Goal: Task Accomplishment & Management: Manage account settings

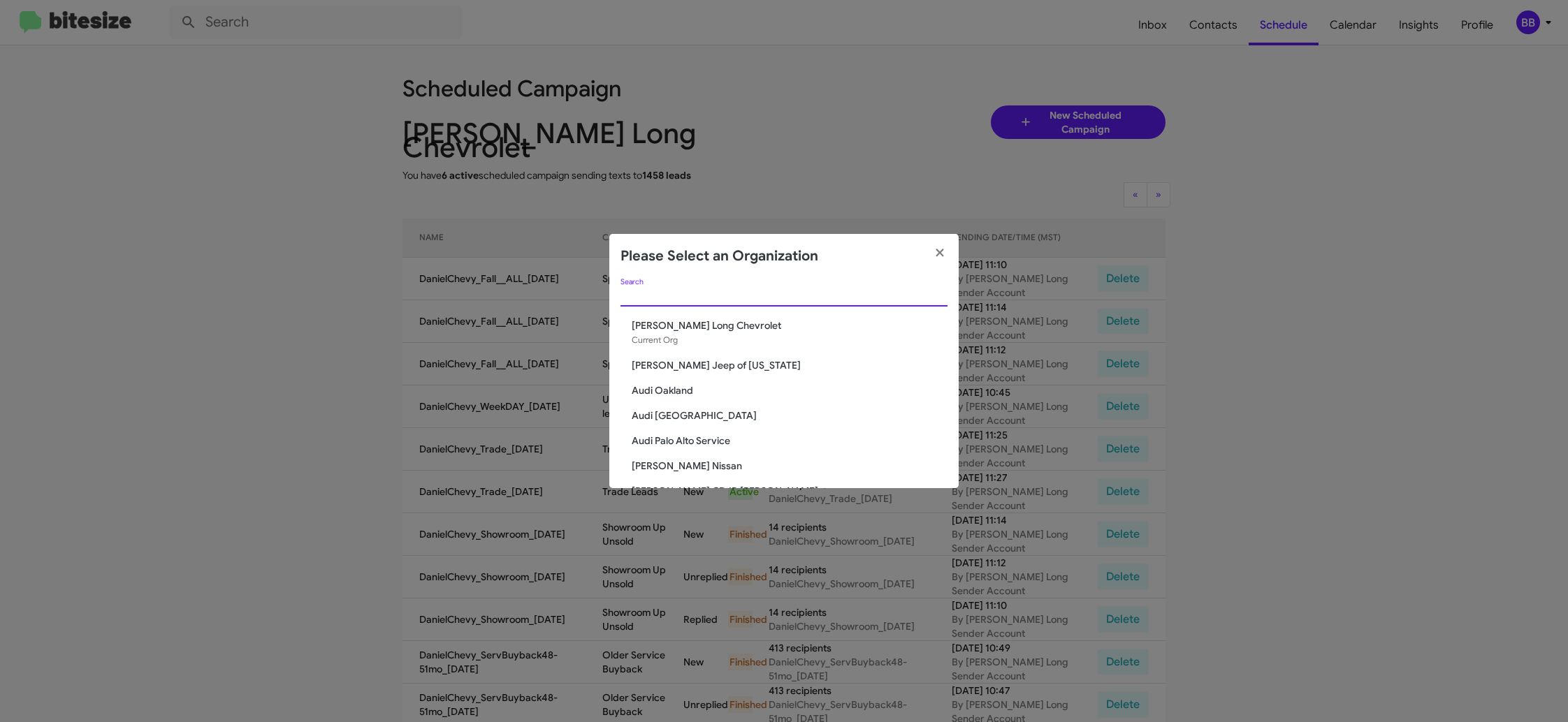
click at [689, 292] on input "Search" at bounding box center [784, 296] width 327 height 11
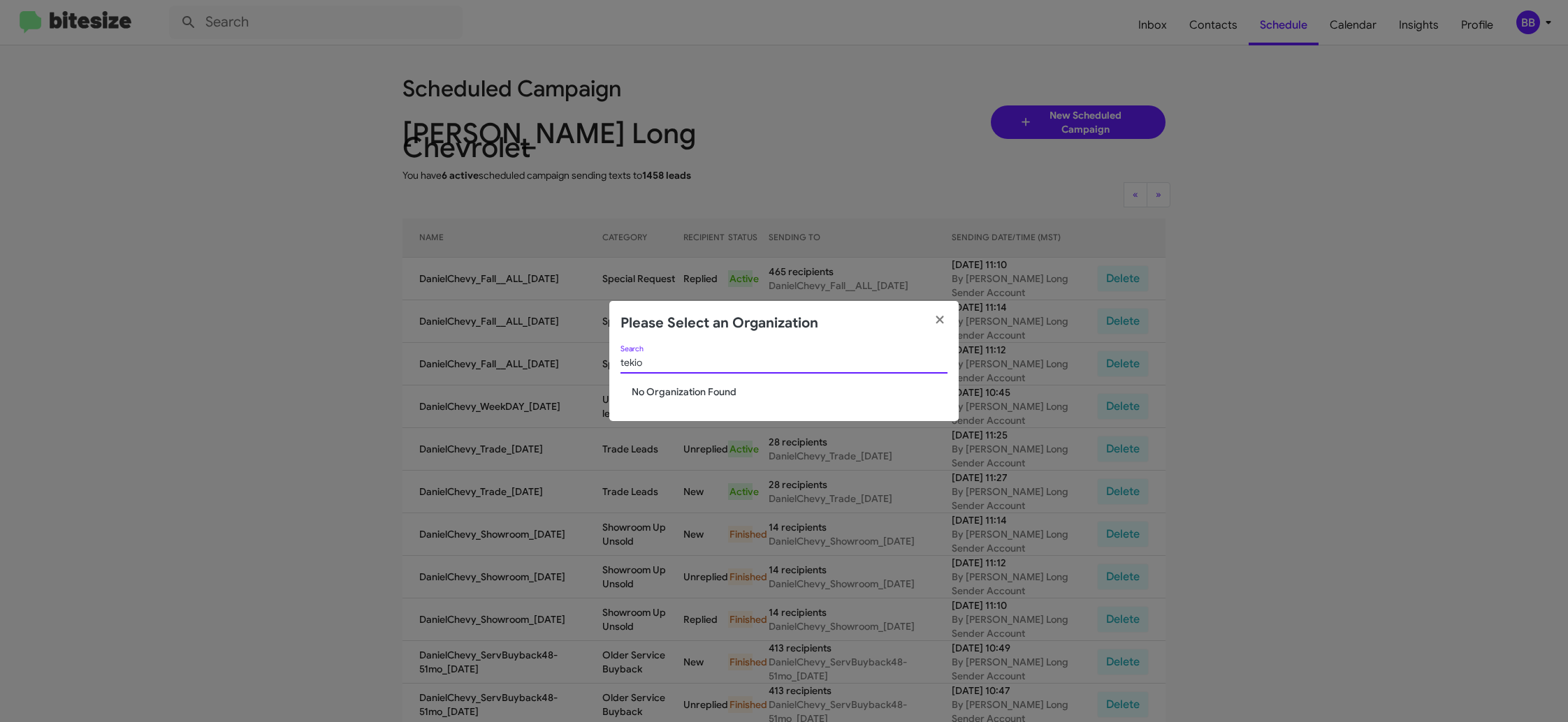
type input "tekio"
click at [689, 292] on modal-container "Please Select an Organization tekio Search No Organization Found" at bounding box center [784, 361] width 1568 height 722
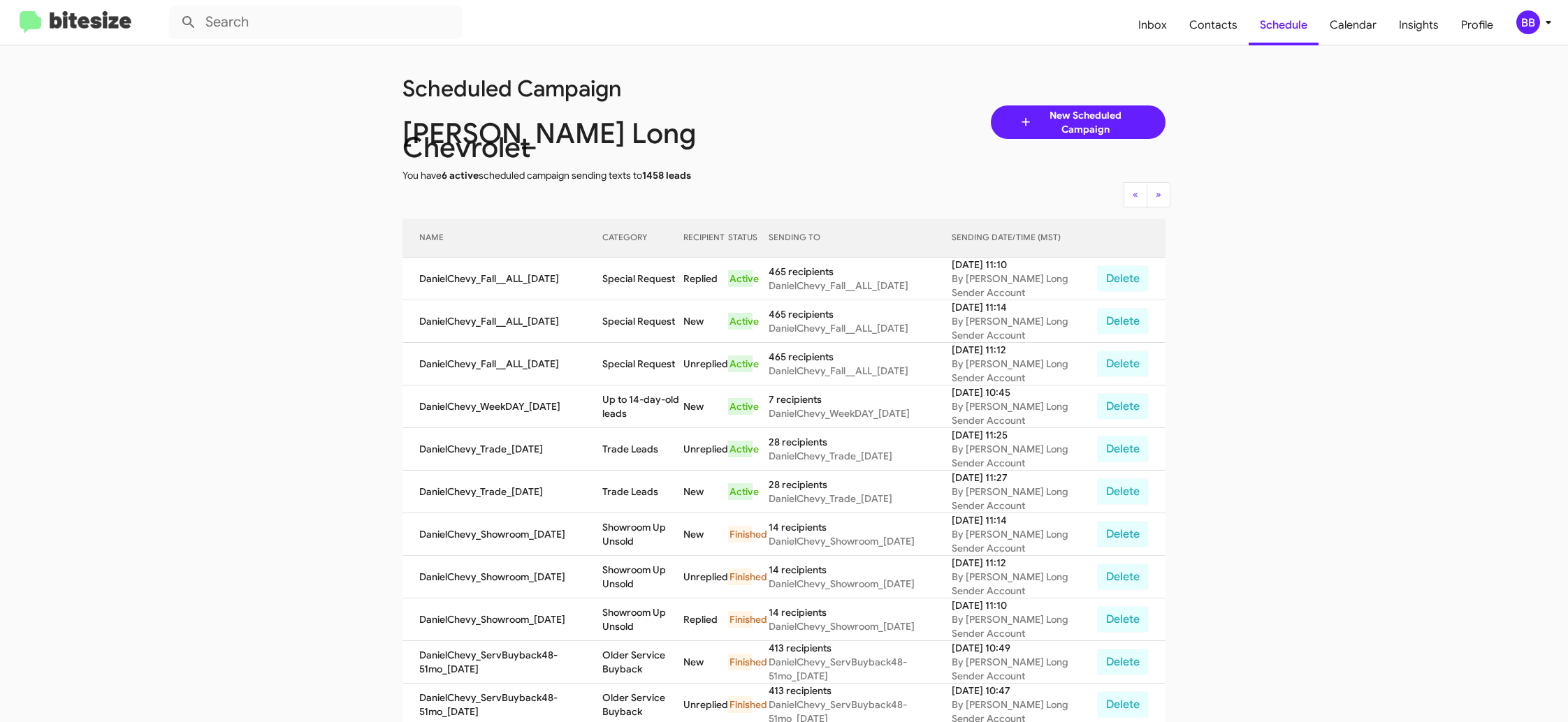
click at [1539, 17] on div "BB" at bounding box center [1528, 22] width 24 height 24
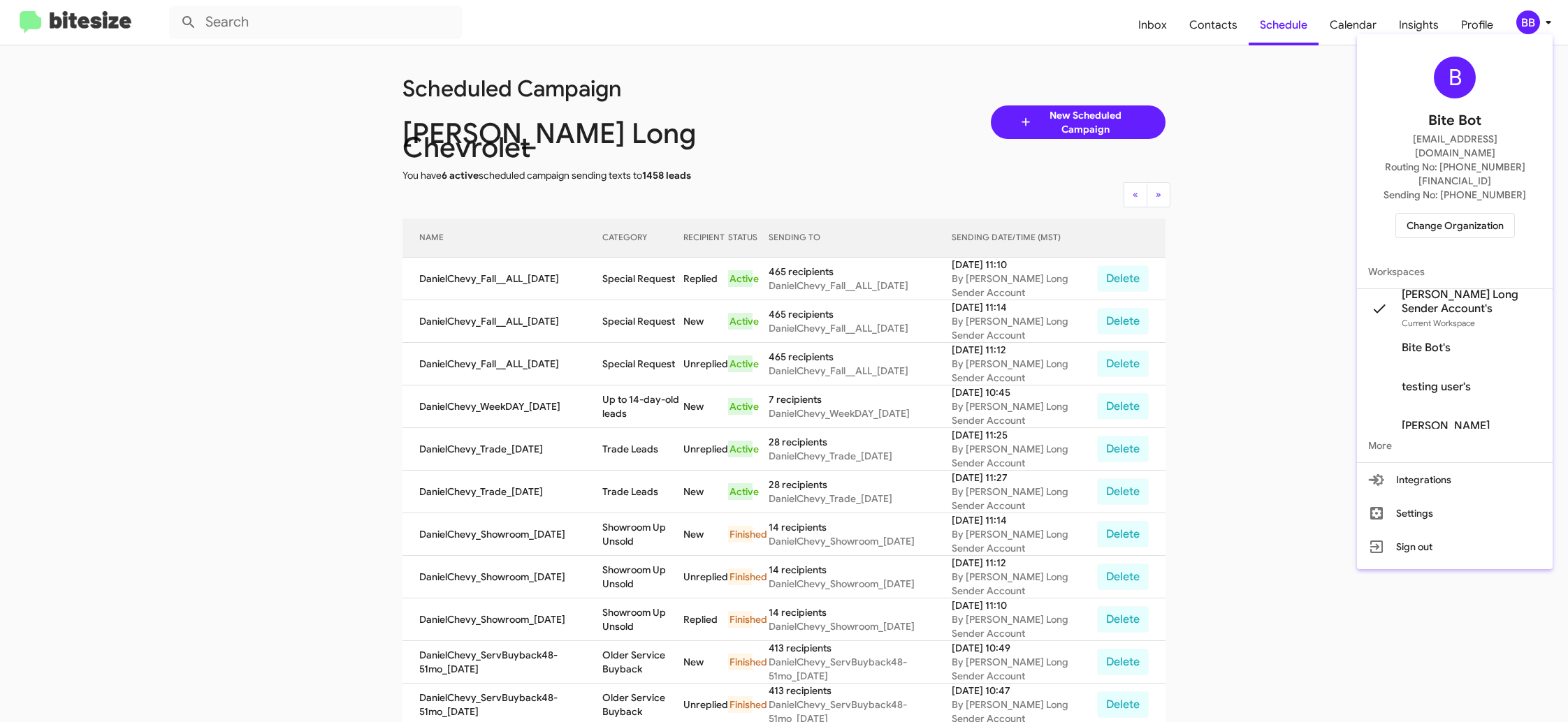
click at [1418, 214] on span "Change Organization" at bounding box center [1455, 225] width 97 height 24
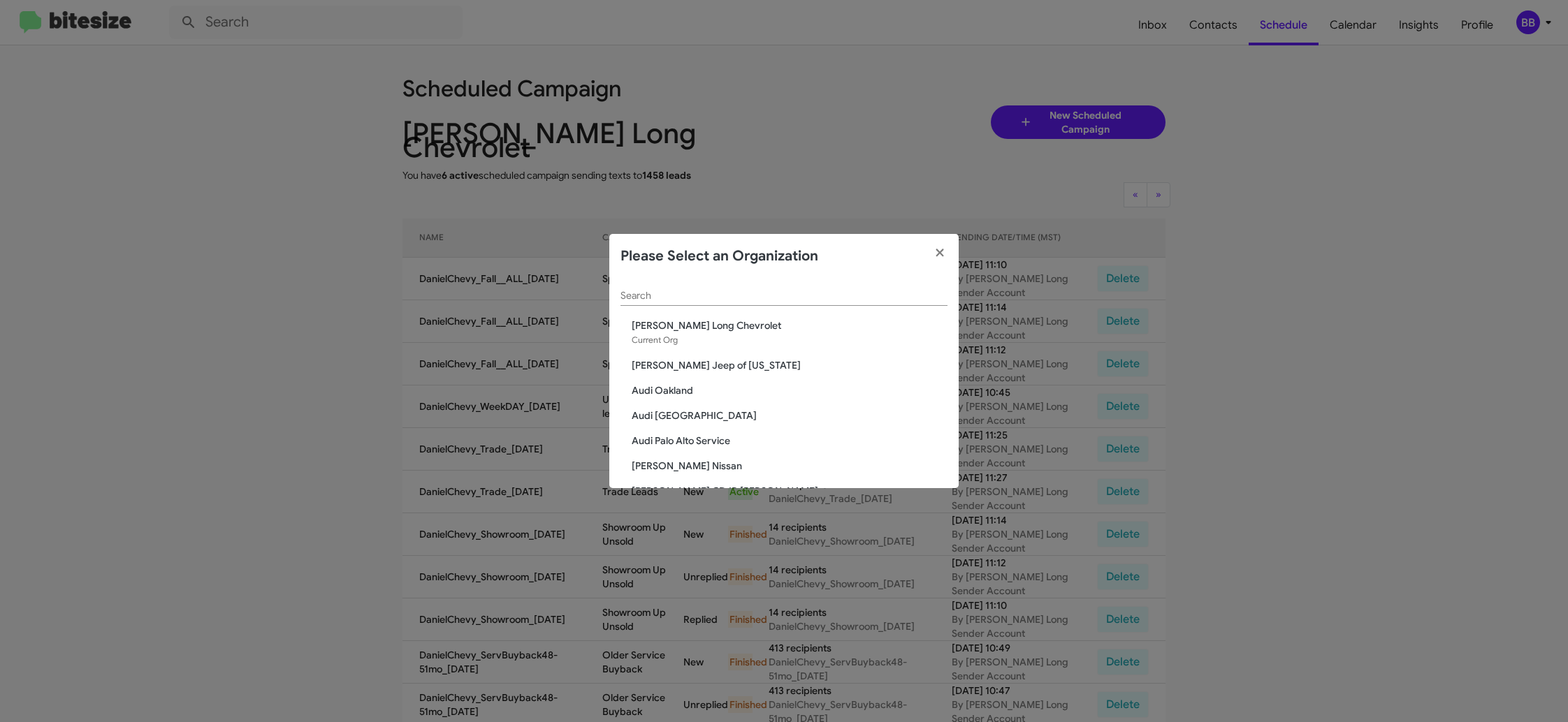
click at [653, 296] on input "Search" at bounding box center [784, 296] width 327 height 11
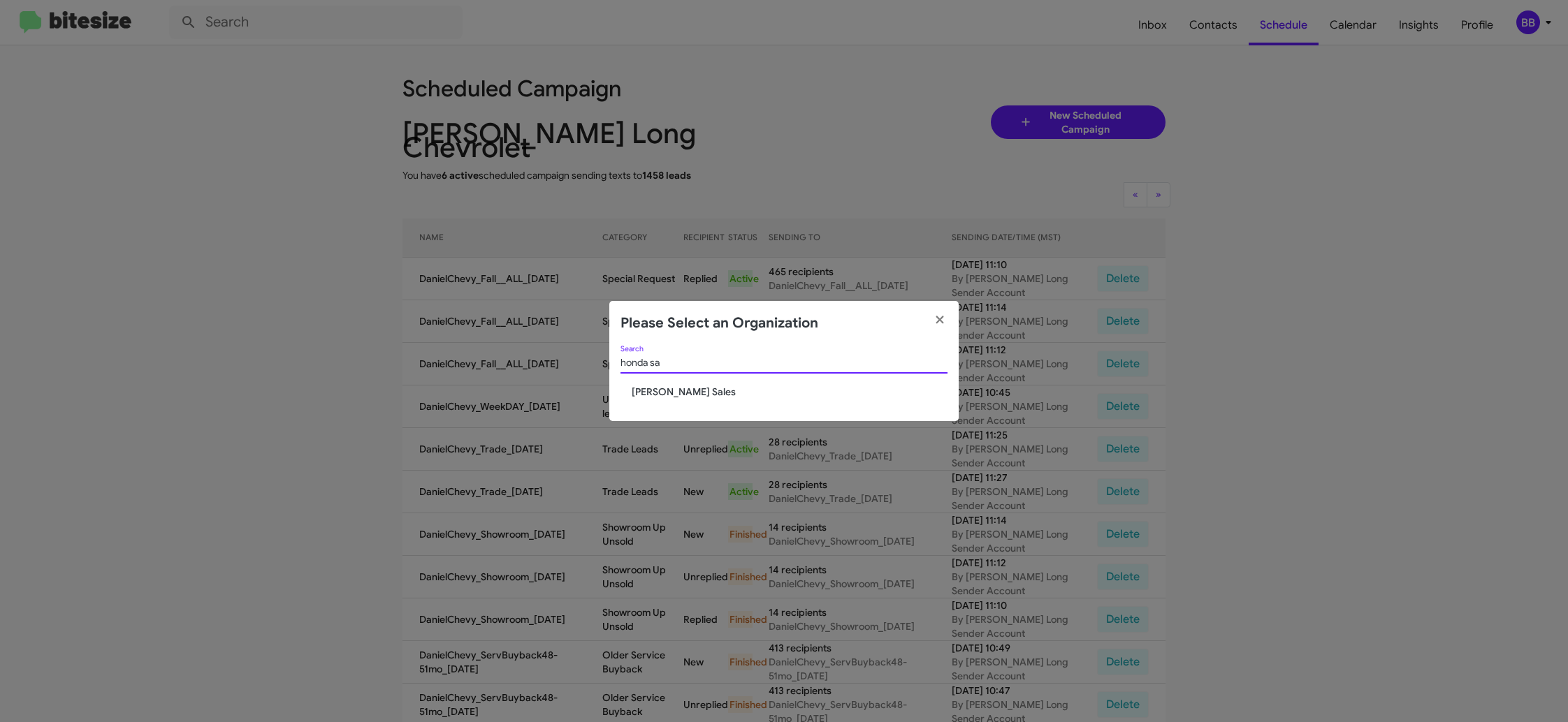
type input "honda sa"
click at [697, 394] on span "[PERSON_NAME] Sales" at bounding box center [790, 391] width 316 height 14
click at [695, 392] on span "[PERSON_NAME] Sales" at bounding box center [790, 391] width 316 height 14
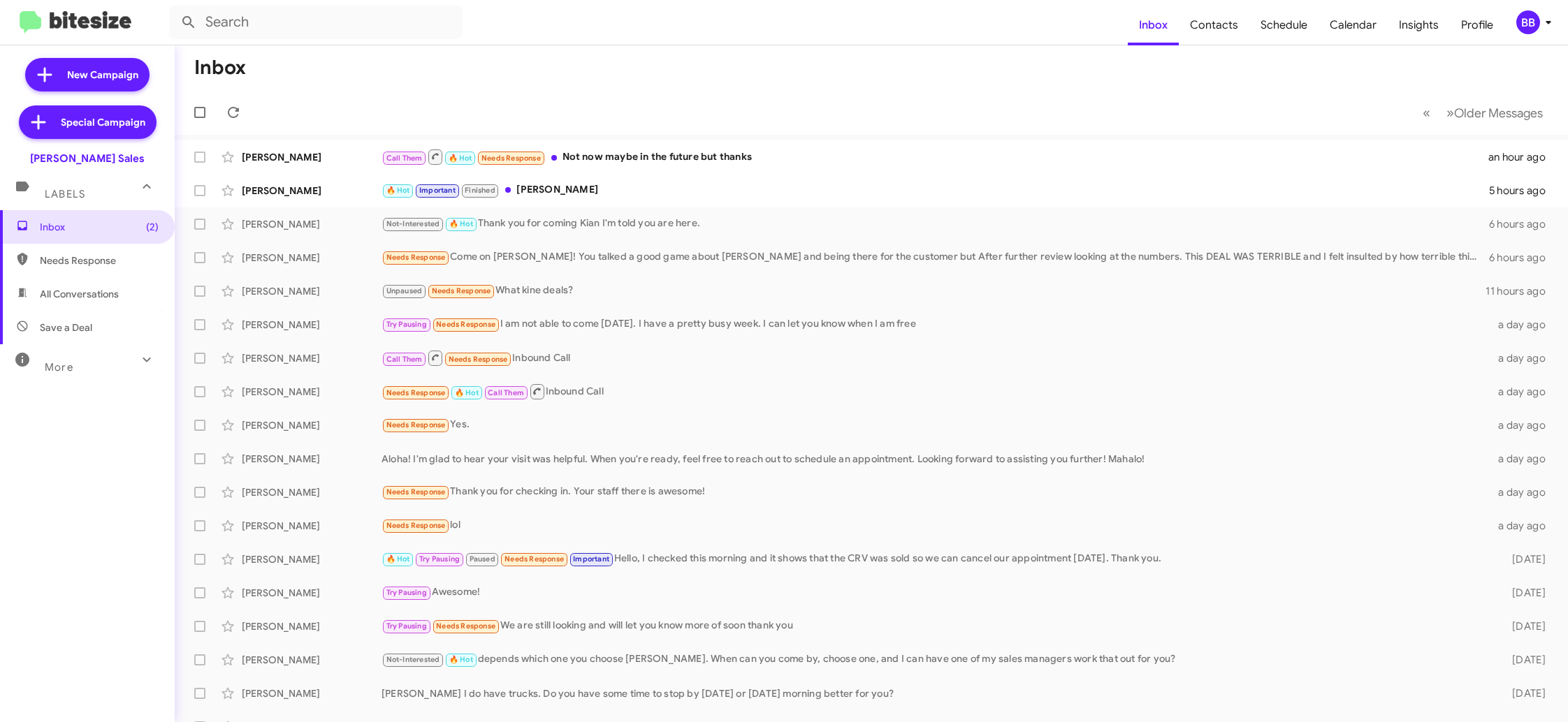
click at [1533, 24] on span "BB" at bounding box center [1536, 22] width 42 height 24
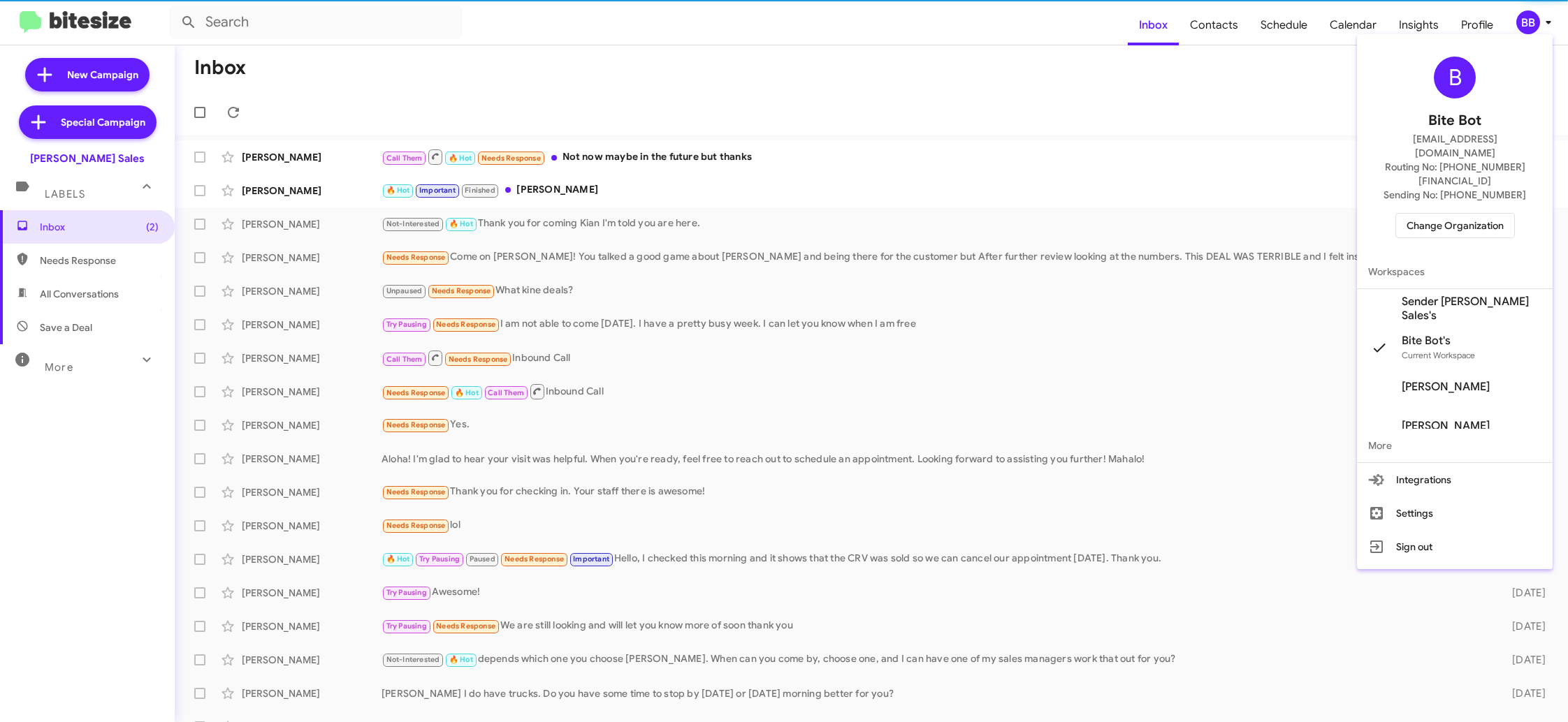
click at [1451, 295] on span "Sender Tony Honda Sales's" at bounding box center [1471, 308] width 140 height 28
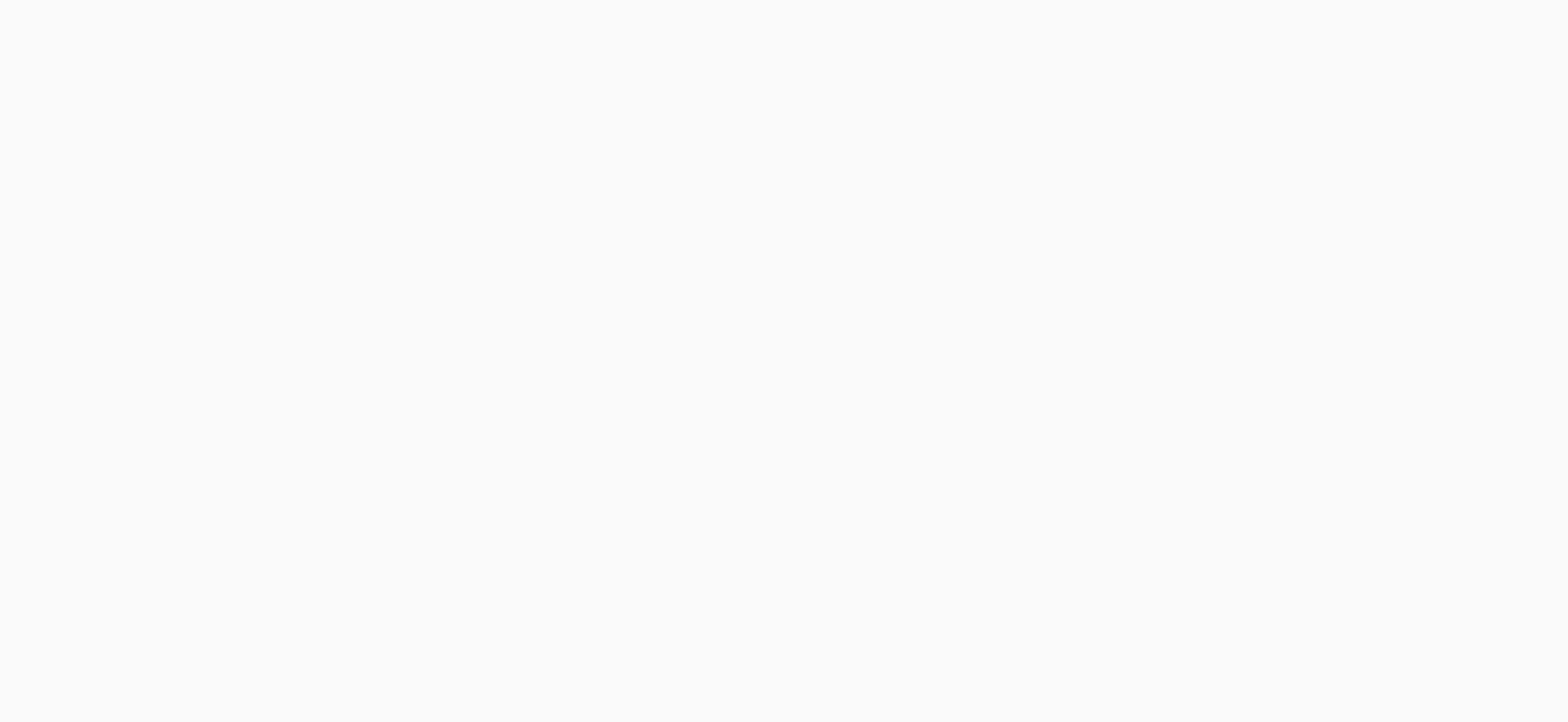
click at [1204, 25] on body at bounding box center [784, 361] width 1568 height 722
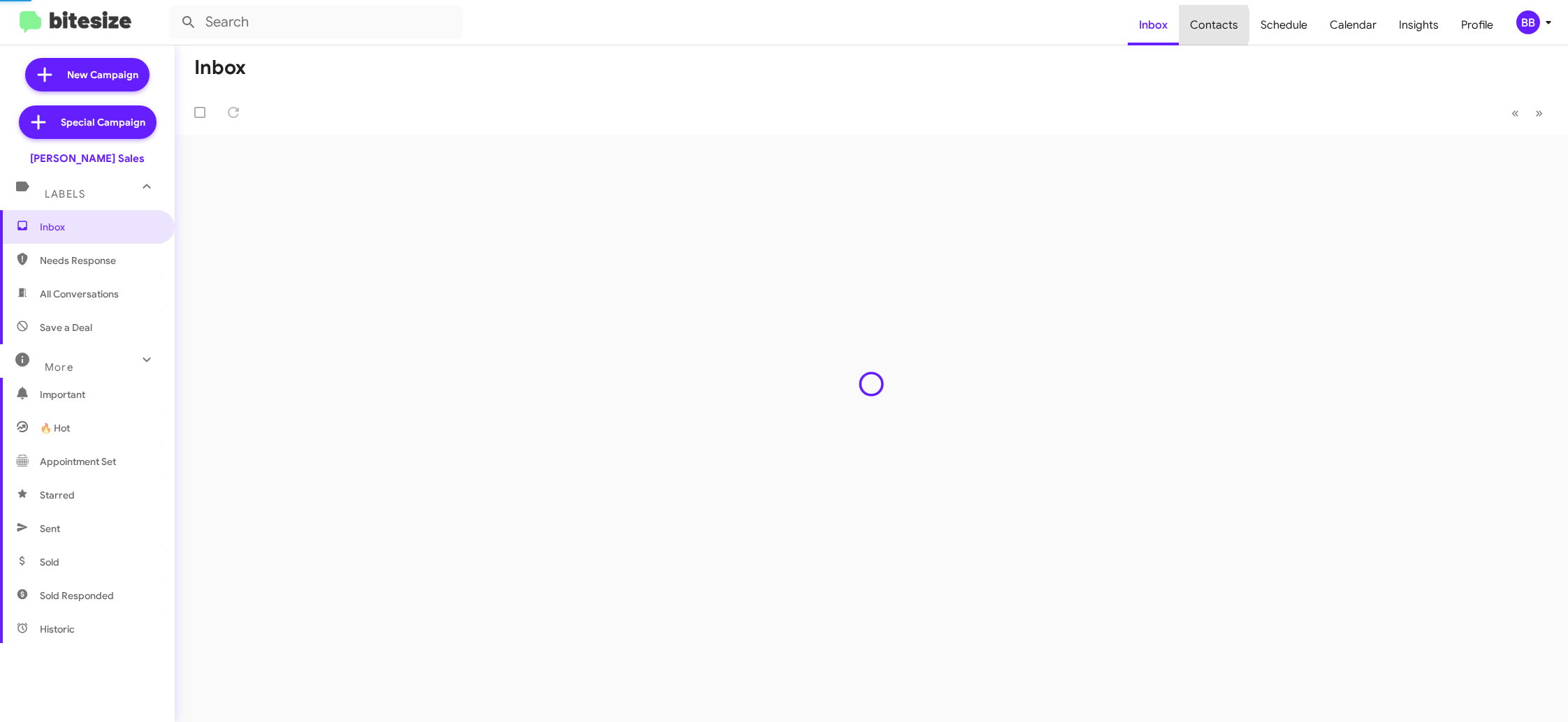
click at [1204, 25] on span "Contacts" at bounding box center [1214, 25] width 70 height 40
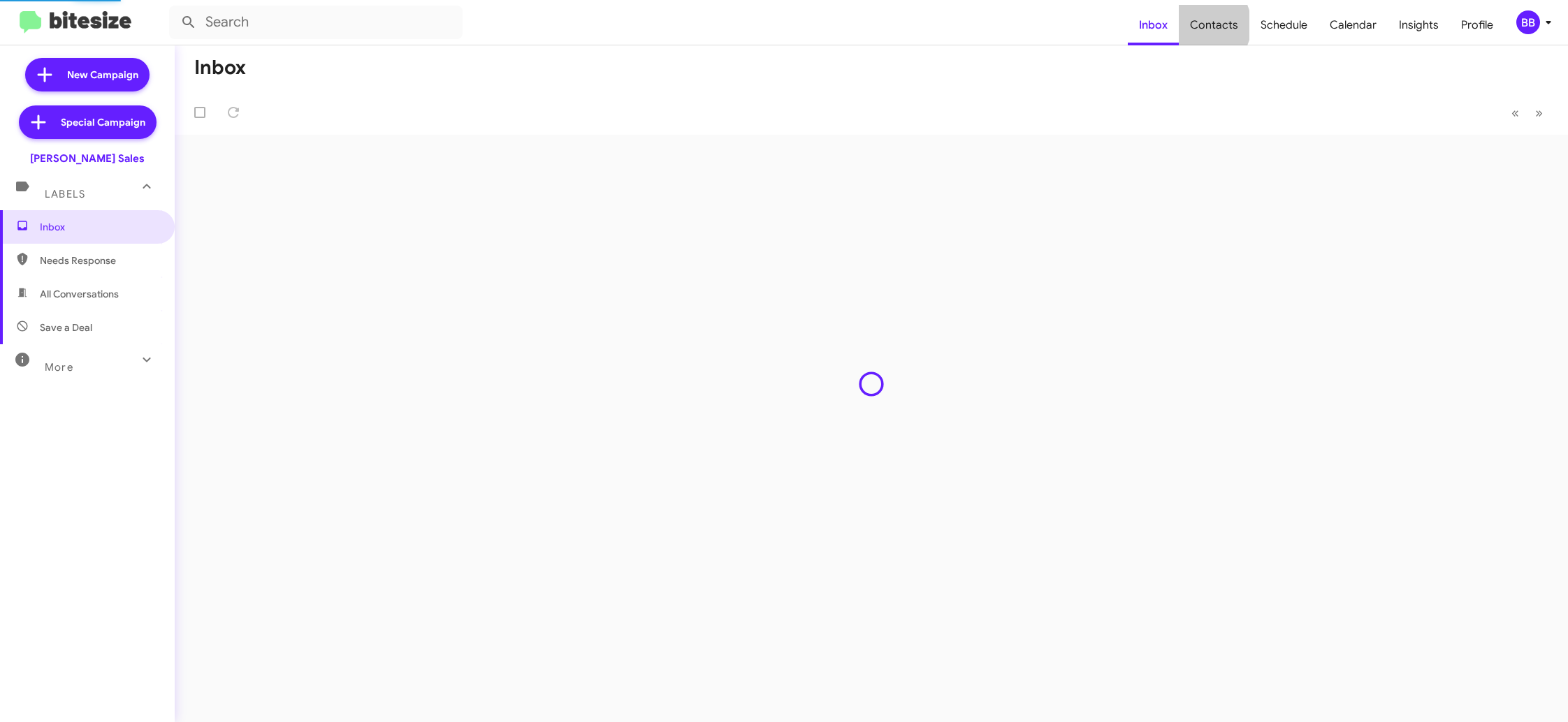
click at [1204, 25] on span "Contacts" at bounding box center [1214, 25] width 70 height 40
type input "in:groups"
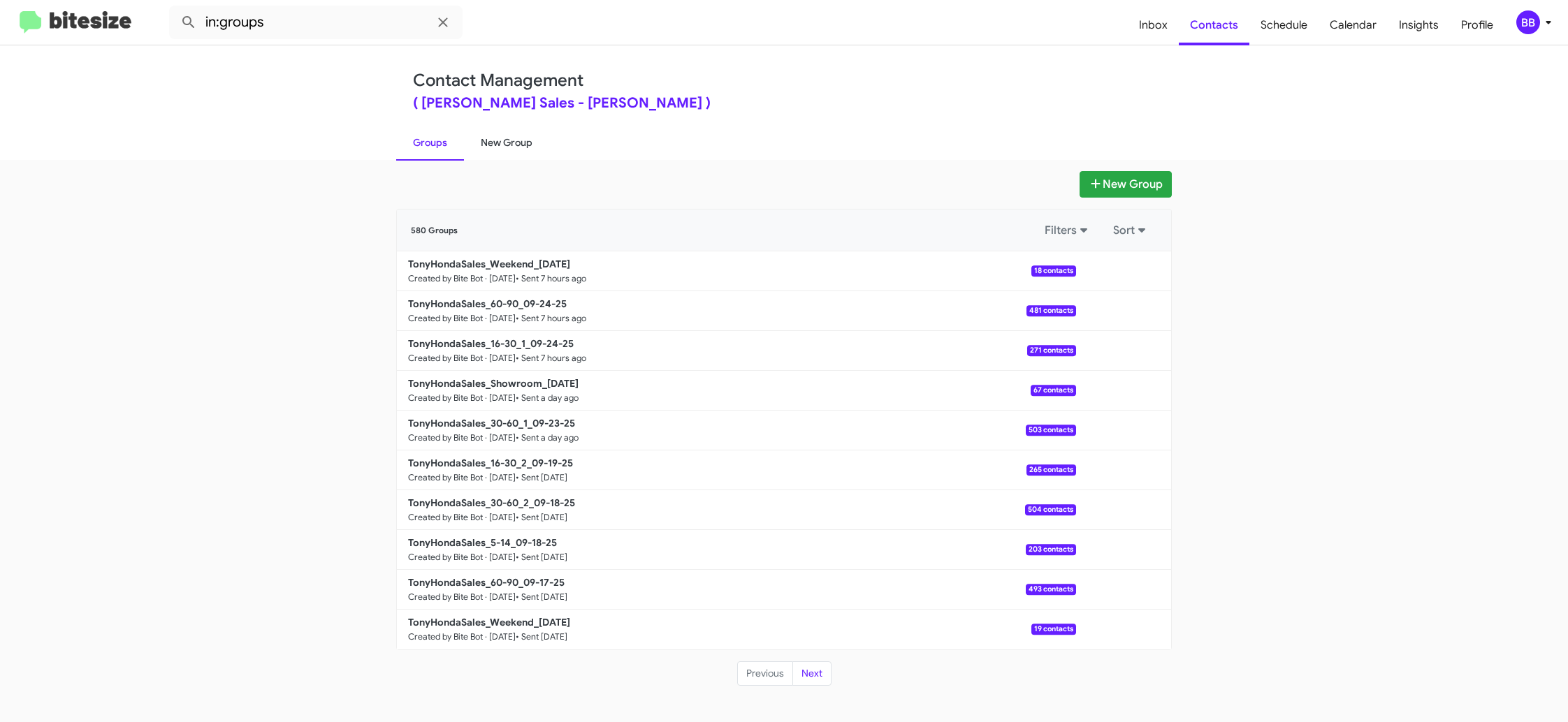
click at [499, 143] on link "New Group" at bounding box center [506, 142] width 85 height 37
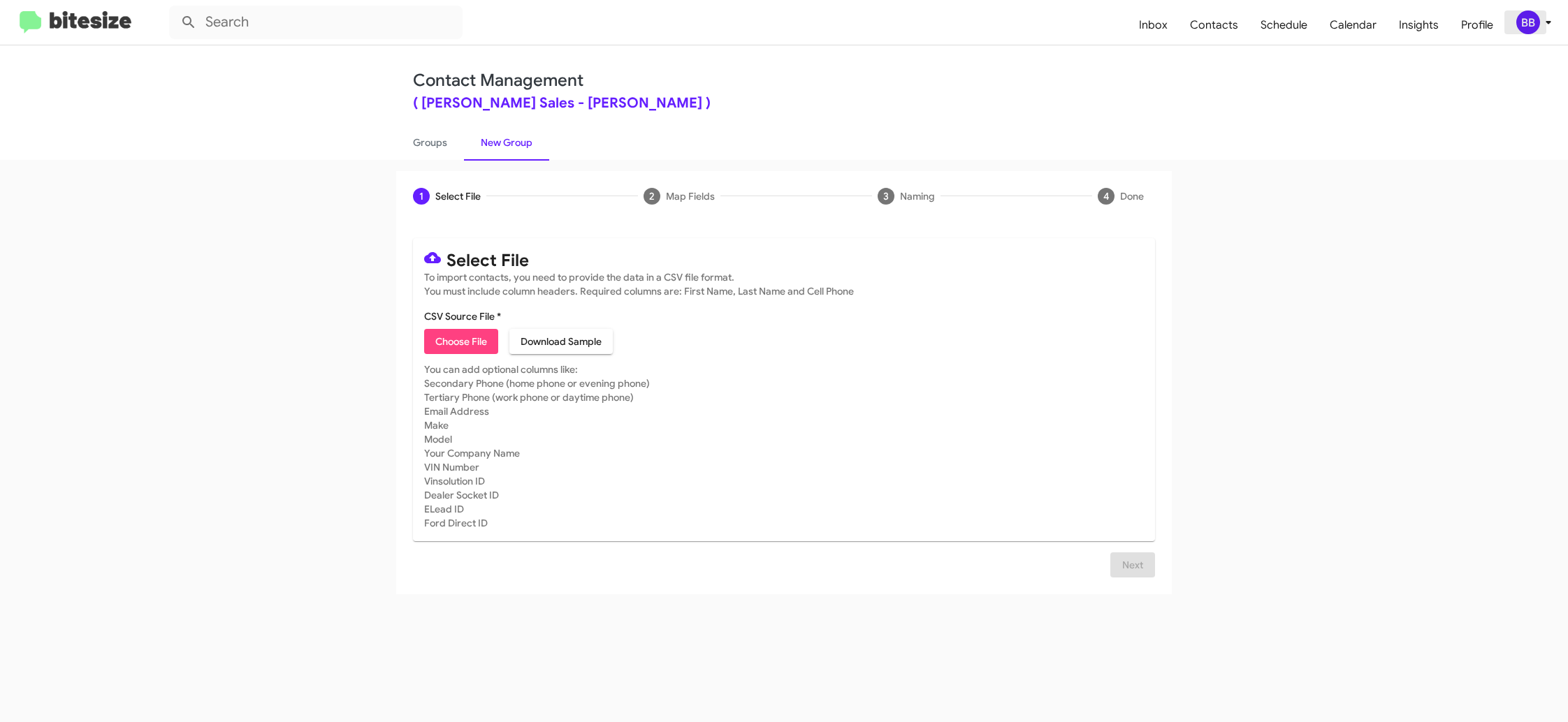
click at [1528, 28] on div "BB" at bounding box center [1528, 22] width 24 height 24
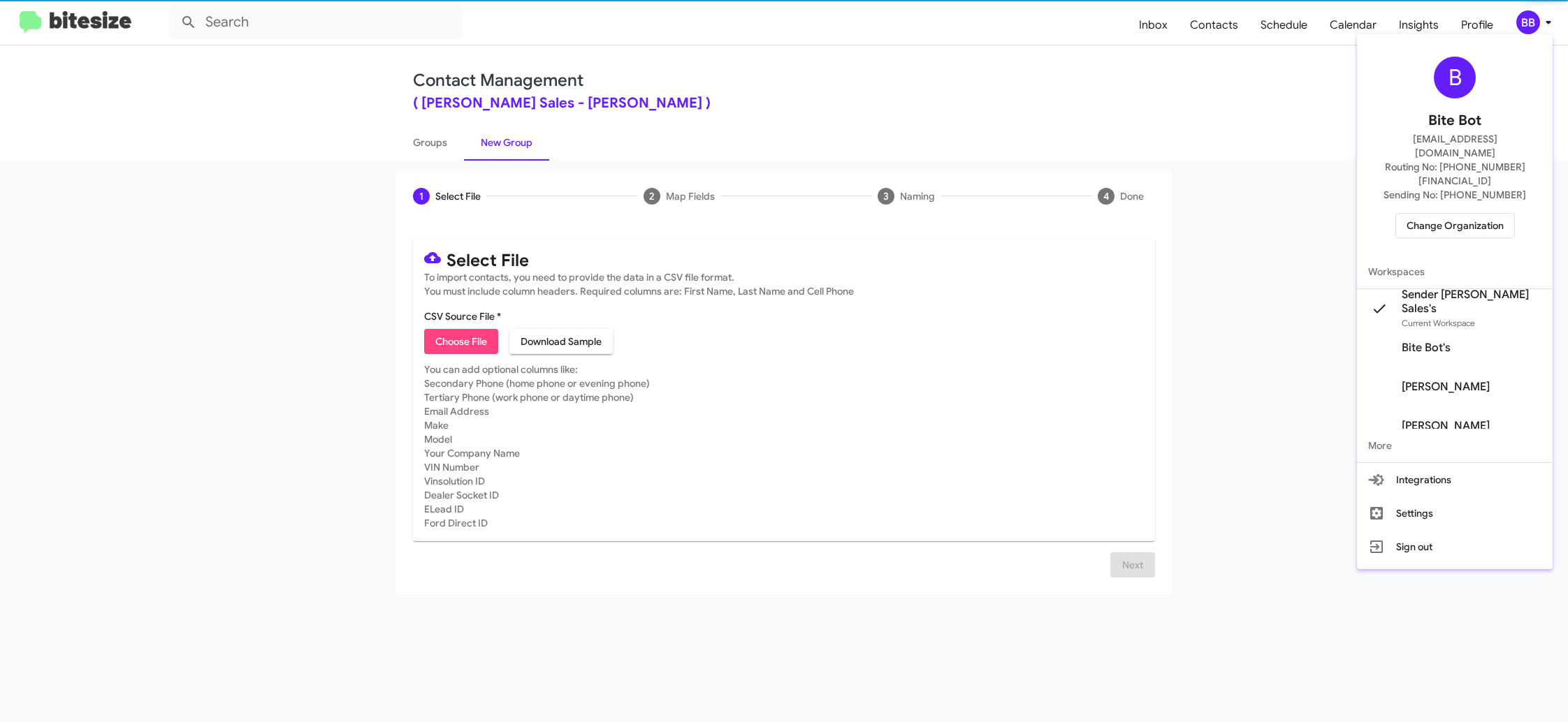
click at [1526, 28] on div at bounding box center [784, 361] width 1568 height 722
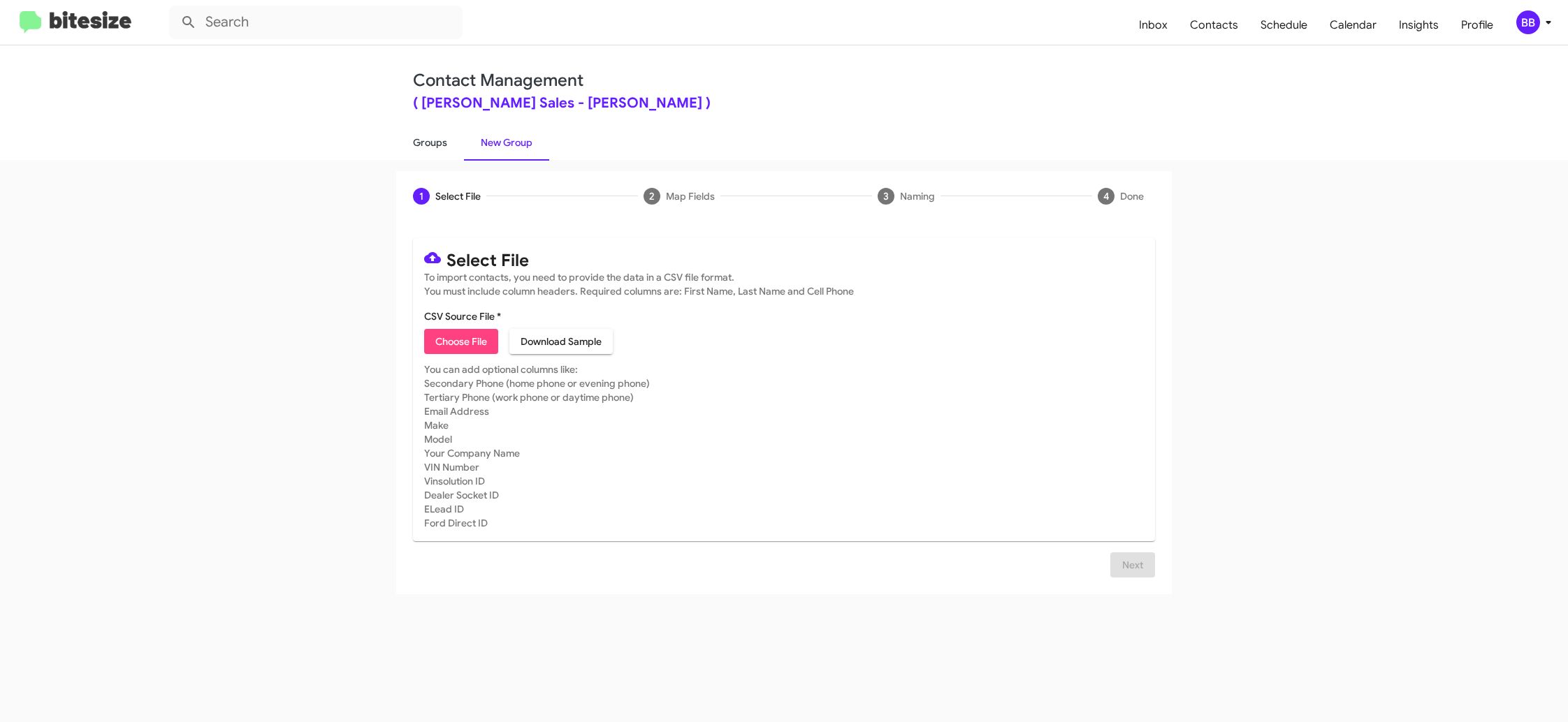
click at [437, 146] on link "Groups" at bounding box center [430, 142] width 67 height 37
type input "in:groups"
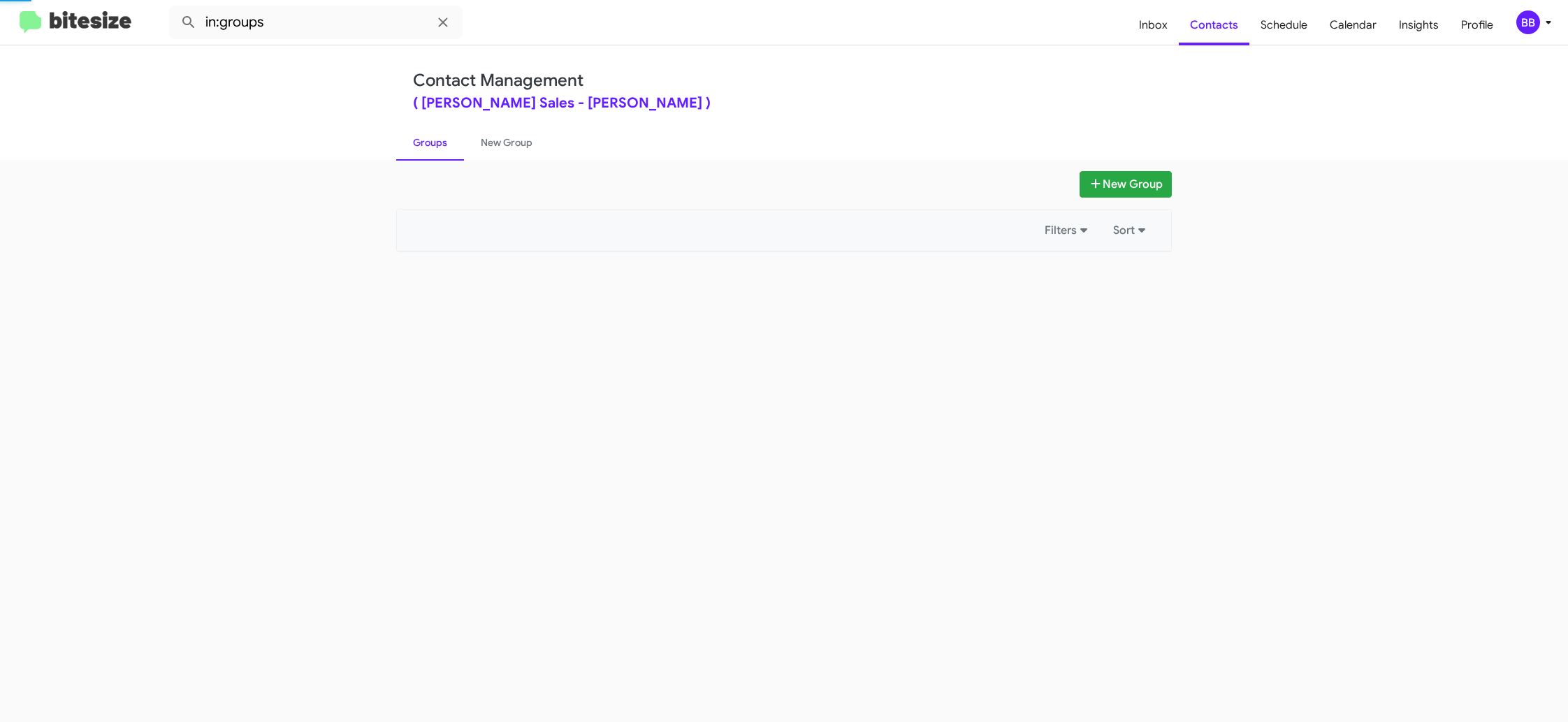
click at [437, 146] on link "Groups" at bounding box center [430, 142] width 67 height 37
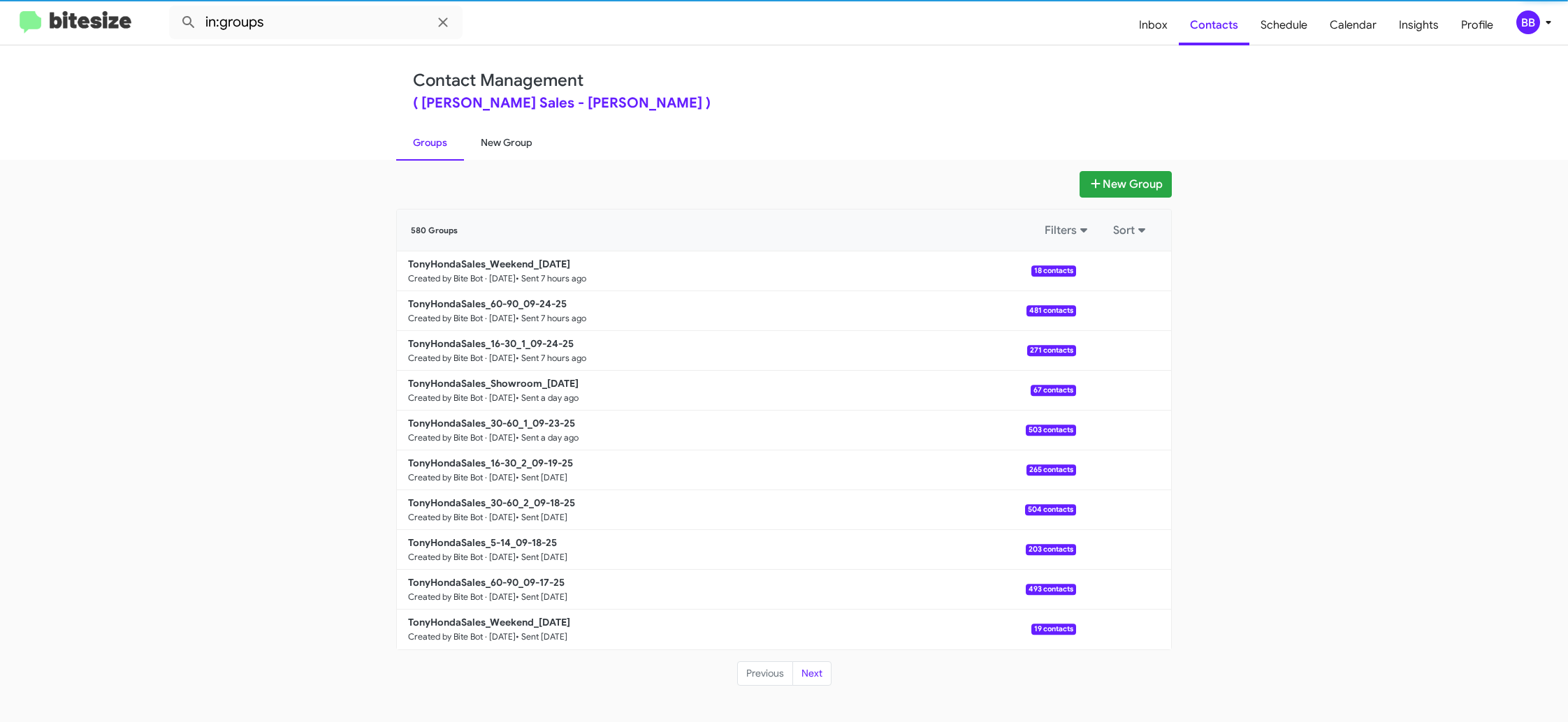
click at [508, 146] on link "New Group" at bounding box center [506, 142] width 85 height 37
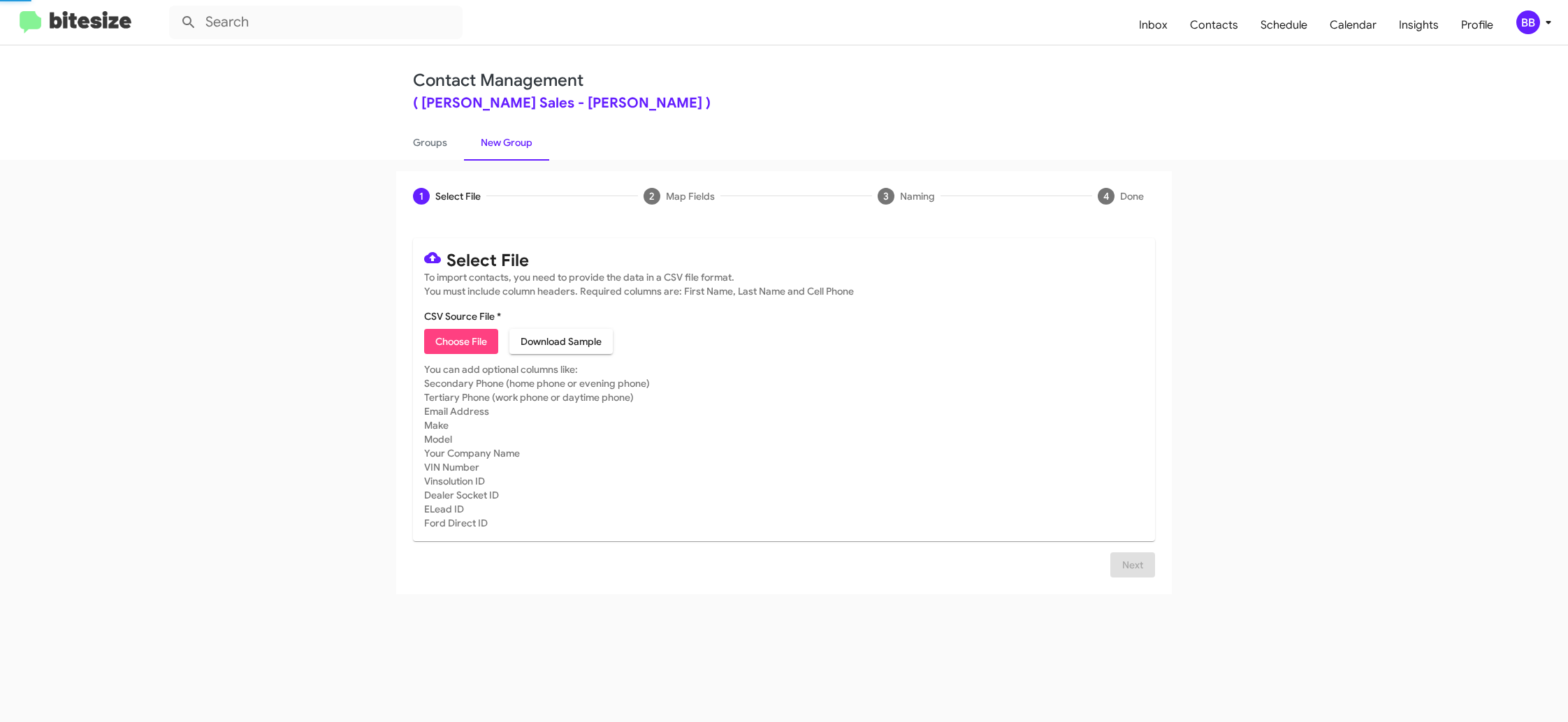
click at [508, 146] on link "New Group" at bounding box center [506, 142] width 85 height 37
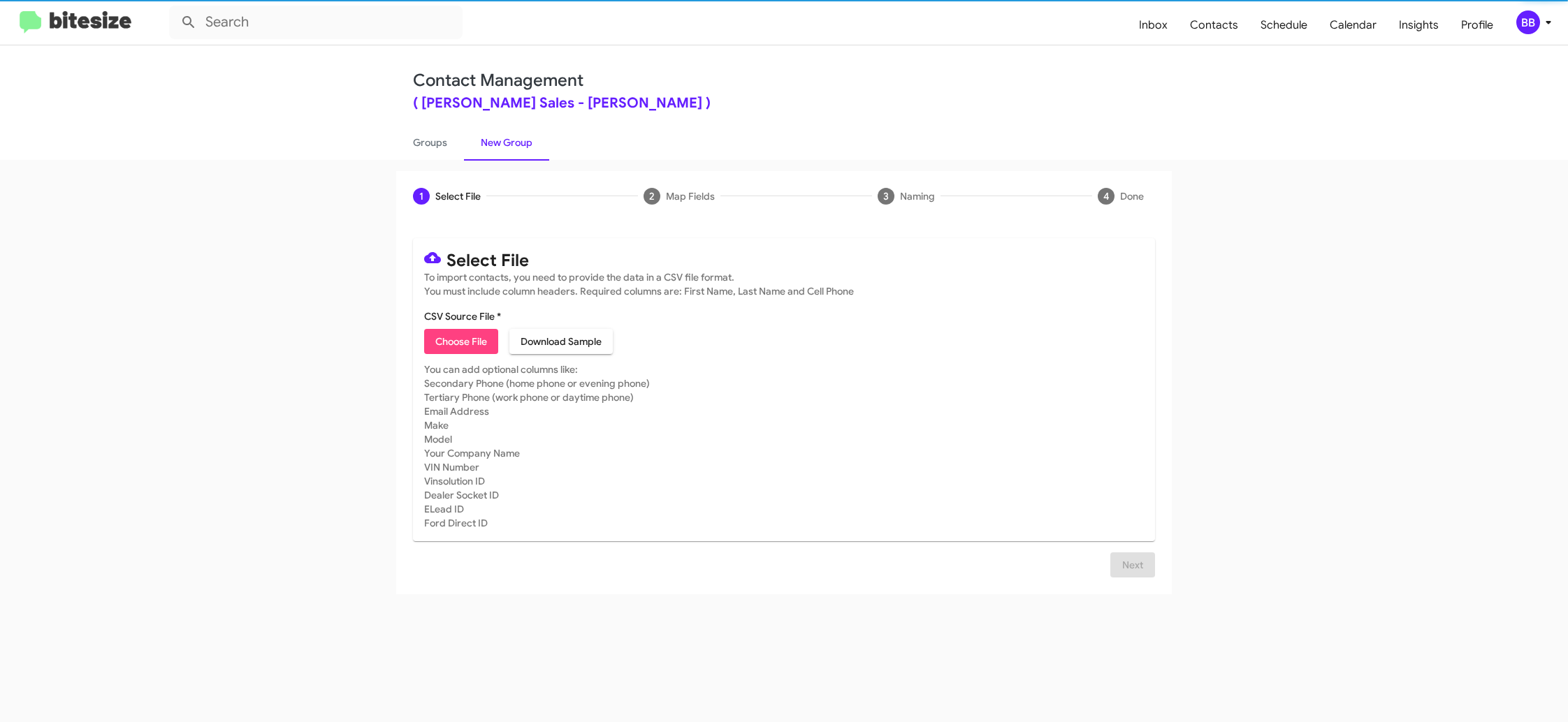
click at [462, 343] on span "Choose File" at bounding box center [461, 341] width 52 height 25
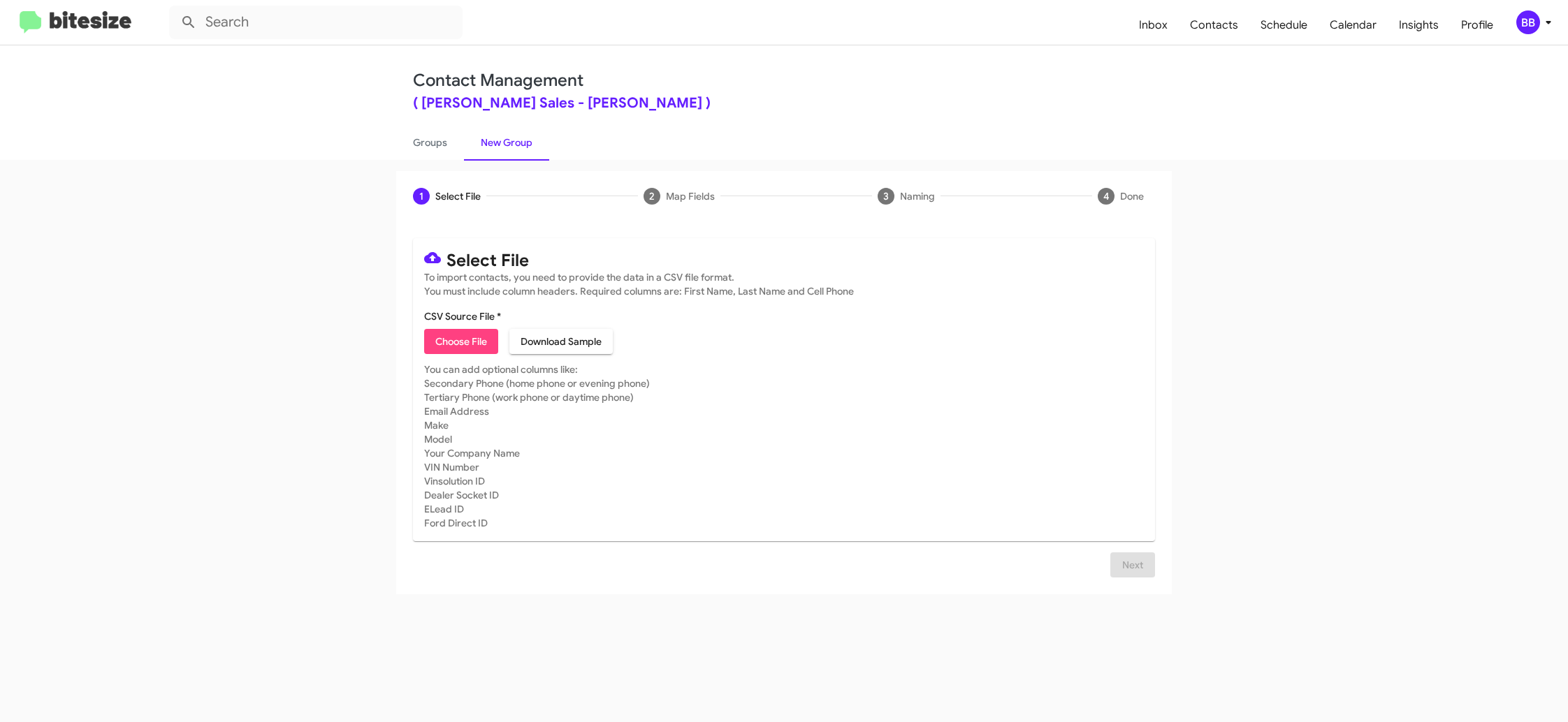
type input "TonyHondaSales_30-60_2_09-25-25"
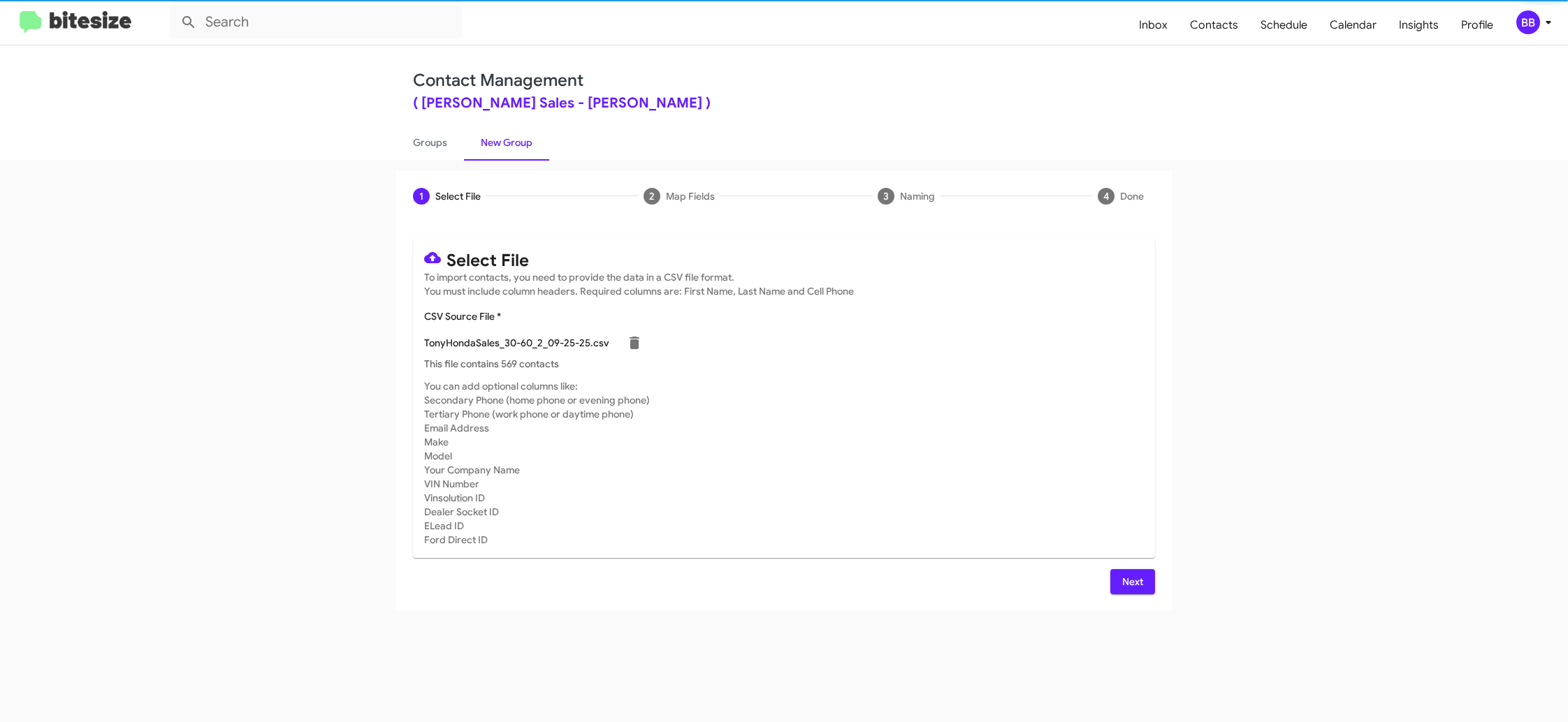
drag, startPoint x: 1052, startPoint y: 371, endPoint x: 991, endPoint y: 379, distance: 61.5
click at [1043, 366] on mat-card "Select File To import contacts, you need to provide the data in a CSV file form…" at bounding box center [784, 398] width 742 height 320
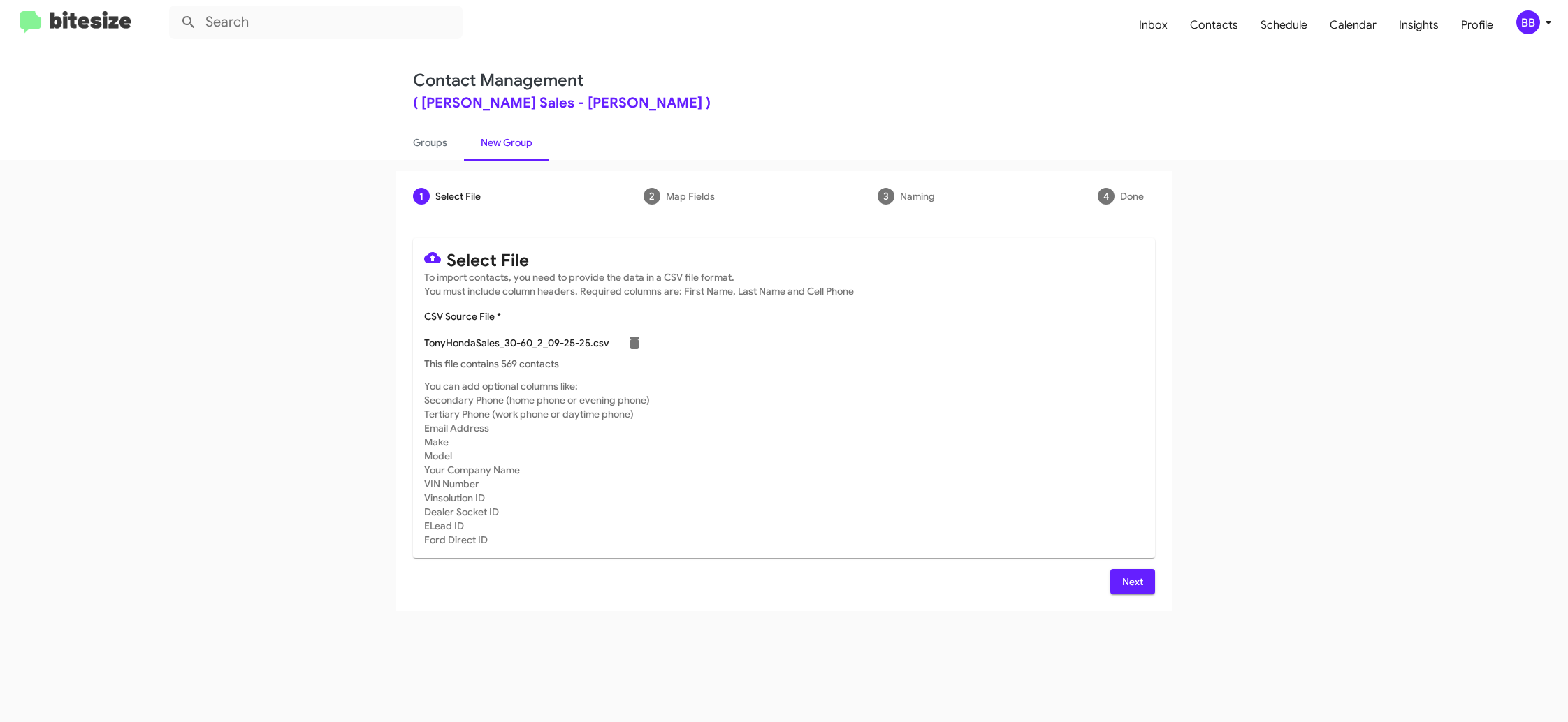
click at [1534, 19] on div "BB" at bounding box center [1528, 22] width 24 height 24
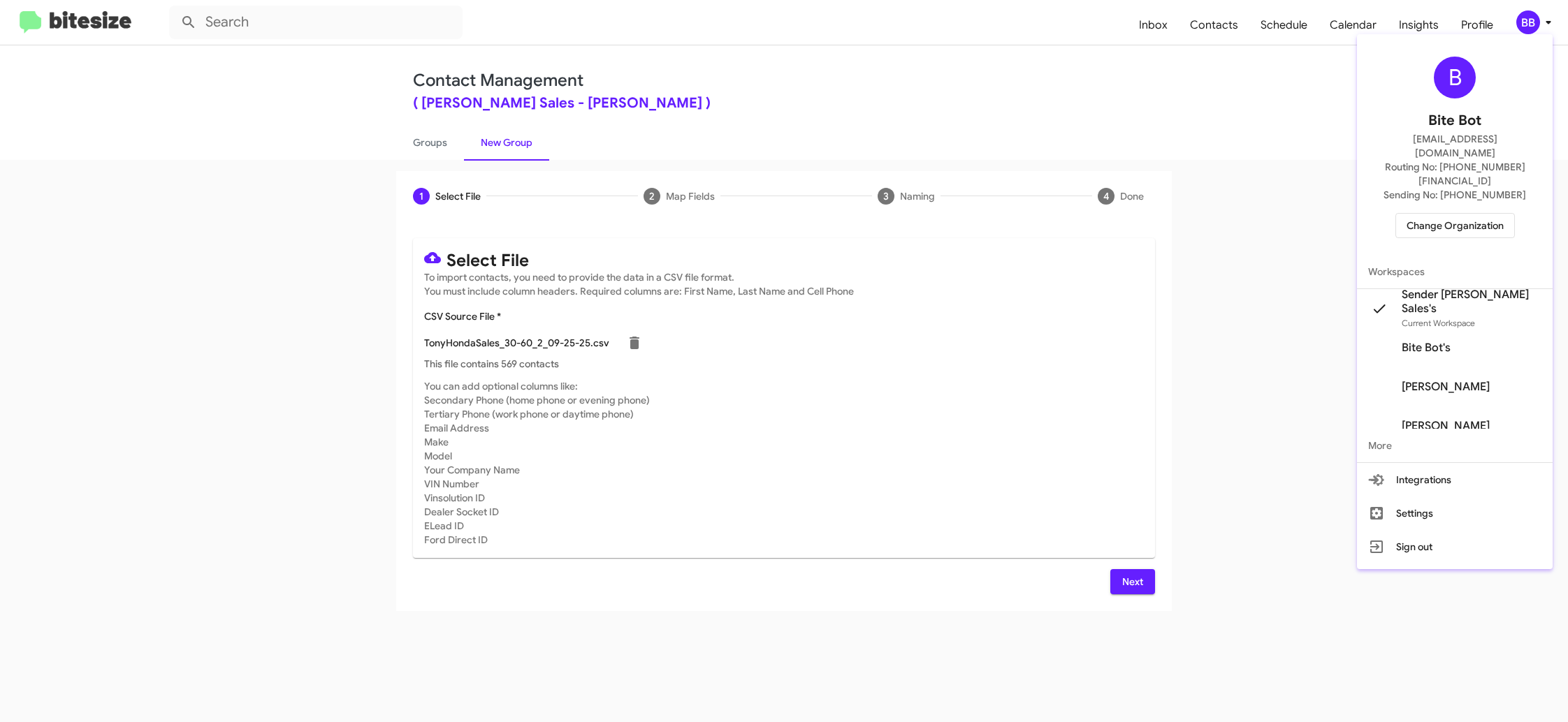
click at [1534, 19] on div at bounding box center [784, 361] width 1568 height 722
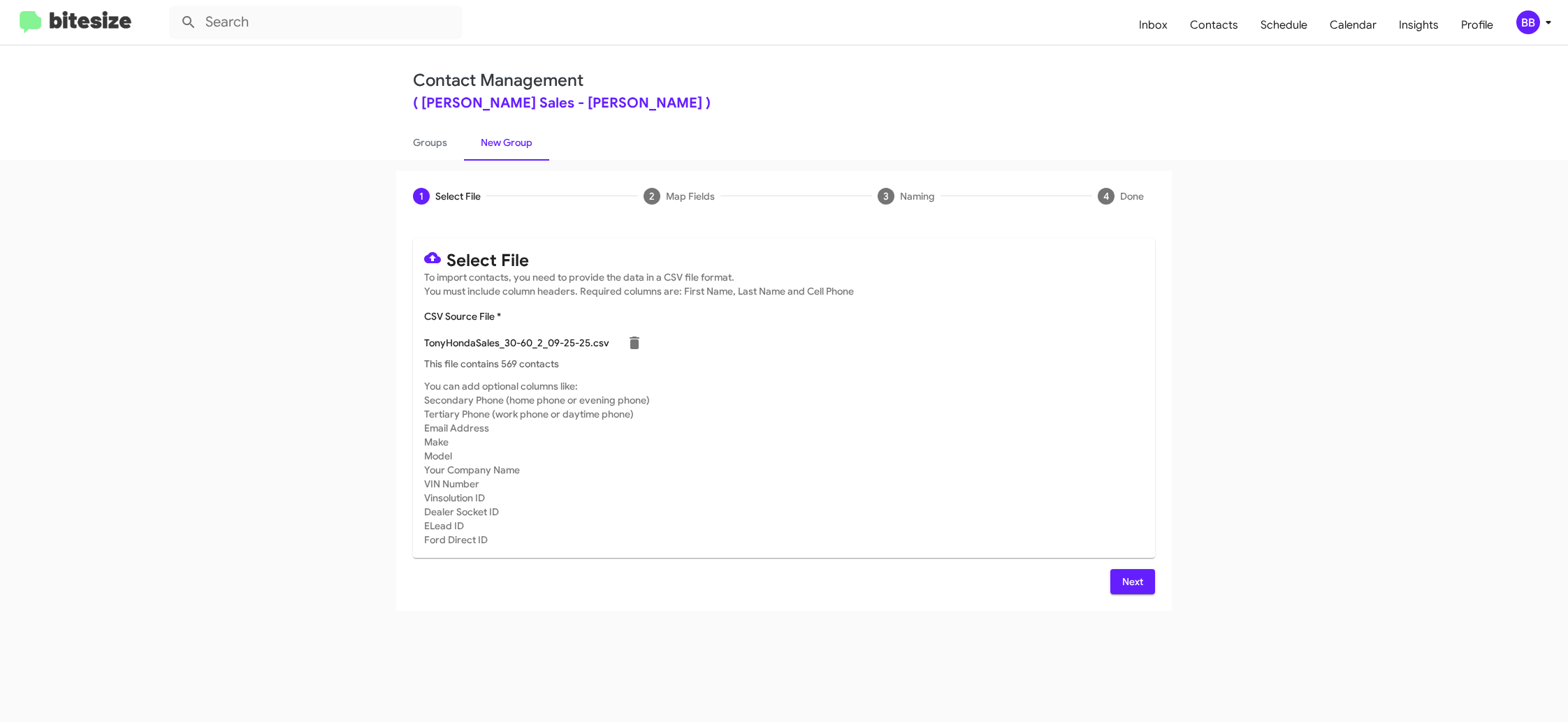
click at [1147, 582] on button "Next" at bounding box center [1133, 581] width 44 height 25
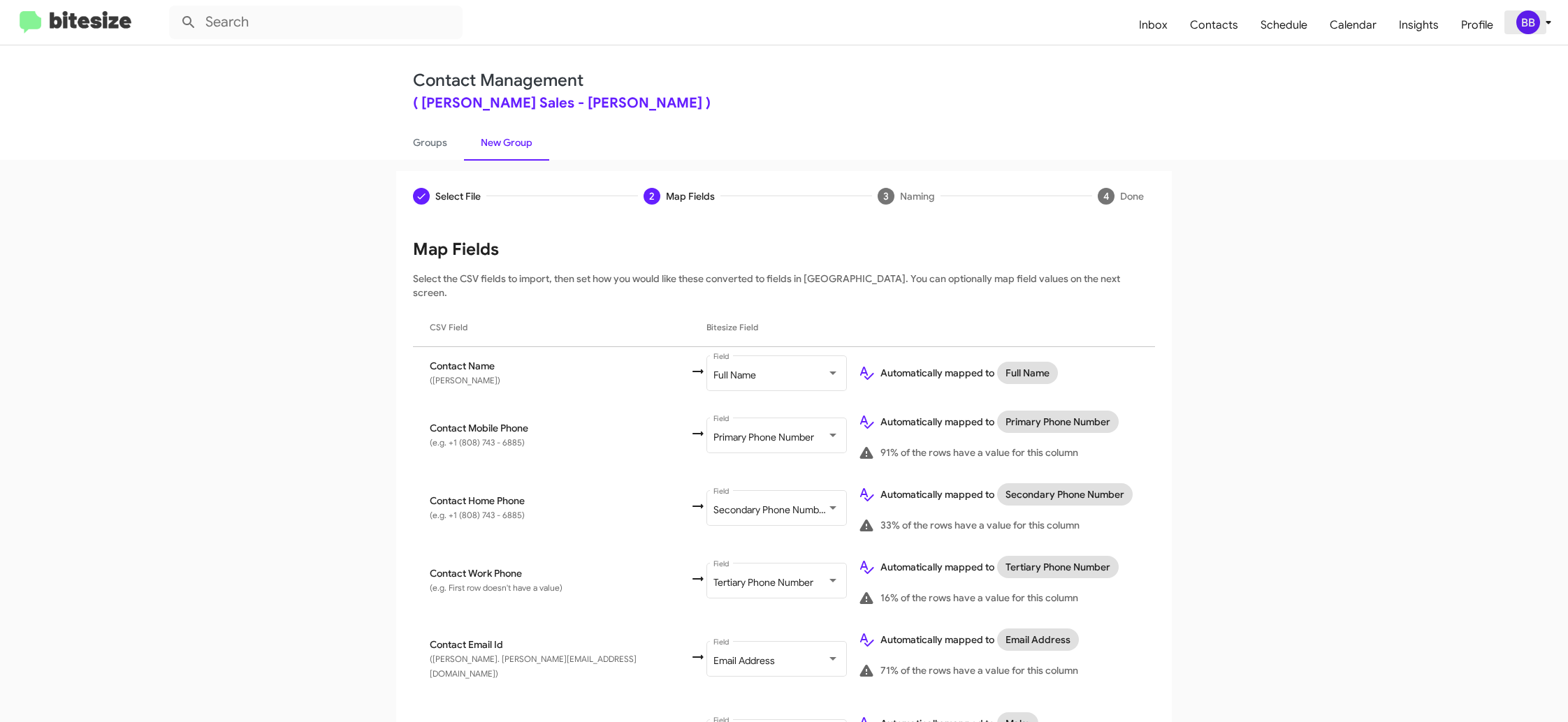
click at [1533, 22] on div "BB" at bounding box center [1528, 22] width 24 height 24
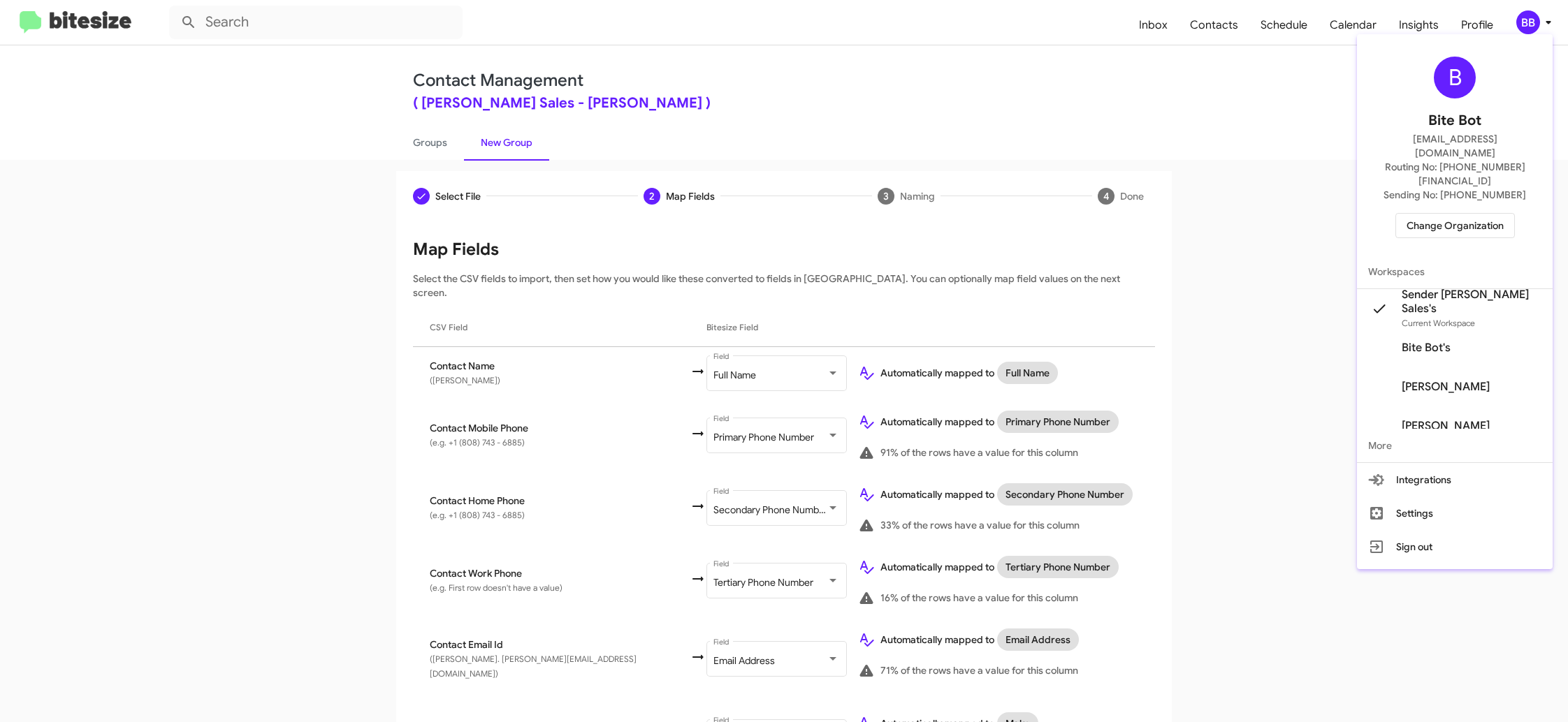
click at [1534, 24] on div at bounding box center [784, 361] width 1568 height 722
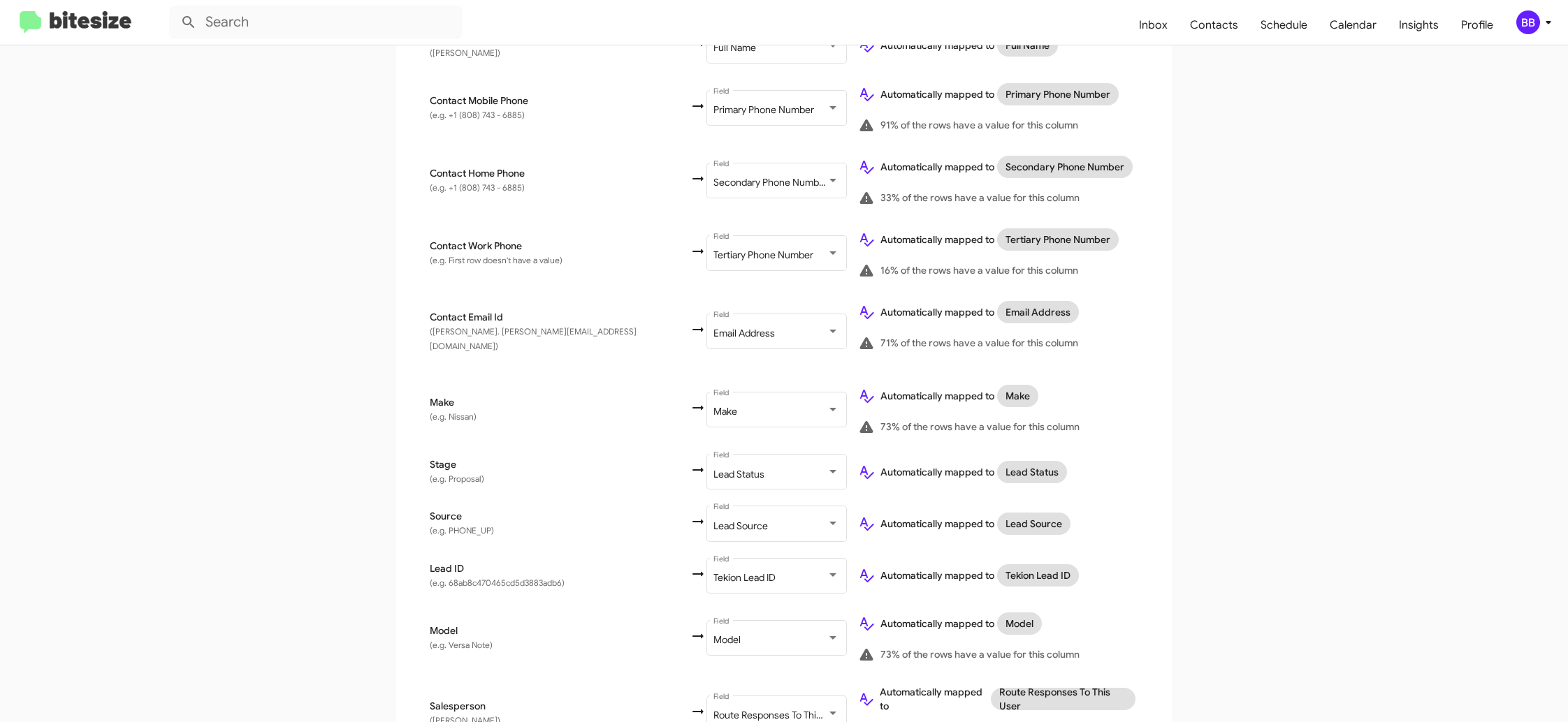
scroll to position [445, 0]
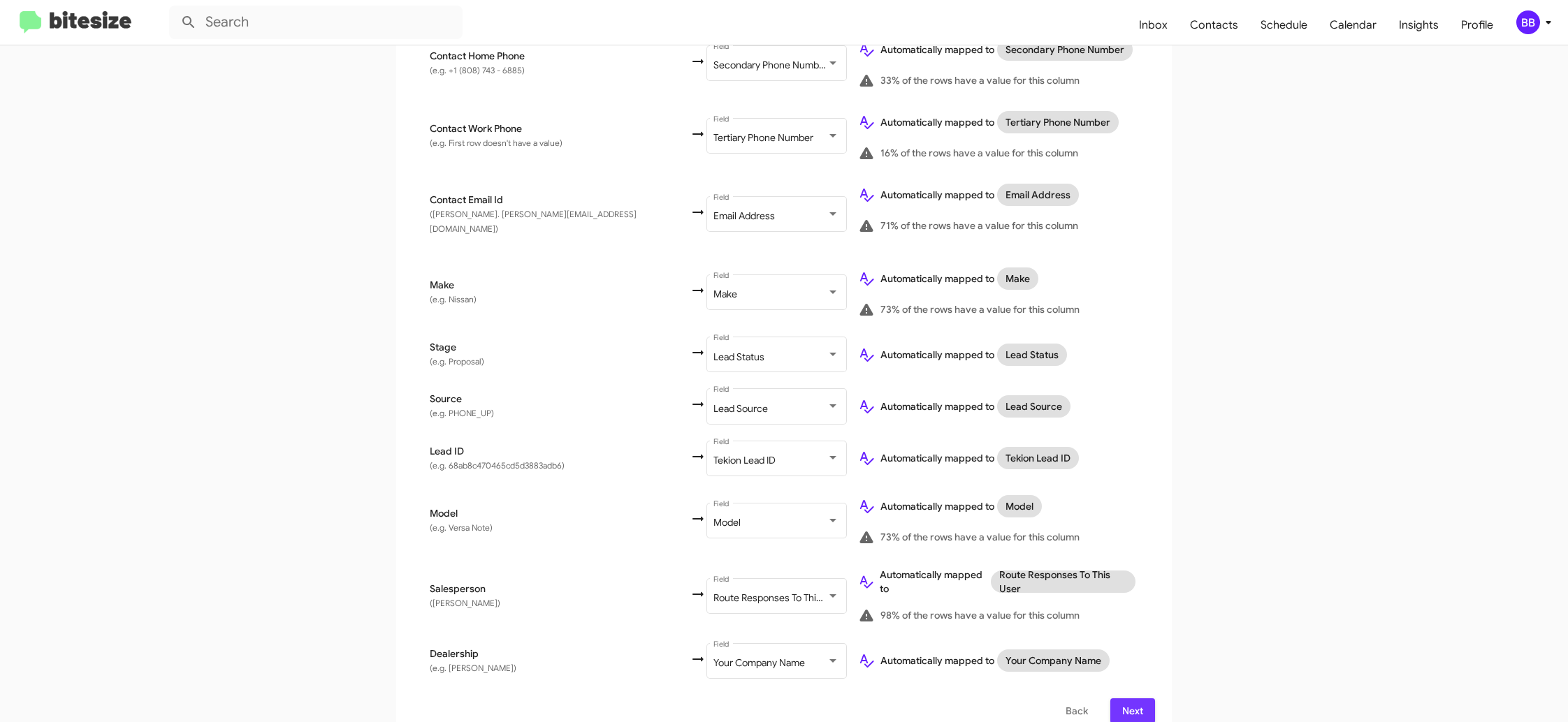
click at [1135, 698] on span "Next" at bounding box center [1132, 711] width 22 height 25
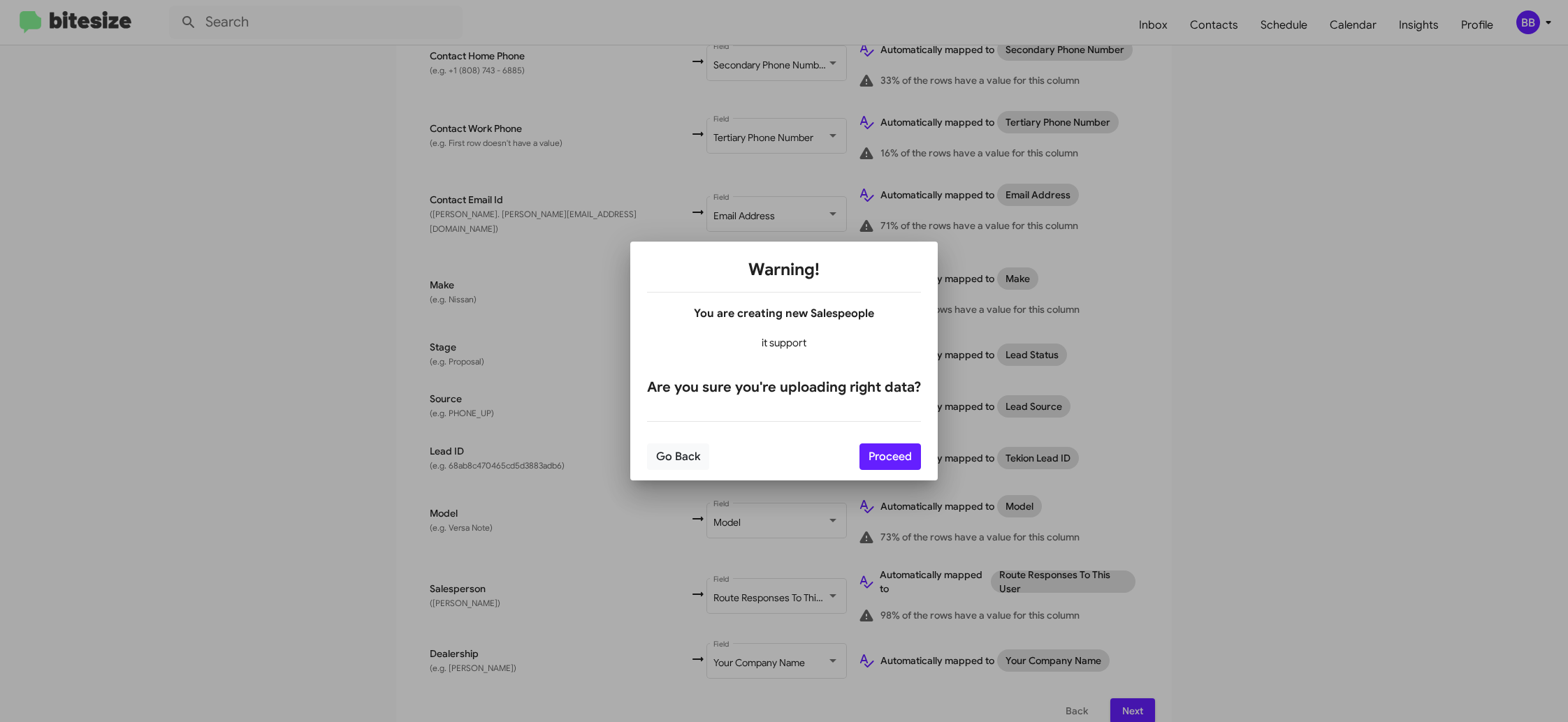
click at [889, 472] on div "Go Back Proceed" at bounding box center [784, 457] width 274 height 47
click at [884, 462] on button "Proceed" at bounding box center [890, 457] width 62 height 27
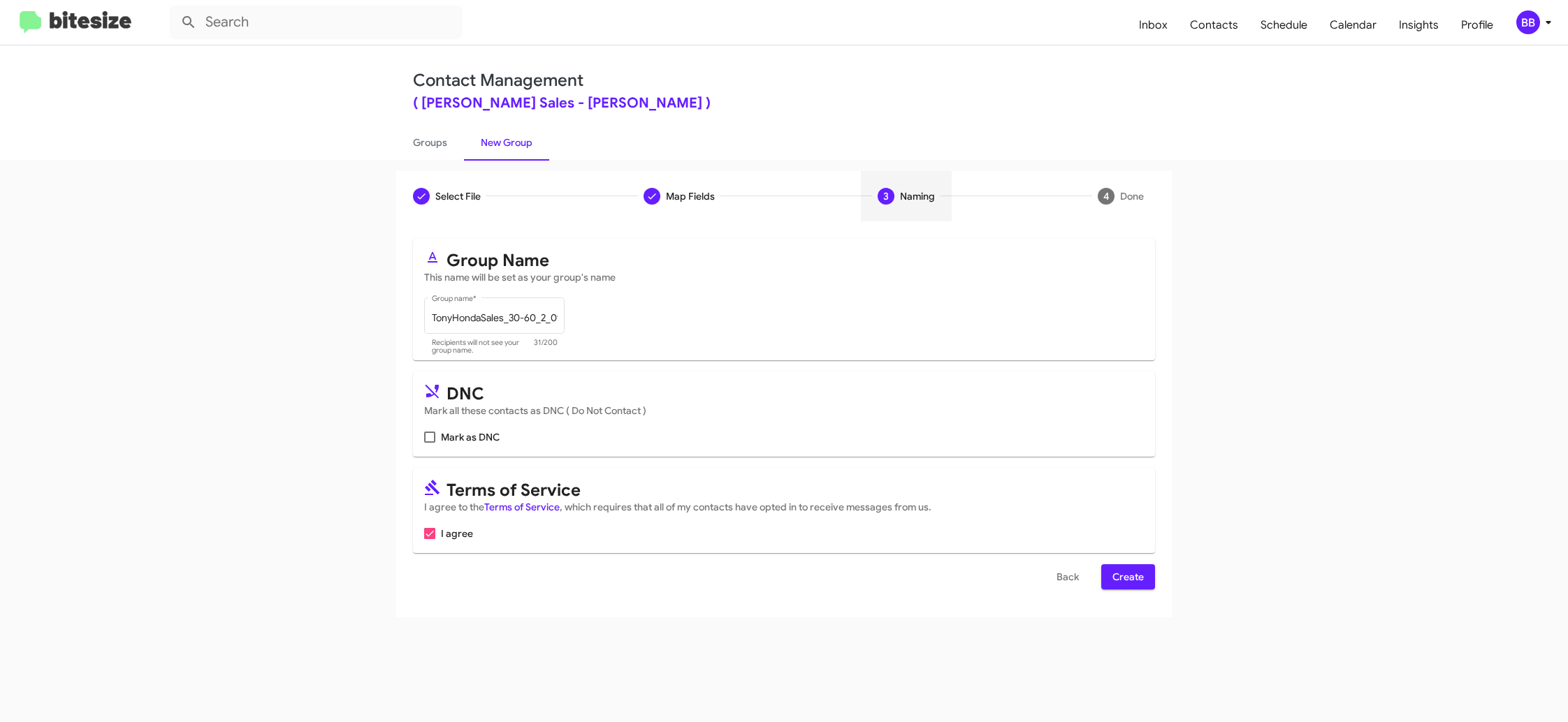
scroll to position [0, 0]
click at [1143, 586] on span "Create" at bounding box center [1128, 576] width 32 height 25
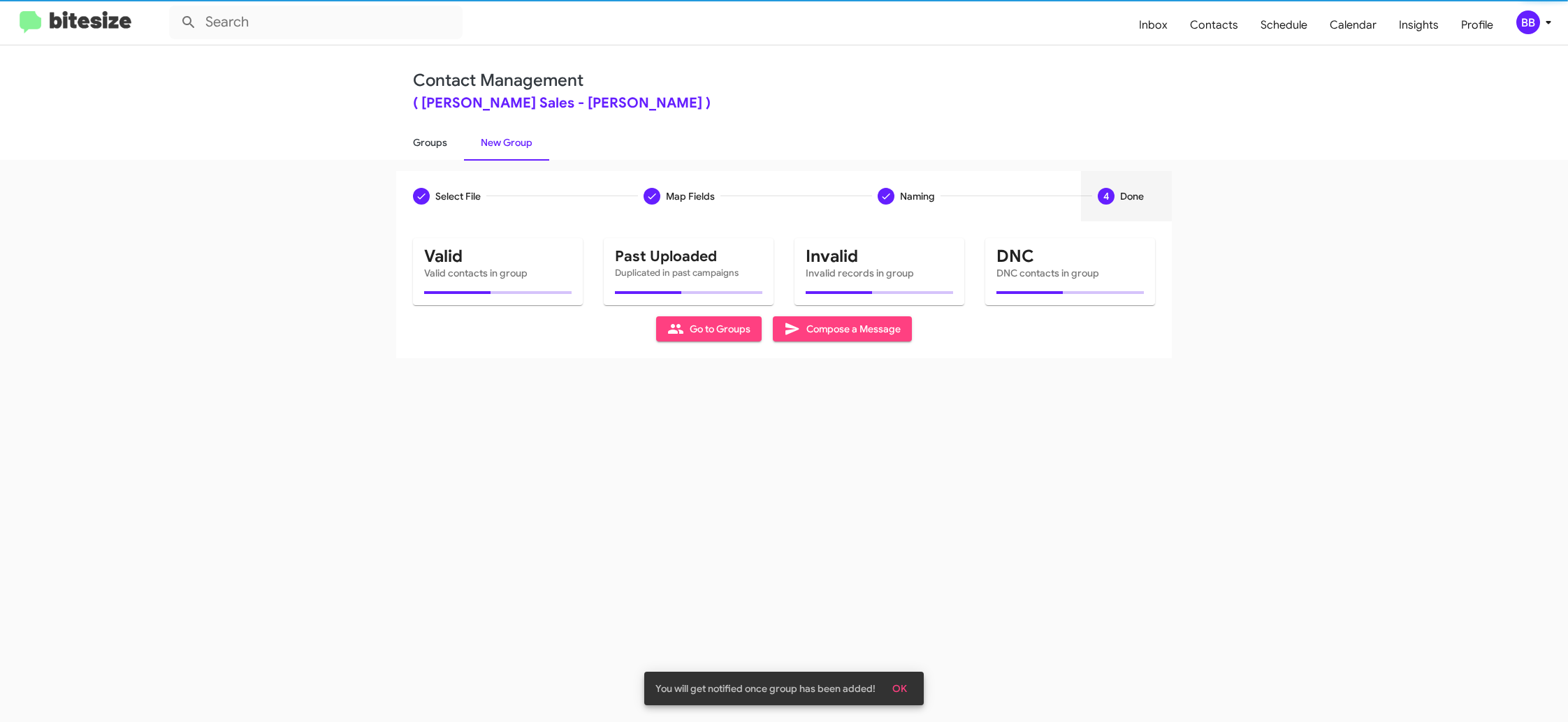
click at [422, 140] on link "Groups" at bounding box center [430, 142] width 67 height 37
type input "in:groups"
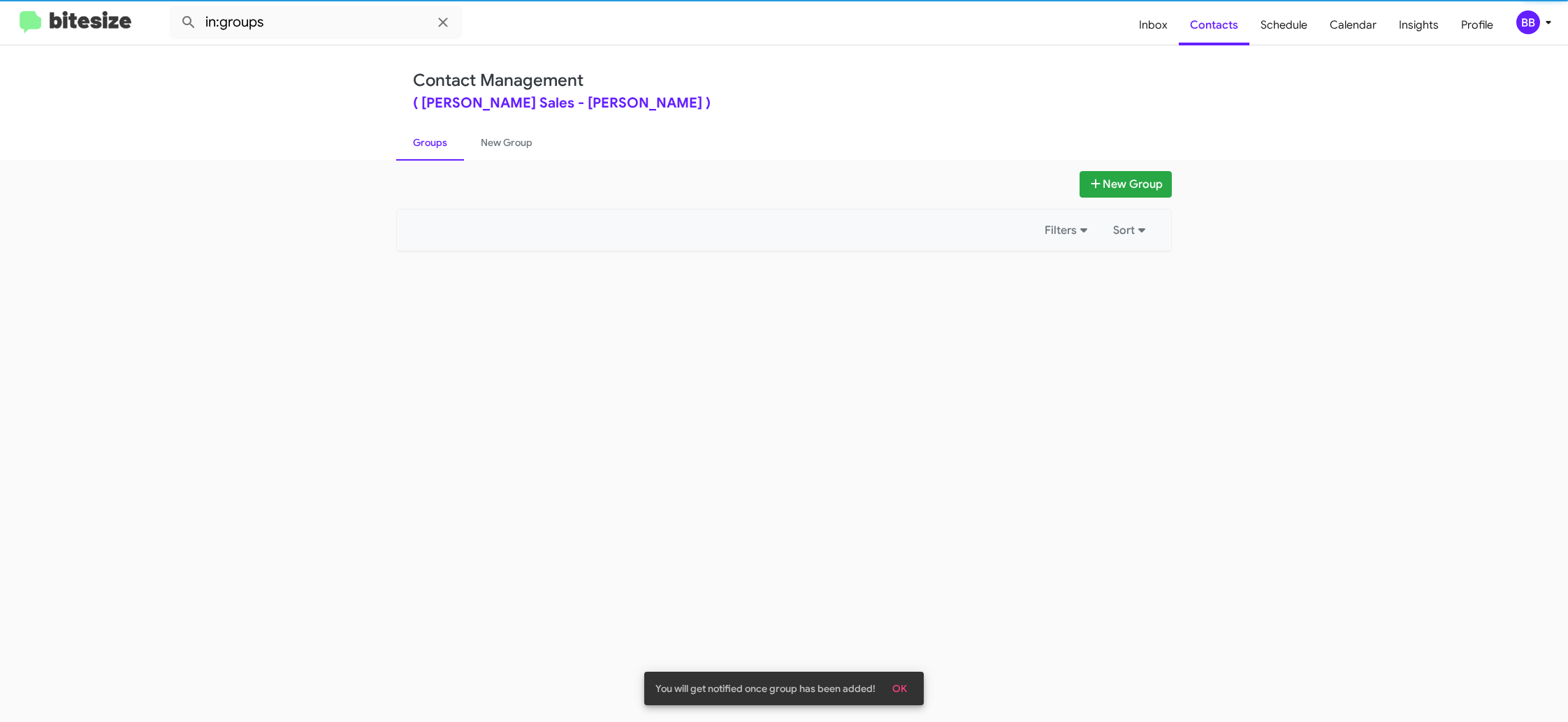
click at [422, 140] on link "Groups" at bounding box center [430, 142] width 67 height 37
drag, startPoint x: 422, startPoint y: 140, endPoint x: 435, endPoint y: 139, distance: 13.0
click at [425, 140] on link "Groups" at bounding box center [430, 142] width 67 height 37
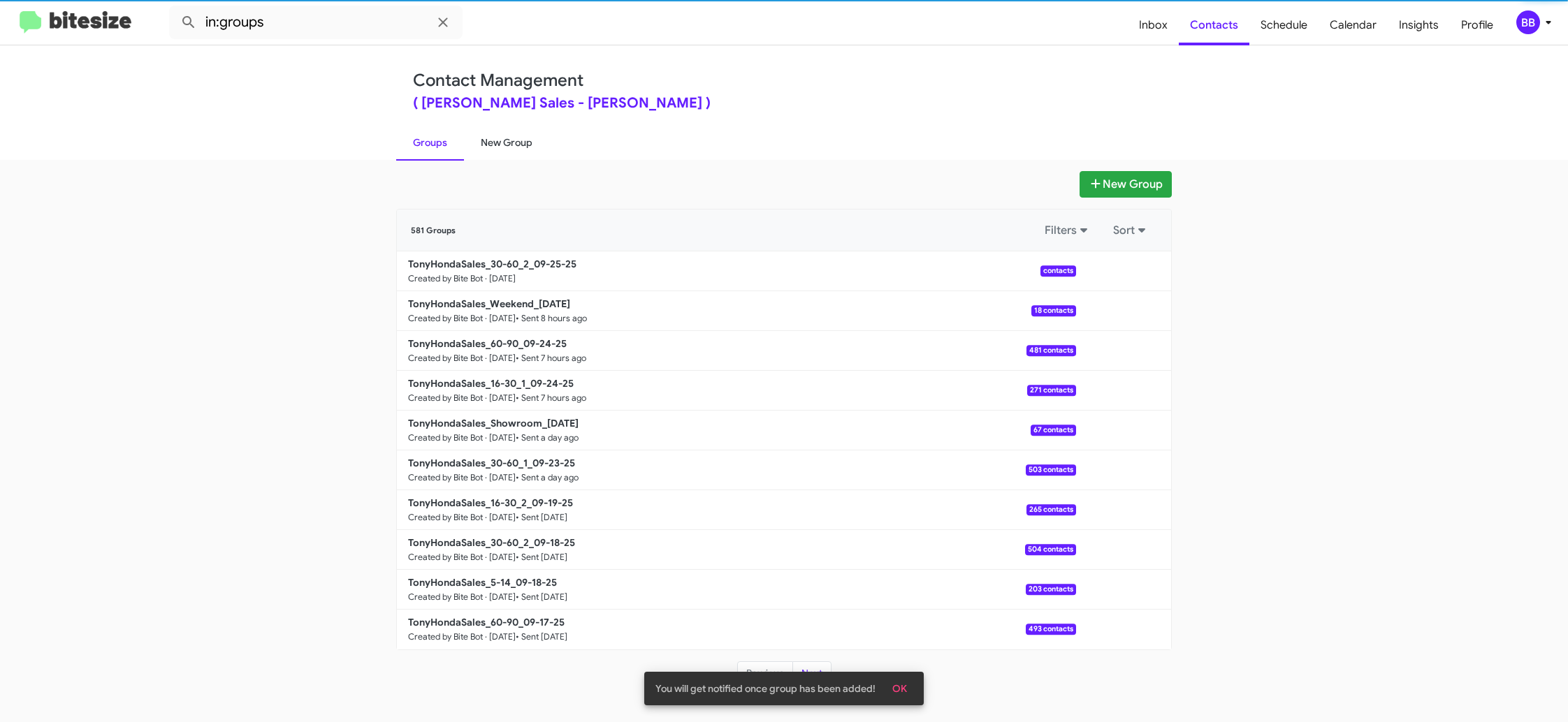
click at [494, 142] on link "New Group" at bounding box center [506, 142] width 85 height 37
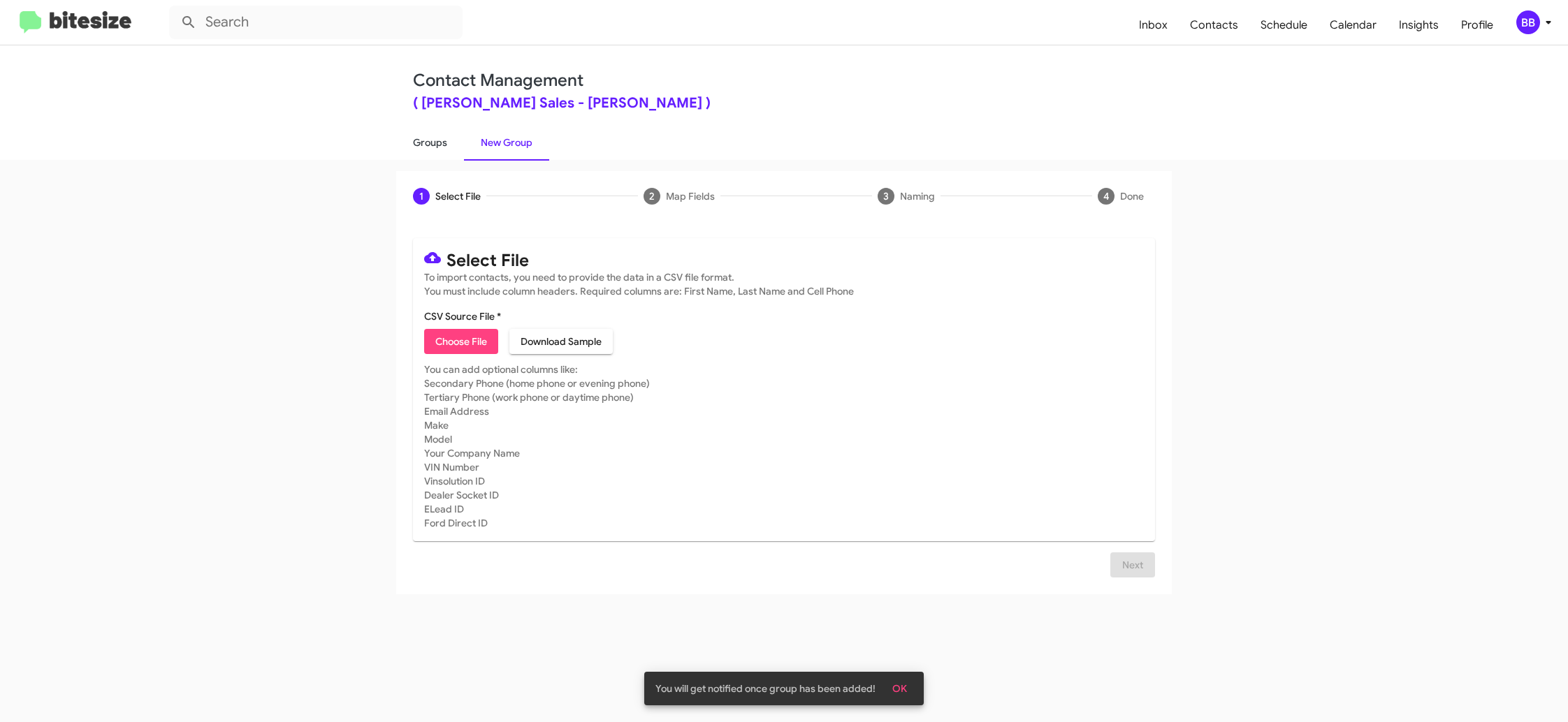
click at [439, 147] on link "Groups" at bounding box center [430, 142] width 67 height 37
type input "in:groups"
drag, startPoint x: 439, startPoint y: 147, endPoint x: 468, endPoint y: 143, distance: 29.3
click at [441, 146] on link "Groups" at bounding box center [430, 142] width 67 height 37
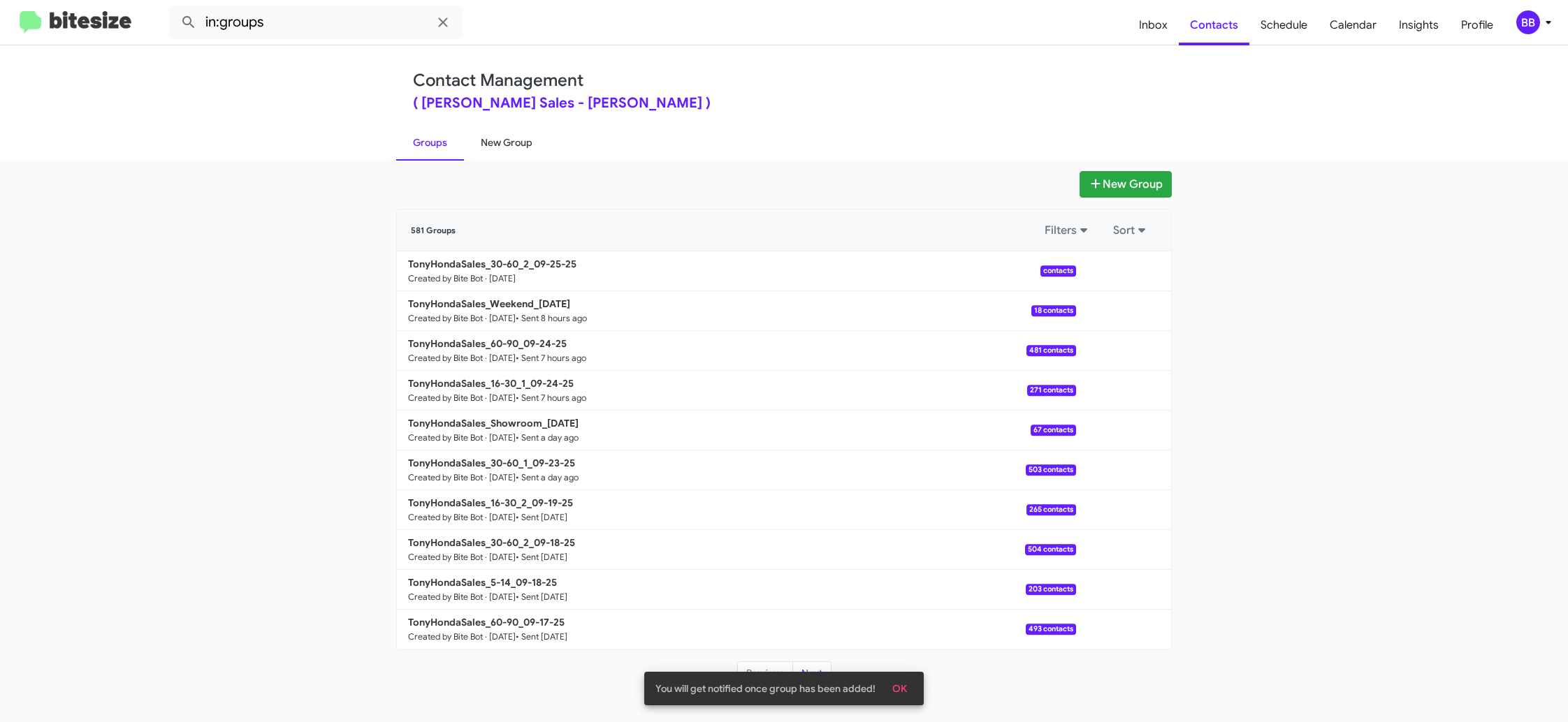
click at [504, 145] on link "New Group" at bounding box center [506, 142] width 85 height 37
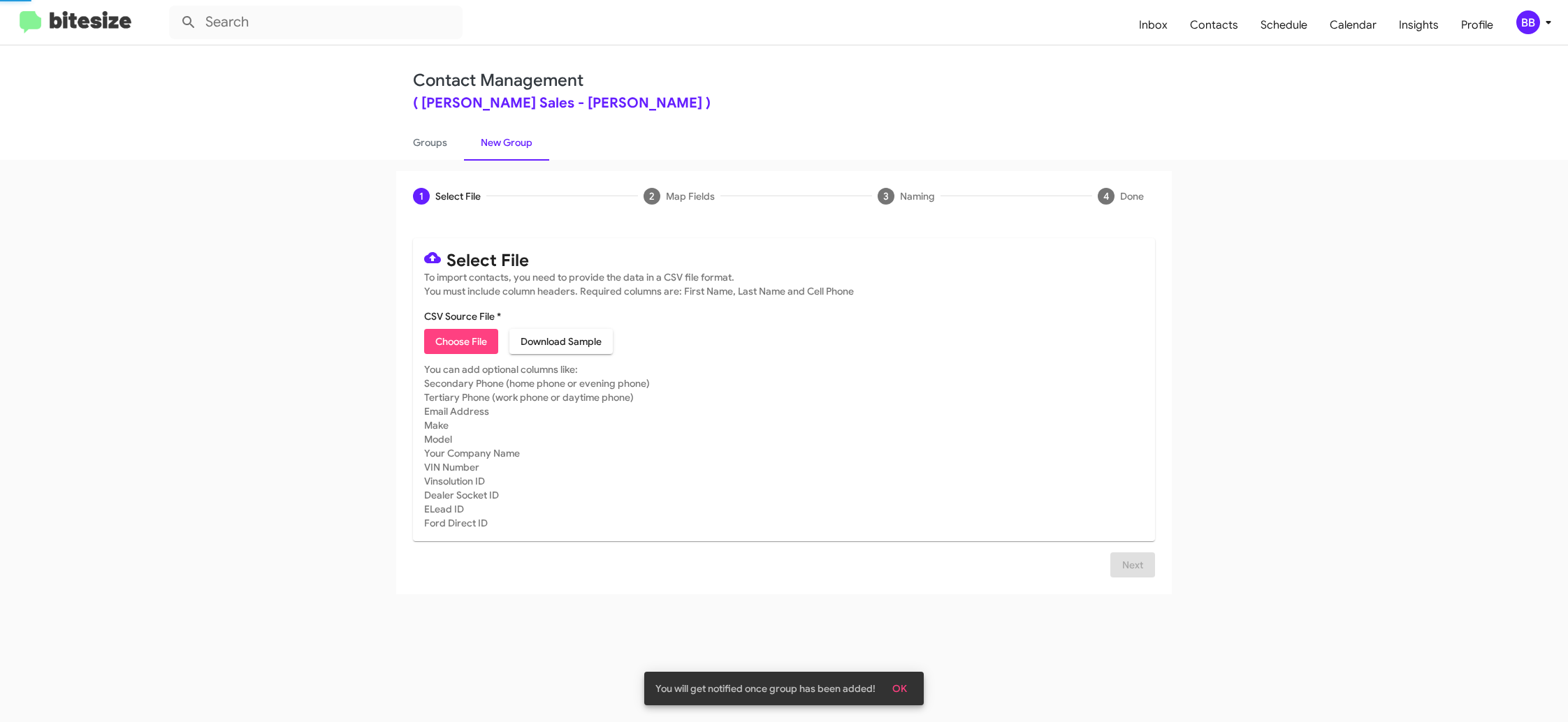
click at [504, 145] on link "New Group" at bounding box center [506, 142] width 85 height 37
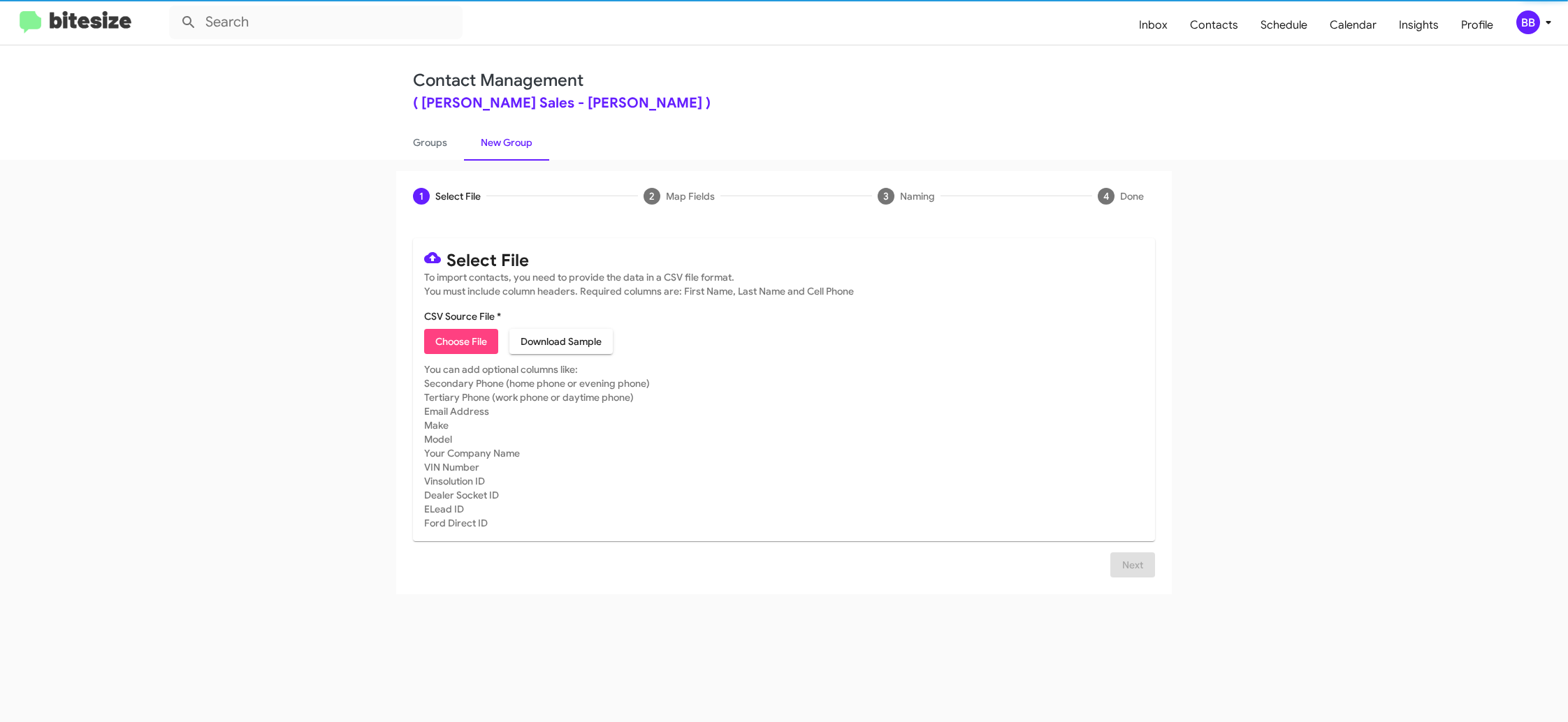
click at [481, 331] on span "Choose File" at bounding box center [461, 341] width 52 height 25
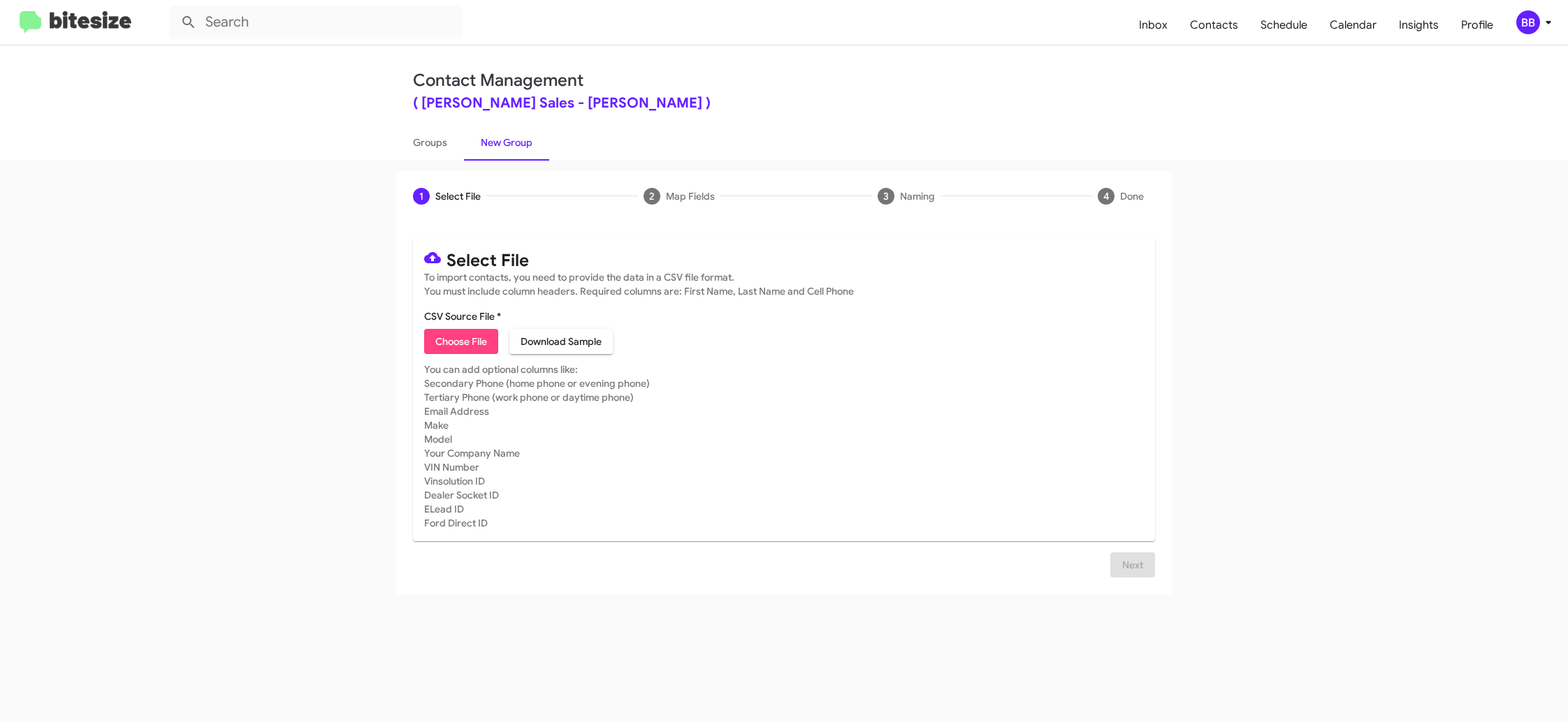
type input "TonyHondaSales_30-60_2_09-25-25"
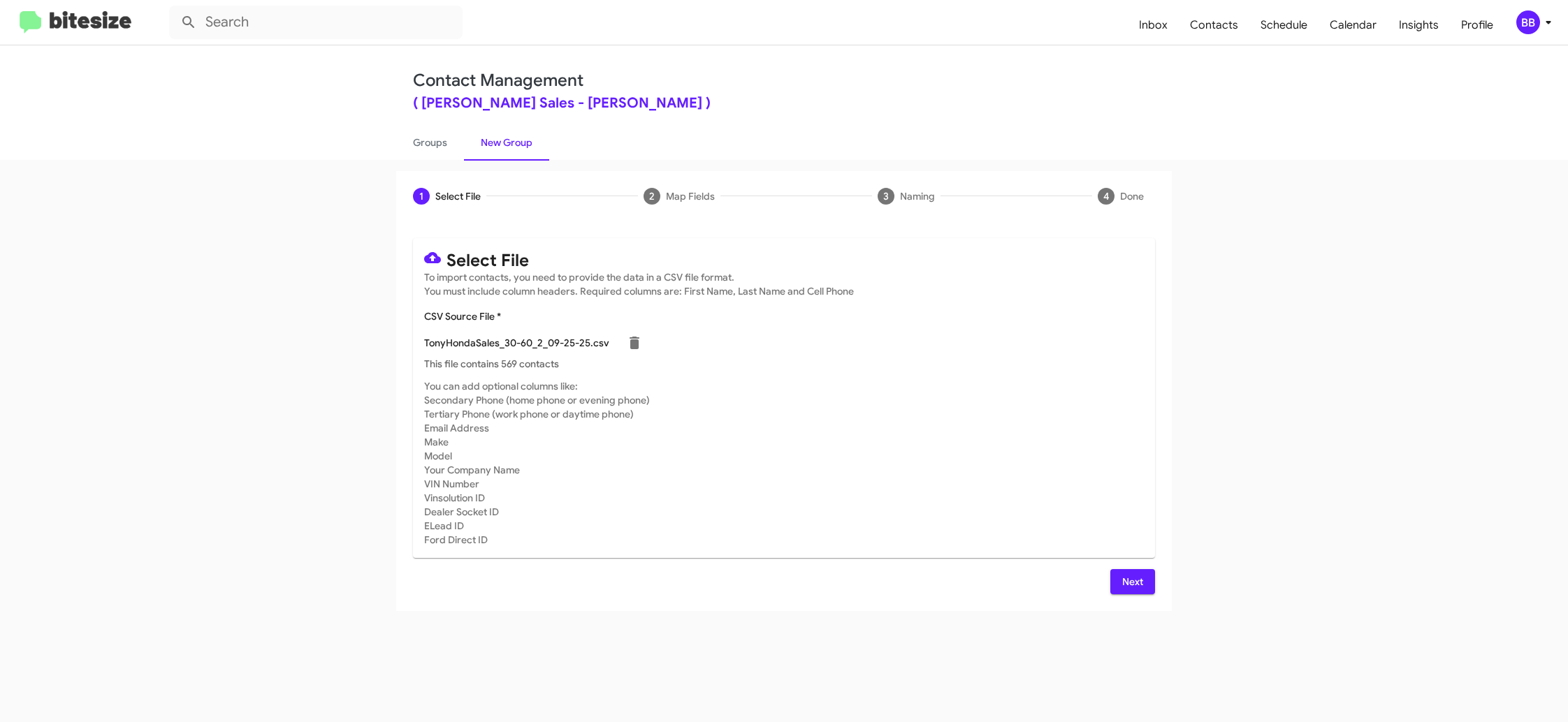
click at [968, 391] on mat-card-subtitle "You can add optional columns like: Secondary Phone (home phone or evening phone…" at bounding box center [783, 463] width 719 height 168
drag, startPoint x: 1130, startPoint y: 576, endPoint x: 1112, endPoint y: 568, distance: 19.7
click at [1130, 576] on span "Next" at bounding box center [1132, 581] width 22 height 25
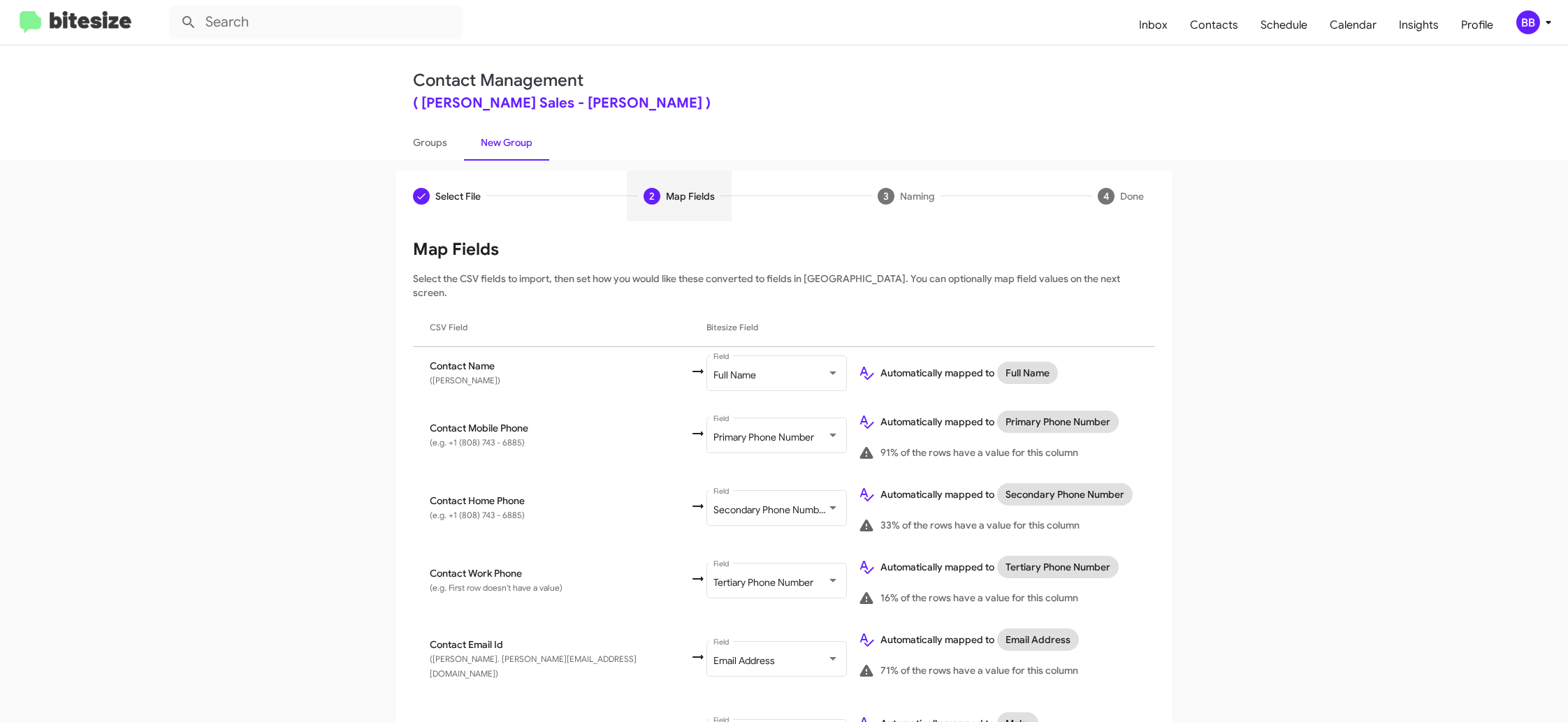
scroll to position [445, 0]
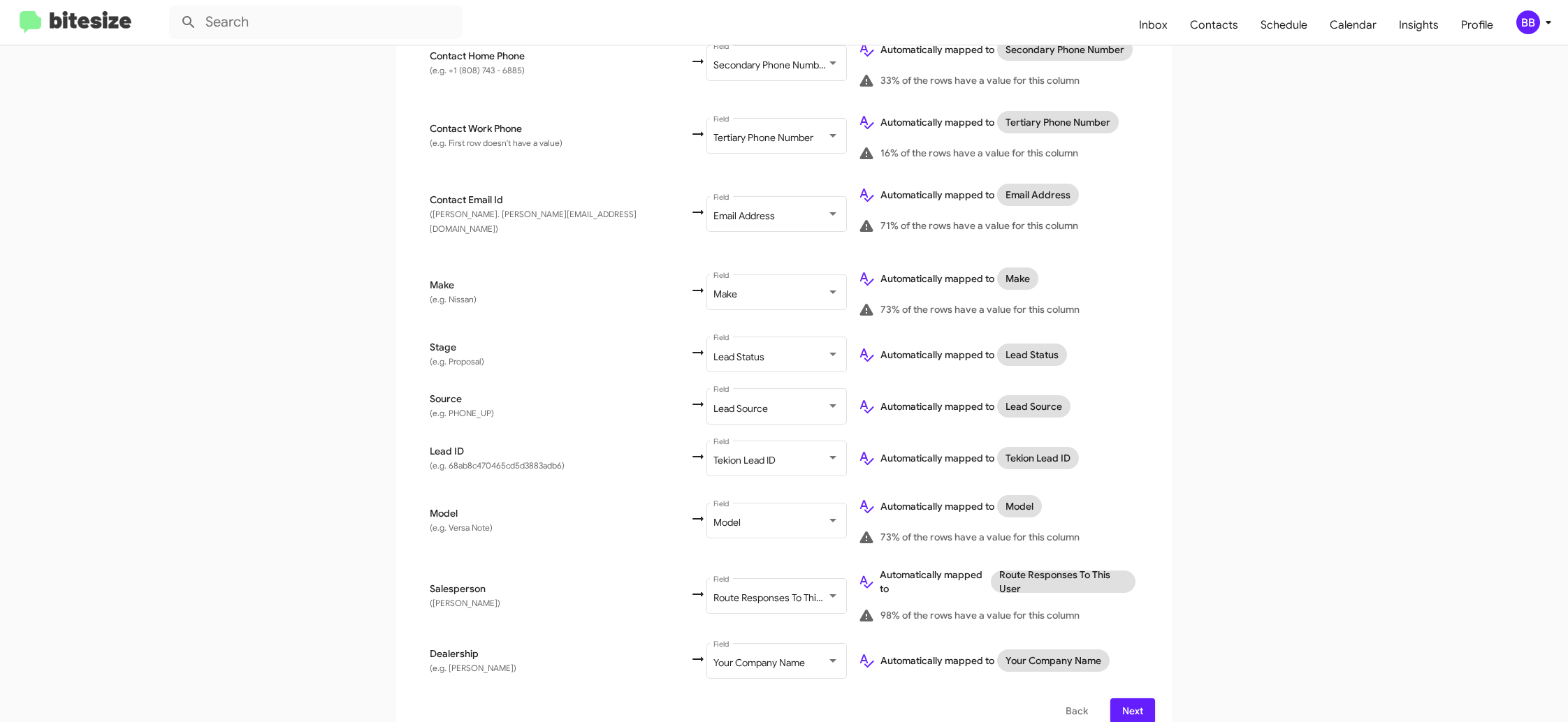
click at [1133, 698] on span "Next" at bounding box center [1132, 711] width 22 height 25
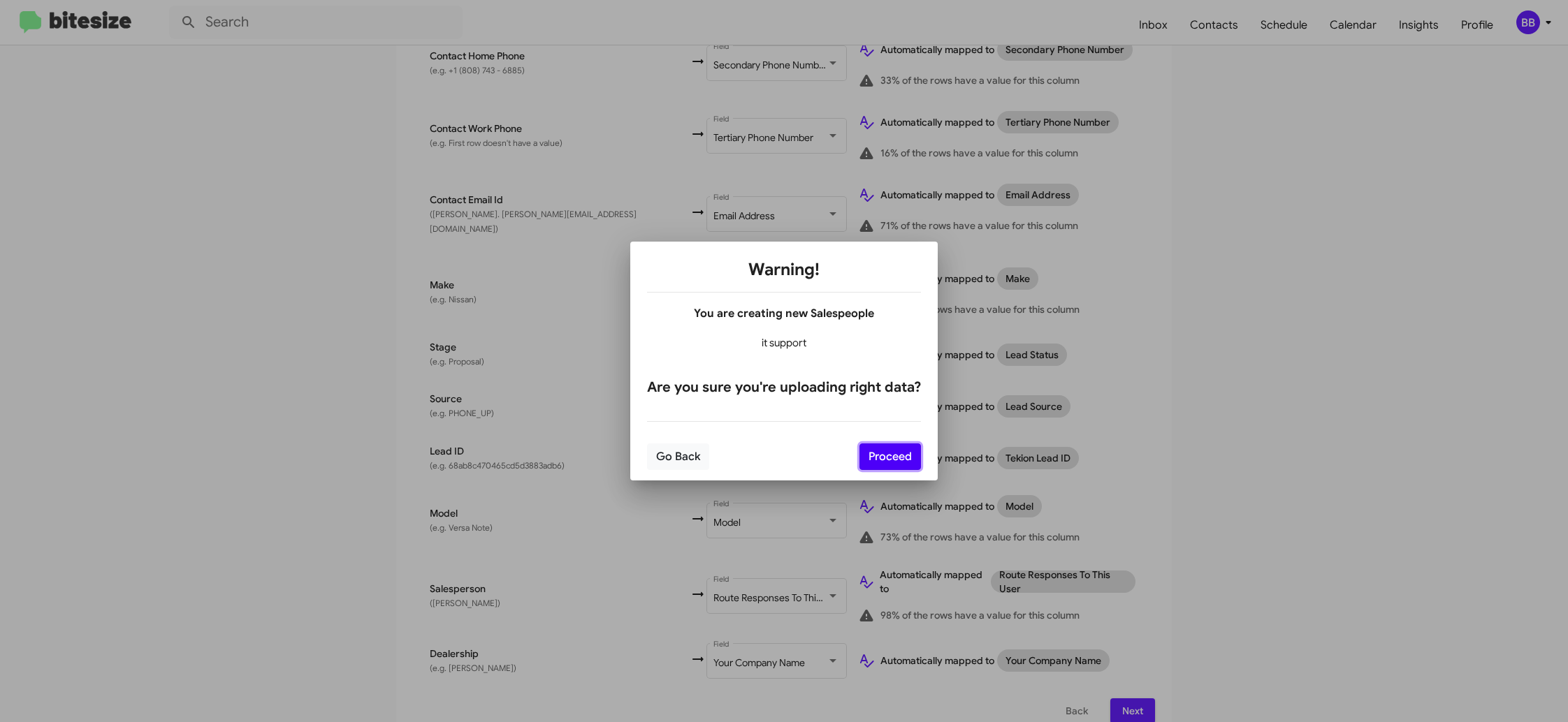
click at [912, 468] on button "Proceed" at bounding box center [890, 457] width 62 height 27
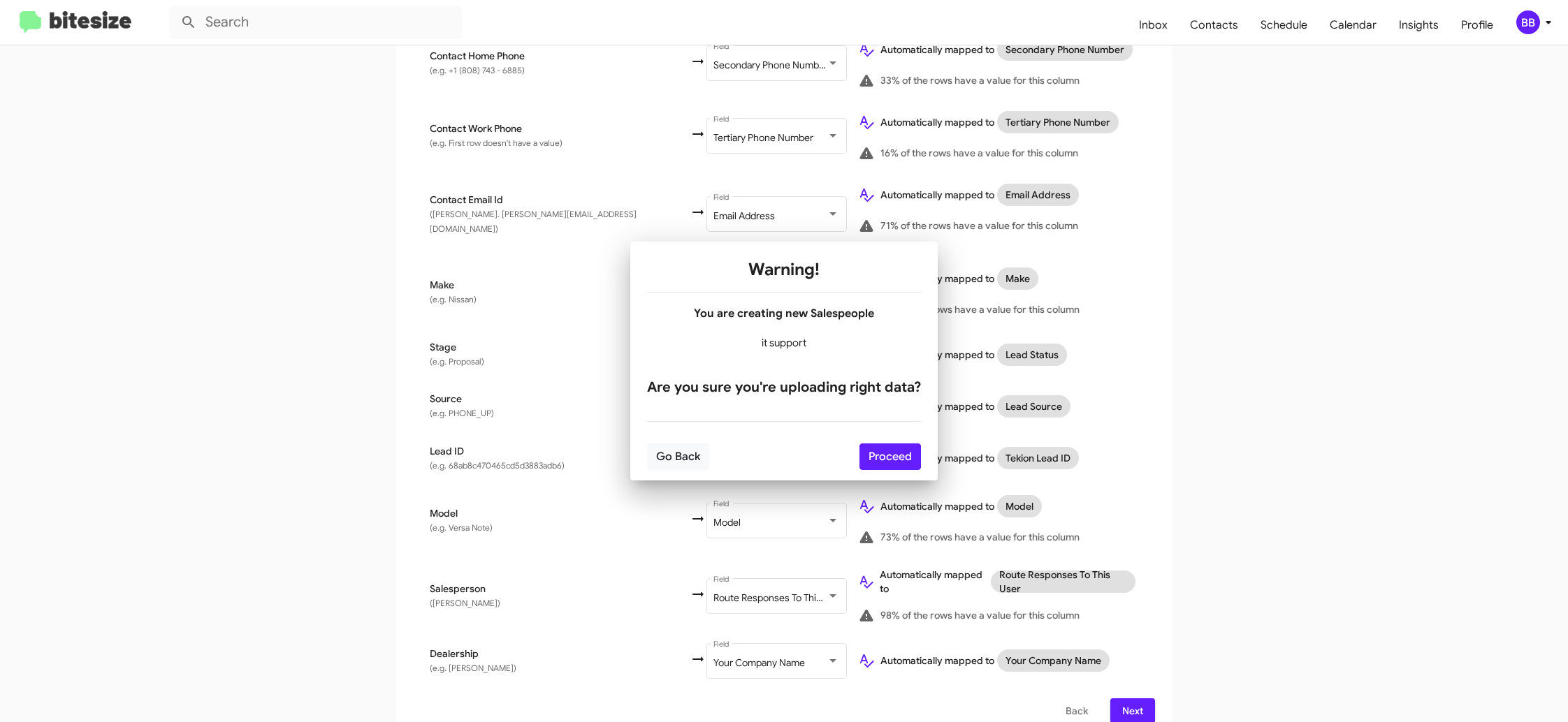
scroll to position [0, 0]
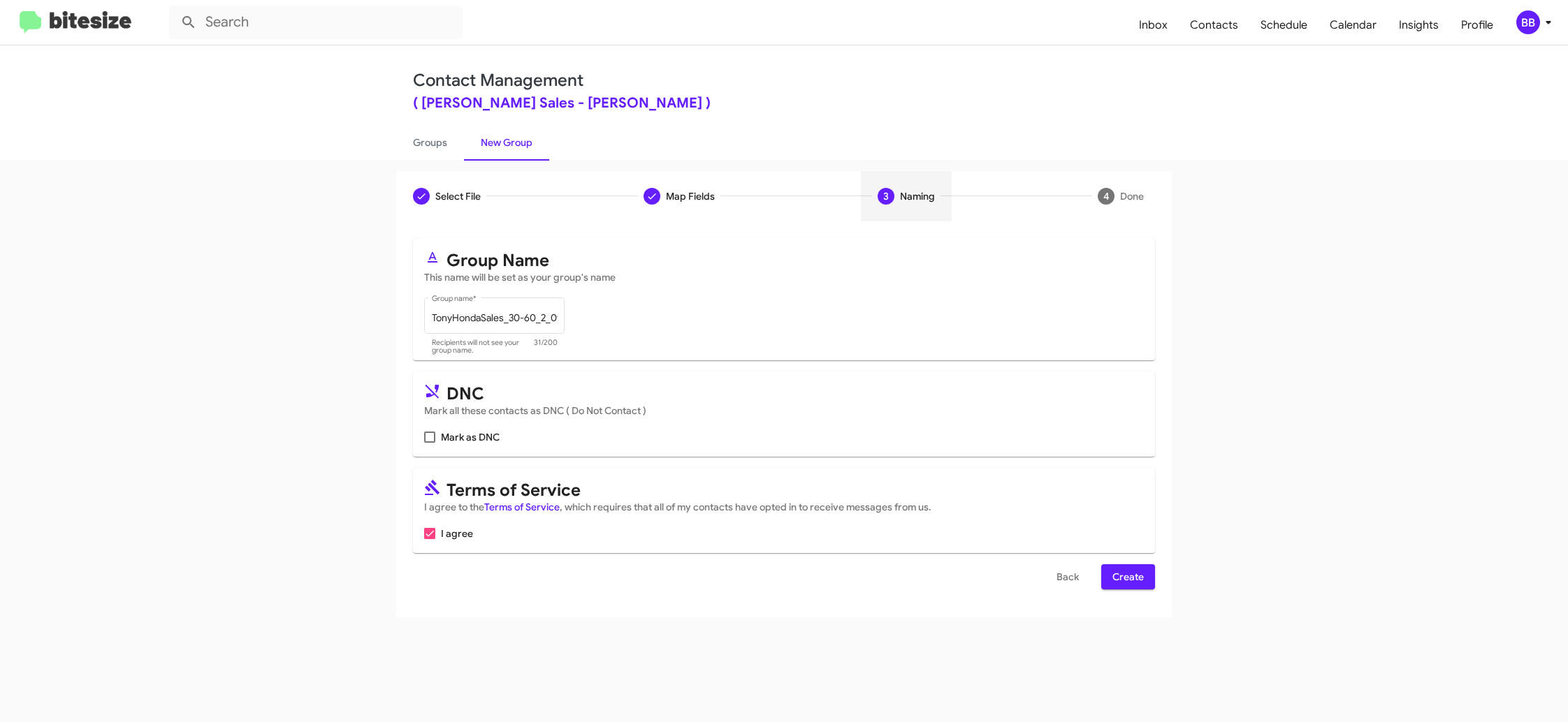
click at [1128, 586] on span "Create" at bounding box center [1128, 576] width 32 height 25
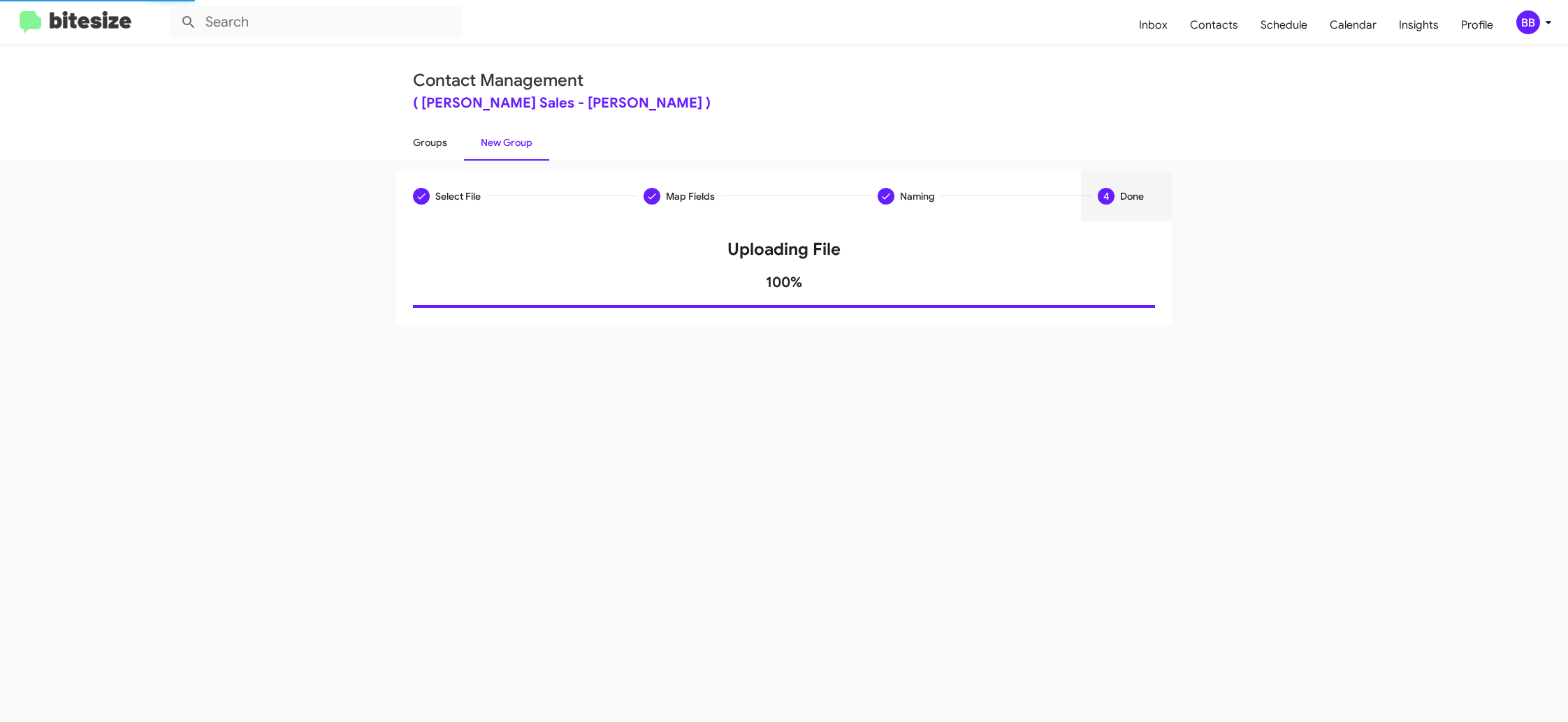
click at [433, 148] on link "Groups" at bounding box center [430, 142] width 67 height 37
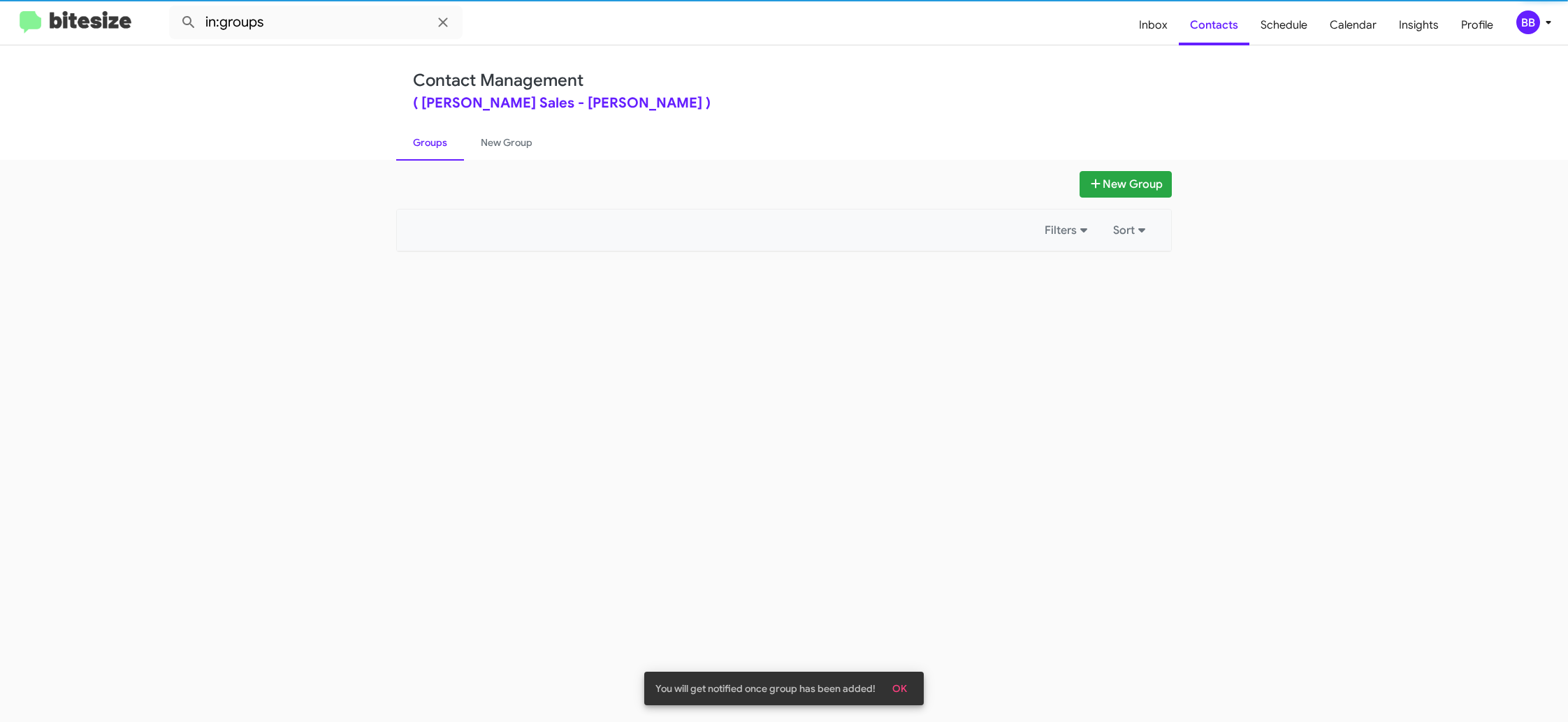
click at [433, 148] on link "Groups" at bounding box center [430, 142] width 67 height 37
drag, startPoint x: 433, startPoint y: 148, endPoint x: 424, endPoint y: 150, distance: 9.2
click at [428, 148] on link "Groups" at bounding box center [430, 142] width 67 height 37
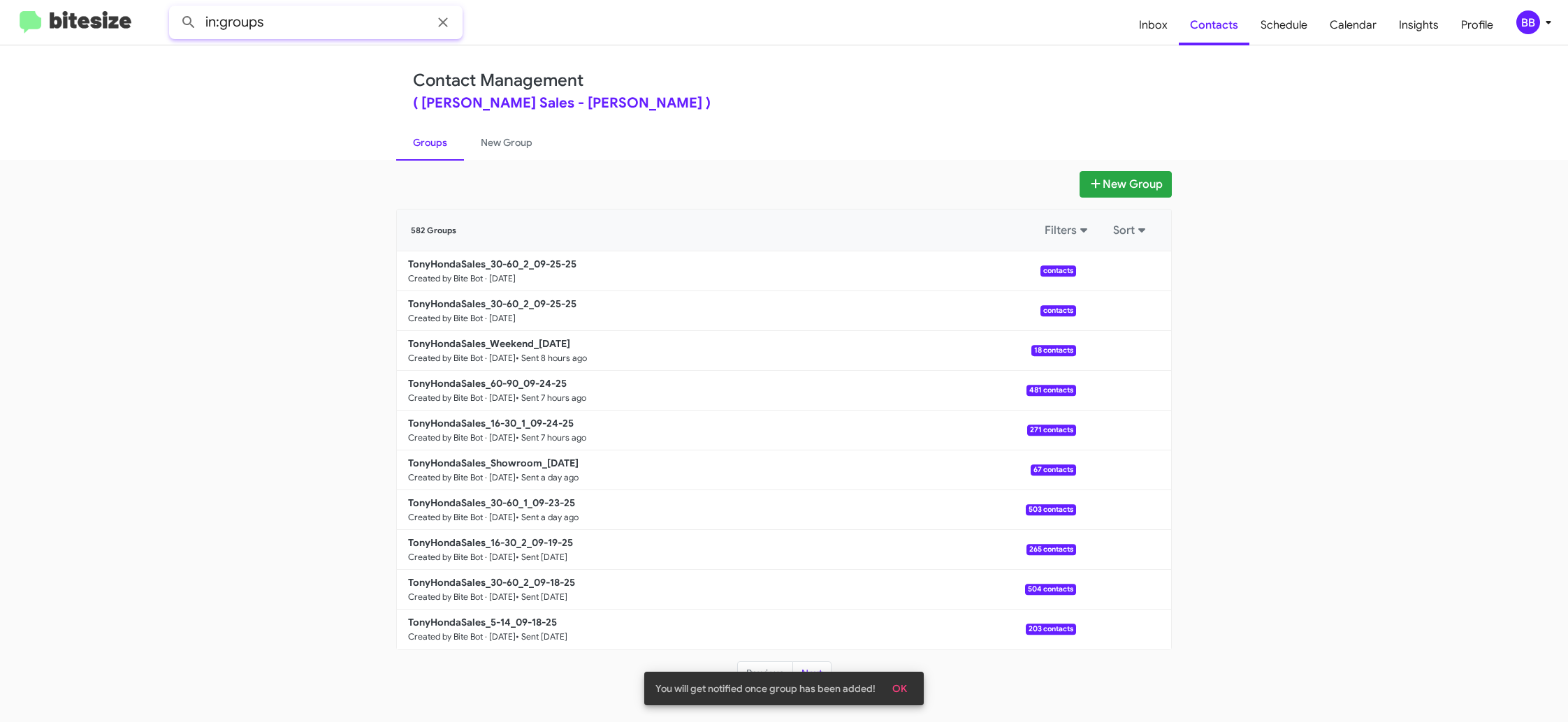
click at [344, 29] on input "in:groups" at bounding box center [316, 22] width 293 height 34
type input "in:groups 30-"
click at [503, 151] on link "New Group" at bounding box center [506, 142] width 85 height 37
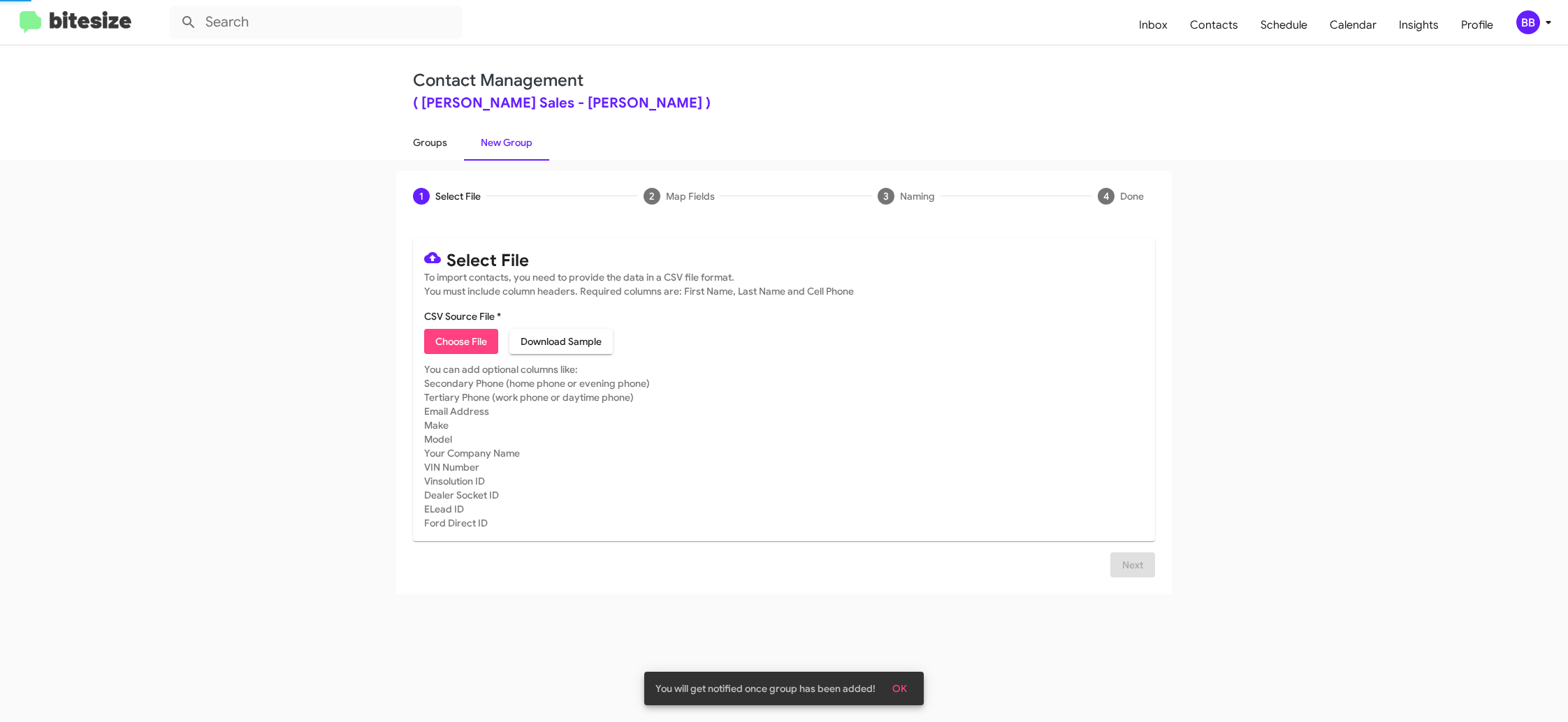
click at [424, 148] on link "Groups" at bounding box center [430, 142] width 67 height 37
type input "in:groups"
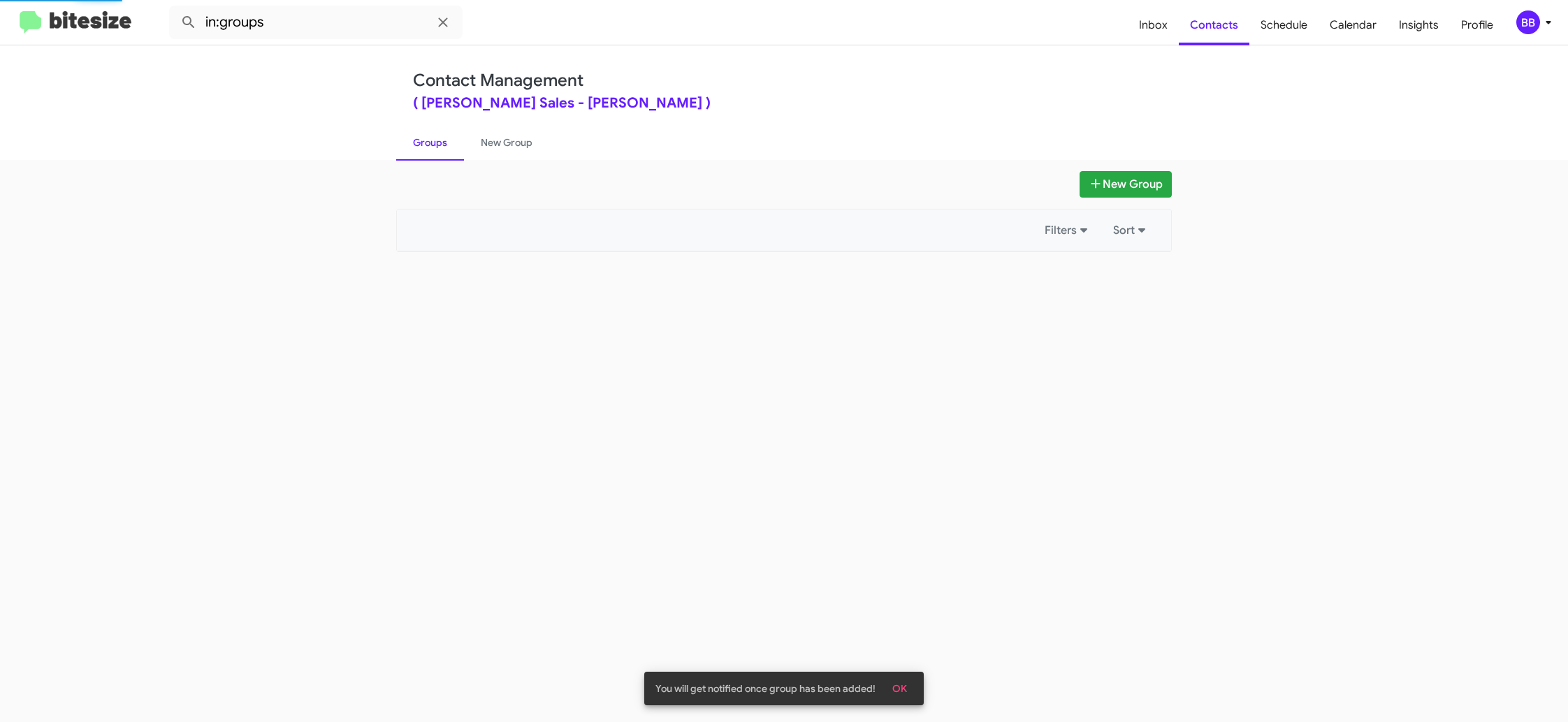
drag, startPoint x: 424, startPoint y: 148, endPoint x: 727, endPoint y: 229, distance: 313.6
click at [424, 146] on link "Groups" at bounding box center [430, 142] width 67 height 37
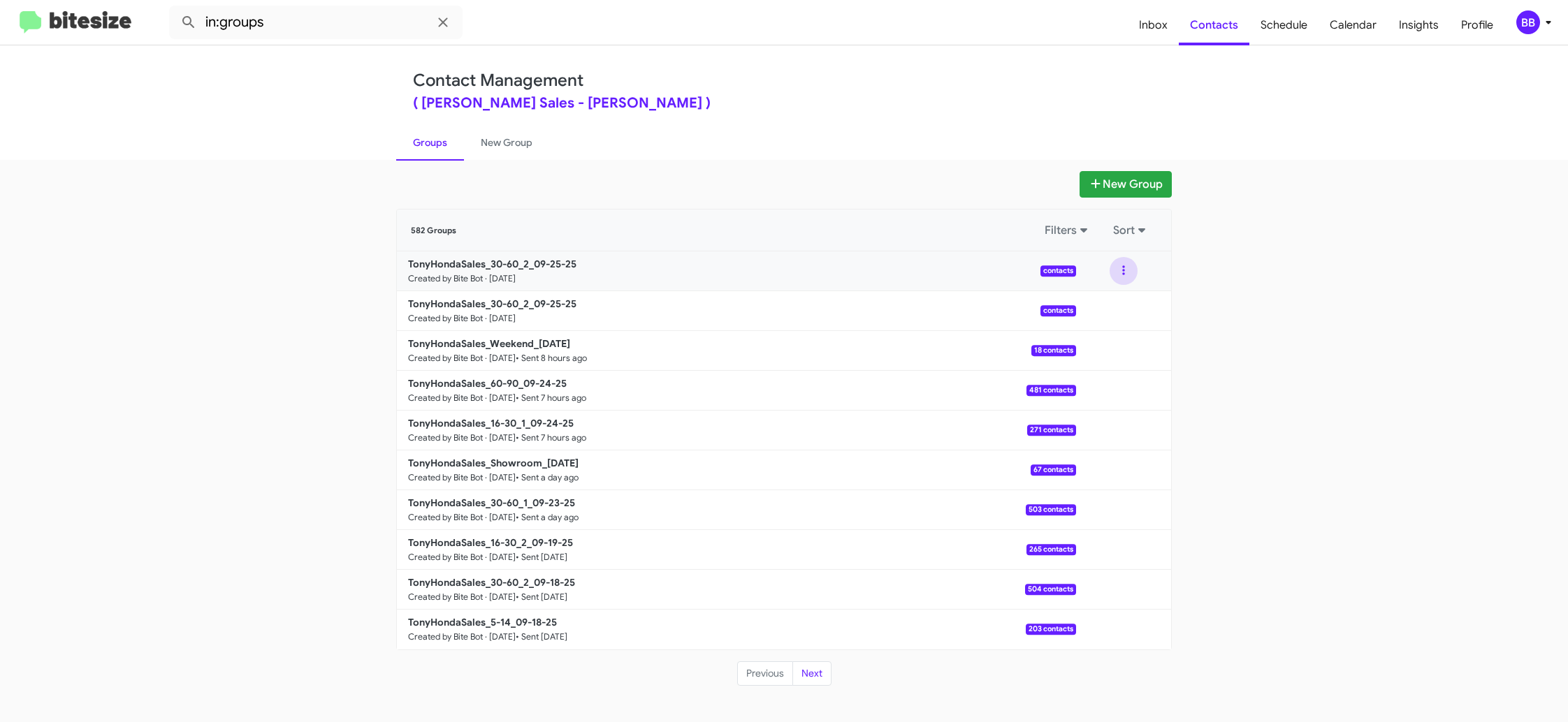
click at [1138, 271] on div at bounding box center [1123, 270] width 95 height 28
click at [1124, 274] on button at bounding box center [1123, 270] width 28 height 28
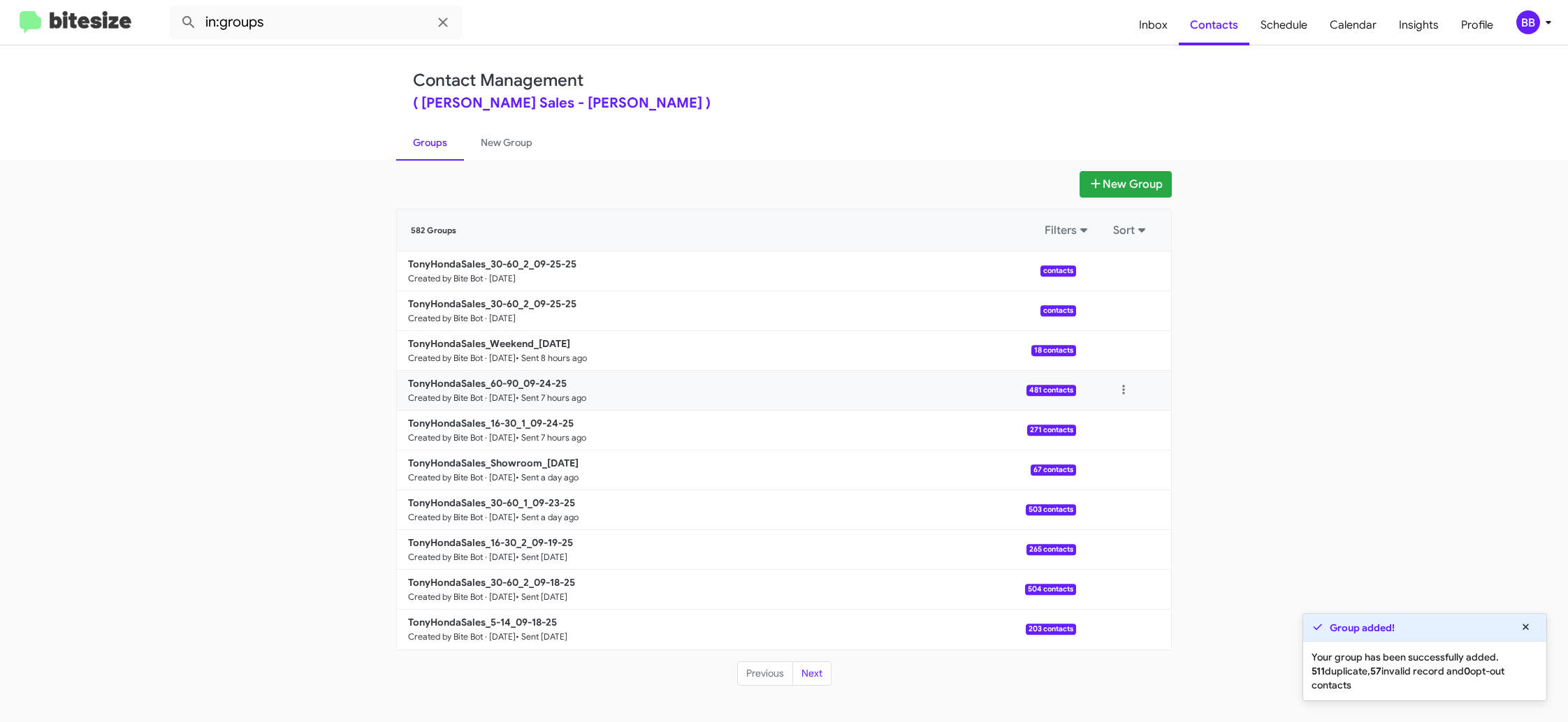
click at [1092, 346] on button "Archive" at bounding box center [1082, 342] width 112 height 34
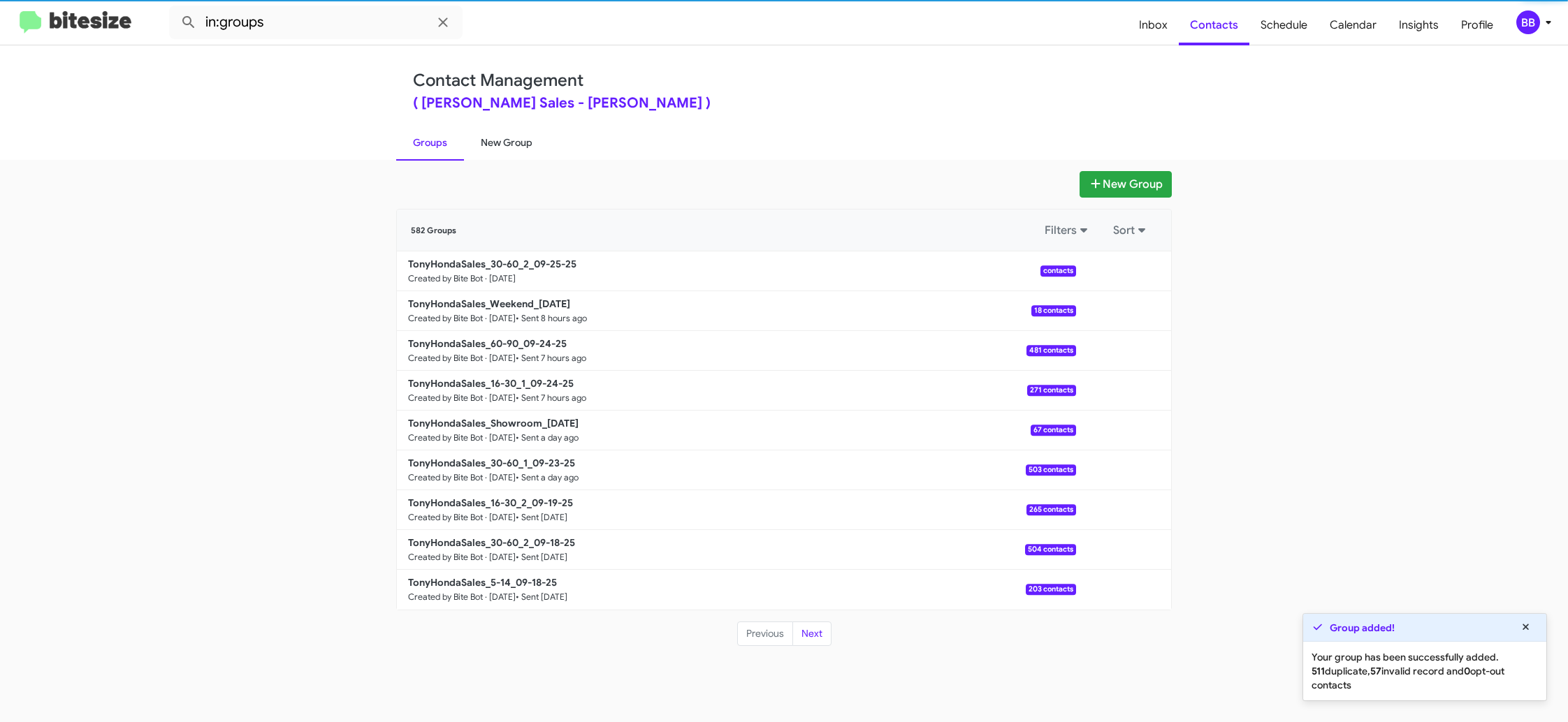
click at [476, 127] on link "New Group" at bounding box center [506, 142] width 85 height 37
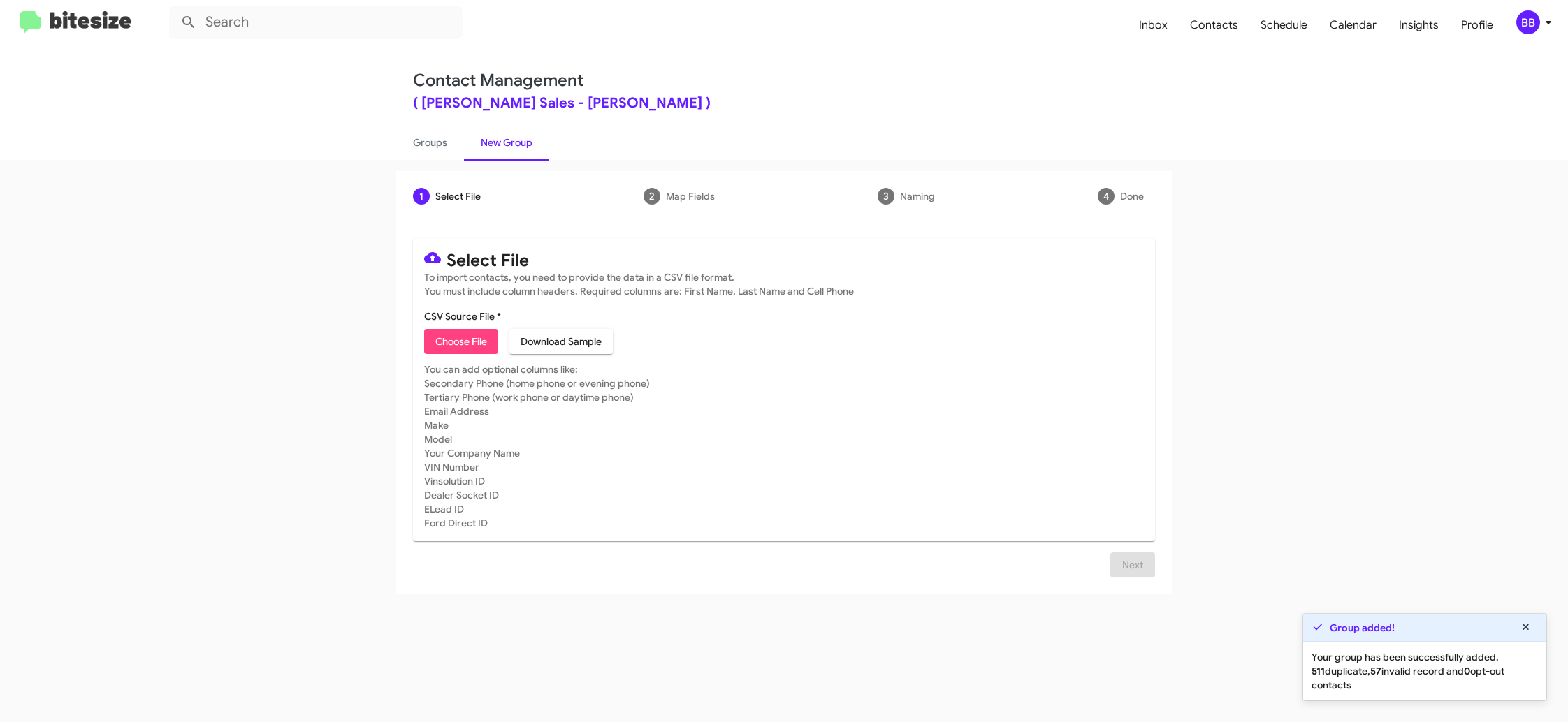
click at [459, 353] on span "Choose File" at bounding box center [461, 341] width 52 height 25
type input "TonyHondaSales_5-14_09-25-25"
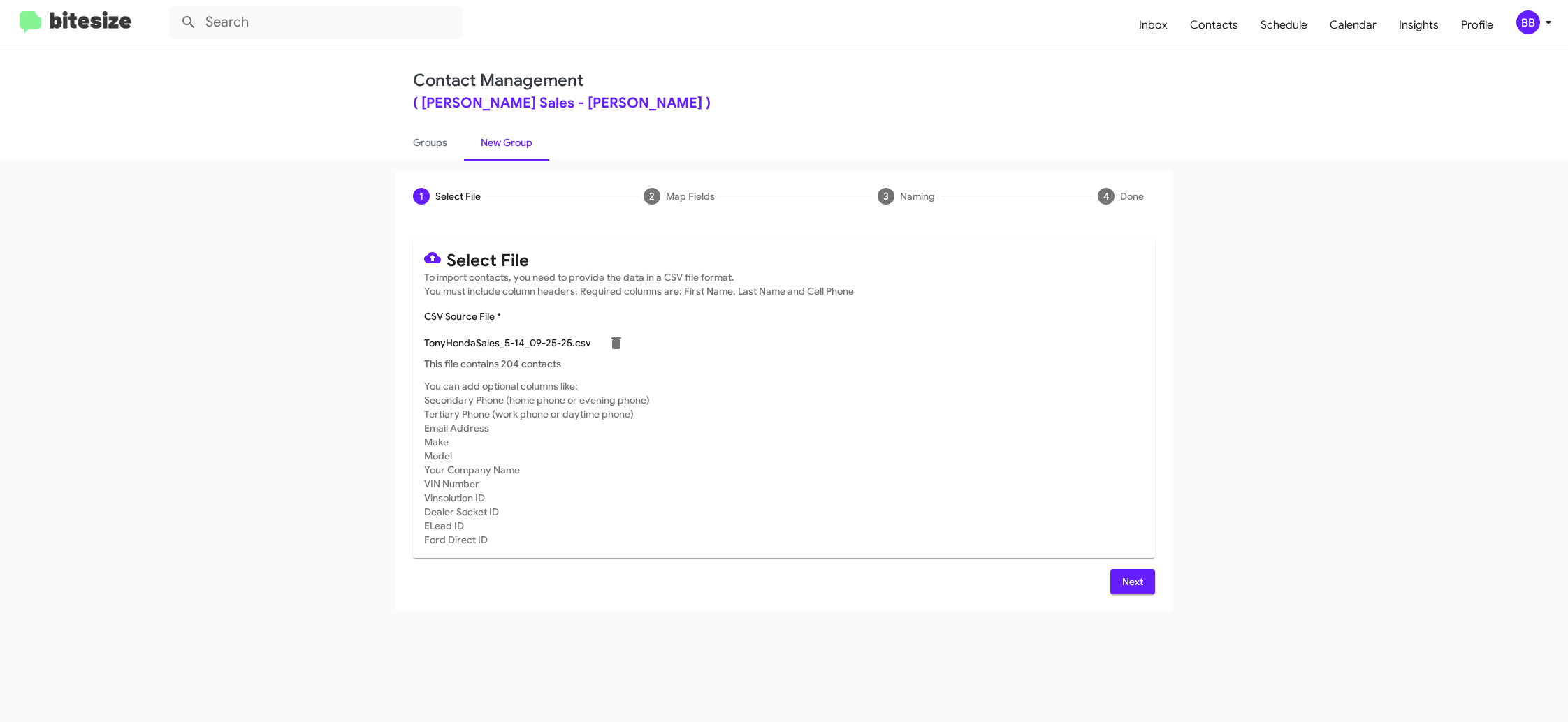
click at [1102, 387] on mat-card-subtitle "You can add optional columns like: Secondary Phone (home phone or evening phone…" at bounding box center [783, 463] width 719 height 168
drag, startPoint x: 1128, startPoint y: 575, endPoint x: 1026, endPoint y: 513, distance: 119.4
click at [1127, 574] on span "Next" at bounding box center [1132, 581] width 22 height 25
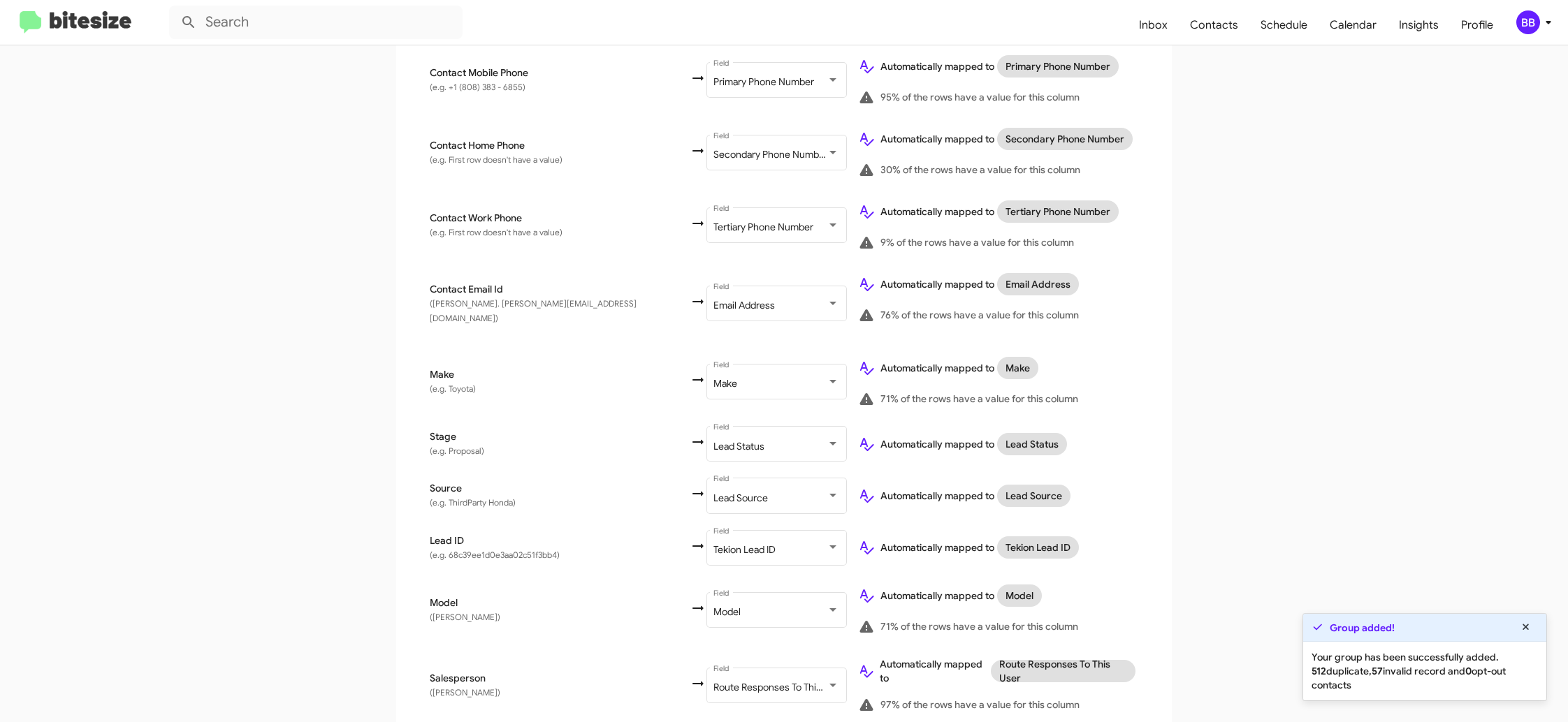
scroll to position [445, 0]
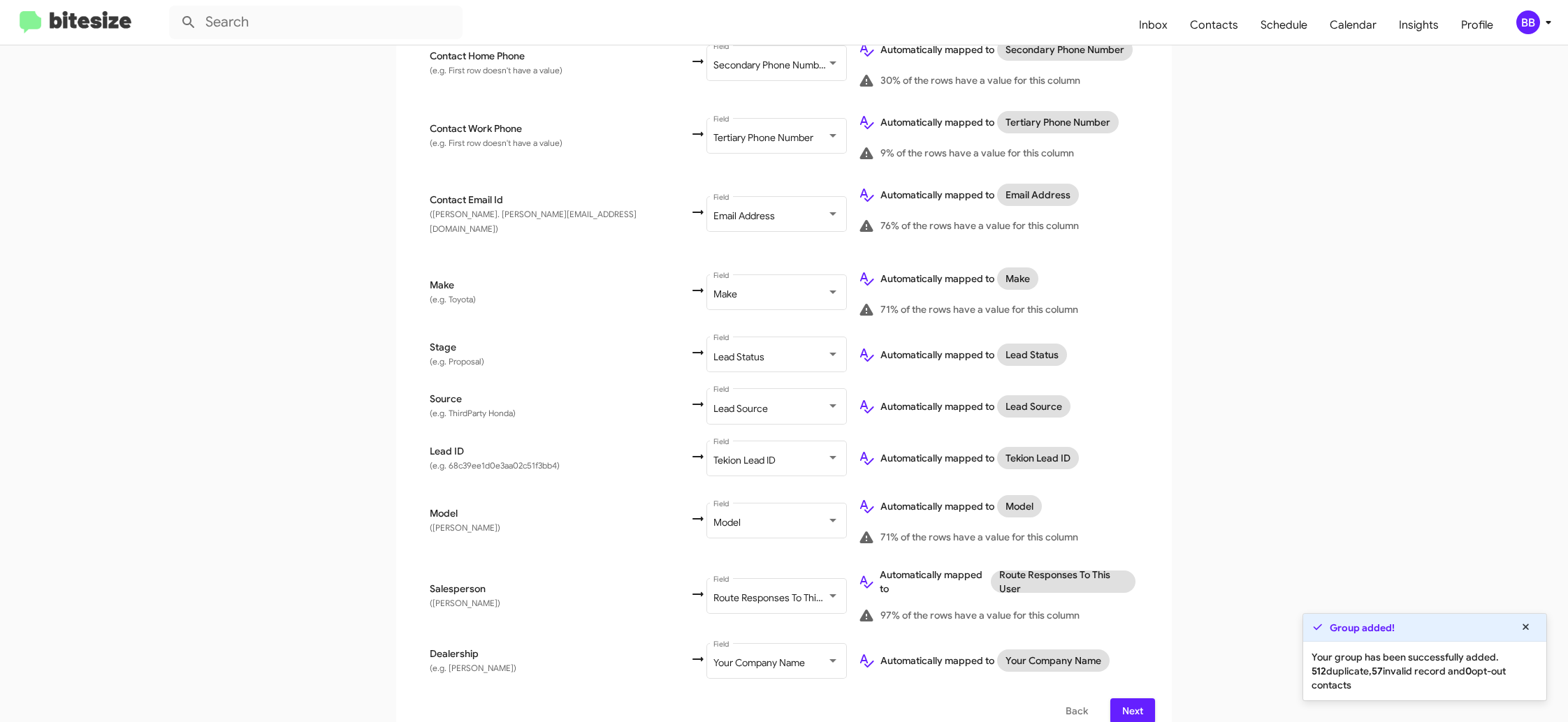
click at [1130, 698] on span "Next" at bounding box center [1132, 711] width 22 height 25
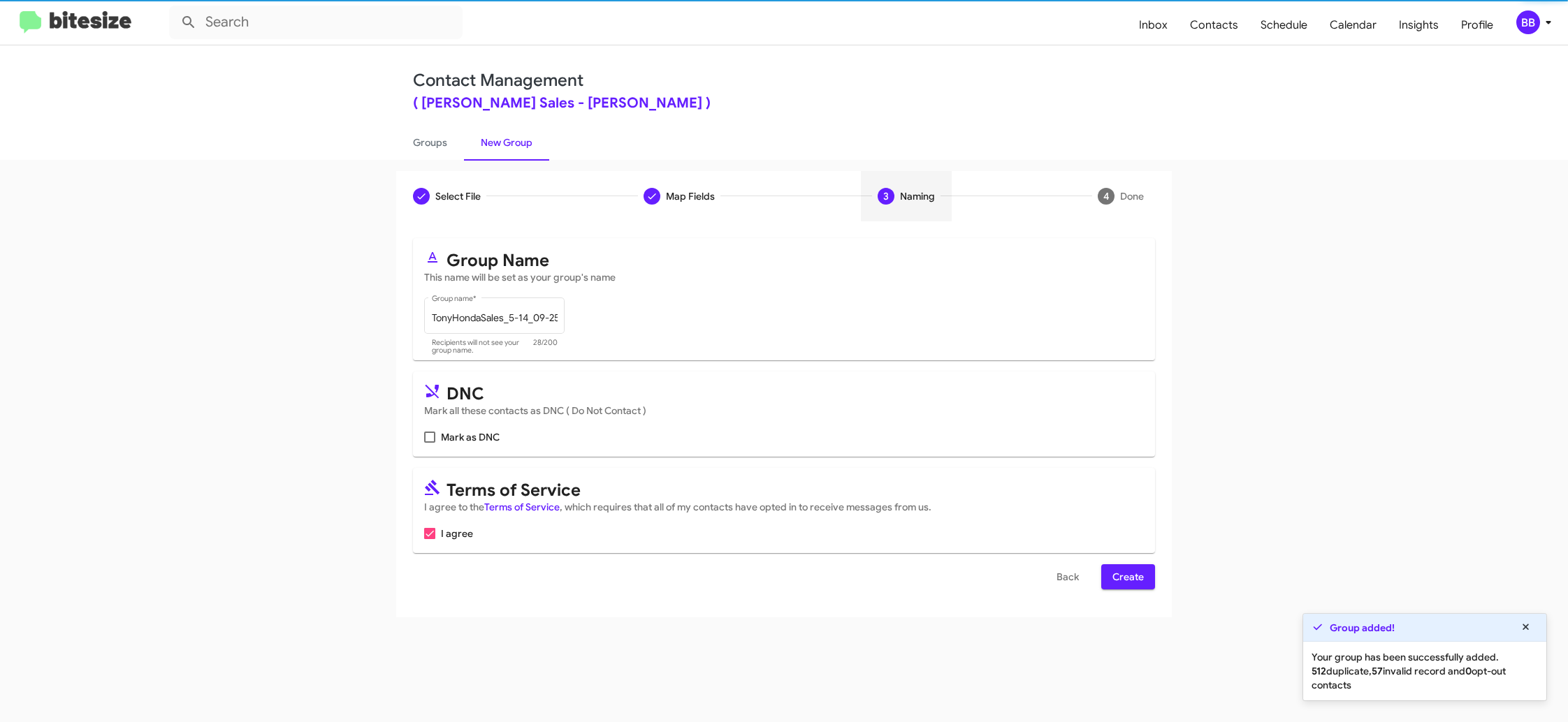
scroll to position [0, 0]
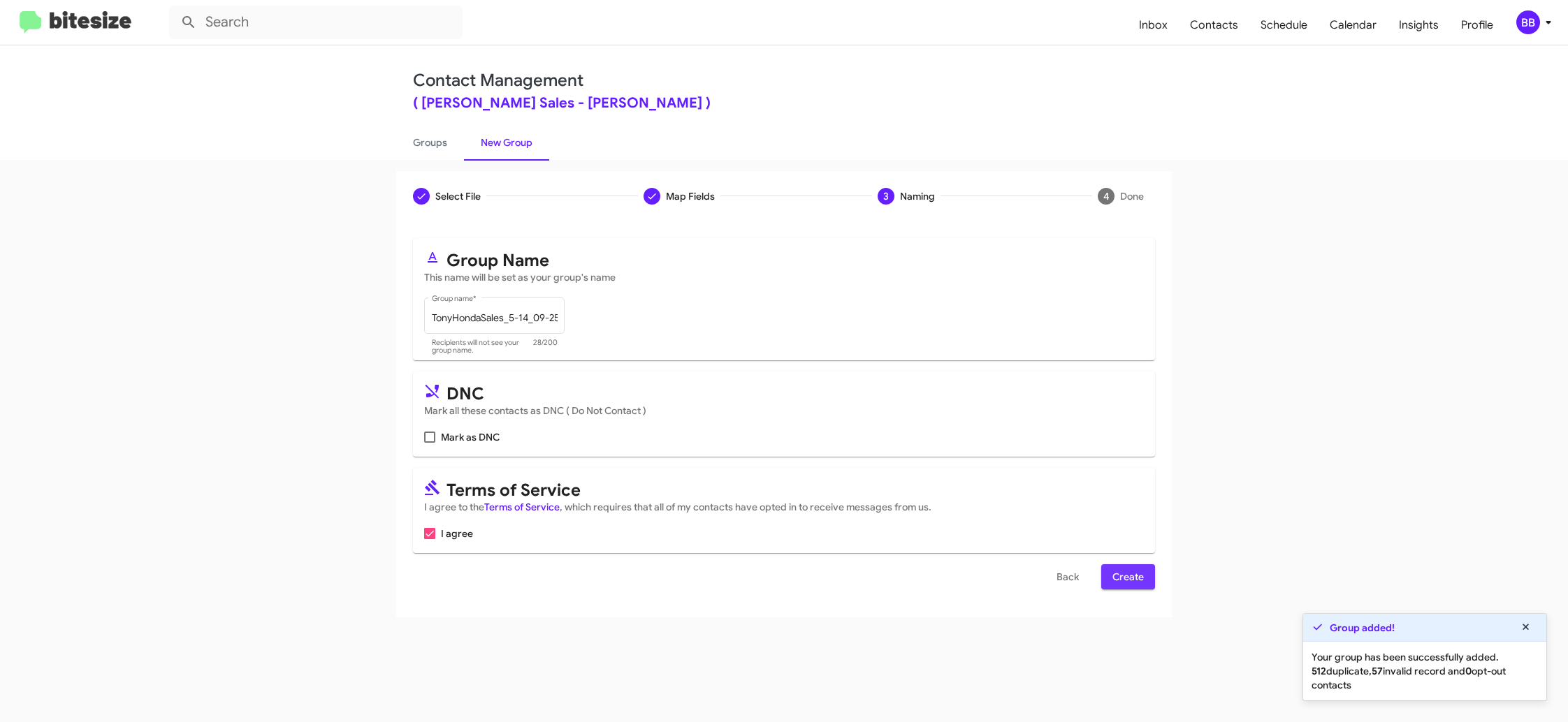
click at [1128, 579] on span "Create" at bounding box center [1128, 576] width 32 height 25
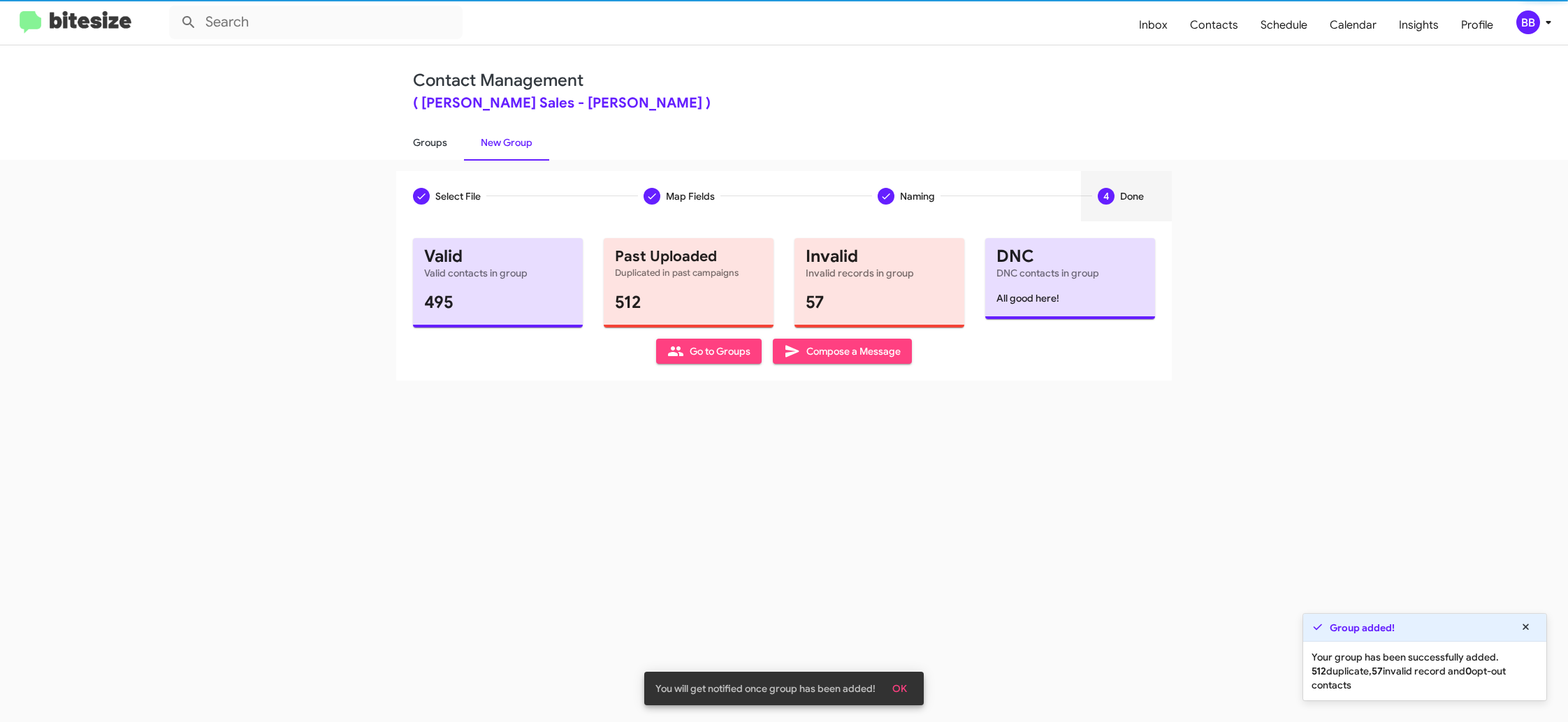
click at [431, 134] on link "Groups" at bounding box center [430, 142] width 67 height 37
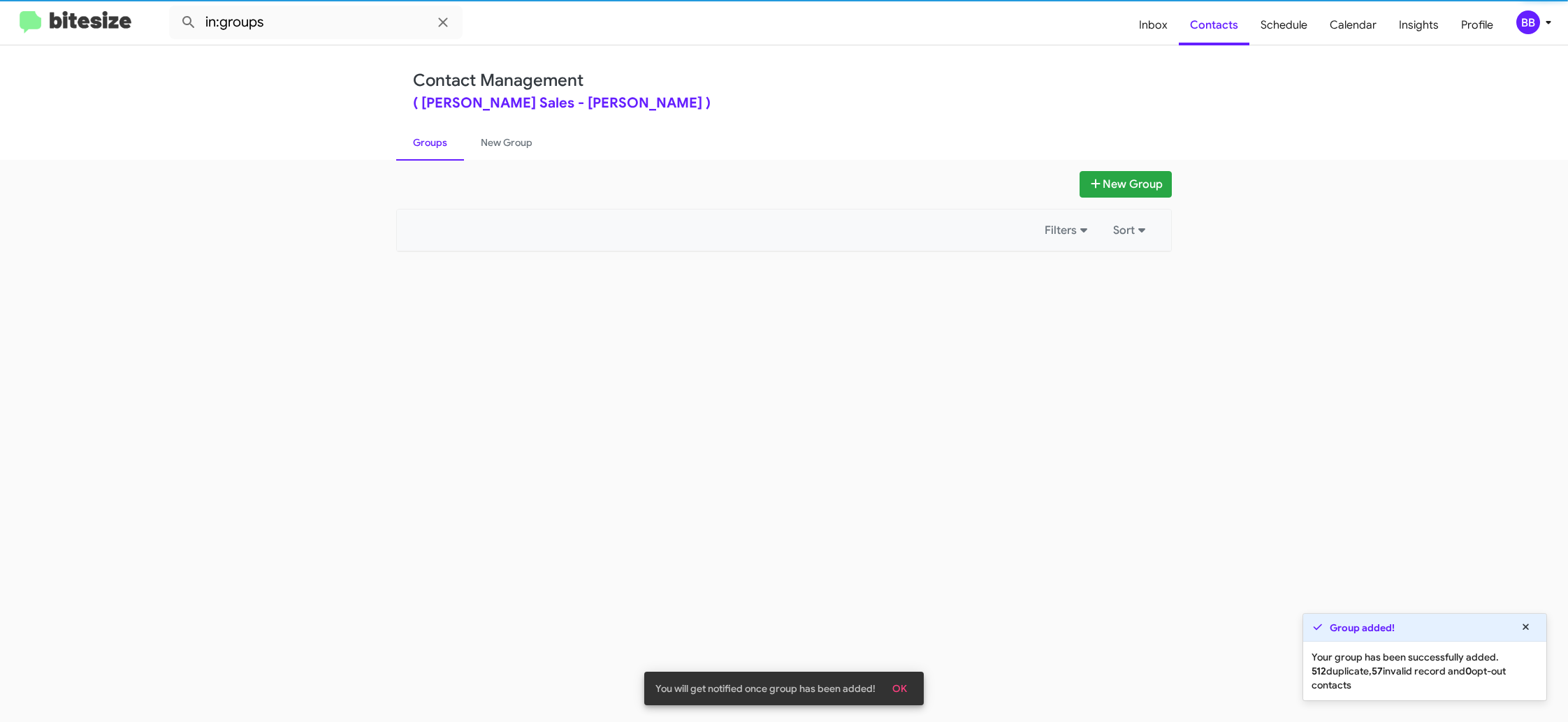
click at [431, 134] on link "Groups" at bounding box center [430, 142] width 67 height 37
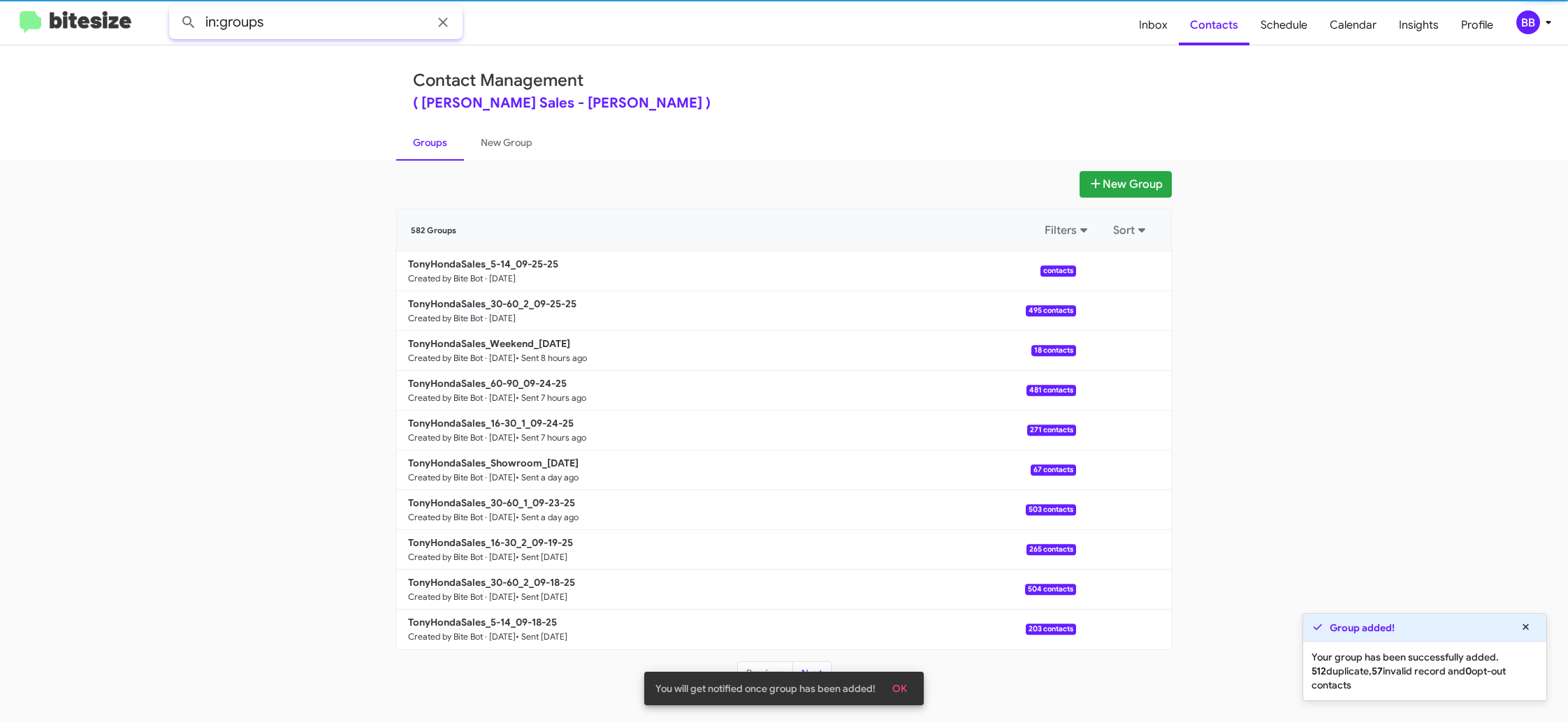
click at [330, 27] on input "in:groups" at bounding box center [316, 22] width 293 height 34
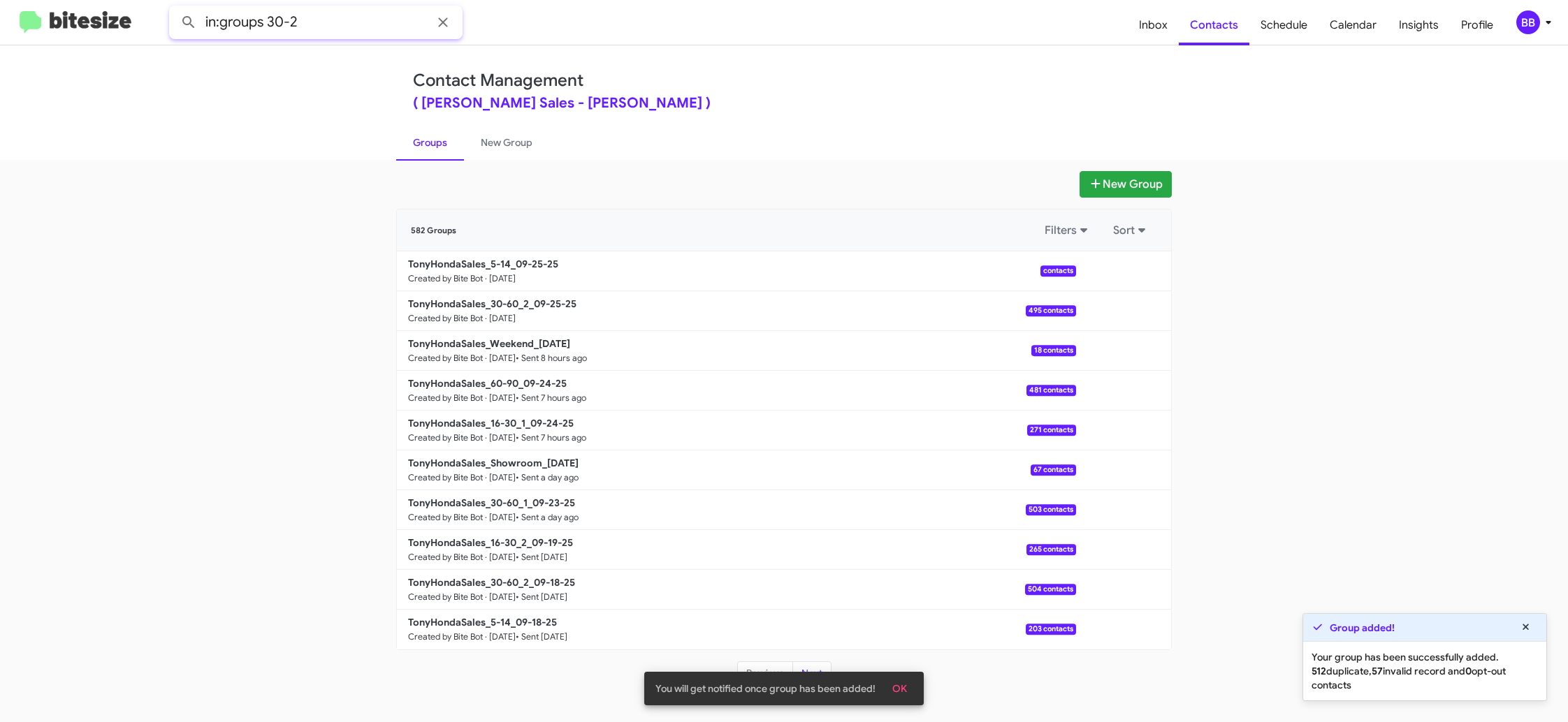
click at [175, 9] on button at bounding box center [189, 22] width 28 height 28
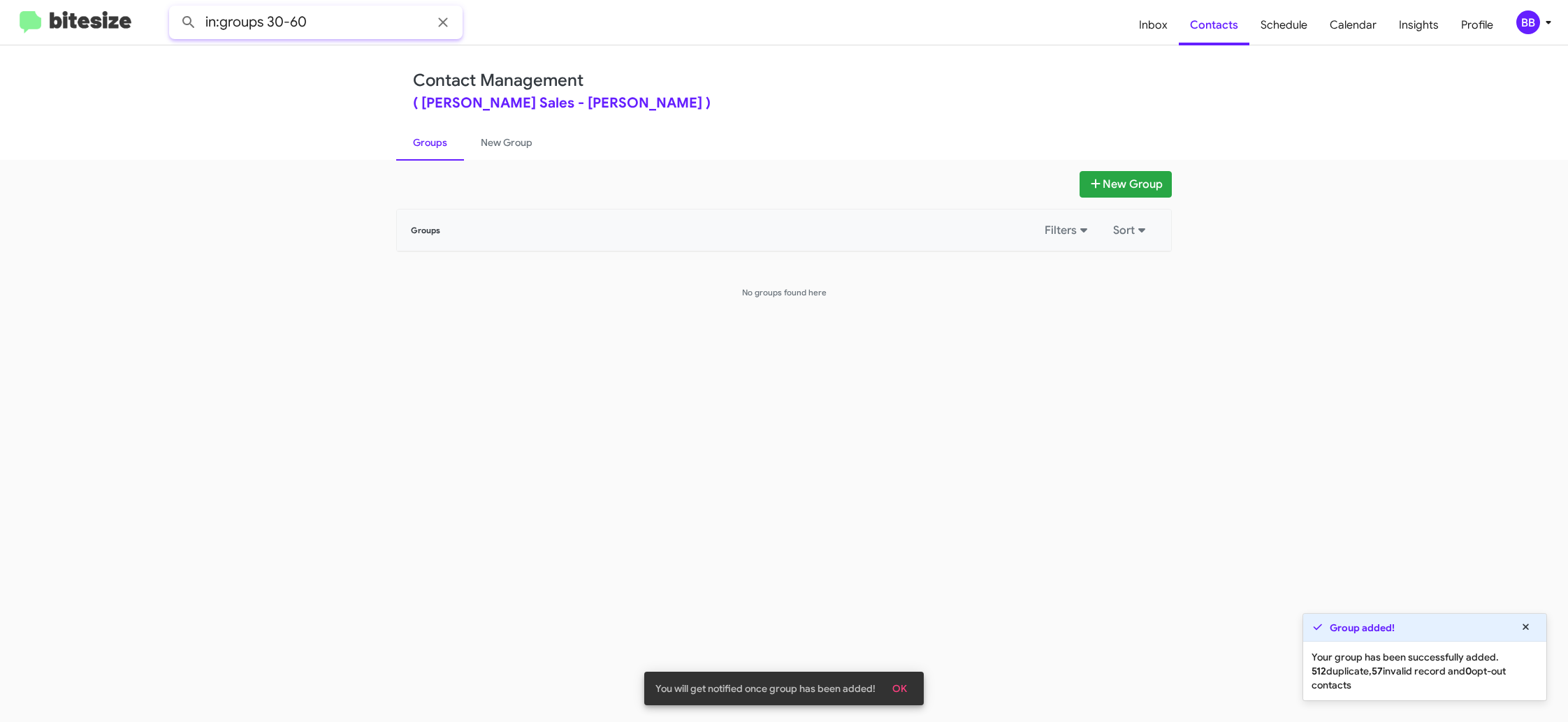
type input "in:groups 30-60"
click at [175, 9] on button at bounding box center [189, 22] width 28 height 28
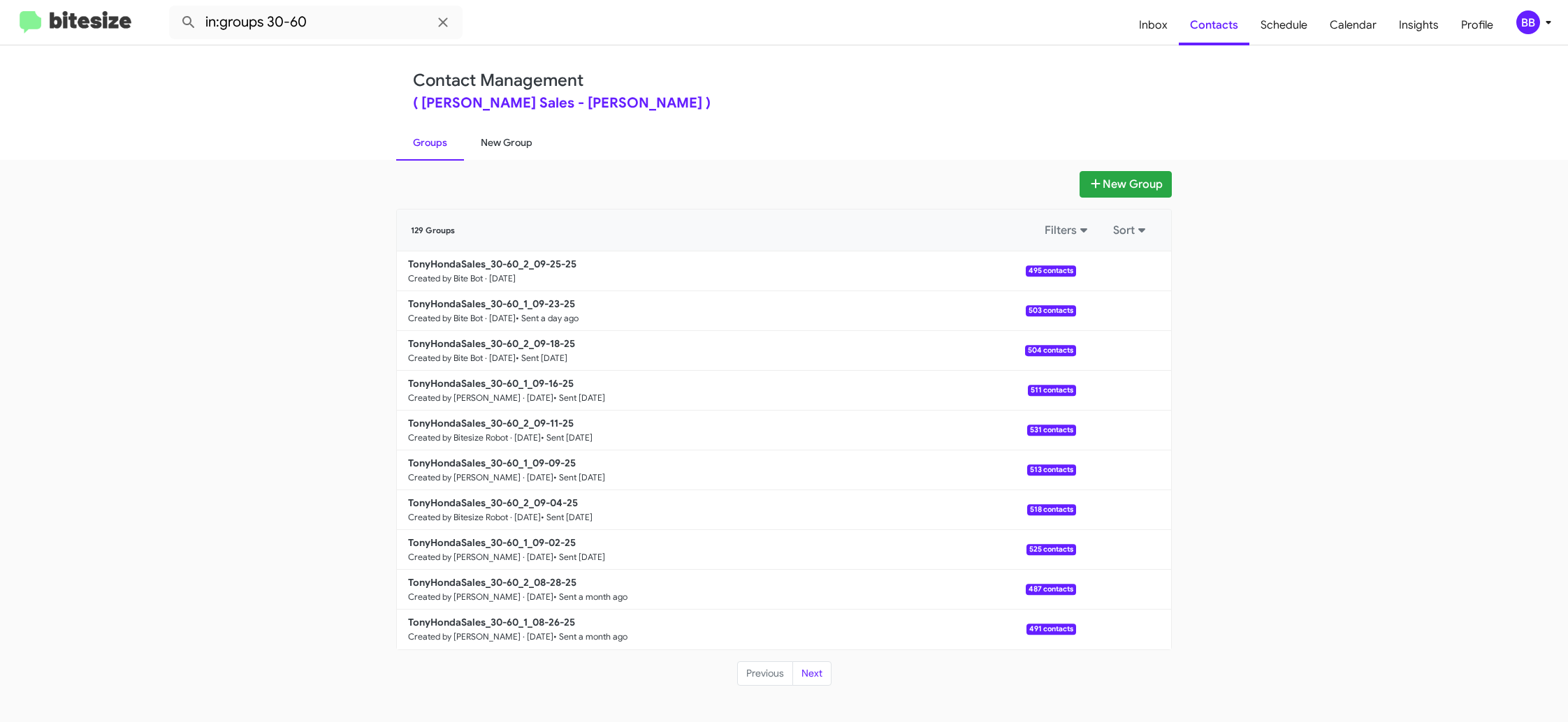
click at [494, 156] on link "New Group" at bounding box center [506, 142] width 85 height 37
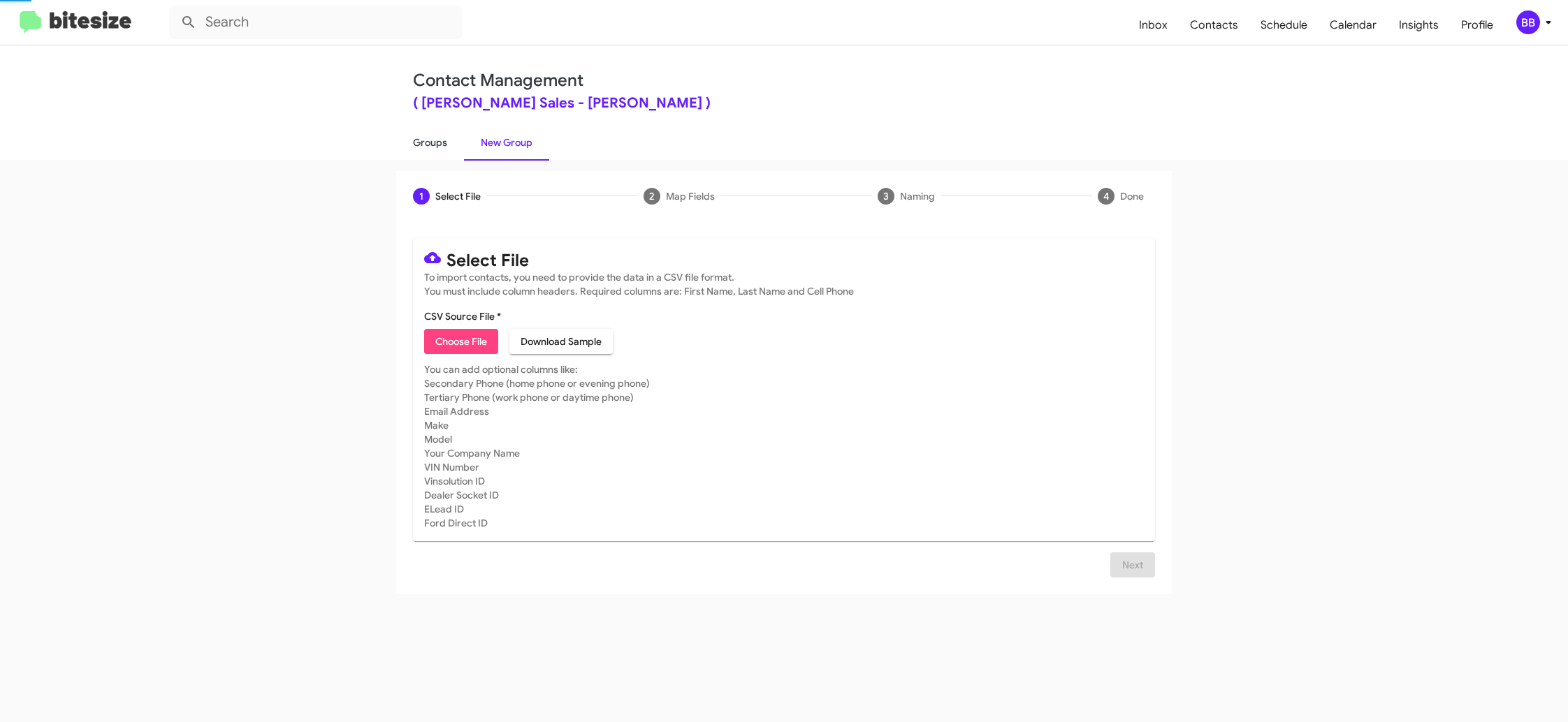
click at [458, 153] on link "Groups" at bounding box center [430, 142] width 67 height 37
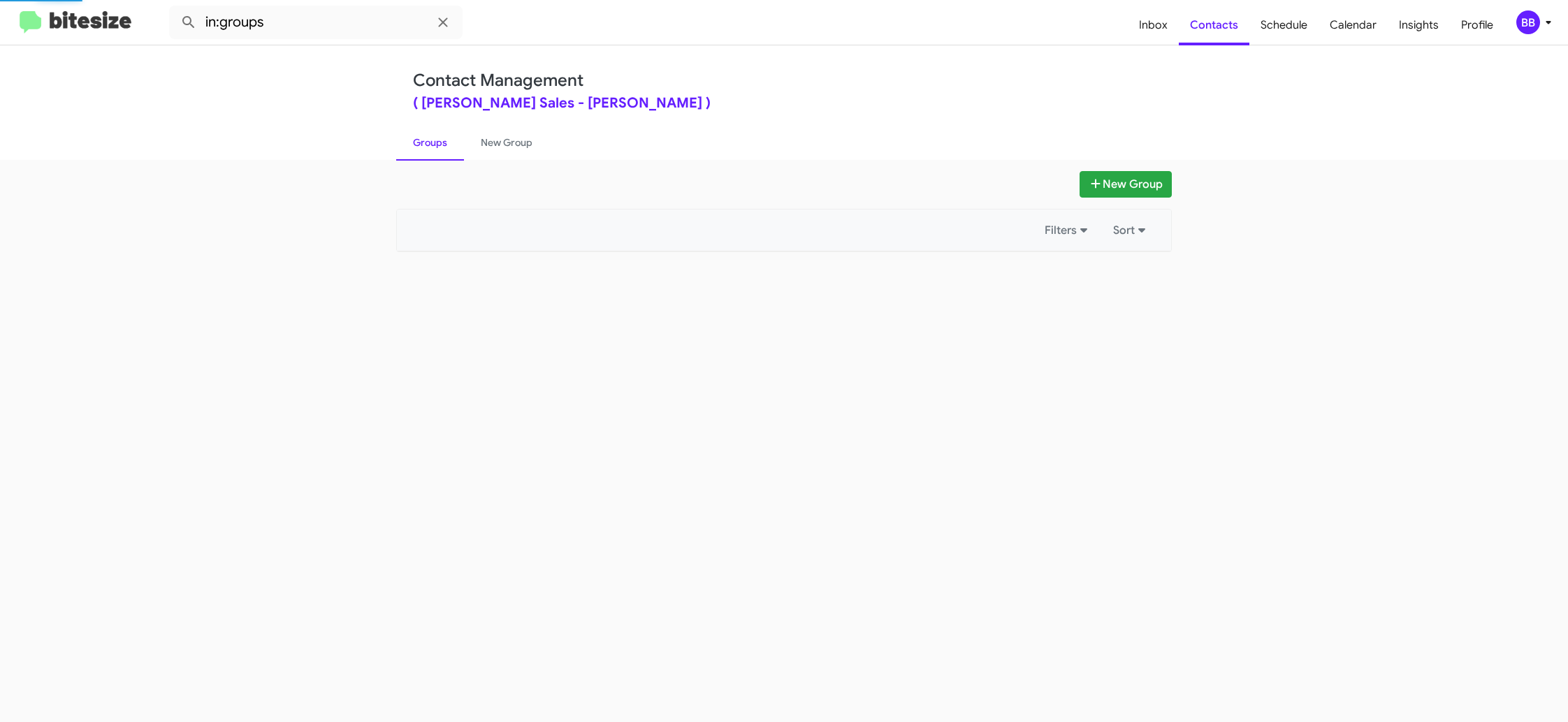
click at [450, 153] on link "Groups" at bounding box center [430, 142] width 67 height 37
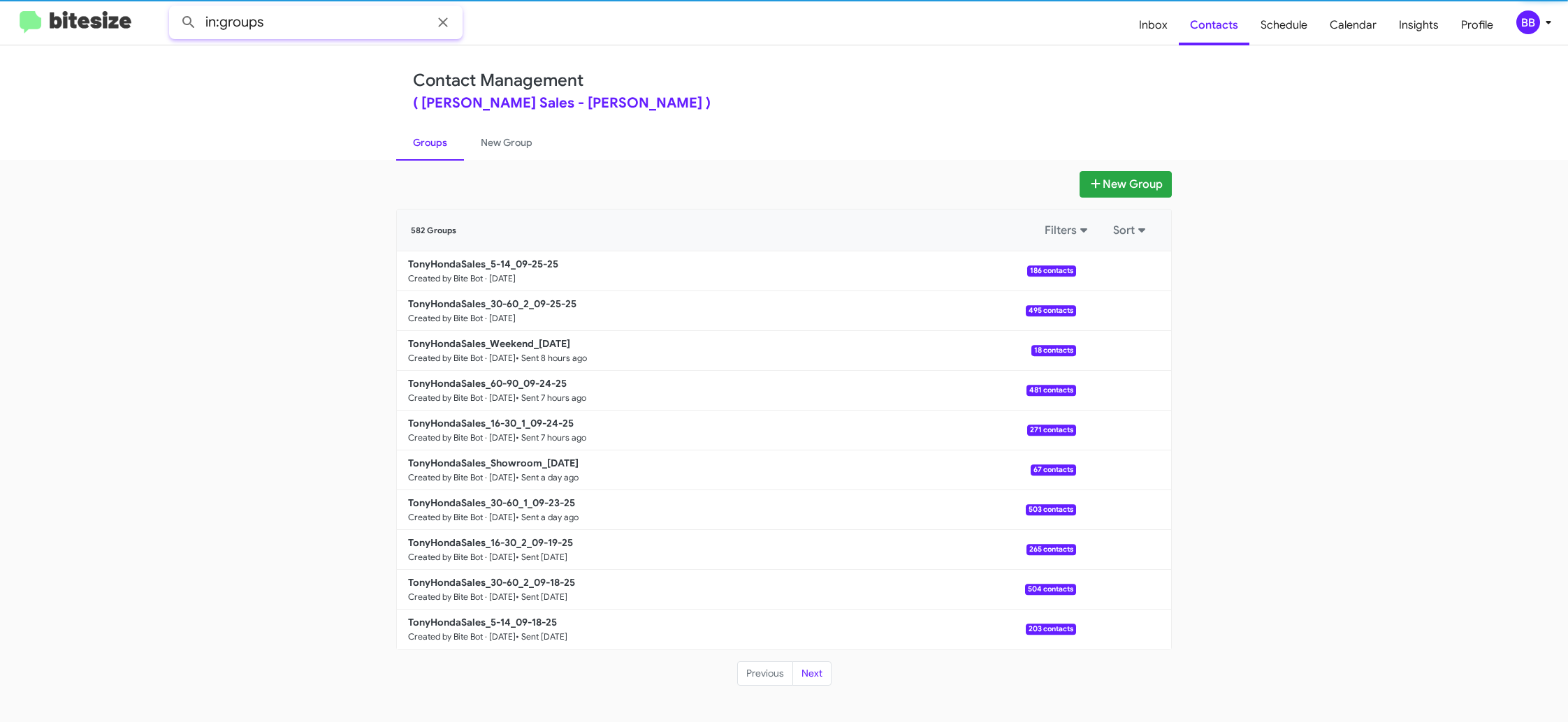
click at [335, 27] on input "in:groups" at bounding box center [316, 22] width 293 height 34
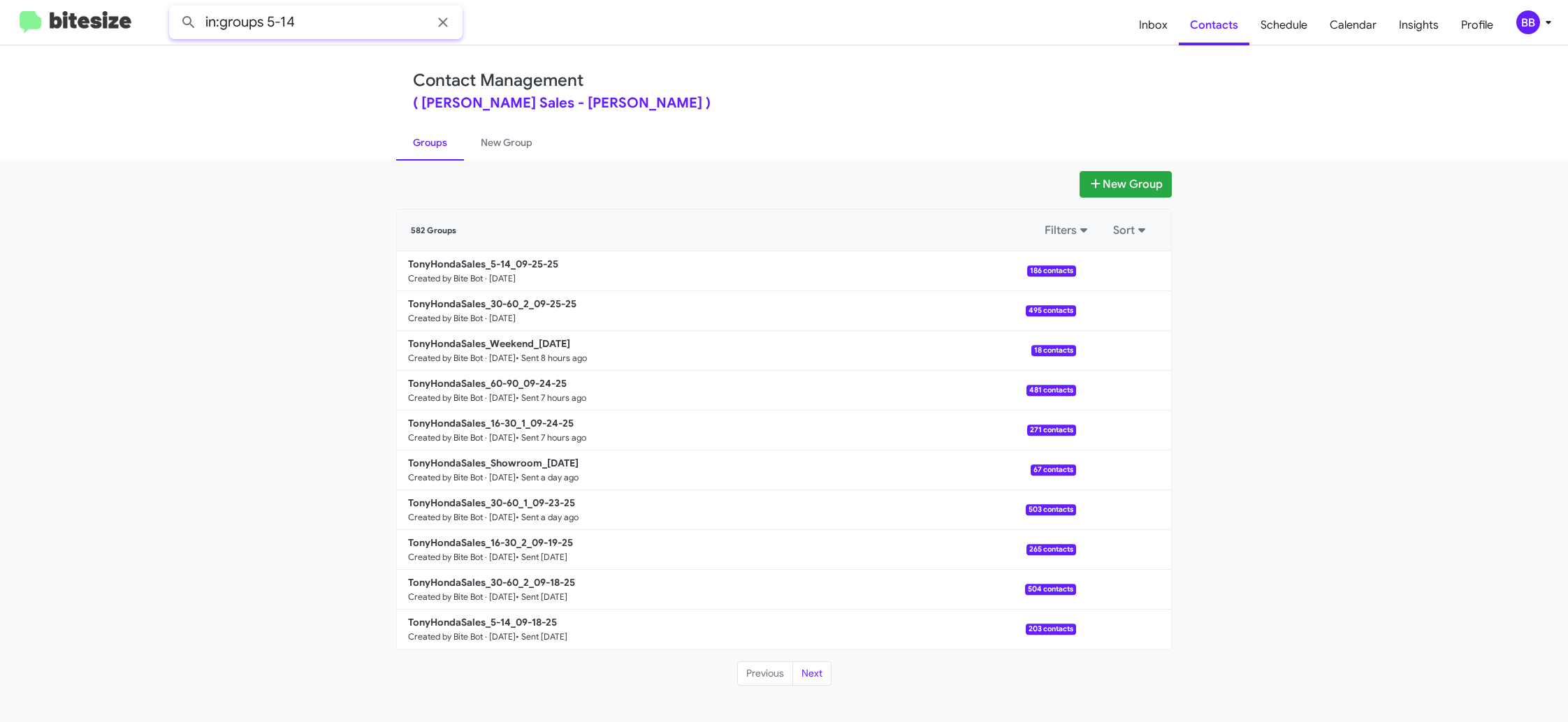
type input "in:groups 5-14"
click at [175, 9] on button at bounding box center [189, 22] width 28 height 28
click at [484, 156] on link "New Group" at bounding box center [506, 142] width 85 height 37
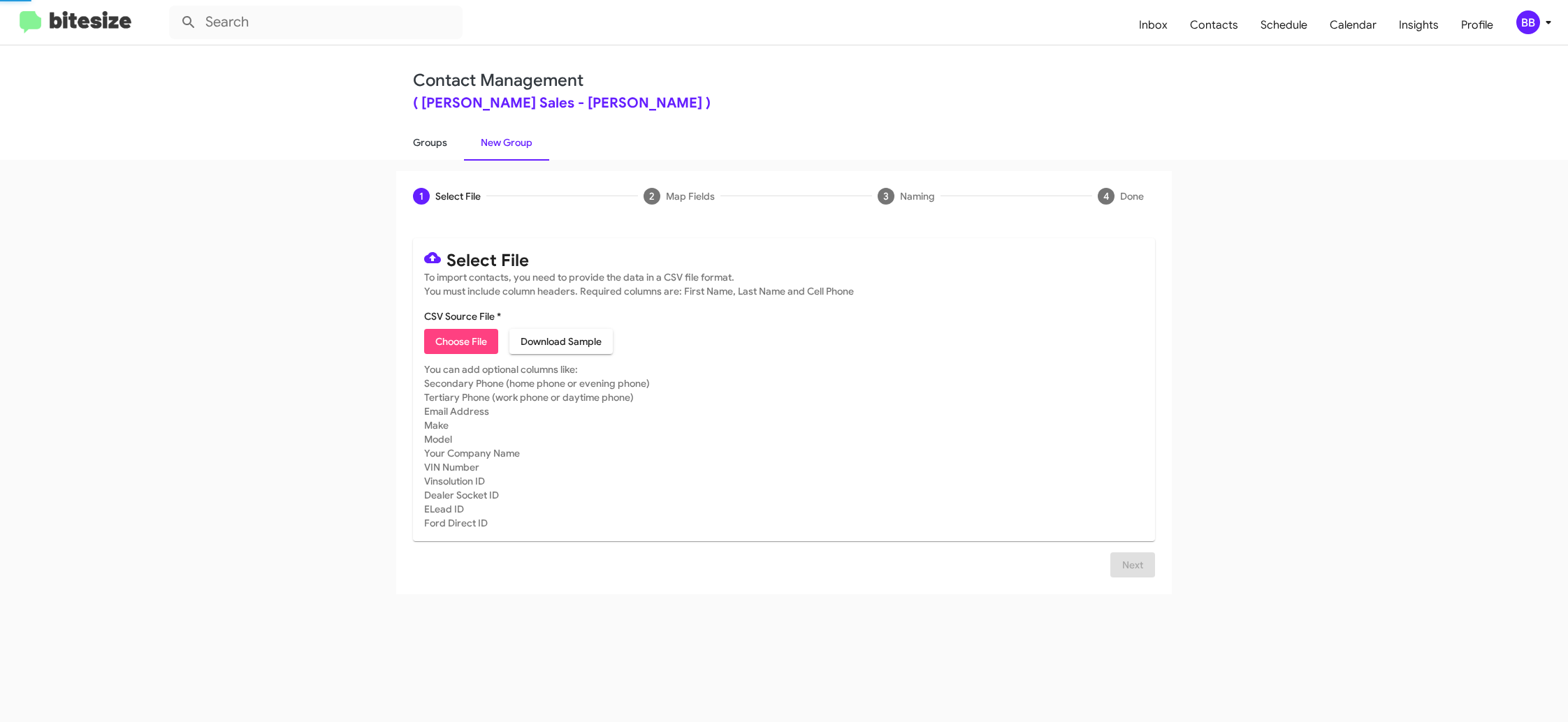
click at [435, 148] on link "Groups" at bounding box center [430, 142] width 67 height 37
type input "in:groups"
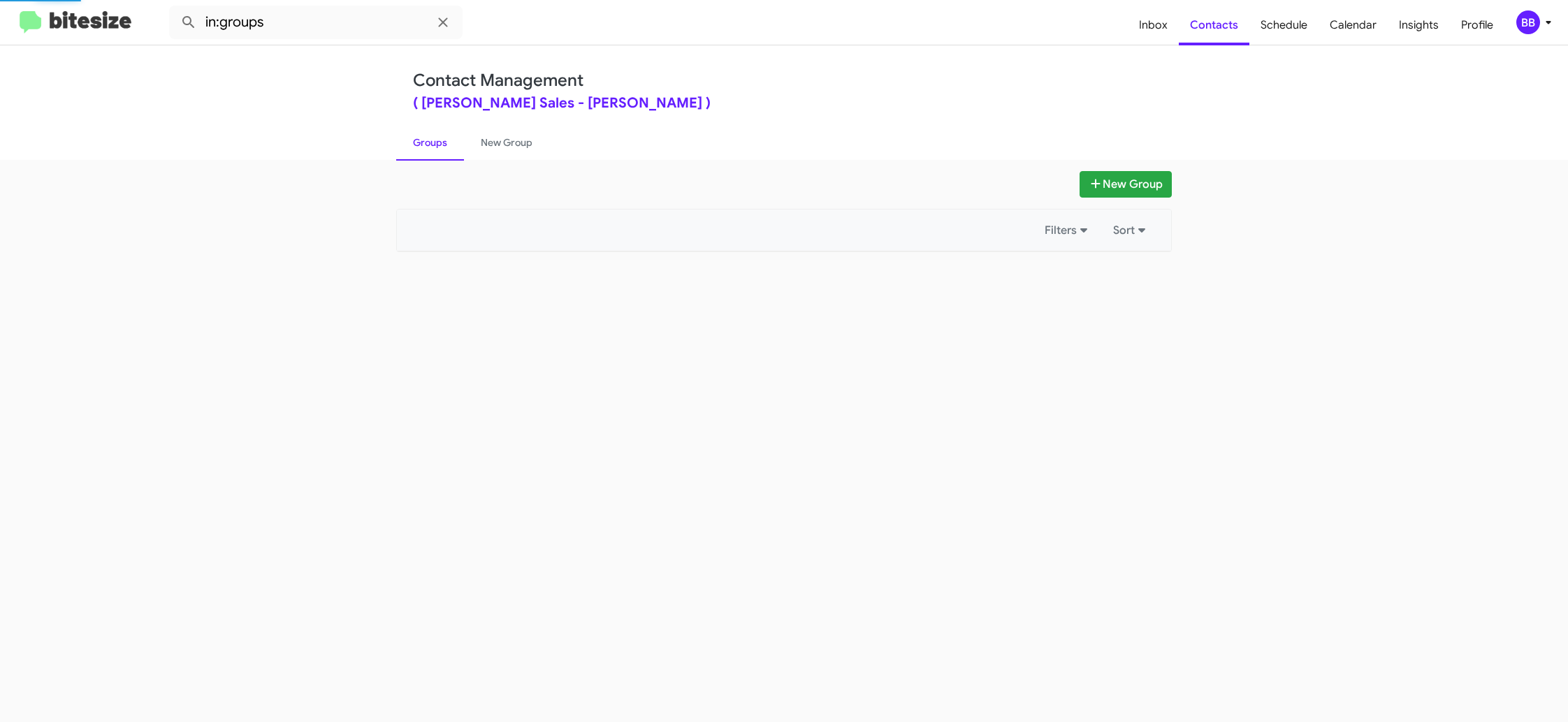
click at [437, 147] on link "Groups" at bounding box center [430, 142] width 67 height 37
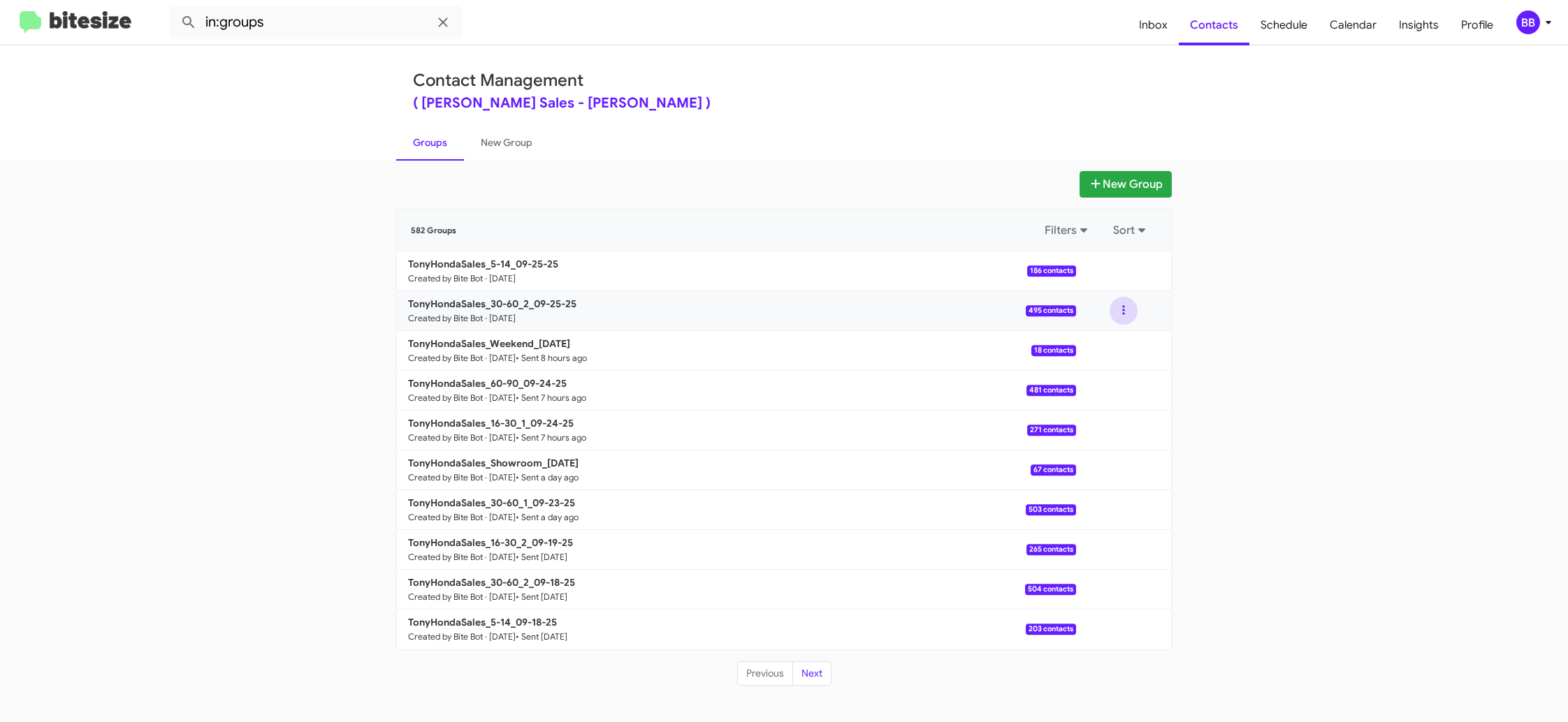
drag, startPoint x: 1120, startPoint y: 312, endPoint x: 1120, endPoint y: 323, distance: 11.0
click at [1120, 314] on button at bounding box center [1123, 310] width 28 height 28
click at [1118, 348] on button "View contacts" at bounding box center [1082, 348] width 112 height 34
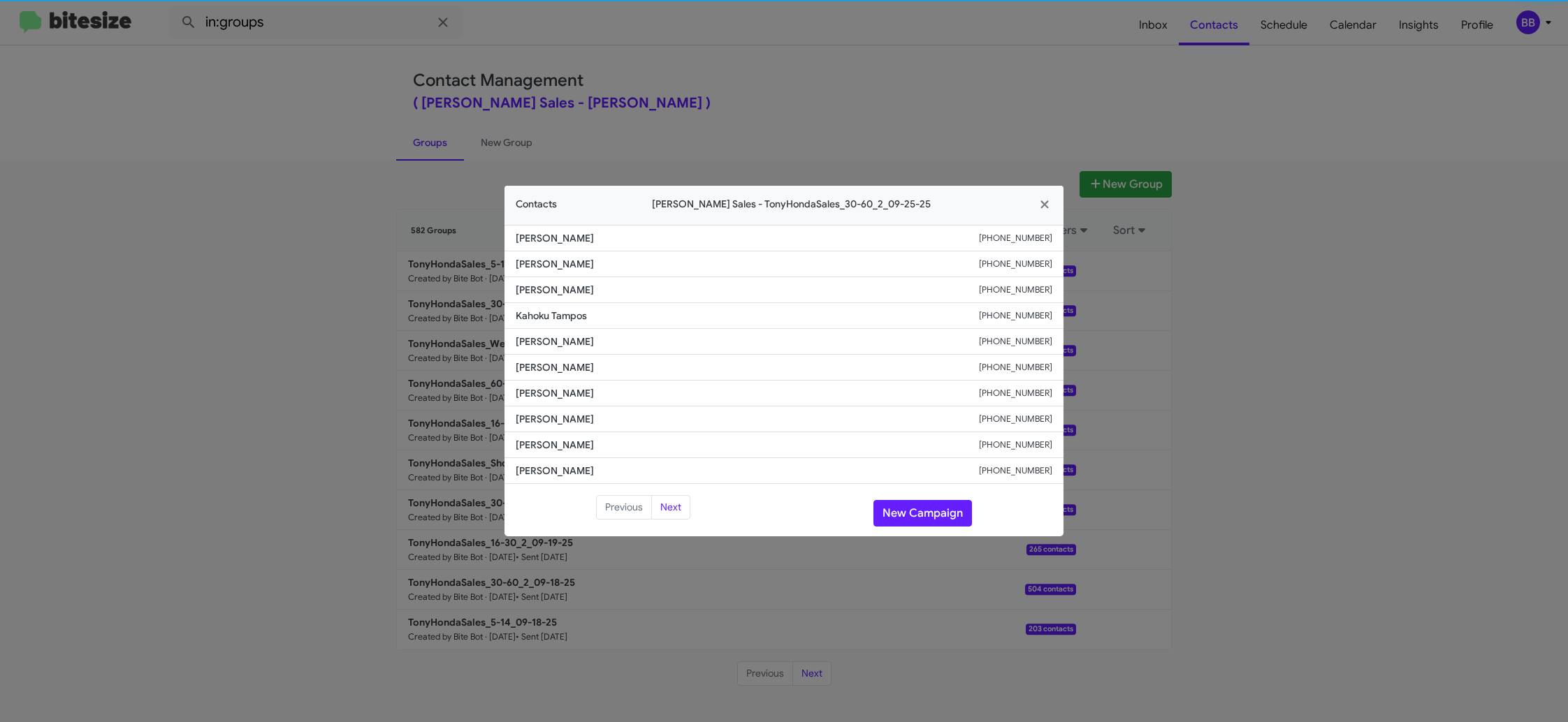
click at [529, 359] on li "Gredoll Gambalan +18087734353" at bounding box center [783, 368] width 559 height 26
click at [530, 359] on li "Gredoll Gambalan +18087734353" at bounding box center [783, 368] width 559 height 26
copy span "Gredoll Gambalan"
drag, startPoint x: 1060, startPoint y: 98, endPoint x: 1090, endPoint y: 186, distance: 93.0
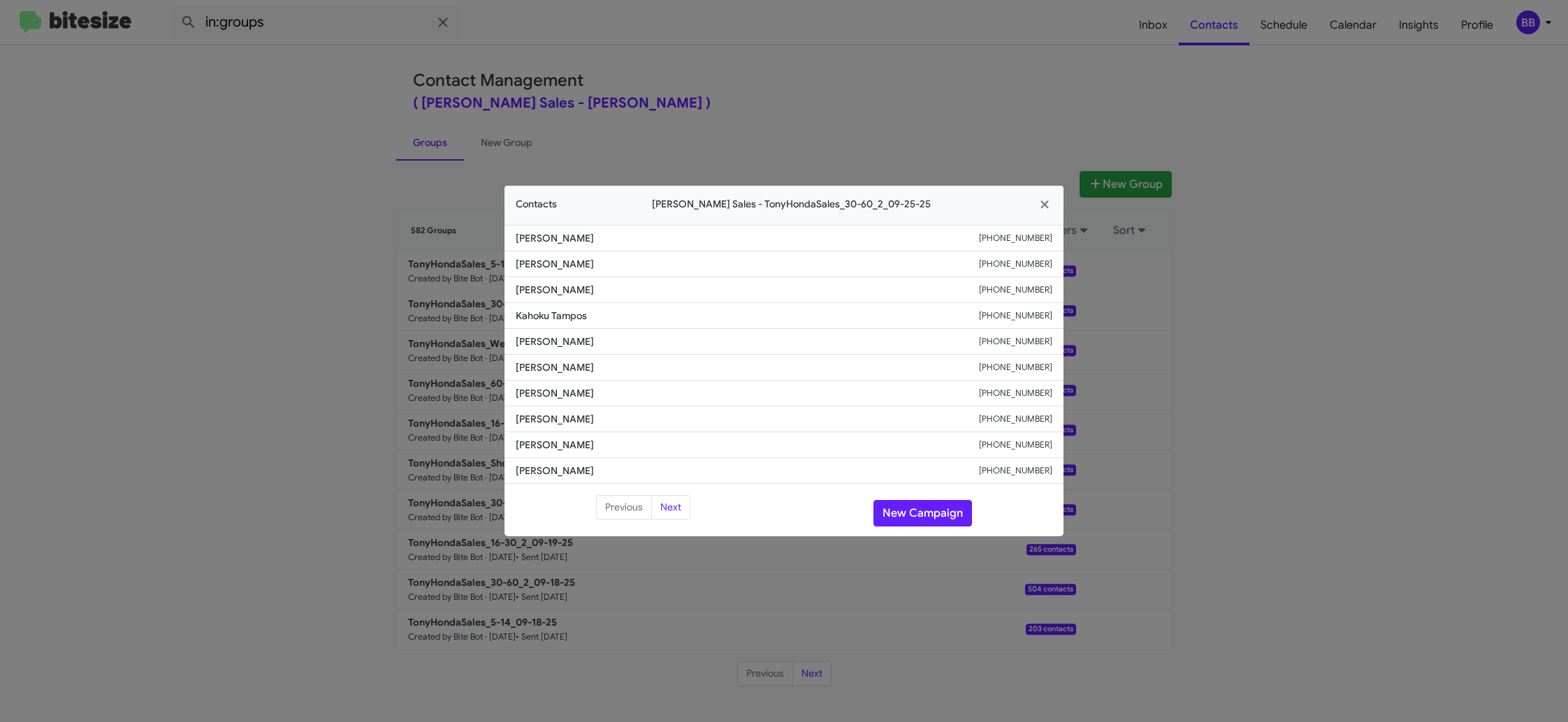
click at [1055, 99] on modal-container "Contacts Tony Honda Sales - TonyHondaSales_30-60_2_09-25-25 Fabian Bautista +18…" at bounding box center [784, 361] width 1568 height 722
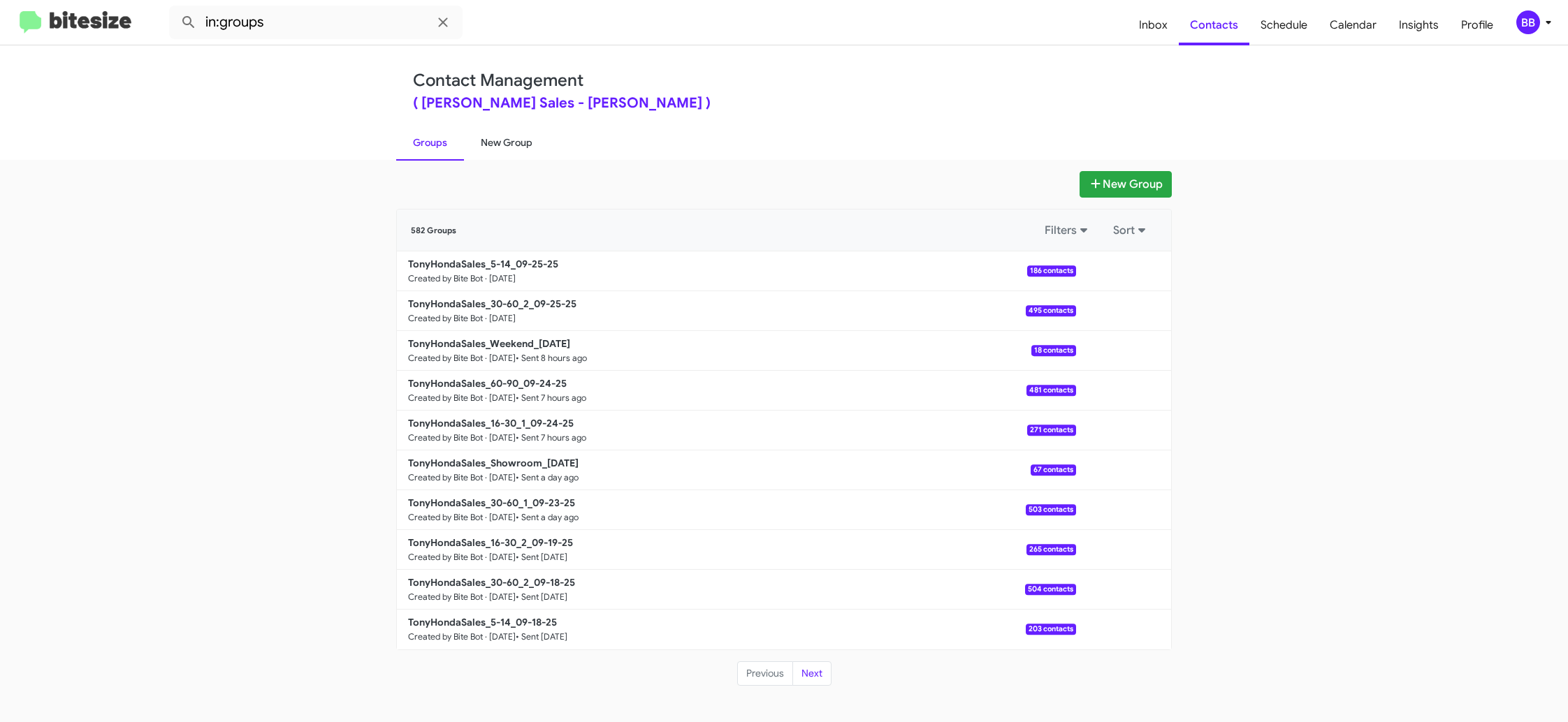
click at [516, 140] on link "New Group" at bounding box center [506, 142] width 85 height 37
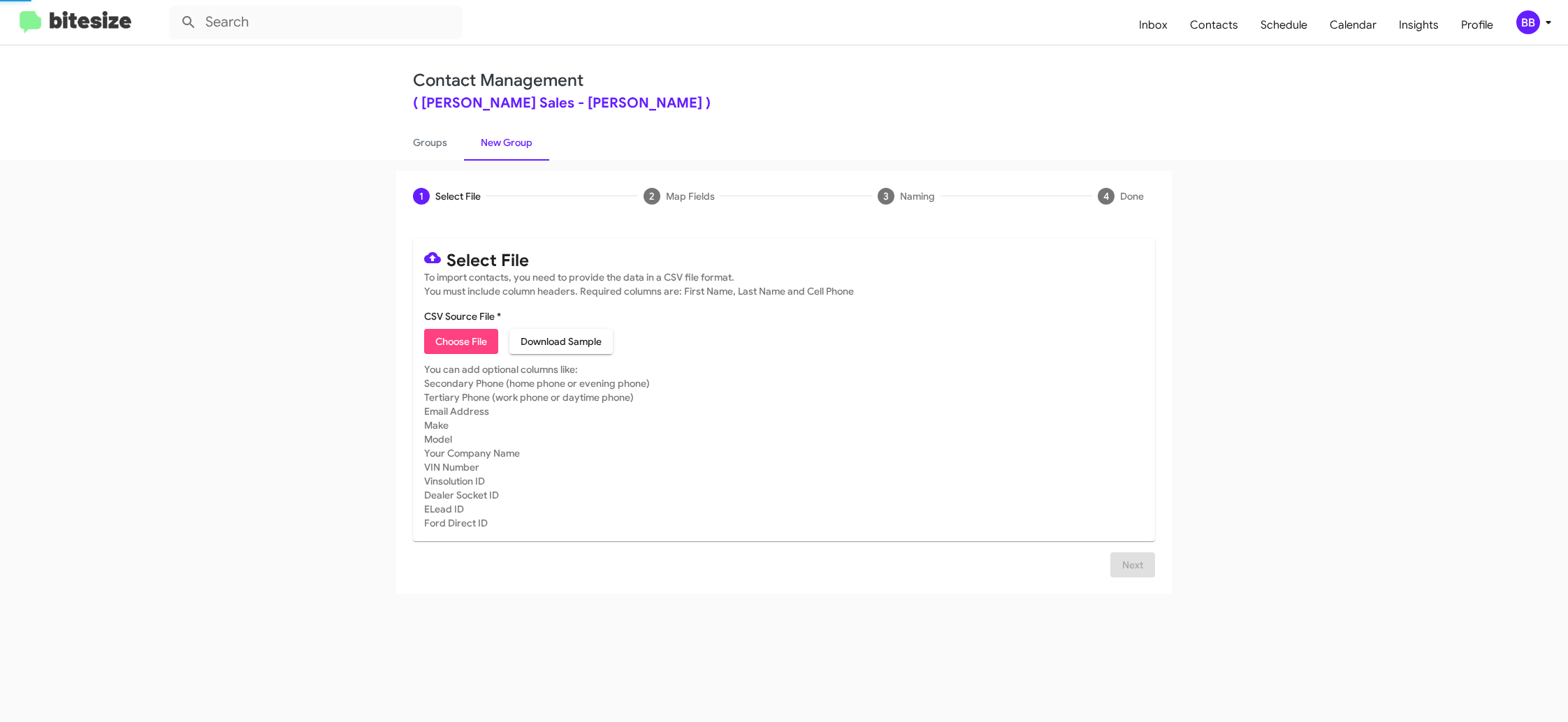
drag, startPoint x: 428, startPoint y: 143, endPoint x: 321, endPoint y: 33, distance: 153.5
click at [428, 143] on link "Groups" at bounding box center [430, 142] width 67 height 37
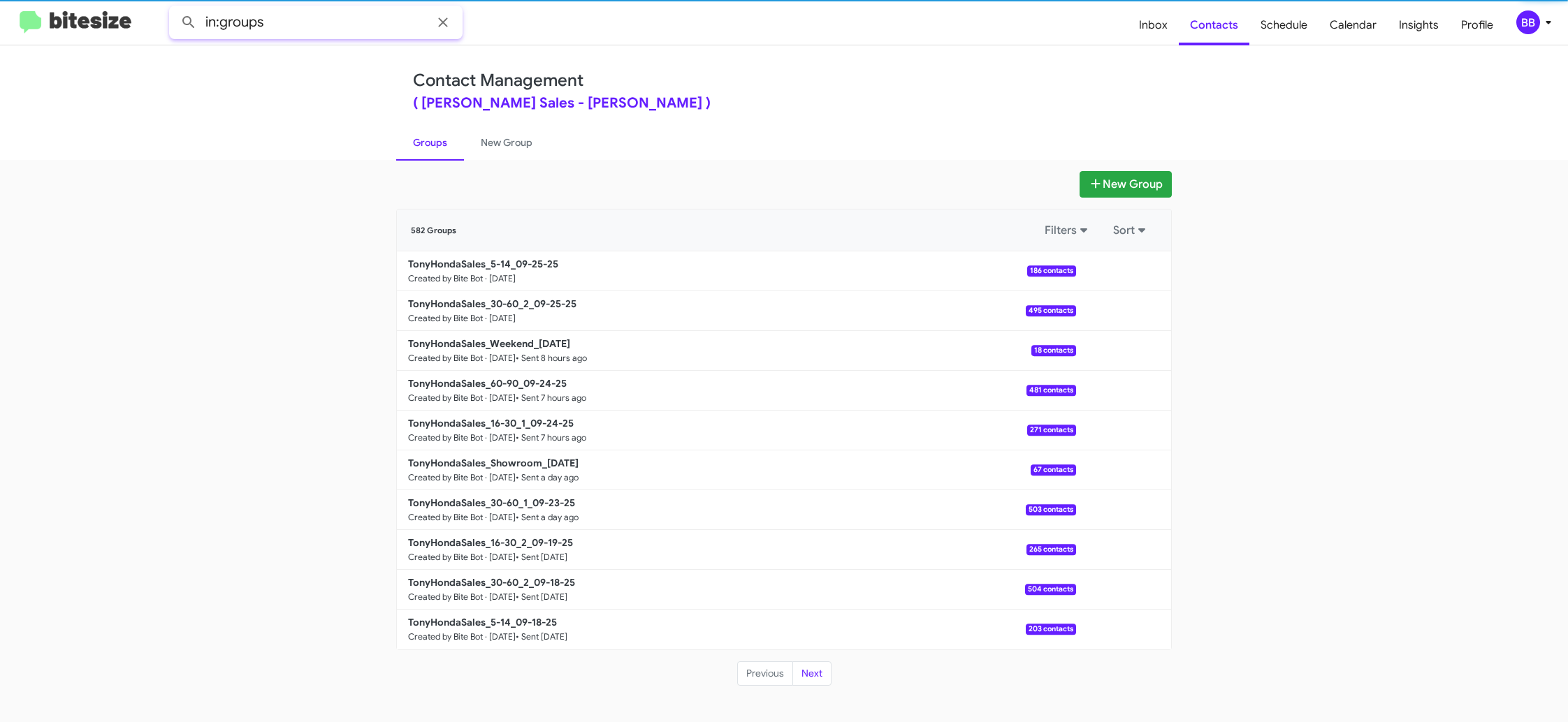
click at [302, 21] on input "in:groups" at bounding box center [316, 22] width 293 height 34
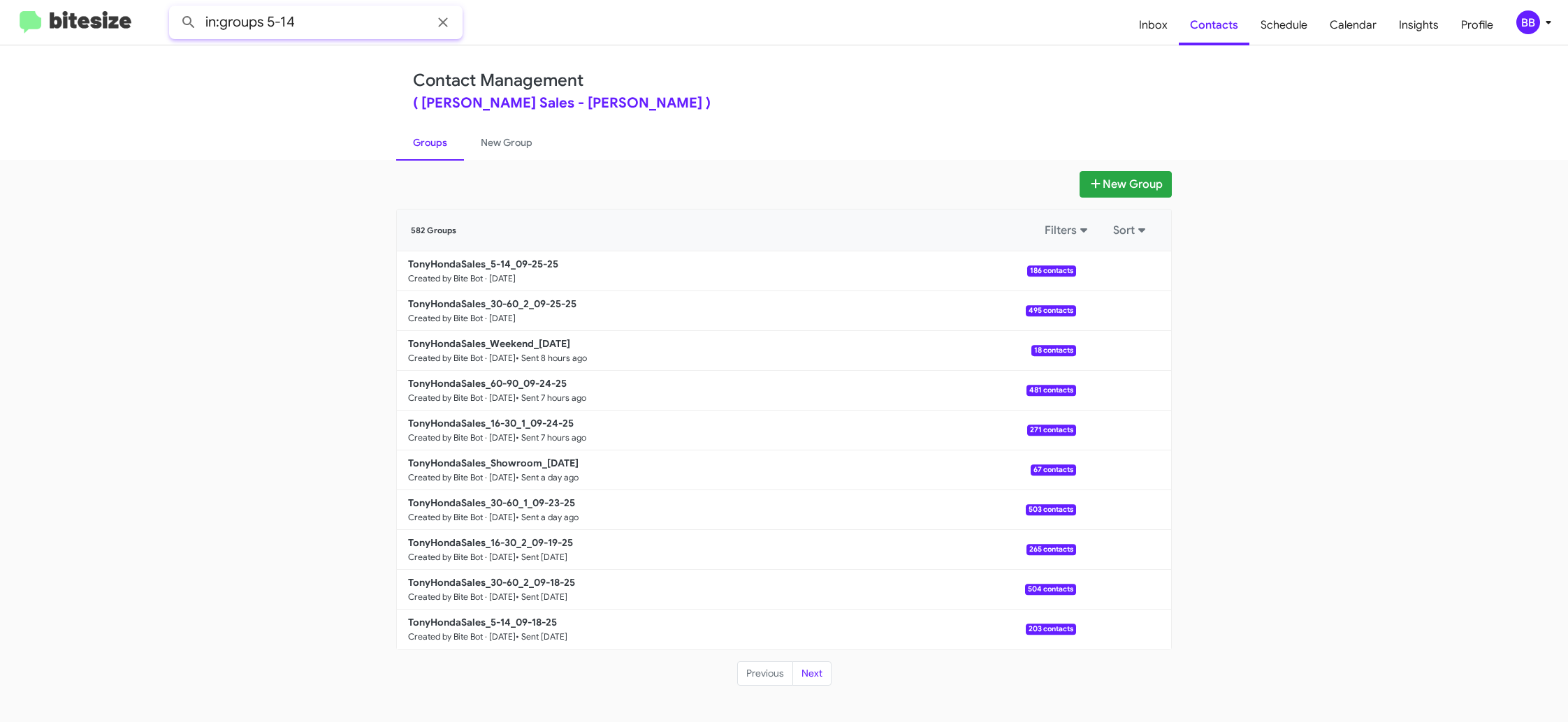
click at [175, 9] on button at bounding box center [189, 22] width 28 height 28
click at [445, 142] on link "Groups" at bounding box center [430, 142] width 67 height 37
click at [437, 142] on link "Groups" at bounding box center [430, 142] width 67 height 37
type input "in:groups"
click at [437, 142] on link "Groups" at bounding box center [430, 142] width 67 height 37
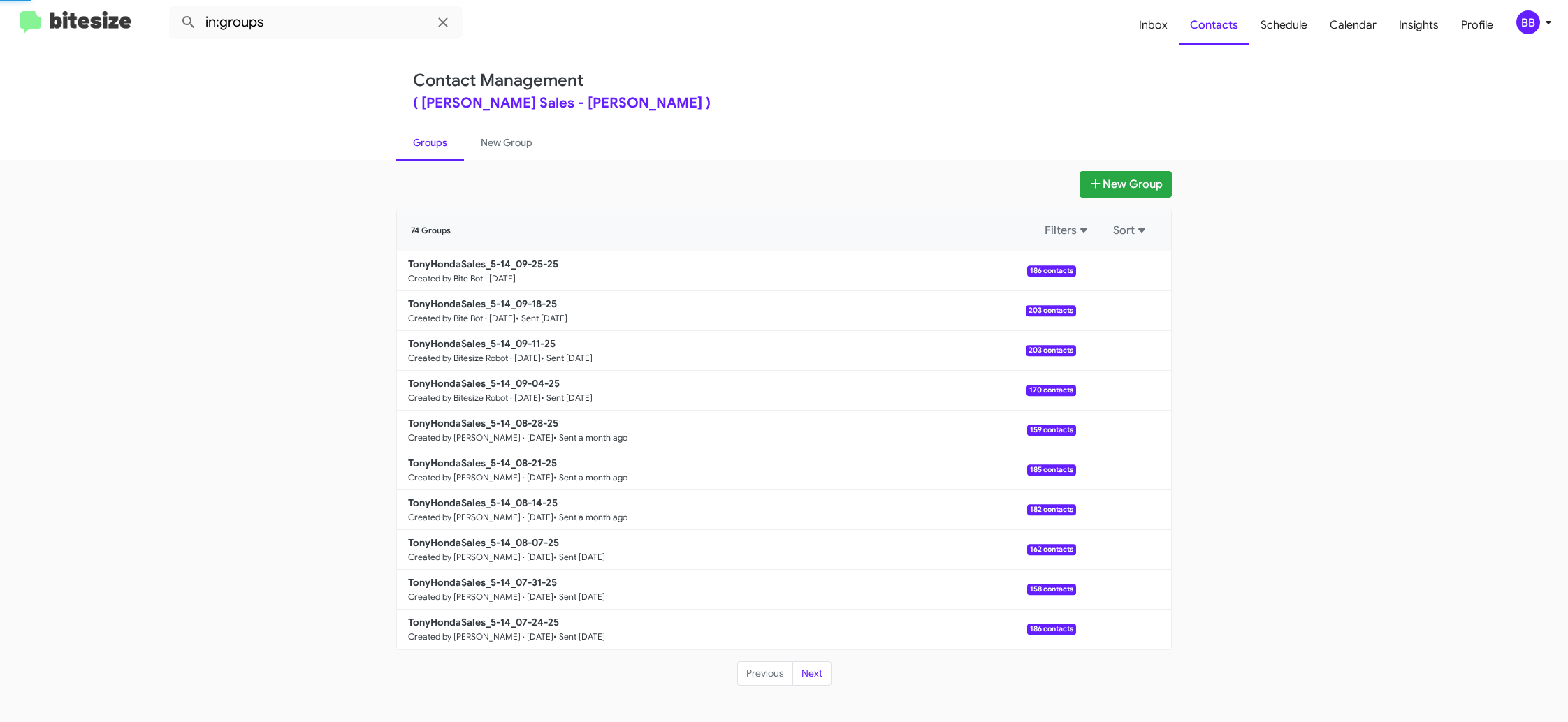
drag, startPoint x: 437, startPoint y: 142, endPoint x: 956, endPoint y: 215, distance: 524.1
click at [437, 142] on link "Groups" at bounding box center [430, 142] width 67 height 37
drag, startPoint x: 1125, startPoint y: 274, endPoint x: 1125, endPoint y: 281, distance: 7.0
click at [1125, 275] on button at bounding box center [1123, 270] width 28 height 28
click at [1115, 301] on button "View contacts" at bounding box center [1082, 308] width 112 height 34
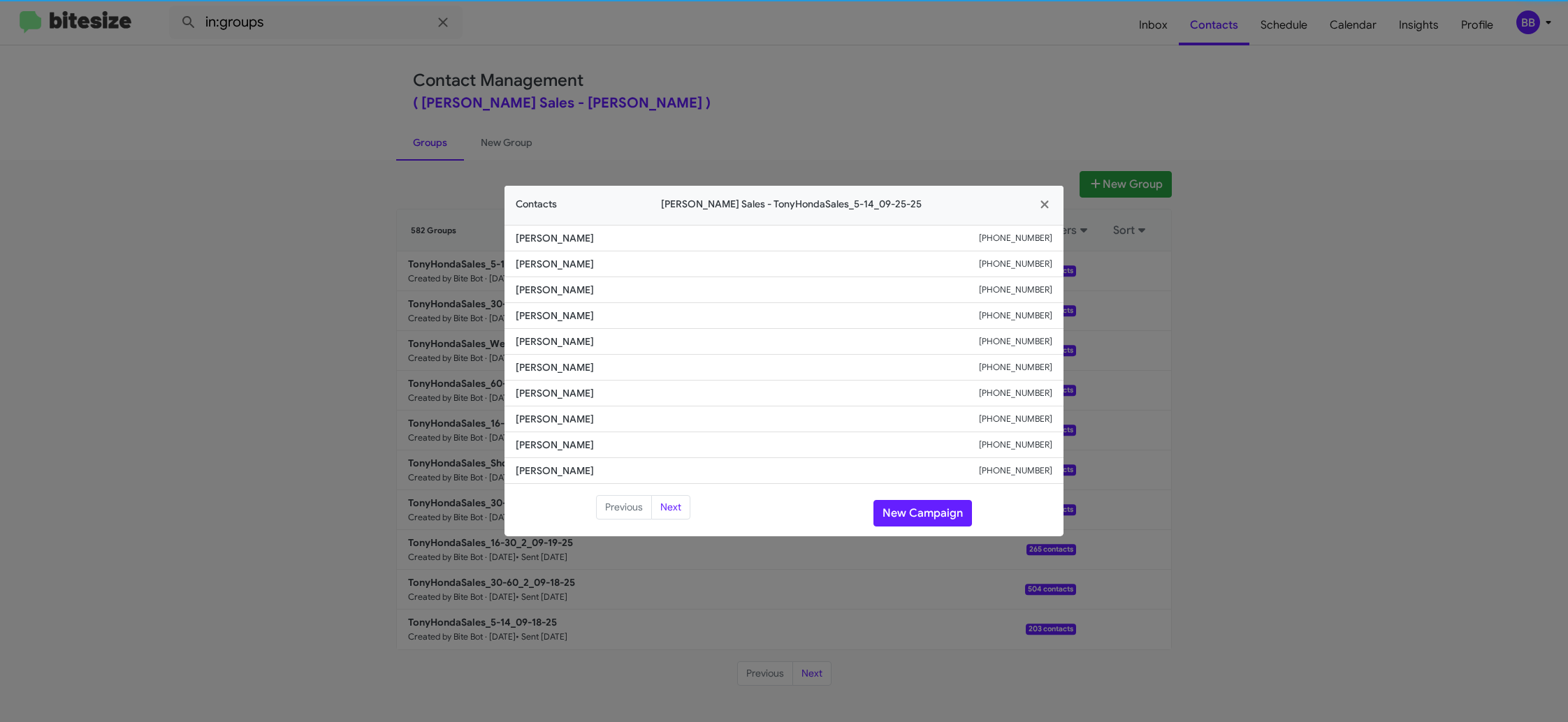
click at [560, 366] on span "Arrielle Larson" at bounding box center [747, 367] width 463 height 14
drag, startPoint x: 560, startPoint y: 366, endPoint x: 579, endPoint y: 361, distance: 19.6
click at [560, 365] on span "Arrielle Larson" at bounding box center [747, 367] width 463 height 14
copy span "Arrielle Larson"
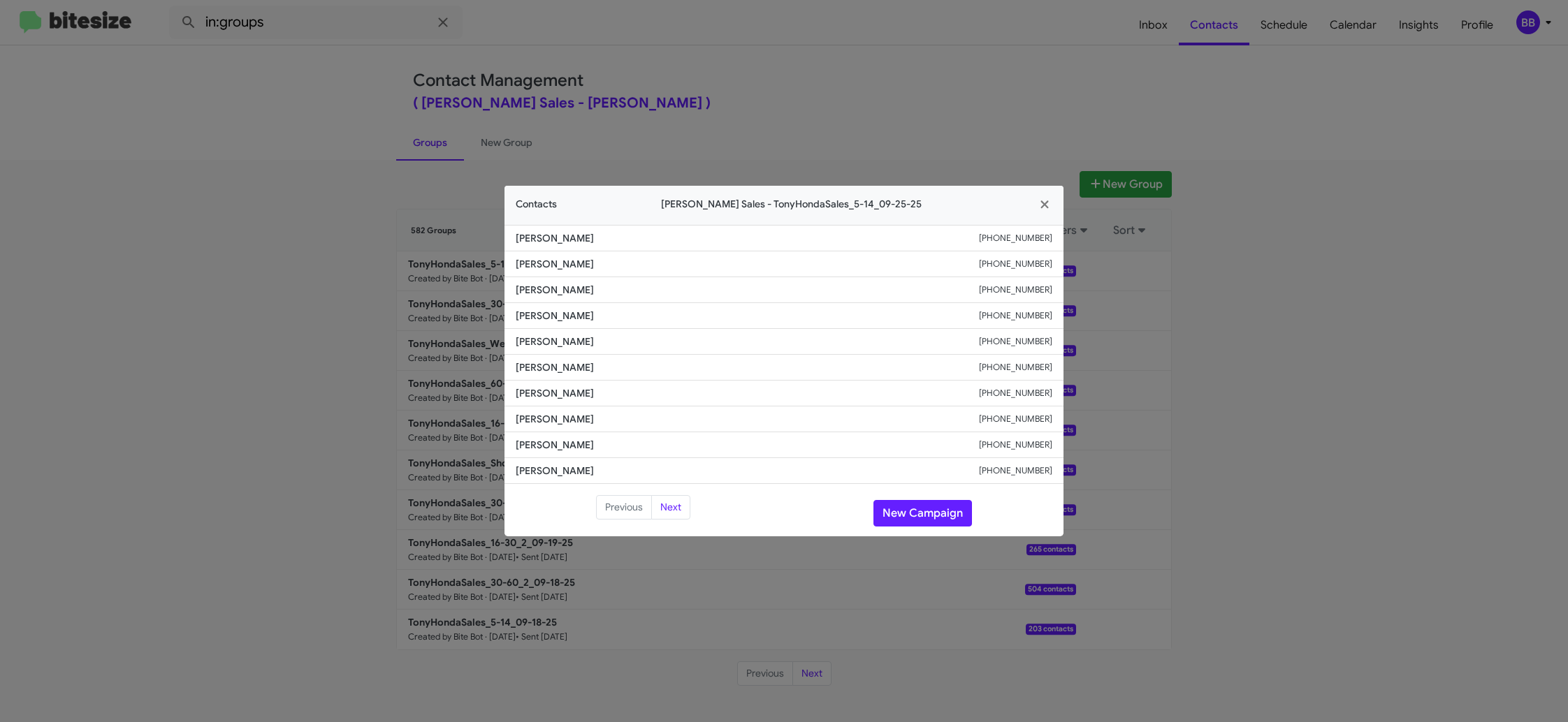
drag, startPoint x: 355, startPoint y: 191, endPoint x: 458, endPoint y: 328, distance: 171.4
click at [359, 196] on modal-container "Contacts Tony Honda Sales - TonyHondaSales_5-14_09-25-25 Kevin Matsubara +18088…" at bounding box center [784, 361] width 1568 height 722
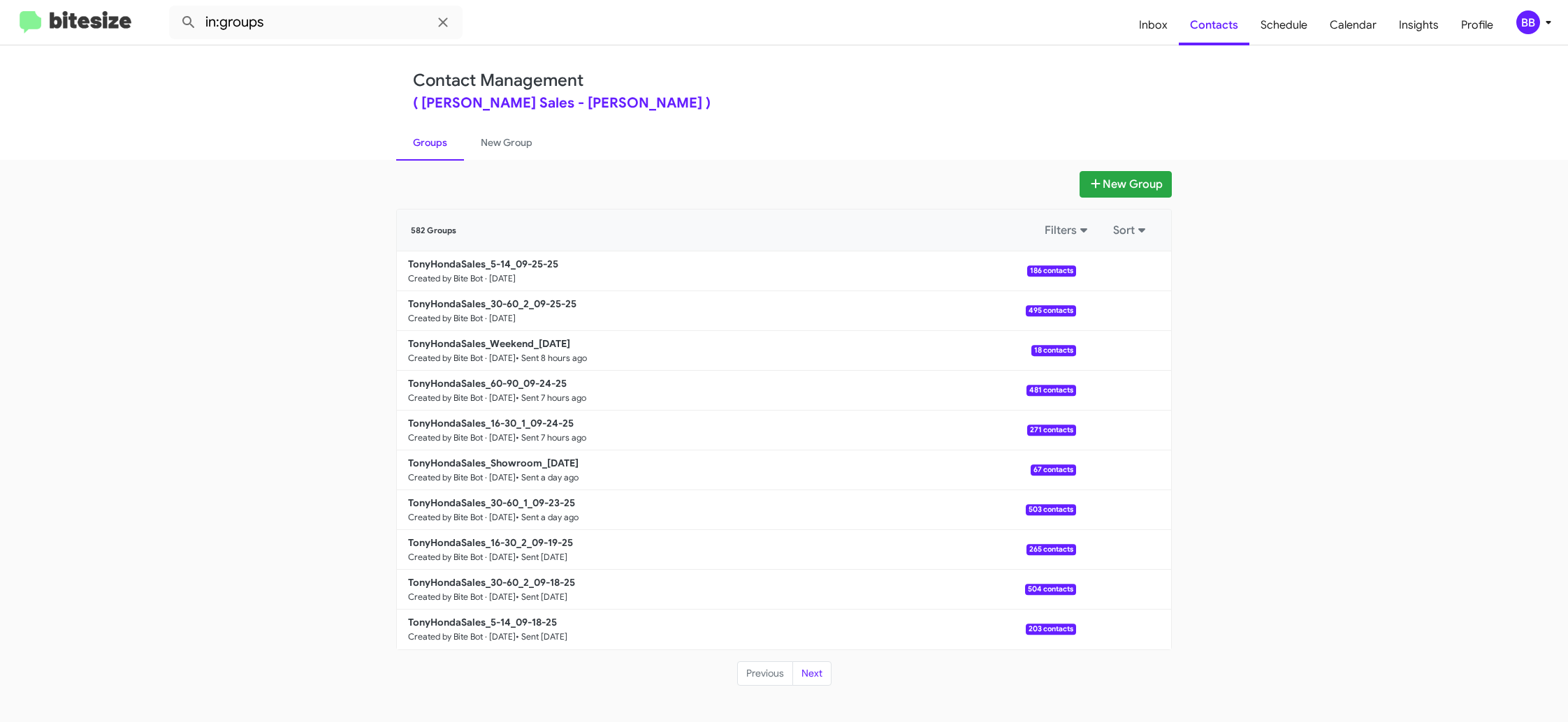
click at [483, 305] on b "TonyHondaSales_30-60_2_09-25-25" at bounding box center [492, 304] width 169 height 13
click at [483, 305] on b "TonyHondaSales_30-60_2_09-25-25" at bounding box center [492, 304] width 169 height 13
click at [483, 300] on b "TonyHondaSales_30-60_2_09-25-25" at bounding box center [492, 304] width 169 height 13
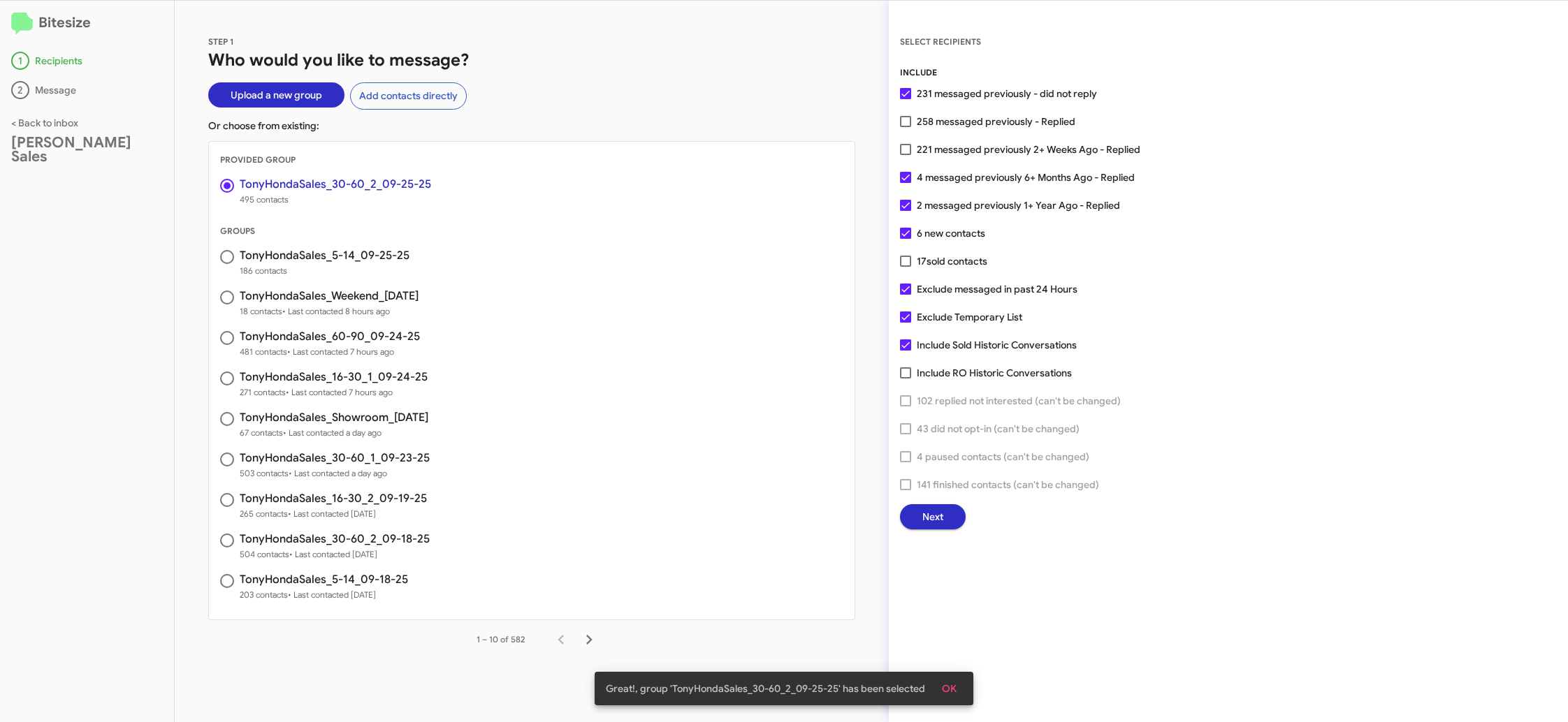
click at [923, 512] on span "Next" at bounding box center [932, 516] width 21 height 25
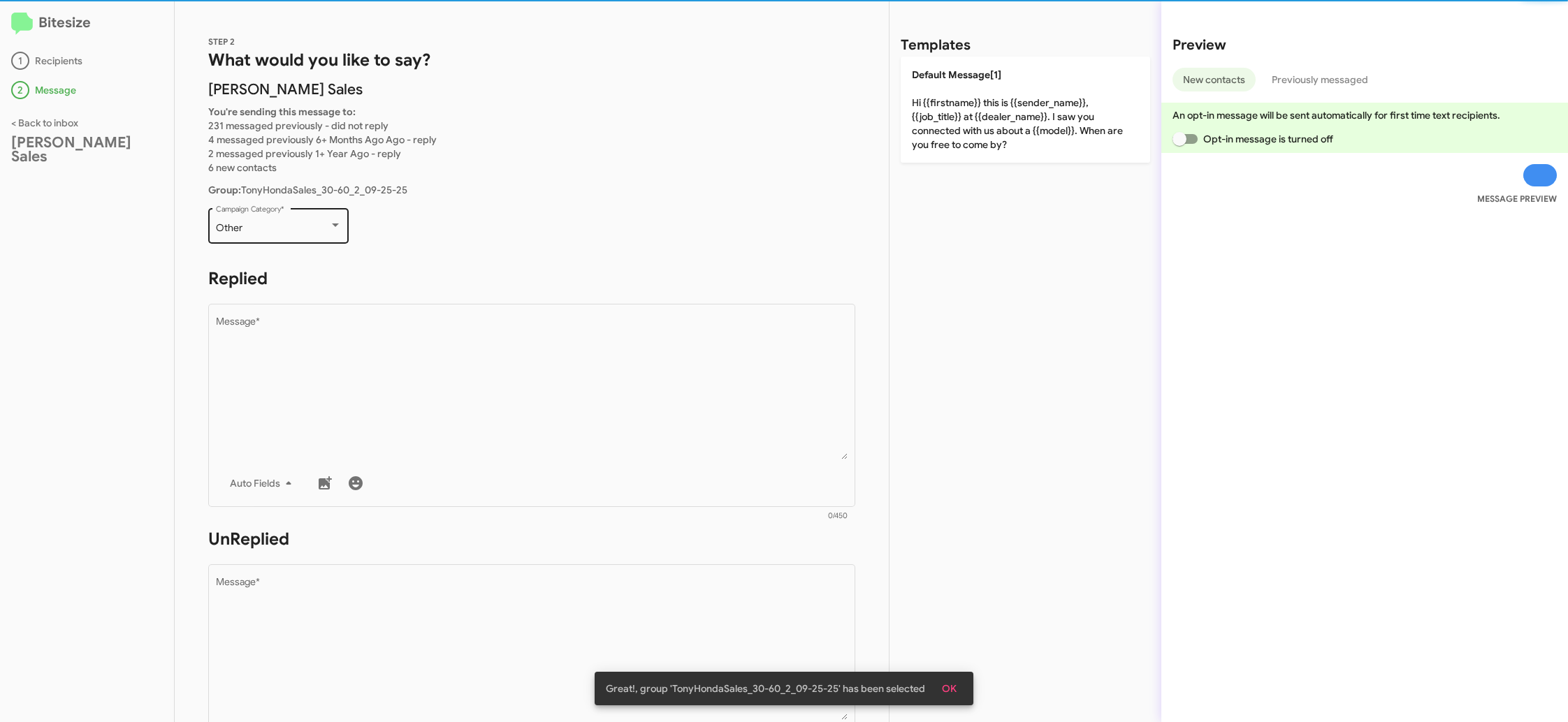
click at [291, 239] on div "Other Campaign Category *" at bounding box center [278, 224] width 126 height 39
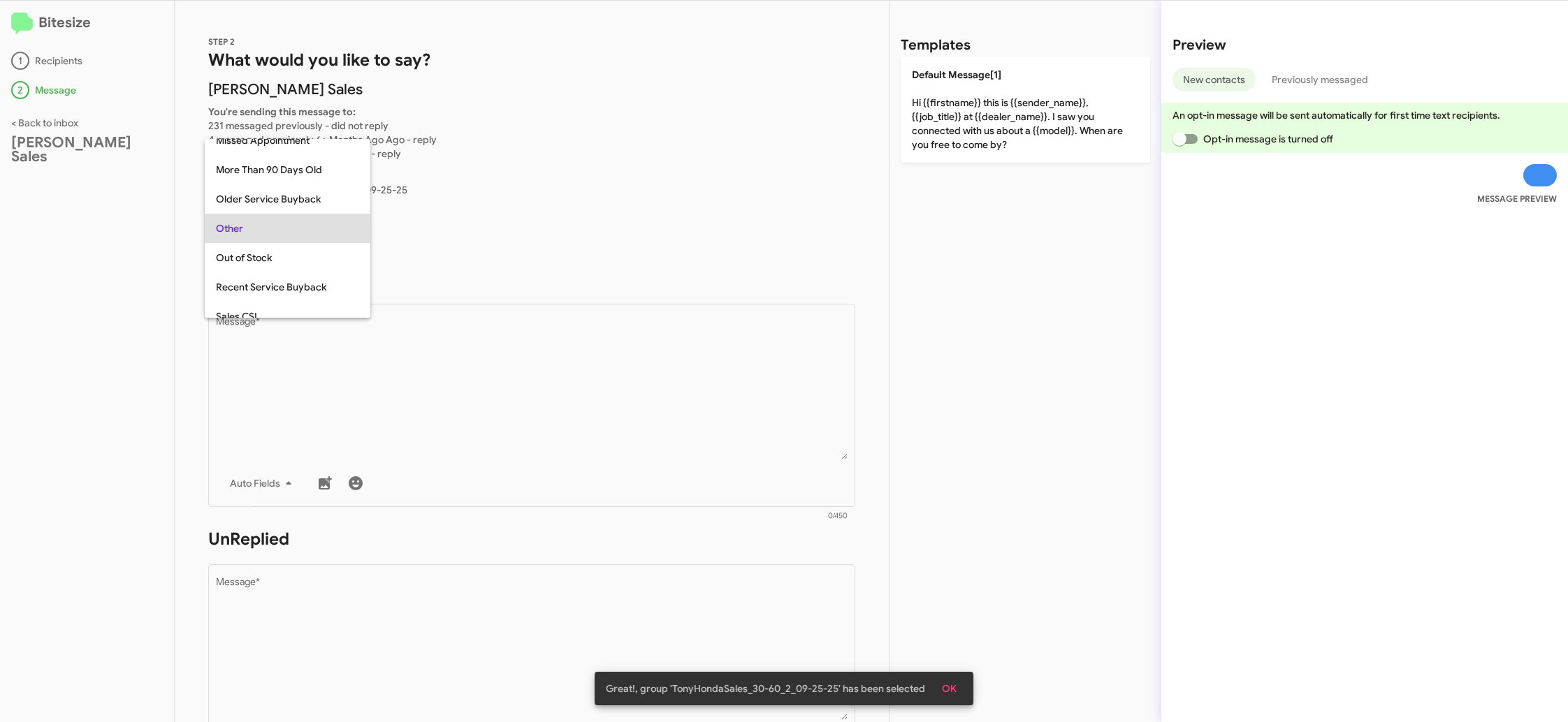
scroll to position [29, 0]
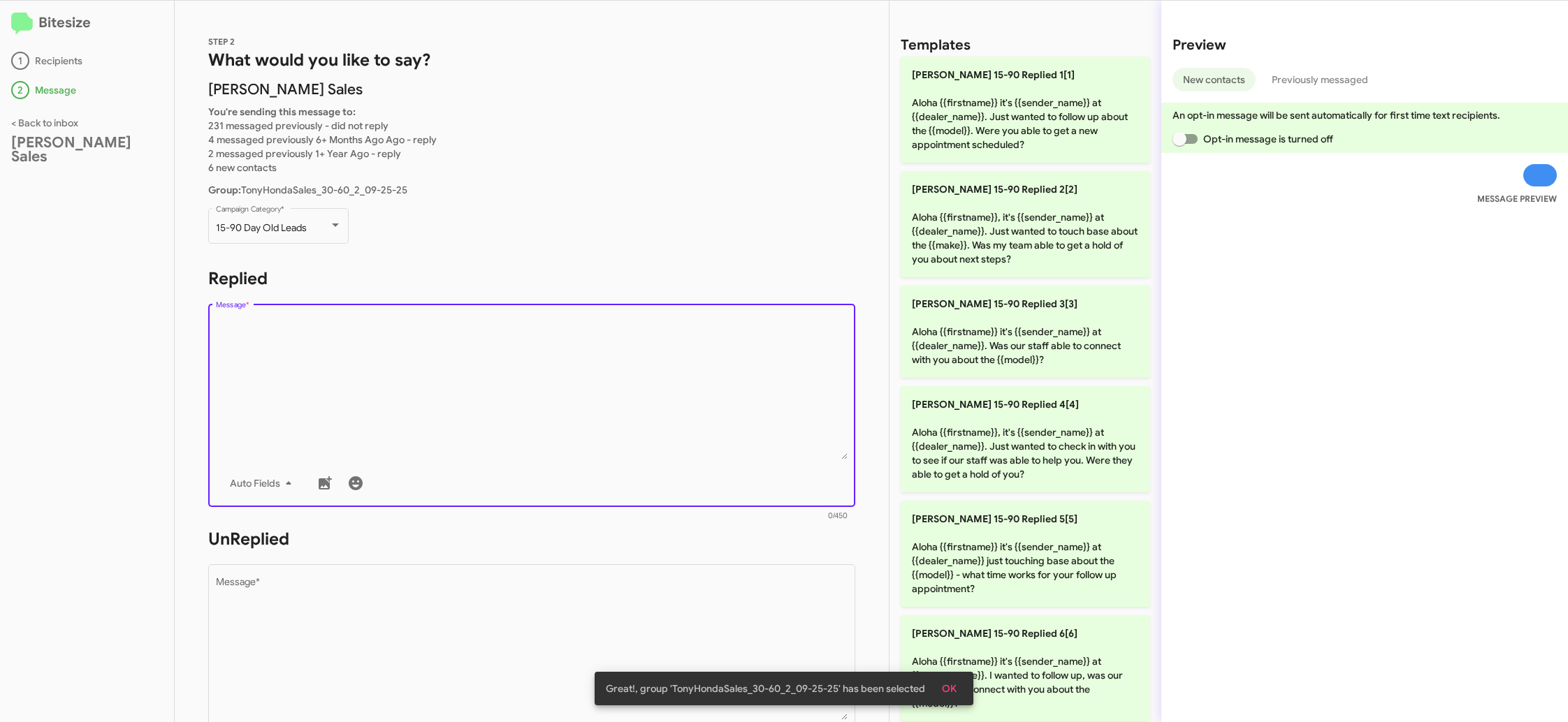
drag, startPoint x: 597, startPoint y: 407, endPoint x: 643, endPoint y: 380, distance: 53.3
click at [598, 396] on textarea "Message *" at bounding box center [532, 388] width 633 height 143
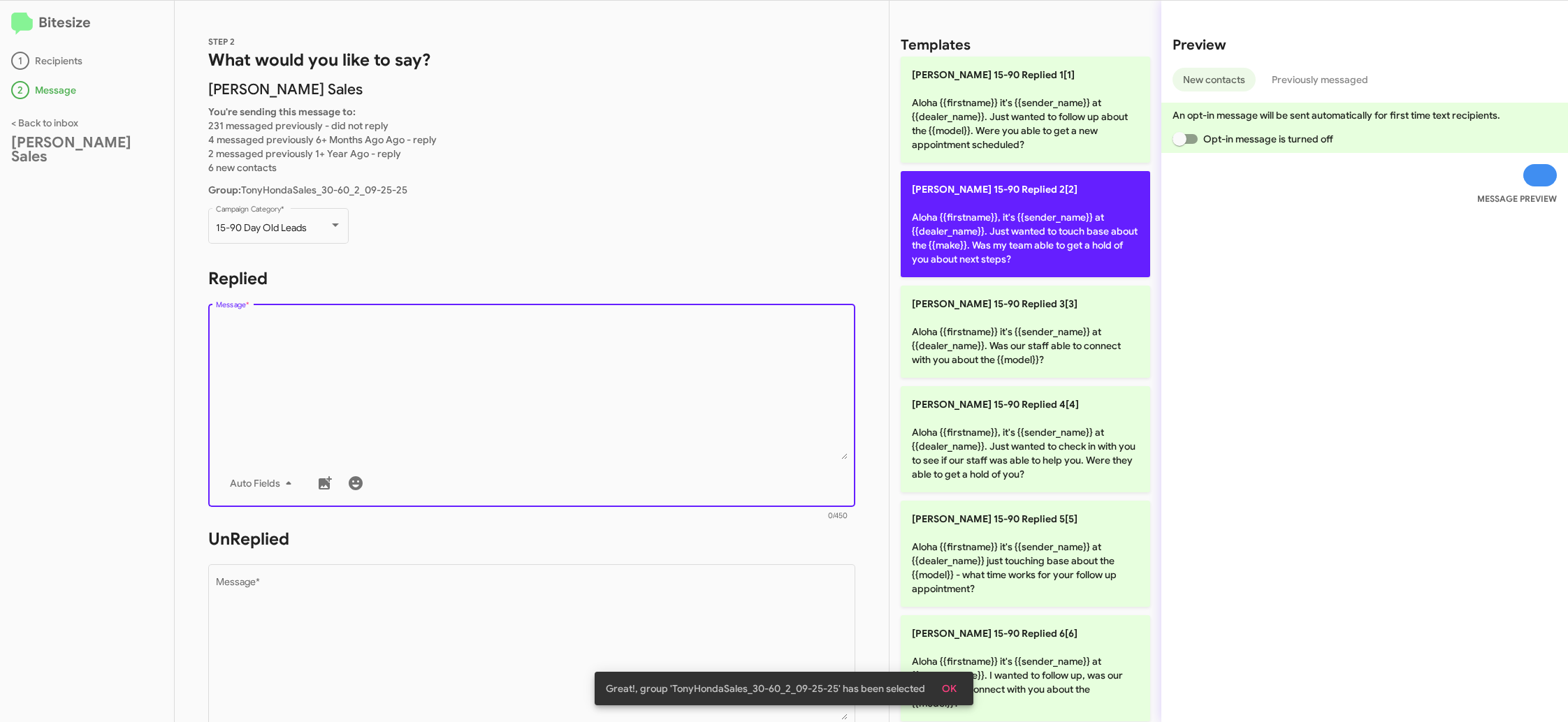
drag, startPoint x: 996, startPoint y: 252, endPoint x: 963, endPoint y: 271, distance: 38.1
click at [996, 252] on p "Tony Honda 15-90 Replied 2[2] Aloha {{firstname}}, it's {{sender_name}} at {{de…" at bounding box center [1026, 224] width 250 height 106
type textarea "Aloha {{firstname}}, it's {{sender_name}} at {{dealer_name}}. Just wanted to to…"
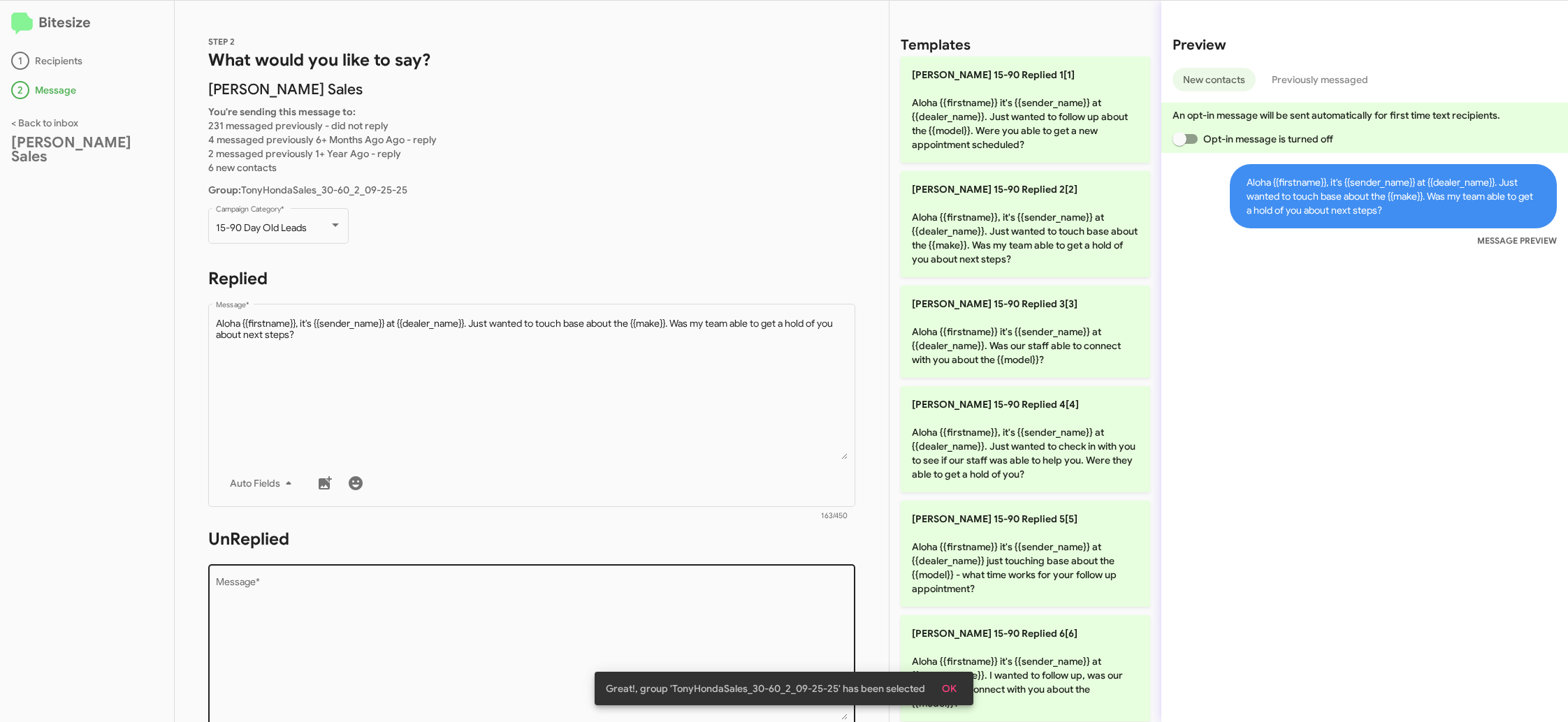
click at [625, 630] on textarea "Message *" at bounding box center [532, 649] width 633 height 143
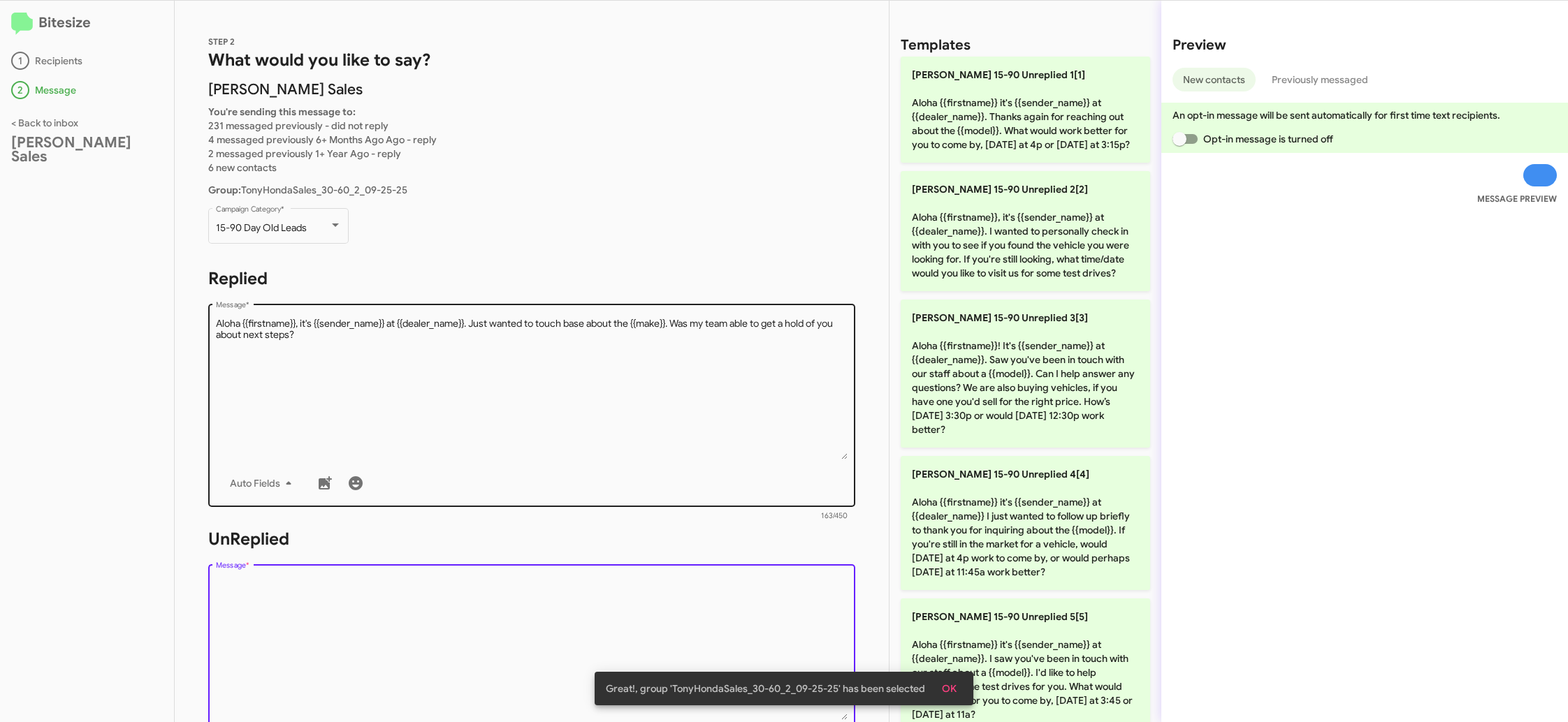
drag, startPoint x: 625, startPoint y: 630, endPoint x: 810, endPoint y: 373, distance: 316.7
click at [630, 616] on textarea "Message *" at bounding box center [532, 649] width 633 height 143
drag, startPoint x: 1009, startPoint y: 217, endPoint x: 679, endPoint y: 303, distance: 341.0
click at [1009, 216] on p "Tony Honda 15-90 Unreplied 2[2] Aloha {{firstname}}, it's {{sender_name}} at {{…" at bounding box center [1026, 232] width 250 height 120
type textarea "Aloha {{firstname}}, it's {{sender_name}} at {{dealer_name}}. I wanted to perso…"
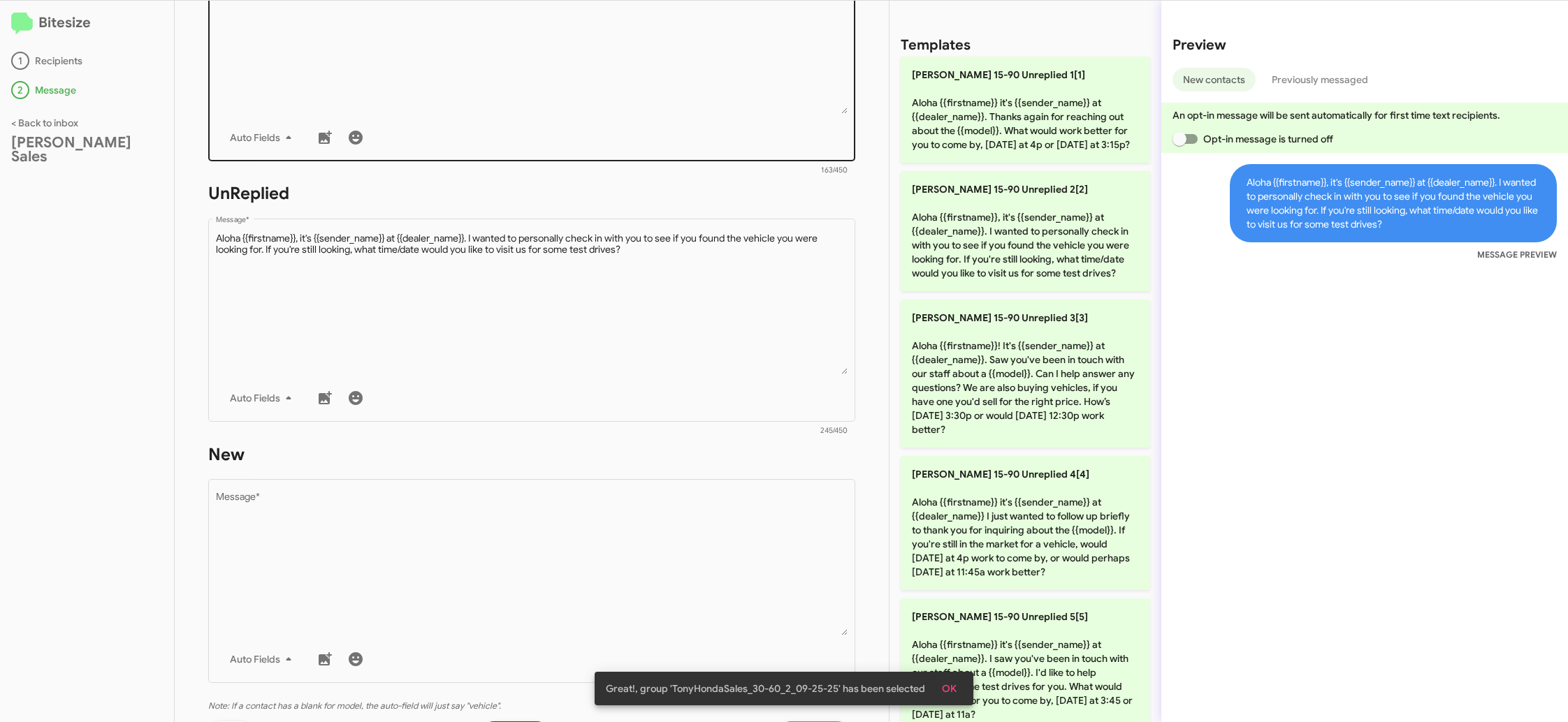
scroll to position [502, 0]
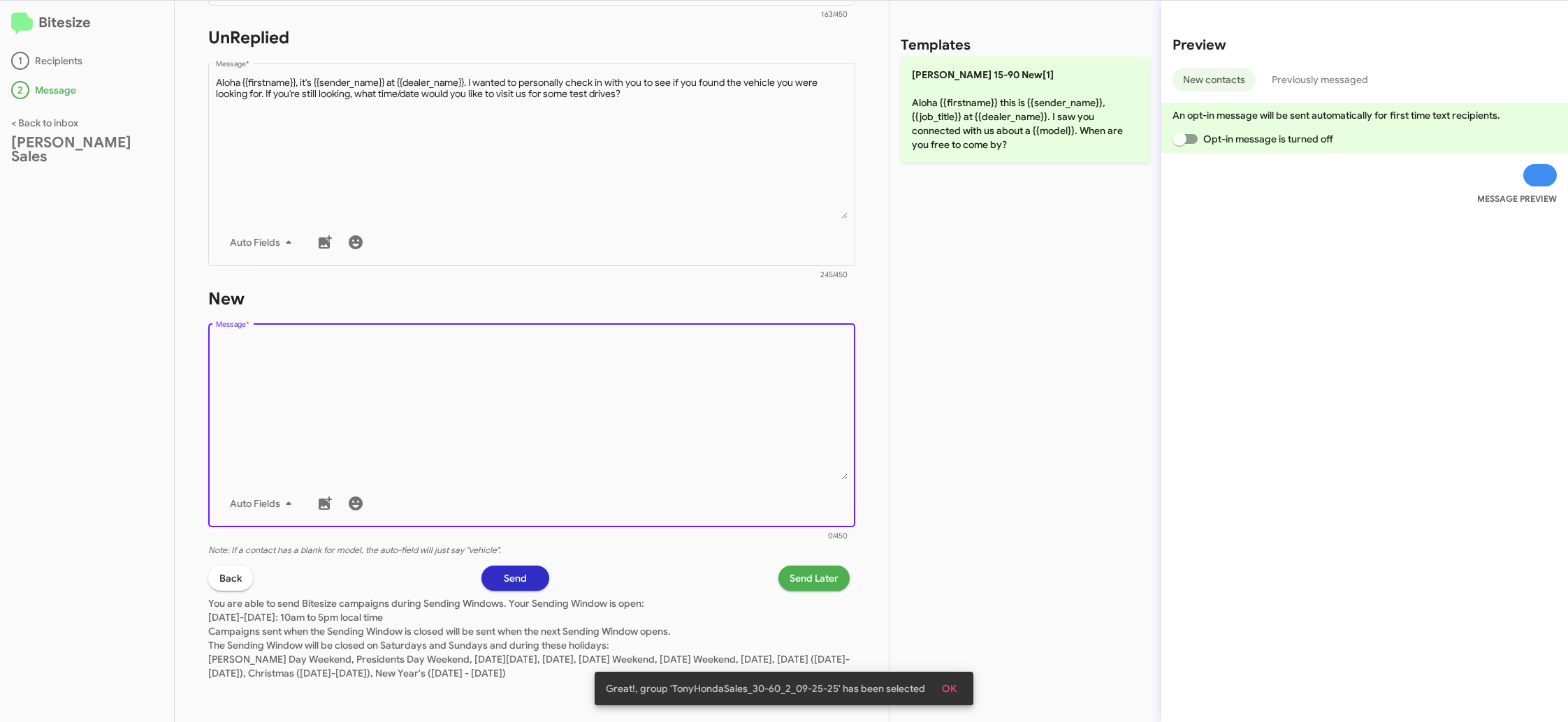
click at [669, 420] on textarea "Message *" at bounding box center [532, 408] width 633 height 143
drag, startPoint x: 669, startPoint y: 420, endPoint x: 745, endPoint y: 302, distance: 140.4
click at [700, 351] on textarea "Message *" at bounding box center [532, 408] width 633 height 143
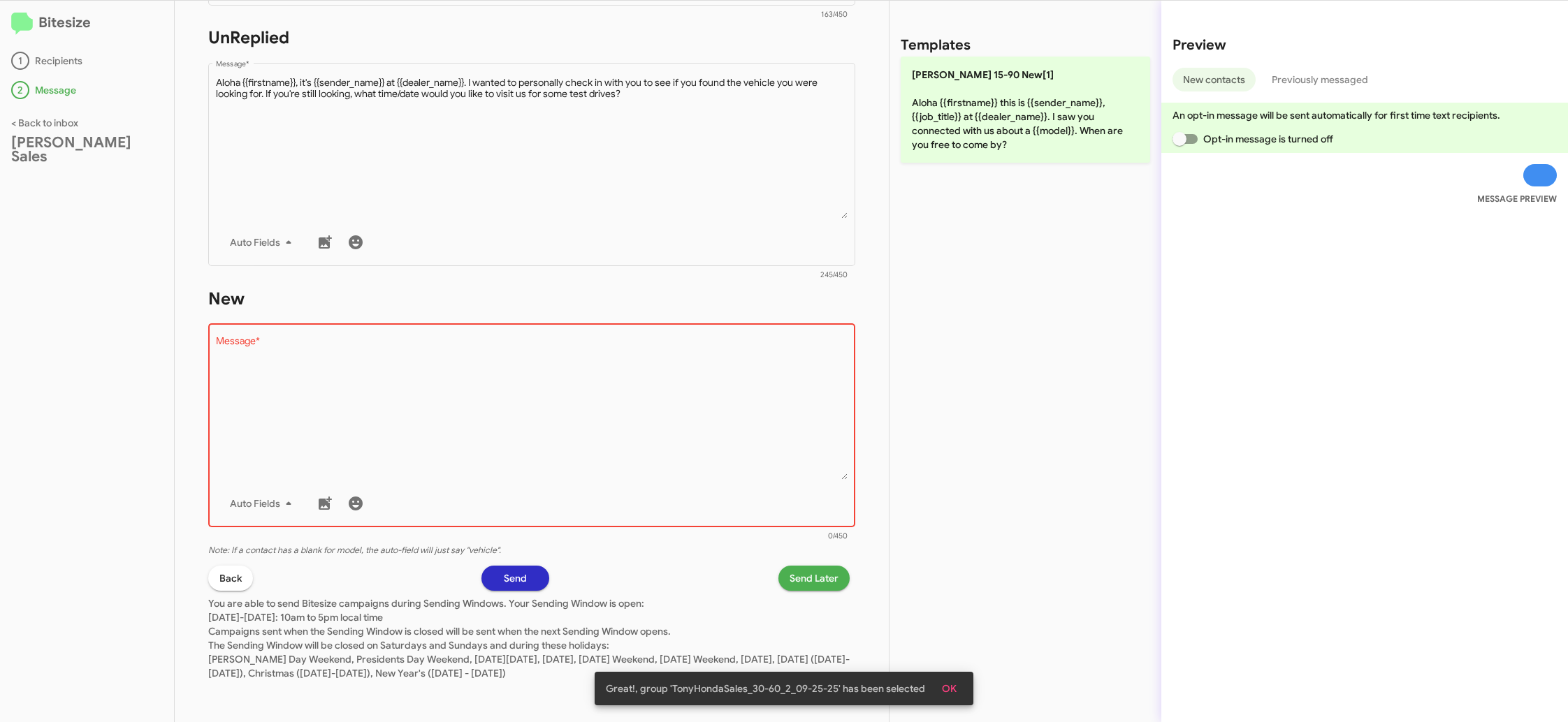
drag, startPoint x: 938, startPoint y: 148, endPoint x: 869, endPoint y: 449, distance: 308.8
click at [938, 152] on p "Tony Honda 15-90 New[1] Aloha {{firstname}} this is {{sender_name}}, {{job_titl…" at bounding box center [1026, 110] width 250 height 106
type textarea "Aloha {{firstname}} this is {{sender_name}}, {{job_title}} at {{dealer_name}}. …"
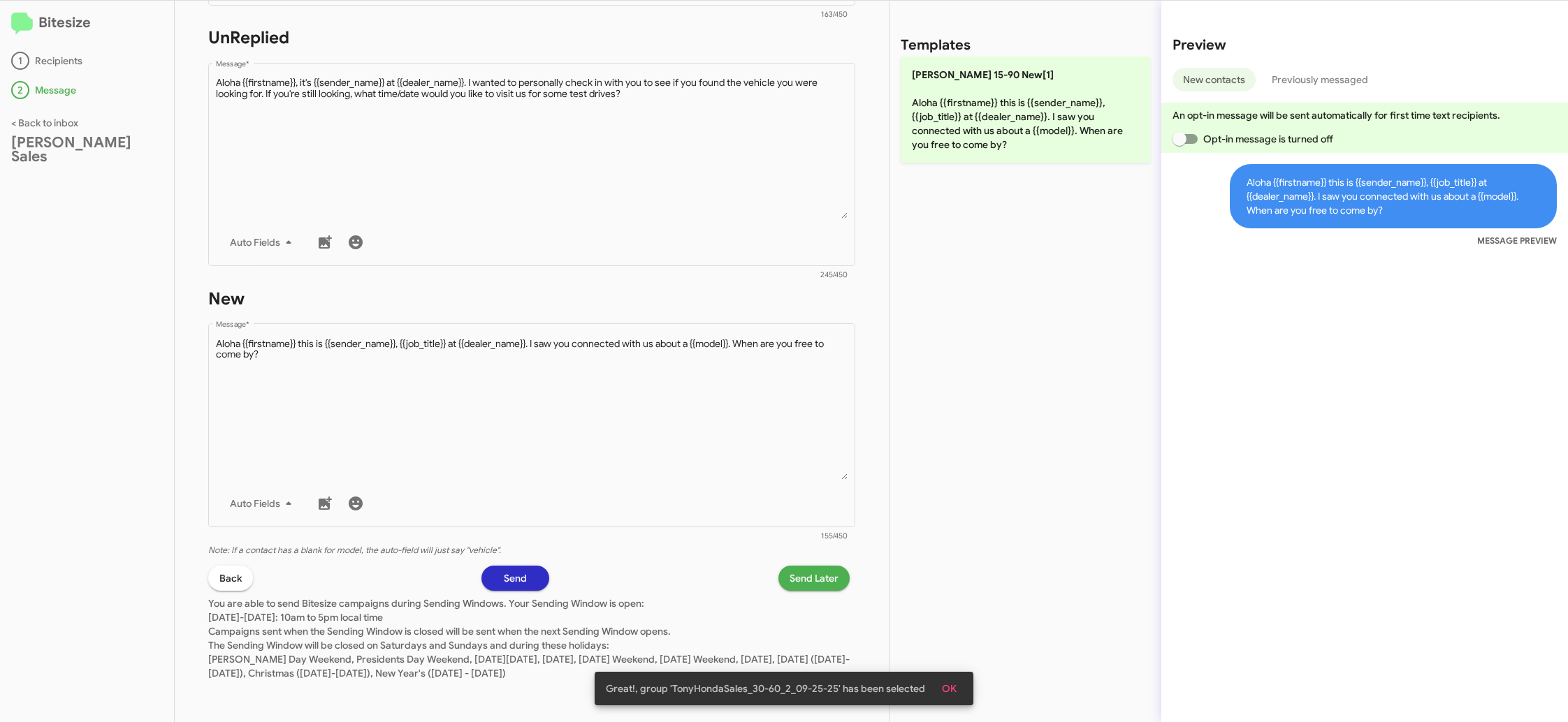
click at [795, 582] on span "Send Later" at bounding box center [814, 578] width 49 height 25
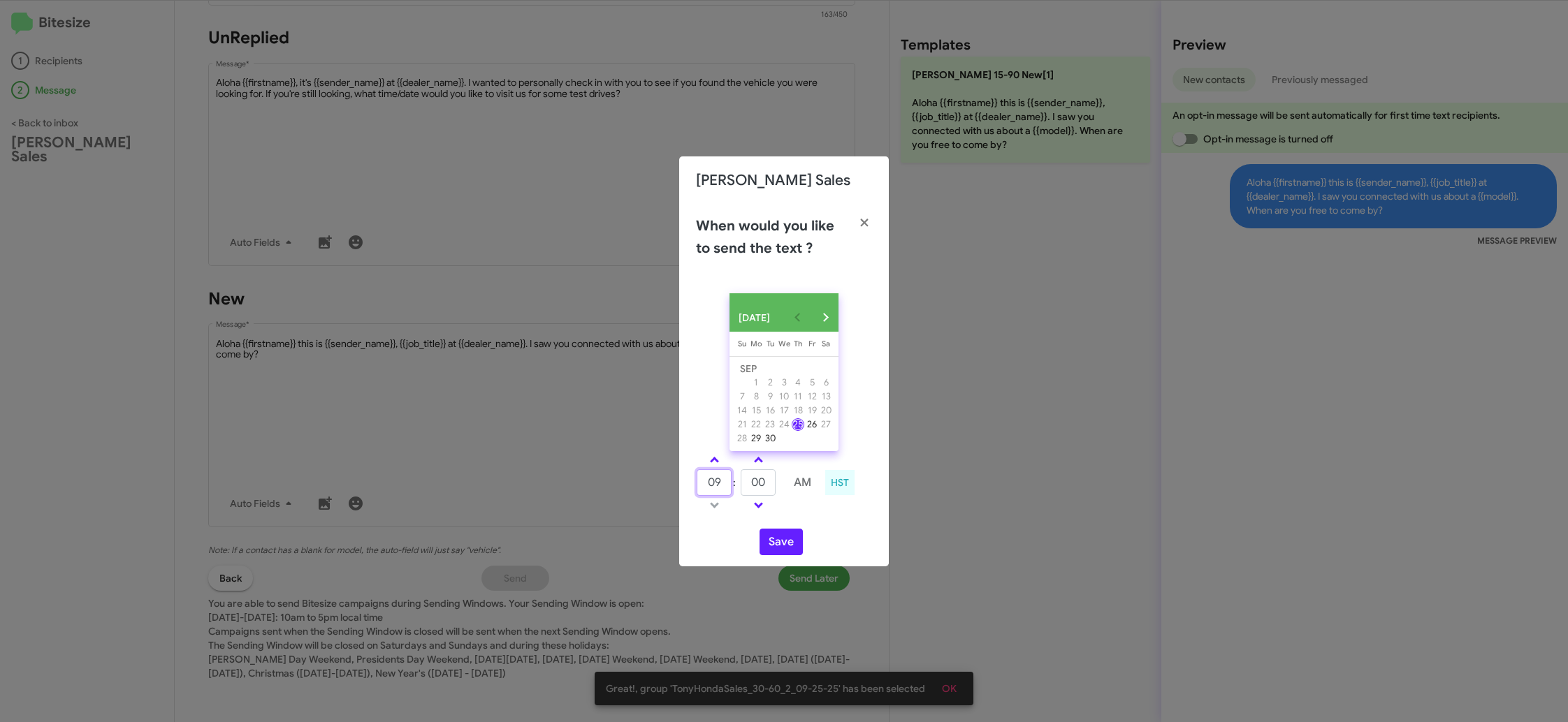
click at [707, 482] on input "09" at bounding box center [714, 483] width 35 height 27
type input "12"
click at [761, 485] on input "00" at bounding box center [758, 483] width 35 height 27
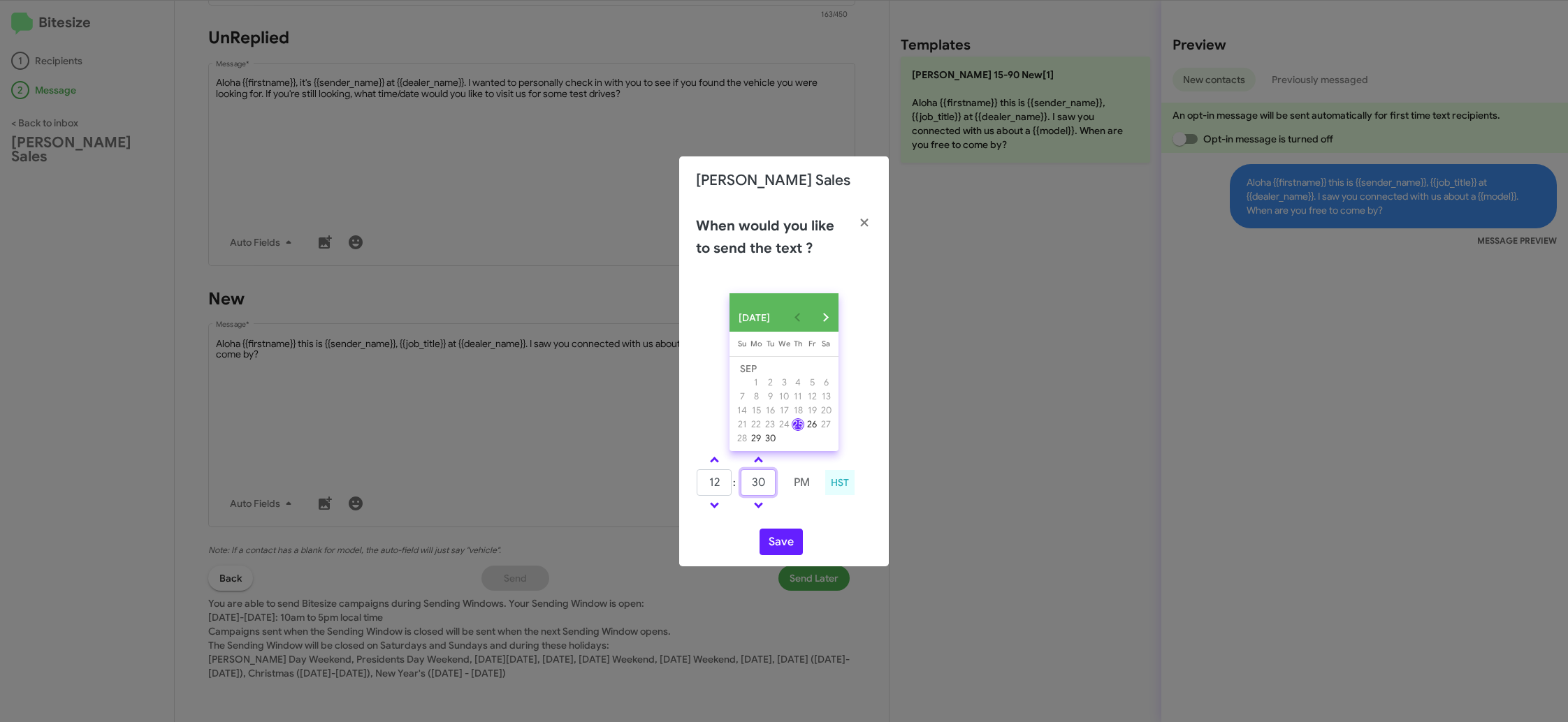
type input "30"
drag, startPoint x: 813, startPoint y: 517, endPoint x: 780, endPoint y: 536, distance: 38.1
click at [803, 514] on td at bounding box center [802, 505] width 36 height 17
click at [778, 538] on button "Save" at bounding box center [781, 541] width 43 height 27
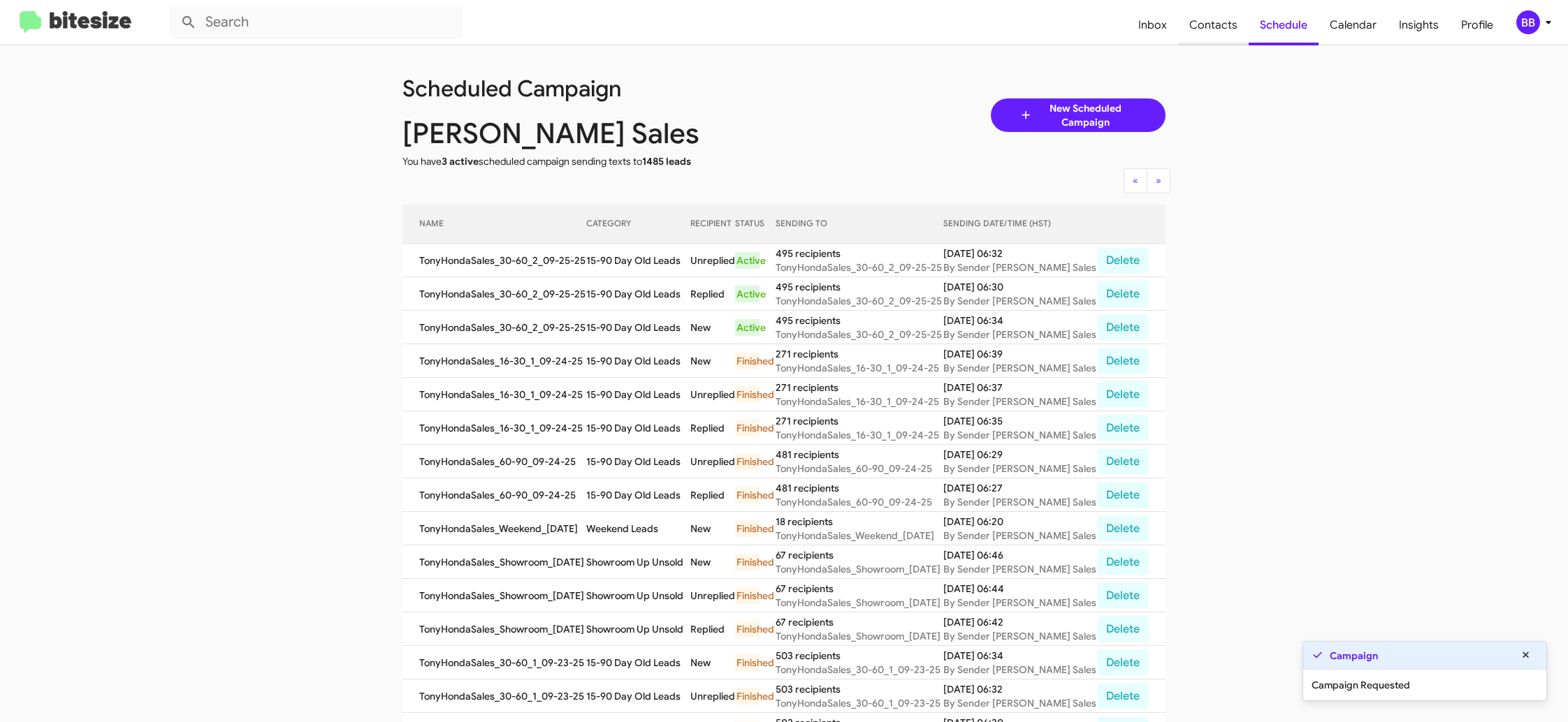
click at [1214, 42] on span "Contacts" at bounding box center [1213, 25] width 70 height 40
type input "in:groups"
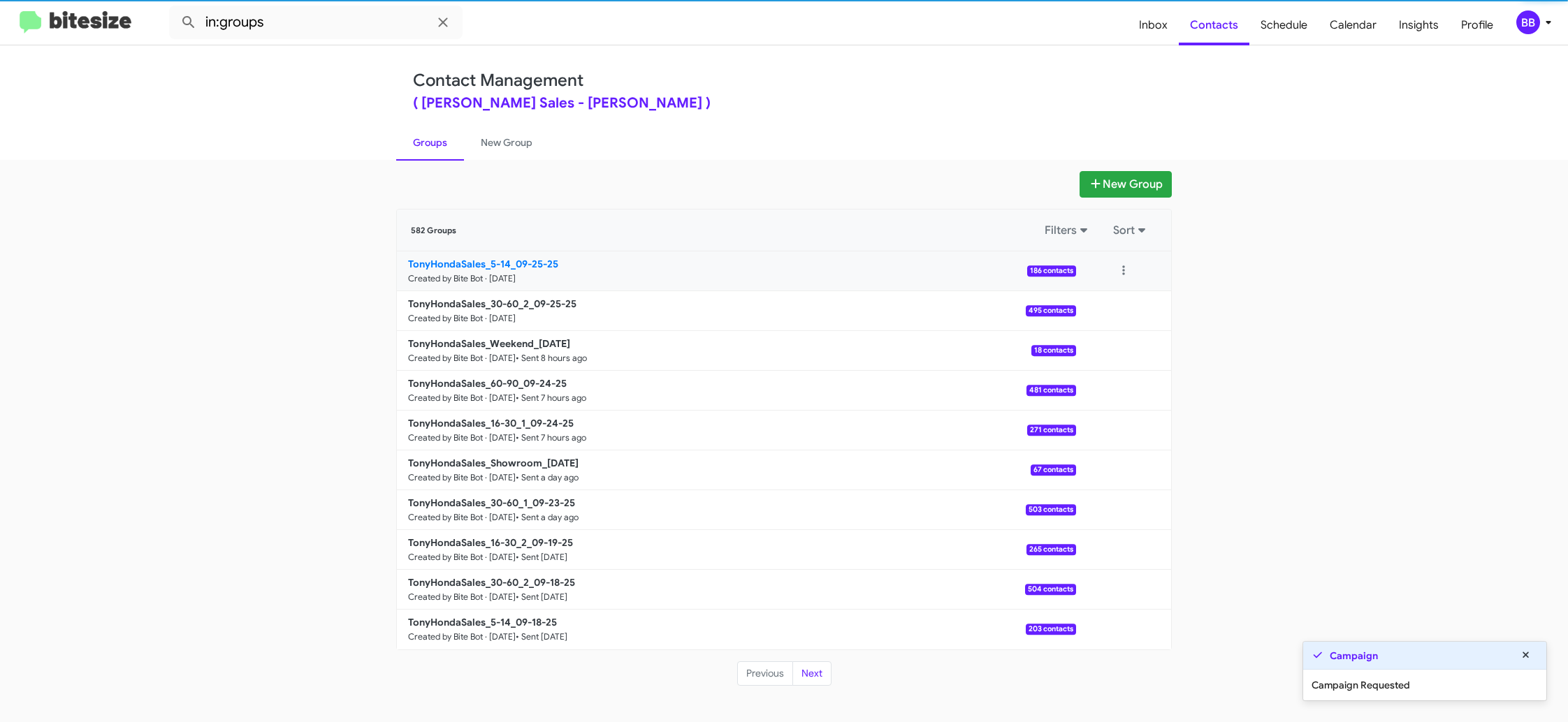
click at [429, 269] on b "TonyHondaSales_5-14_09-25-25" at bounding box center [483, 264] width 150 height 13
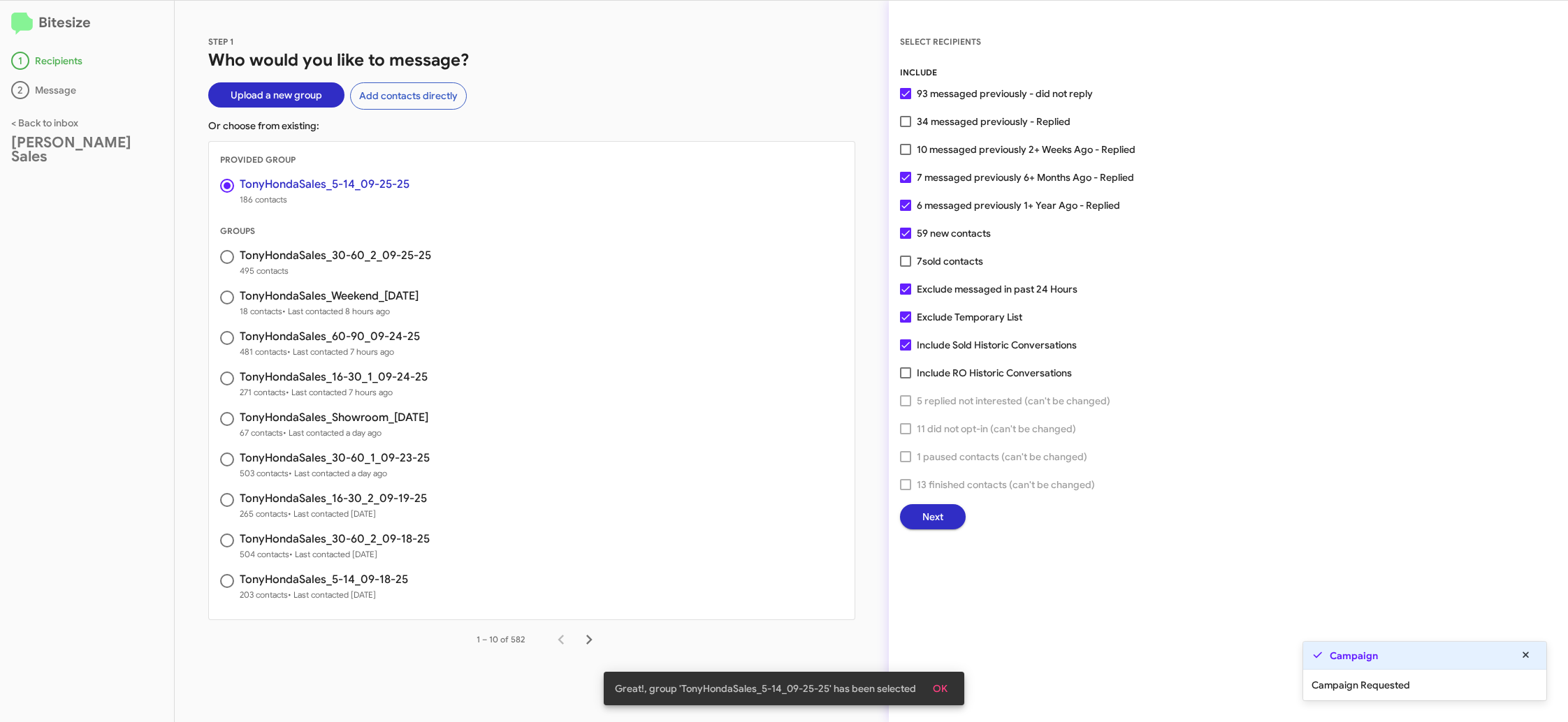
click at [907, 506] on button "Next" at bounding box center [933, 516] width 66 height 25
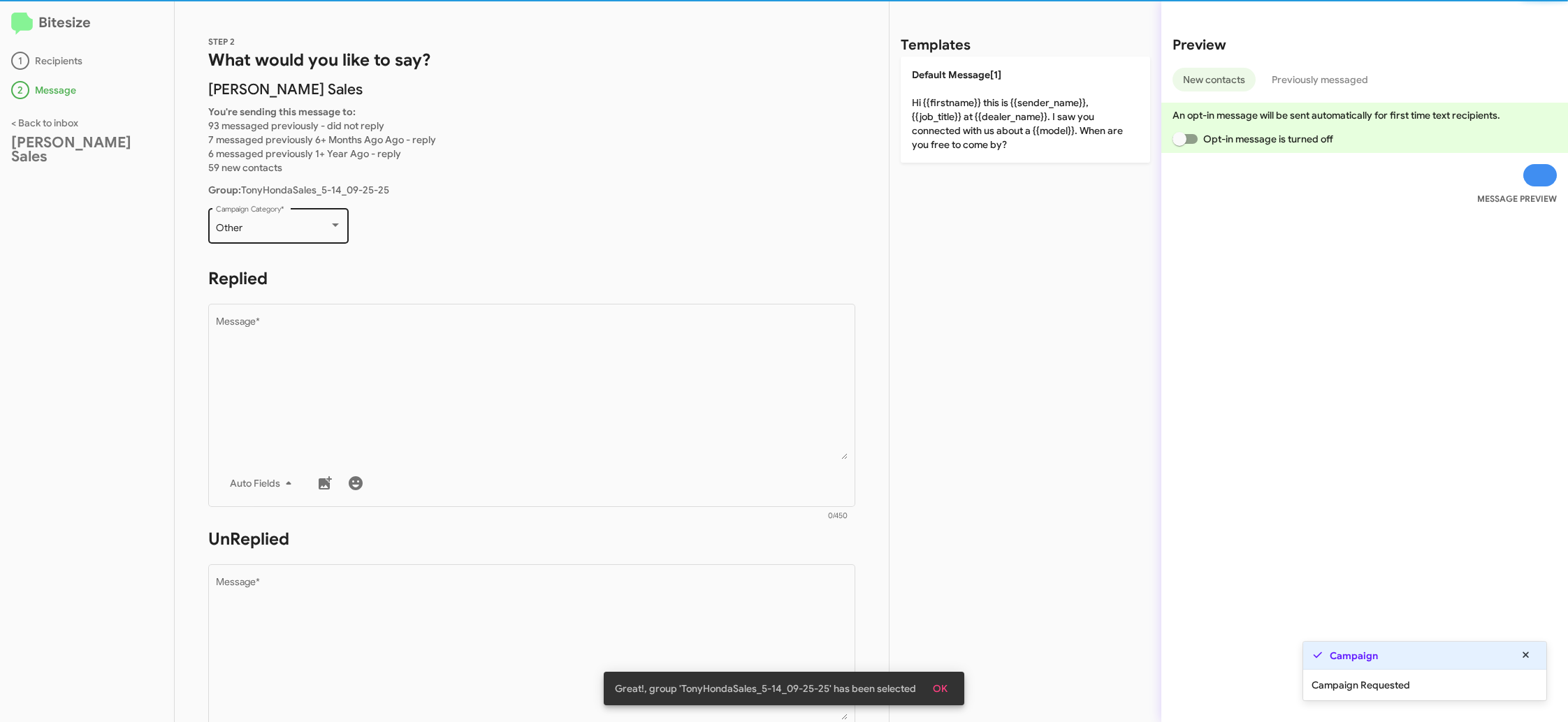
click at [293, 220] on div "Other Campaign Category *" at bounding box center [278, 224] width 126 height 39
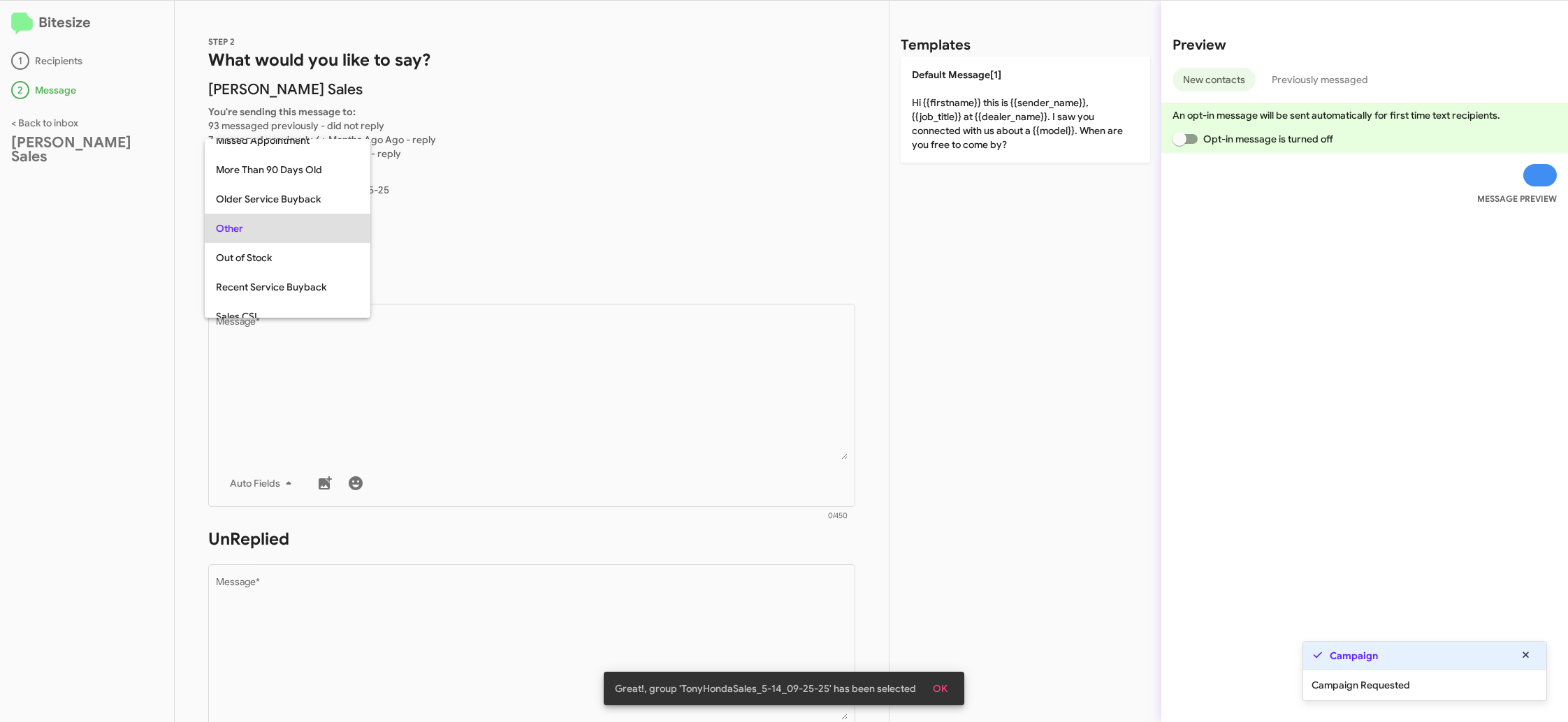
scroll to position [526, 0]
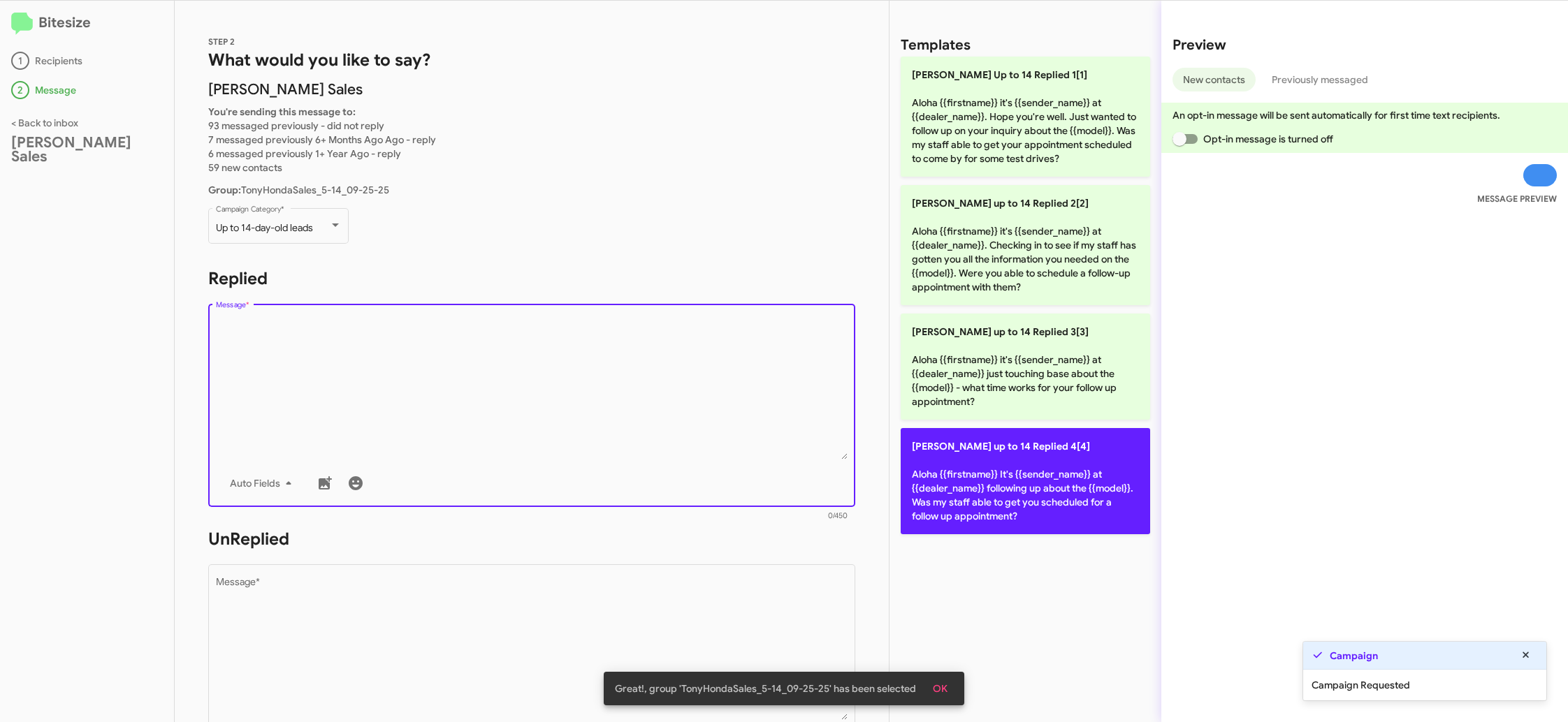
drag, startPoint x: 518, startPoint y: 389, endPoint x: 911, endPoint y: 446, distance: 397.1
click at [518, 389] on textarea "Message *" at bounding box center [532, 388] width 633 height 143
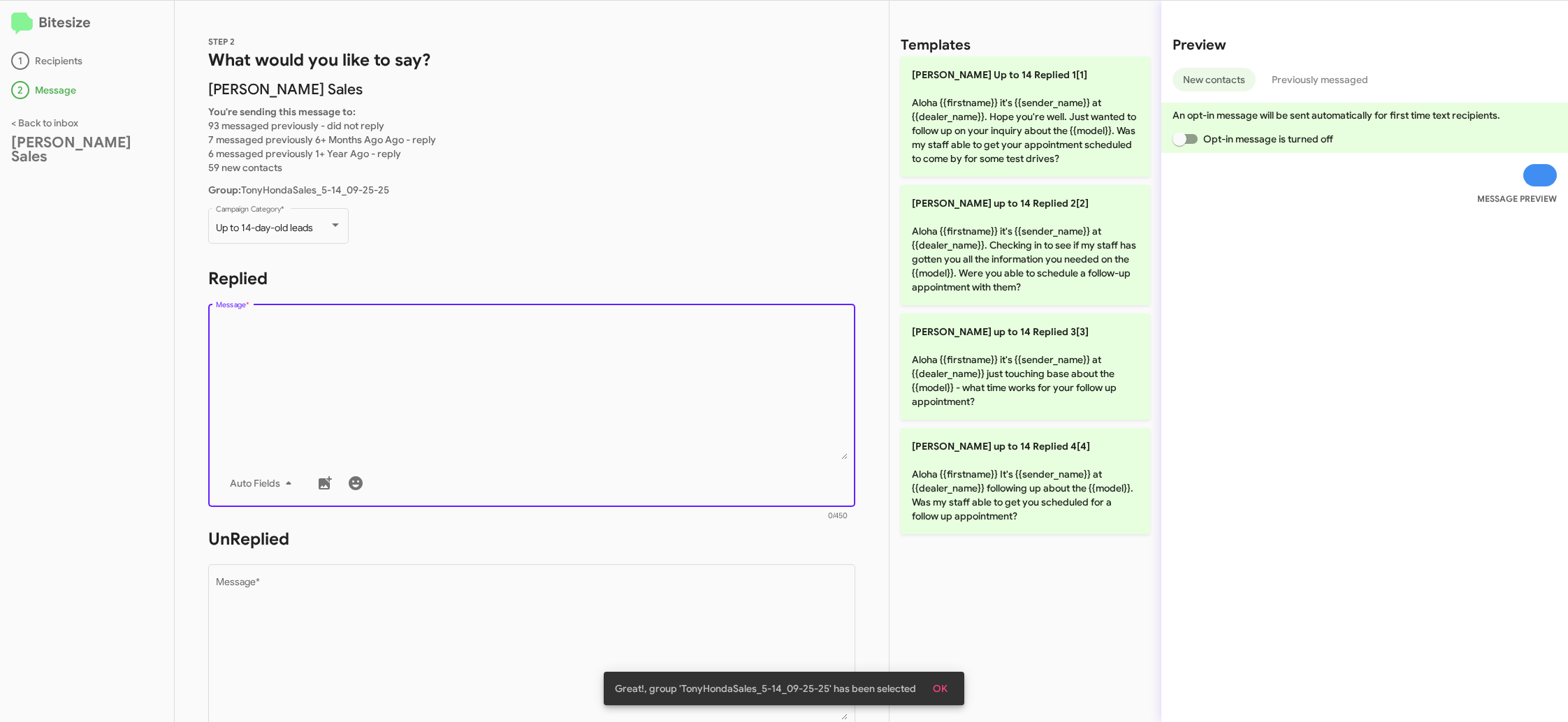
drag, startPoint x: 1040, startPoint y: 461, endPoint x: 800, endPoint y: 462, distance: 240.0
click at [1038, 461] on p "Tony Honda up to 14 Replied 4[4] Aloha {{firstname}} It's {{sender_name}} at {{…" at bounding box center [1026, 481] width 250 height 106
type textarea "Aloha {{firstname}} It's {{sender_name}} at {{dealer_name}} following up about …"
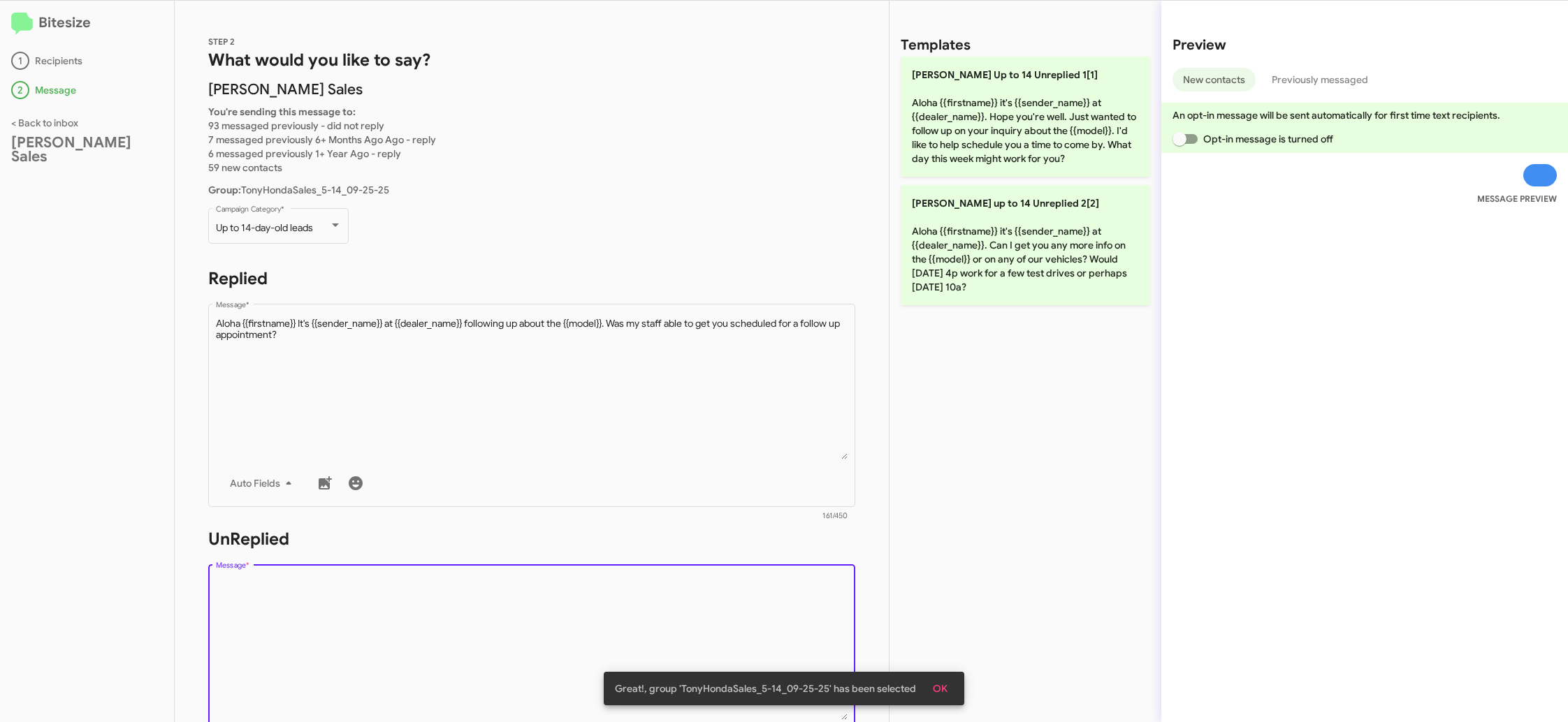
click at [593, 579] on textarea "Message *" at bounding box center [532, 649] width 633 height 143
click at [592, 579] on textarea "Message *" at bounding box center [532, 649] width 633 height 143
click at [592, 579] on textarea "Message *" at bounding box center [532, 649] width 633 height 143
drag, startPoint x: 592, startPoint y: 579, endPoint x: 649, endPoint y: 513, distance: 87.2
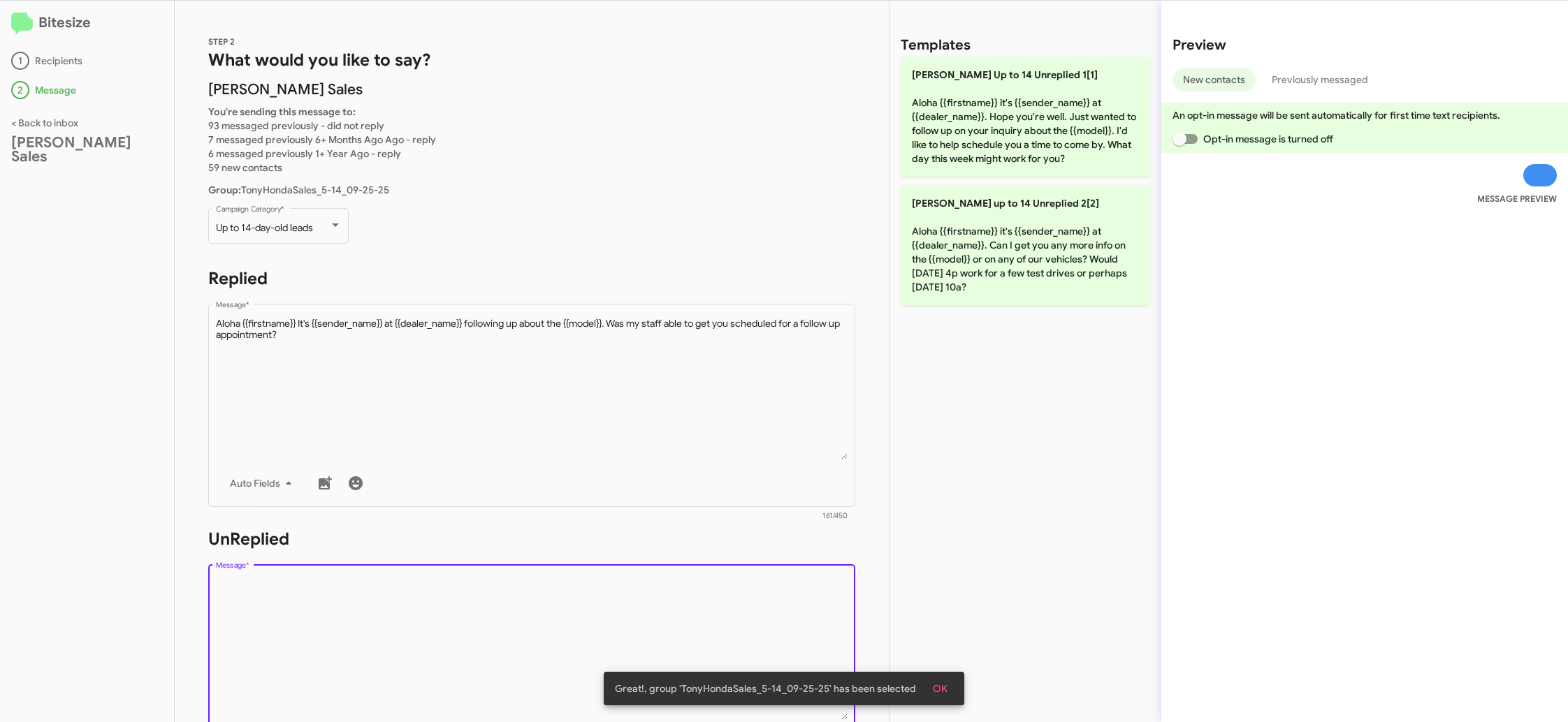
click at [592, 575] on div "Drop image here to insert Auto Fields Message *" at bounding box center [532, 664] width 633 height 206
drag, startPoint x: 949, startPoint y: 275, endPoint x: 704, endPoint y: 295, distance: 245.8
click at [940, 275] on p "Tony Honda up to 14 Unreplied 2[2] Aloha {{firstname}} it's {{sender_name}} at …" at bounding box center [1026, 245] width 250 height 120
type textarea "Aloha {{firstname}} it's {{sender_name}} at {{dealer_name}}. Can I get you any …"
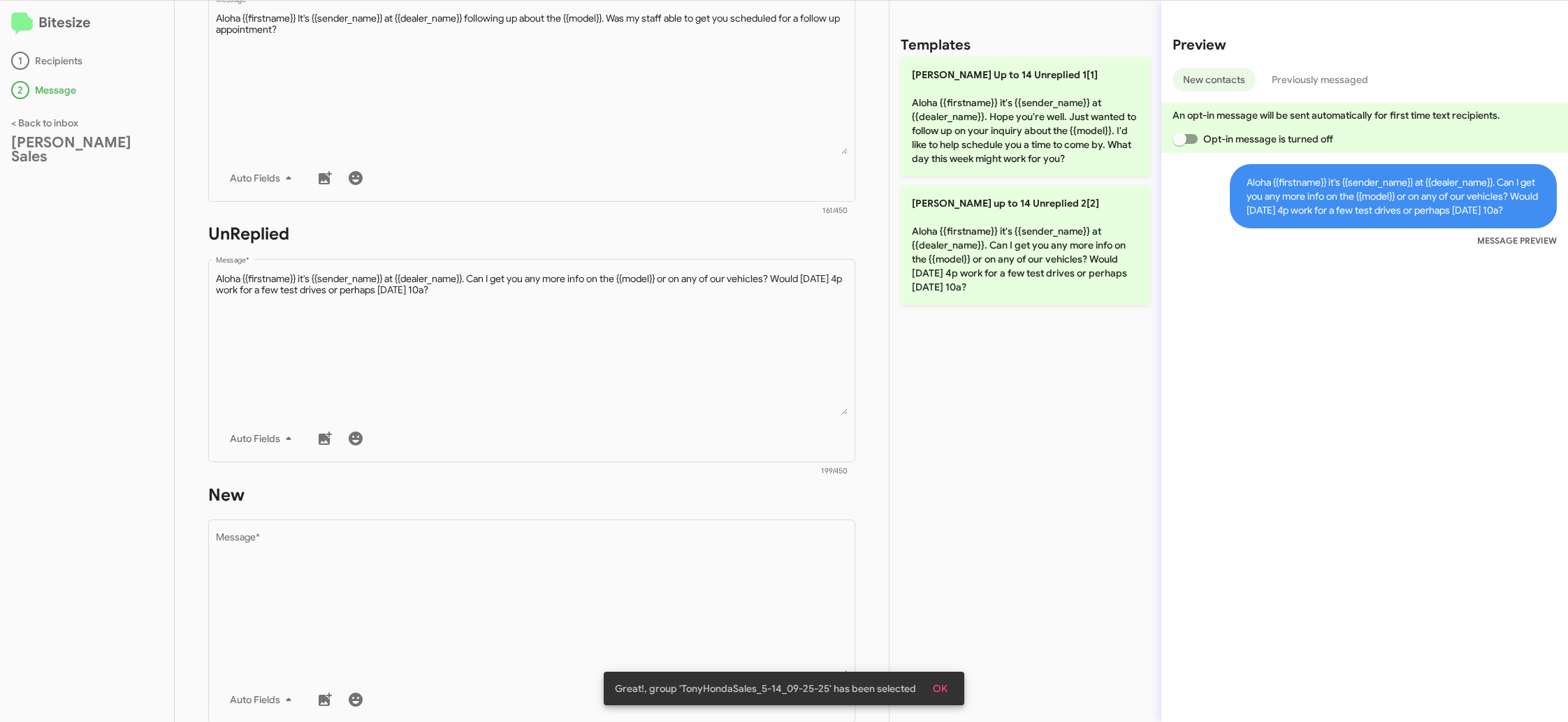
scroll to position [502, 0]
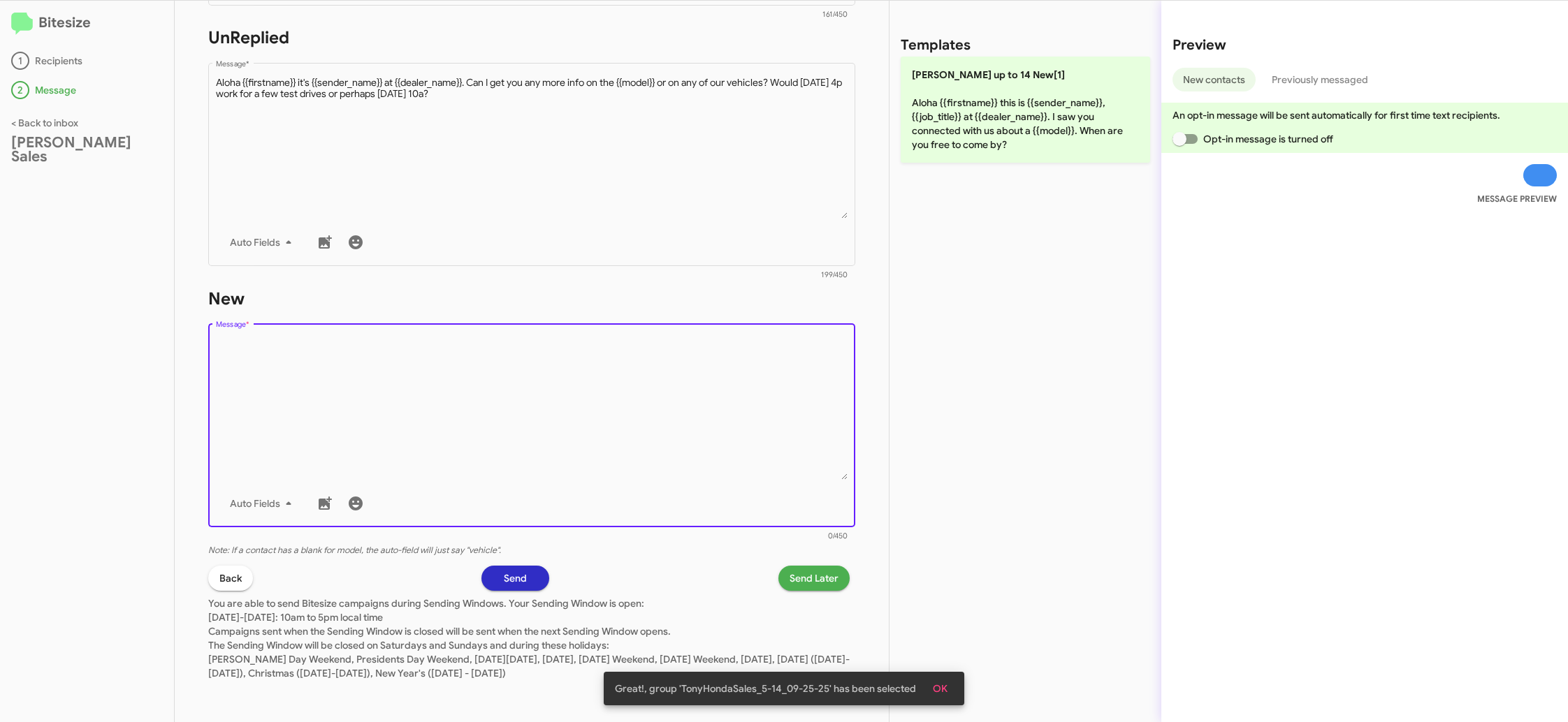
click at [729, 460] on textarea "Message *" at bounding box center [532, 408] width 633 height 143
drag, startPoint x: 729, startPoint y: 460, endPoint x: 759, endPoint y: 387, distance: 78.9
click at [731, 442] on textarea "Message *" at bounding box center [532, 408] width 633 height 143
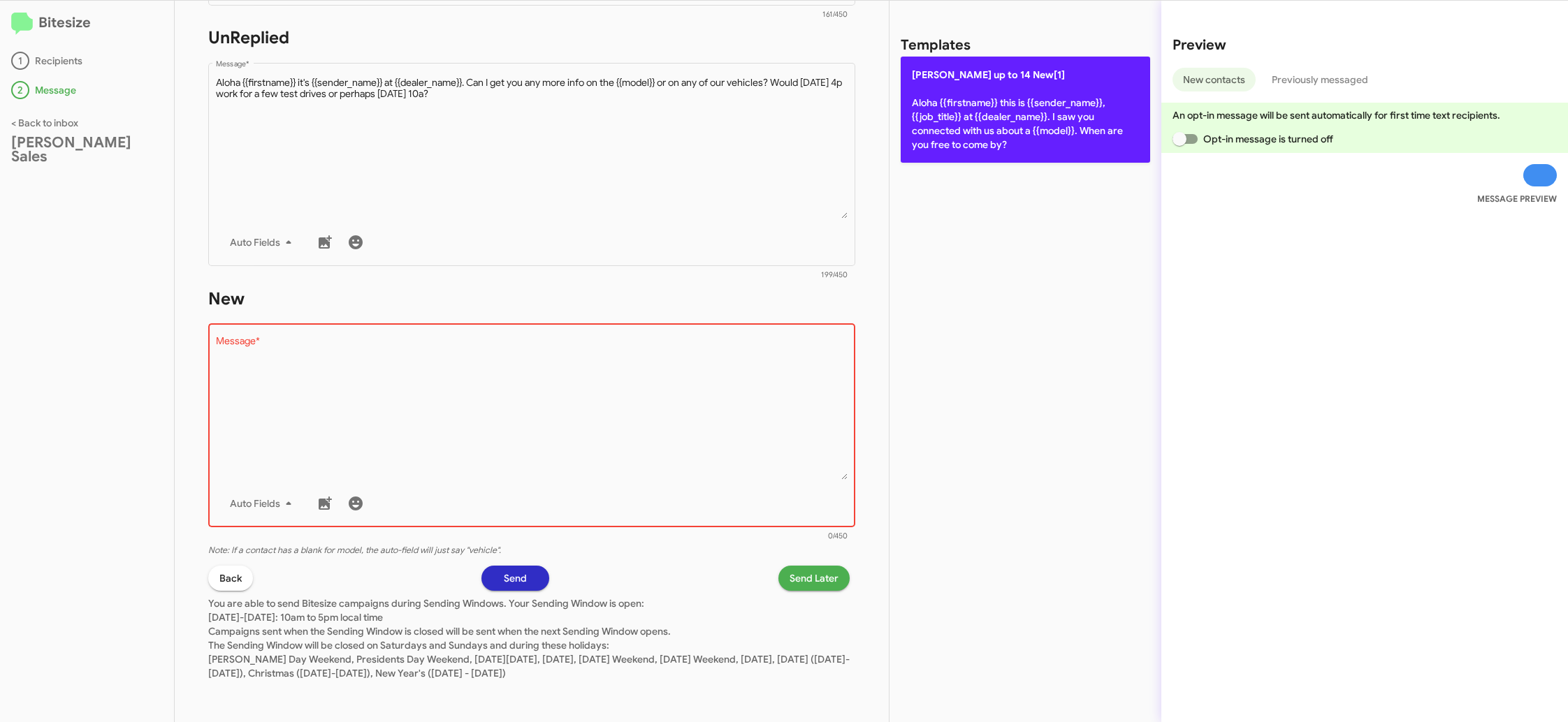
click at [986, 136] on p "Tony Honda up to 14 New[1] Aloha {{firstname}} this is {{sender_name}}, {{job_t…" at bounding box center [1026, 110] width 250 height 106
type textarea "Aloha {{firstname}} this is {{sender_name}}, {{job_title}} at {{dealer_name}}. …"
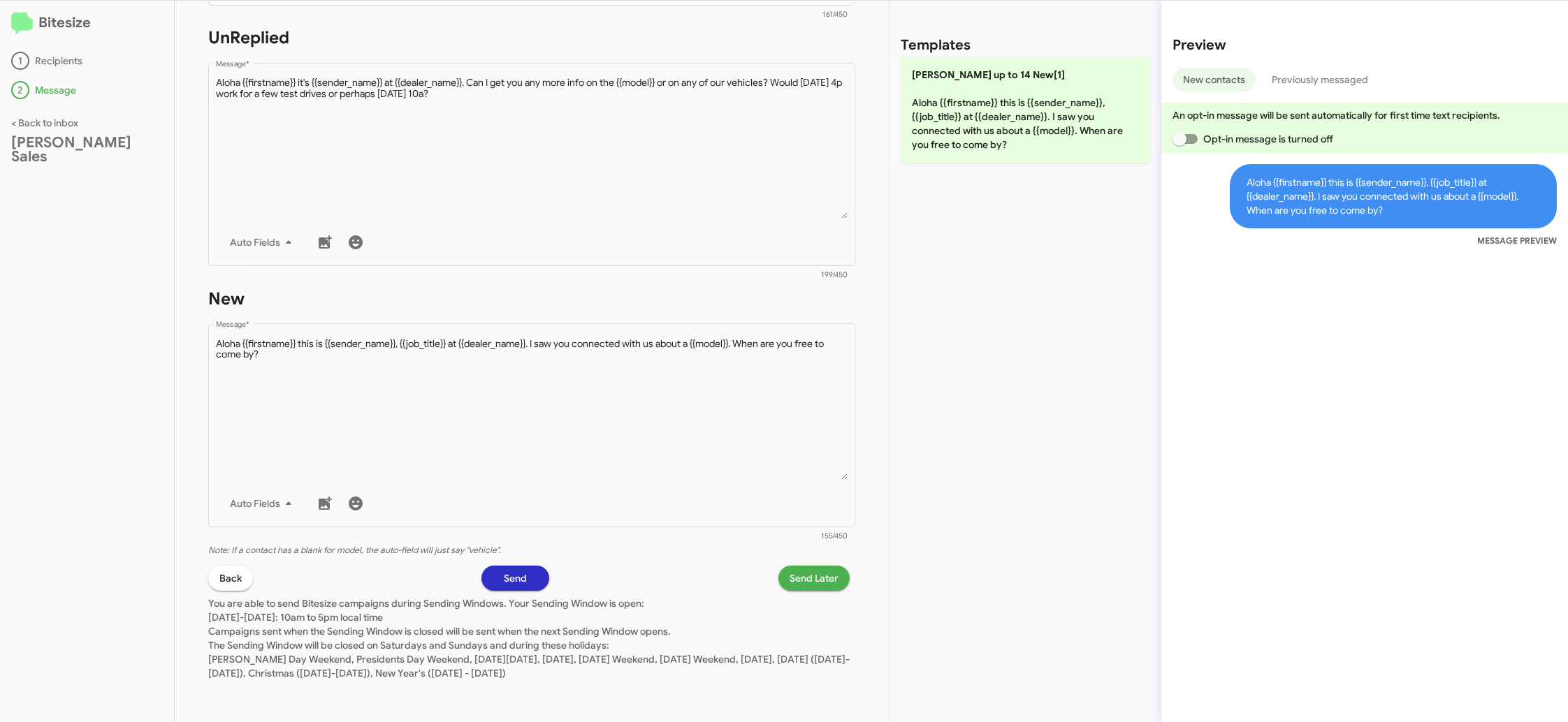
click at [816, 581] on span "Send Later" at bounding box center [814, 578] width 49 height 25
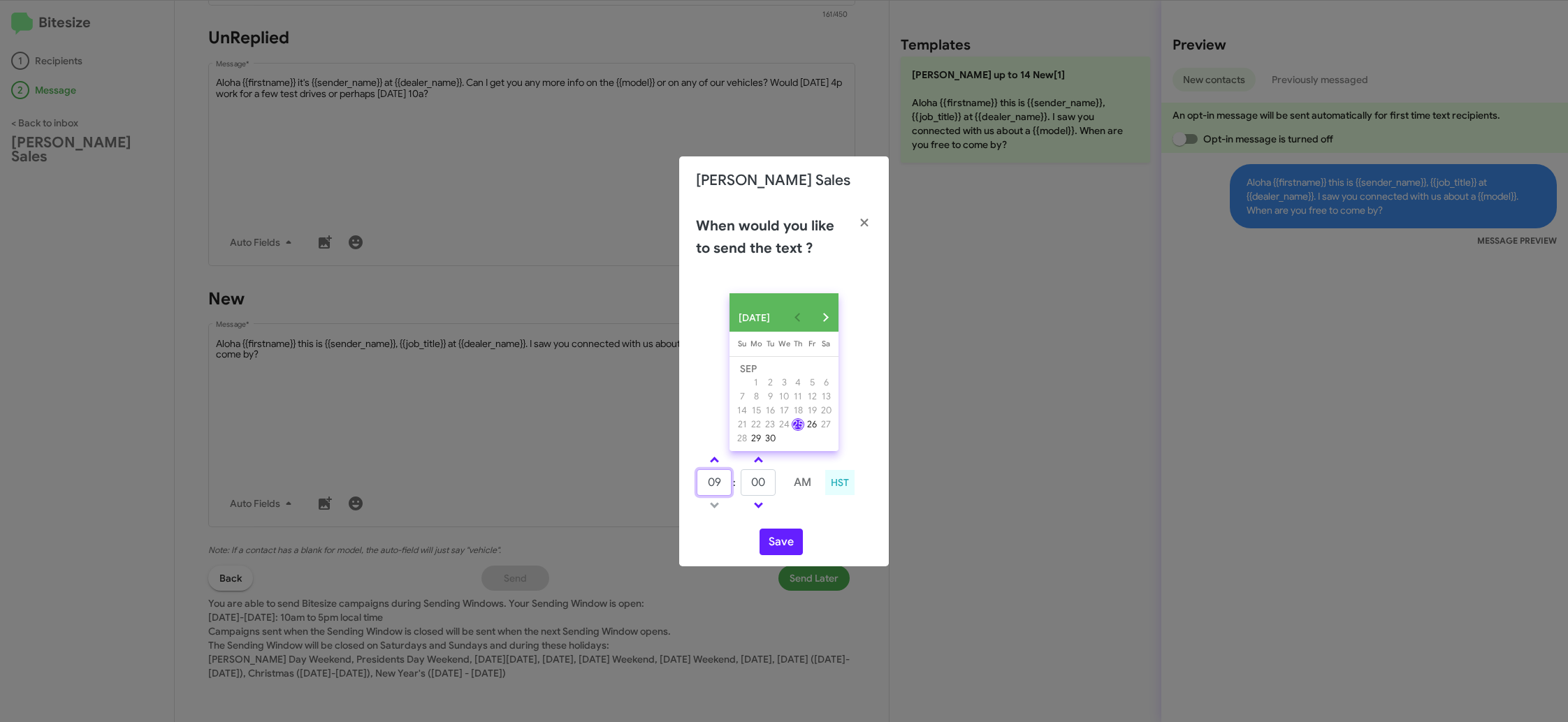
click at [714, 491] on input "09" at bounding box center [714, 483] width 35 height 27
type input "12"
click at [761, 490] on input "00" at bounding box center [758, 483] width 35 height 27
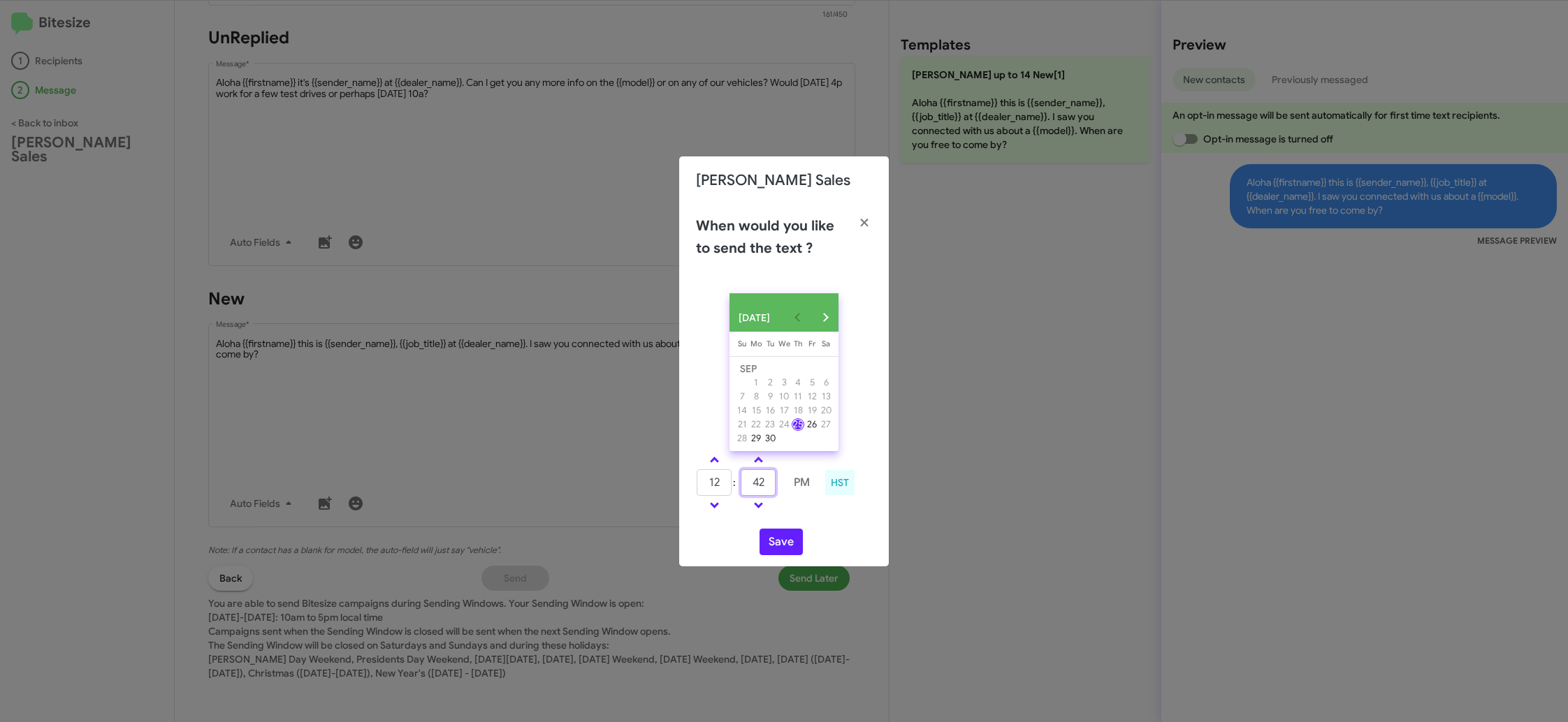
type input "42"
drag, startPoint x: 806, startPoint y: 516, endPoint x: 780, endPoint y: 541, distance: 36.1
click at [800, 514] on td at bounding box center [802, 505] width 36 height 17
click at [780, 548] on button "Save" at bounding box center [781, 541] width 43 height 27
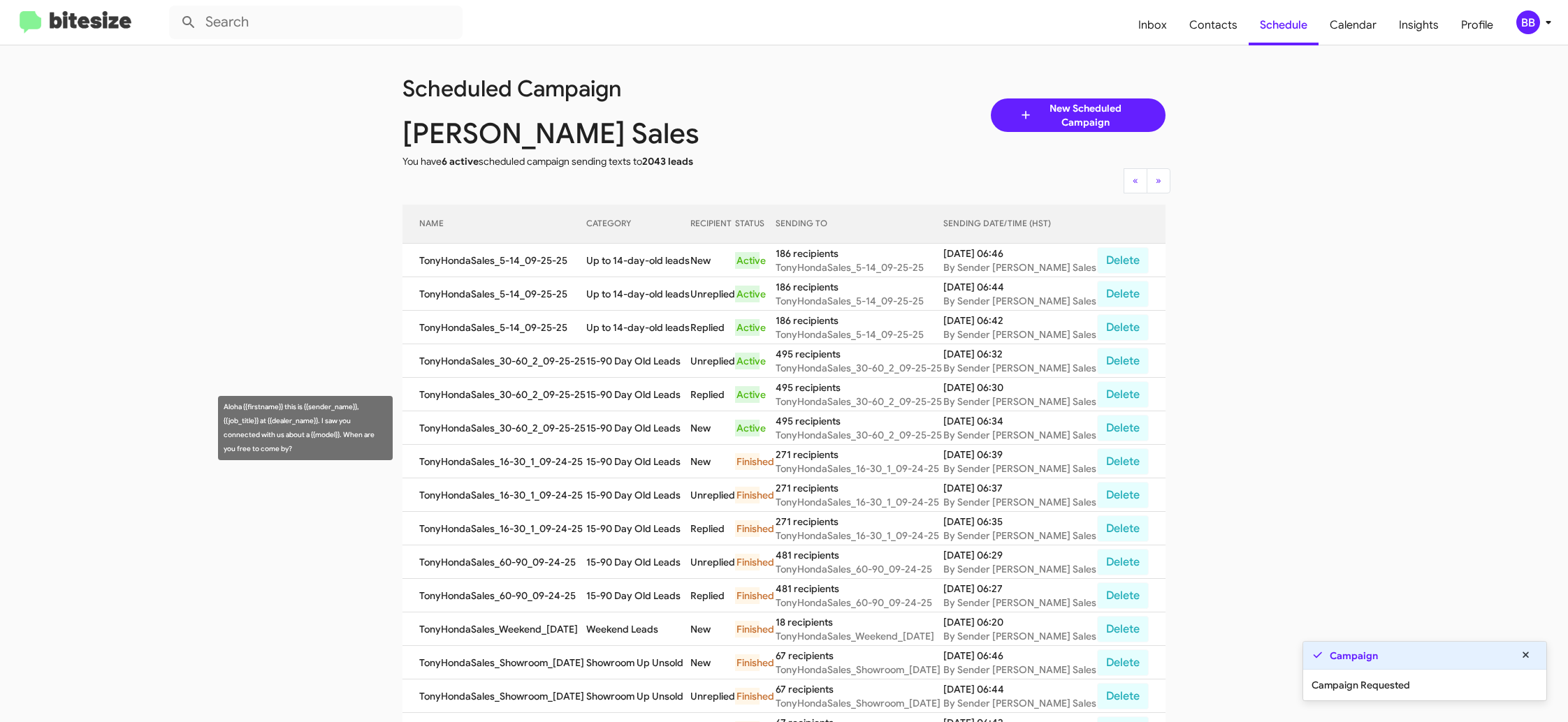
click at [619, 426] on td "15-90 Day Old Leads" at bounding box center [638, 428] width 104 height 34
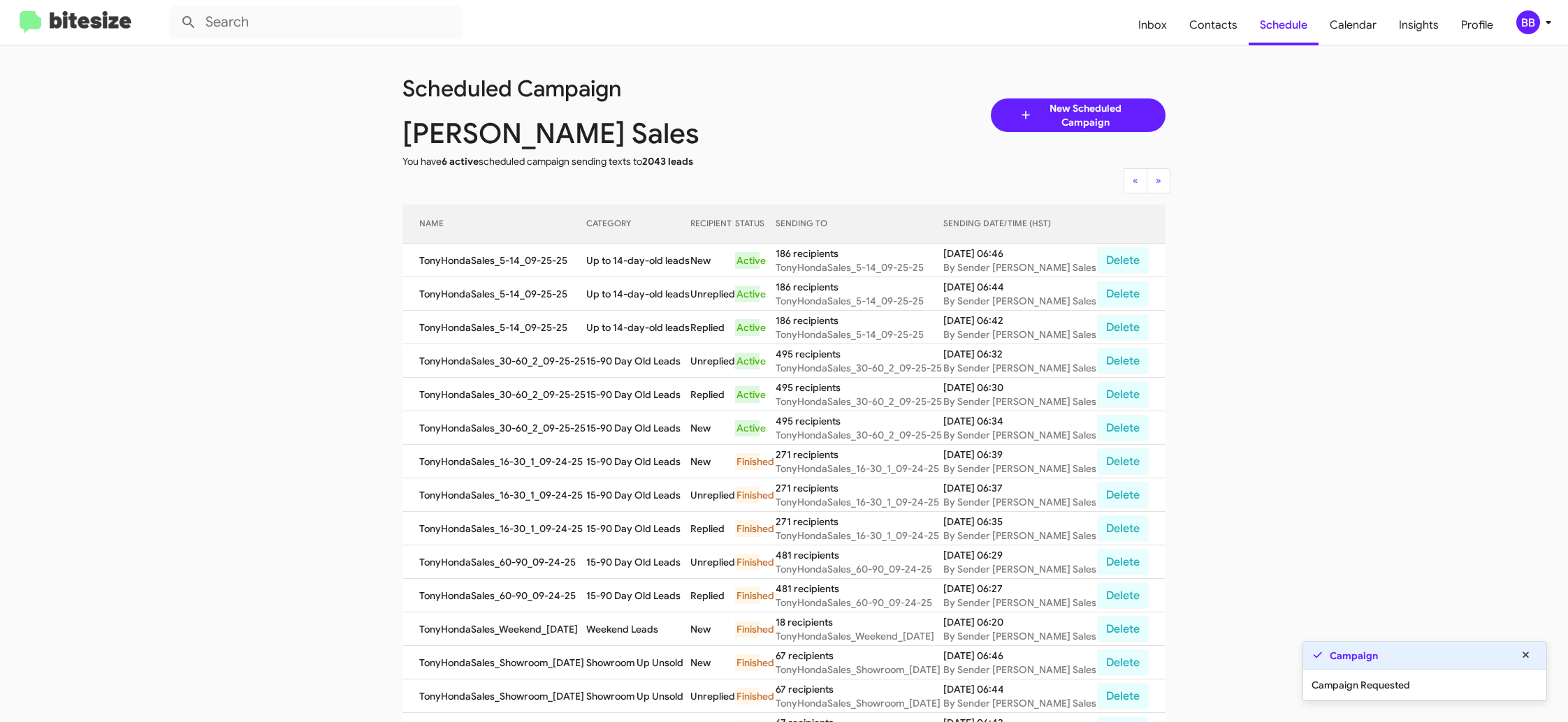
click at [620, 426] on td "15-90 Day Old Leads" at bounding box center [638, 428] width 104 height 34
copy td "15-90 Day Old Leads"
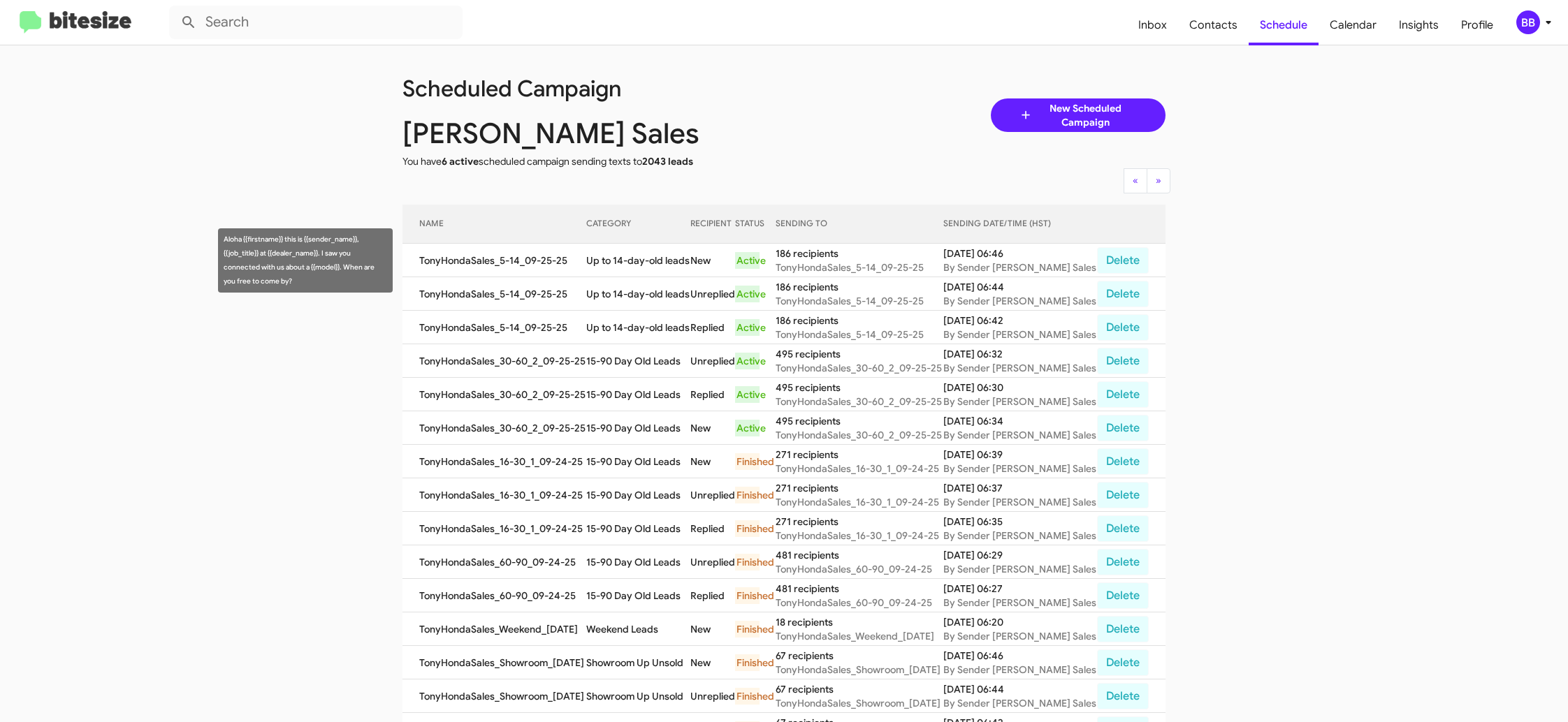
click at [652, 260] on td "Up to 14-day-old leads" at bounding box center [638, 260] width 104 height 34
copy td "Up to 14-day-old leads"
click at [1219, 22] on span "Contacts" at bounding box center [1213, 25] width 70 height 40
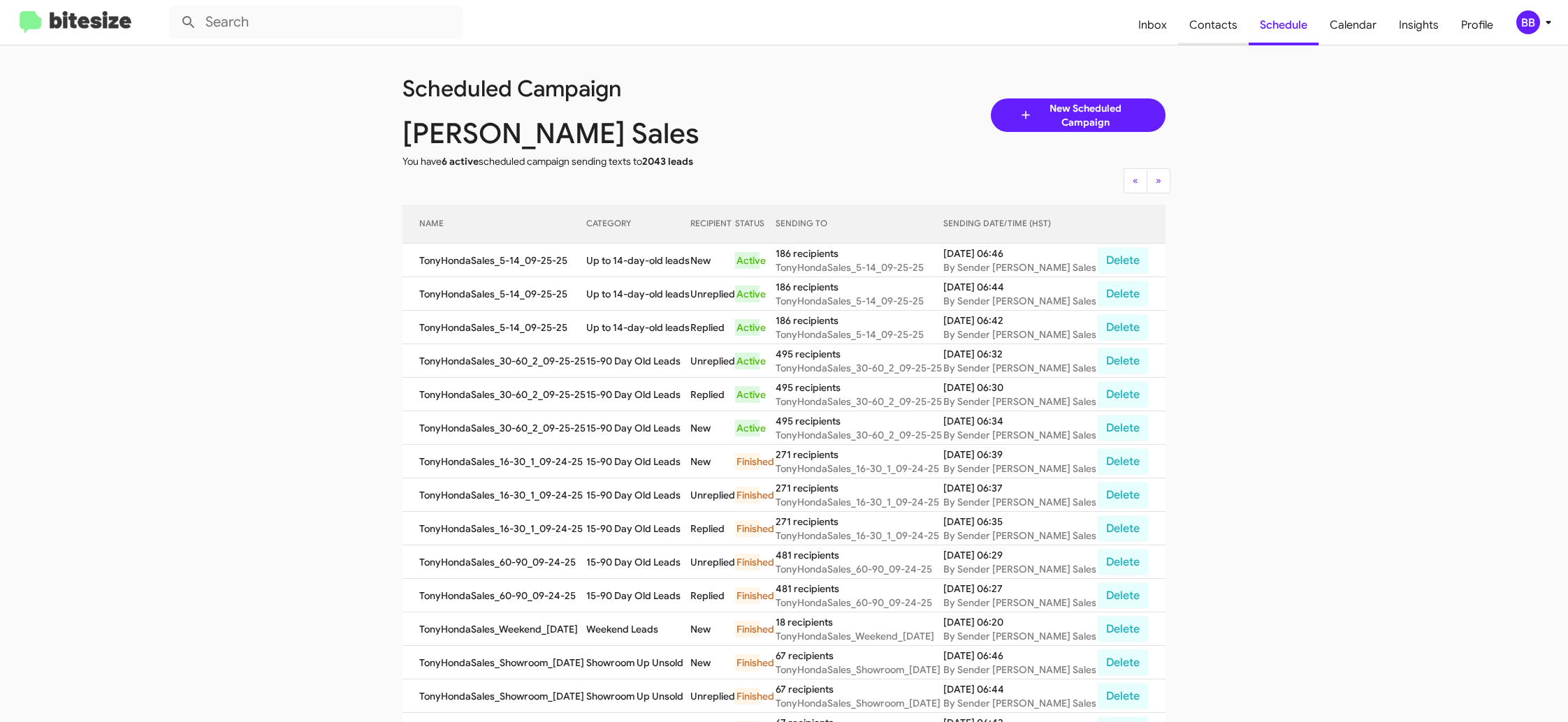
type input "in:groups"
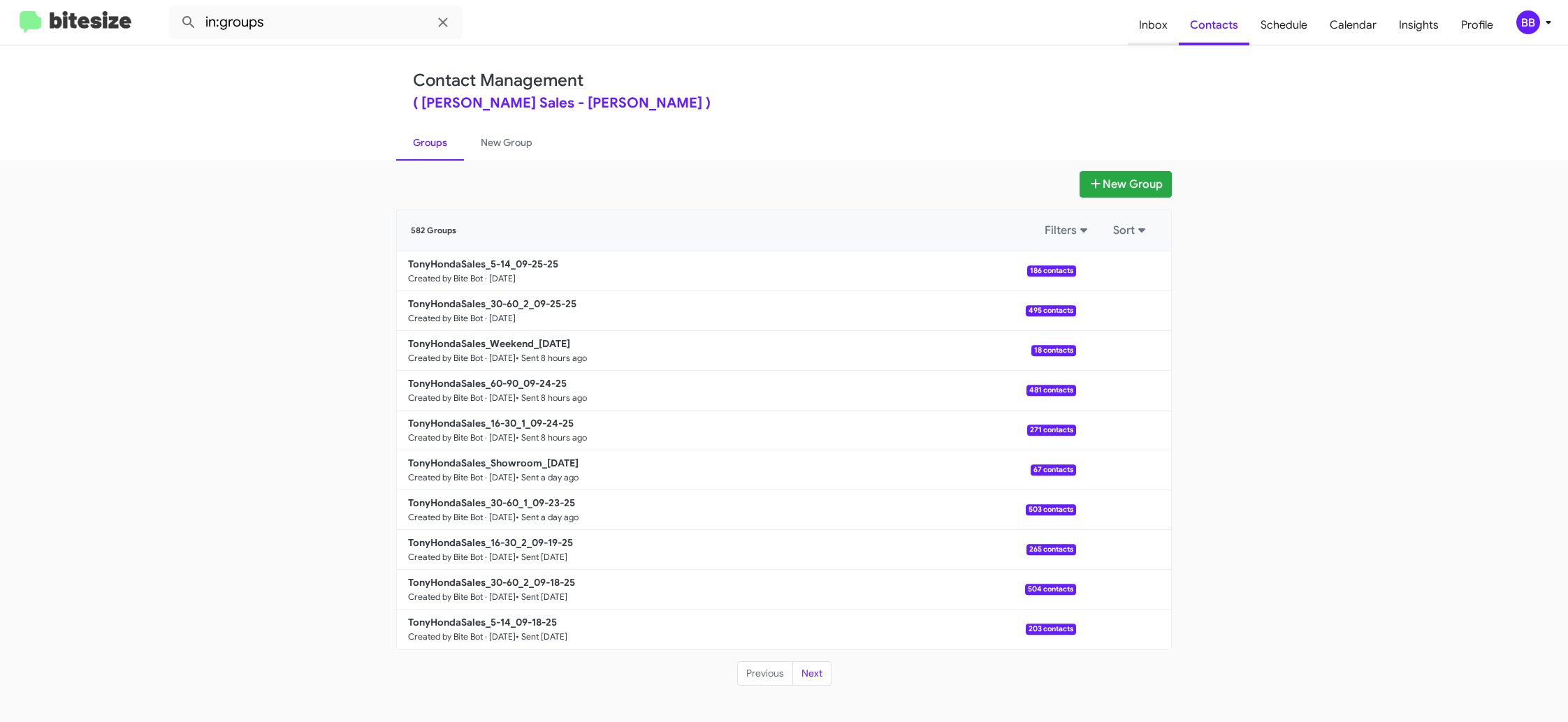
click at [1163, 43] on span "Inbox" at bounding box center [1153, 25] width 51 height 40
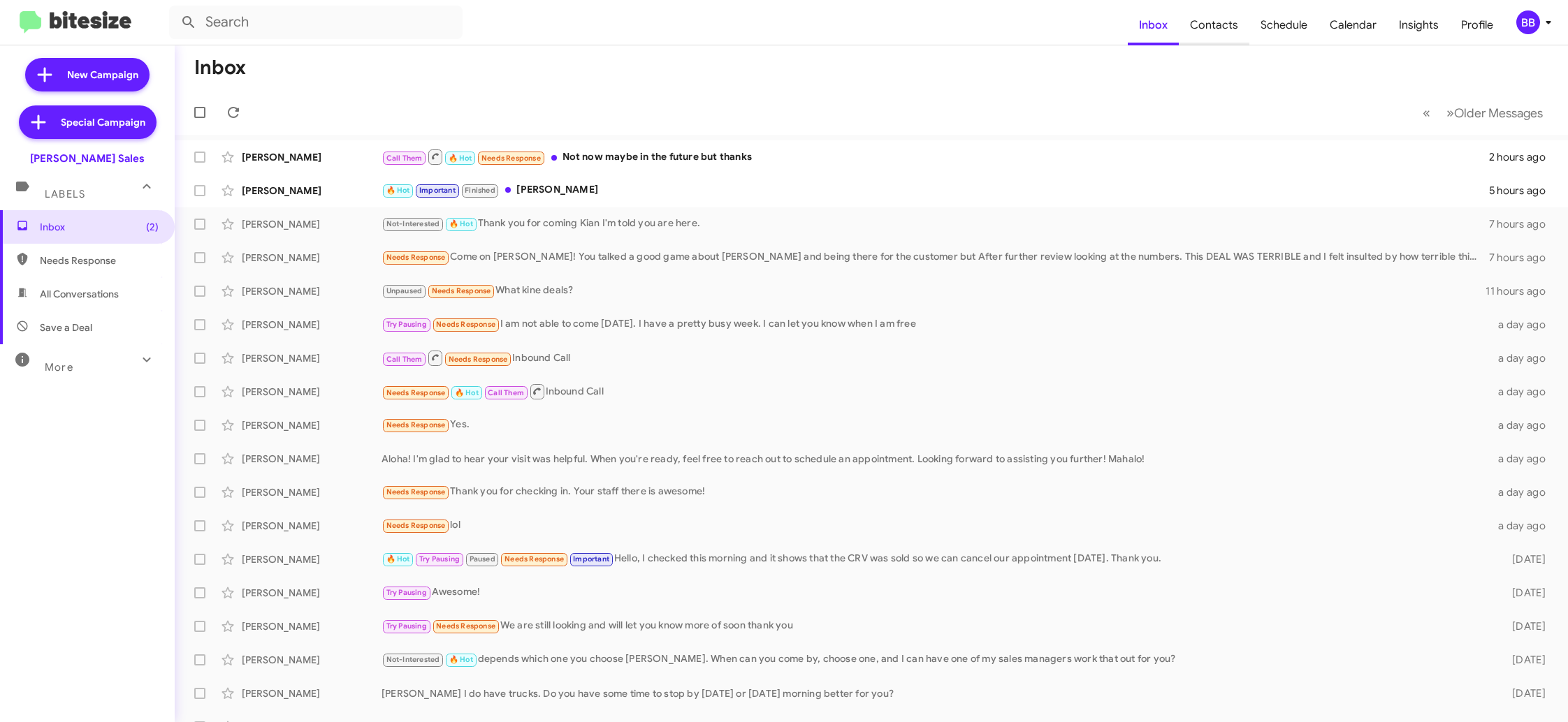
click at [1212, 36] on span "Contacts" at bounding box center [1214, 25] width 70 height 40
type input "in:groups"
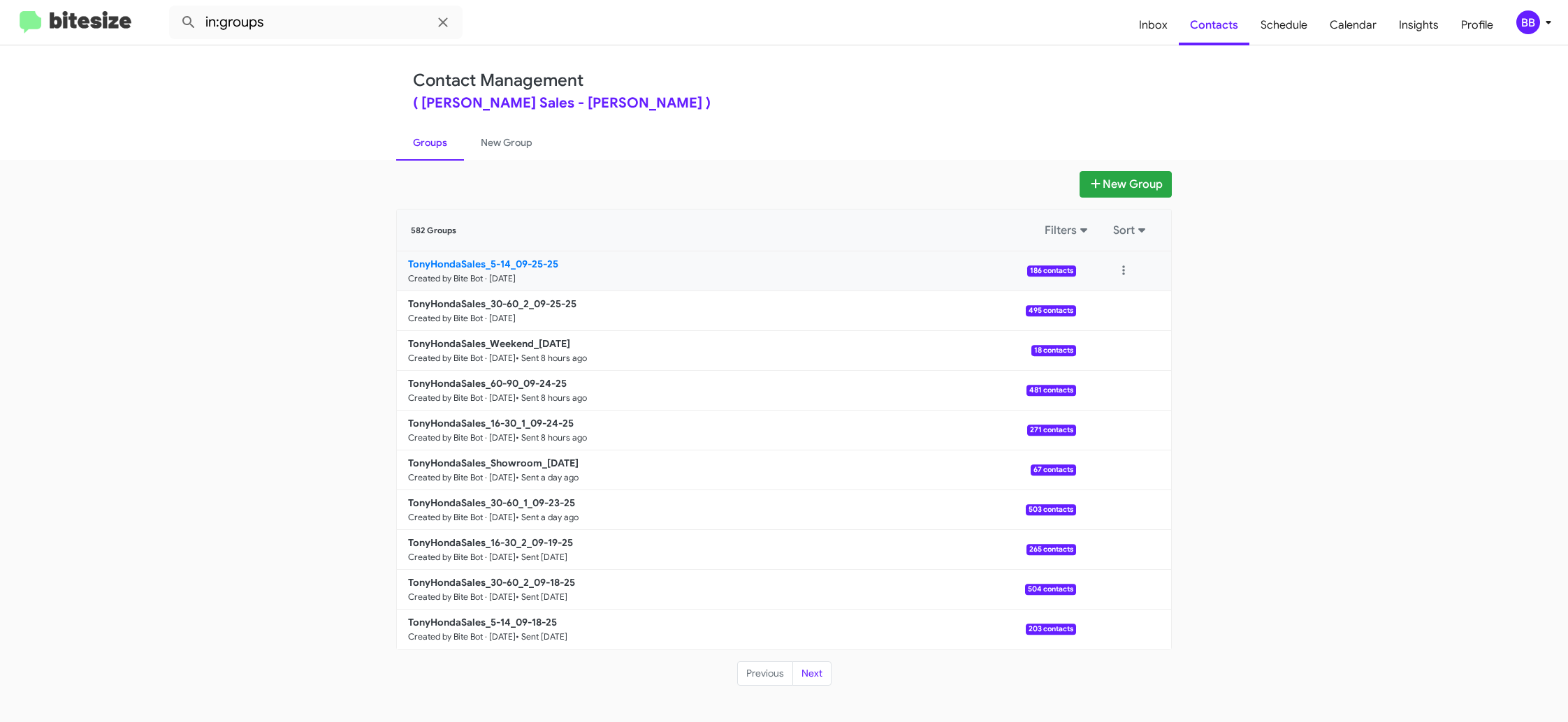
click at [481, 269] on b "TonyHondaSales_5-14_09-25-25" at bounding box center [483, 264] width 150 height 13
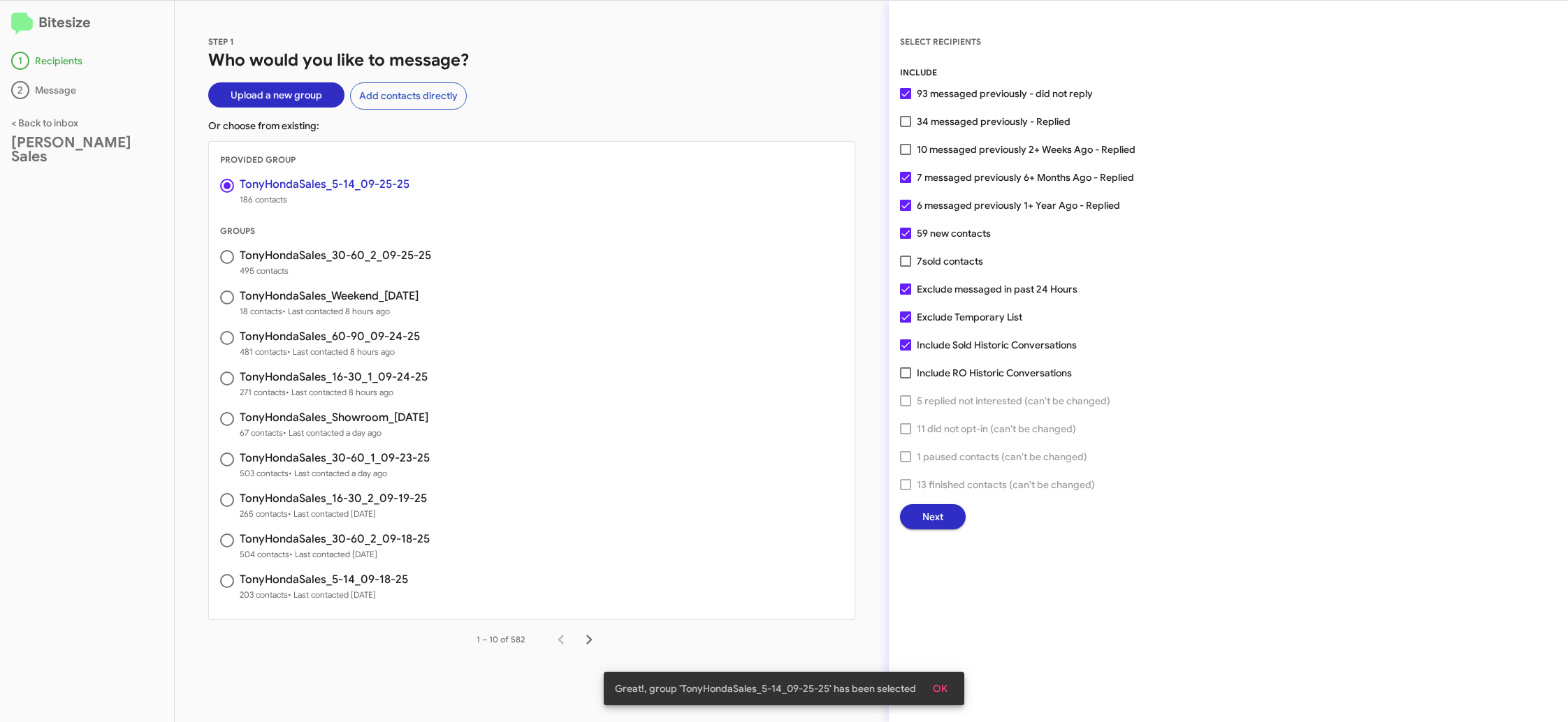
click at [941, 518] on span "Next" at bounding box center [932, 516] width 21 height 25
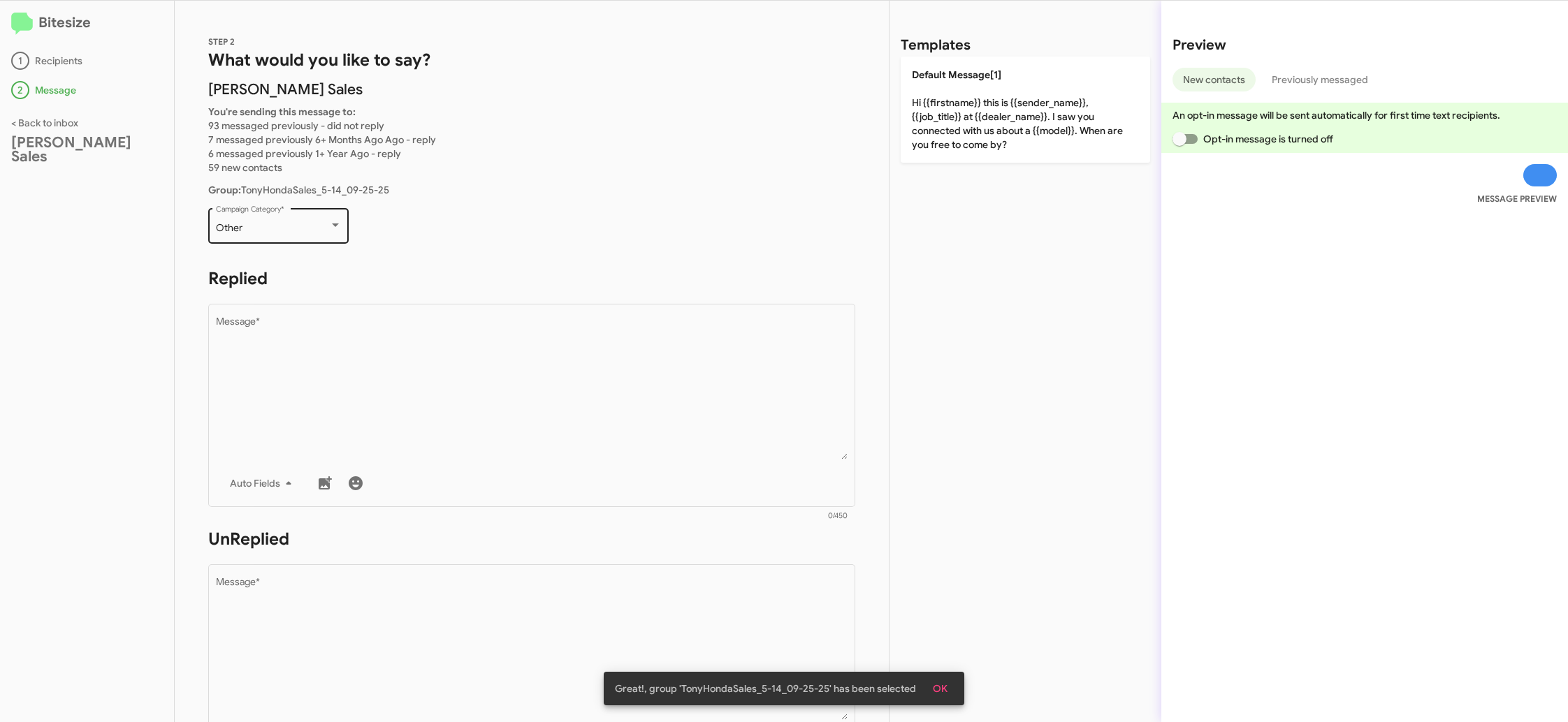
click at [265, 235] on div "Other Campaign Category *" at bounding box center [278, 224] width 126 height 39
drag, startPoint x: 559, startPoint y: 219, endPoint x: 552, endPoint y: 215, distance: 8.1
click at [558, 219] on div at bounding box center [784, 361] width 1568 height 722
click at [295, 225] on div "Other" at bounding box center [273, 229] width 113 height 11
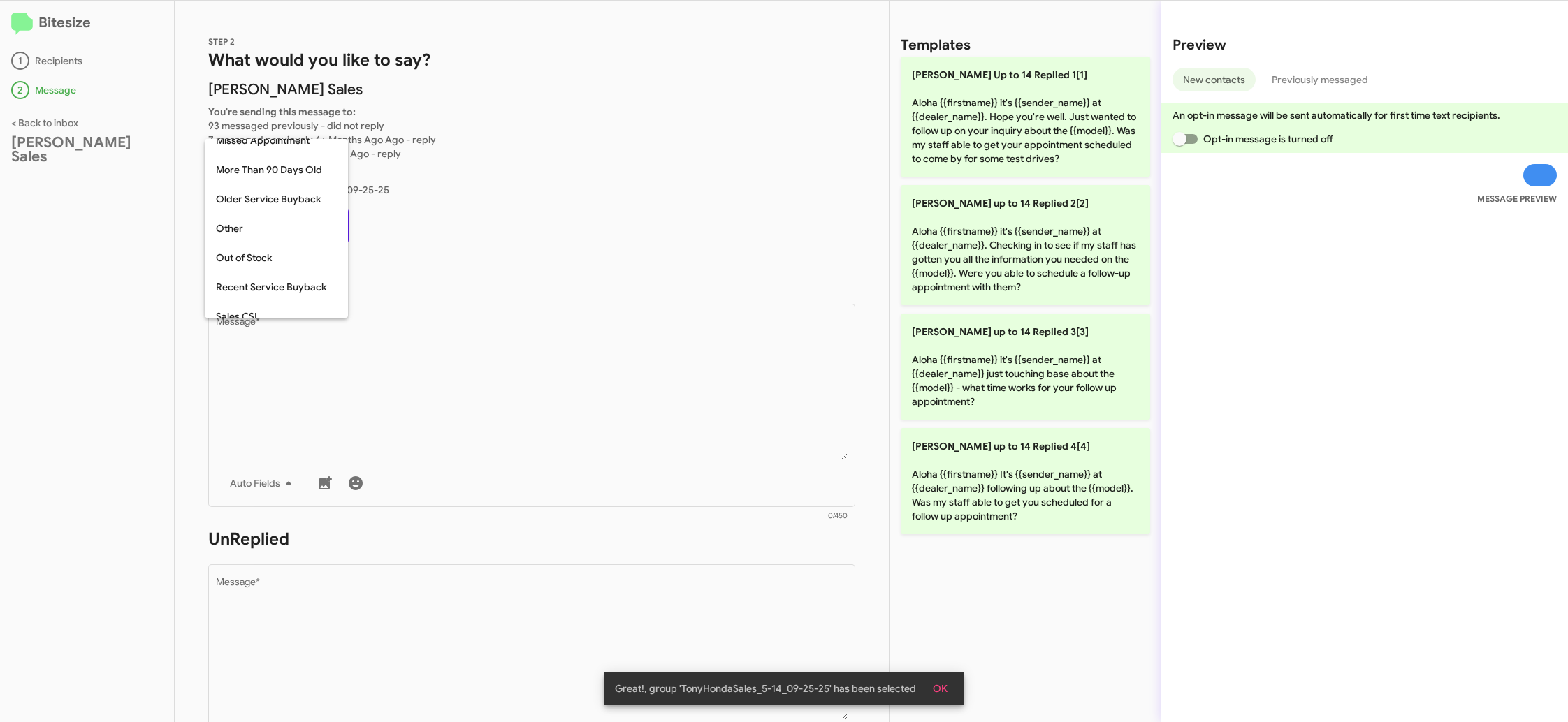
scroll to position [526, 0]
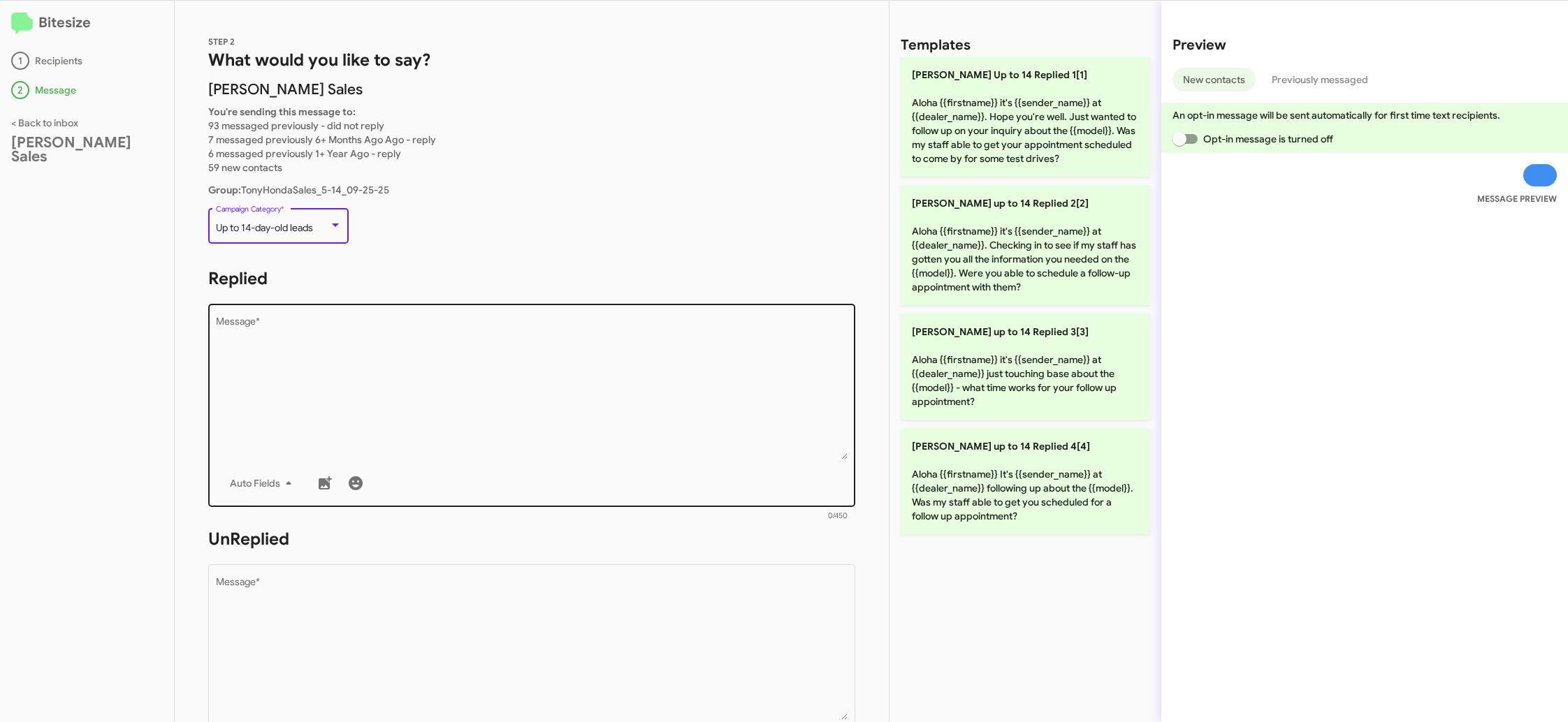
click at [433, 374] on textarea "Message *" at bounding box center [532, 388] width 633 height 143
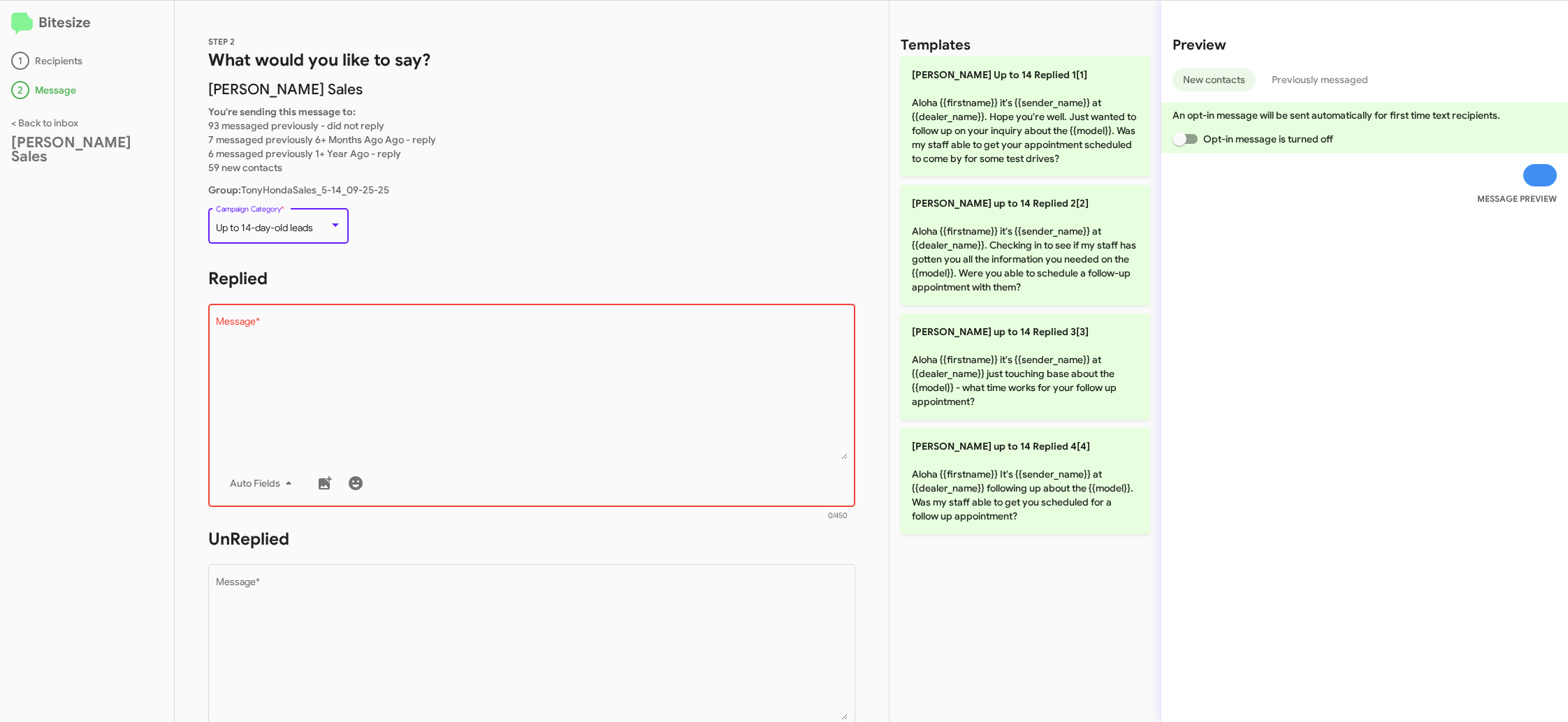
click at [313, 230] on span "Up to 14-day-old leads" at bounding box center [264, 228] width 97 height 13
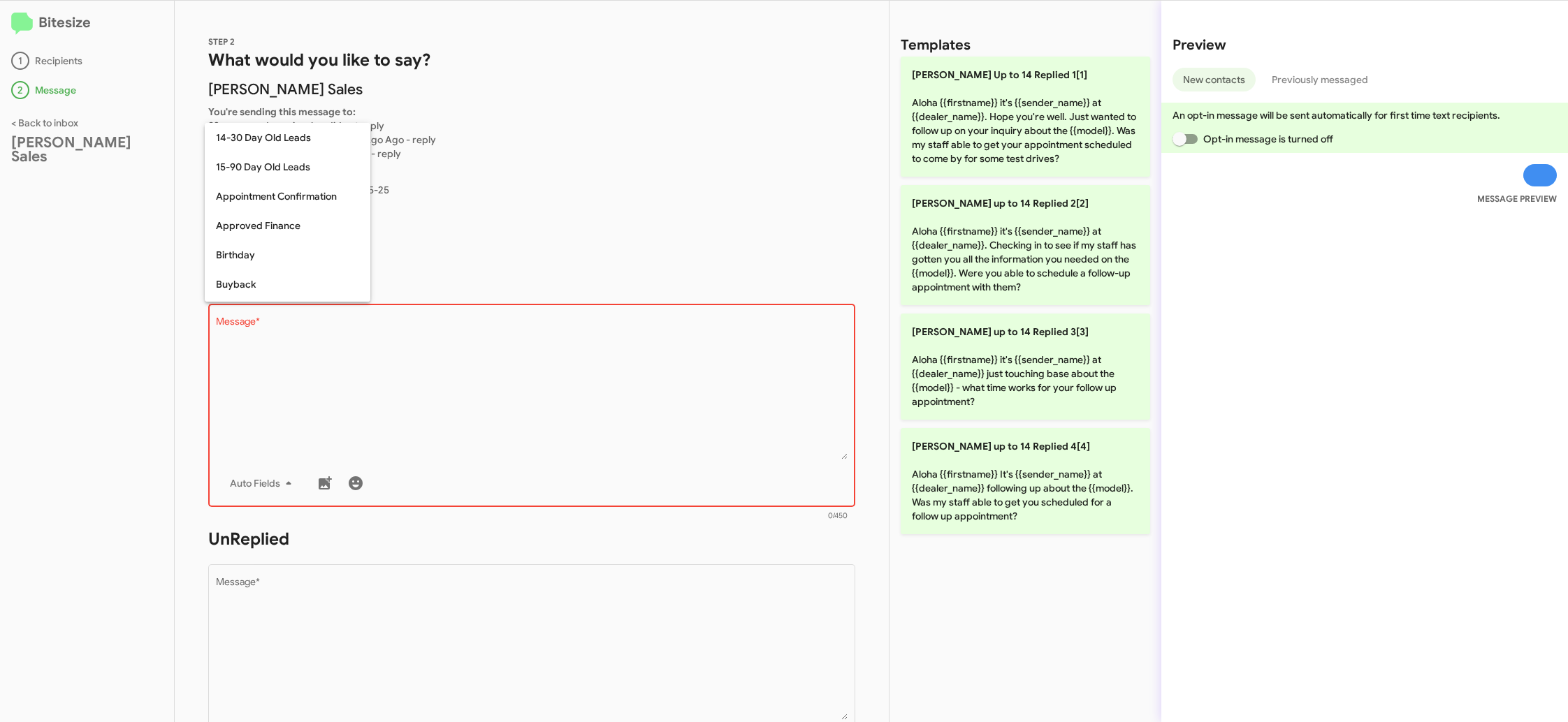
scroll to position [584, 0]
click at [302, 256] on span "Warranty" at bounding box center [288, 257] width 143 height 29
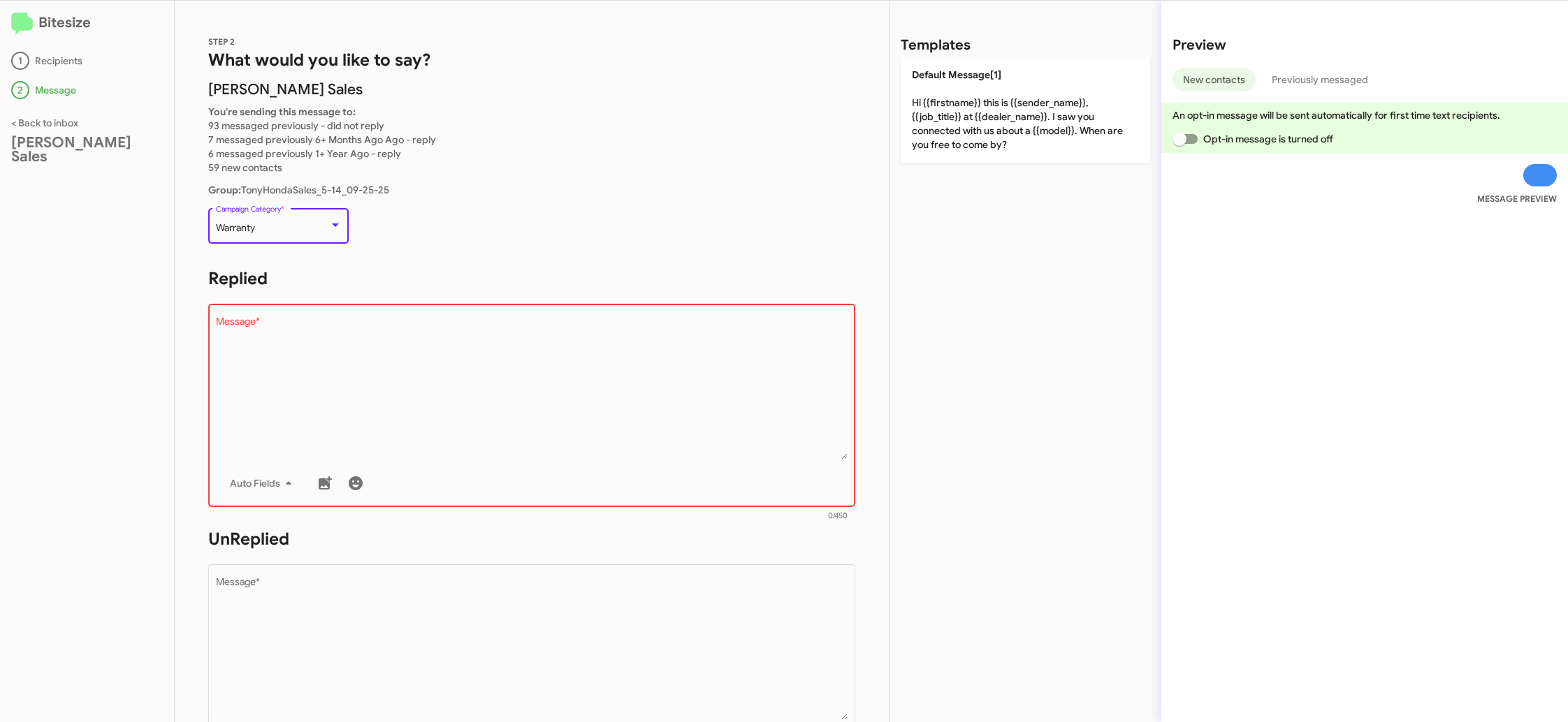
click at [472, 404] on textarea "Message *" at bounding box center [532, 388] width 633 height 143
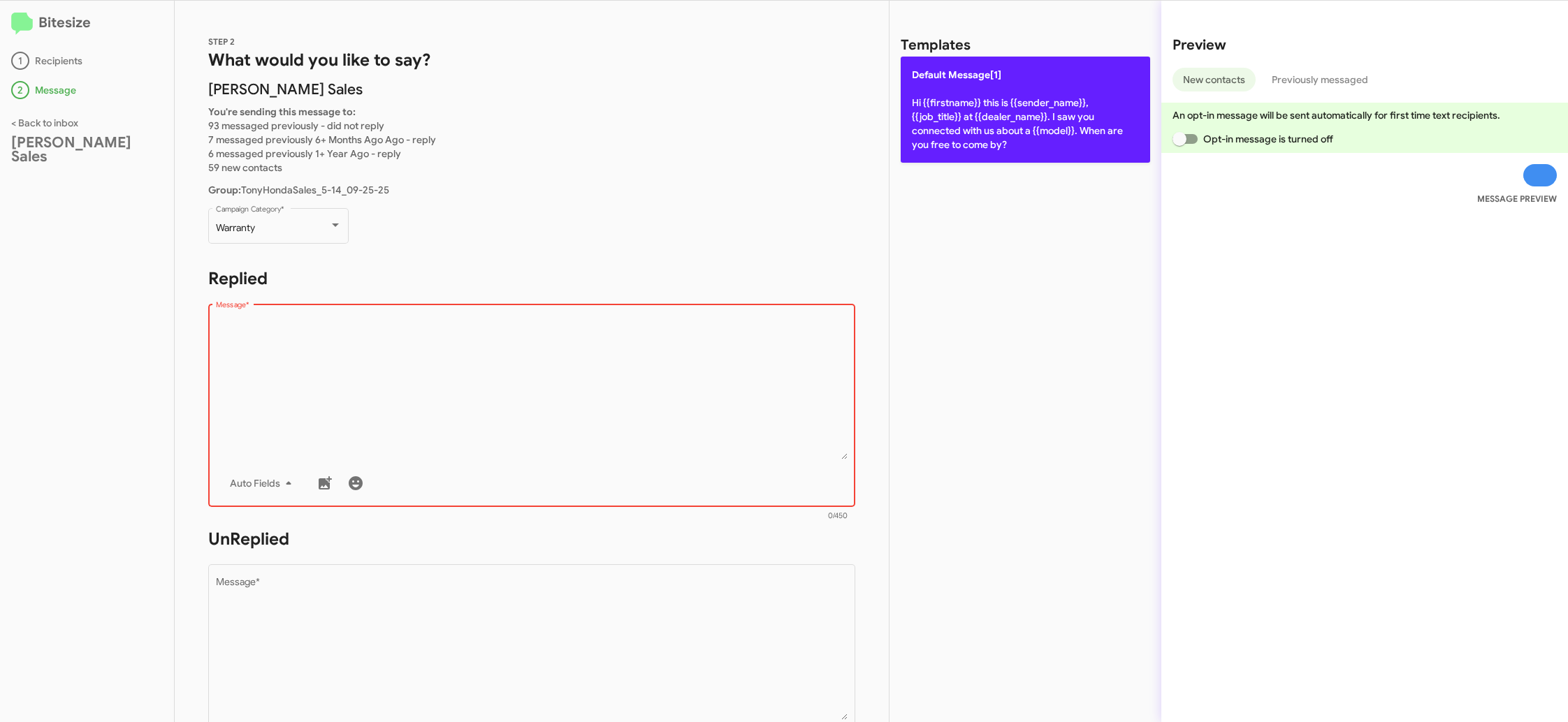
click at [947, 136] on p "Default Message[1] Hi {{firstname}} this is {{sender_name}}, {{job_title}} at {…" at bounding box center [1026, 110] width 250 height 106
type textarea "Hi {{firstname}} this is {{sender_name}}, {{job_title}} at {{dealer_name}}. I s…"
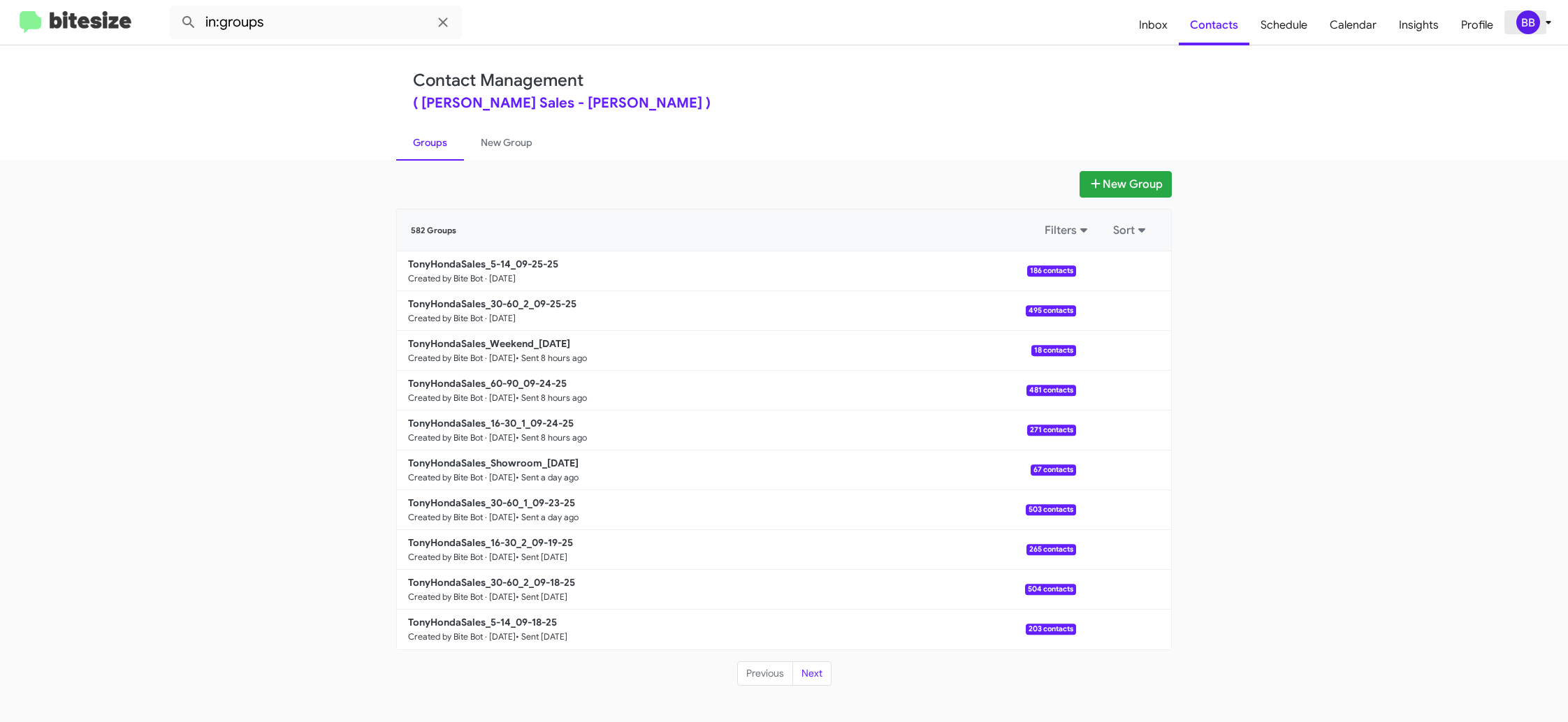
click at [1532, 29] on div "BB" at bounding box center [1528, 22] width 24 height 24
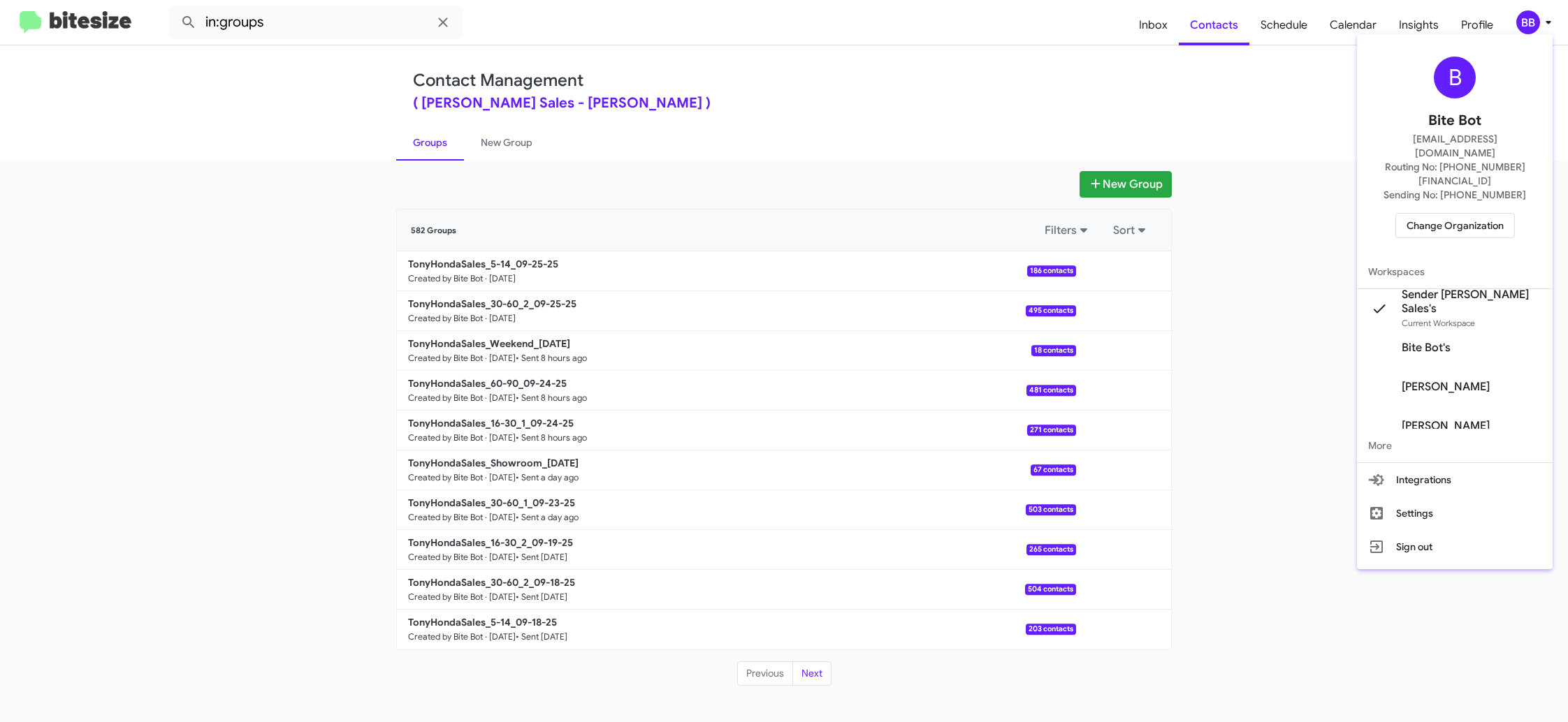
click at [513, 158] on div at bounding box center [784, 361] width 1568 height 722
click at [504, 153] on link "New Group" at bounding box center [506, 142] width 85 height 37
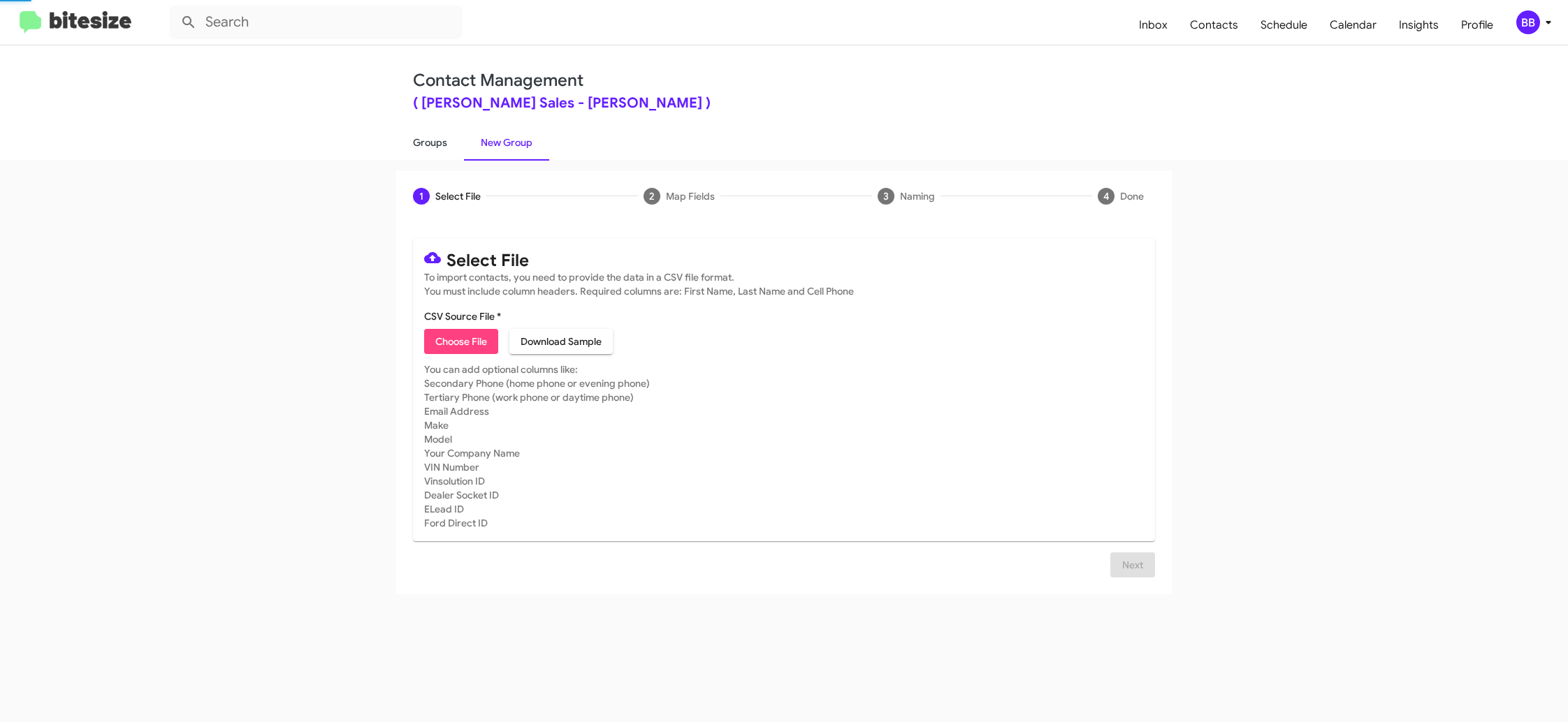
click at [417, 149] on link "Groups" at bounding box center [430, 142] width 67 height 37
type input "in:groups"
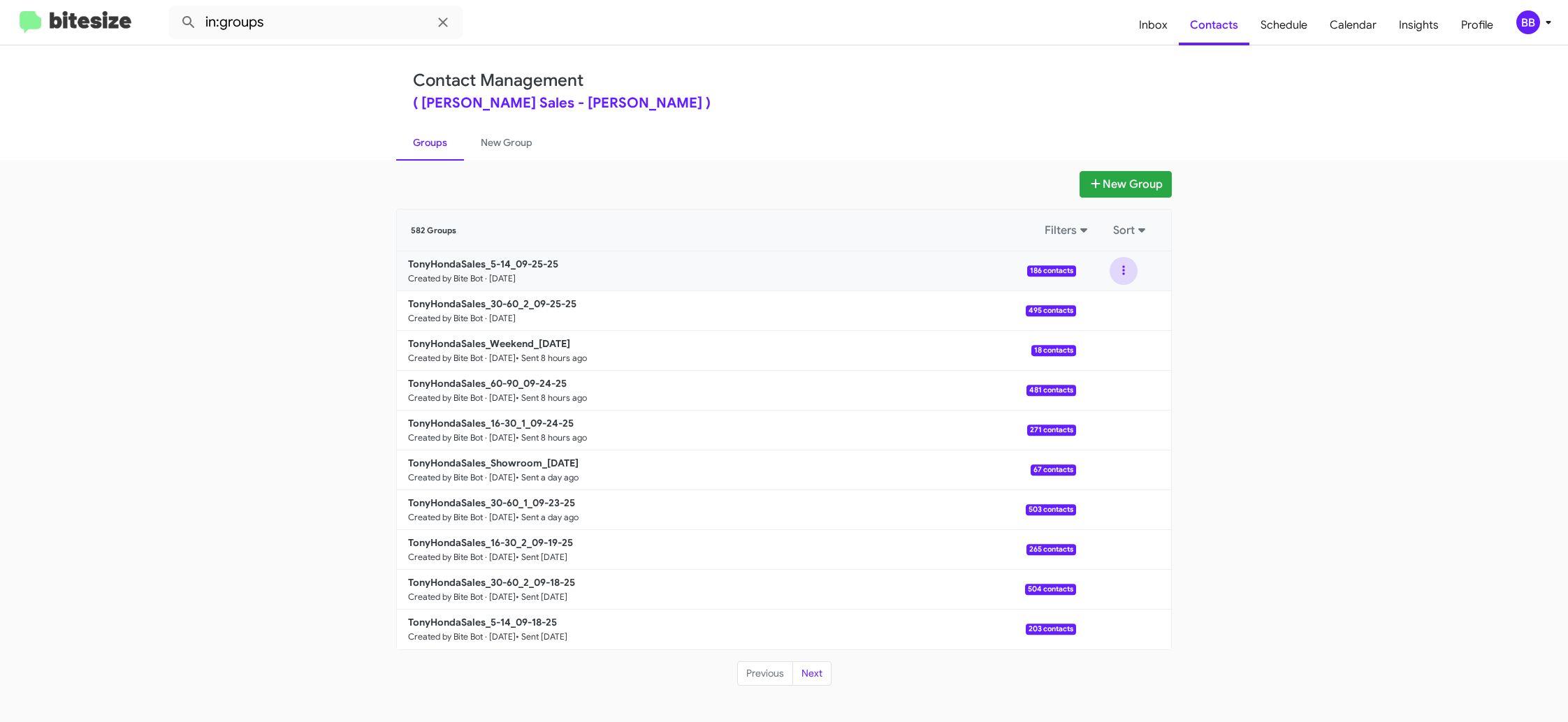
click at [1136, 273] on button at bounding box center [1123, 270] width 28 height 28
click at [1115, 303] on button "View contacts" at bounding box center [1082, 308] width 112 height 34
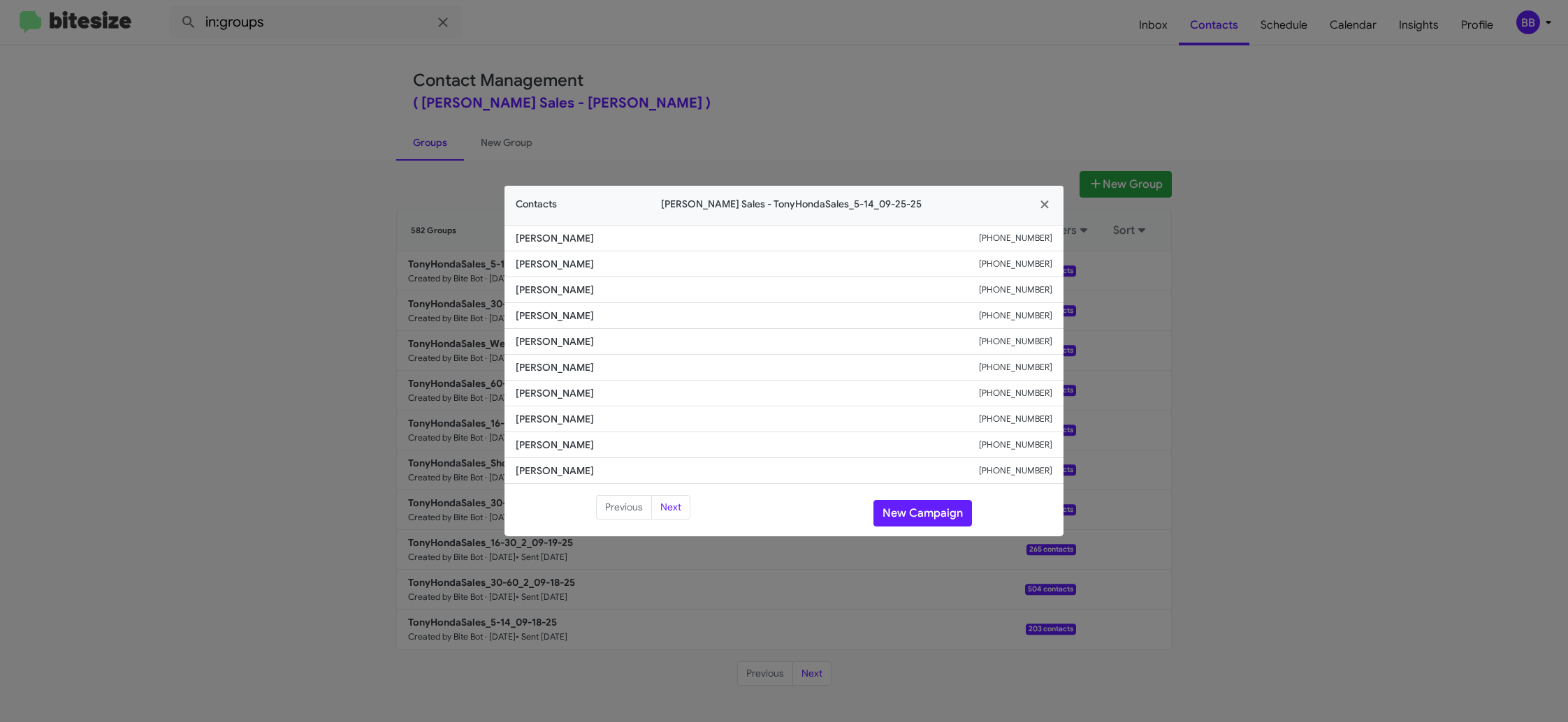
click at [547, 367] on span "Arrielle Larson" at bounding box center [747, 367] width 463 height 14
copy span "Arrielle Larson"
drag, startPoint x: 1154, startPoint y: 80, endPoint x: 1157, endPoint y: 47, distance: 33.1
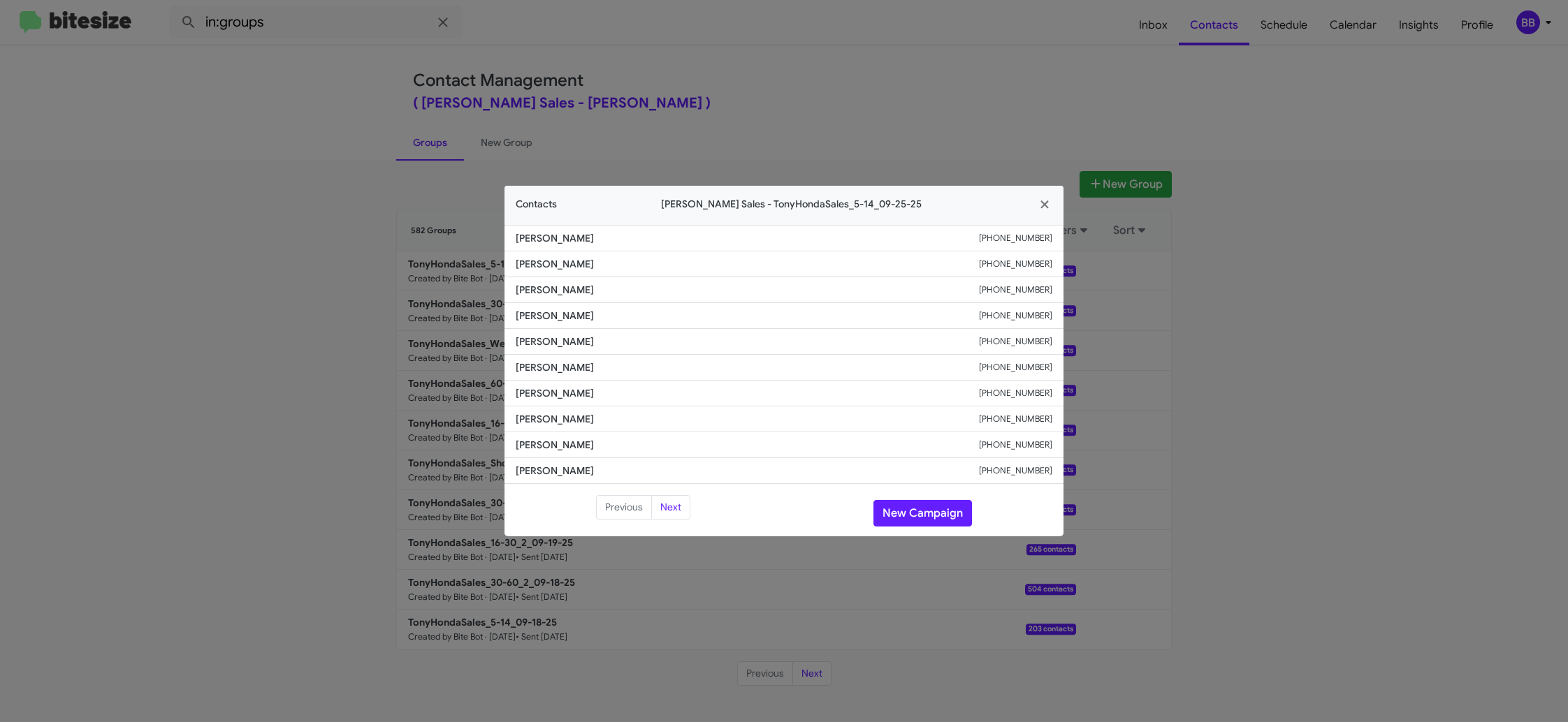
click at [1154, 80] on modal-container "Contacts Tony Honda Sales - TonyHondaSales_5-14_09-25-25 Kevin Matsubara +18088…" at bounding box center [784, 361] width 1568 height 722
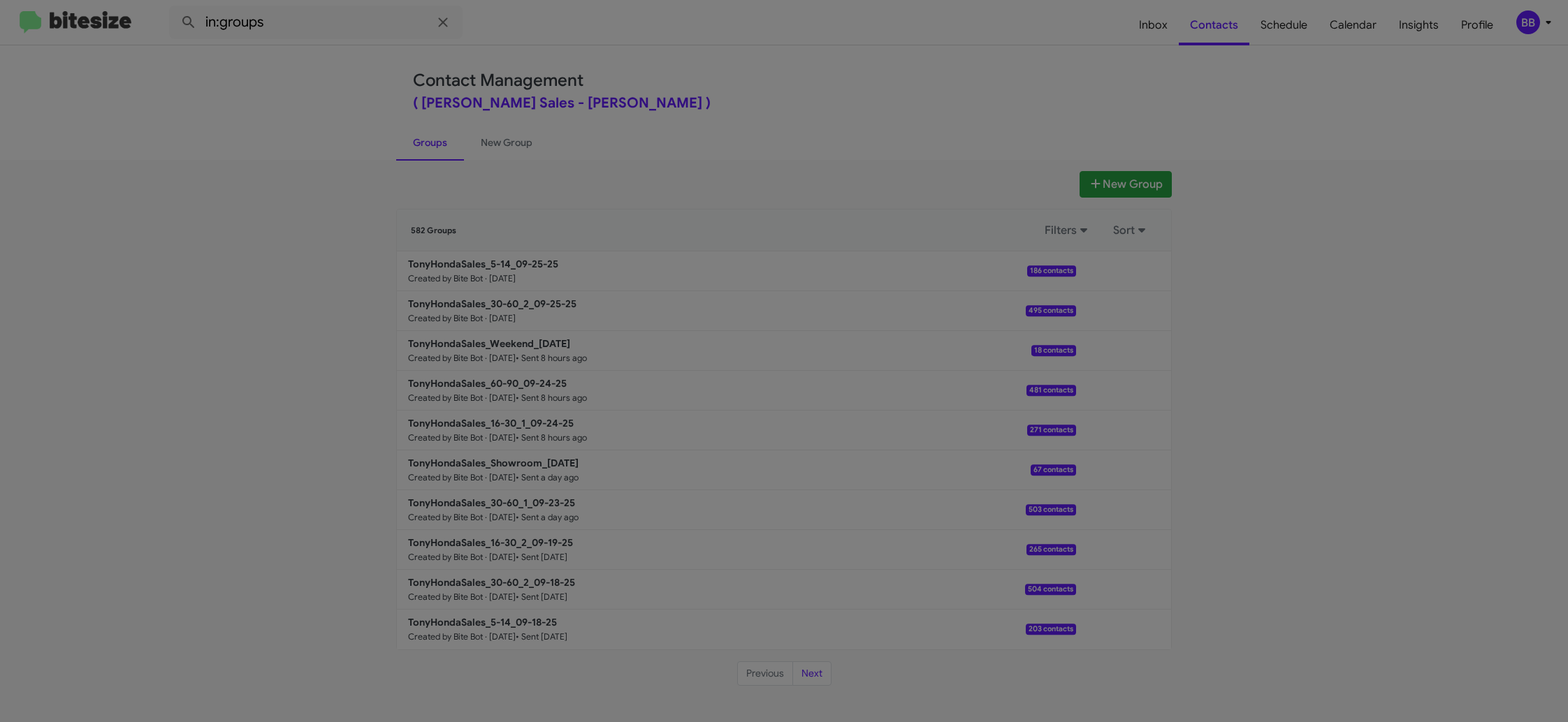
click at [1163, 22] on modal-container "Contacts Tony Honda Sales - TonyHondaSales_5-14_09-25-25 Kevin Matsubara +18088…" at bounding box center [784, 361] width 1568 height 722
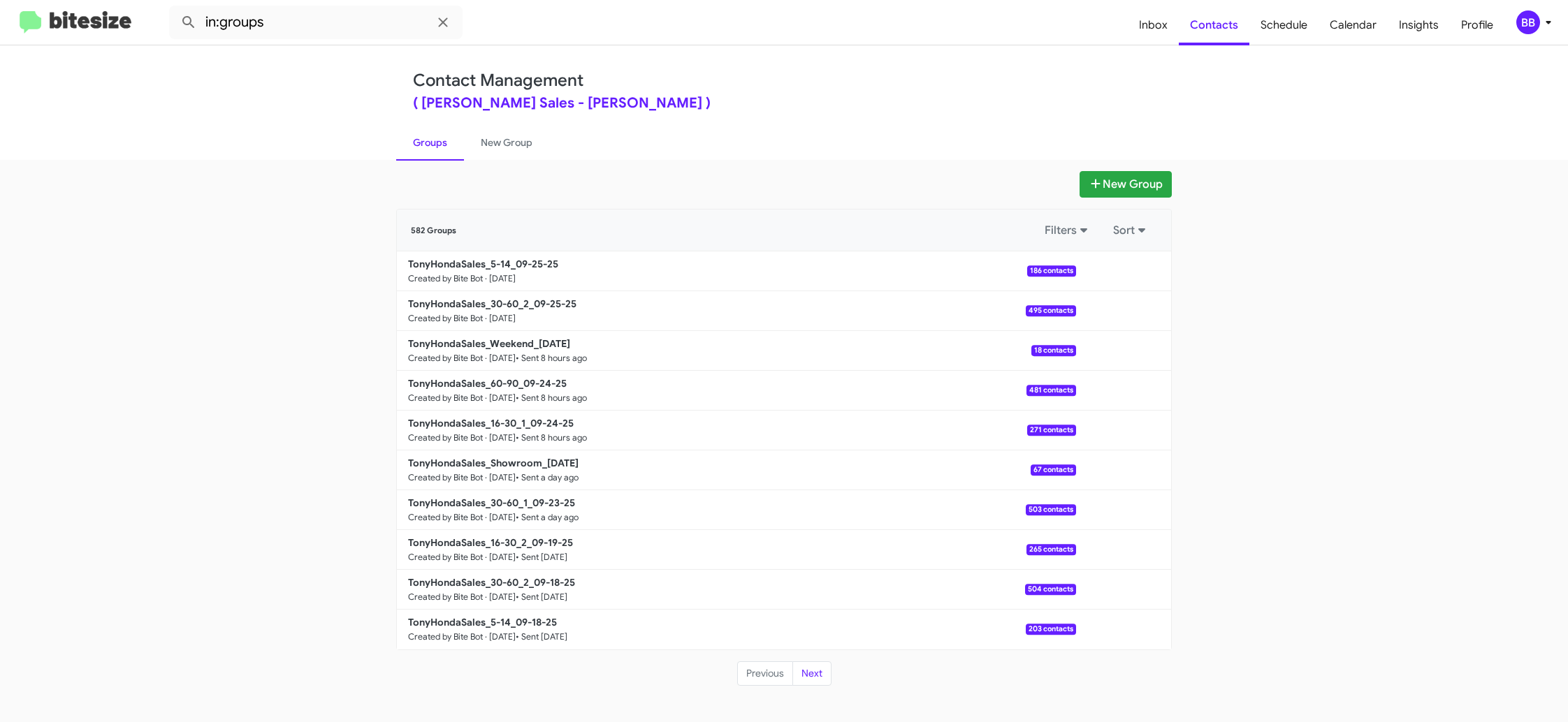
click at [1163, 22] on modal-container "Contacts Tony Honda Sales - TonyHondaSales_5-14_09-25-25 Kevin Matsubara +18088…" at bounding box center [784, 361] width 1568 height 722
click at [1163, 22] on span "Inbox" at bounding box center [1153, 25] width 51 height 40
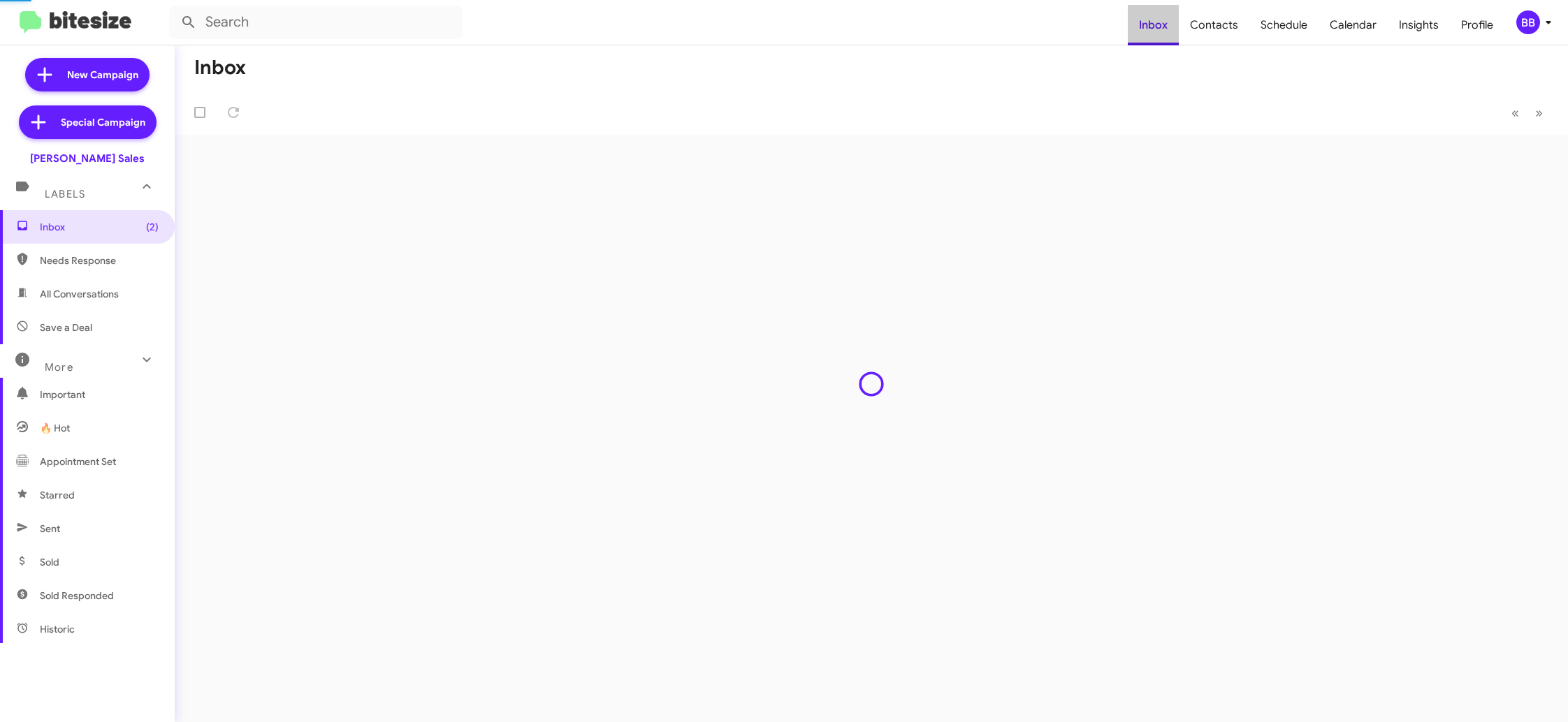
click at [1163, 22] on span "Inbox" at bounding box center [1153, 25] width 51 height 40
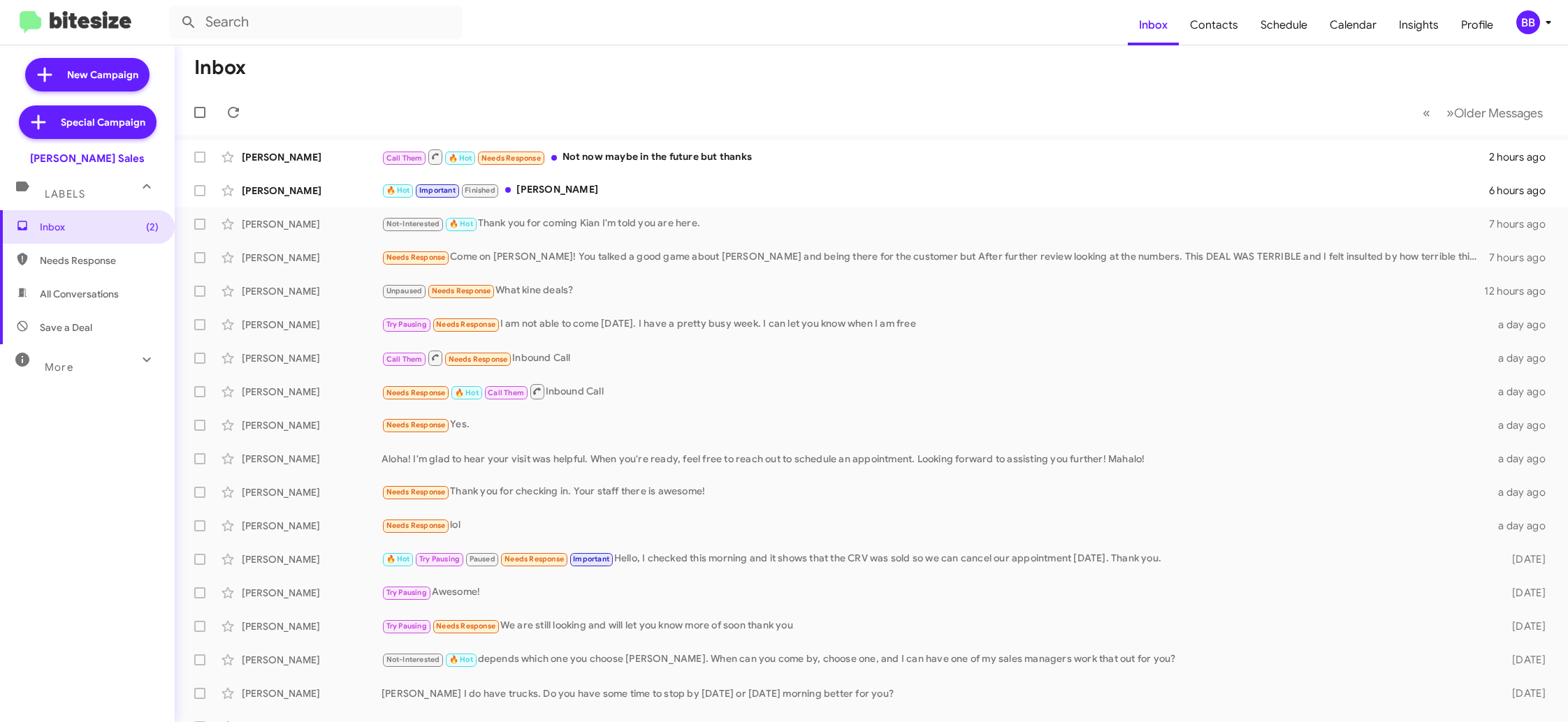
click at [1528, 35] on mat-toolbar "Inbox Contacts Schedule Calendar Insights Profile BB" at bounding box center [784, 22] width 1568 height 44
click at [1531, 27] on div "BB" at bounding box center [1528, 22] width 24 height 24
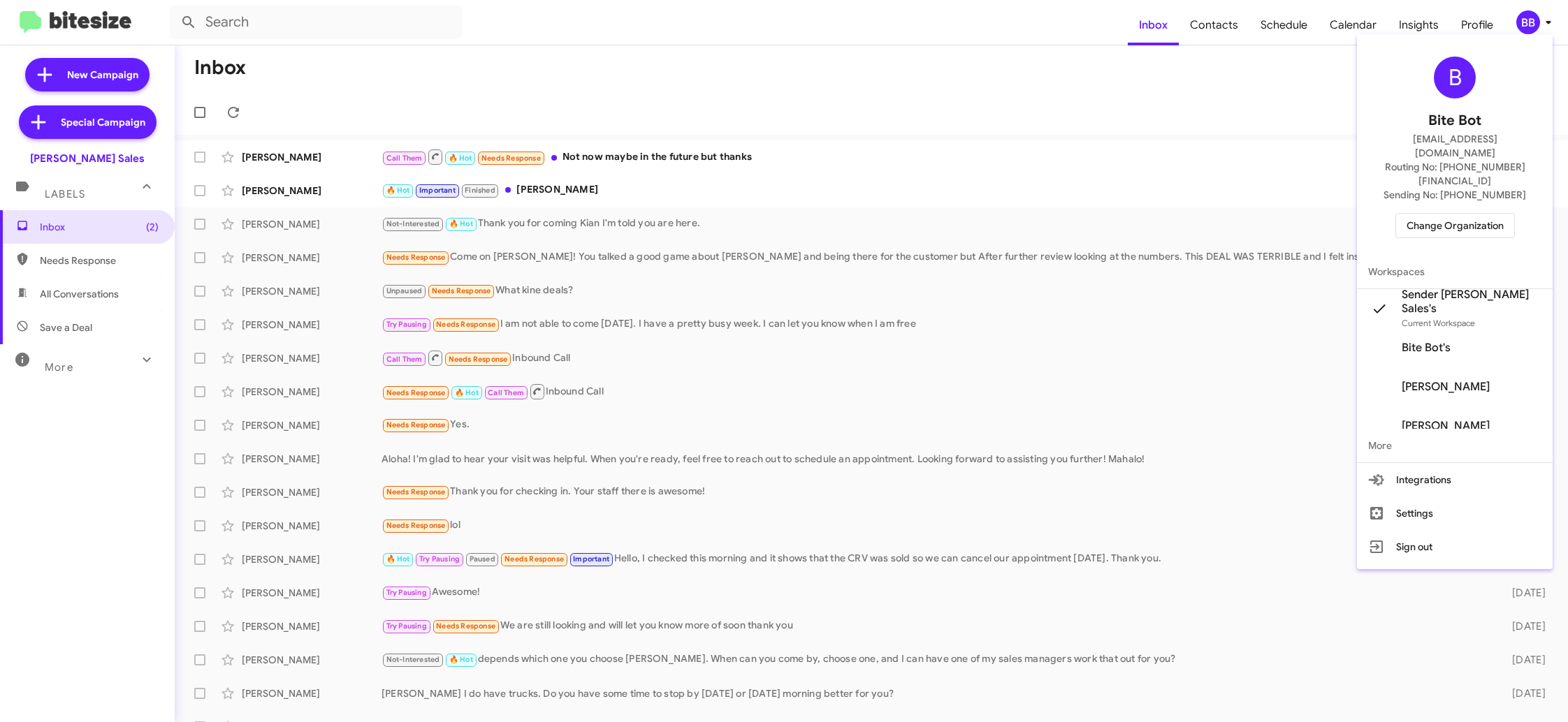
click at [1448, 214] on span "Change Organization" at bounding box center [1455, 225] width 97 height 24
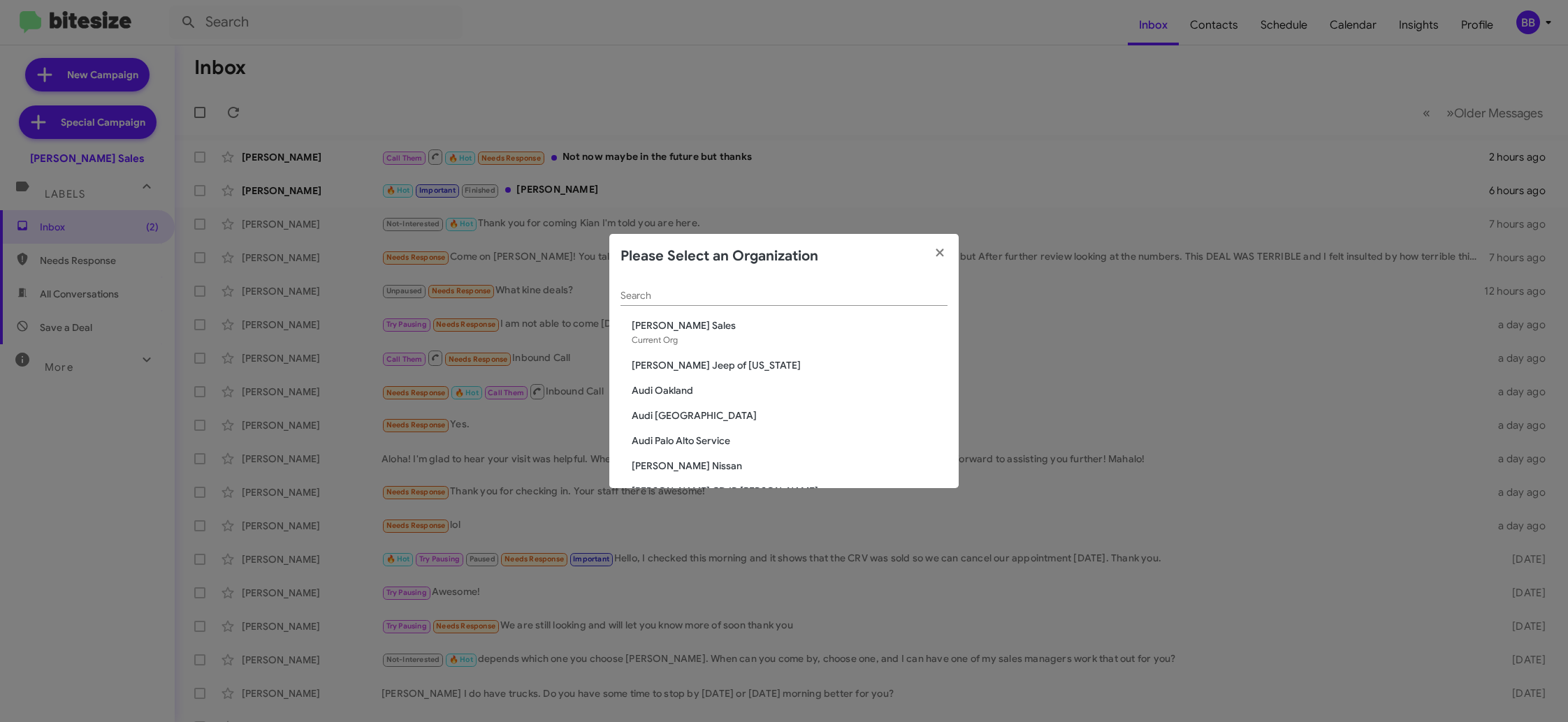
click at [674, 300] on input "Search" at bounding box center [784, 296] width 327 height 11
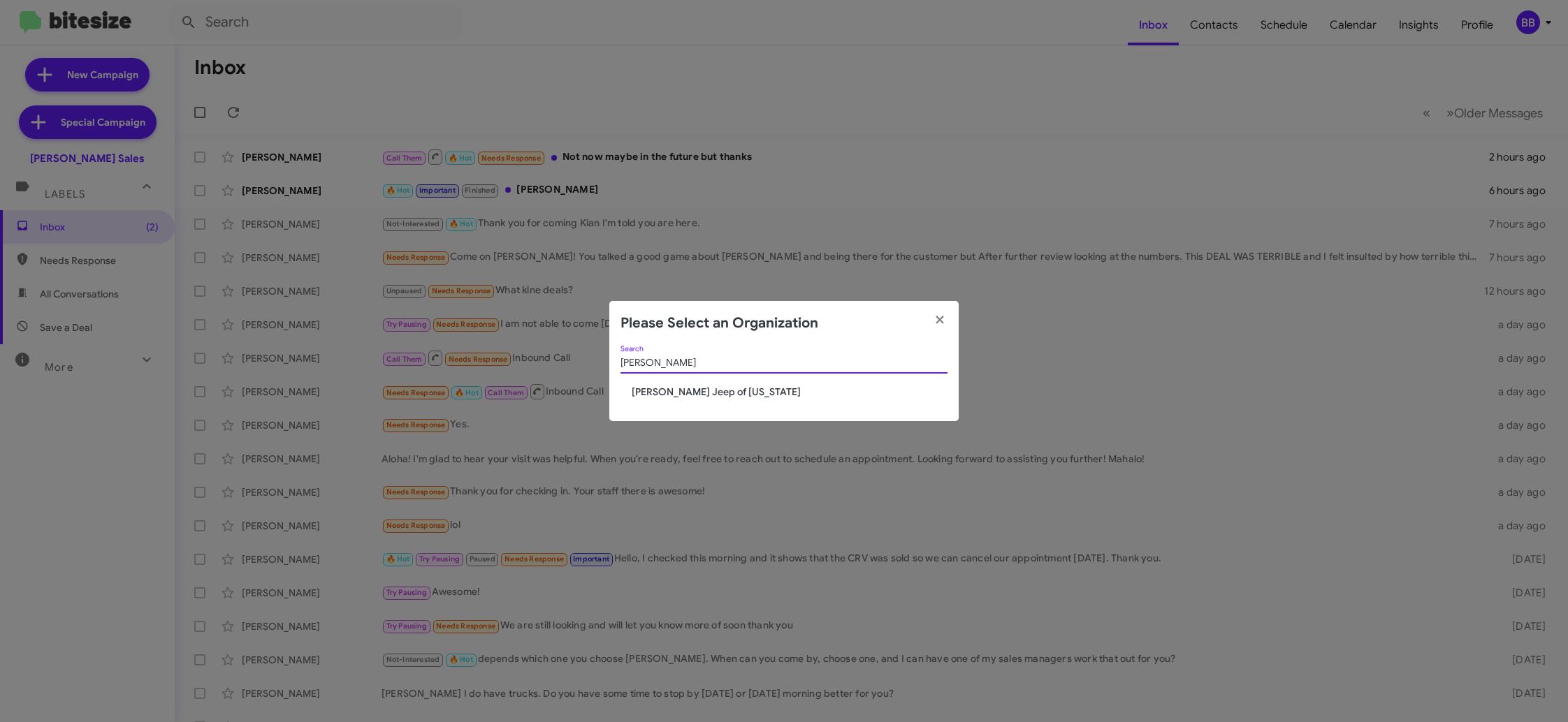
type input "adam"
click at [670, 393] on span "Adams Jeep of Maryland" at bounding box center [790, 391] width 316 height 14
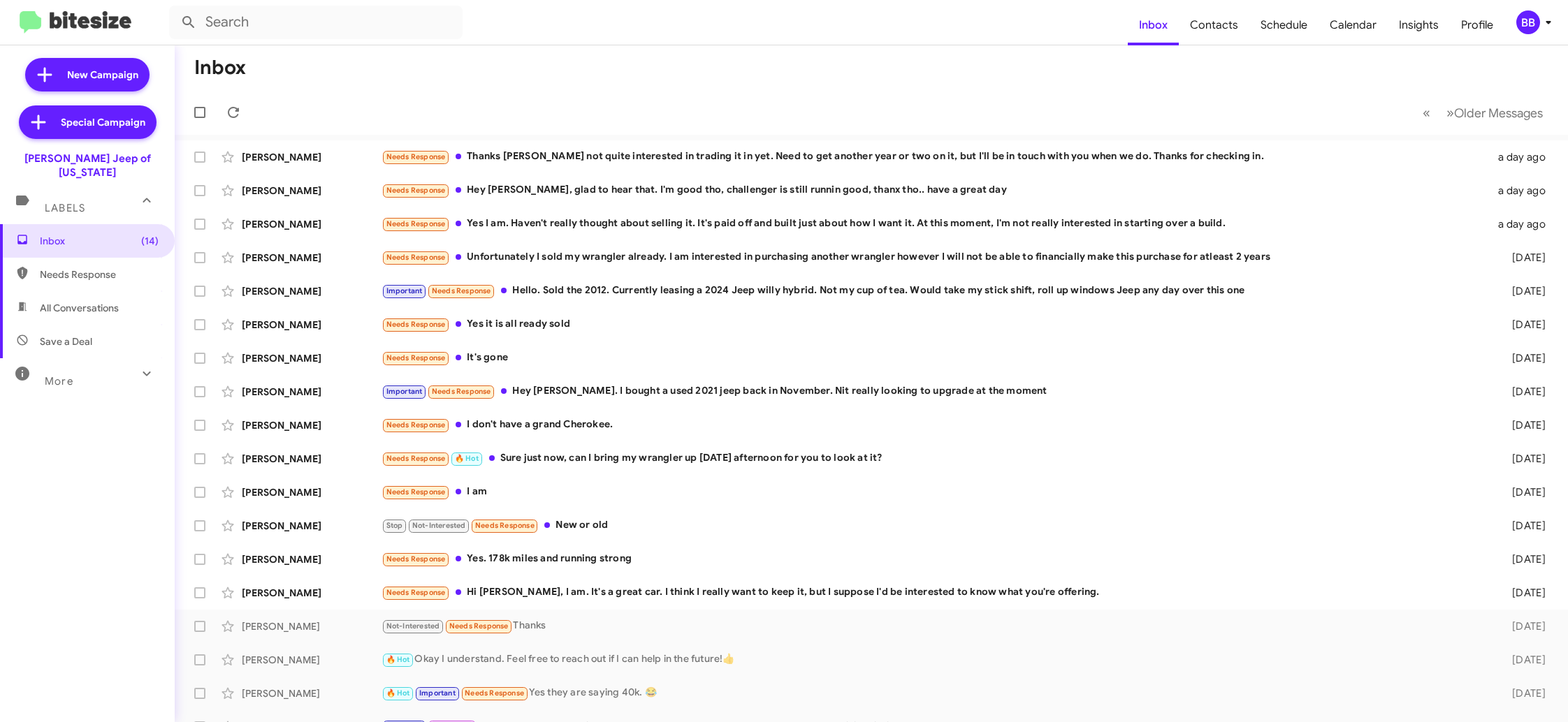
click at [1524, 24] on div "BB" at bounding box center [1528, 22] width 24 height 24
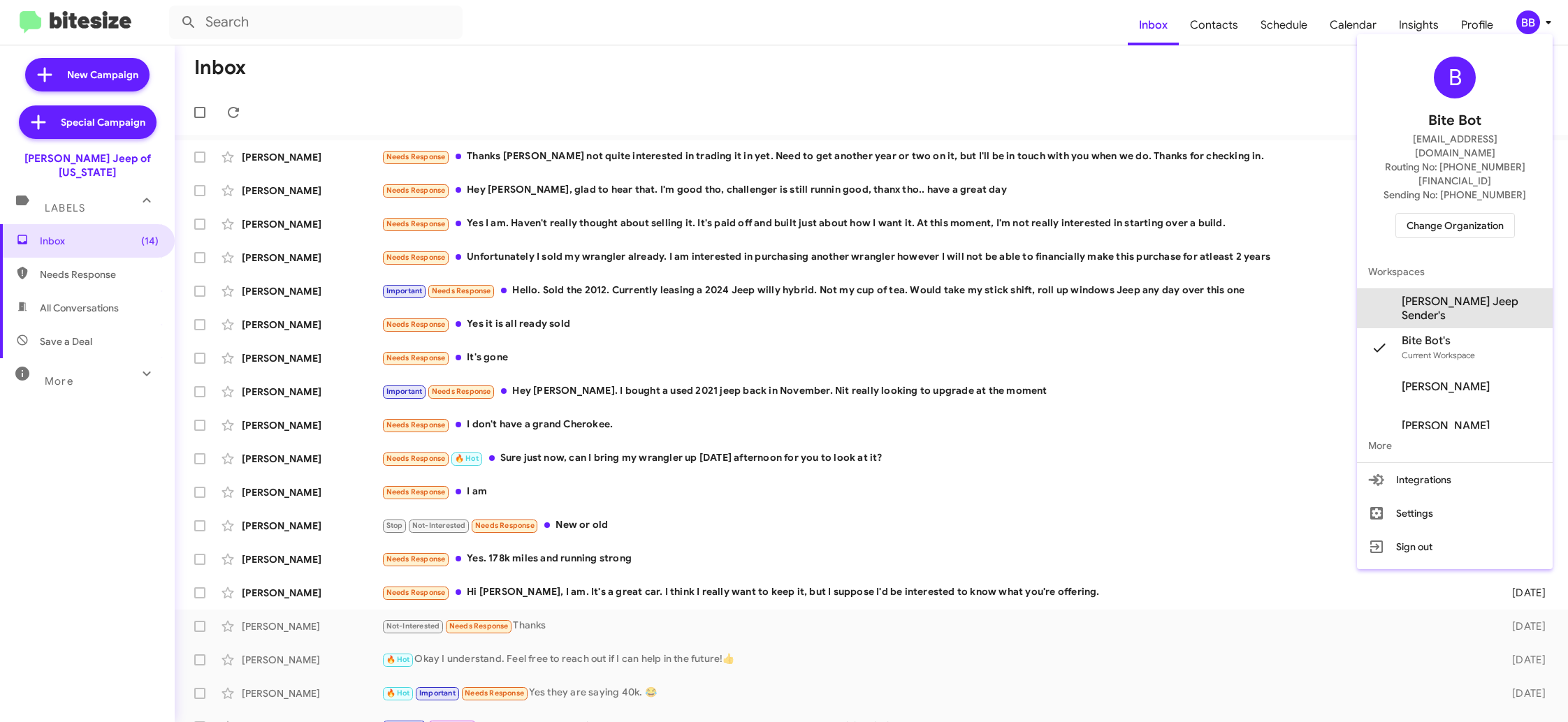
click at [1497, 295] on span "Adams Jeep Sender's" at bounding box center [1471, 308] width 140 height 28
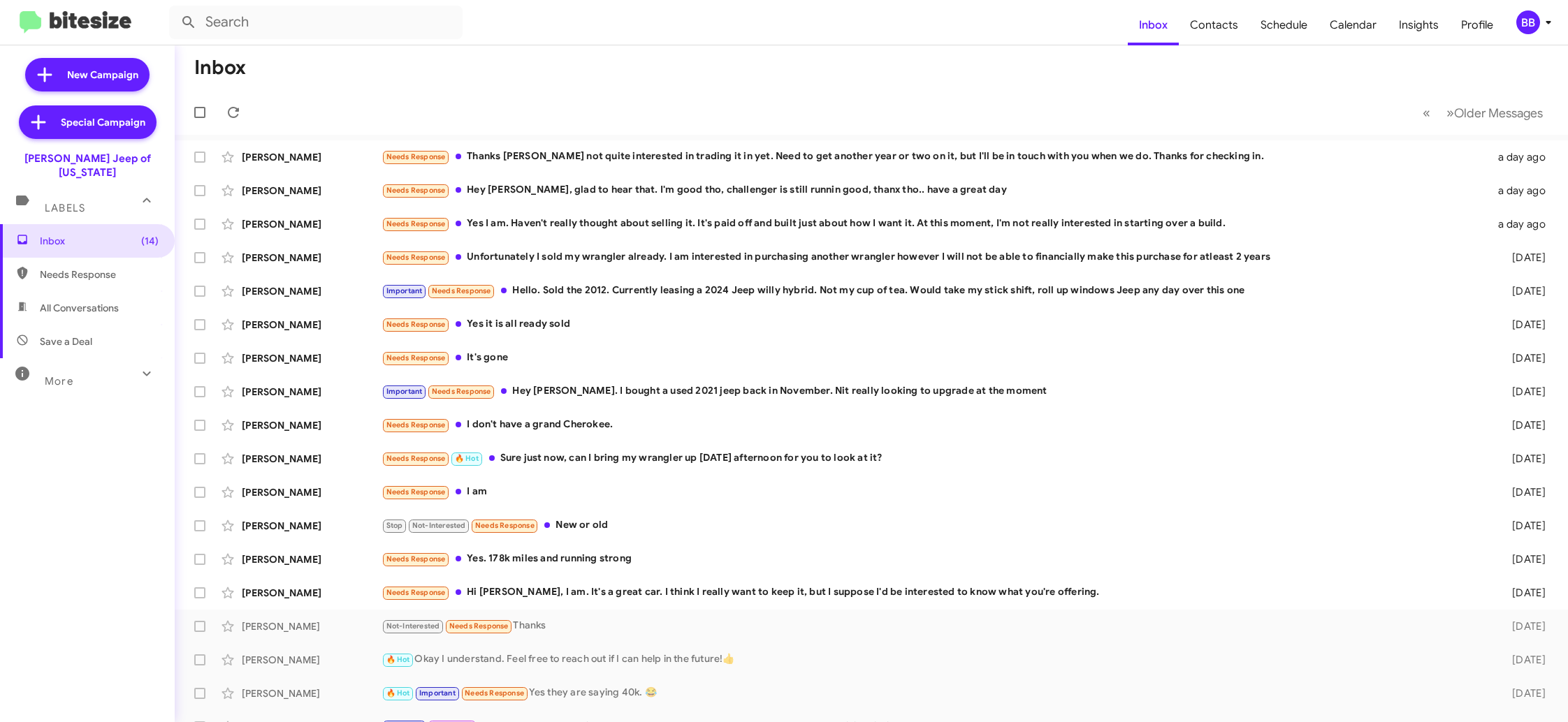
click at [1551, 25] on icon at bounding box center [1548, 22] width 16 height 16
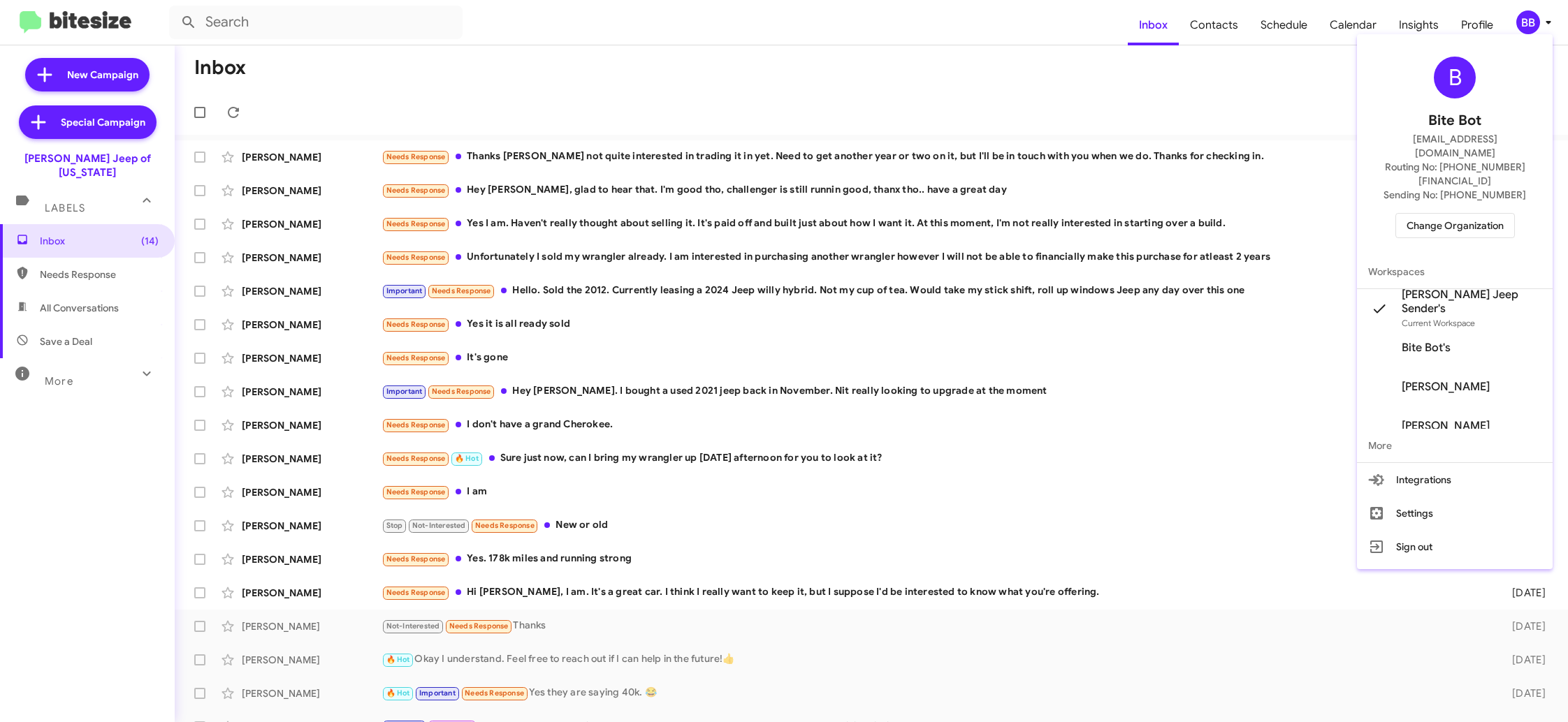
click at [1213, 43] on div at bounding box center [784, 361] width 1568 height 722
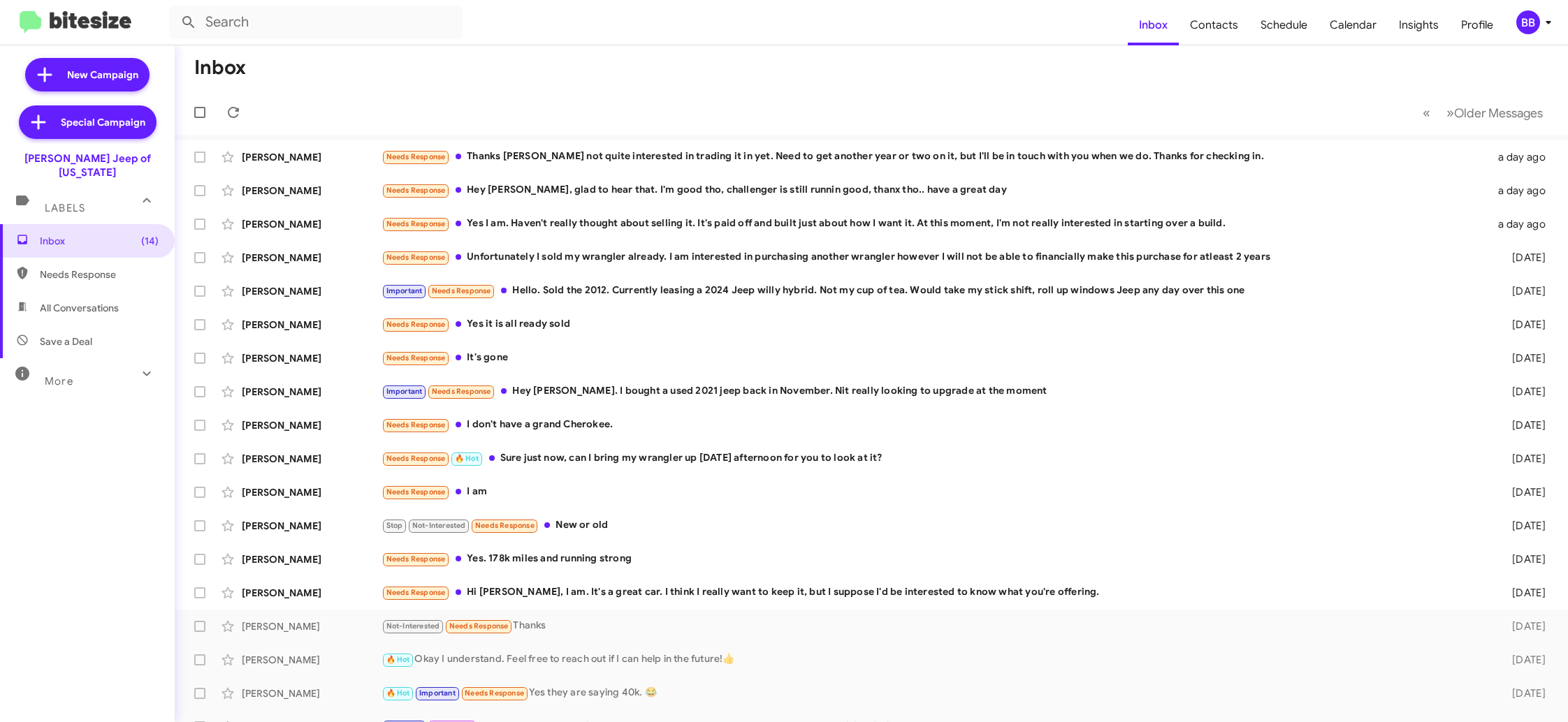
click at [1539, 33] on span "BB" at bounding box center [1536, 22] width 42 height 24
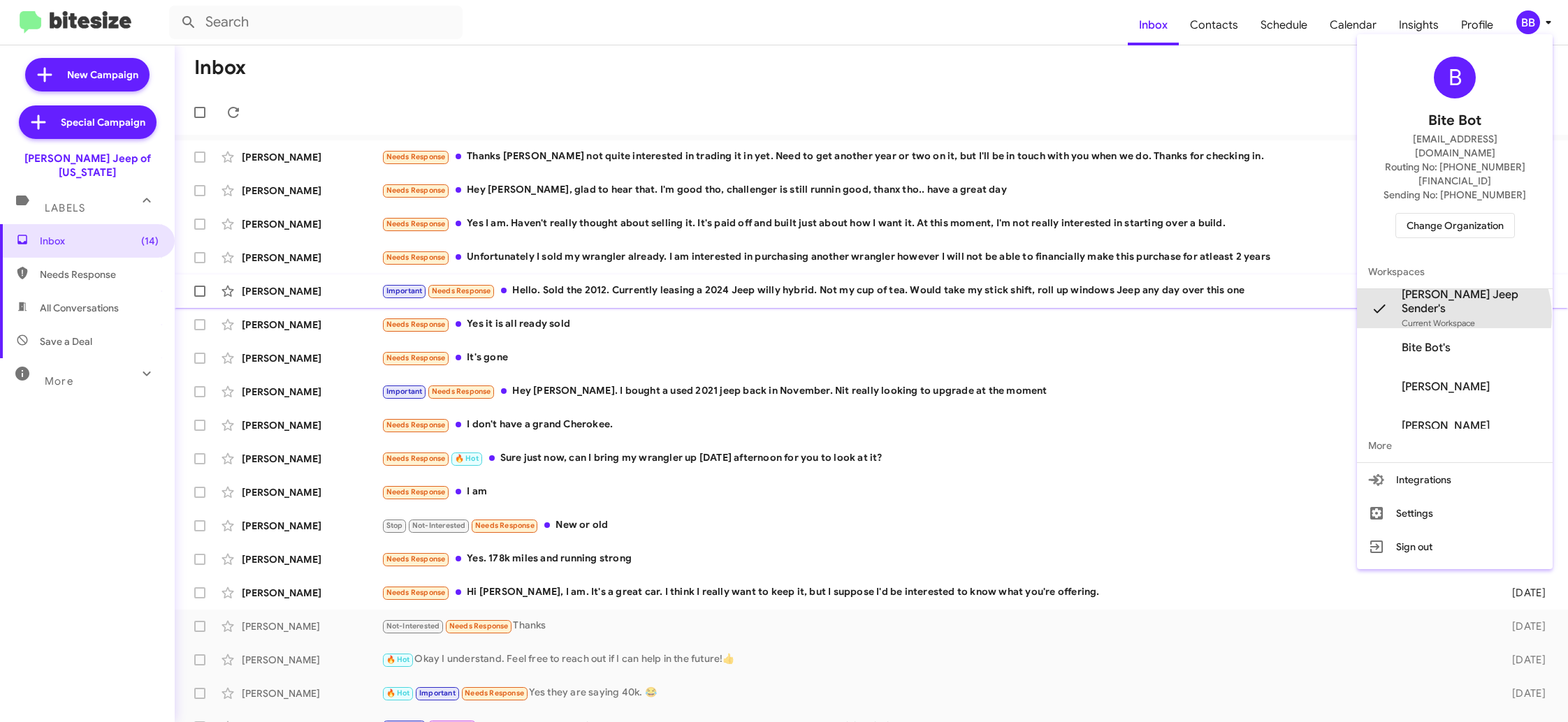
click at [1475, 318] on span "Current Workspace" at bounding box center [1438, 323] width 73 height 11
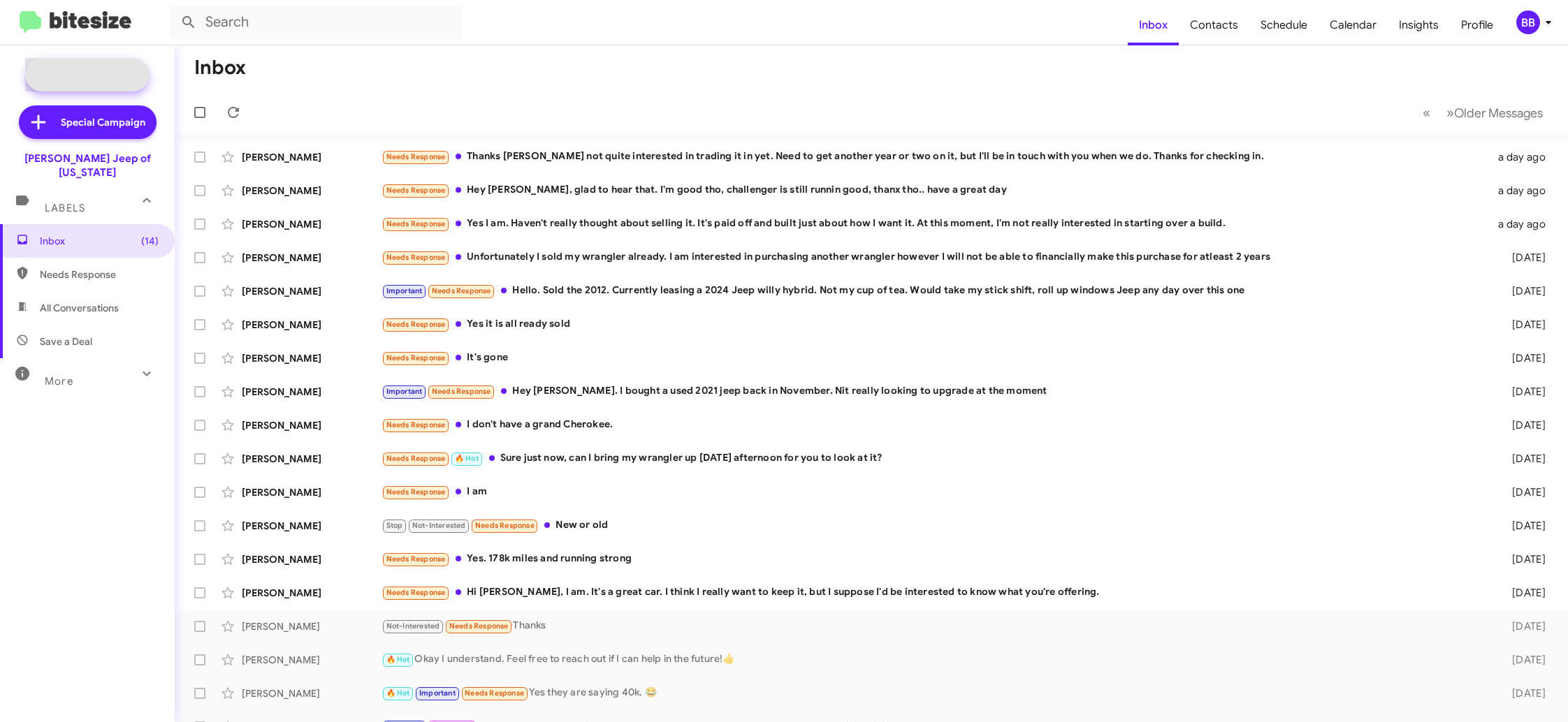
click at [110, 81] on span "New Campaign" at bounding box center [103, 74] width 71 height 14
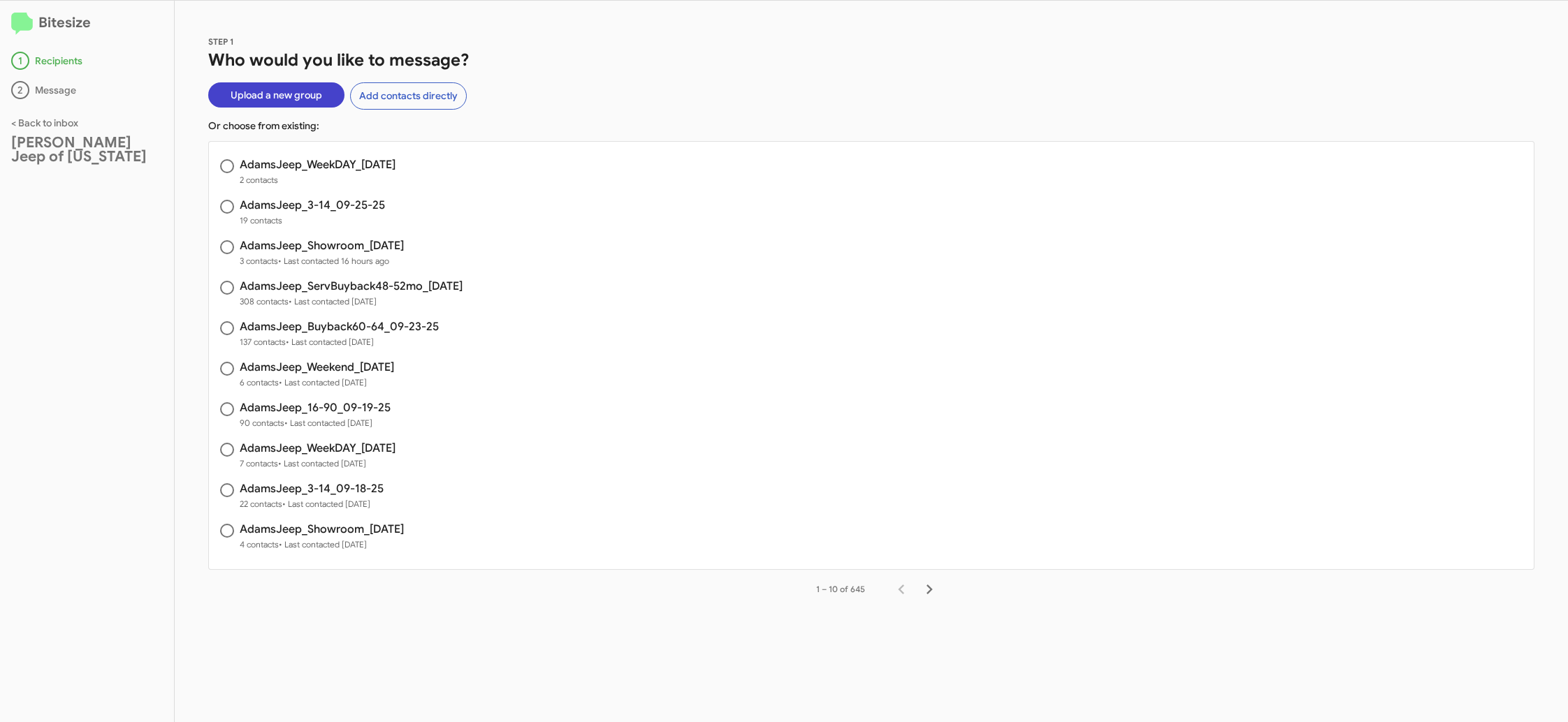
click at [287, 95] on span "Upload a new group" at bounding box center [276, 95] width 92 height 25
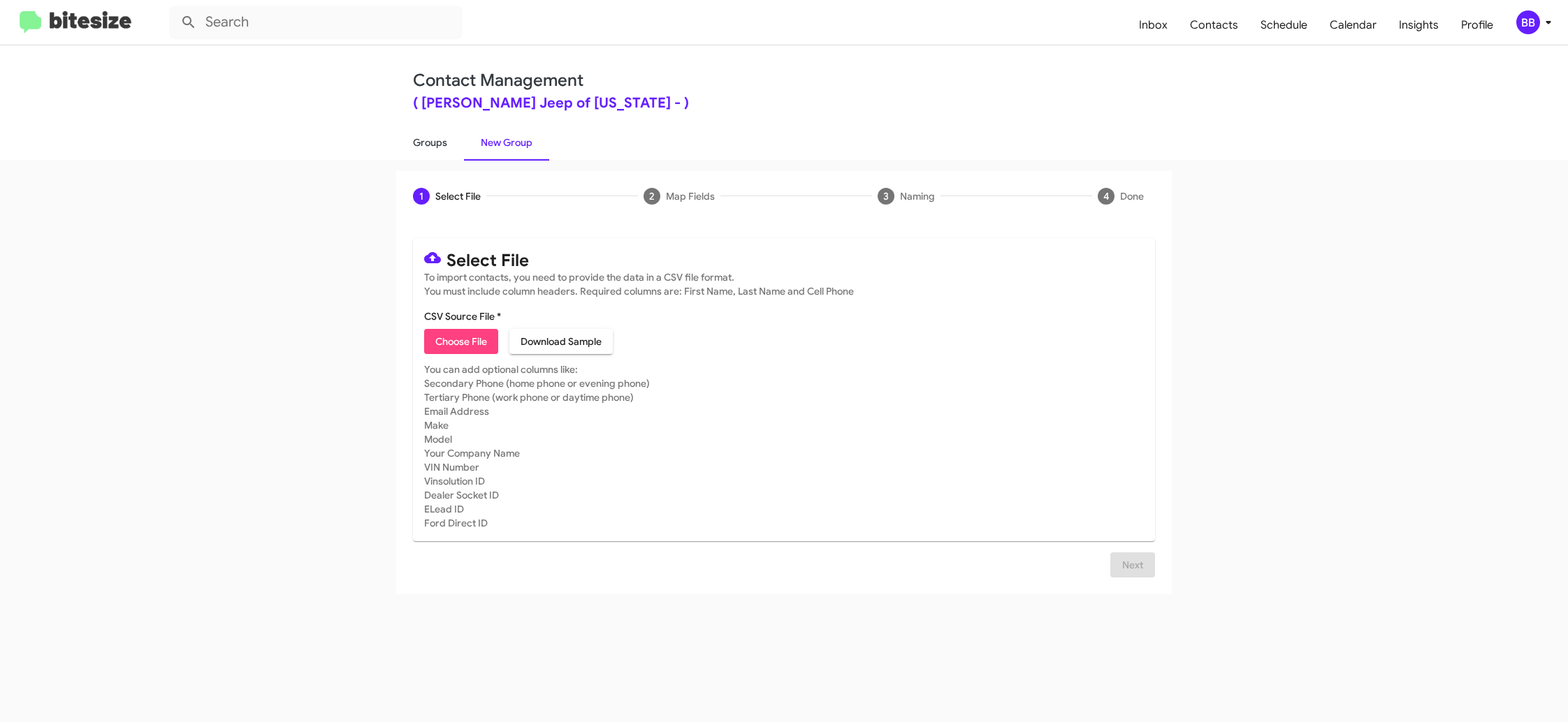
click at [443, 151] on link "Groups" at bounding box center [430, 142] width 67 height 37
type input "in:groups"
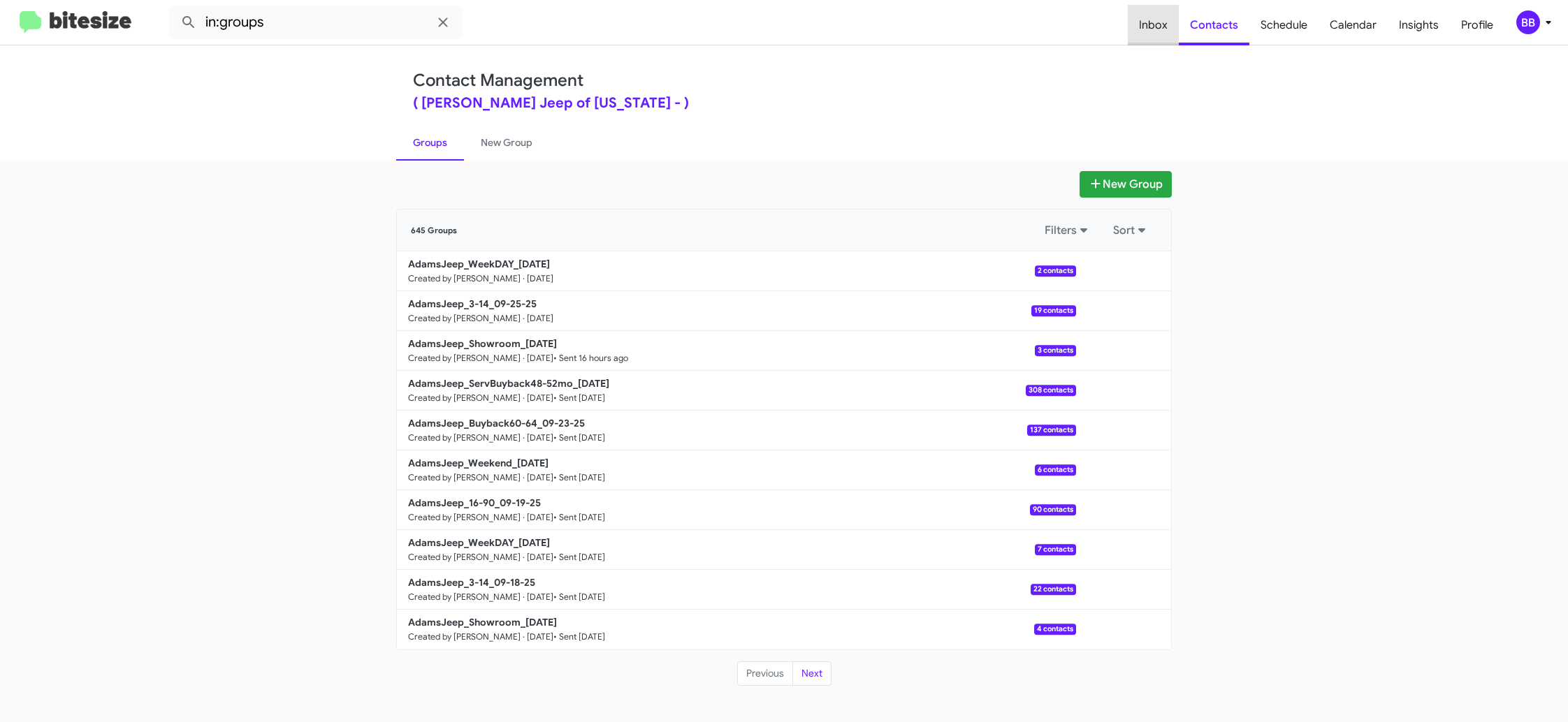
click at [1177, 37] on span "Inbox" at bounding box center [1153, 25] width 51 height 40
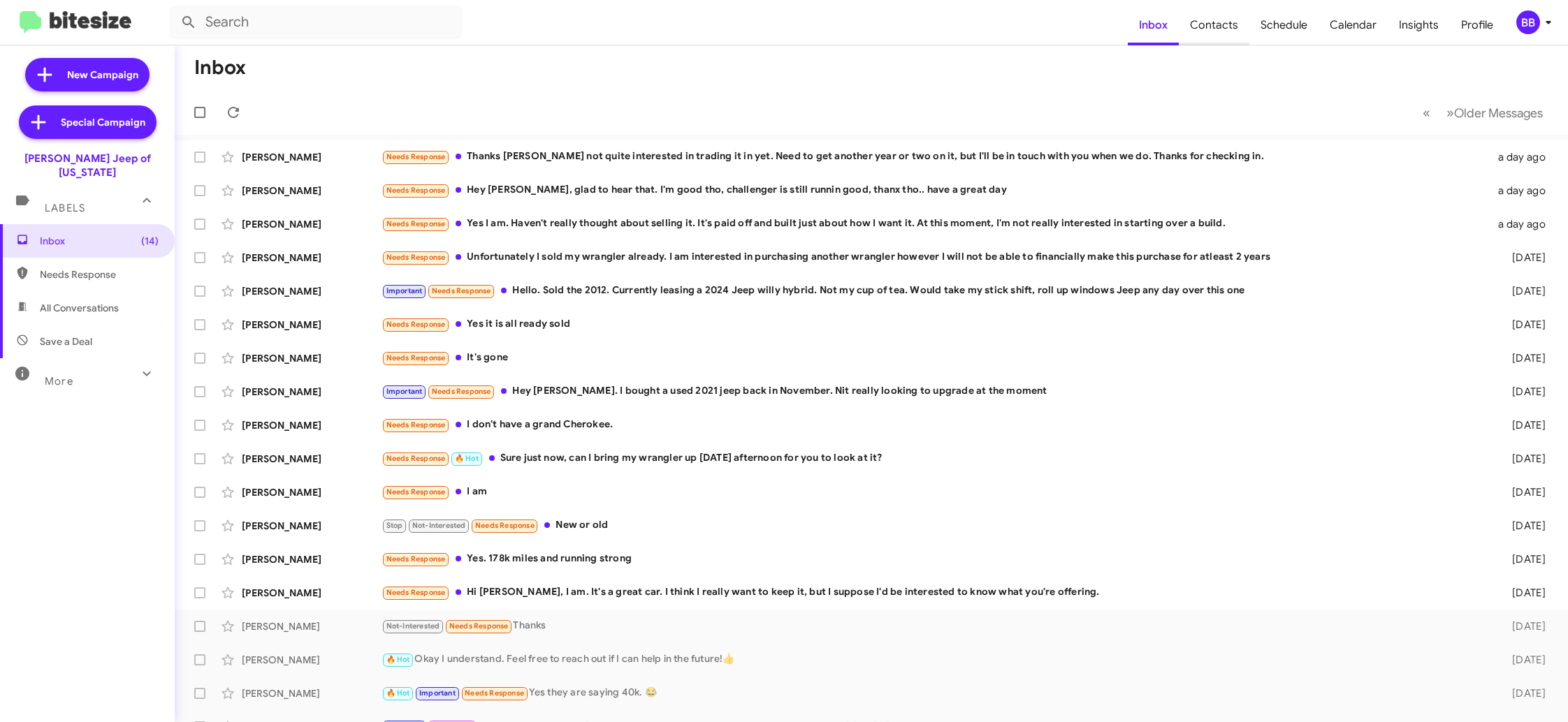
click at [1215, 29] on span "Contacts" at bounding box center [1214, 25] width 70 height 40
type input "in:groups"
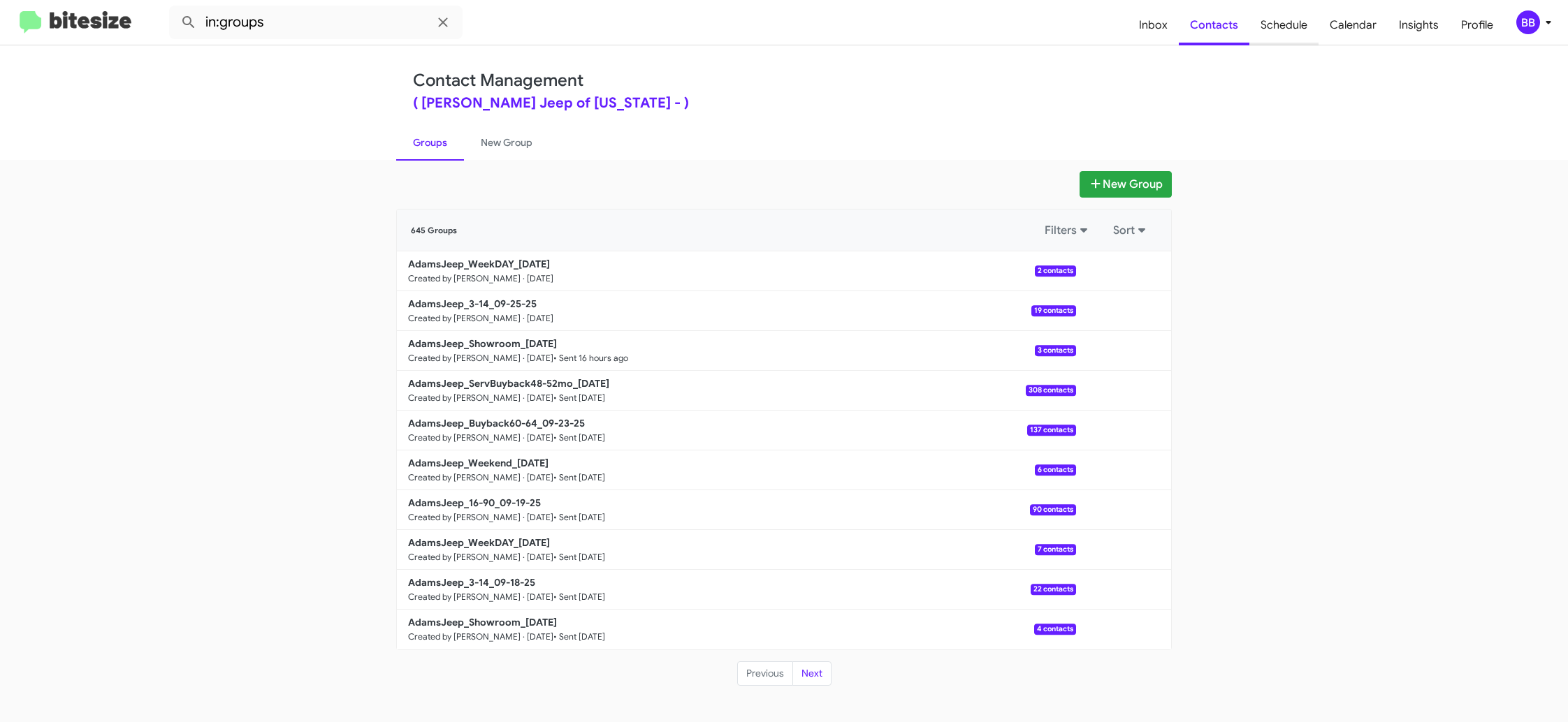
click at [1302, 27] on span "Schedule" at bounding box center [1284, 25] width 69 height 40
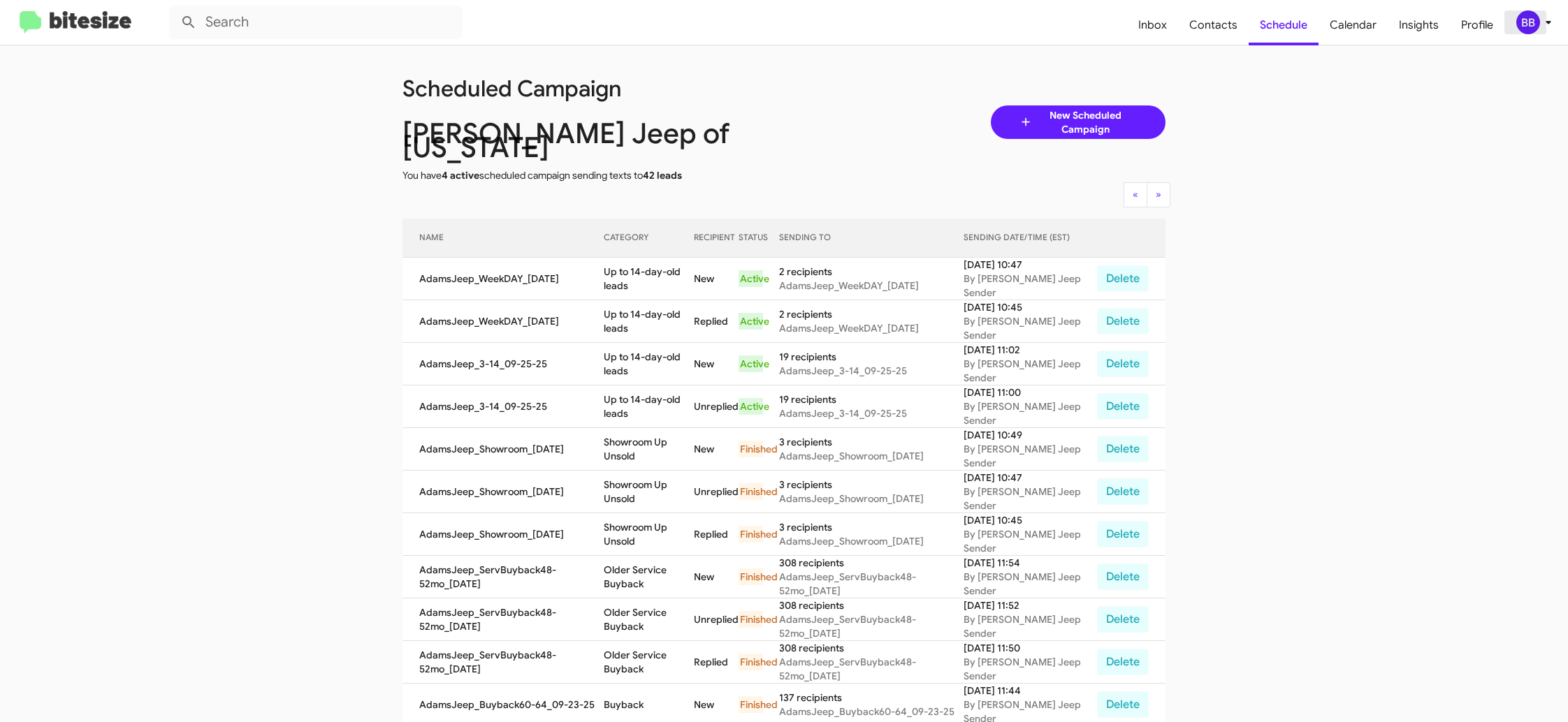
click at [1539, 19] on span "BB" at bounding box center [1536, 22] width 42 height 24
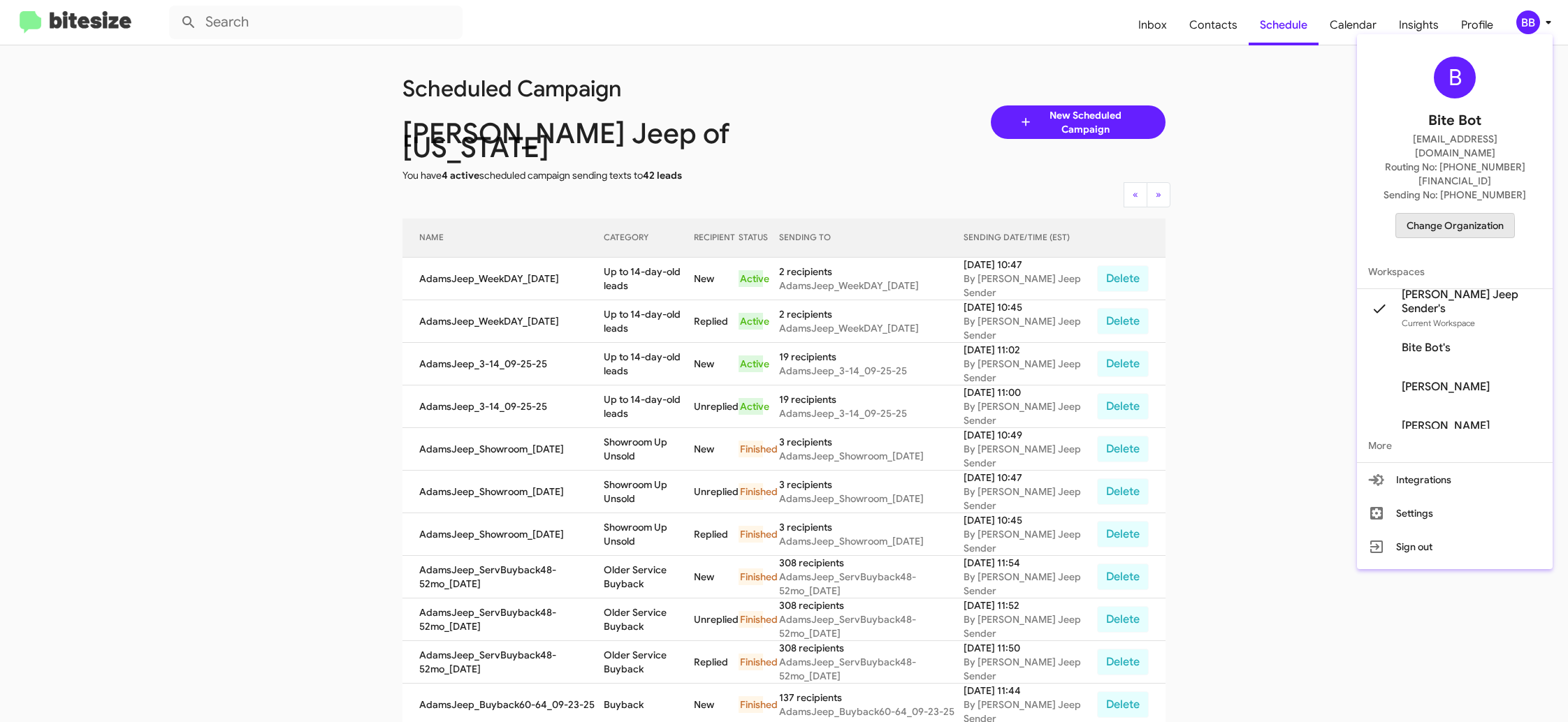
click at [1437, 214] on span "Change Organization" at bounding box center [1455, 225] width 97 height 24
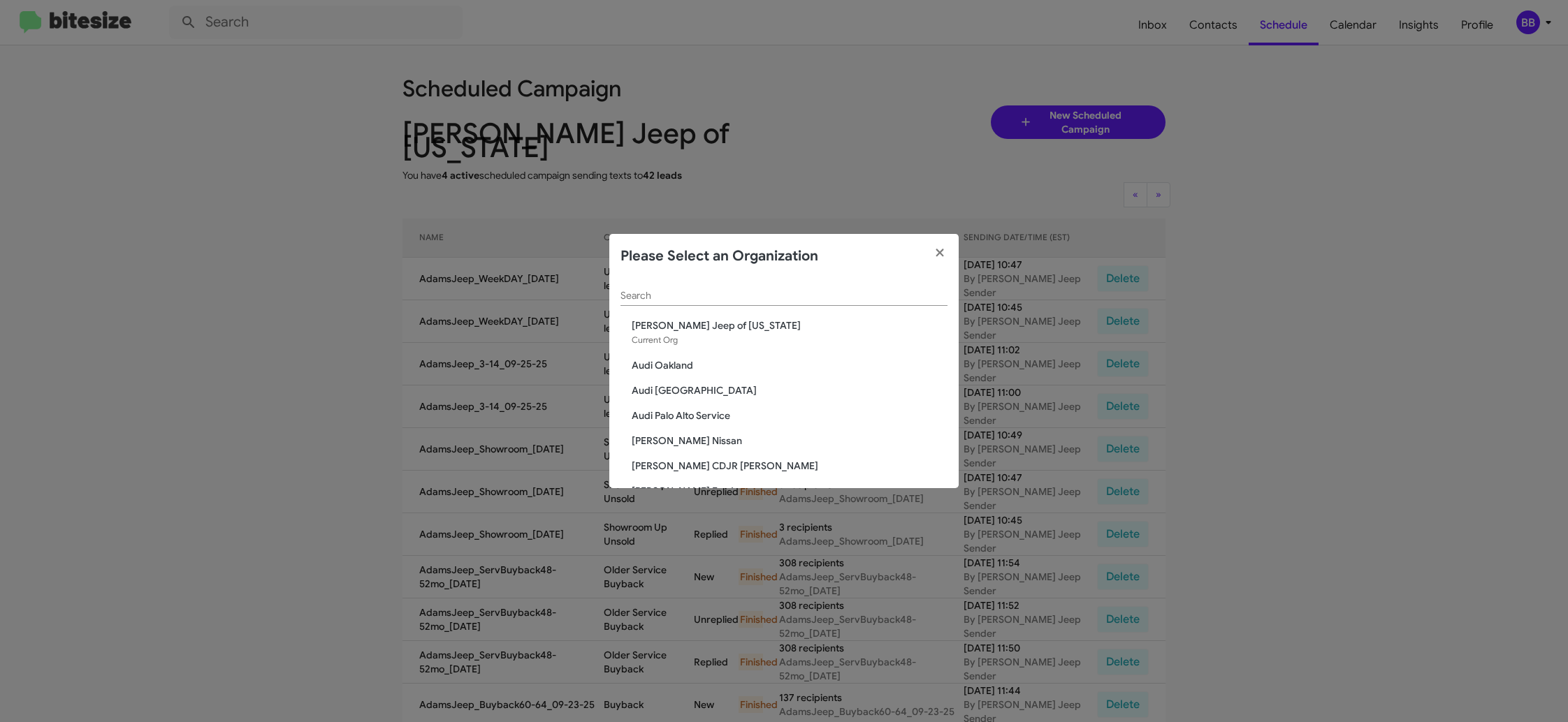
click at [656, 287] on div "Search" at bounding box center [784, 293] width 327 height 27
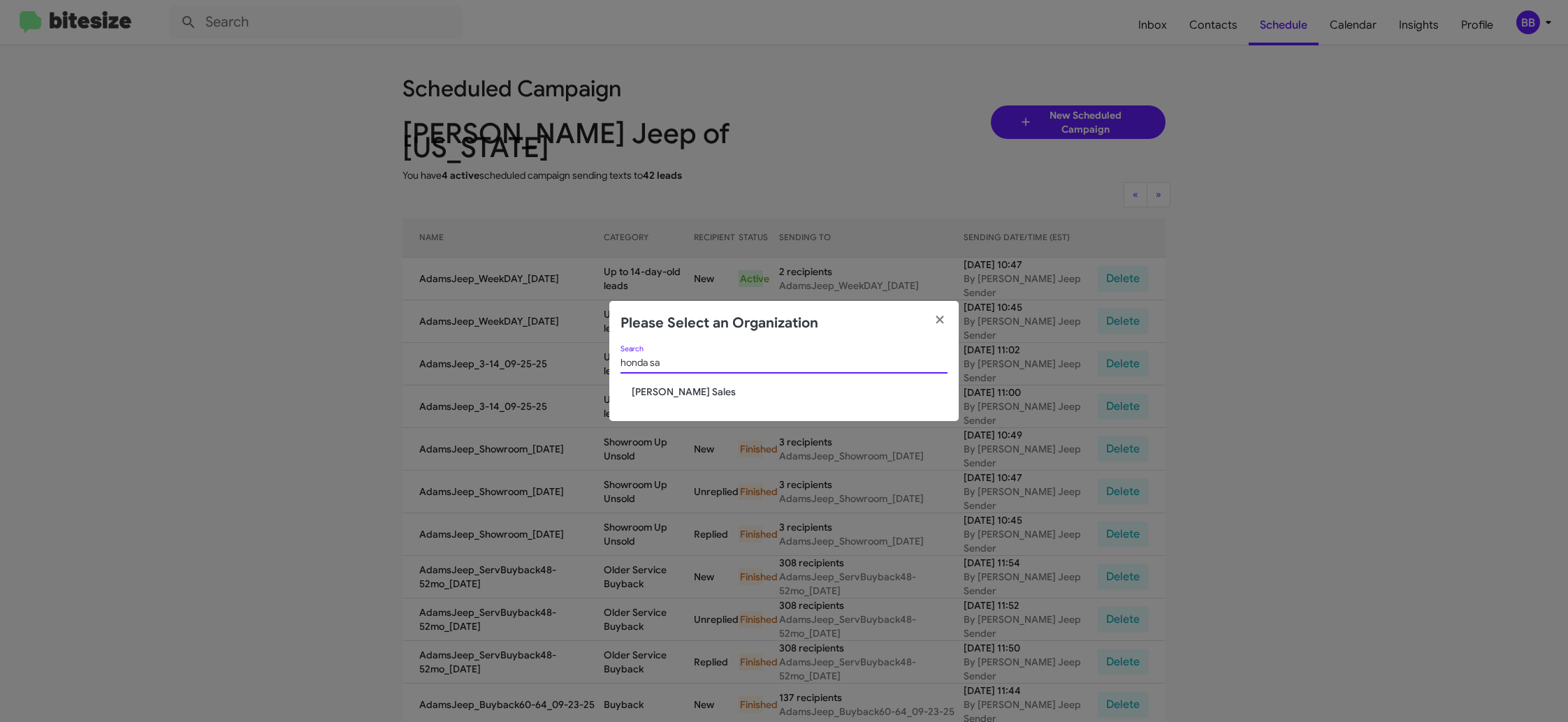
type input "honda sa"
click at [656, 391] on span "[PERSON_NAME] Sales" at bounding box center [790, 391] width 316 height 14
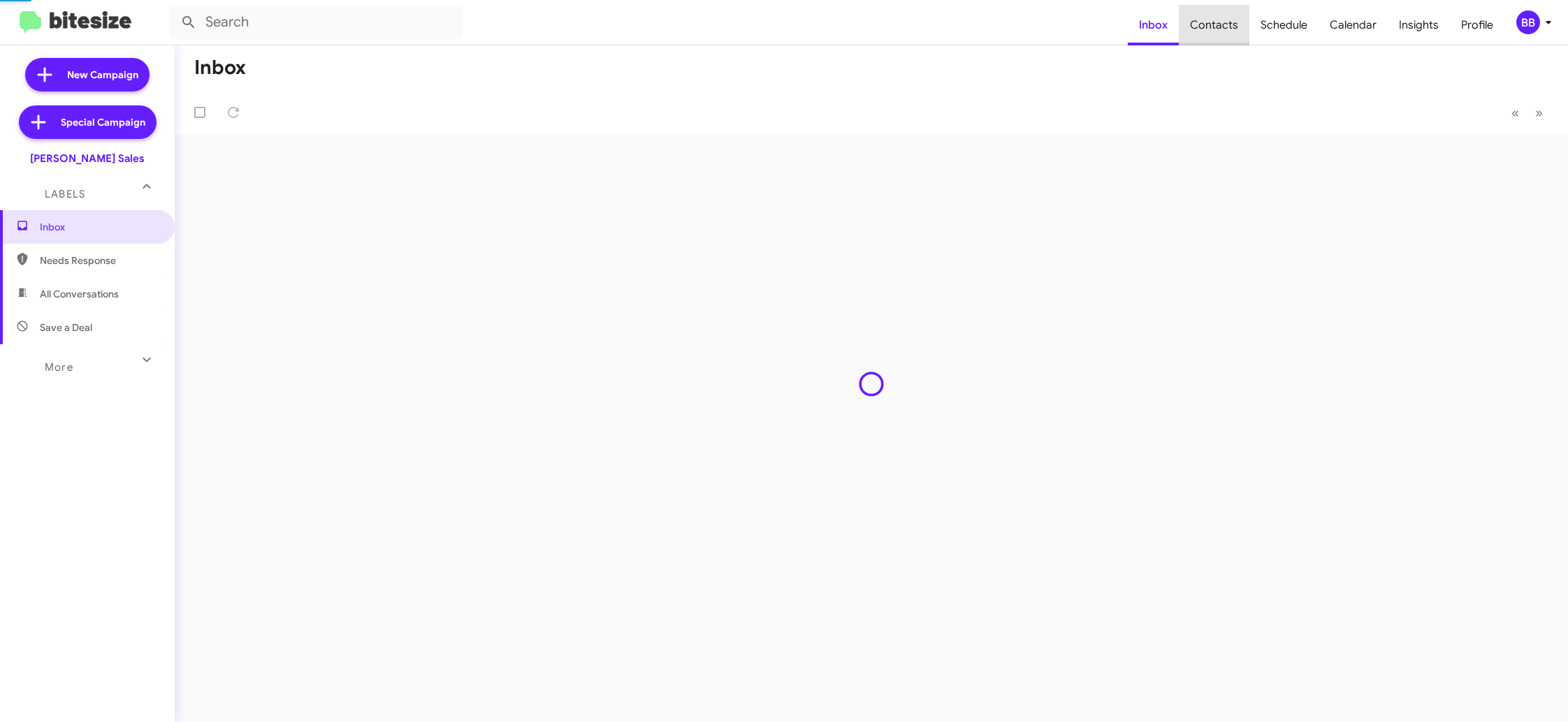
drag, startPoint x: 0, startPoint y: 0, endPoint x: 1226, endPoint y: 31, distance: 1226.4
click at [1226, 31] on span "Contacts" at bounding box center [1214, 25] width 70 height 40
type input "in:groups"
click at [1226, 31] on span "Contacts" at bounding box center [1214, 25] width 70 height 40
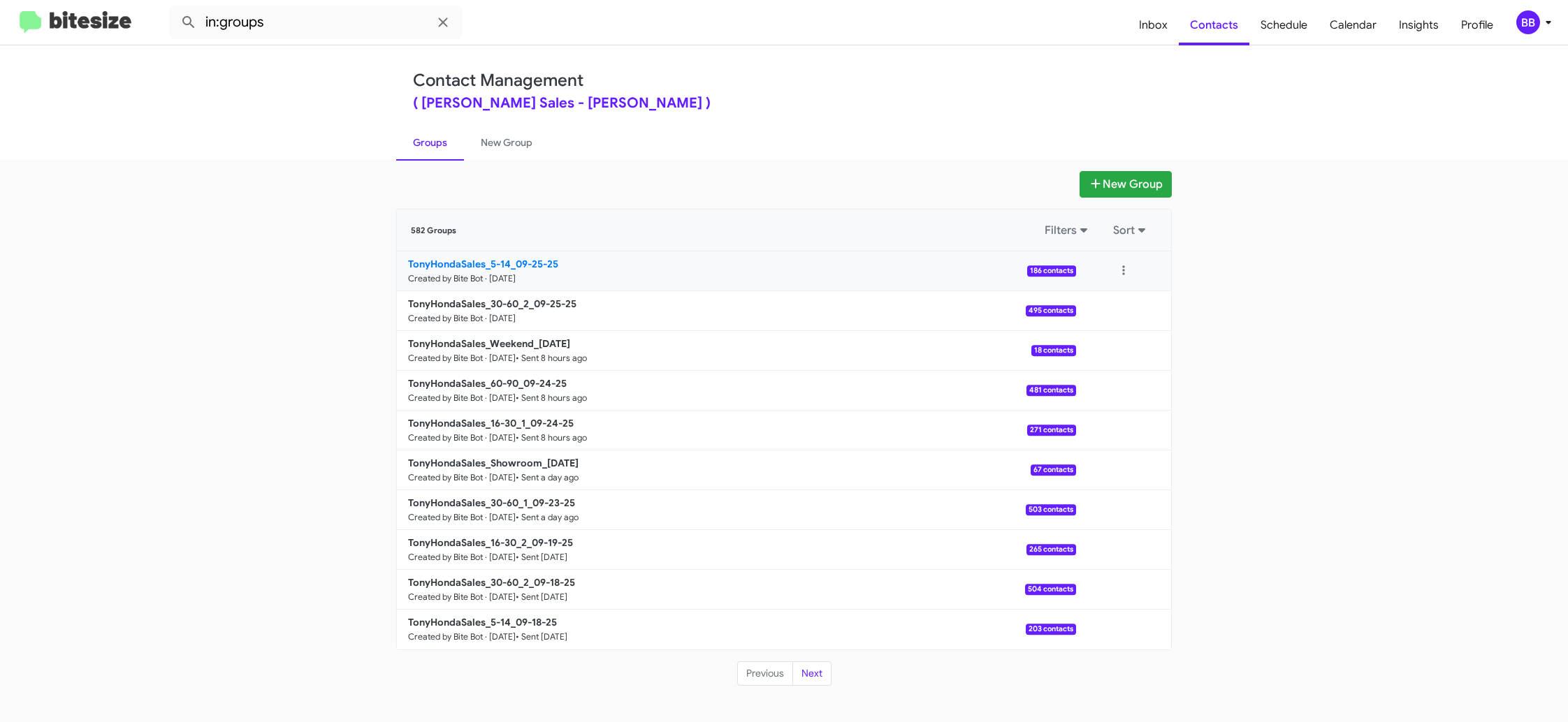
click at [515, 255] on link "TonyHondaSales_5-14_09-25-25 Created by Bite Bot · [DATE] 186 contacts" at bounding box center [736, 272] width 679 height 40
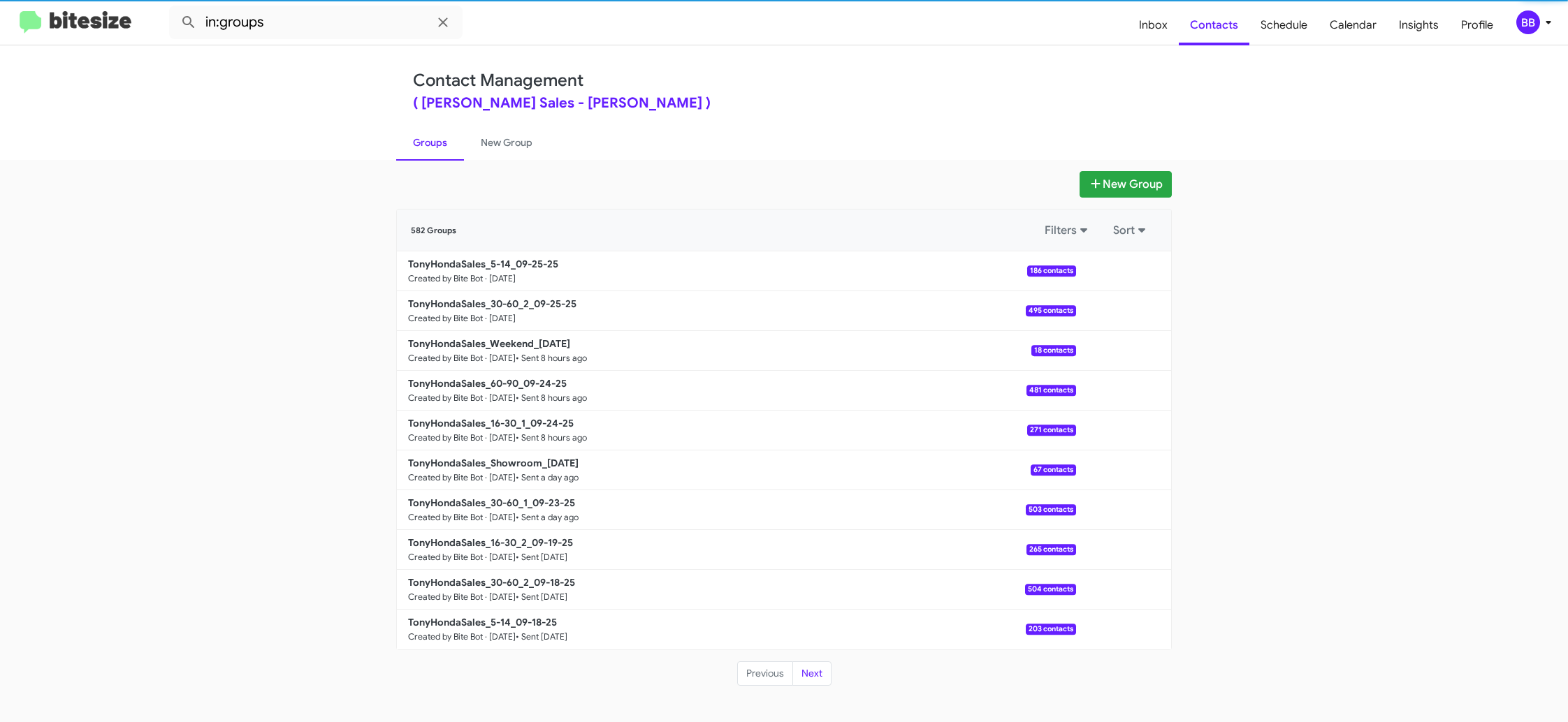
click at [1531, 19] on div "BB" at bounding box center [1528, 22] width 24 height 24
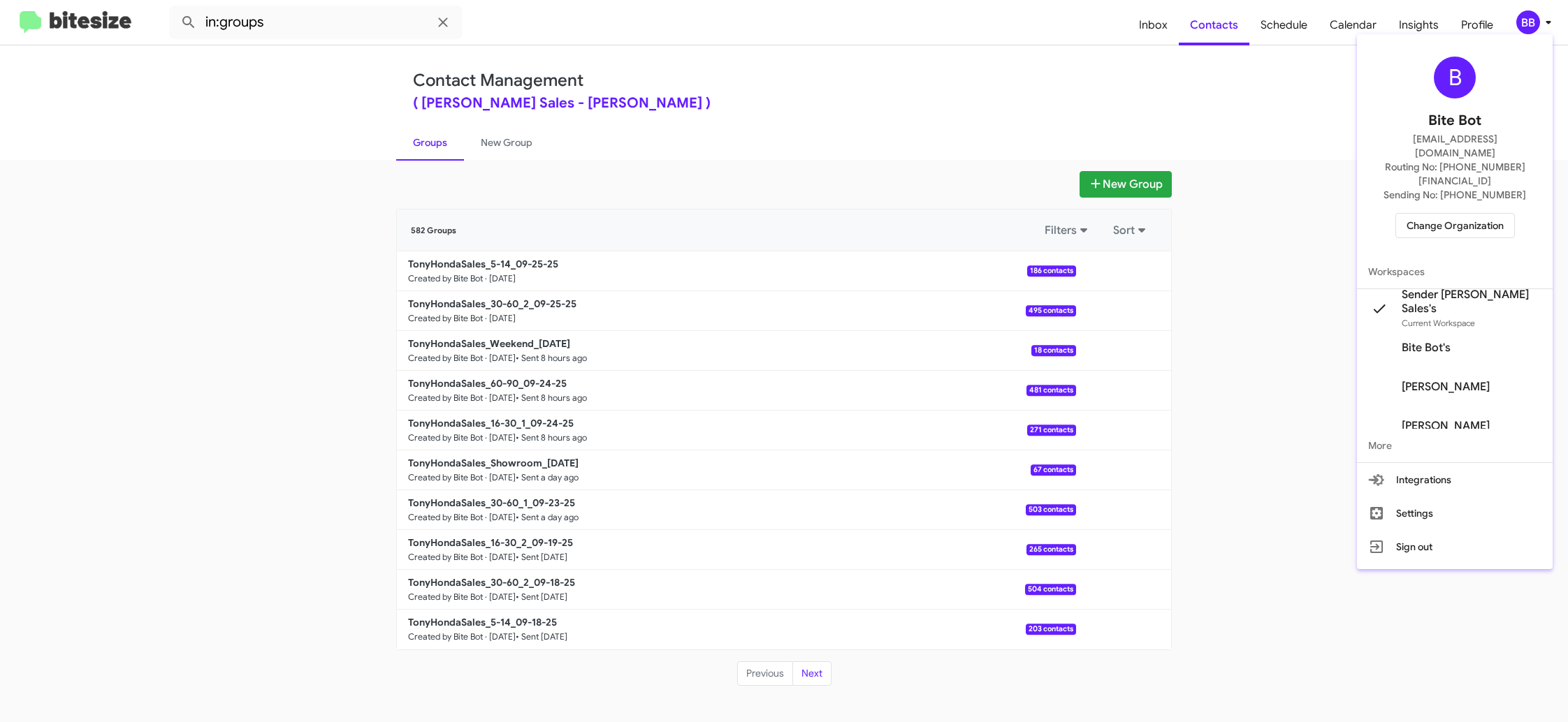
click at [1468, 214] on span "Change Organization" at bounding box center [1455, 225] width 97 height 24
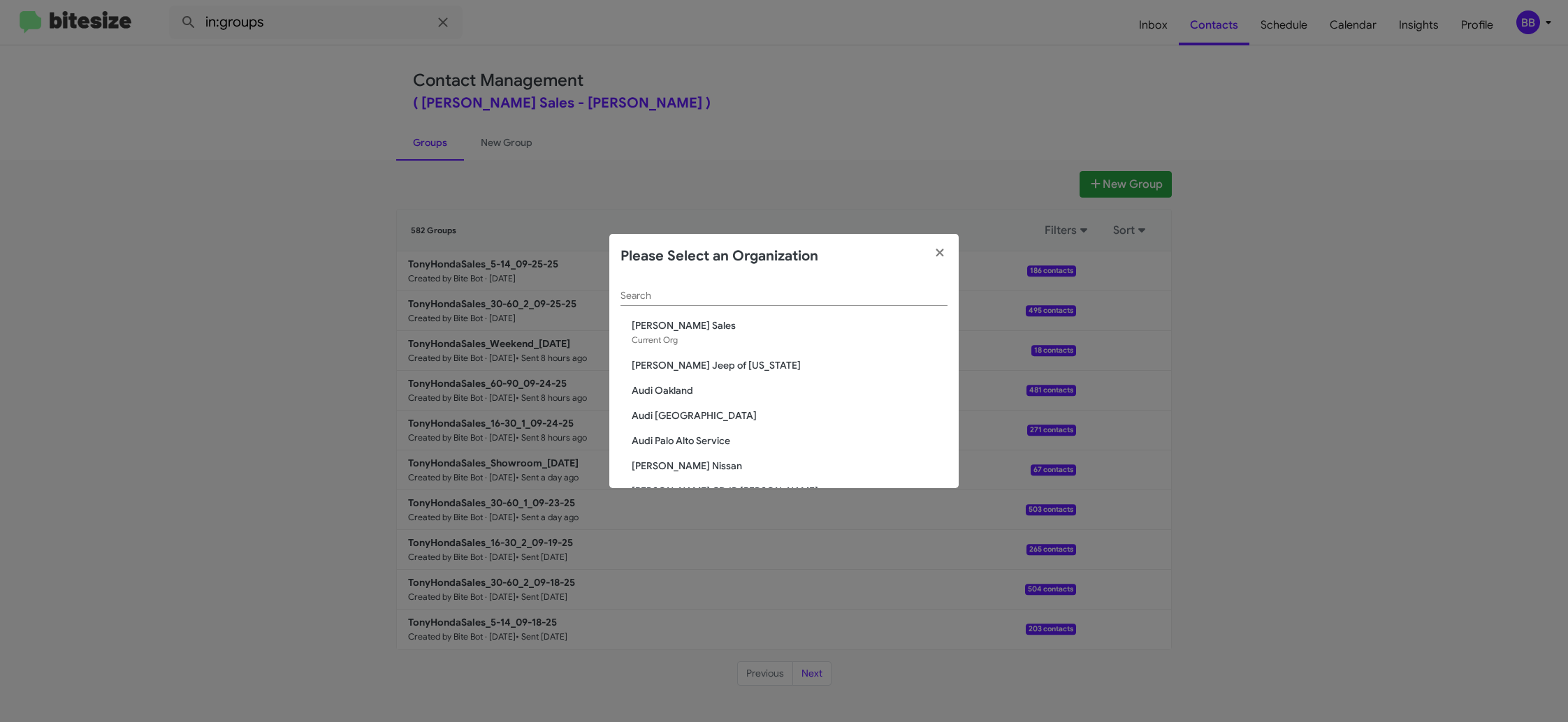
click at [645, 294] on input "Search" at bounding box center [784, 296] width 327 height 11
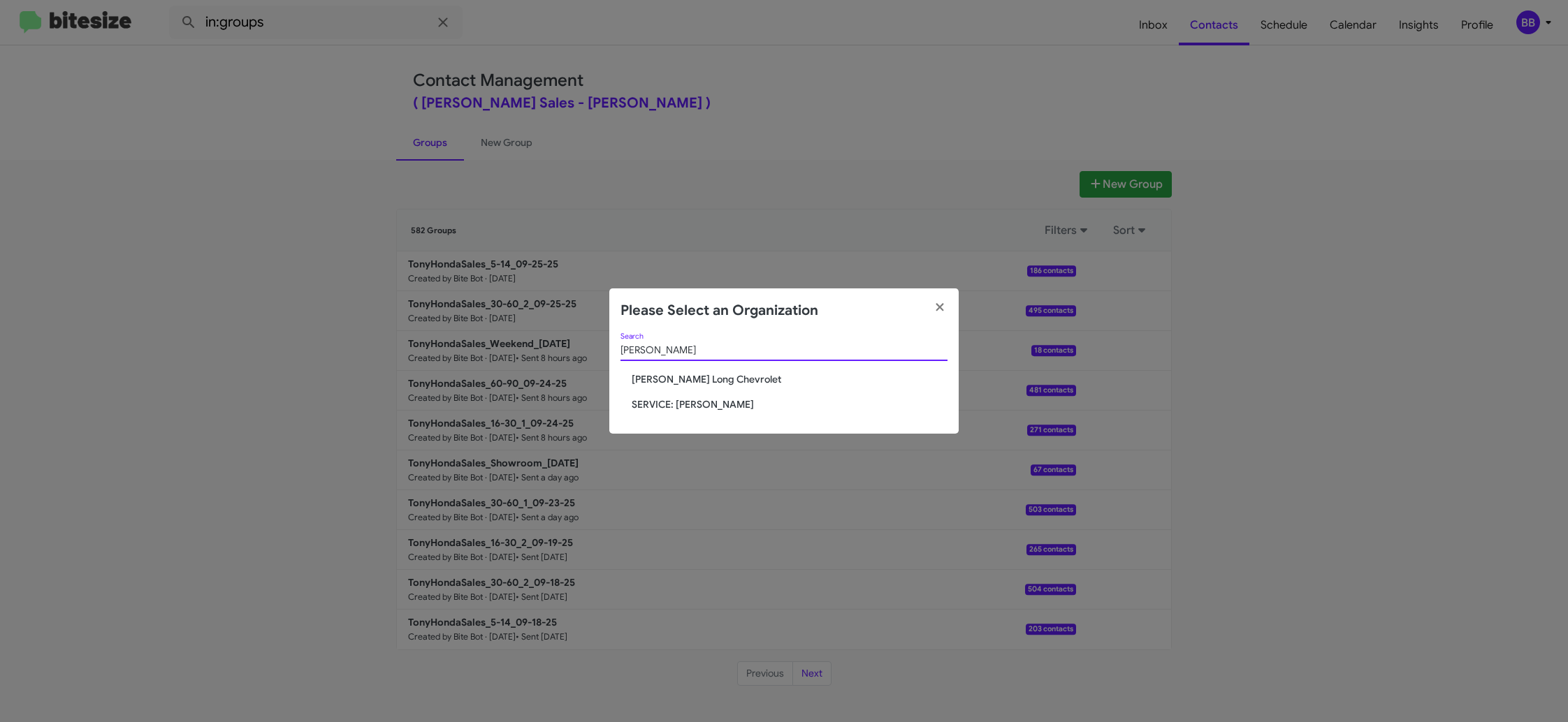
type input "[PERSON_NAME]"
click at [688, 378] on span "[PERSON_NAME] Long Chevrolet" at bounding box center [790, 379] width 316 height 14
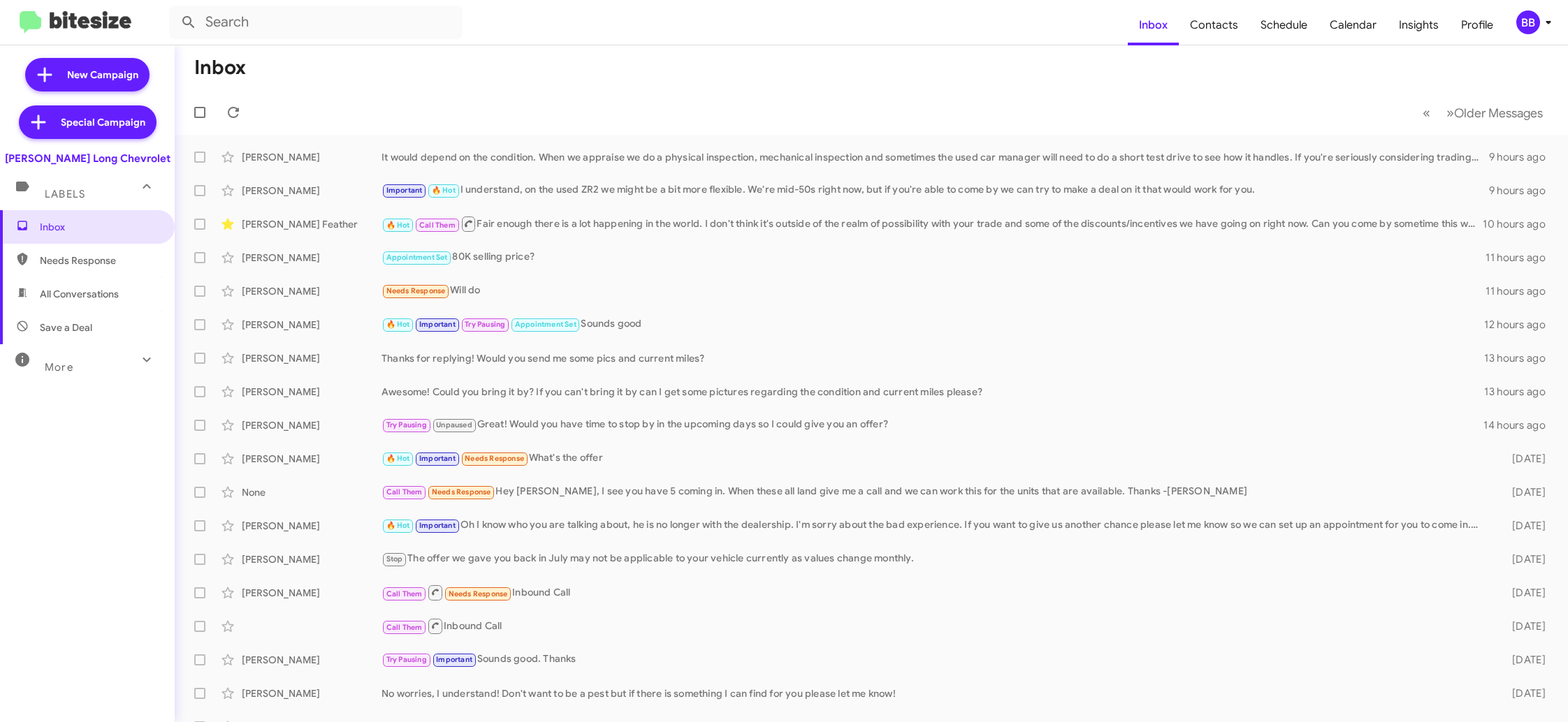
click at [1541, 14] on span "BB" at bounding box center [1536, 22] width 42 height 24
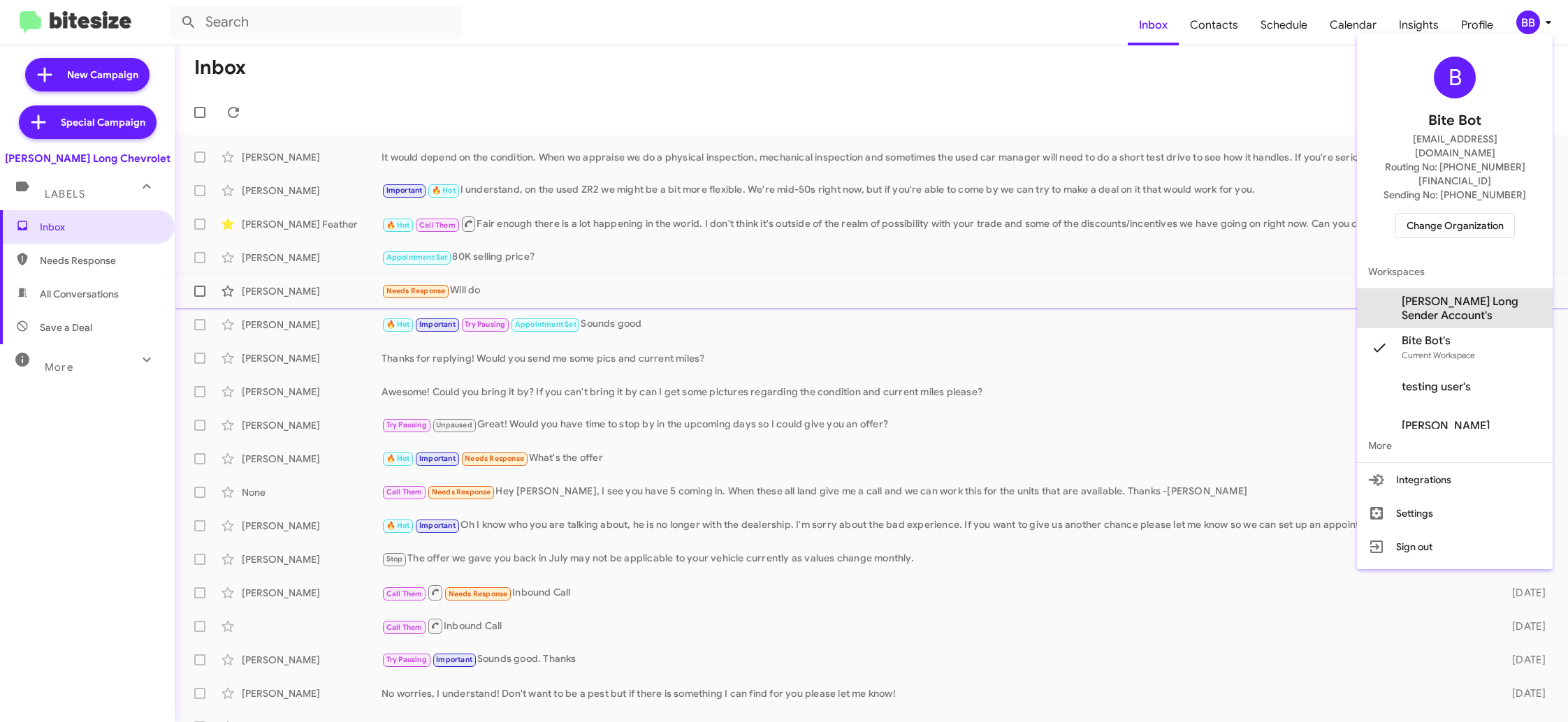
click at [1470, 298] on span "[PERSON_NAME] Long Sender Account's" at bounding box center [1455, 308] width 196 height 39
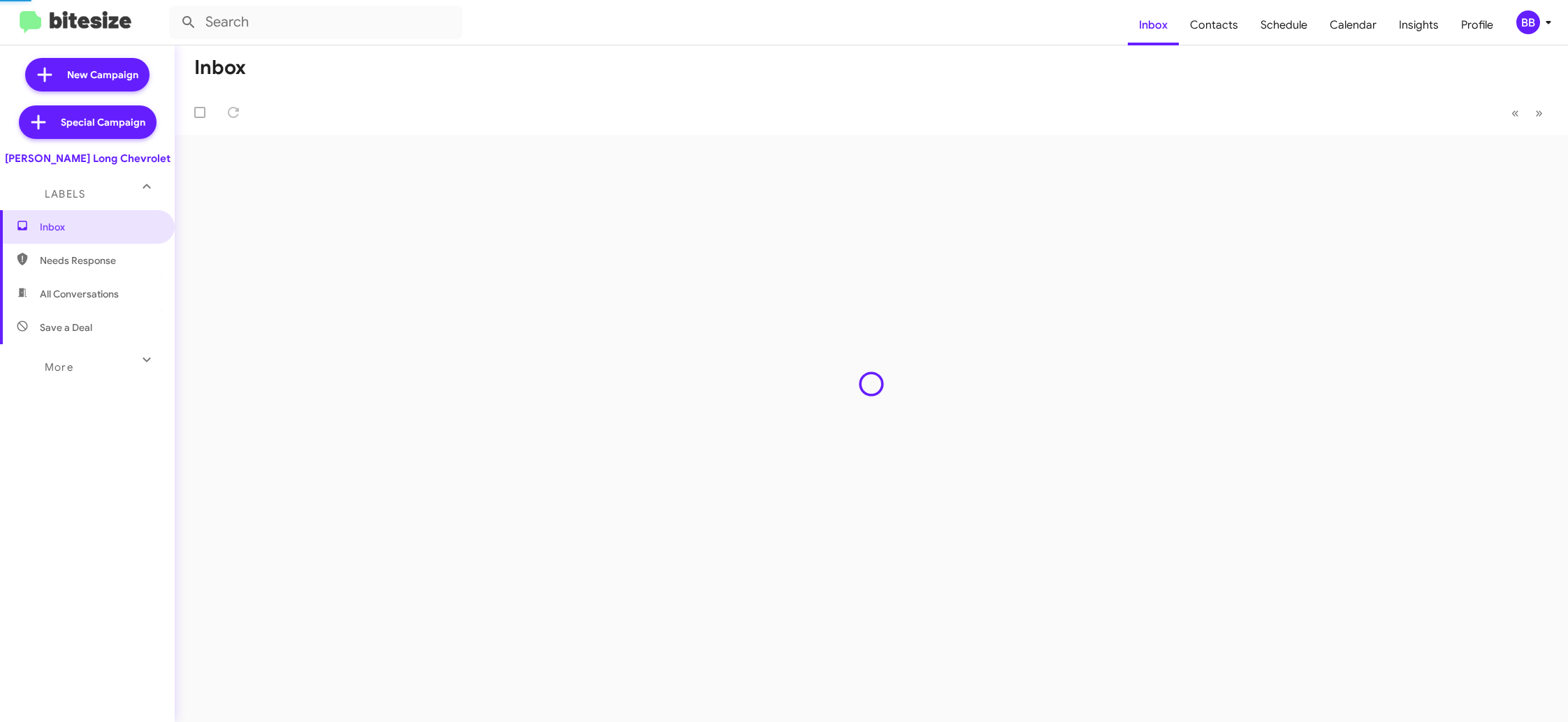
click at [1229, 39] on span "Contacts" at bounding box center [1214, 25] width 70 height 40
type input "in:groups"
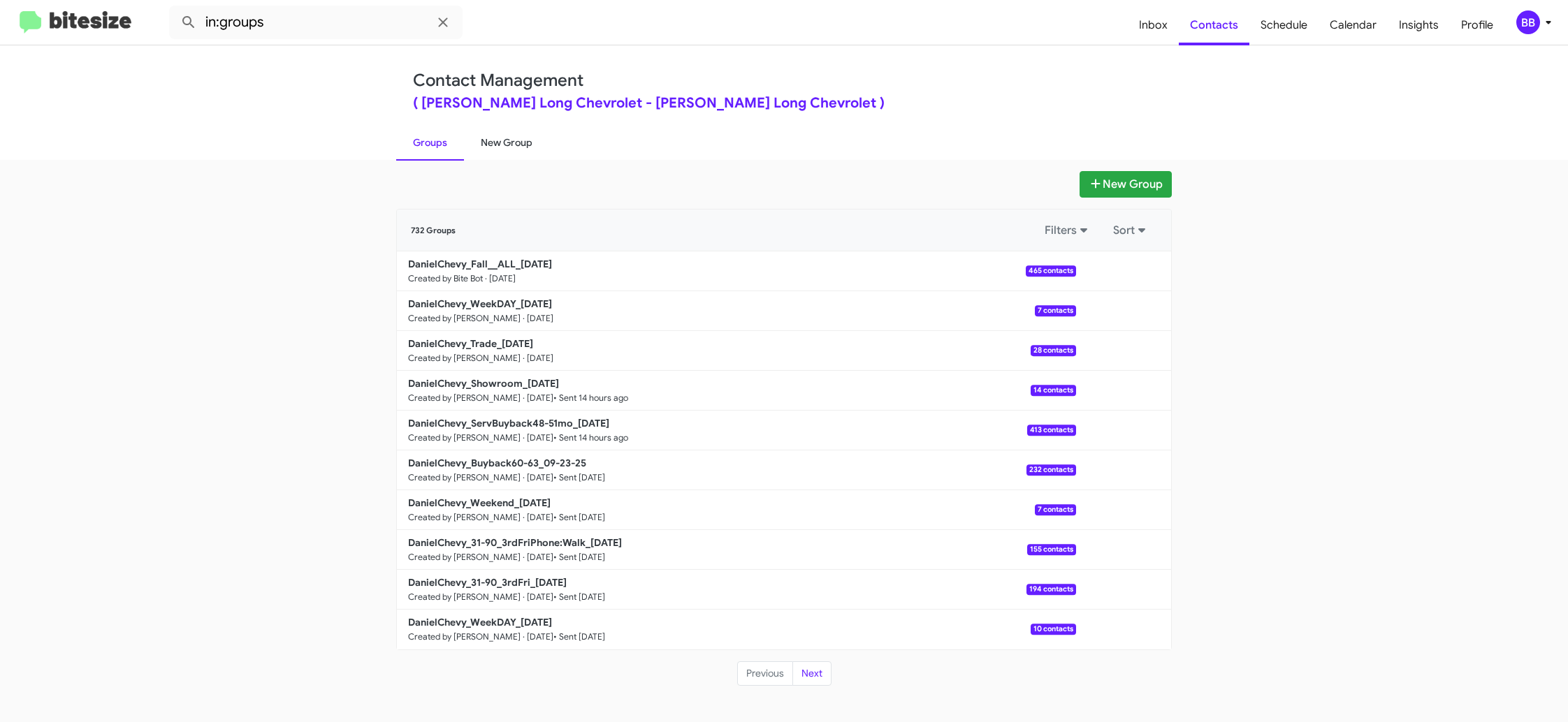
click at [489, 148] on link "New Group" at bounding box center [506, 142] width 85 height 37
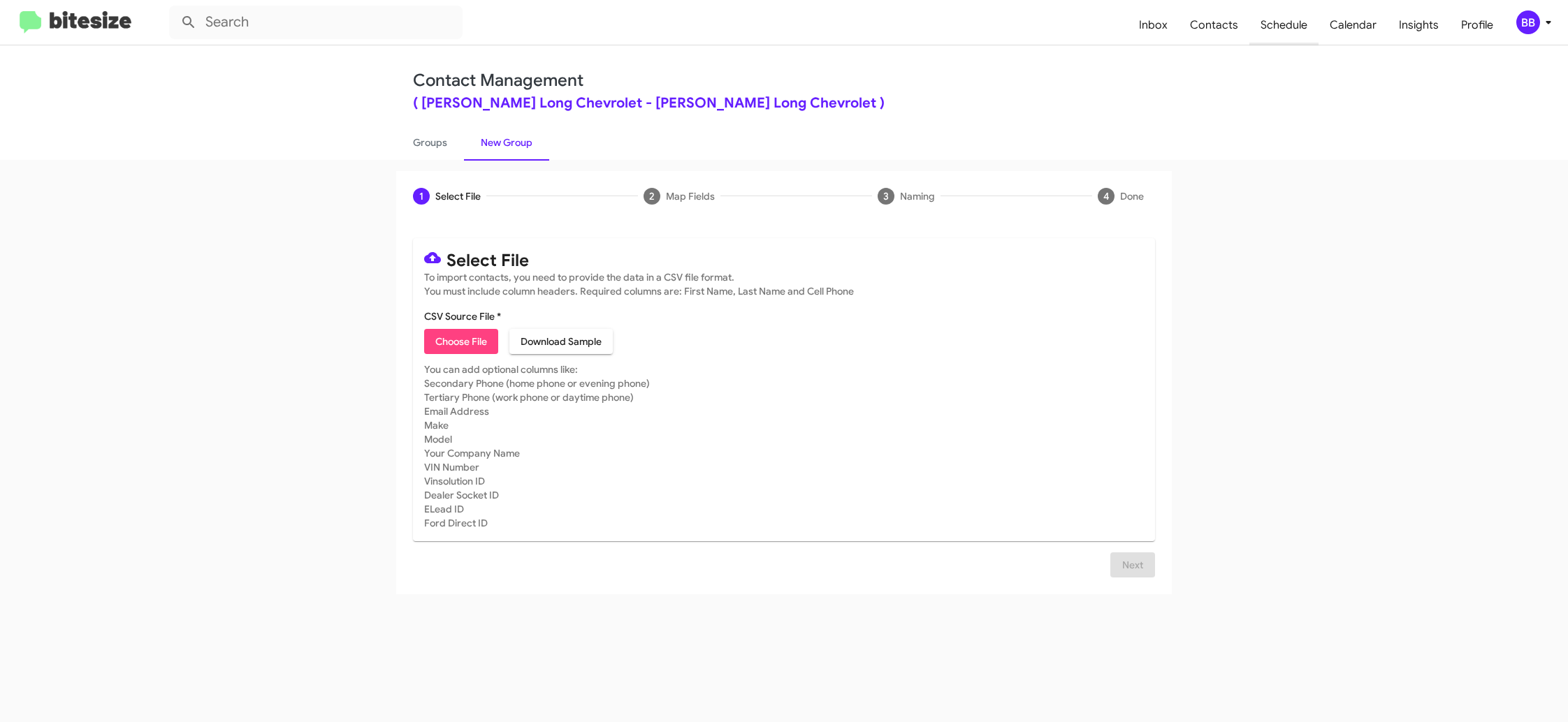
click at [1275, 33] on span "Schedule" at bounding box center [1284, 25] width 69 height 40
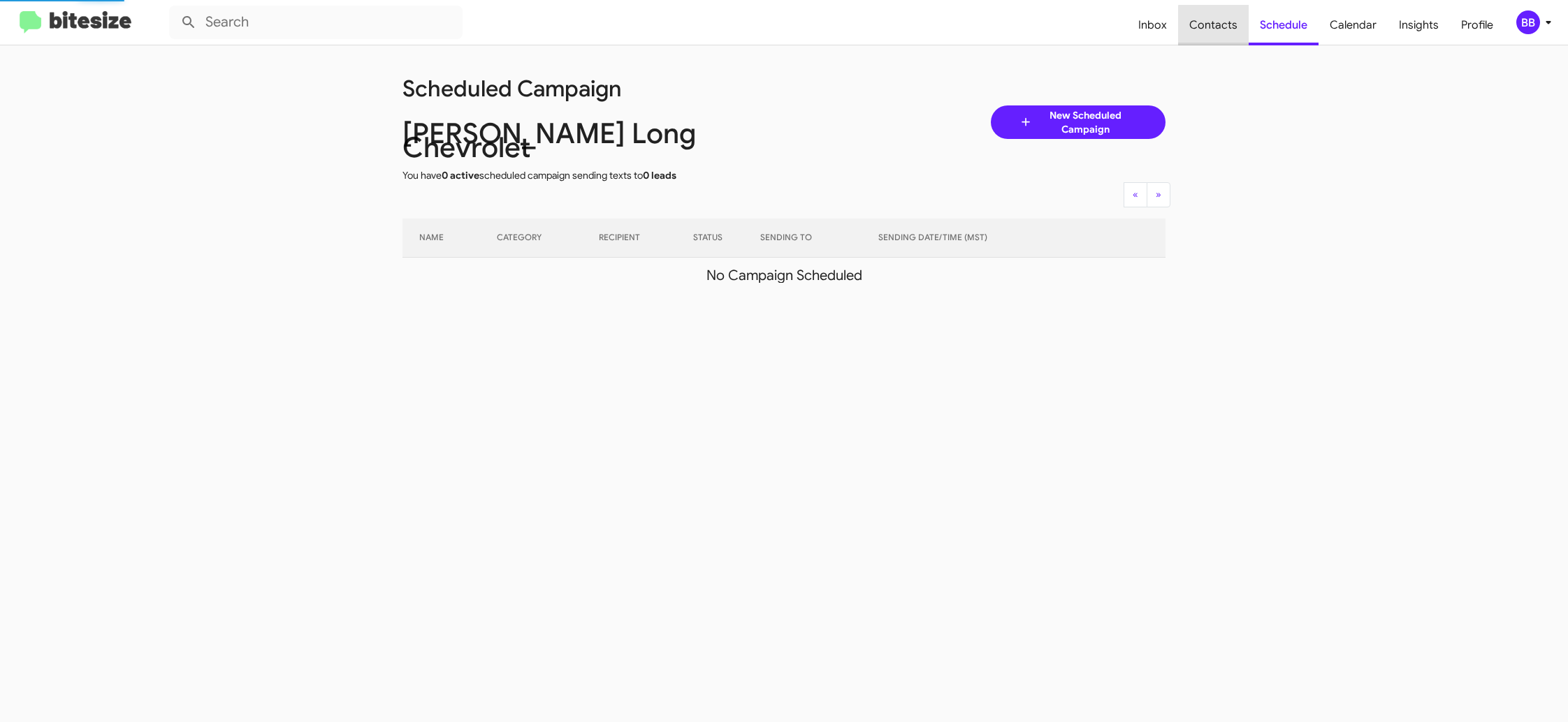
click at [1229, 32] on span "Contacts" at bounding box center [1213, 25] width 70 height 40
type input "in:groups"
click at [1229, 32] on span "Contacts" at bounding box center [1213, 25] width 70 height 40
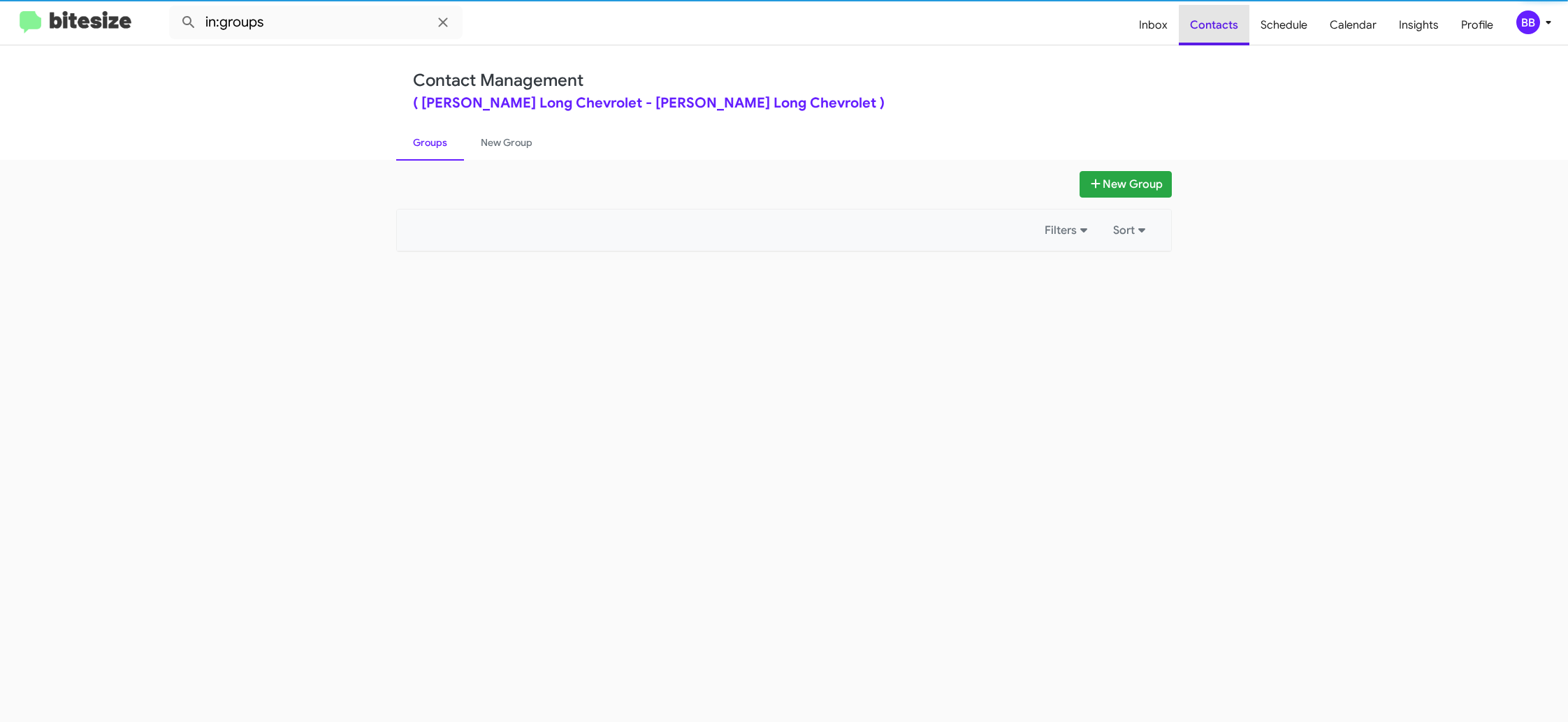
drag, startPoint x: 1229, startPoint y: 32, endPoint x: 730, endPoint y: 233, distance: 538.0
click at [1227, 32] on span "Contacts" at bounding box center [1214, 25] width 70 height 40
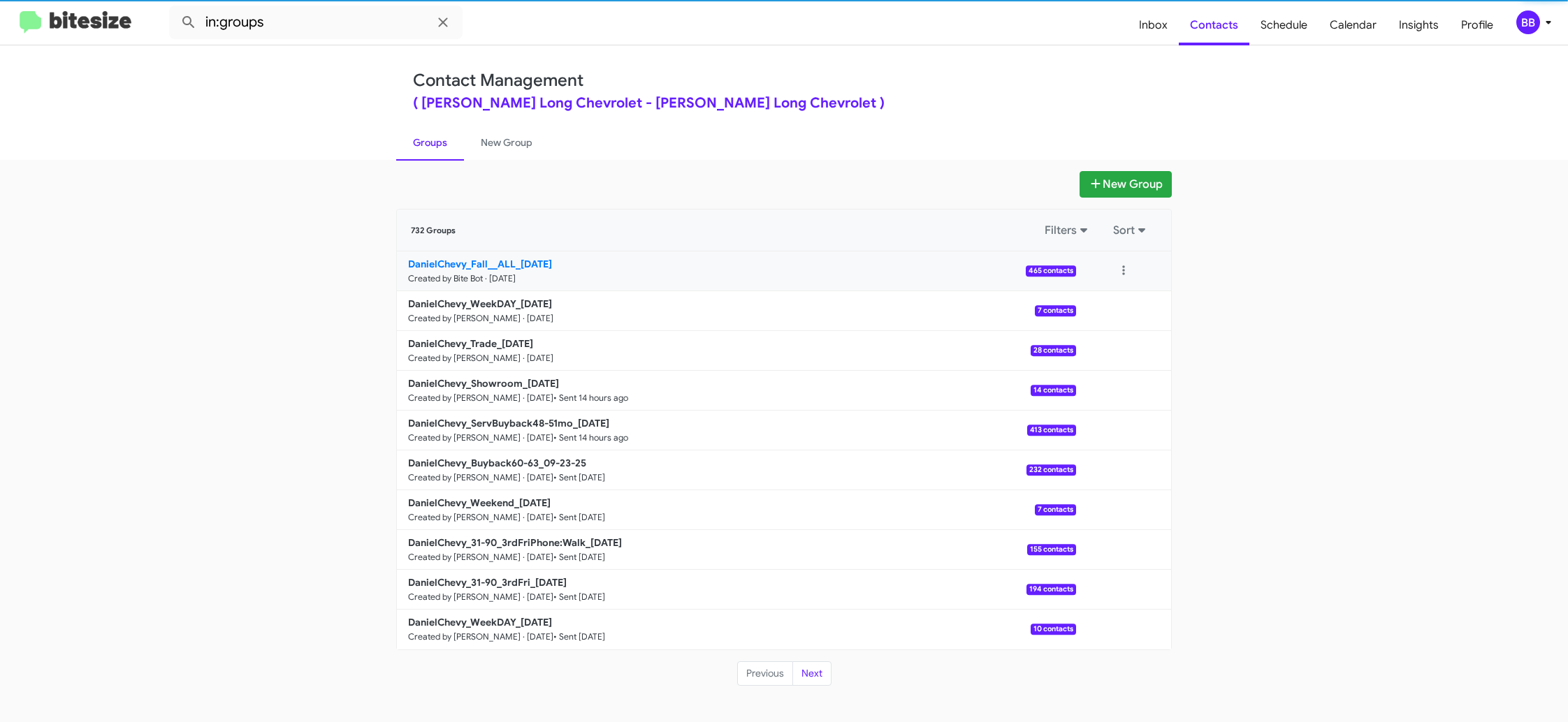
click at [484, 276] on small "Created by Bite Bot · [DATE]" at bounding box center [462, 279] width 108 height 11
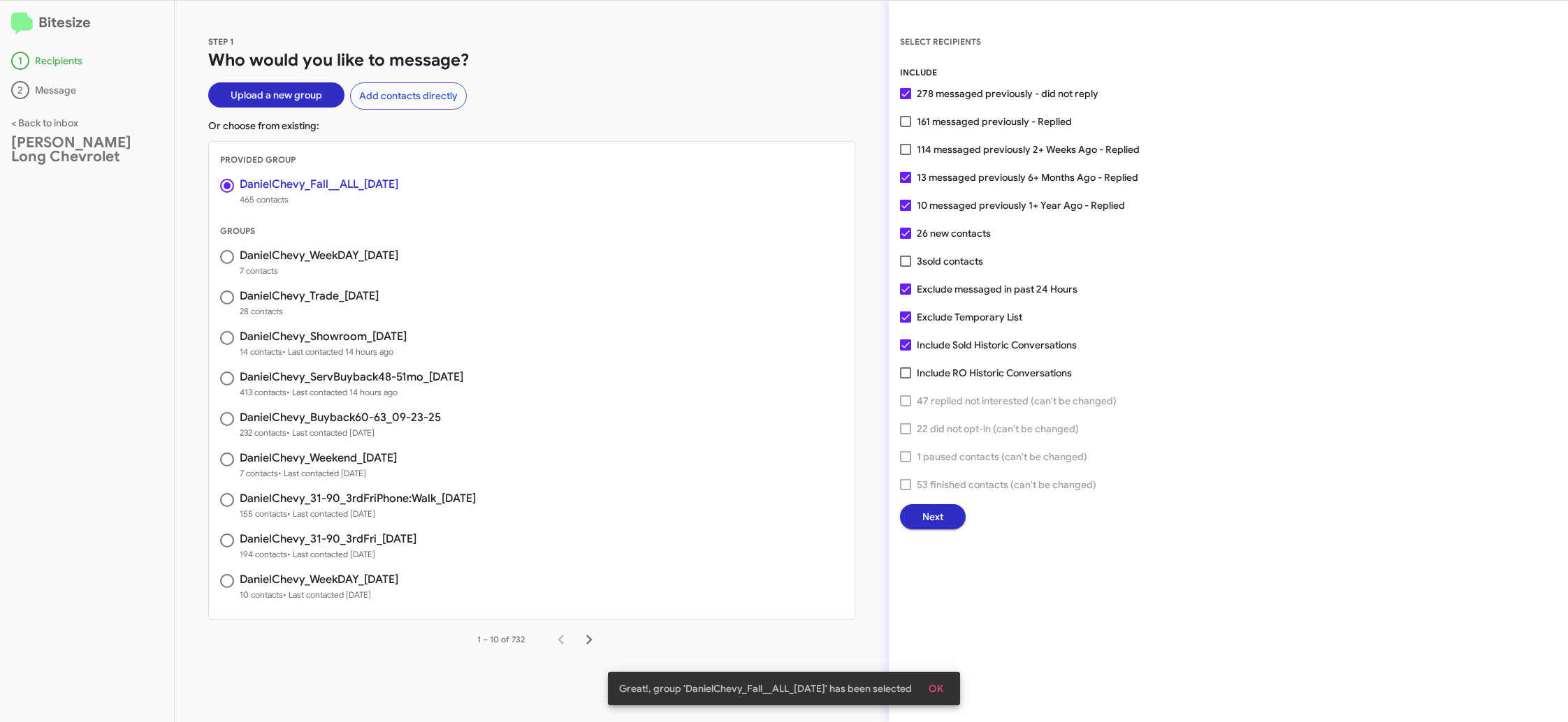
click at [912, 523] on button "Next" at bounding box center [933, 516] width 66 height 25
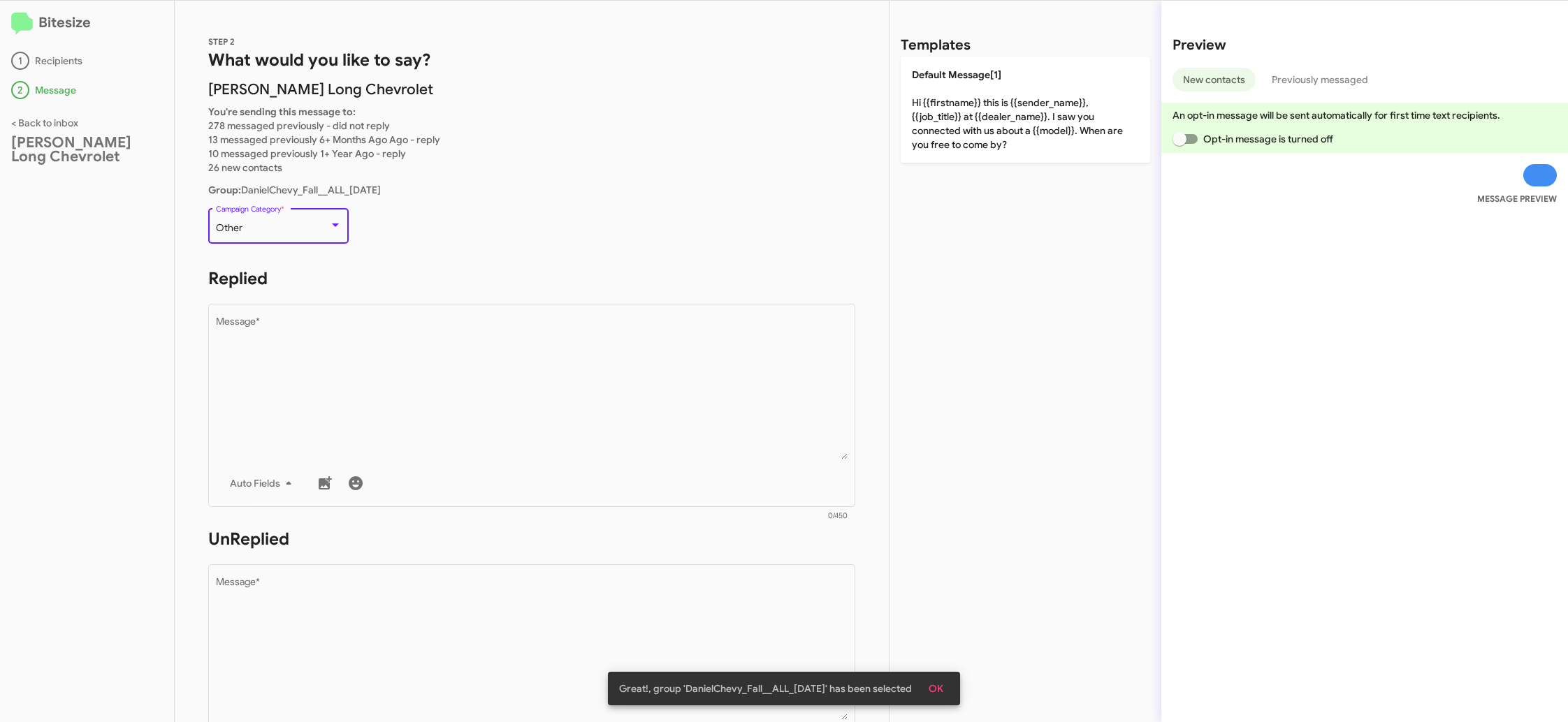
click at [281, 233] on div "Other" at bounding box center [273, 229] width 113 height 11
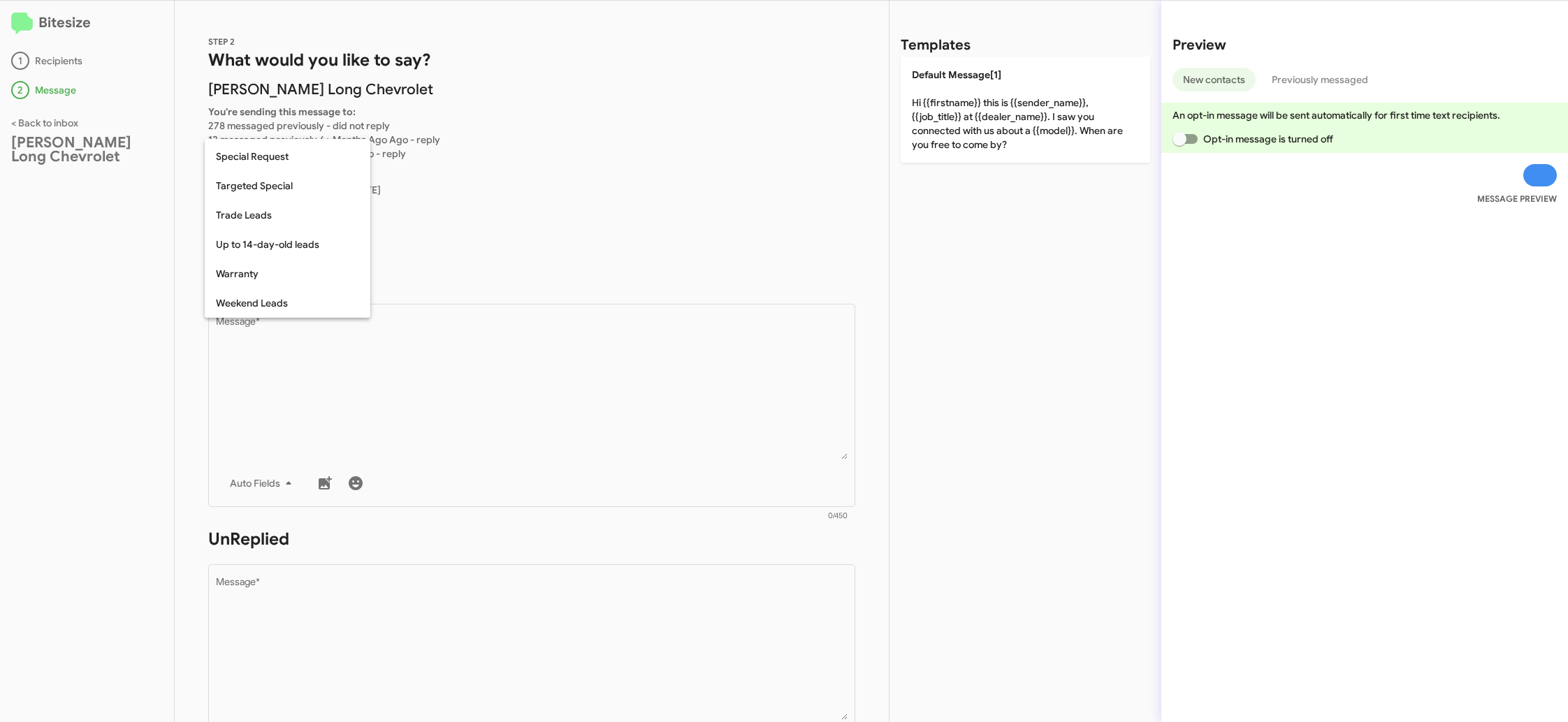
scroll to position [583, 0]
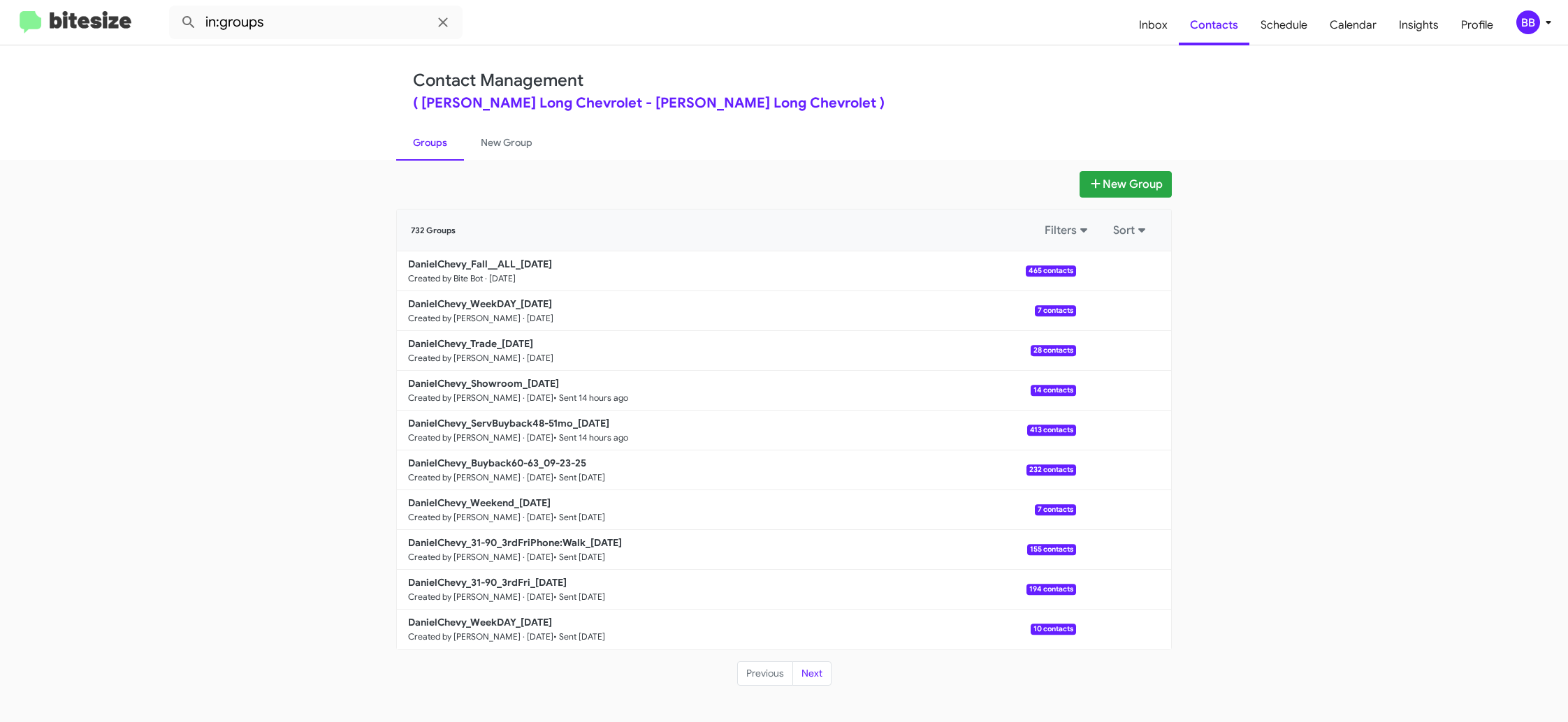
click at [1541, 21] on icon at bounding box center [1548, 22] width 16 height 16
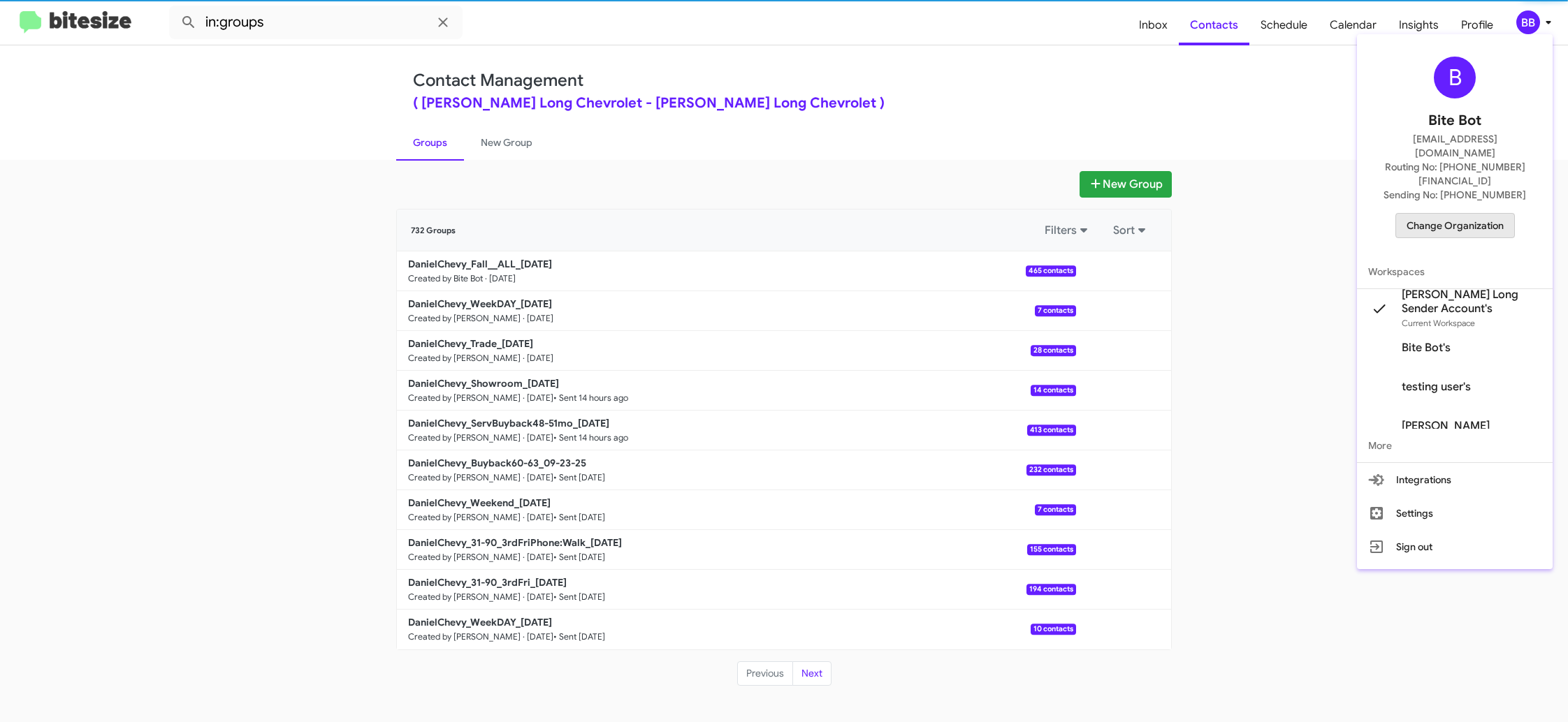
click at [1458, 214] on span "Change Organization" at bounding box center [1455, 225] width 97 height 24
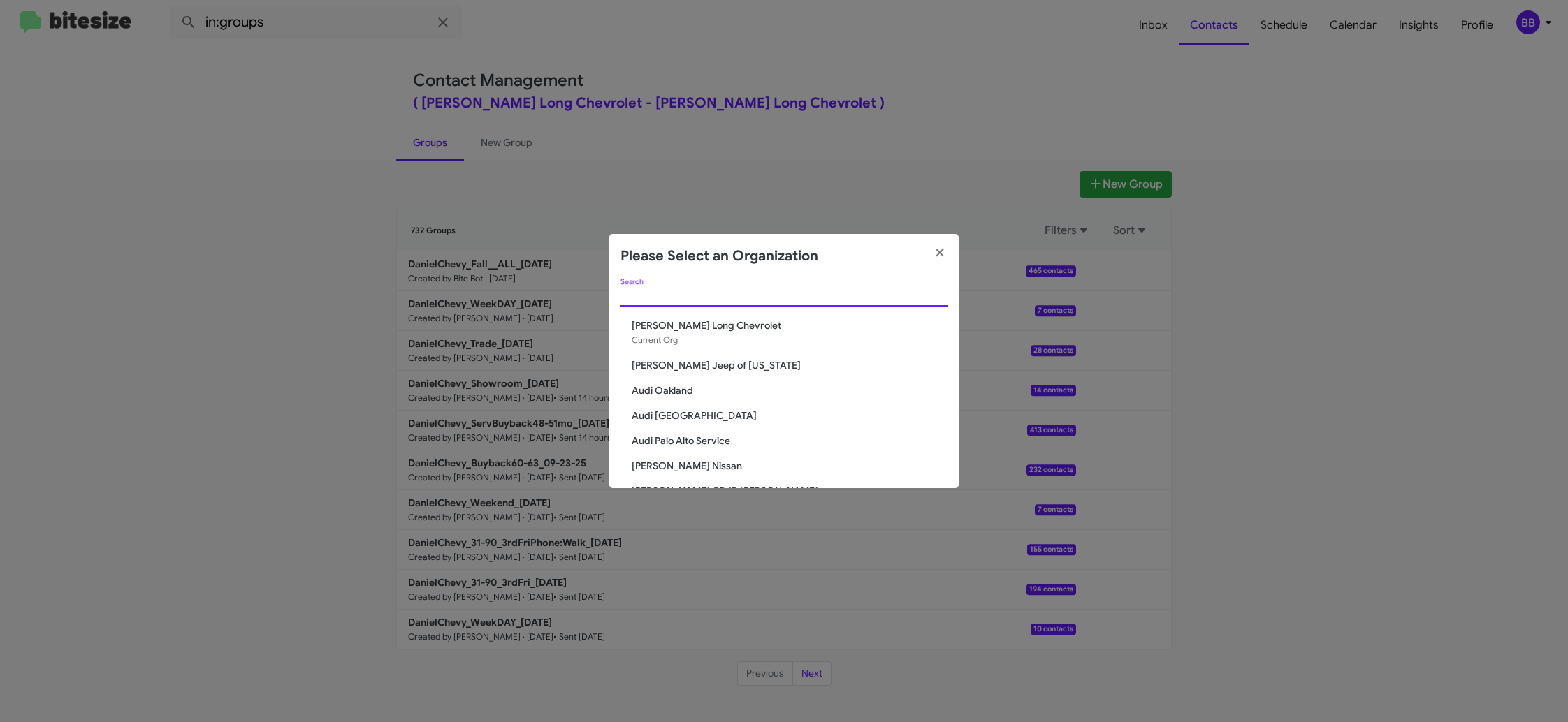
click at [697, 300] on input "Search" at bounding box center [784, 296] width 327 height 11
type input "j"
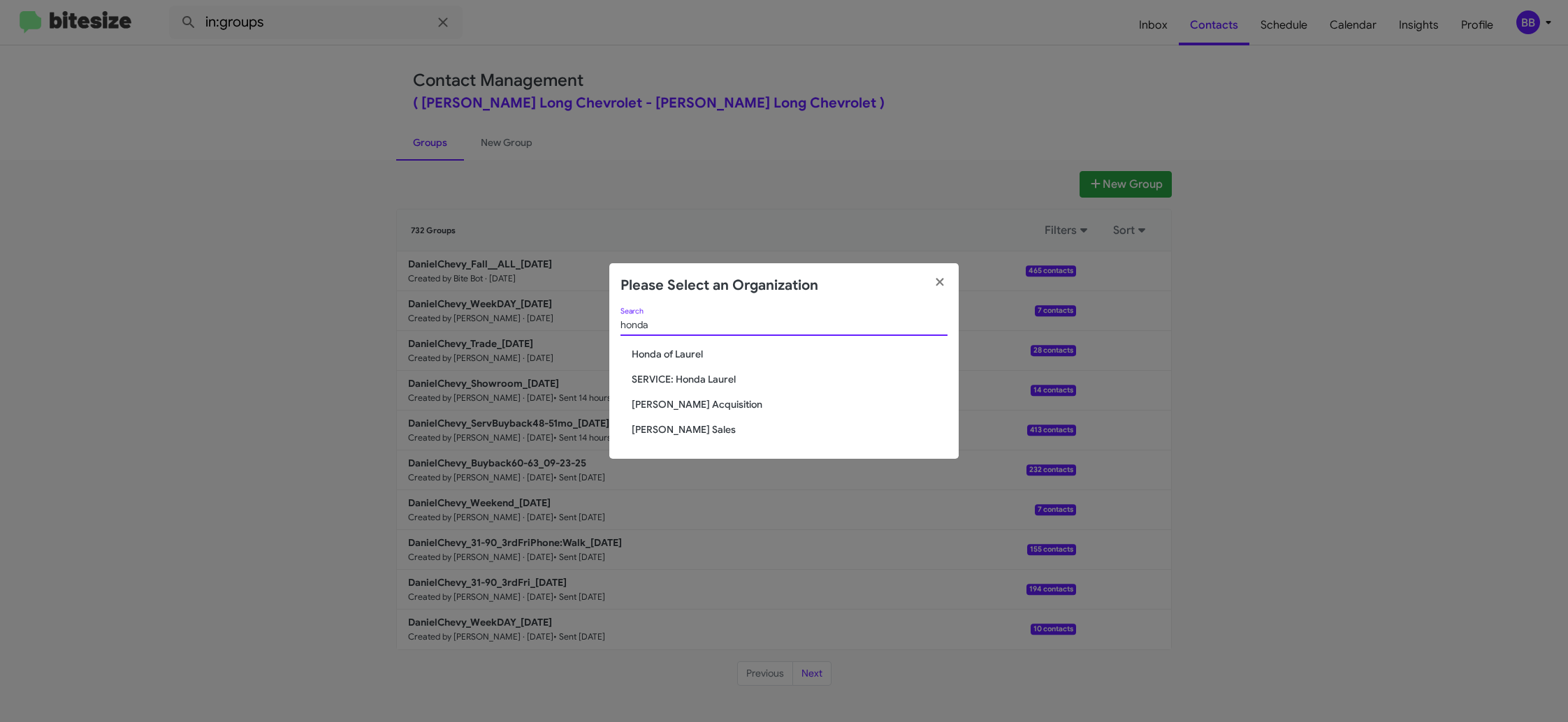
type input "honda"
click at [689, 427] on span "[PERSON_NAME] Sales" at bounding box center [790, 429] width 316 height 14
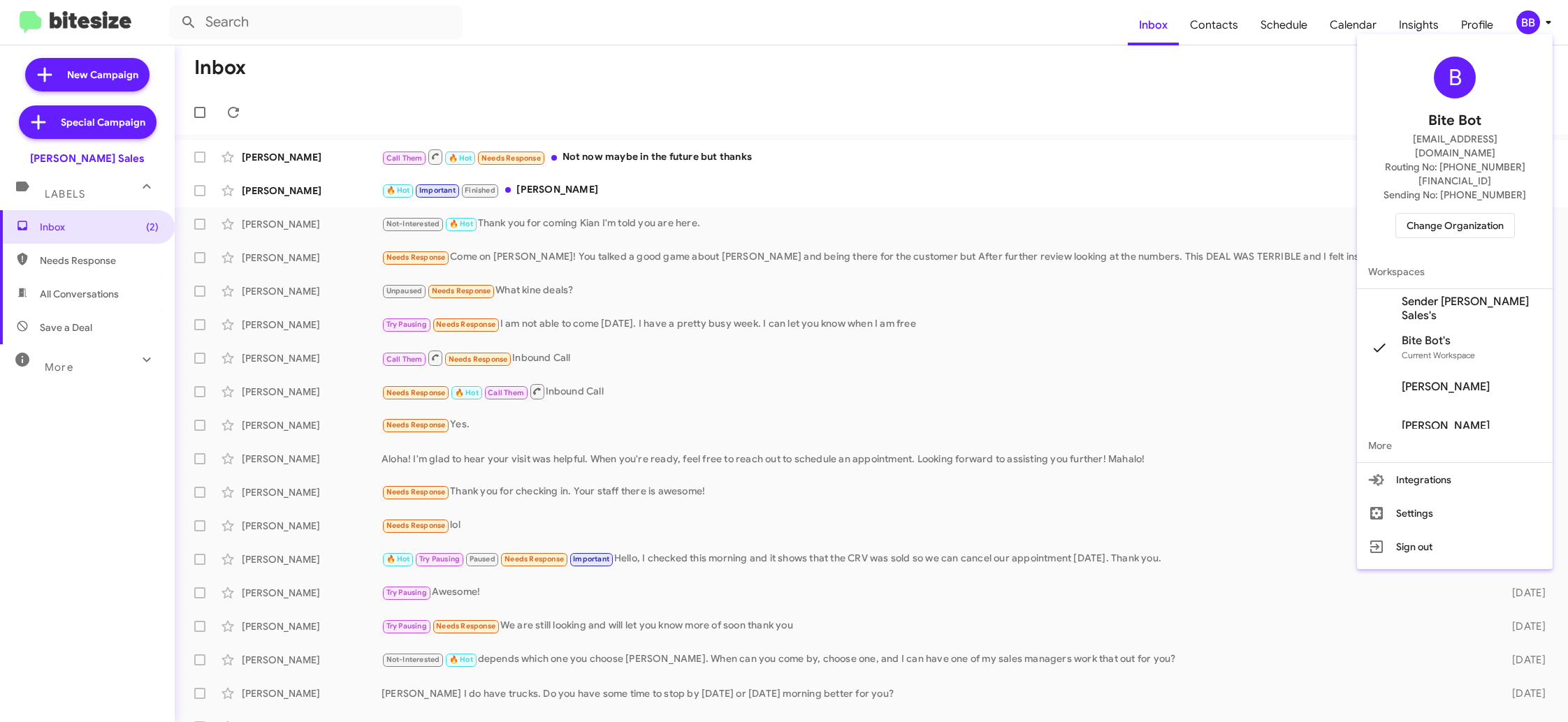
click at [1468, 295] on span "Sender Tony Honda Sales's" at bounding box center [1471, 308] width 140 height 28
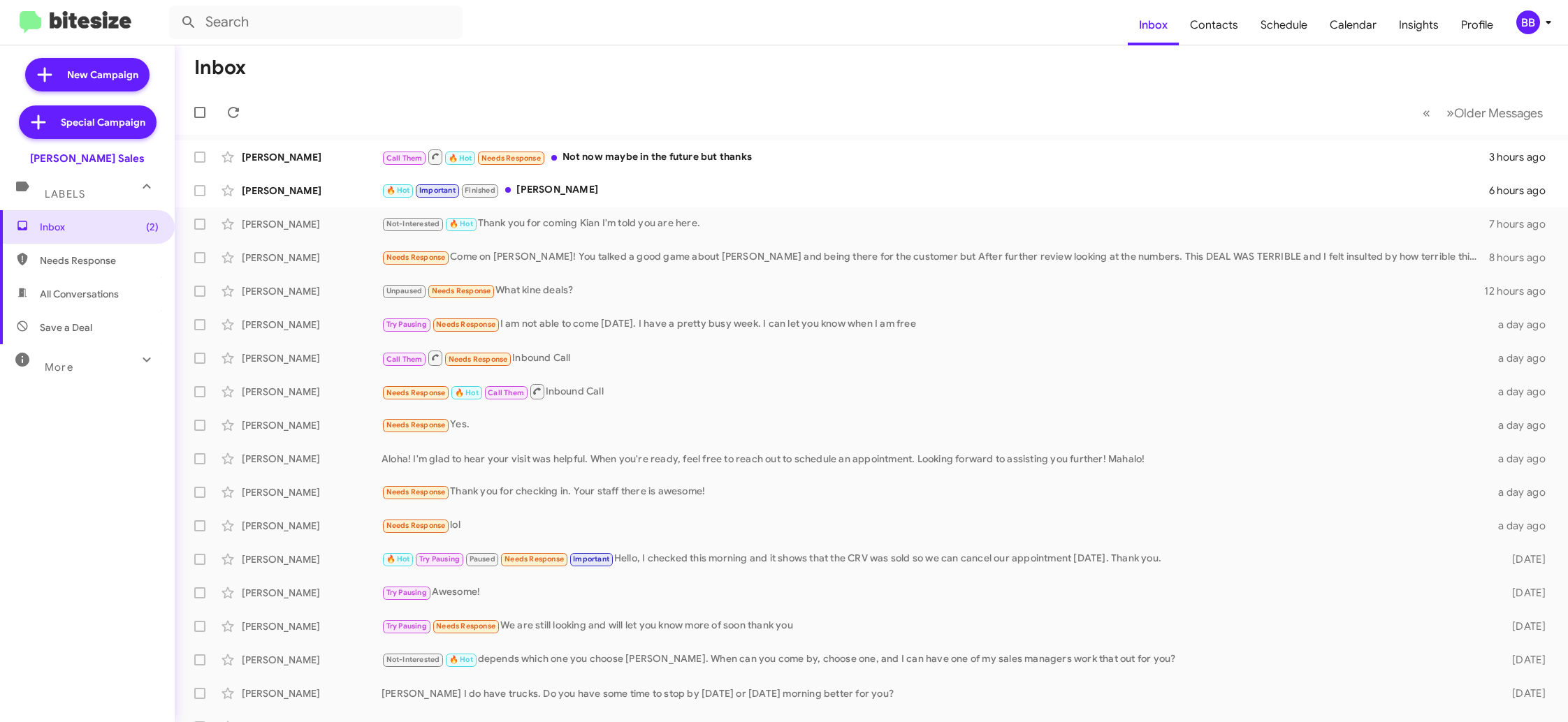
click at [1542, 29] on icon at bounding box center [1548, 22] width 16 height 16
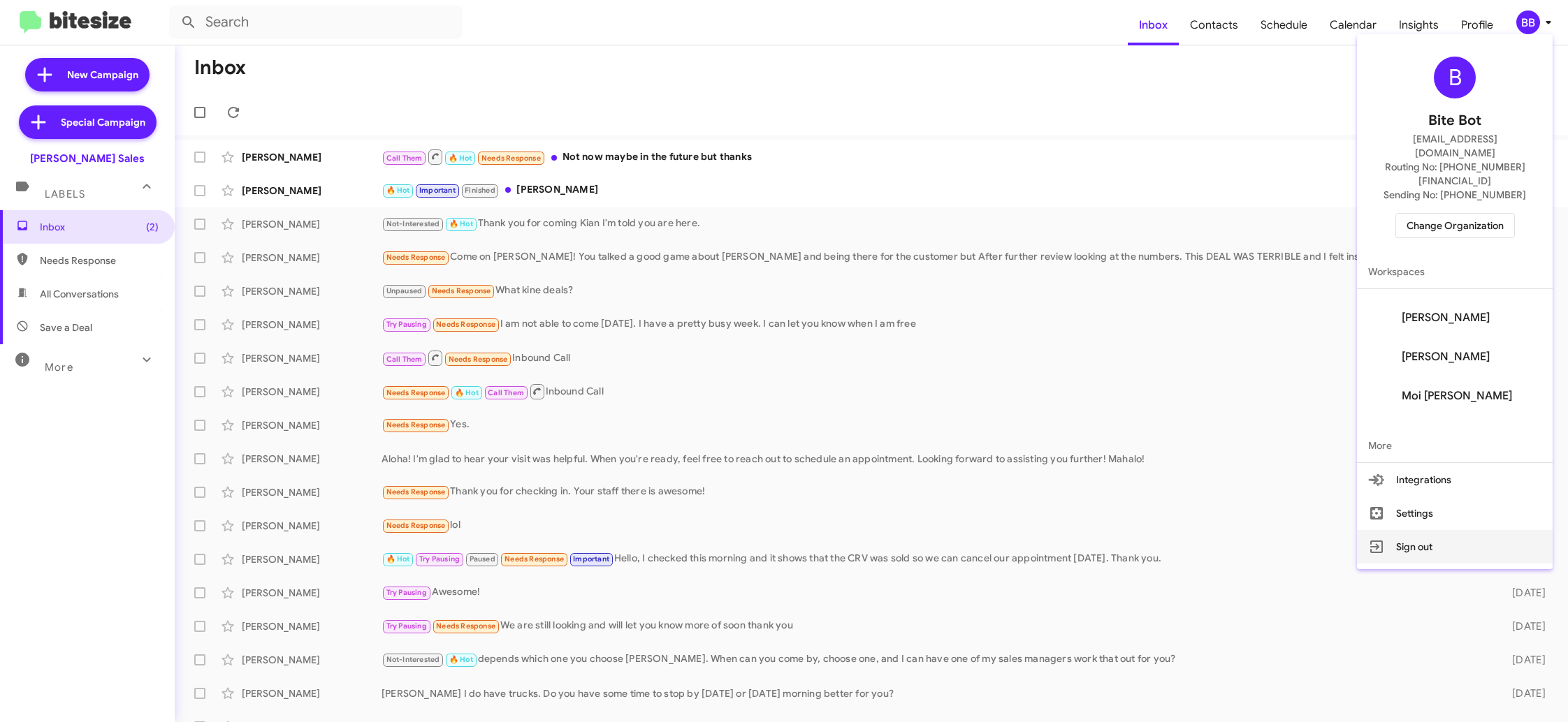
scroll to position [110, 0]
click at [1434, 530] on button "Sign out" at bounding box center [1455, 546] width 196 height 34
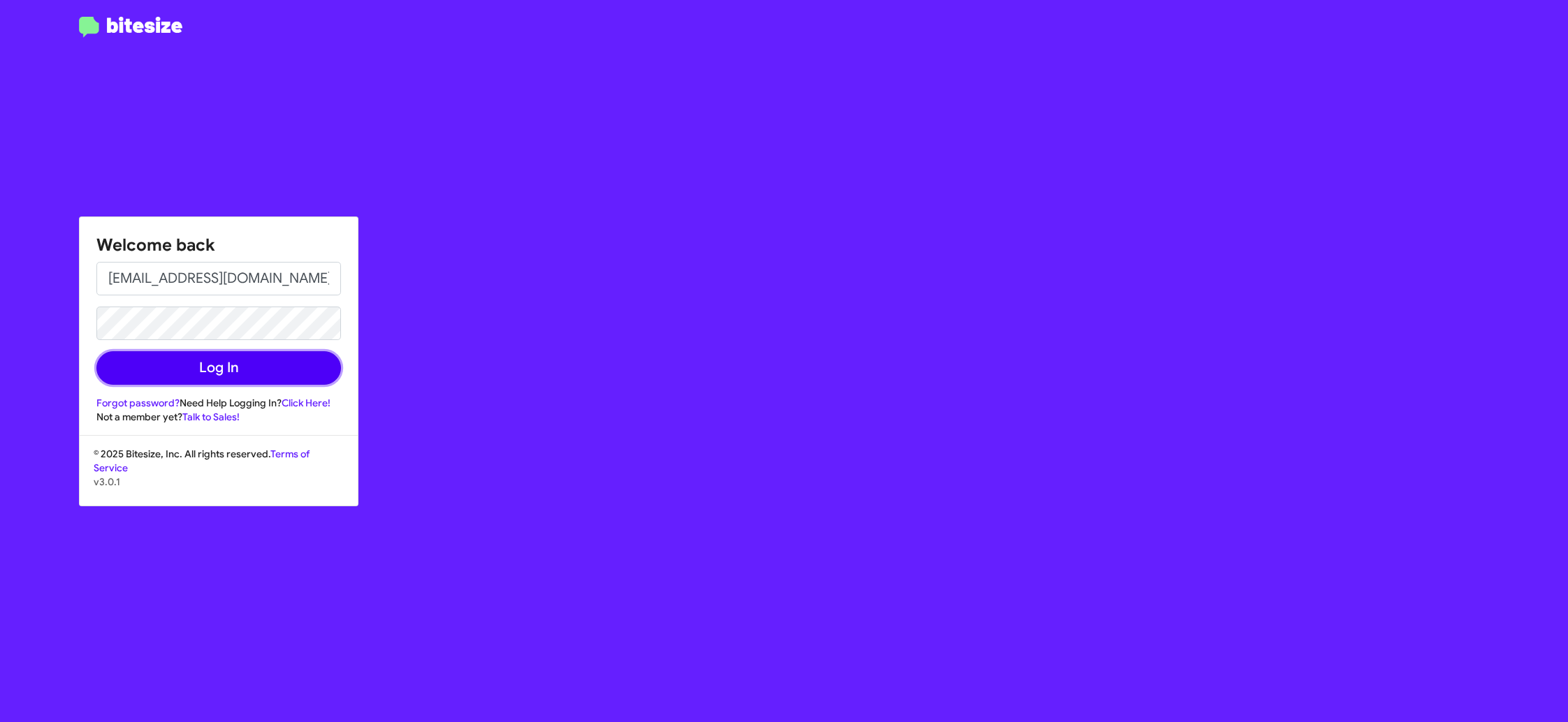
click at [231, 361] on button "Log In" at bounding box center [218, 368] width 245 height 34
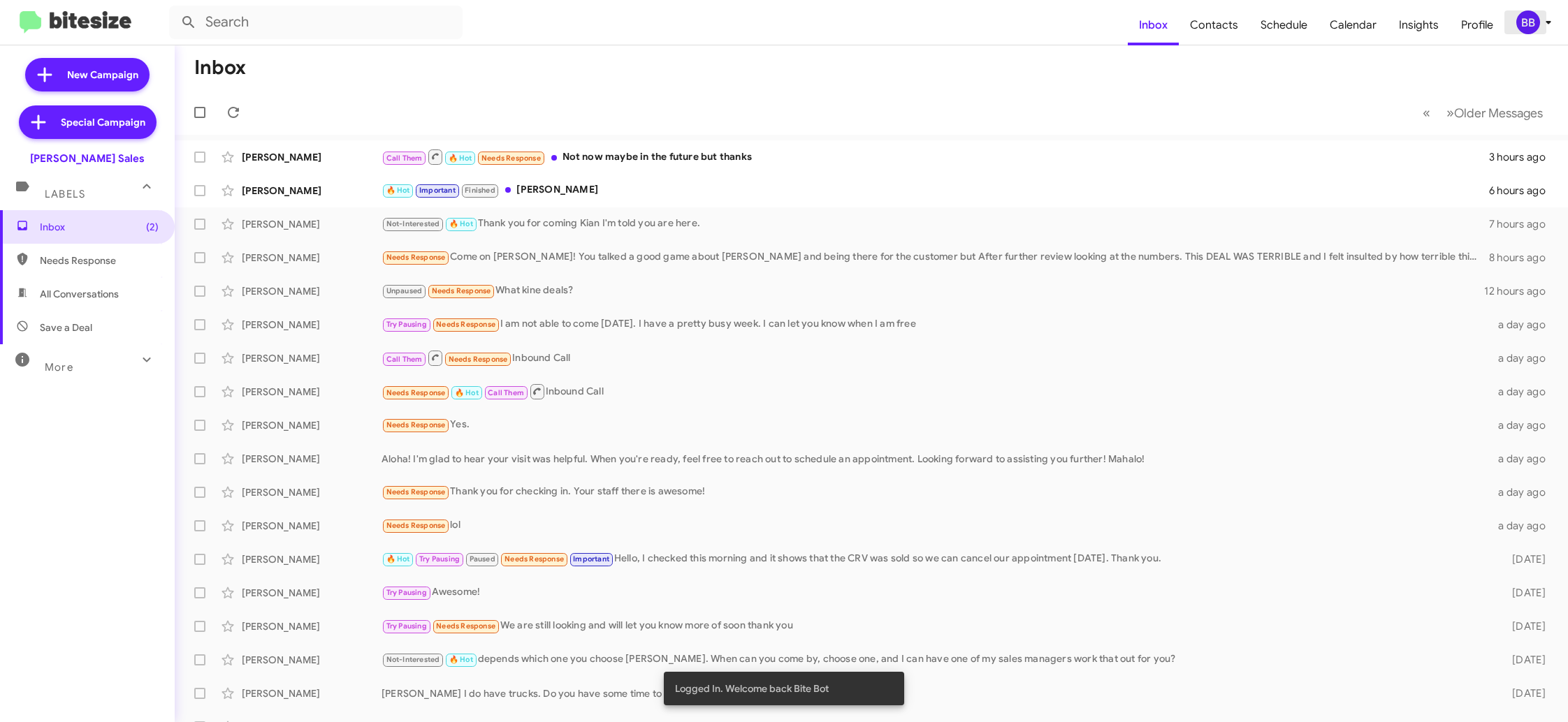
click at [1522, 30] on div "BB" at bounding box center [1528, 22] width 24 height 24
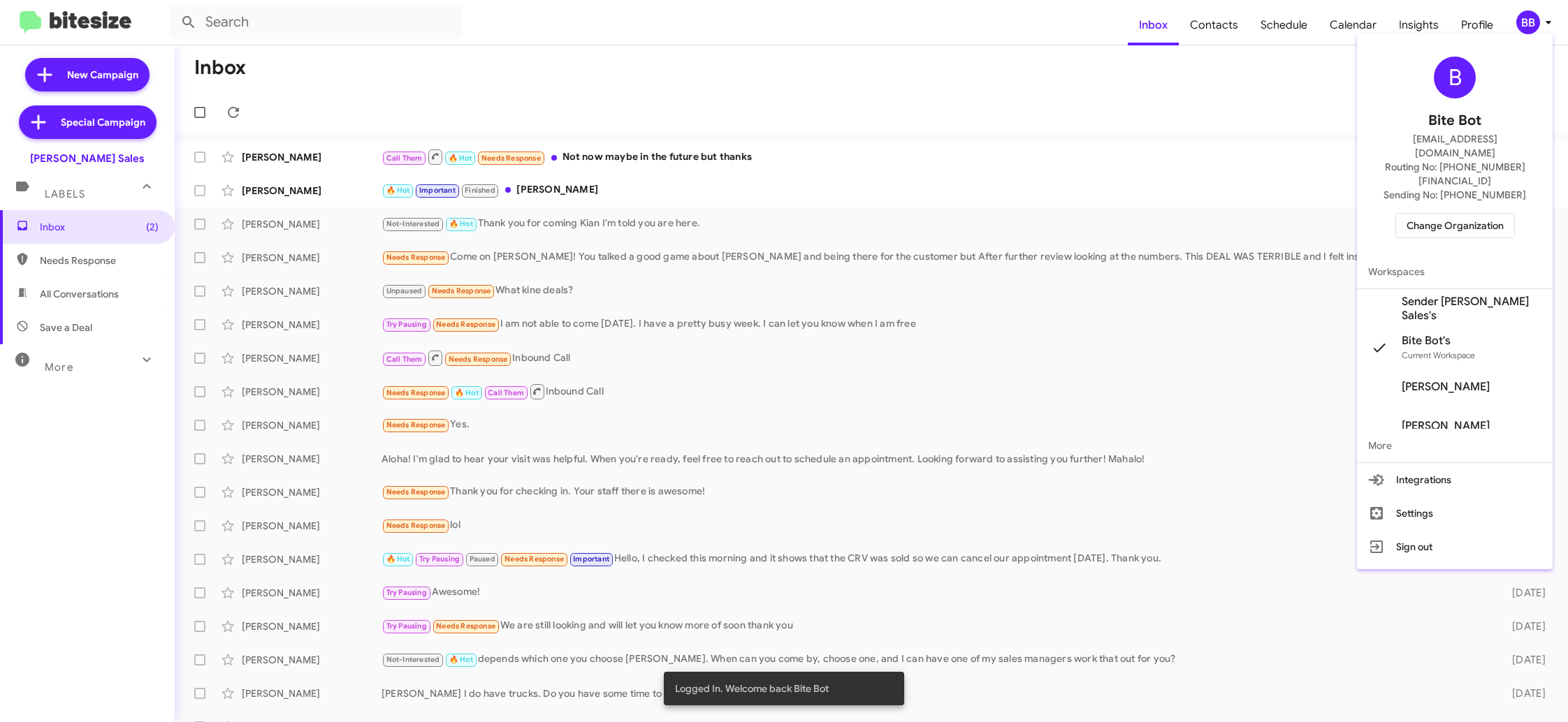
click at [1425, 214] on span "Change Organization" at bounding box center [1455, 225] width 97 height 24
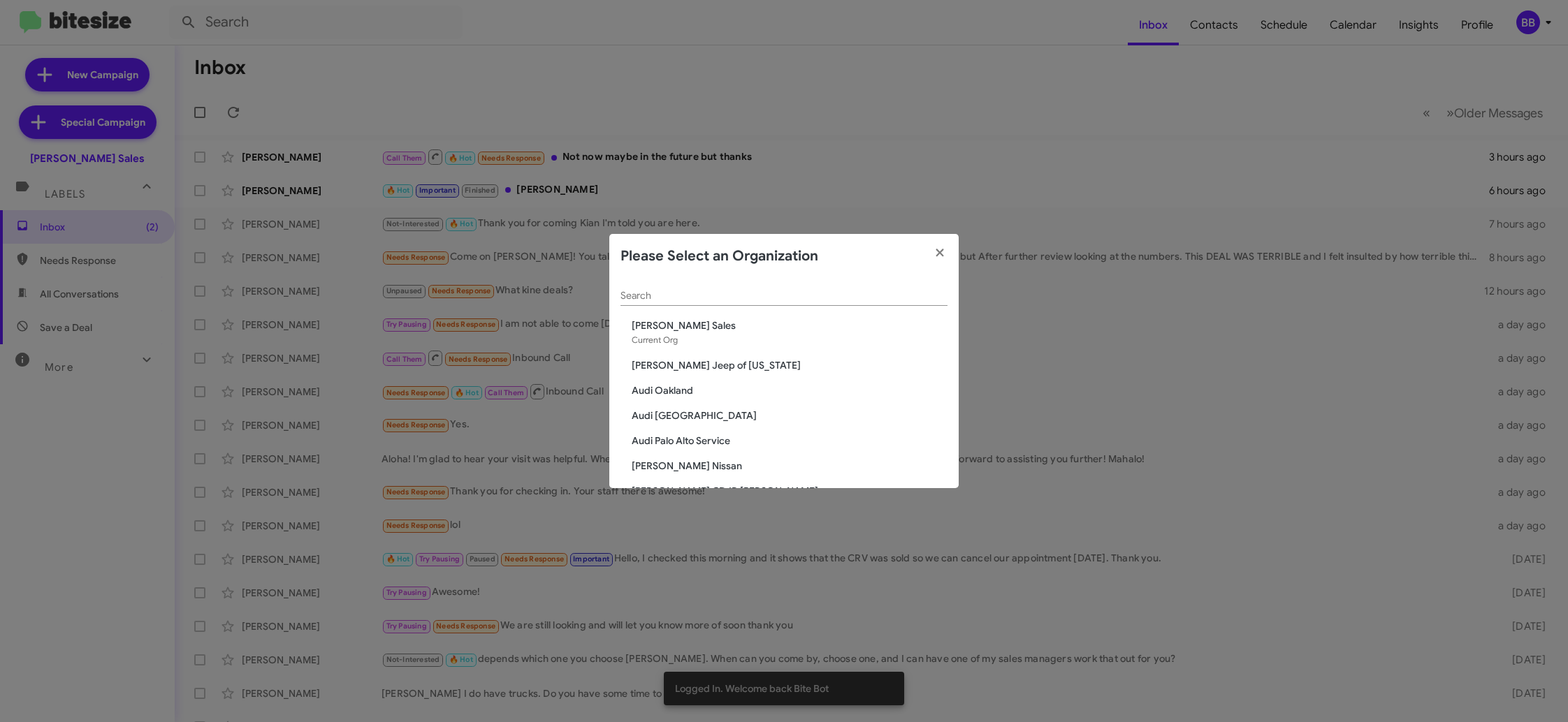
click at [732, 303] on div "Search" at bounding box center [784, 293] width 327 height 27
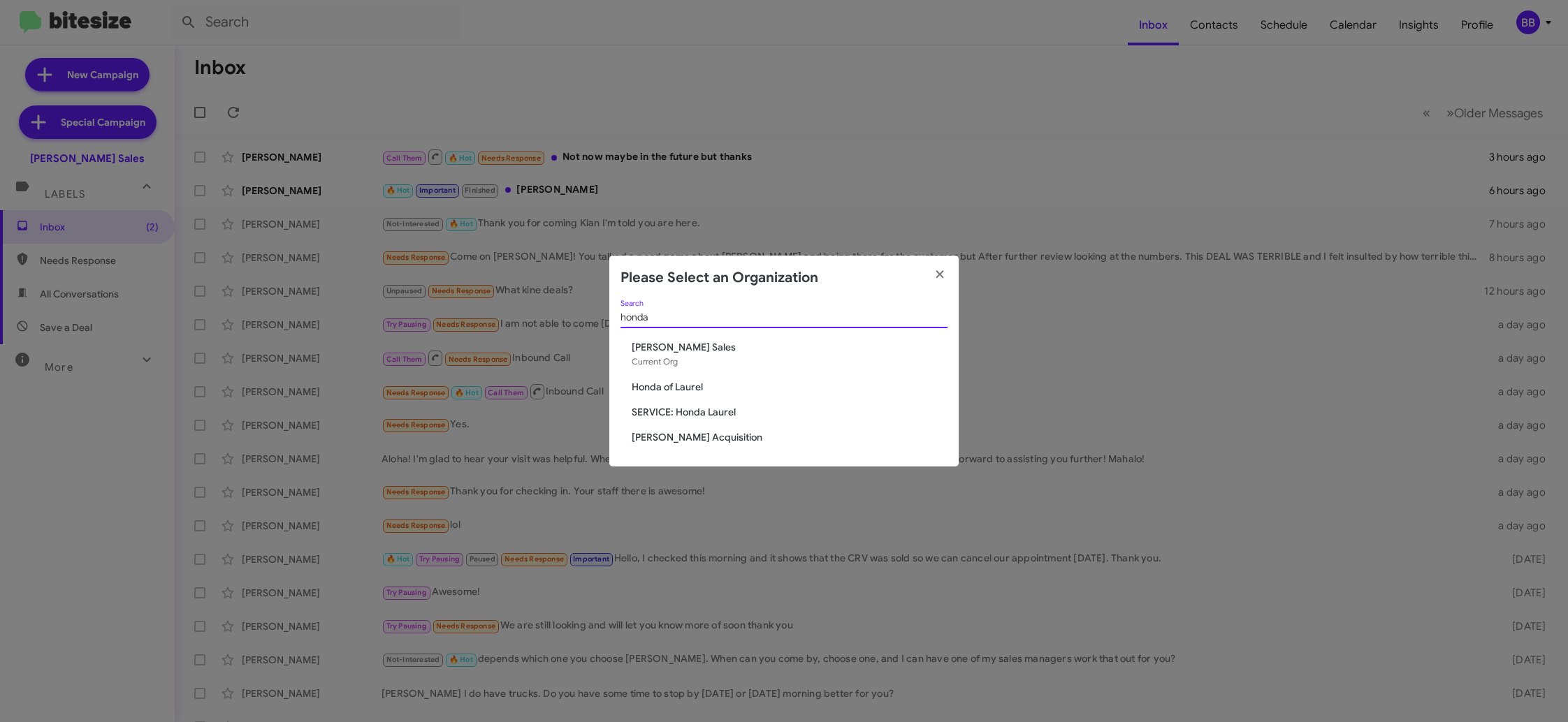
type input "honda"
click at [686, 348] on span "[PERSON_NAME] Sales" at bounding box center [790, 346] width 316 height 14
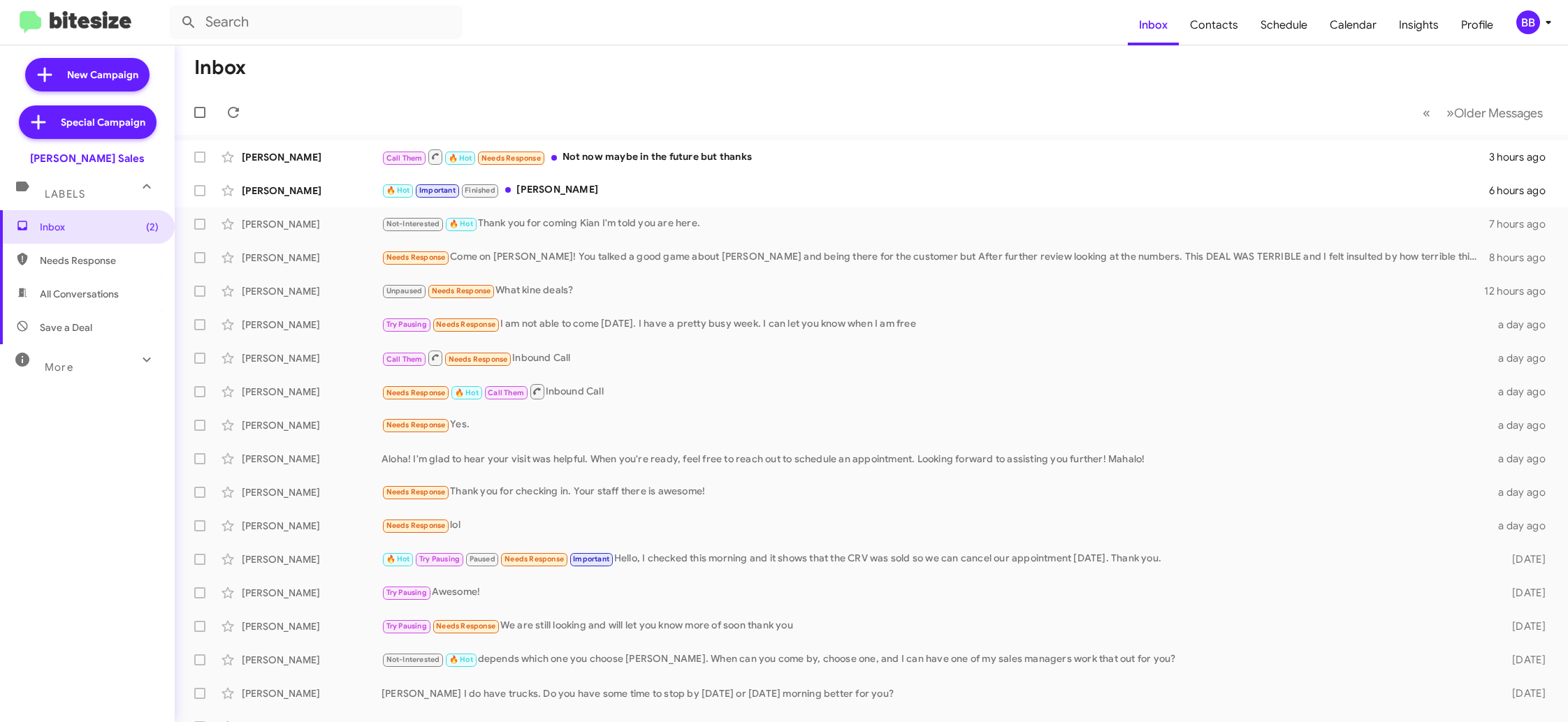
click at [1534, 29] on div "BB" at bounding box center [1528, 22] width 24 height 24
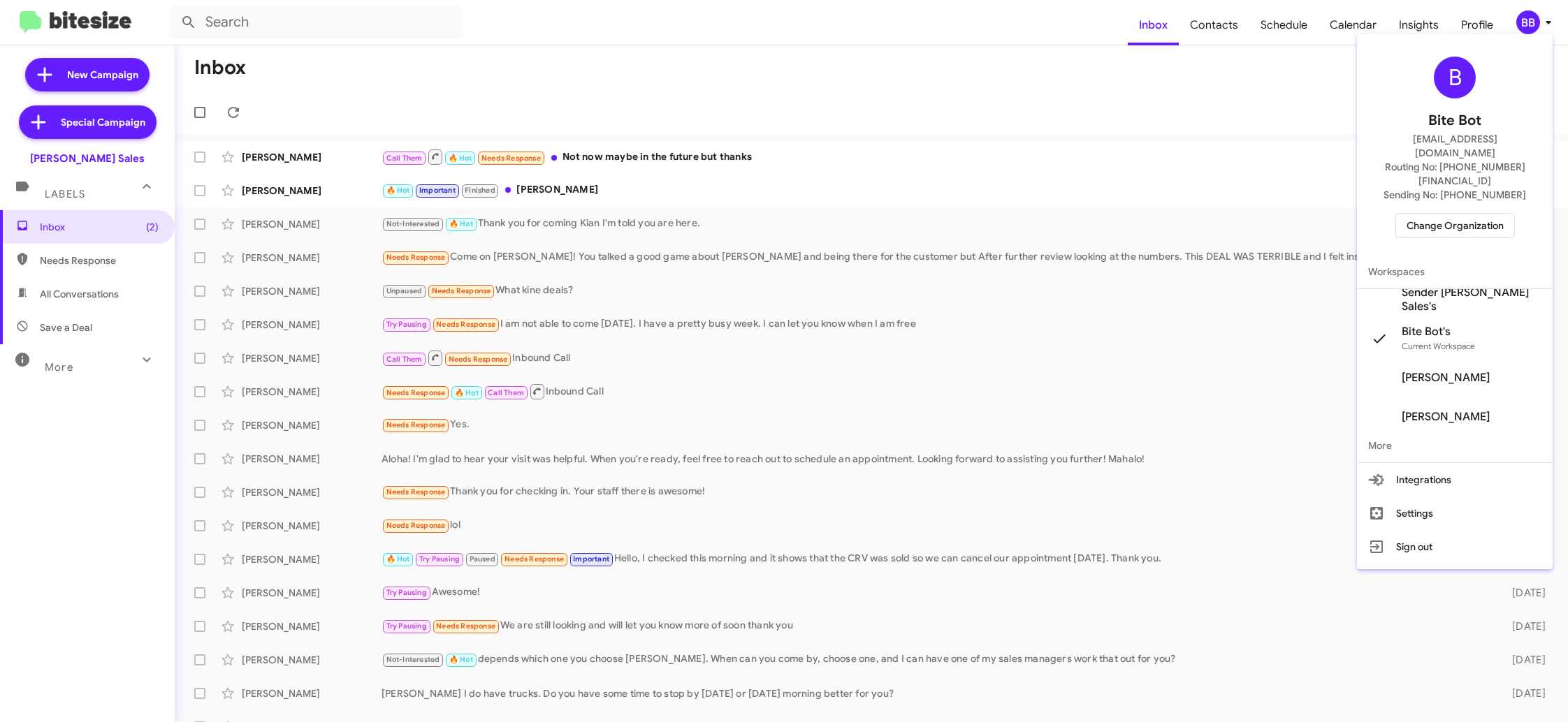
scroll to position [12, 0]
click at [1469, 283] on span "Sender [PERSON_NAME] Sales's" at bounding box center [1471, 297] width 140 height 28
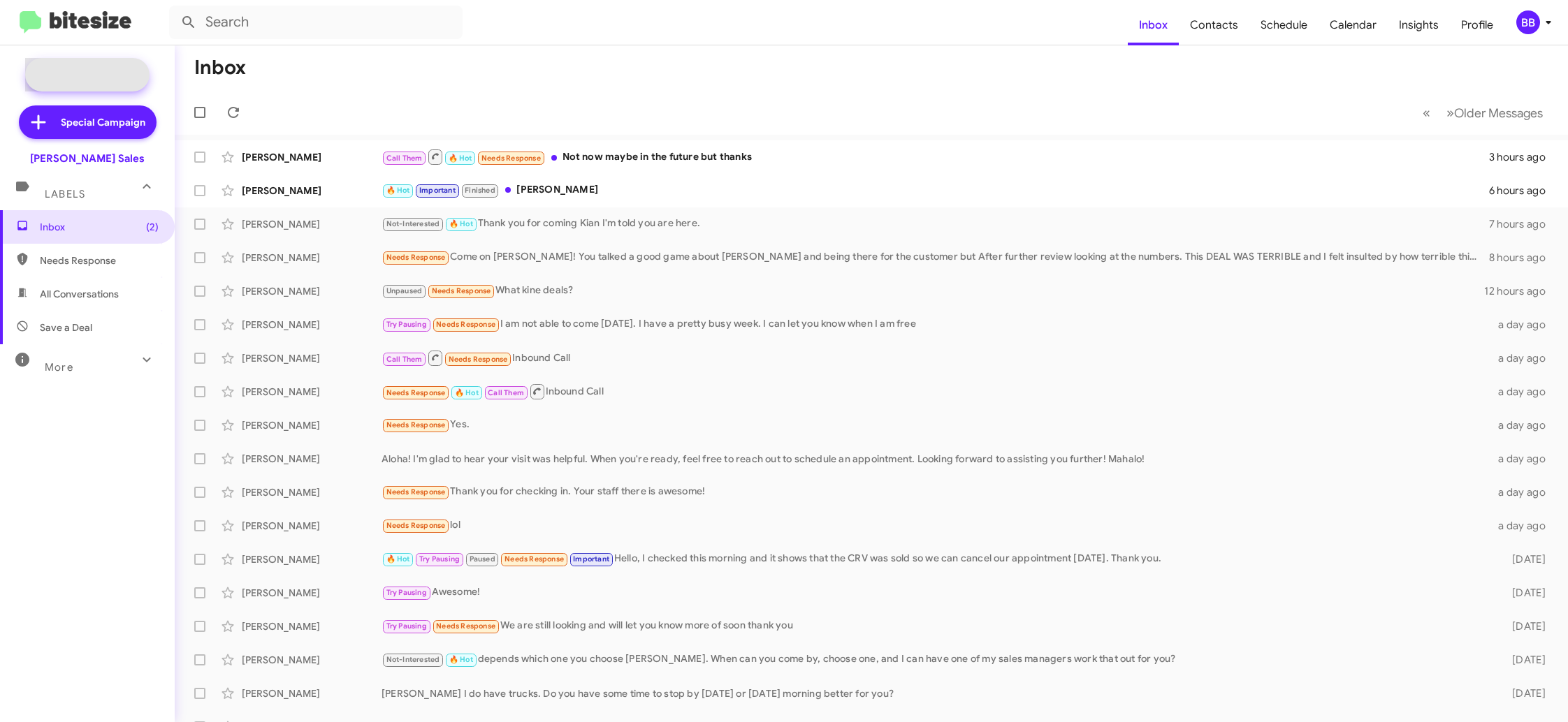
click at [100, 78] on span "New Campaign" at bounding box center [103, 74] width 71 height 14
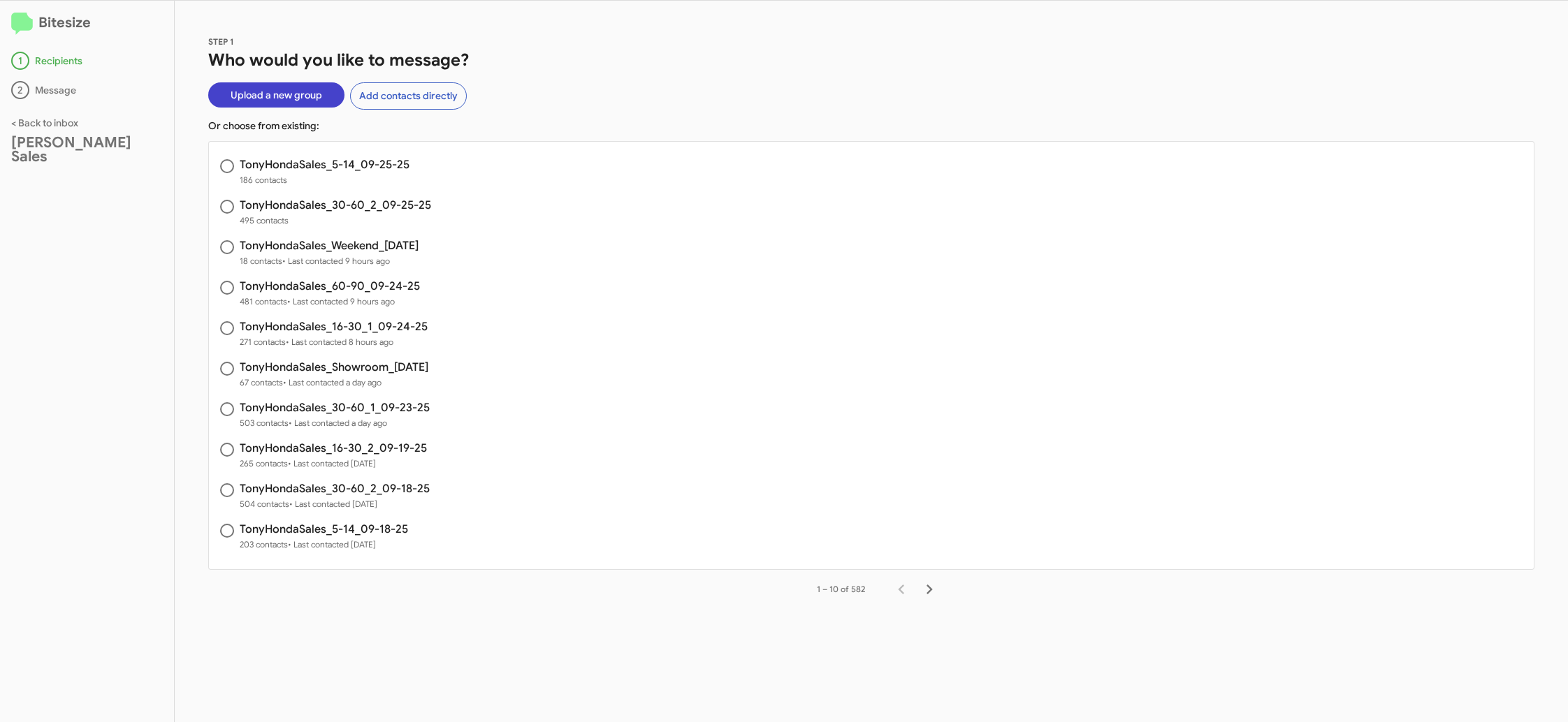
click at [259, 100] on span "Upload a new group" at bounding box center [276, 95] width 92 height 25
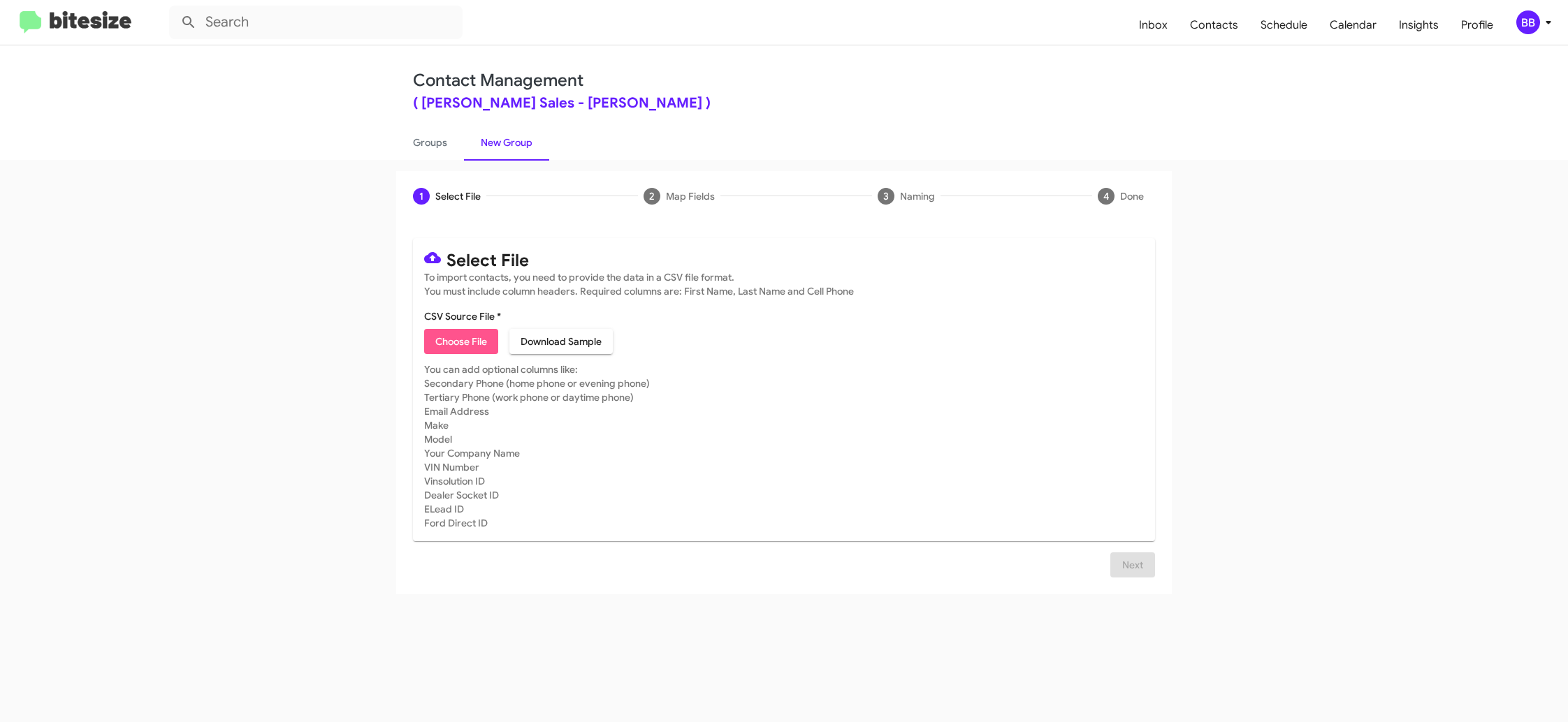
click at [472, 343] on span "Choose File" at bounding box center [461, 341] width 52 height 25
type input "TonyHondaSales_30-60_2_09-25-25"
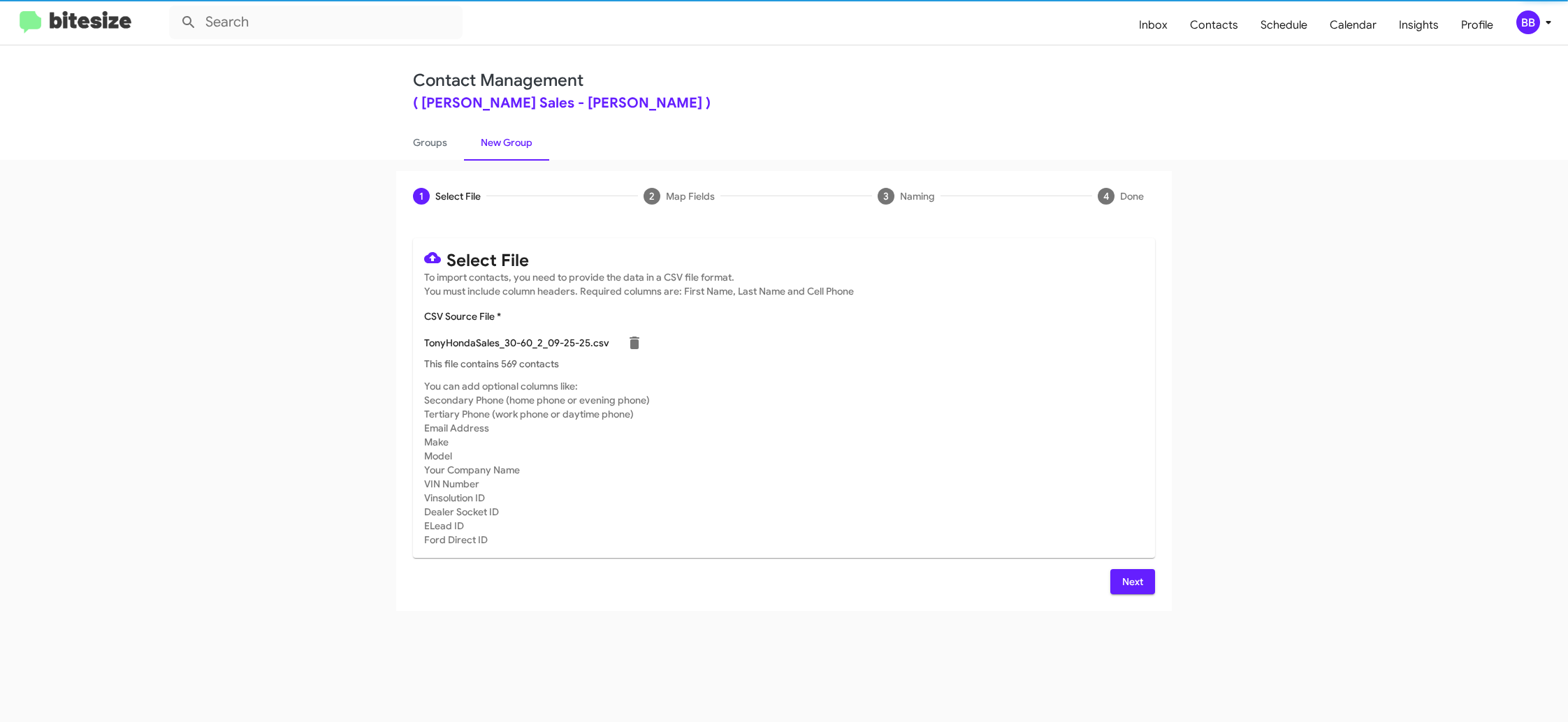
click at [849, 377] on mat-card "Select File To import contacts, you need to provide the data in a CSV file form…" at bounding box center [784, 398] width 742 height 320
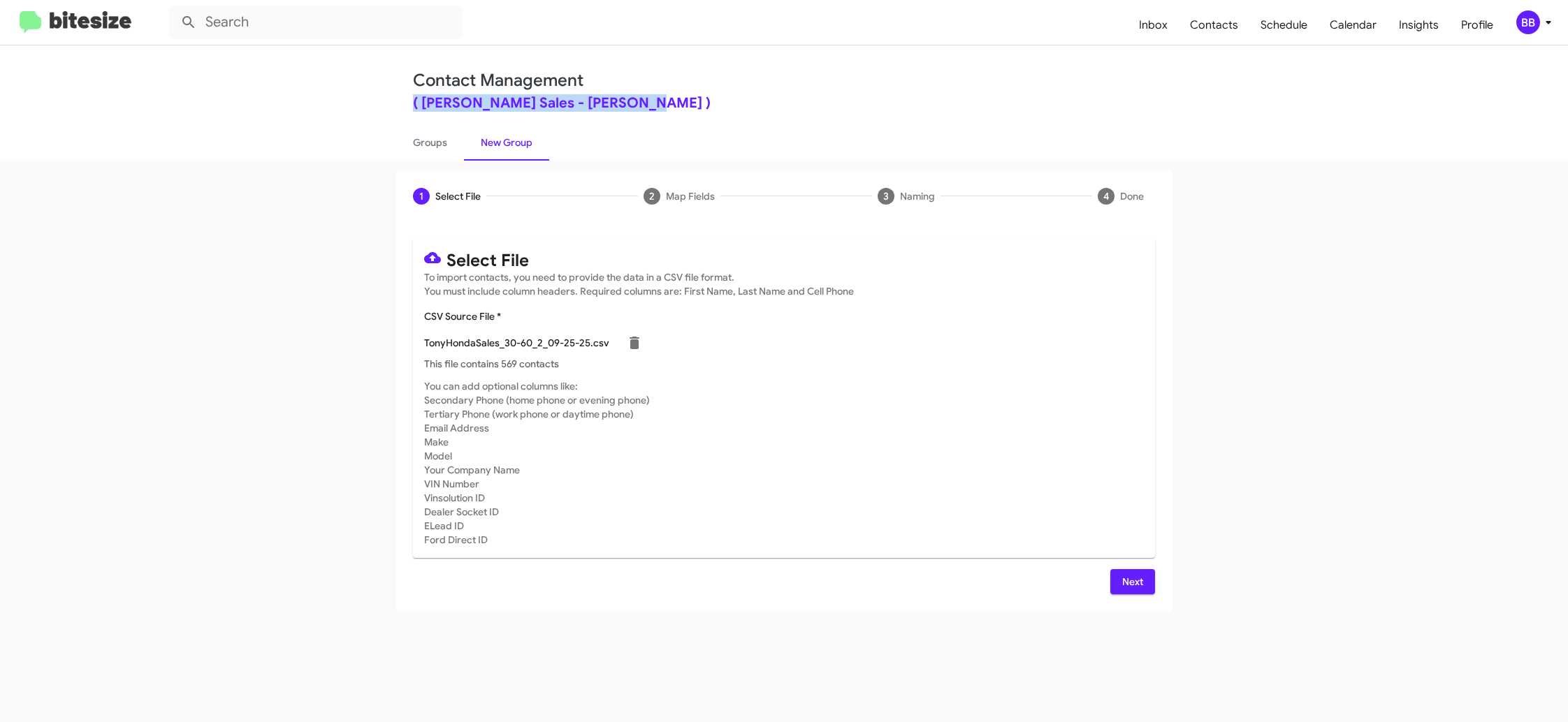
drag, startPoint x: 410, startPoint y: 103, endPoint x: 696, endPoint y: 107, distance: 286.0
click at [696, 107] on div "Contact Management ( [PERSON_NAME] Sales - [PERSON_NAME] ) Groups New Group" at bounding box center [784, 103] width 796 height 115
drag, startPoint x: 418, startPoint y: 343, endPoint x: 497, endPoint y: 349, distance: 79.2
click at [499, 348] on mat-card "Select File To import contacts, you need to provide the data in a CSV file form…" at bounding box center [784, 398] width 742 height 320
click at [1125, 588] on span "Next" at bounding box center [1132, 581] width 22 height 25
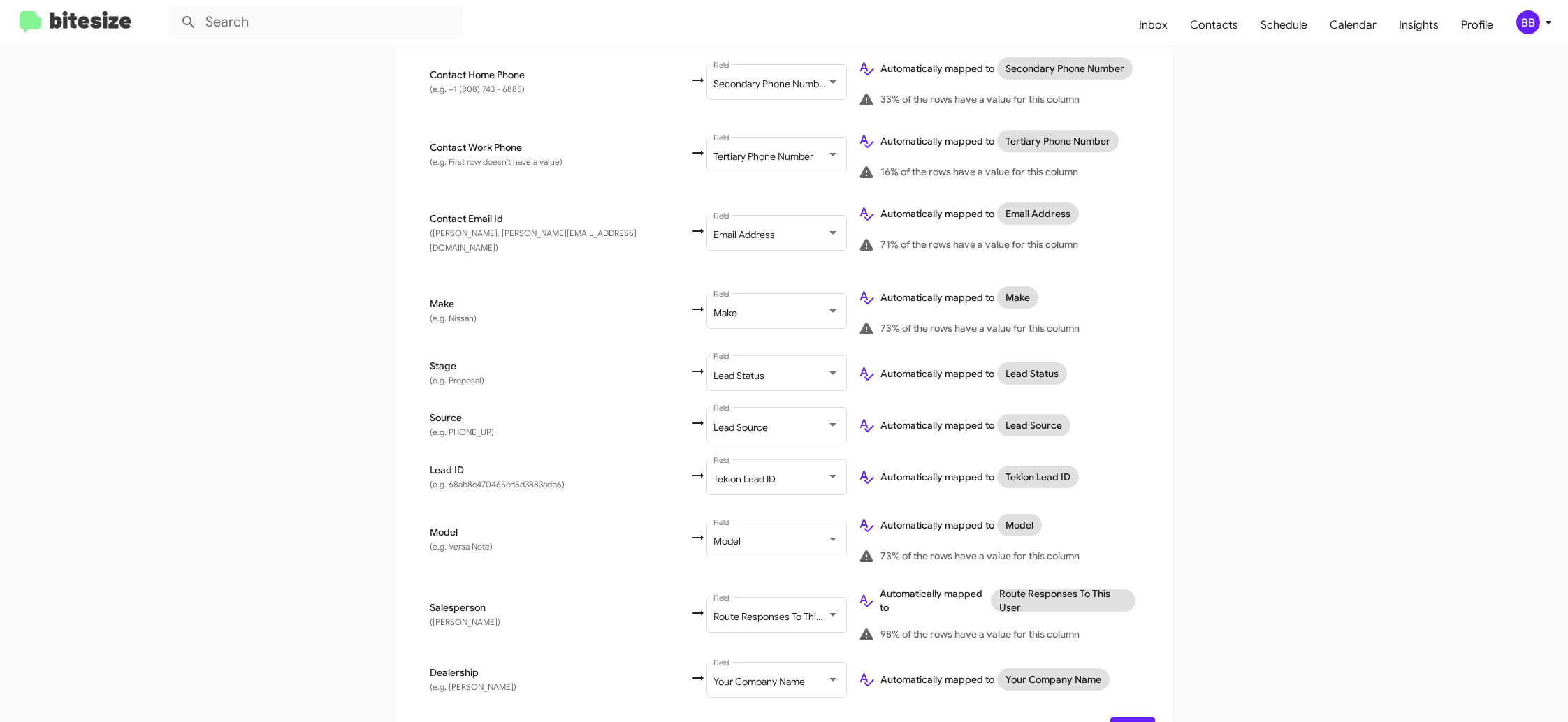
scroll to position [445, 0]
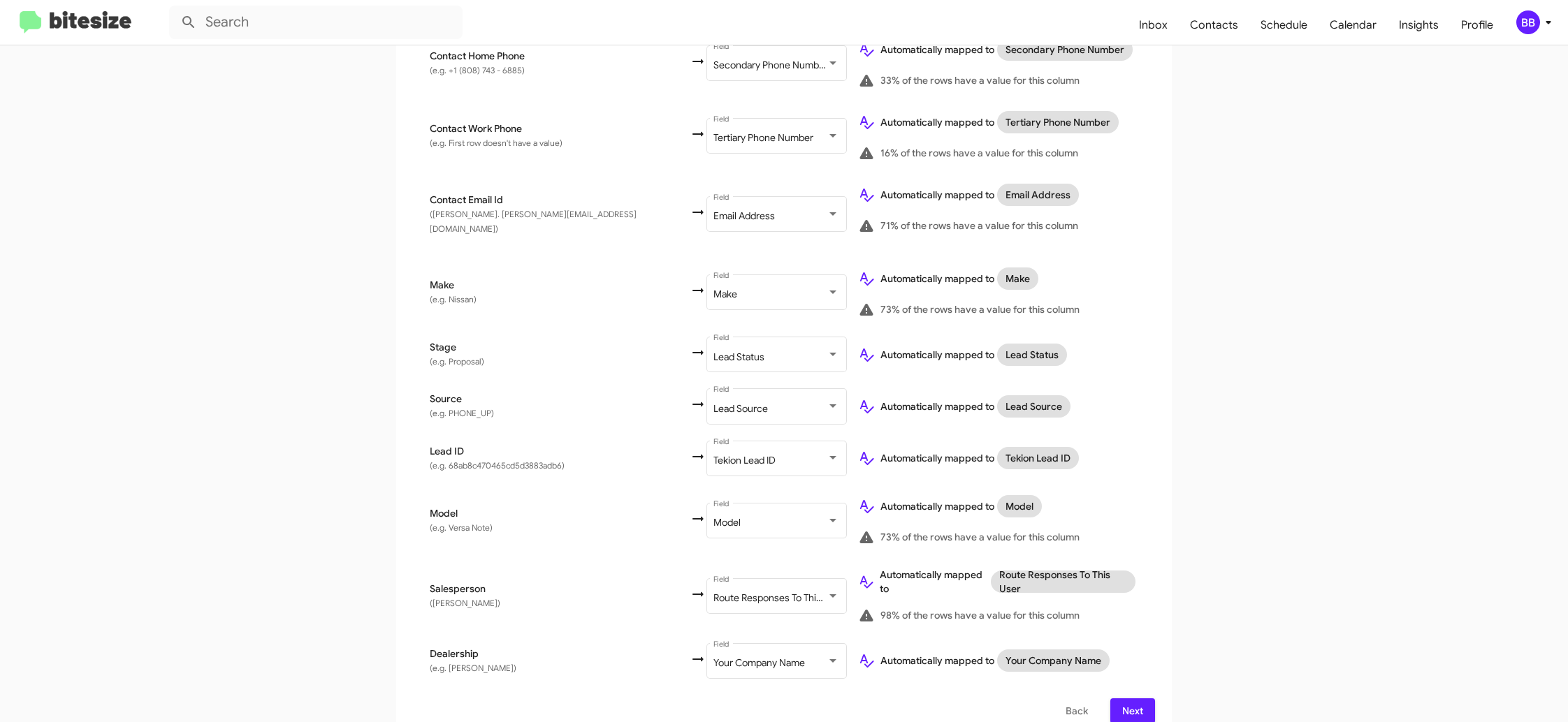
click at [714, 289] on div "Make" at bounding box center [770, 295] width 113 height 11
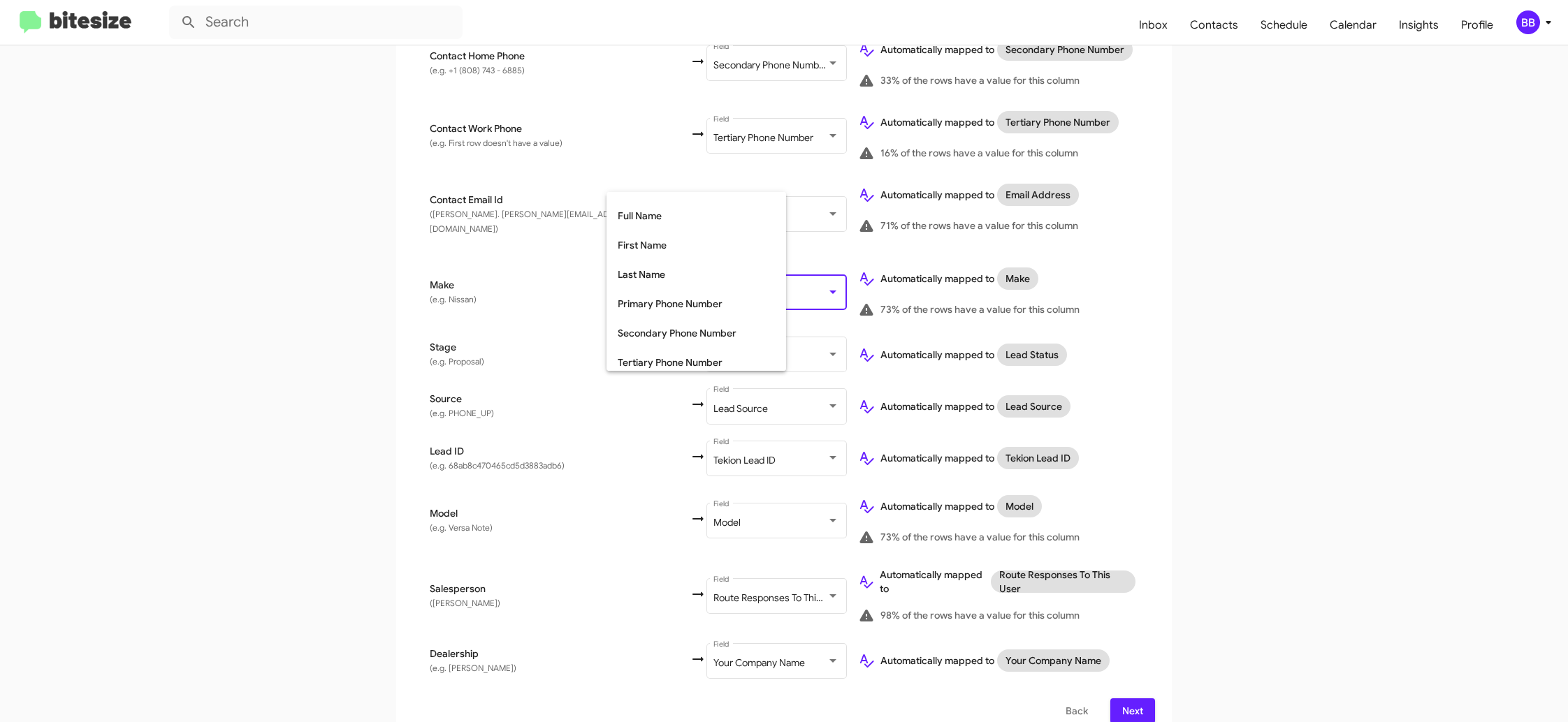
scroll to position [0, 0]
click at [711, 204] on span "Don't map this field" at bounding box center [696, 206] width 157 height 29
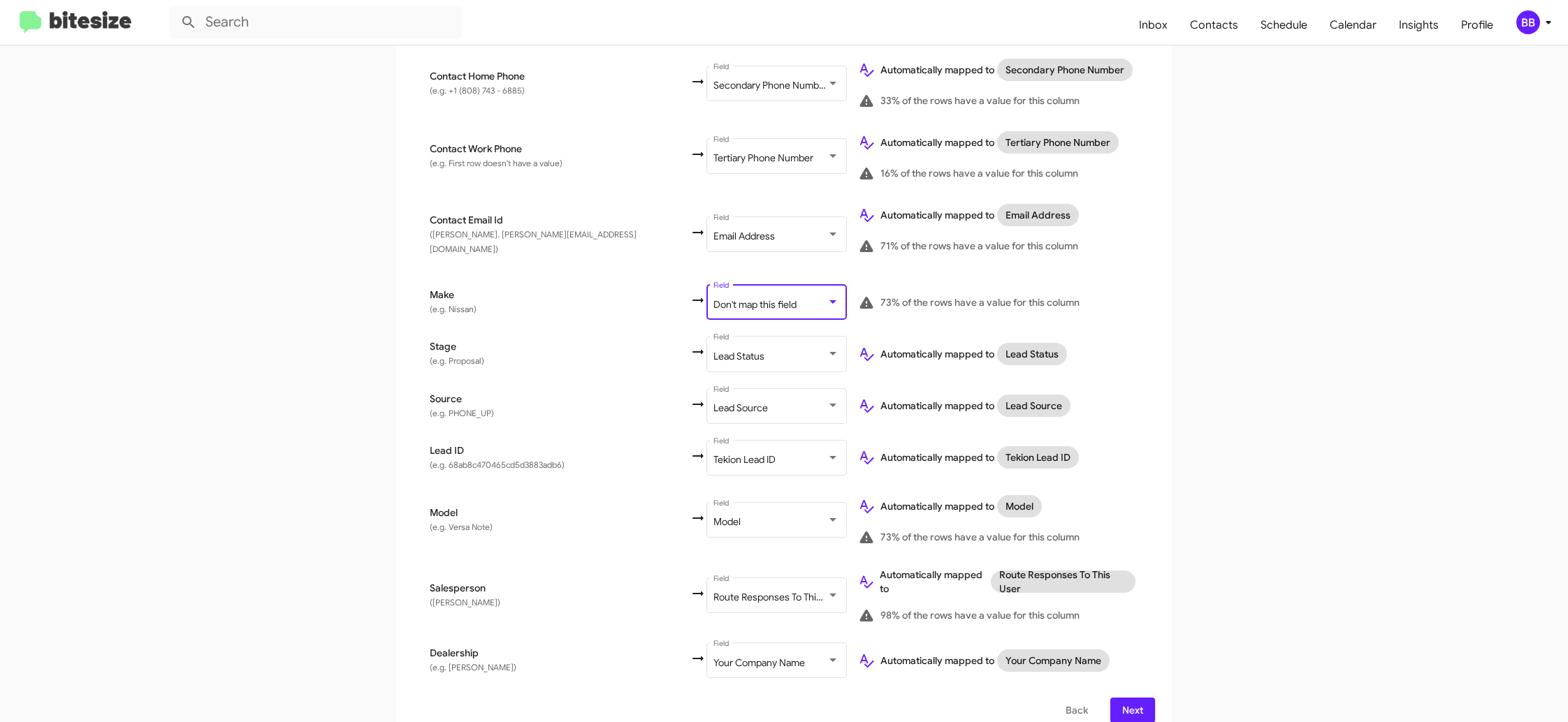
click at [714, 298] on span "Don't map this field" at bounding box center [755, 305] width 83 height 13
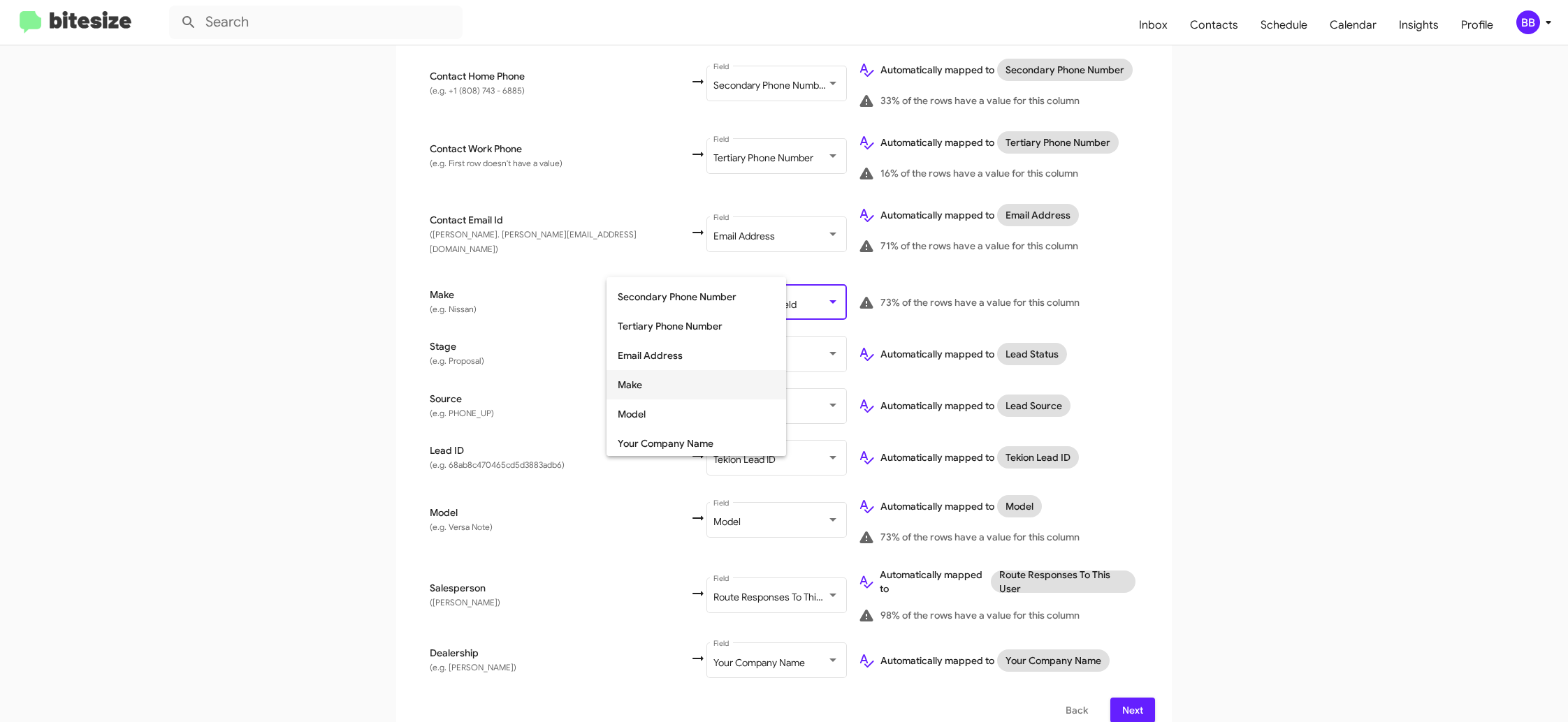
scroll to position [174, 0]
click at [657, 384] on span "Make" at bounding box center [696, 382] width 157 height 29
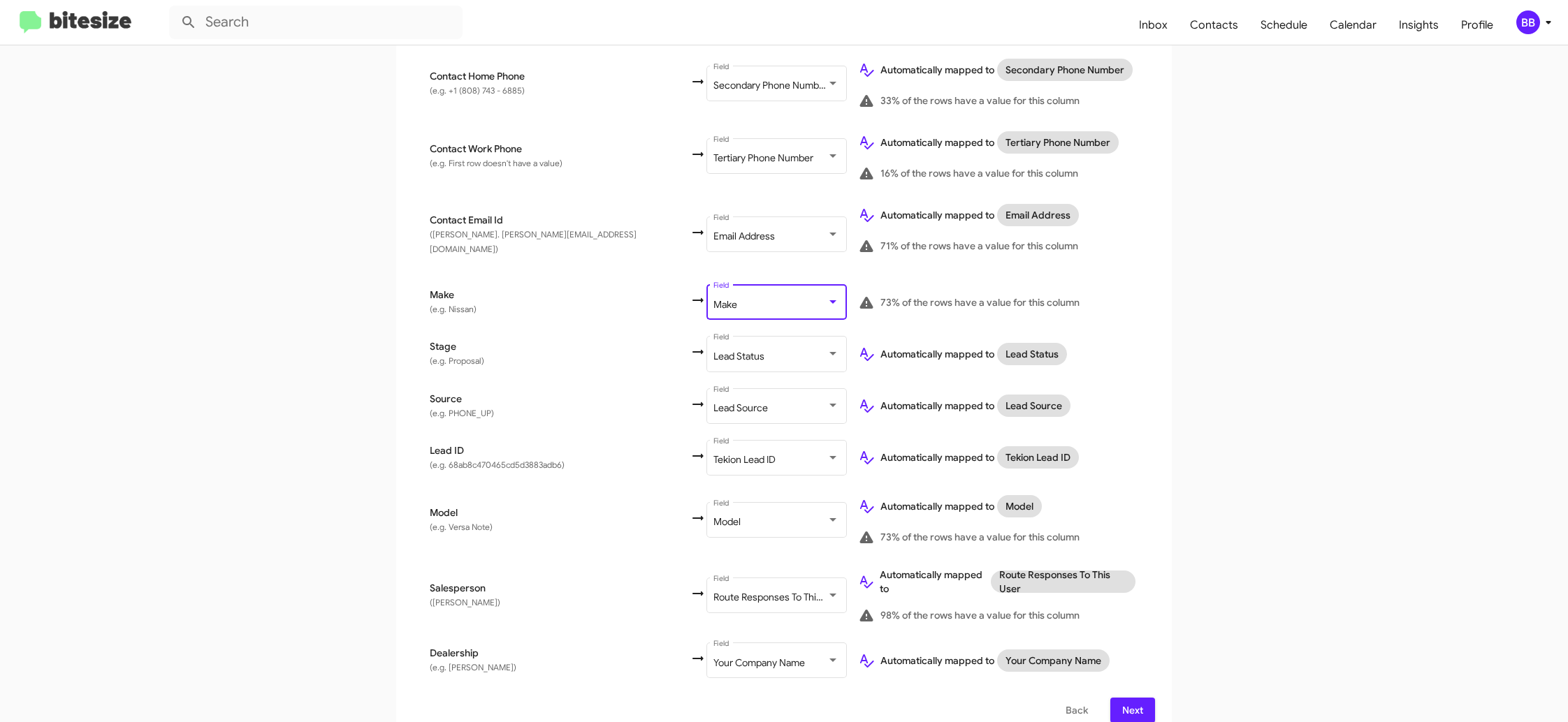
click at [1171, 323] on div "Select File To import contacts, you need to provide the data in a CSV file form…" at bounding box center [783, 268] width 775 height 943
click at [714, 440] on div "Tekion Lead ID Field" at bounding box center [776, 457] width 126 height 39
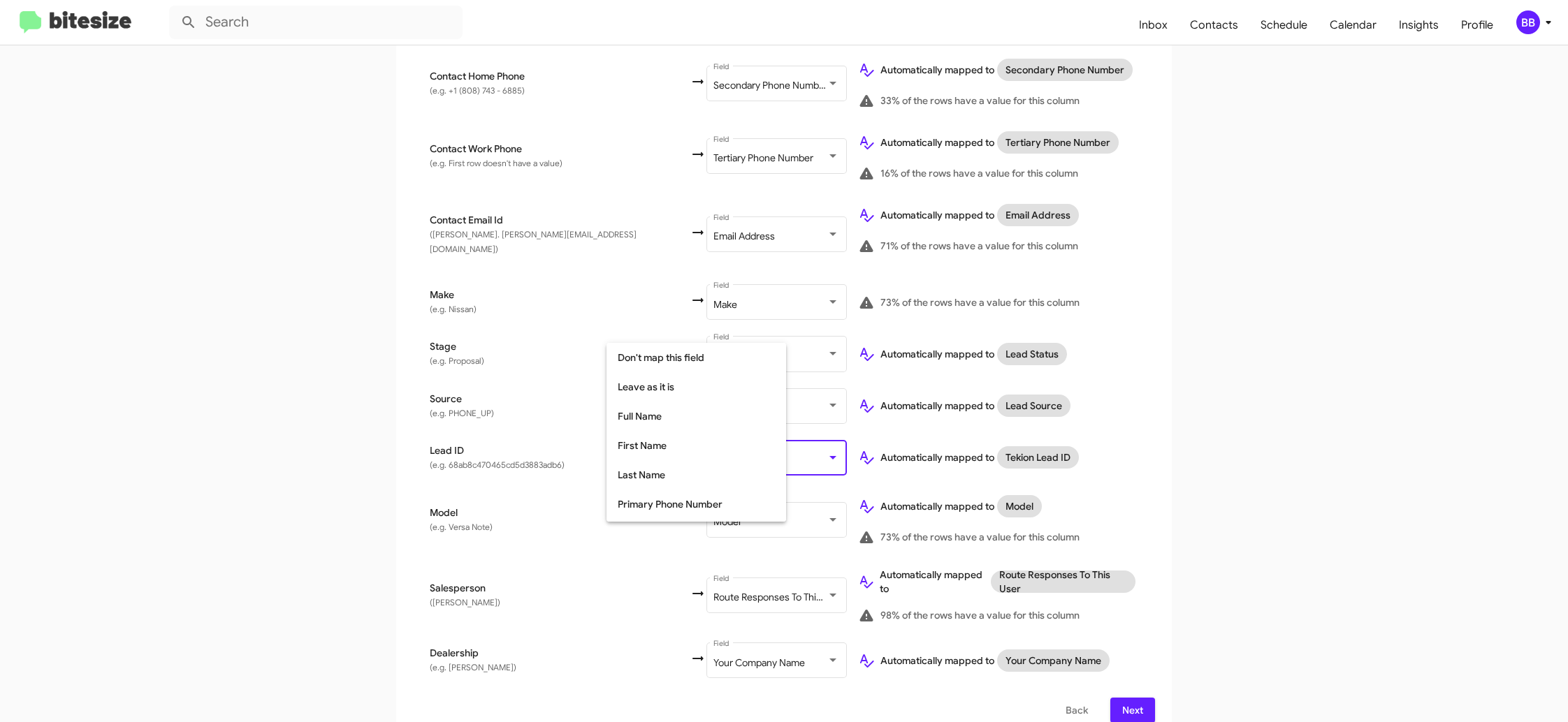
scroll to position [526, 0]
click at [675, 445] on span "Tekion Lead ID" at bounding box center [696, 448] width 157 height 29
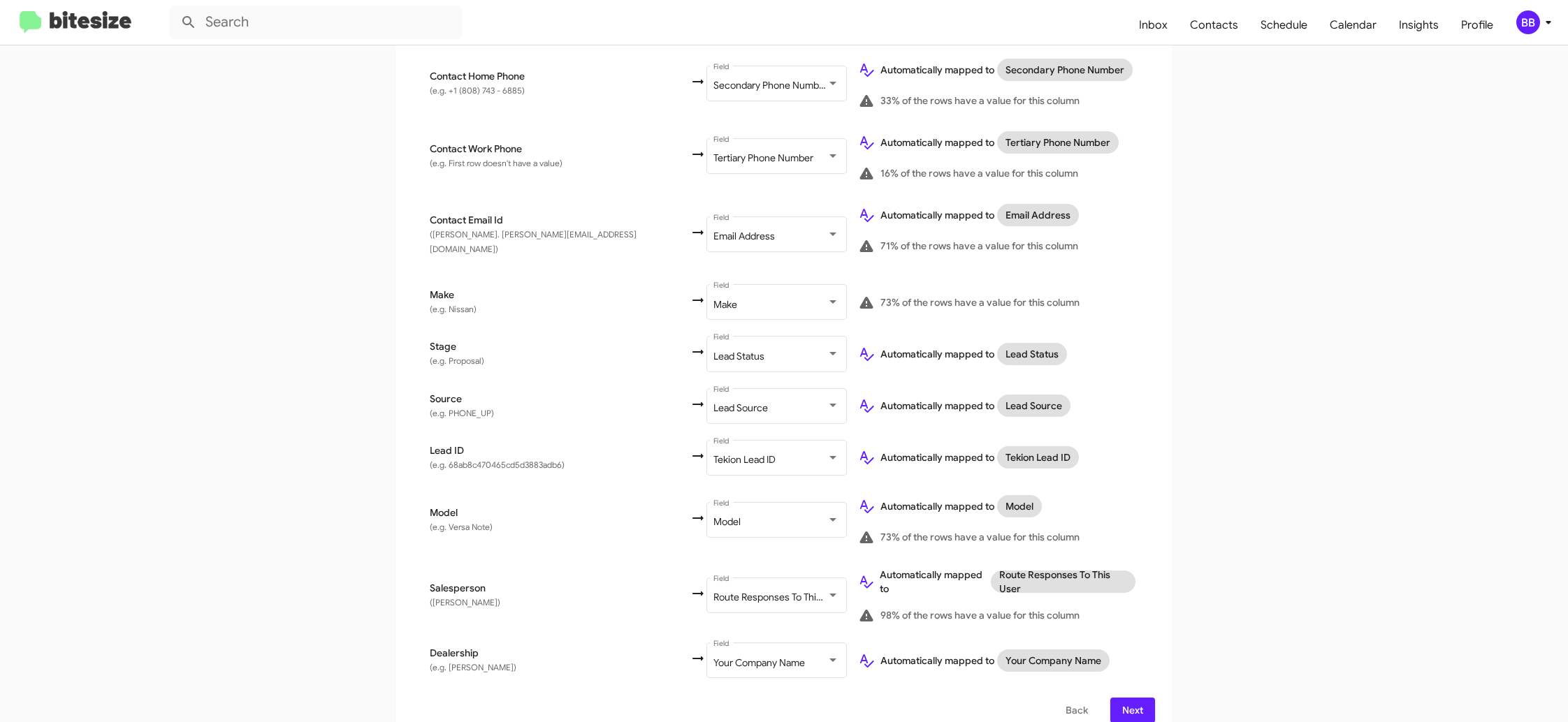
click at [1179, 466] on div "Select File 2 Map Fields 3 Naming 4 Done Select File To import contacts, you ne…" at bounding box center [784, 242] width 796 height 993
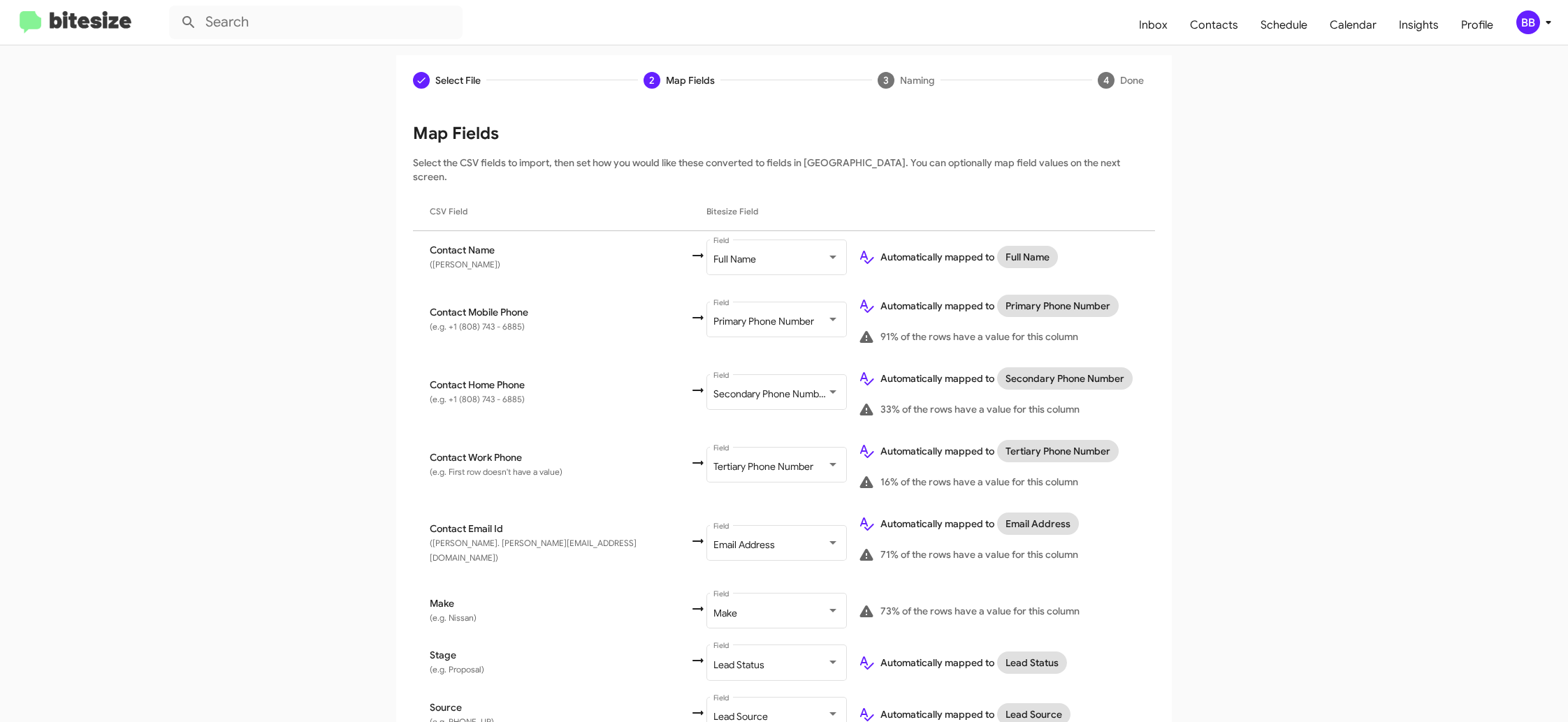
scroll to position [0, 0]
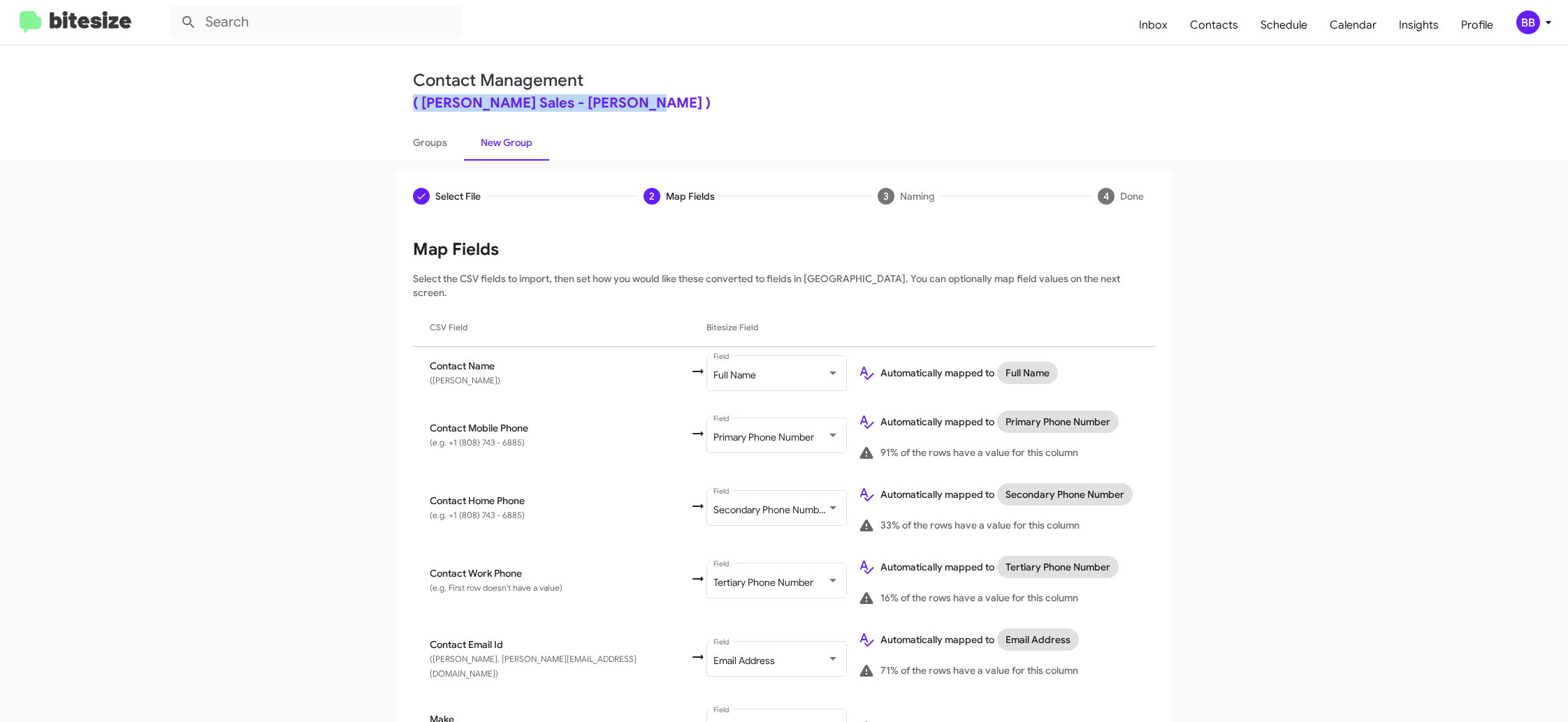
drag, startPoint x: 389, startPoint y: 95, endPoint x: 651, endPoint y: 107, distance: 262.3
click at [651, 107] on div "Contact Management ( [PERSON_NAME] Sales - [PERSON_NAME] ) Groups New Group" at bounding box center [784, 103] width 796 height 115
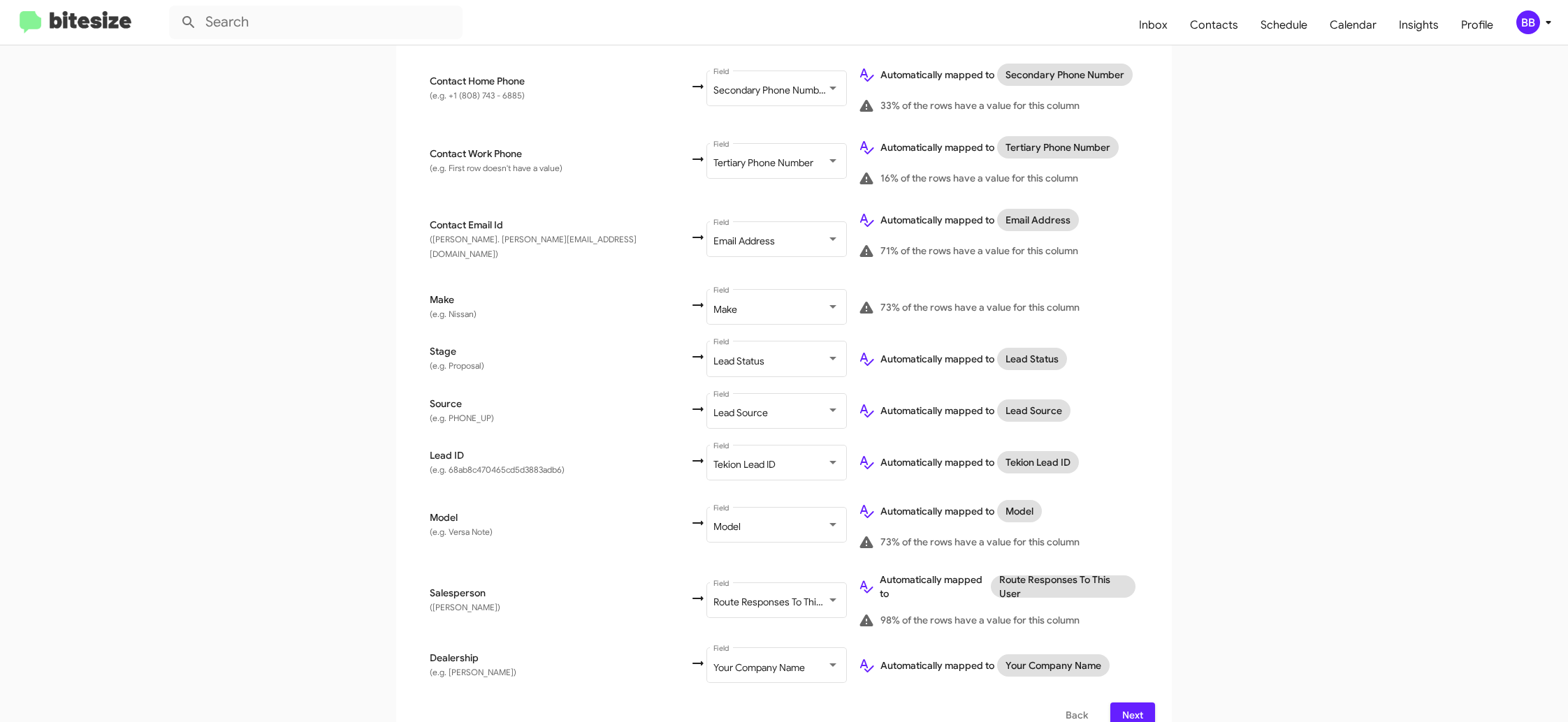
scroll to position [424, 0]
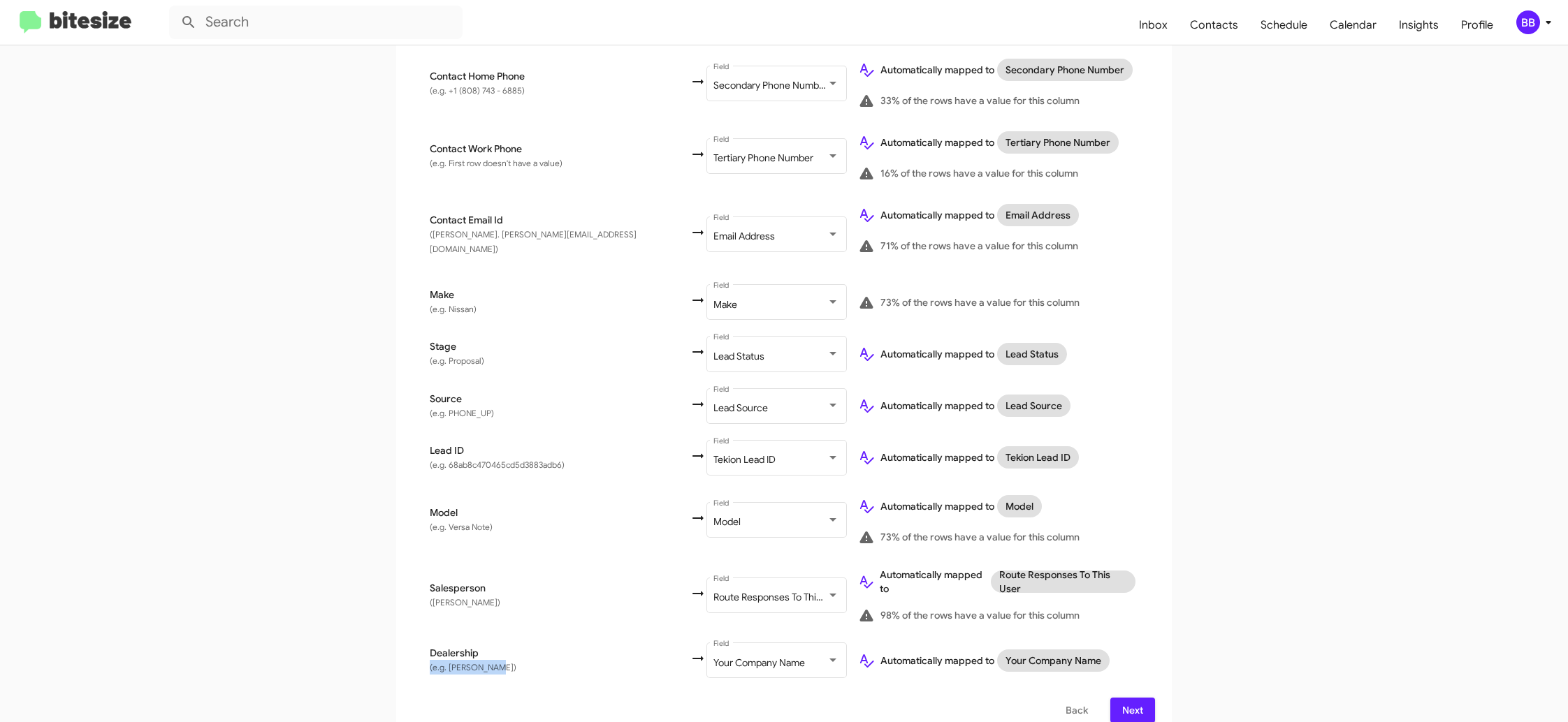
drag, startPoint x: 421, startPoint y: 646, endPoint x: 504, endPoint y: 648, distance: 83.0
click at [504, 648] on td "Dealership ([PERSON_NAME])" at bounding box center [552, 660] width 277 height 52
click at [1139, 698] on span "Next" at bounding box center [1132, 710] width 22 height 25
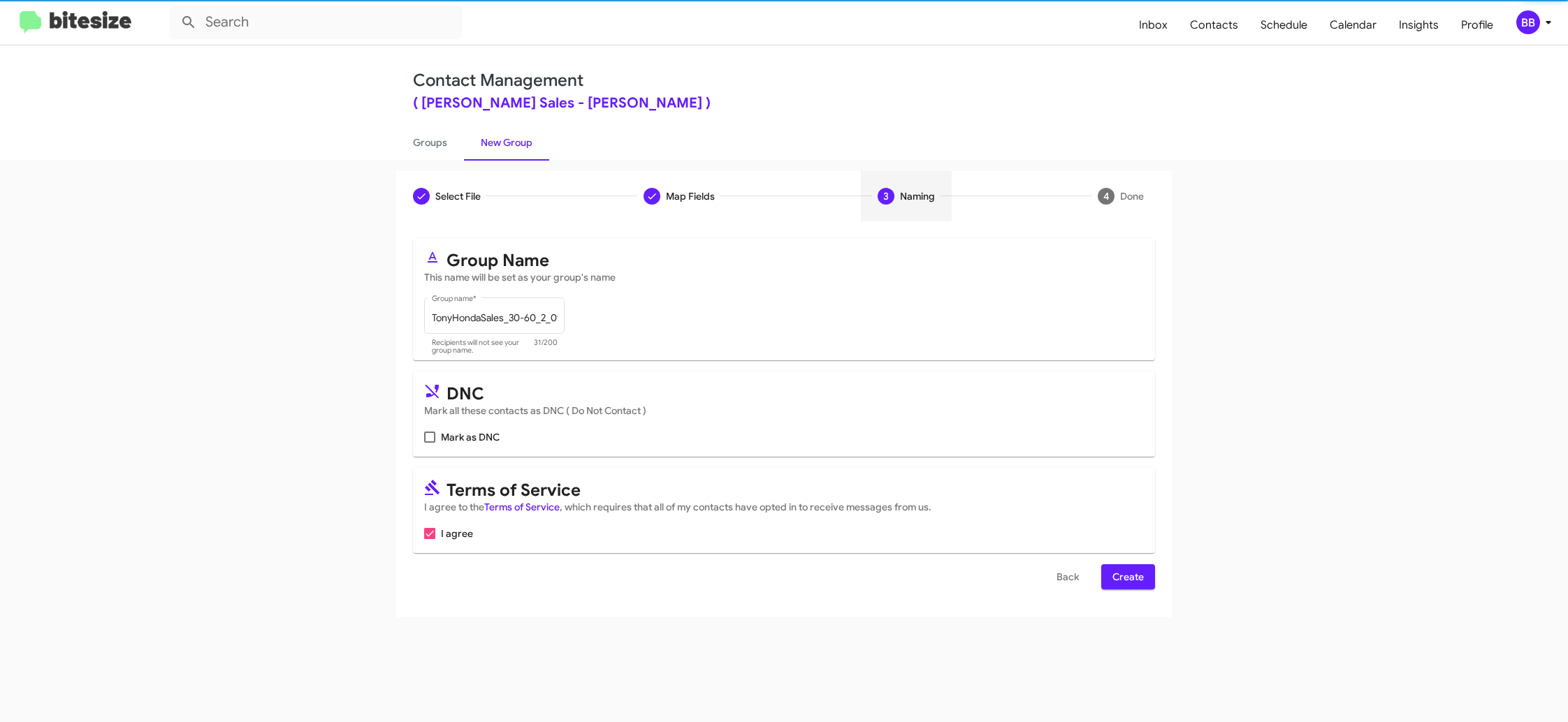
scroll to position [0, 0]
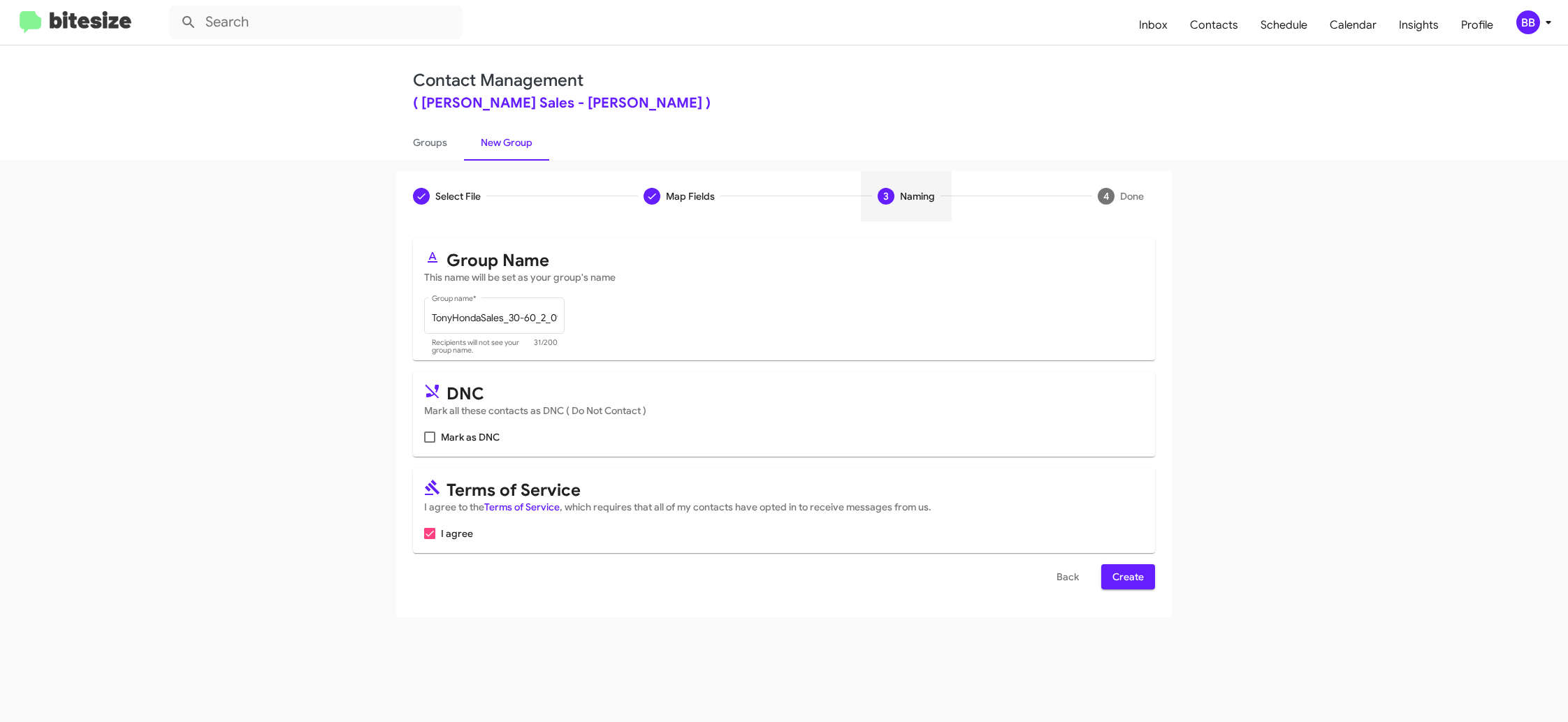
click at [454, 527] on span "I agree" at bounding box center [457, 533] width 32 height 16
click at [430, 539] on input "I agree" at bounding box center [429, 539] width 1 height 1
click at [453, 532] on span "I agree" at bounding box center [457, 533] width 32 height 16
click at [430, 539] on input "I agree" at bounding box center [429, 539] width 1 height 1
click at [463, 537] on span "I agree" at bounding box center [457, 533] width 32 height 16
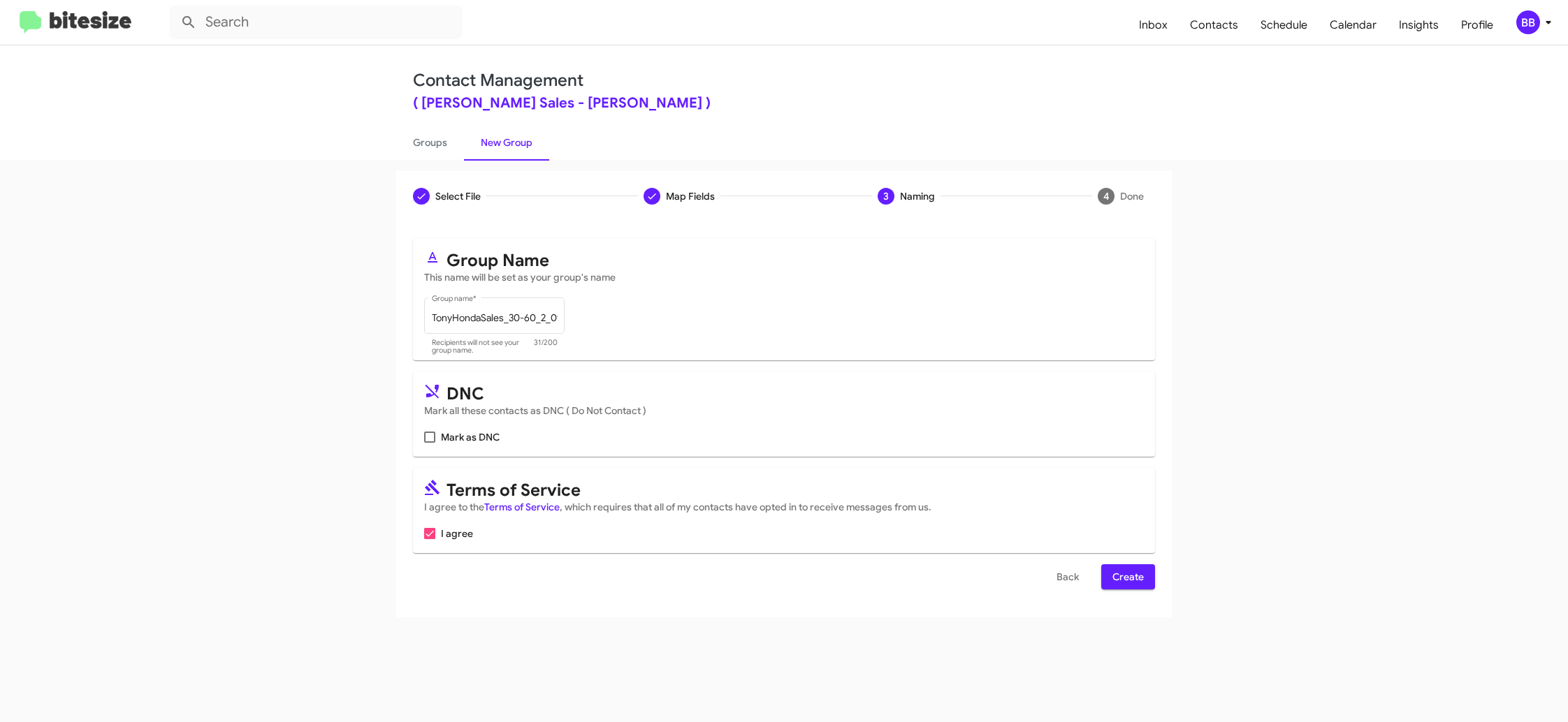
click at [430, 539] on input "I agree" at bounding box center [429, 539] width 1 height 1
click at [428, 538] on span at bounding box center [430, 533] width 11 height 11
click at [429, 539] on input "I agree" at bounding box center [429, 539] width 1 height 1
checkbox input "true"
click at [1143, 579] on span "Create" at bounding box center [1128, 576] width 32 height 25
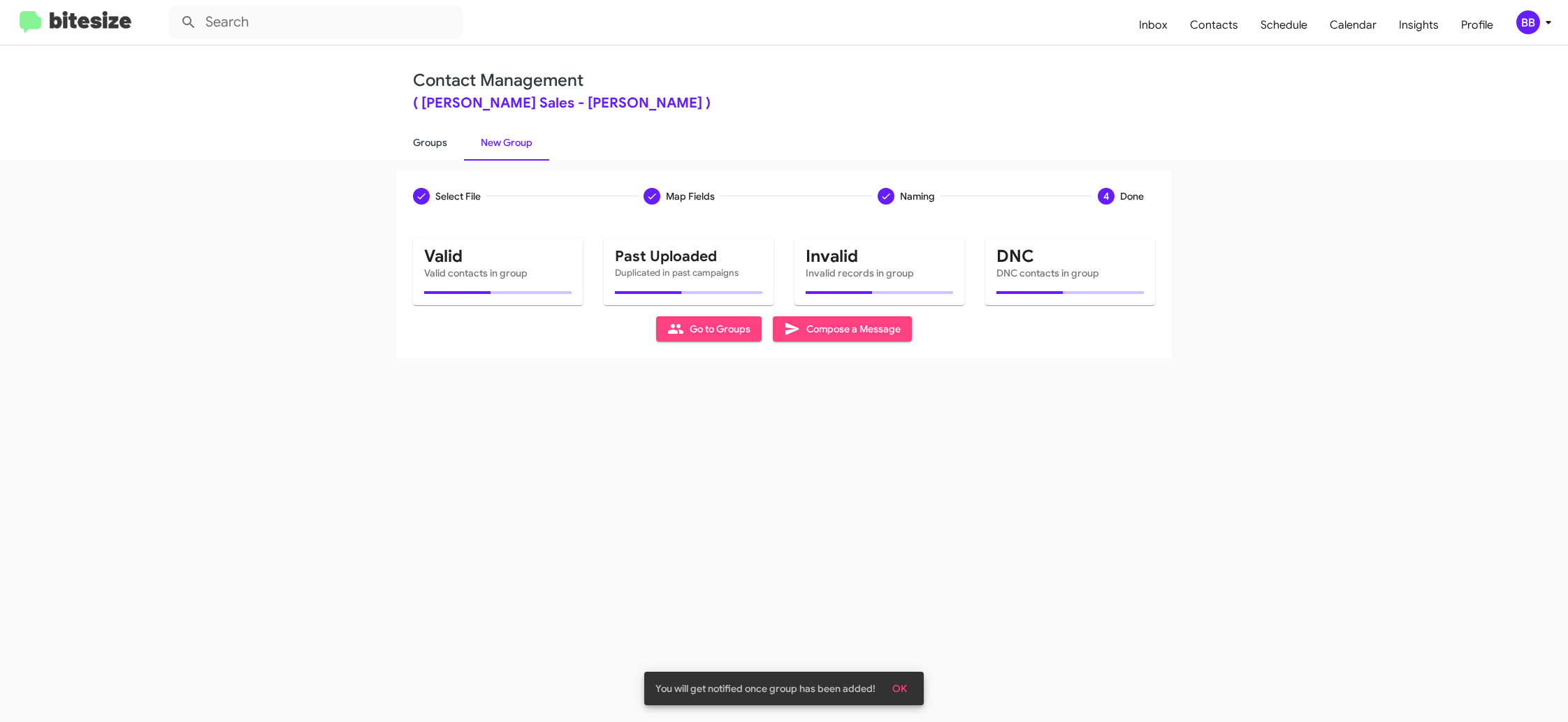
click at [424, 148] on link "Groups" at bounding box center [430, 142] width 67 height 37
type input "in:groups"
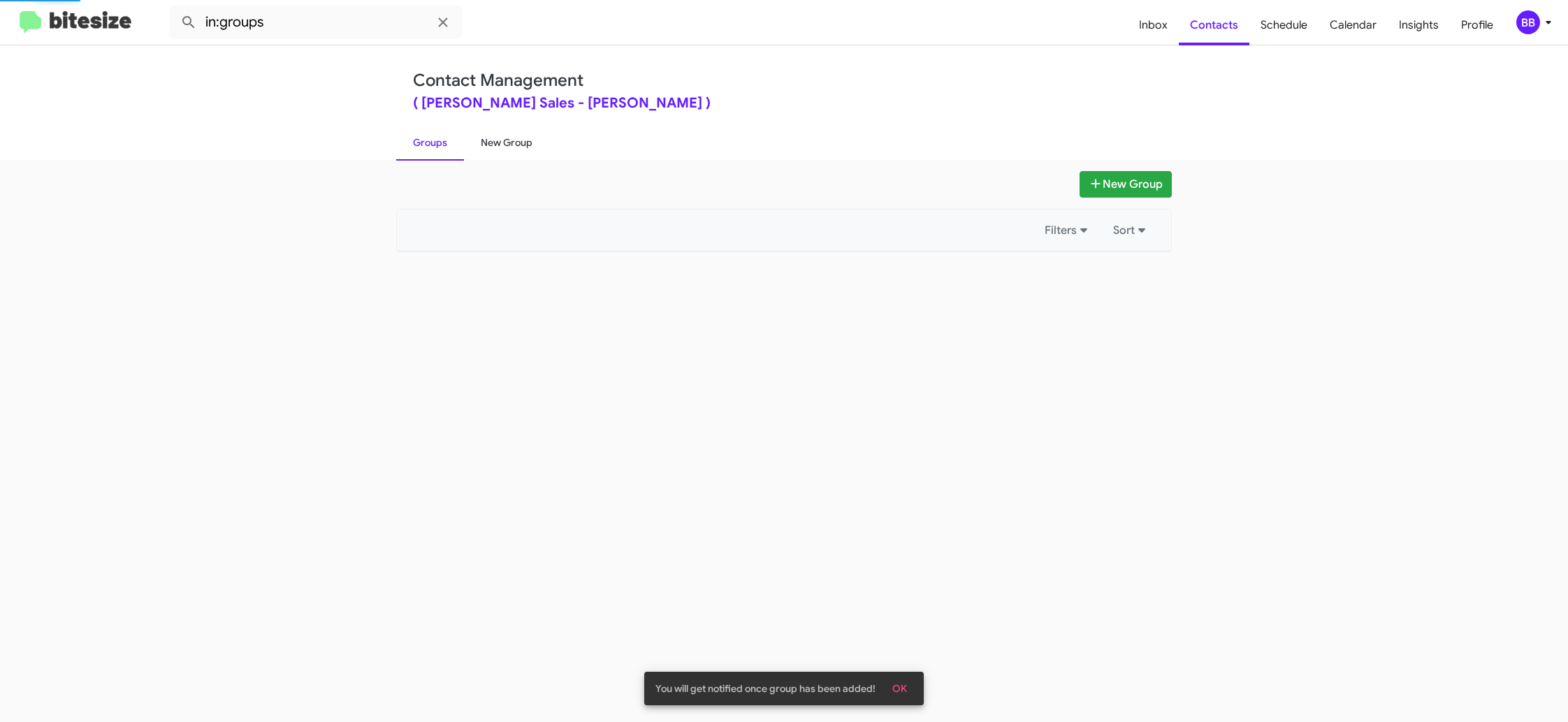
click at [492, 145] on link "New Group" at bounding box center [506, 142] width 85 height 37
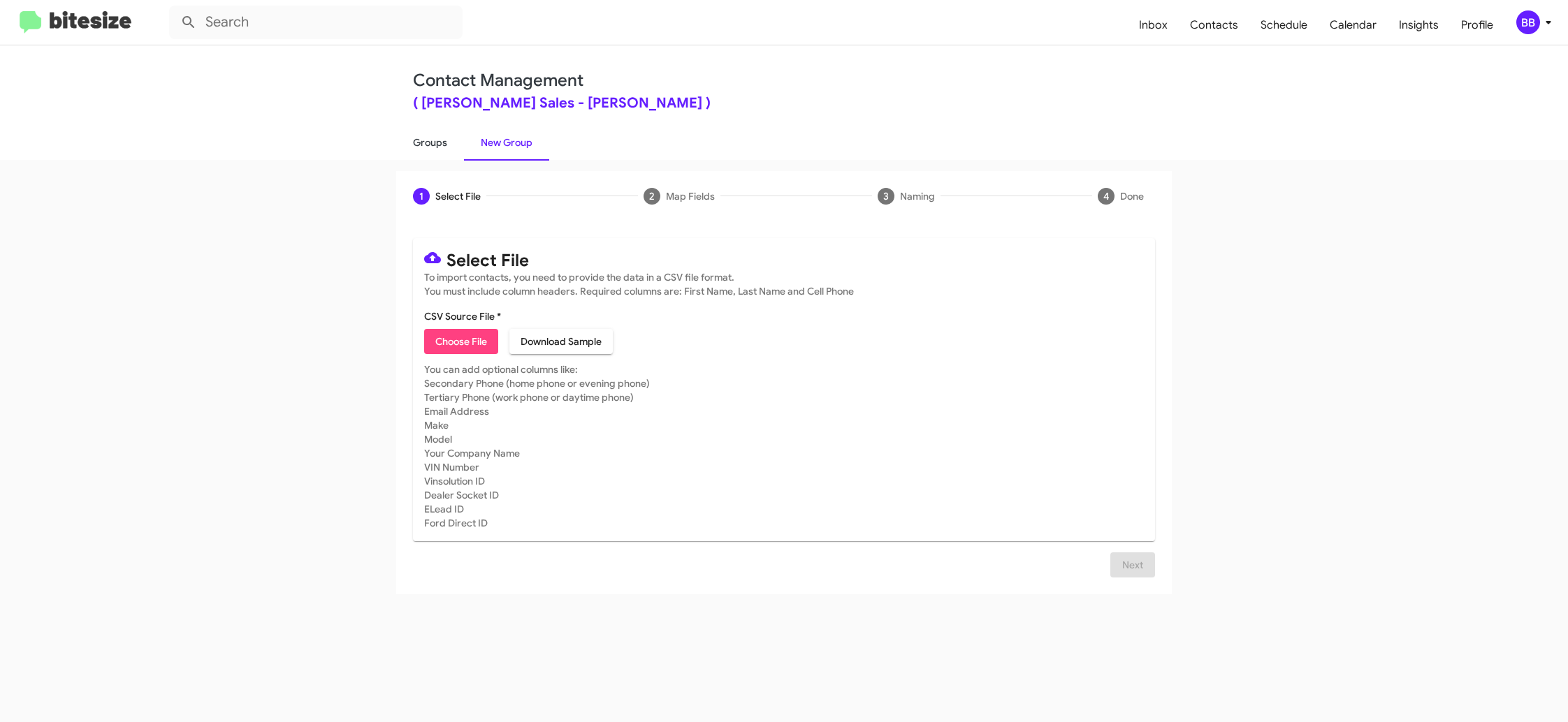
click at [438, 146] on link "Groups" at bounding box center [430, 142] width 67 height 37
type input "in:groups"
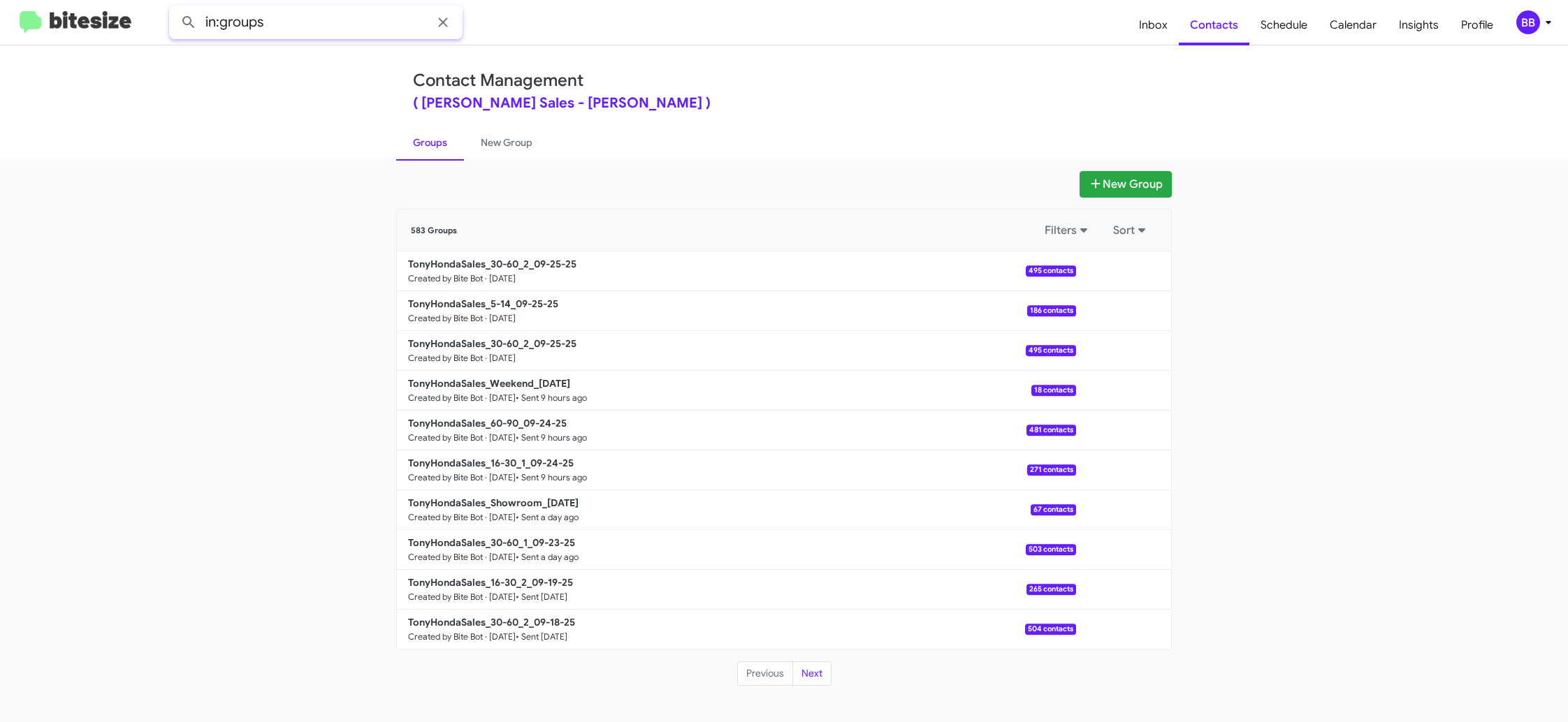
click at [349, 28] on input "in:groups" at bounding box center [316, 22] width 293 height 34
type input "in:groups 30-60"
click at [175, 9] on button at bounding box center [189, 22] width 28 height 28
click at [486, 150] on link "New Group" at bounding box center [506, 142] width 85 height 37
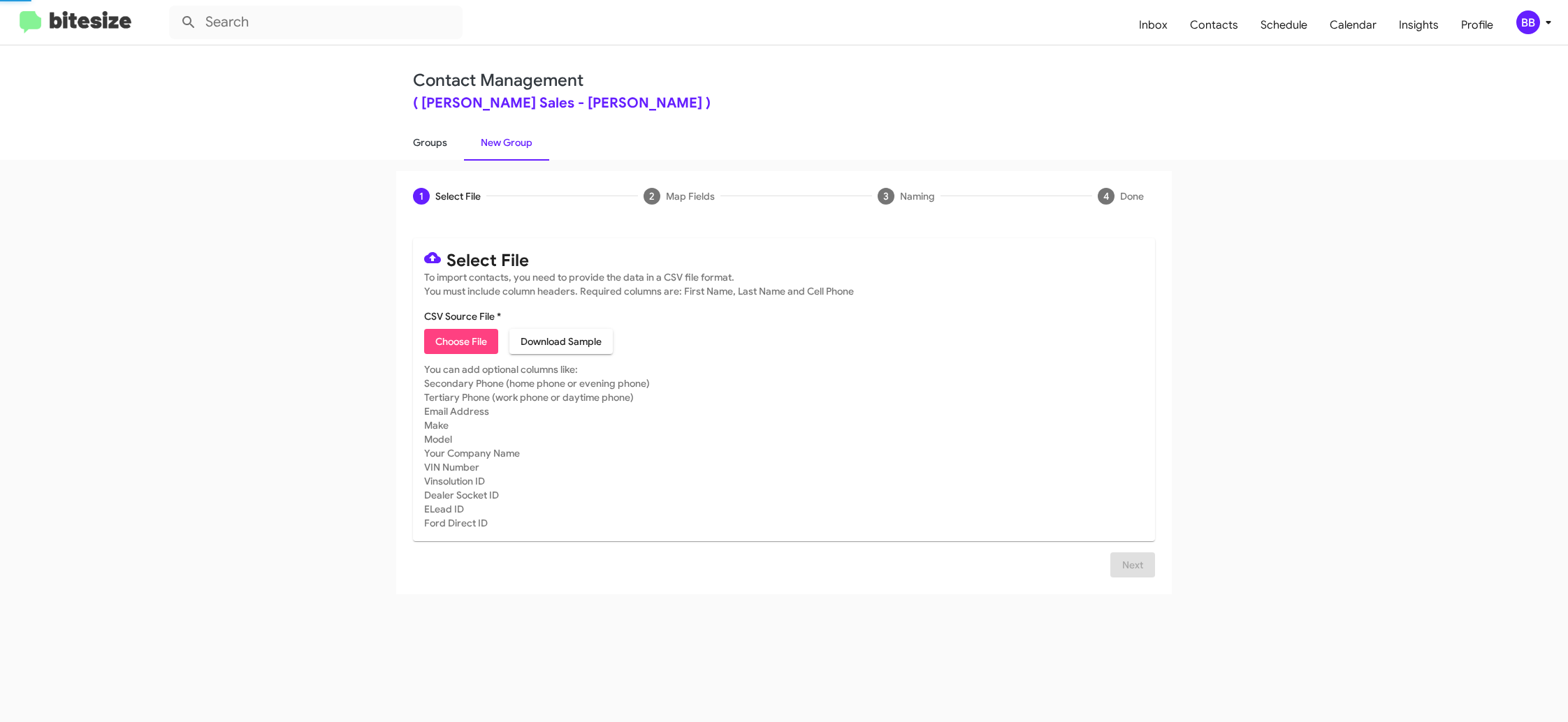
click at [436, 146] on link "Groups" at bounding box center [430, 142] width 67 height 37
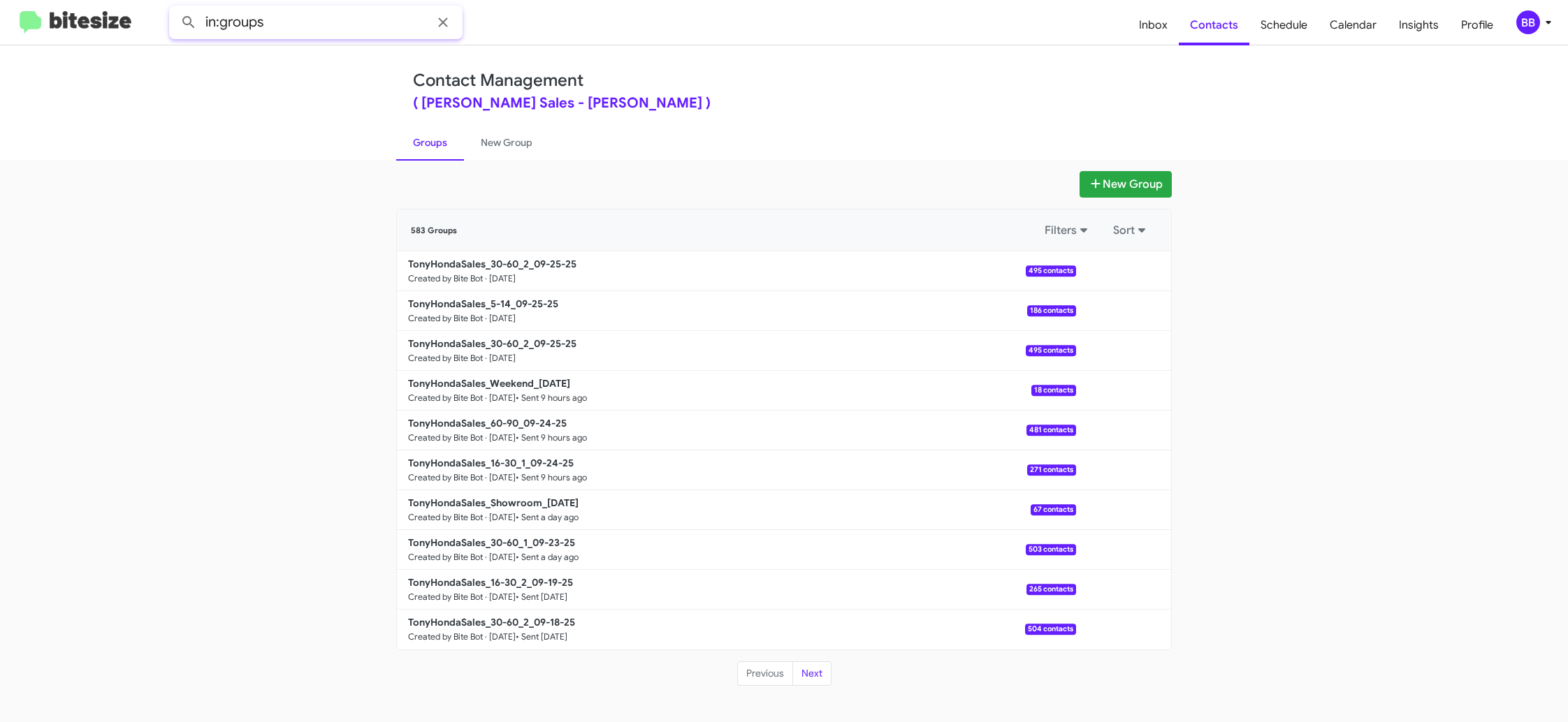
click at [326, 22] on input "in:groups" at bounding box center [316, 22] width 293 height 34
type input "in:groups 30-60"
click at [175, 9] on button at bounding box center [189, 22] width 28 height 28
click at [485, 138] on link "New Group" at bounding box center [506, 142] width 85 height 37
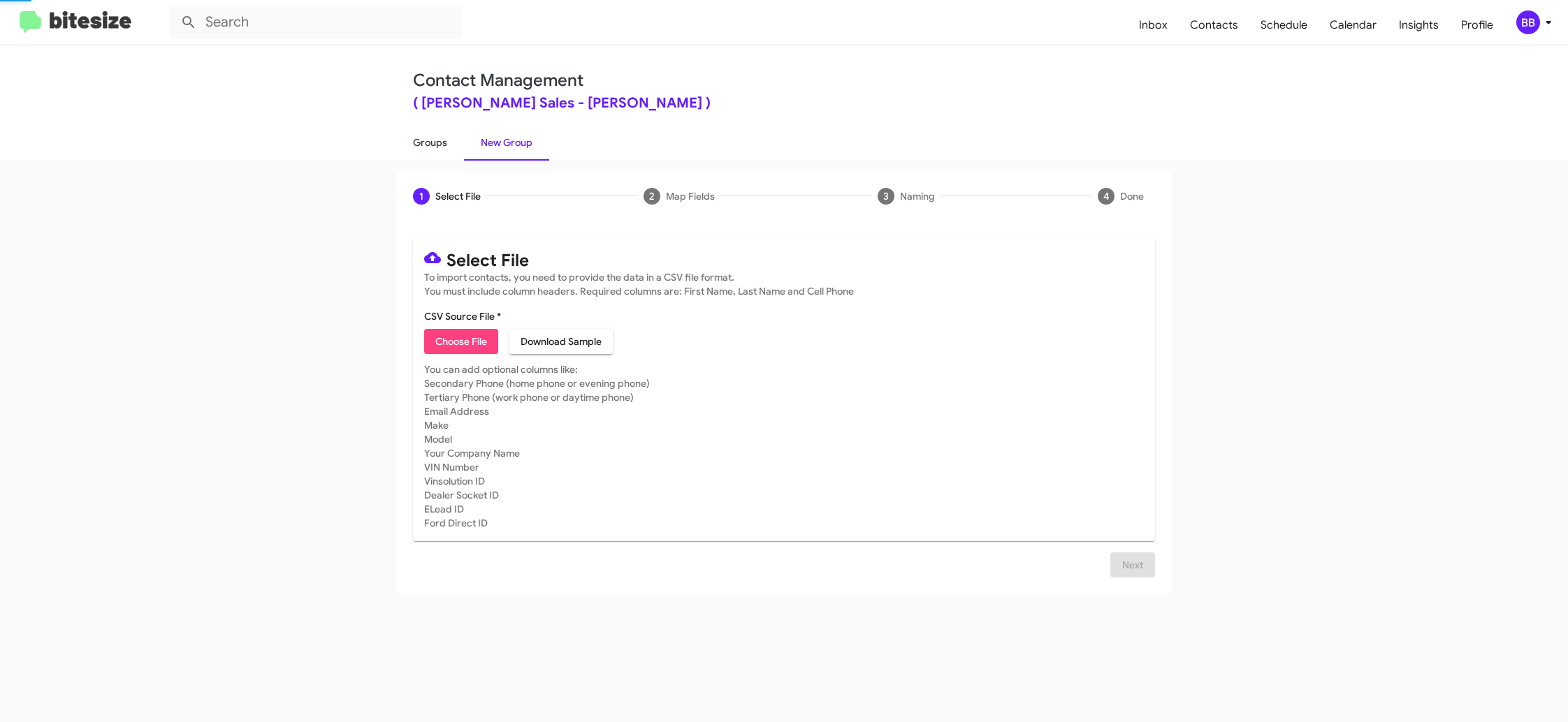
click at [445, 139] on link "Groups" at bounding box center [430, 142] width 67 height 37
type input "in:groups"
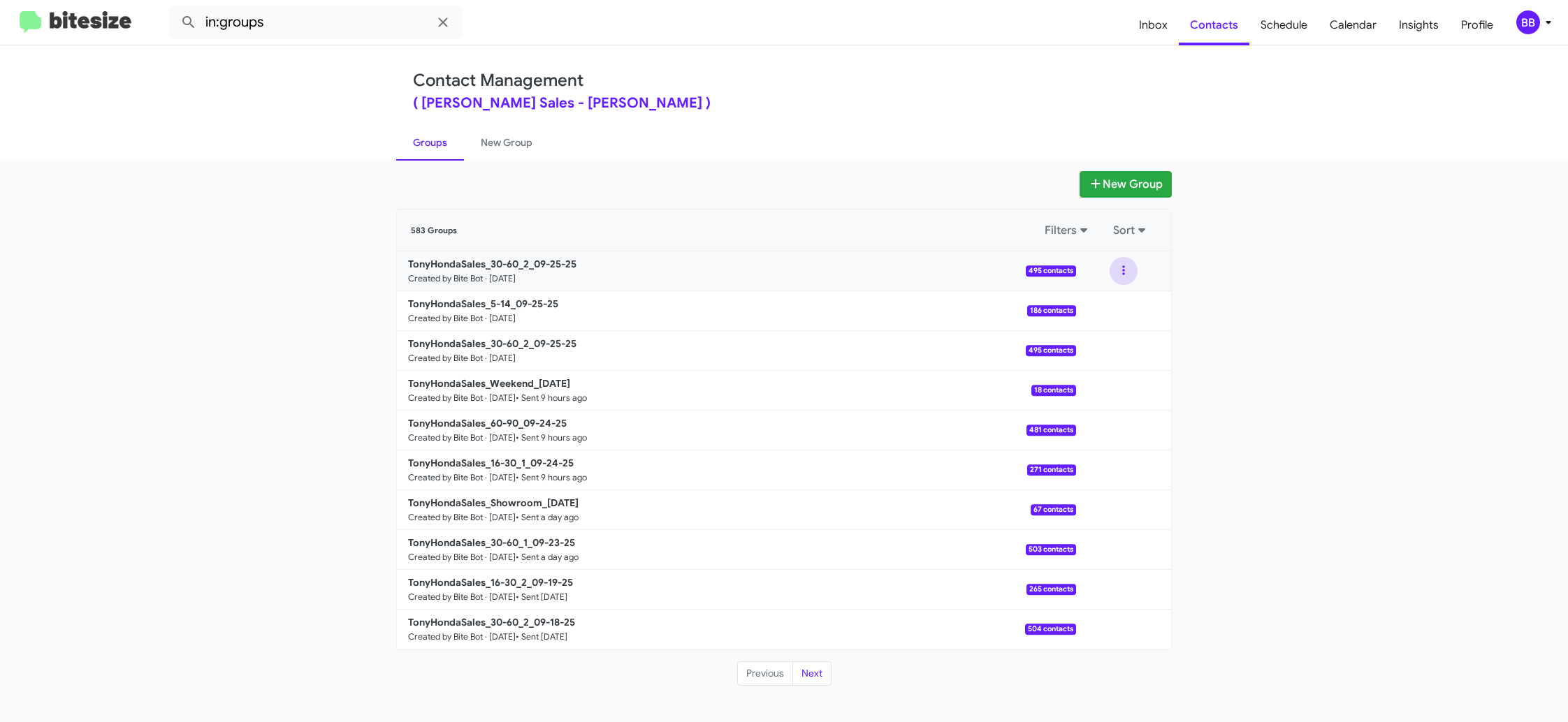
click at [1127, 278] on button at bounding box center [1123, 270] width 28 height 28
click at [1103, 317] on button "View contacts" at bounding box center [1082, 308] width 112 height 34
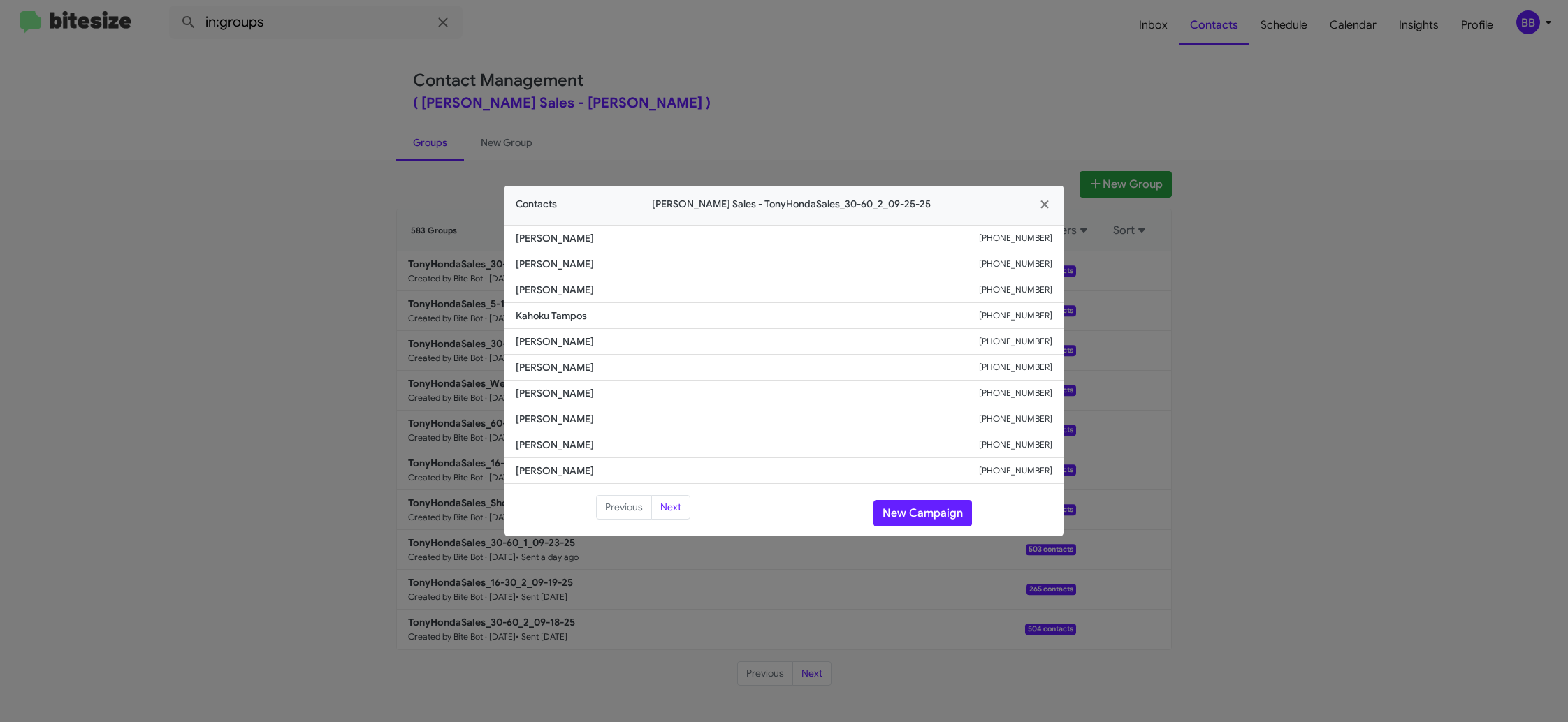
click at [568, 369] on span "Gredoll Gambalan" at bounding box center [747, 367] width 463 height 14
copy span "Gredoll Gambalan"
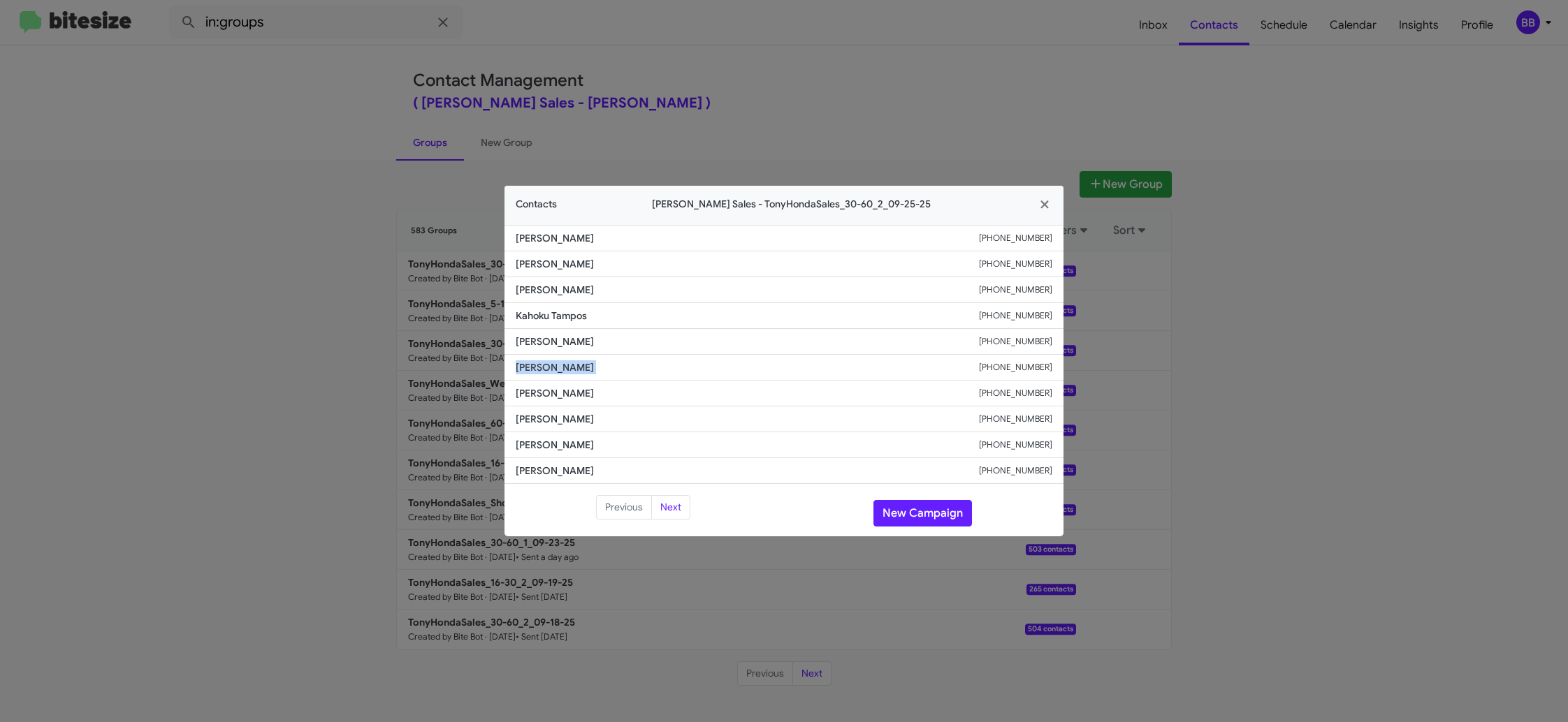
copy span "Gredoll Gambalan"
drag, startPoint x: 362, startPoint y: 227, endPoint x: 443, endPoint y: 221, distance: 81.2
click at [362, 226] on modal-container "Contacts Tony Honda Sales - TonyHondaSales_30-60_2_09-25-25 Fabian Bautista +18…" at bounding box center [784, 361] width 1568 height 722
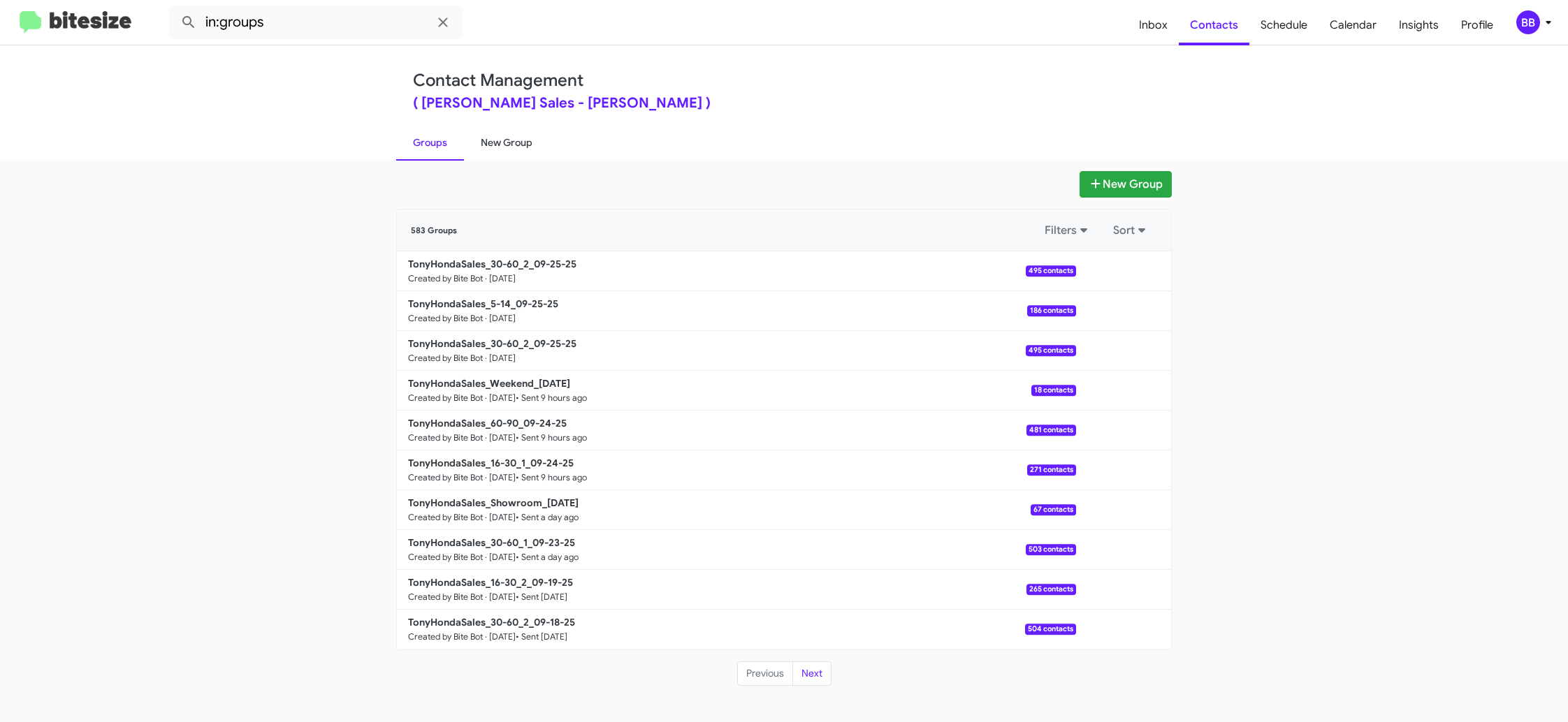
click at [493, 152] on link "New Group" at bounding box center [506, 142] width 85 height 37
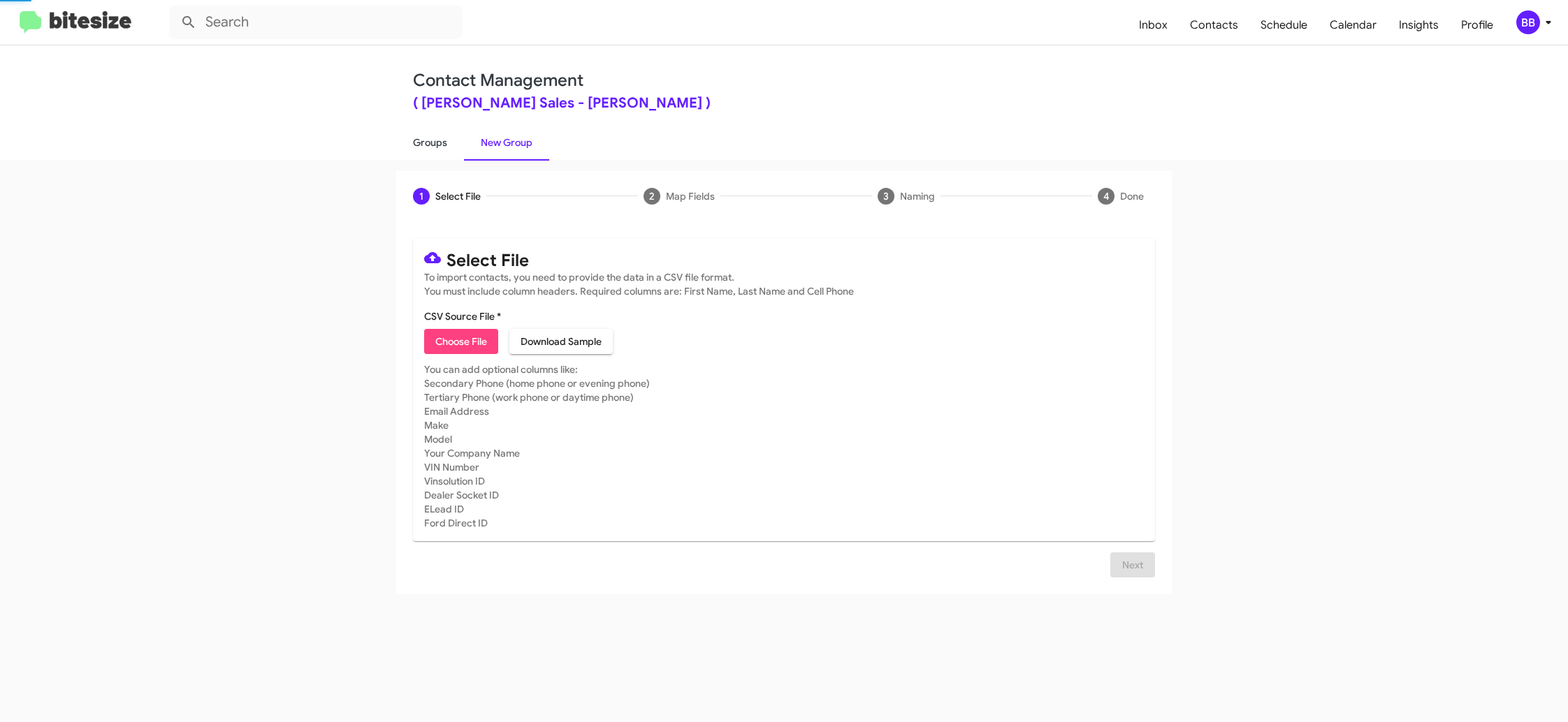
click at [440, 147] on link "Groups" at bounding box center [430, 142] width 67 height 37
type input "in:groups"
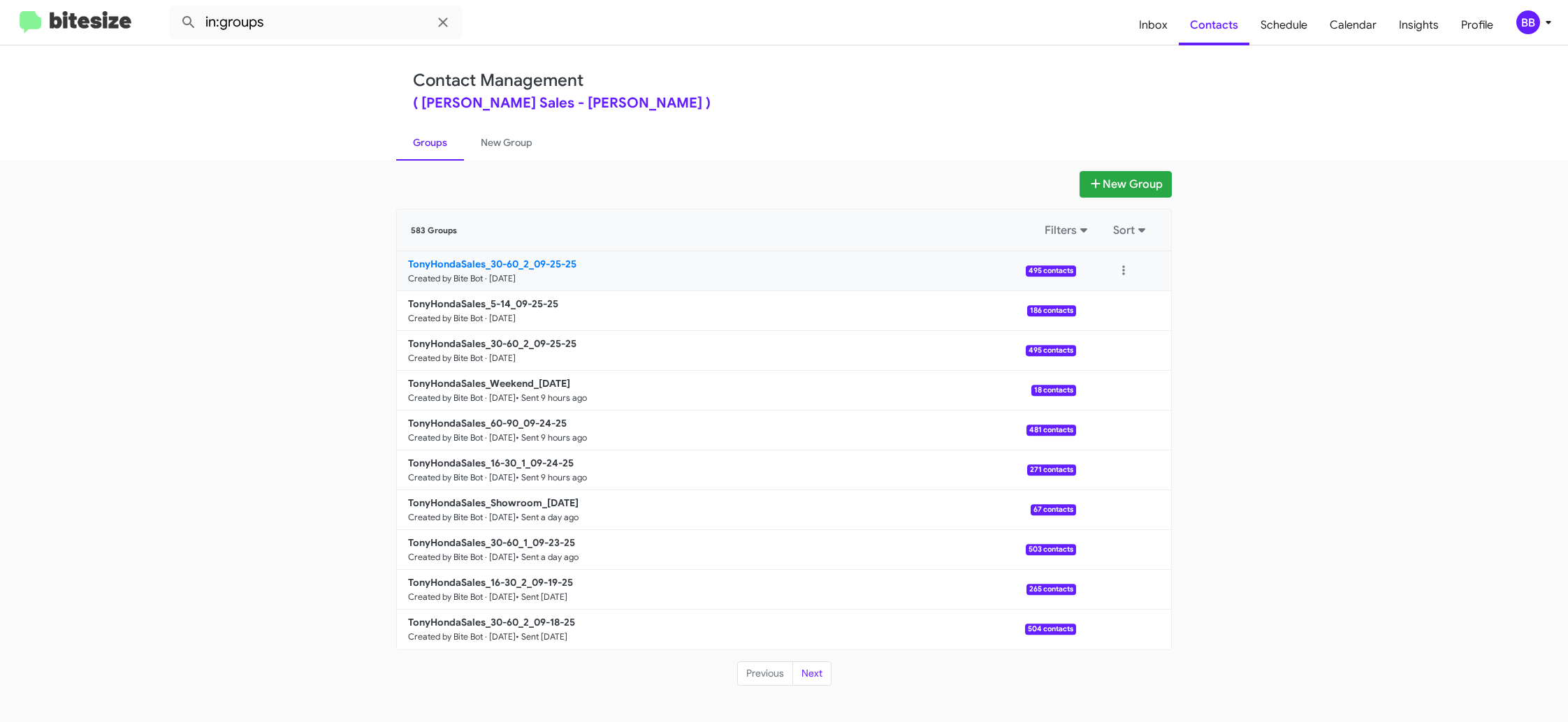
click at [500, 257] on b "TonyHondaSales_30-60_2_09-25-25" at bounding box center [492, 264] width 169 height 13
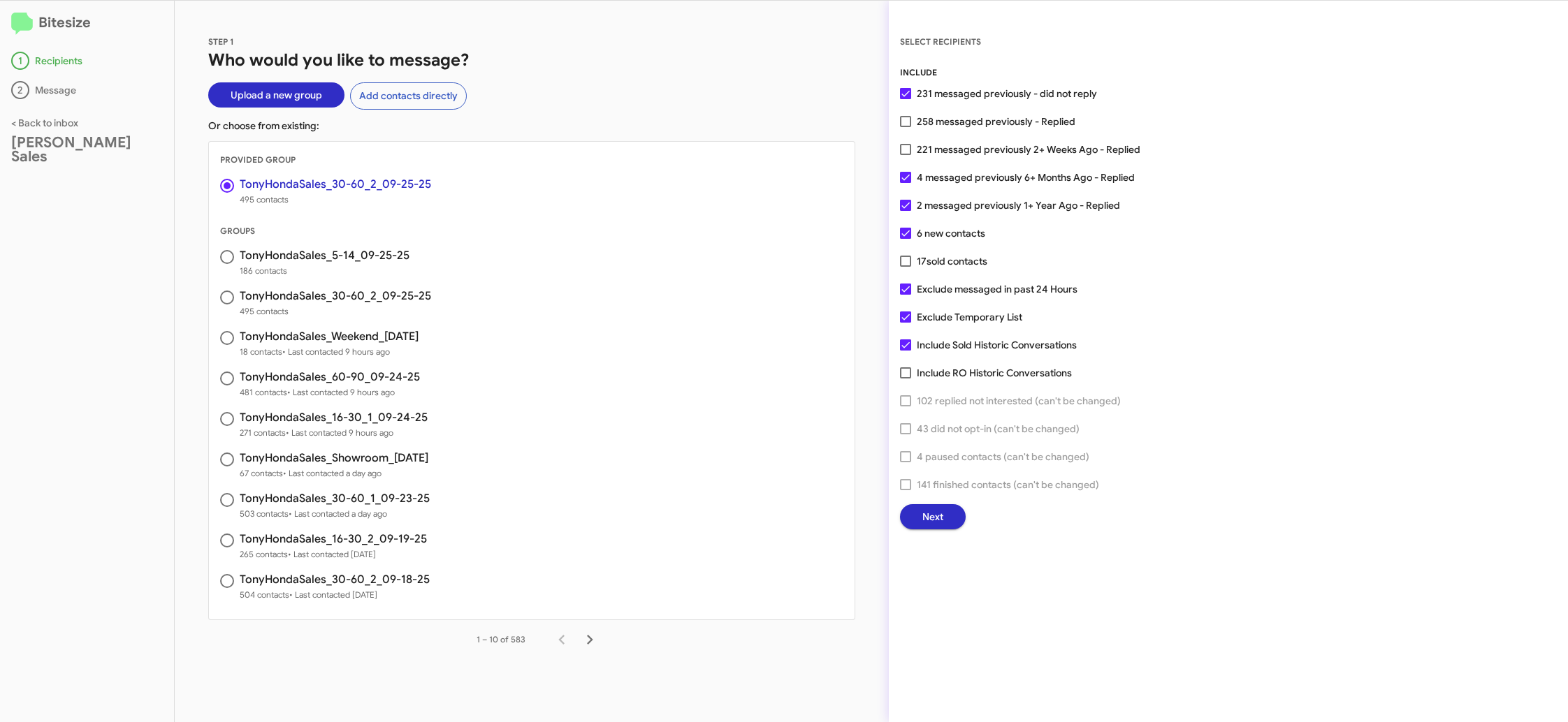
click at [951, 118] on span "258 messaged previously - Replied" at bounding box center [996, 121] width 159 height 16
click at [905, 127] on input "258 messaged previously - Replied" at bounding box center [905, 127] width 1 height 1
click at [984, 121] on span "258 messaged previously - Replied" at bounding box center [996, 121] width 159 height 16
click at [905, 127] on input "258 messaged previously - Replied" at bounding box center [905, 127] width 1 height 1
checkbox input "false"
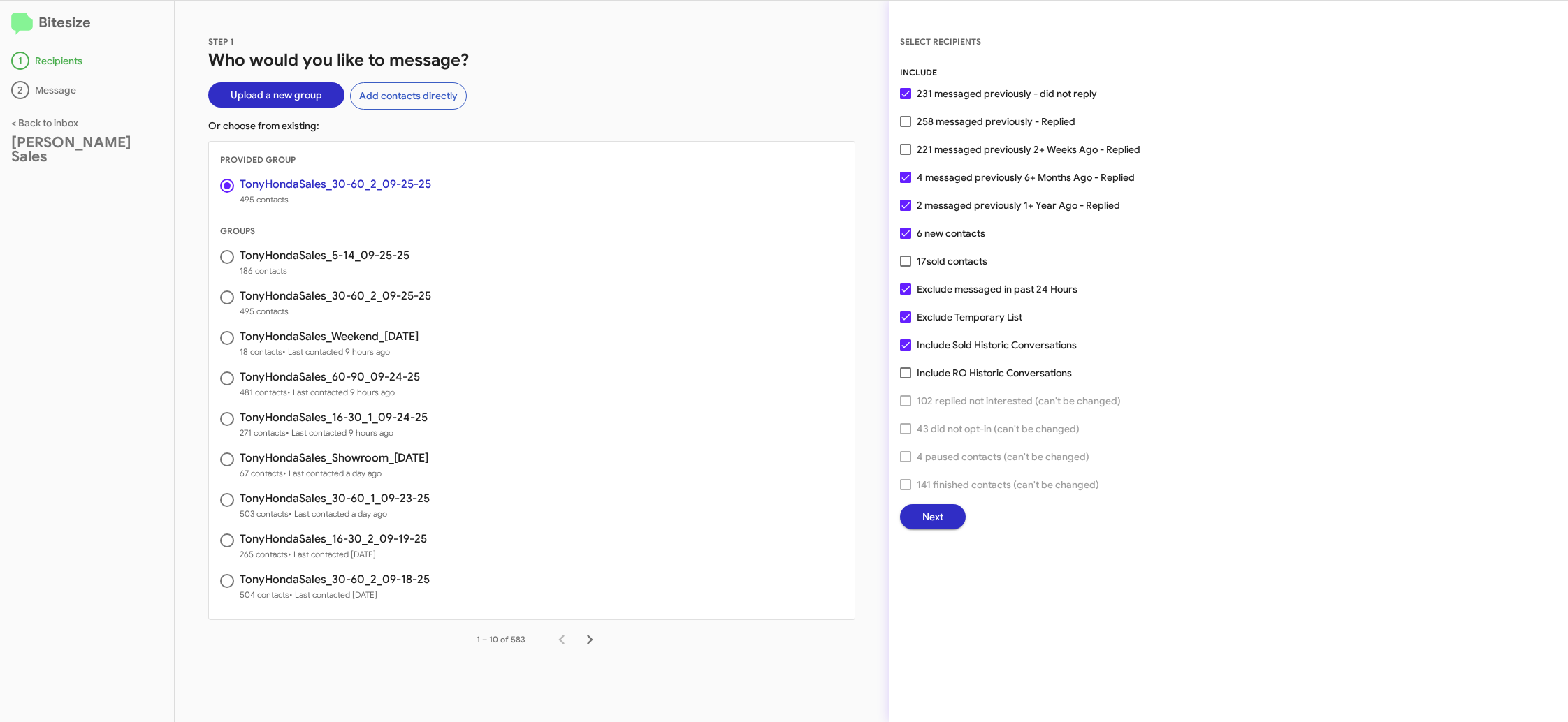
click at [985, 148] on span "221 messaged previously 2+ Weeks Ago - Replied" at bounding box center [1029, 149] width 224 height 16
click at [905, 155] on input "221 messaged previously 2+ Weeks Ago - Replied" at bounding box center [905, 155] width 1 height 1
click at [1038, 149] on span "221 messaged previously 2+ Weeks Ago - Replied" at bounding box center [1029, 149] width 224 height 16
click at [905, 155] on input "221 messaged previously 2+ Weeks Ago - Replied" at bounding box center [905, 155] width 1 height 1
checkbox input "false"
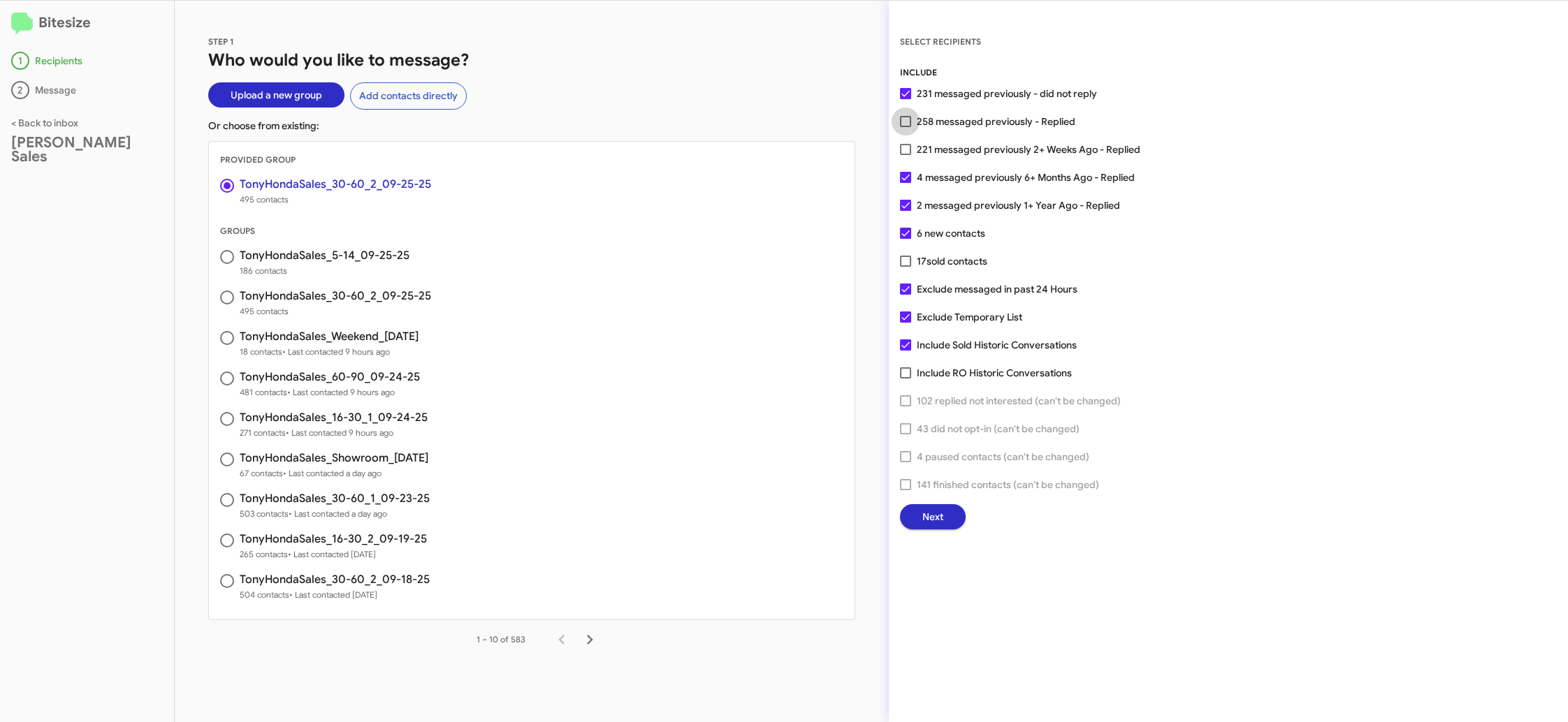
click at [950, 125] on span "258 messaged previously - Replied" at bounding box center [996, 121] width 159 height 16
click at [905, 127] on input "258 messaged previously - Replied" at bounding box center [905, 127] width 1 height 1
click at [948, 121] on span "258 messaged previously - Replied" at bounding box center [996, 121] width 159 height 16
click at [905, 127] on input "258 messaged previously - Replied" at bounding box center [905, 127] width 1 height 1
checkbox input "false"
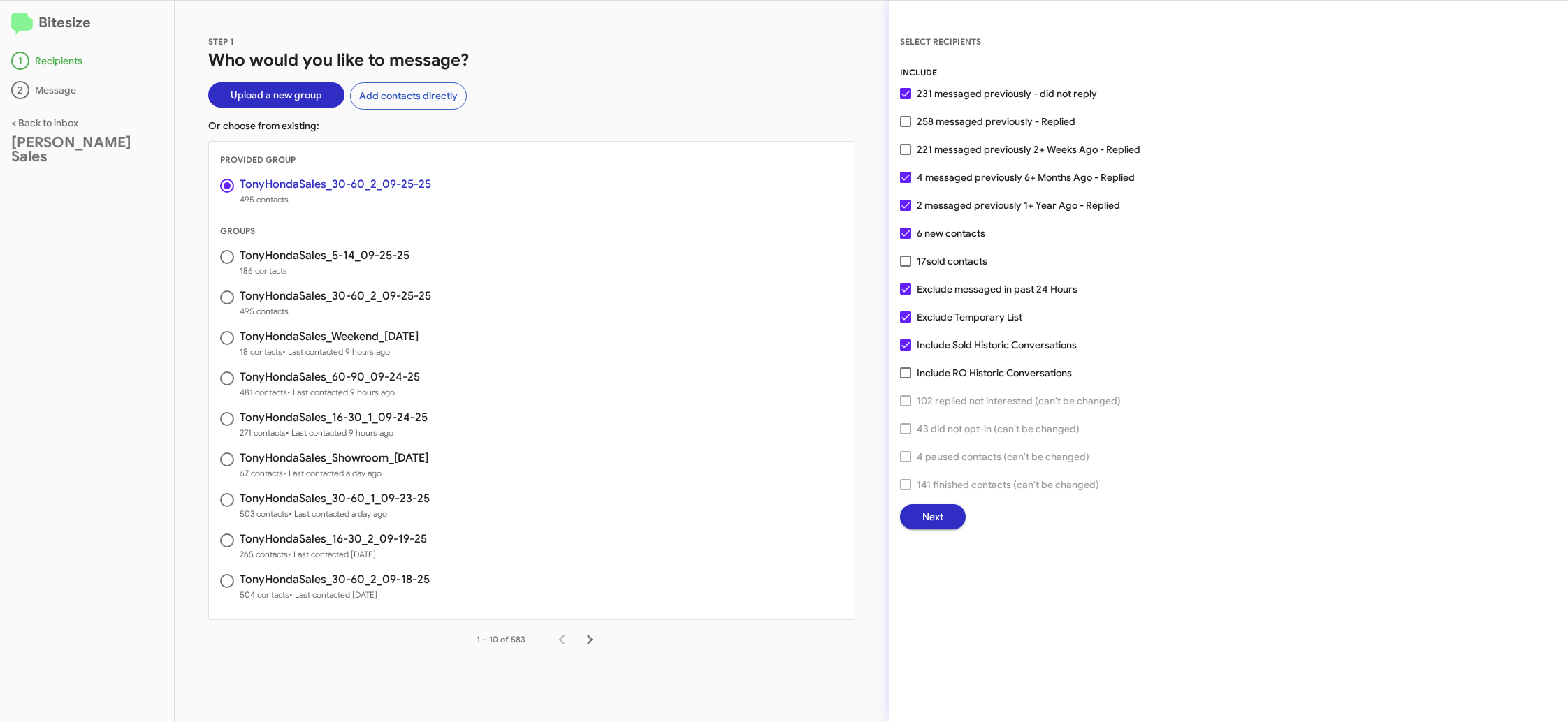
click at [925, 150] on span "221 messaged previously 2+ Weeks Ago - Replied" at bounding box center [1029, 149] width 224 height 16
click at [905, 155] on input "221 messaged previously 2+ Weeks Ago - Replied" at bounding box center [905, 155] width 1 height 1
click at [925, 150] on span "221 messaged previously 2+ Weeks Ago - Replied" at bounding box center [1029, 149] width 224 height 16
click at [905, 155] on input "221 messaged previously 2+ Weeks Ago - Replied" at bounding box center [905, 155] width 1 height 1
click at [929, 146] on span "221 messaged previously 2+ Weeks Ago - Replied" at bounding box center [1029, 149] width 224 height 16
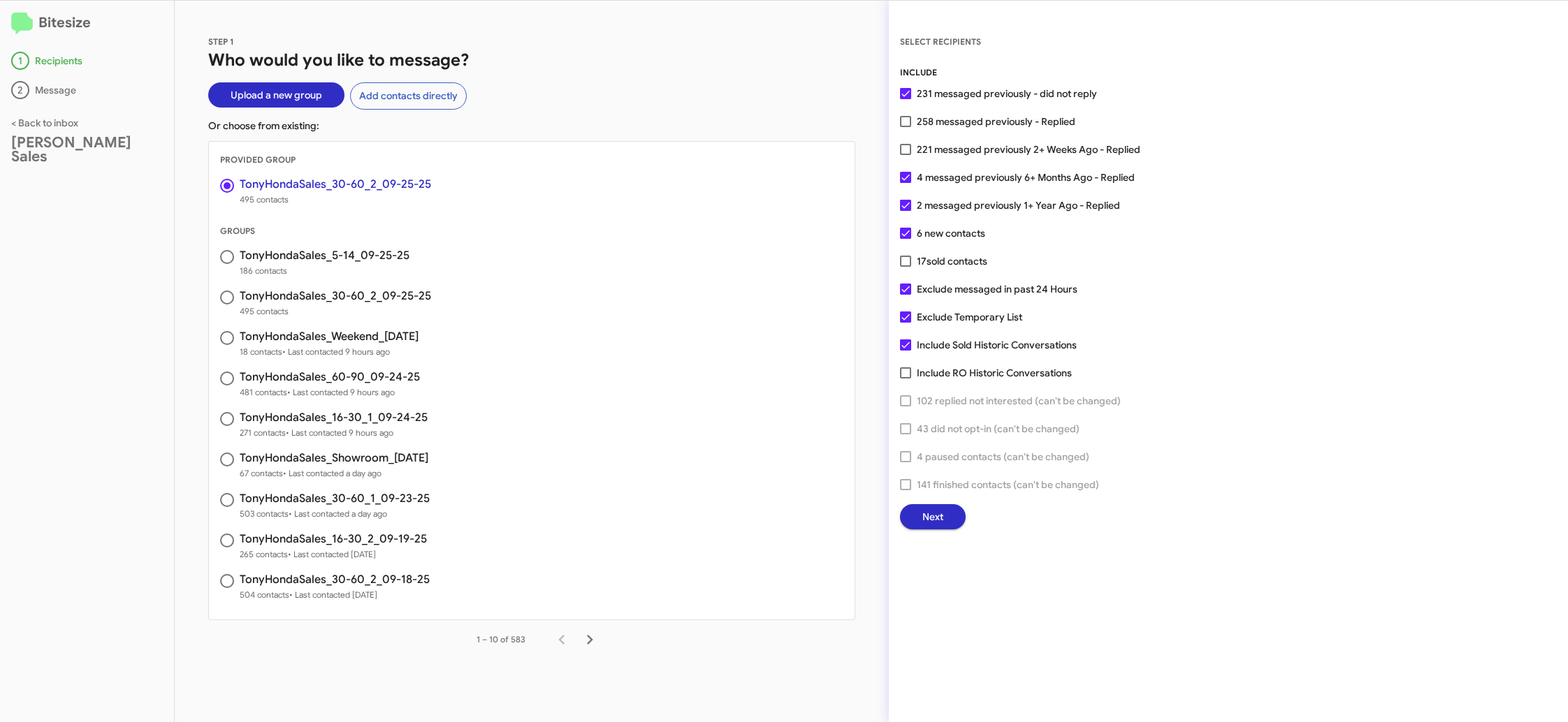
click at [905, 155] on input "221 messaged previously 2+ Weeks Ago - Replied" at bounding box center [905, 155] width 1 height 1
click at [929, 146] on span "221 messaged previously 2+ Weeks Ago - Replied" at bounding box center [1029, 149] width 224 height 16
click at [905, 155] on input "221 messaged previously 2+ Weeks Ago - Replied" at bounding box center [905, 155] width 1 height 1
checkbox input "false"
click at [937, 122] on span "258 messaged previously - Replied" at bounding box center [996, 121] width 159 height 16
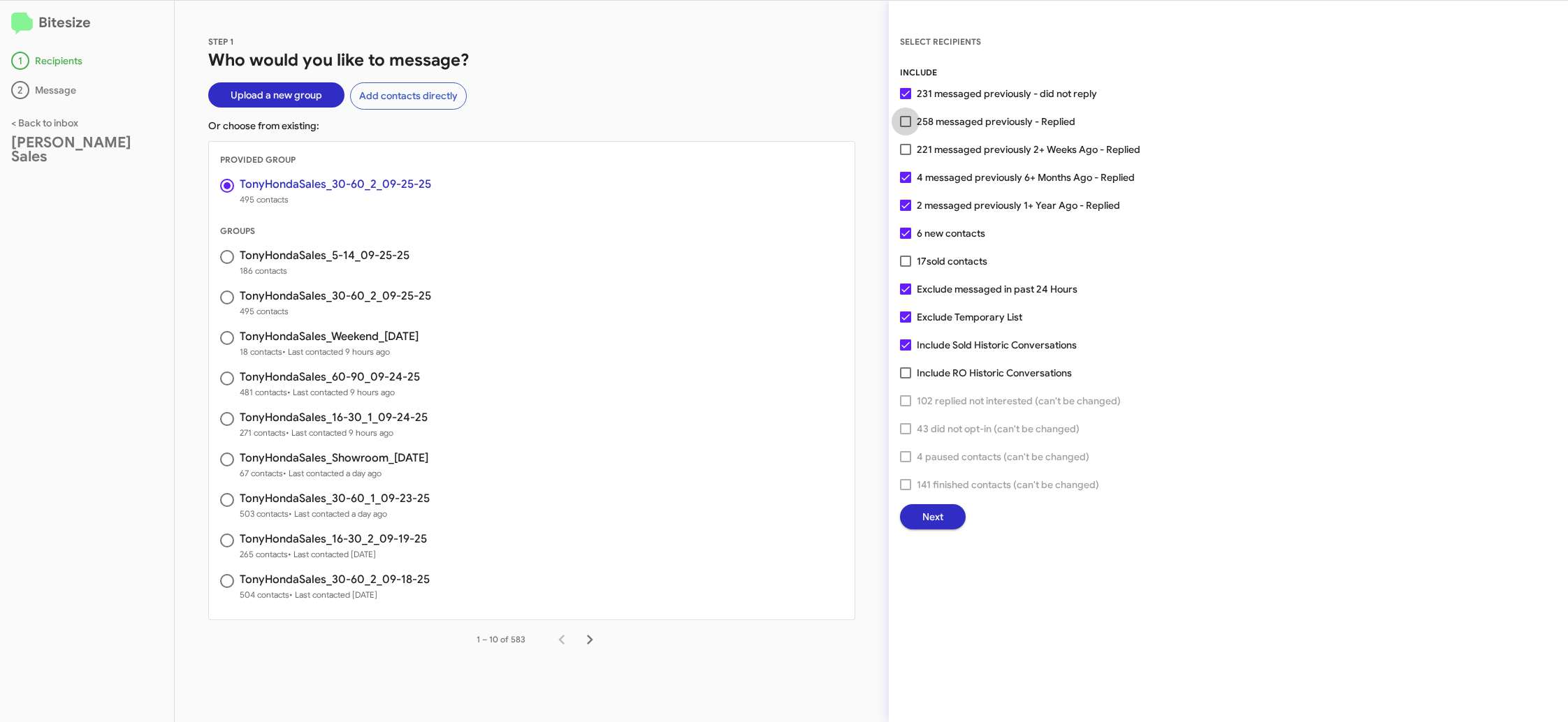
click at [905, 127] on input "258 messaged previously - Replied" at bounding box center [905, 127] width 1 height 1
click at [937, 122] on span "258 messaged previously - Replied" at bounding box center [996, 121] width 159 height 16
click at [905, 127] on input "258 messaged previously - Replied" at bounding box center [905, 127] width 1 height 1
checkbox input "false"
click at [950, 510] on button "Next" at bounding box center [933, 516] width 66 height 25
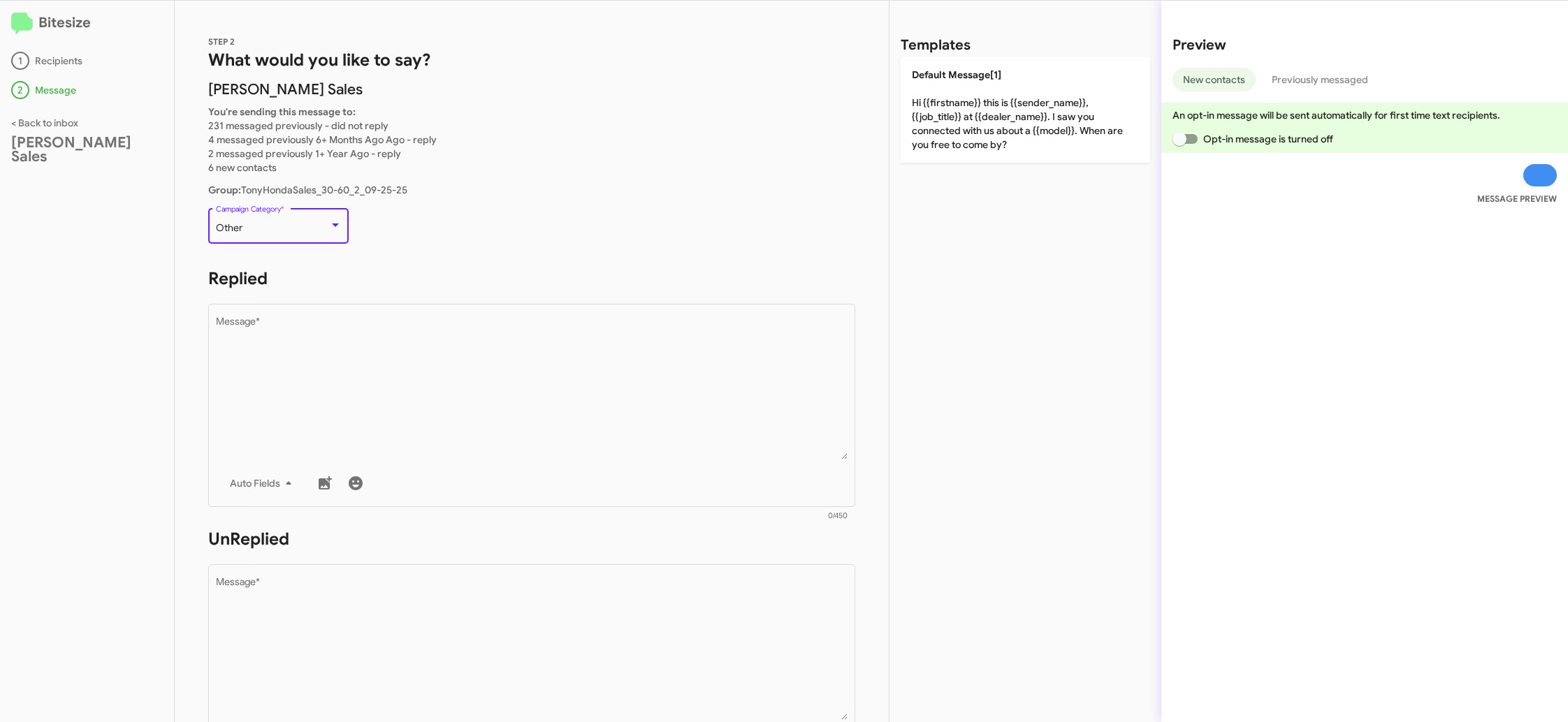
click at [272, 227] on div "Other" at bounding box center [273, 229] width 113 height 11
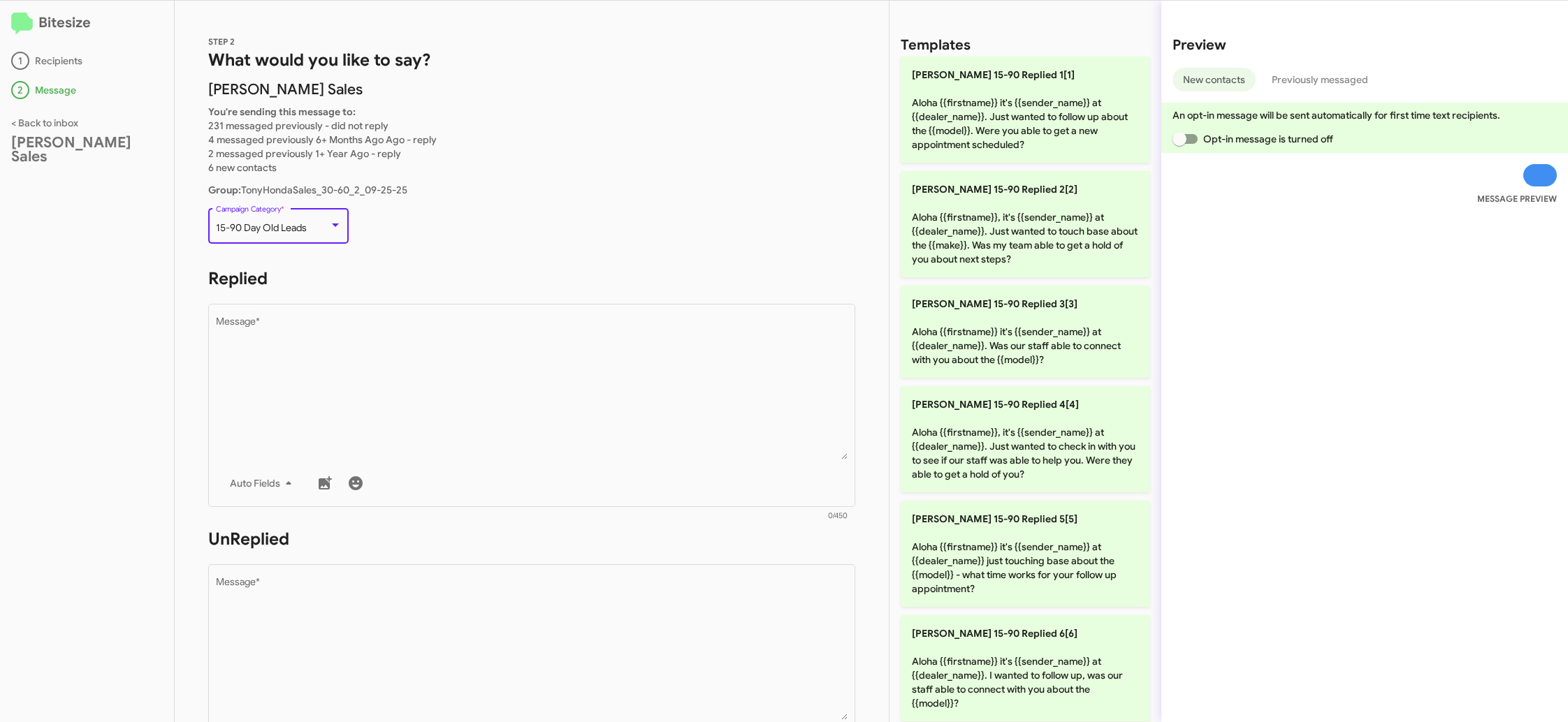
scroll to position [29, 0]
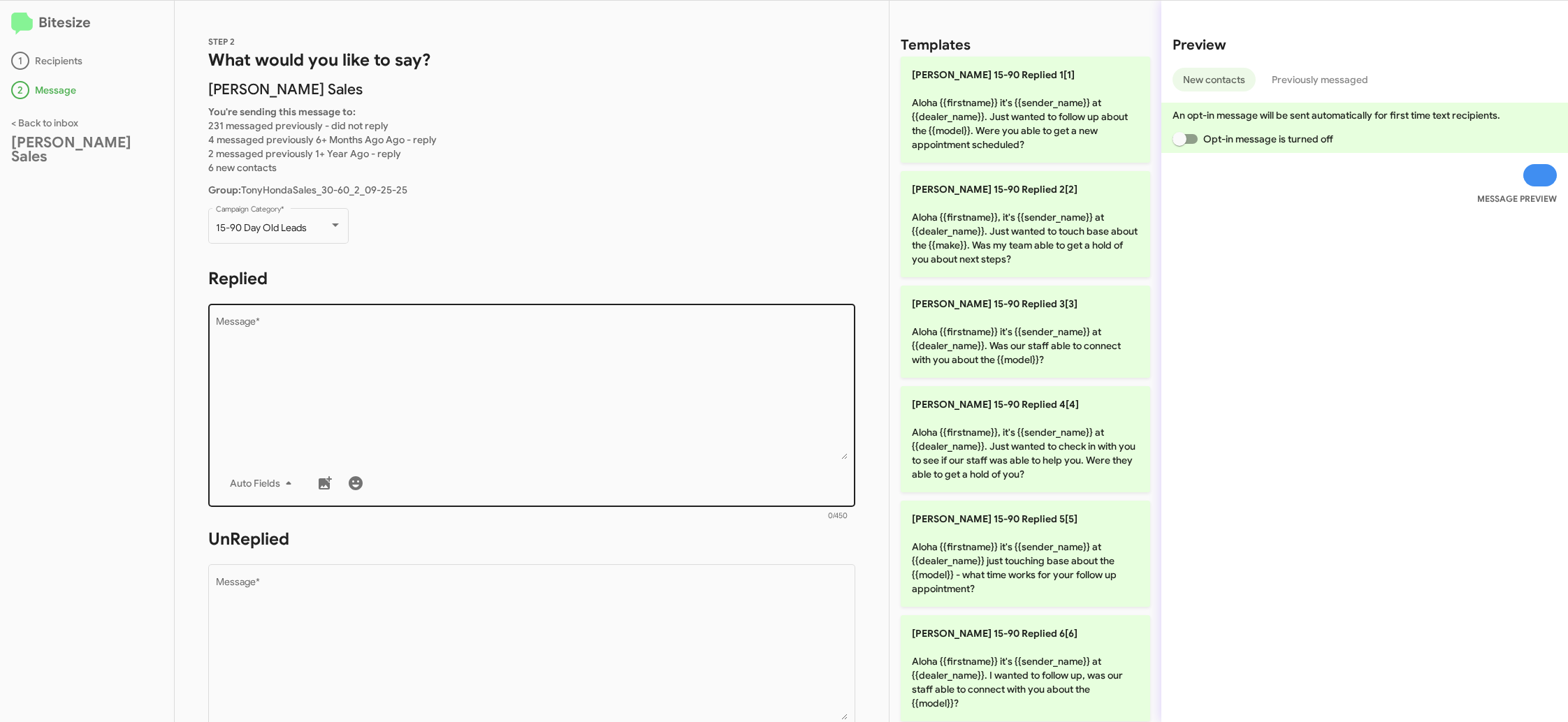
drag, startPoint x: 362, startPoint y: 309, endPoint x: 369, endPoint y: 309, distance: 7.0
click at [362, 305] on div "Drop image here to insert Auto Fields Message *" at bounding box center [532, 404] width 633 height 206
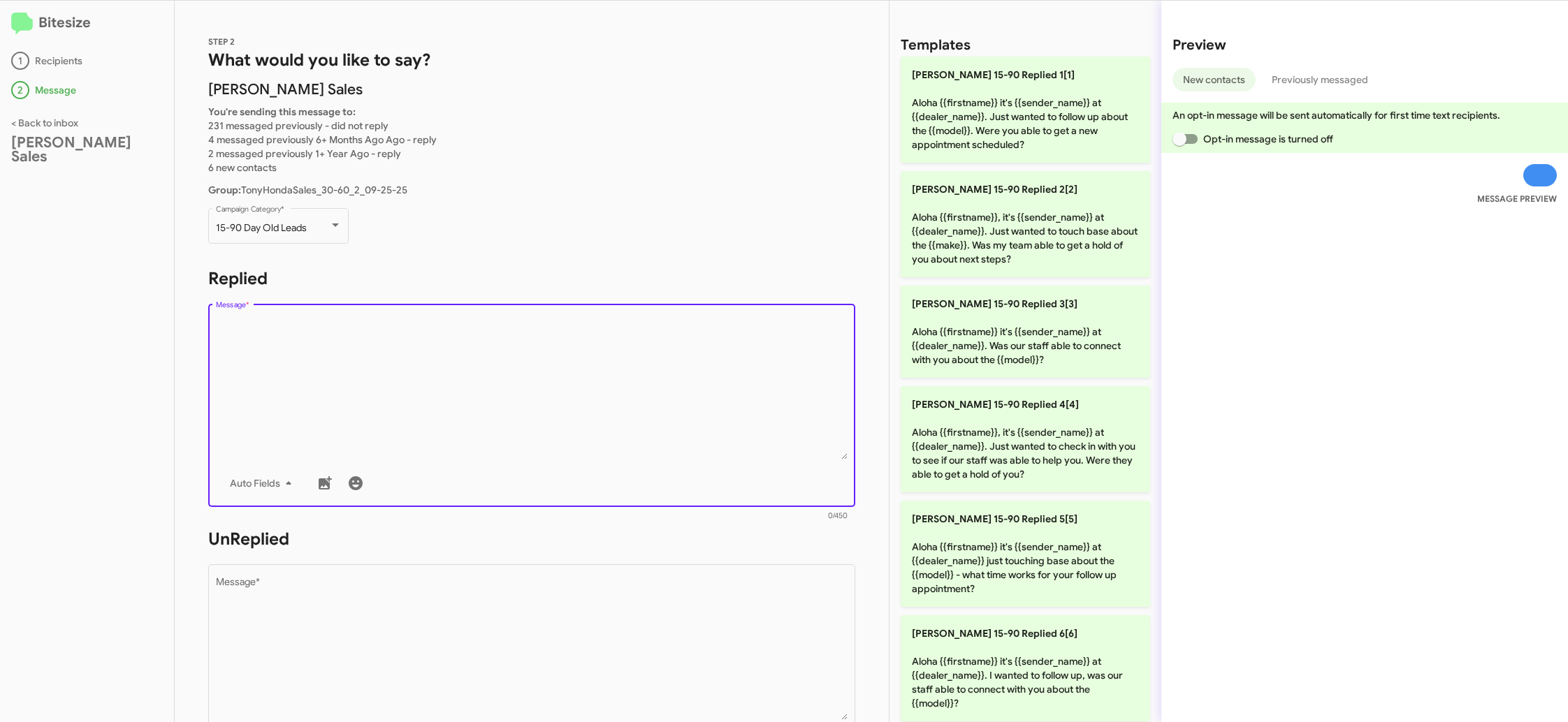
click at [414, 345] on textarea "Message *" at bounding box center [532, 388] width 633 height 143
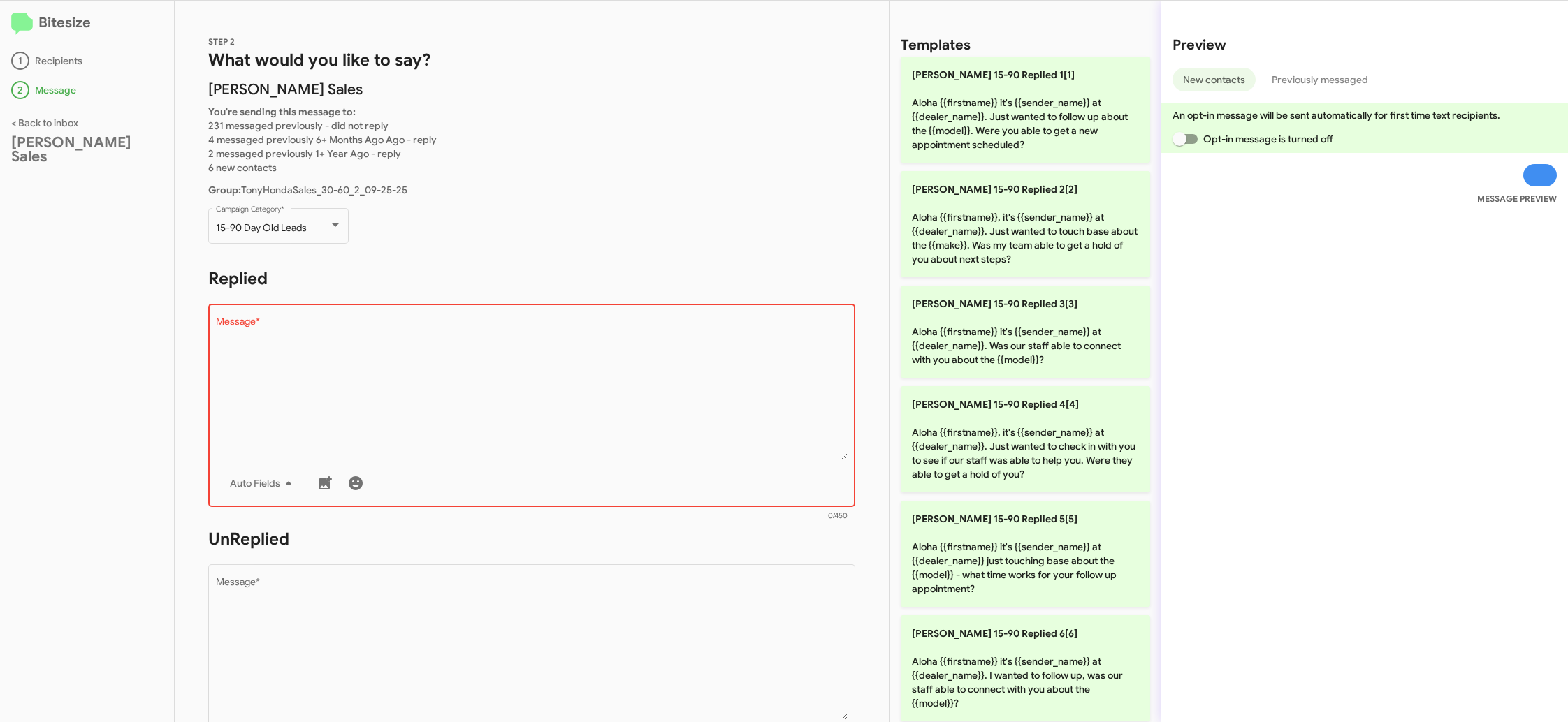
drag, startPoint x: 1011, startPoint y: 331, endPoint x: 521, endPoint y: 347, distance: 490.3
click at [1010, 331] on p "Tony Honda 15-90 Replied 3[3] Aloha {{firstname}} it's {{sender_name}} at {{dea…" at bounding box center [1026, 331] width 250 height 92
type textarea "Aloha {{firstname}} it's {{sender_name}} at {{dealer_name}}. Was our staff able…"
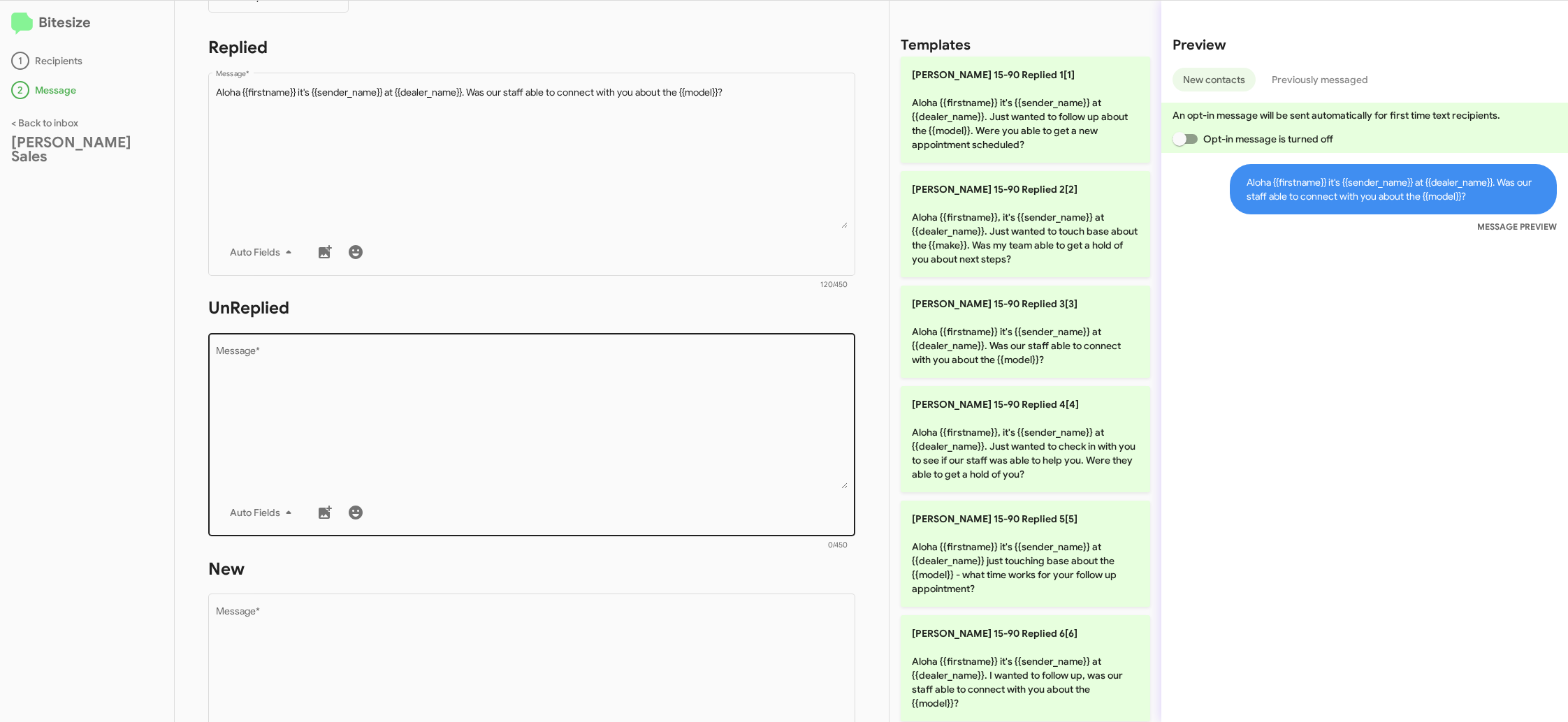
scroll to position [238, 0]
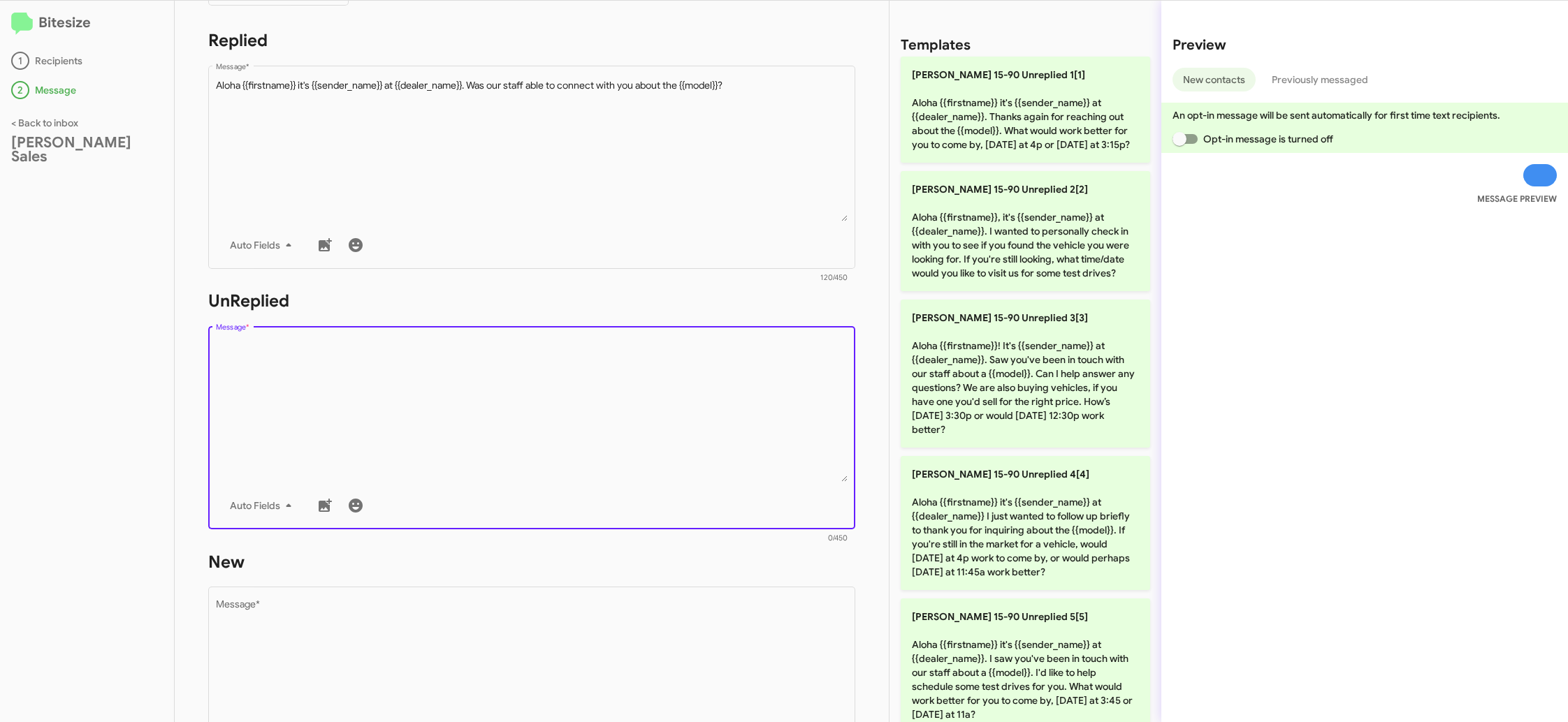
drag, startPoint x: 628, startPoint y: 462, endPoint x: 695, endPoint y: 417, distance: 80.7
click at [627, 462] on textarea "Message *" at bounding box center [532, 410] width 633 height 143
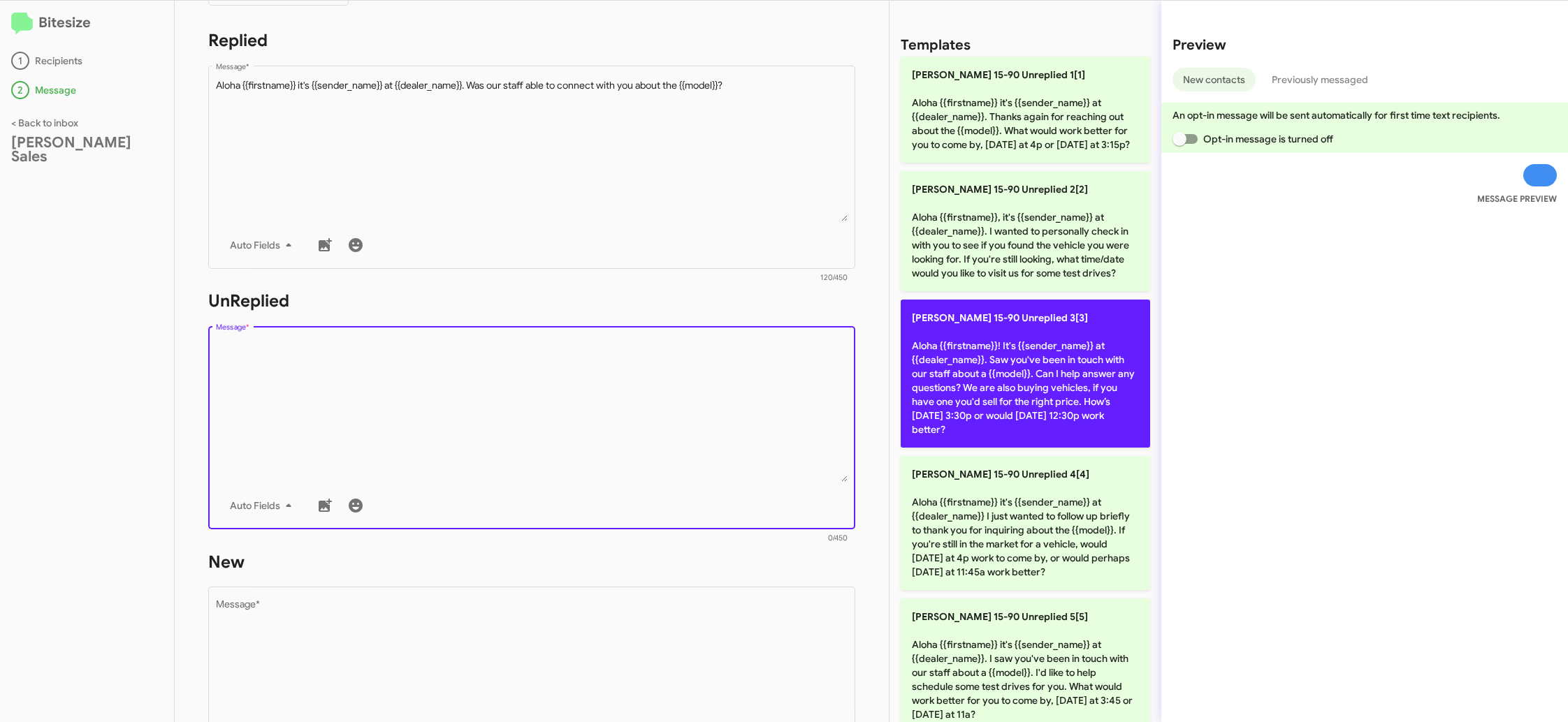
click at [1013, 367] on p "Tony Honda 15-90 Unreplied 3[3] Aloha {{firstname}}! It's {{sender_name}} at {{…" at bounding box center [1026, 374] width 250 height 148
type textarea "Aloha {{firstname}}! It's {{sender_name}} at {{dealer_name}}. Saw you've been i…"
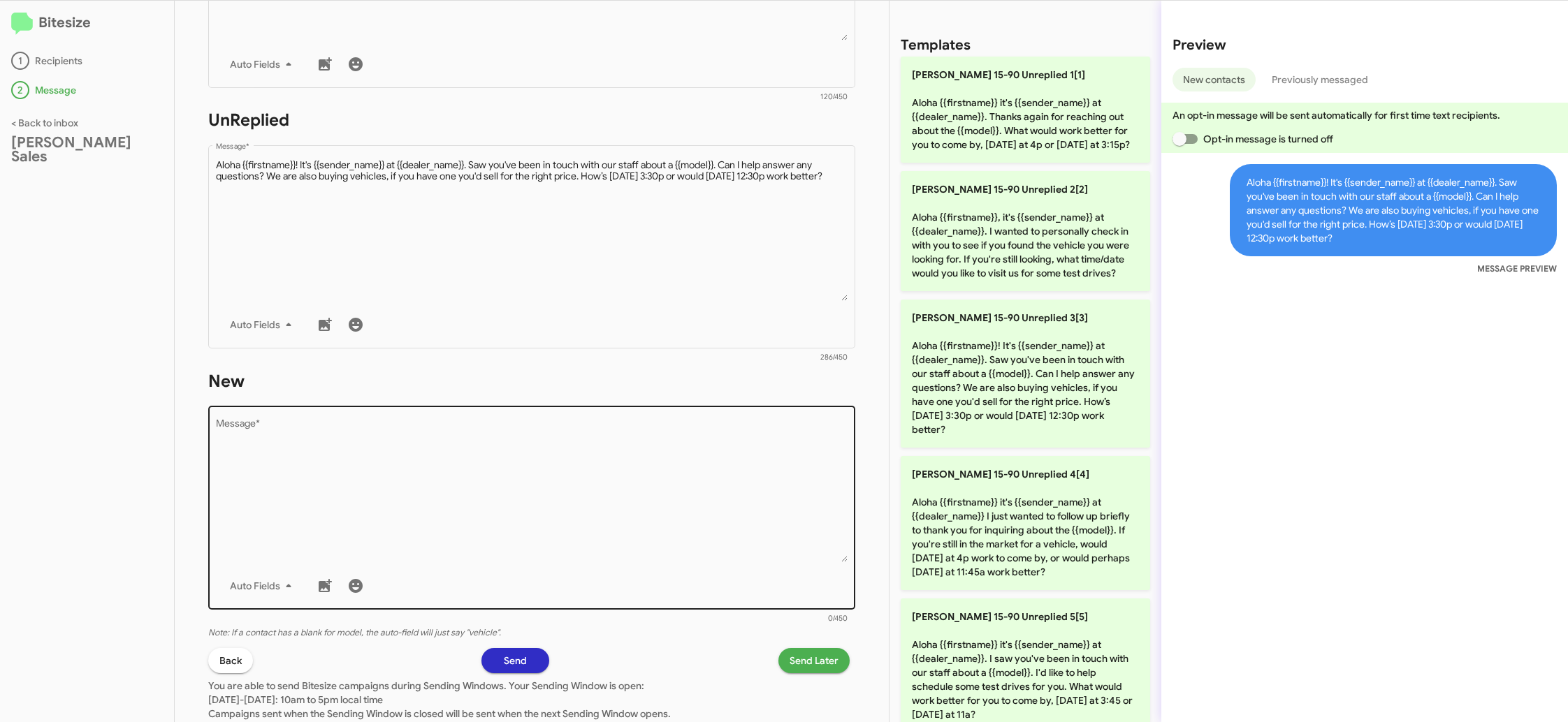
scroll to position [502, 0]
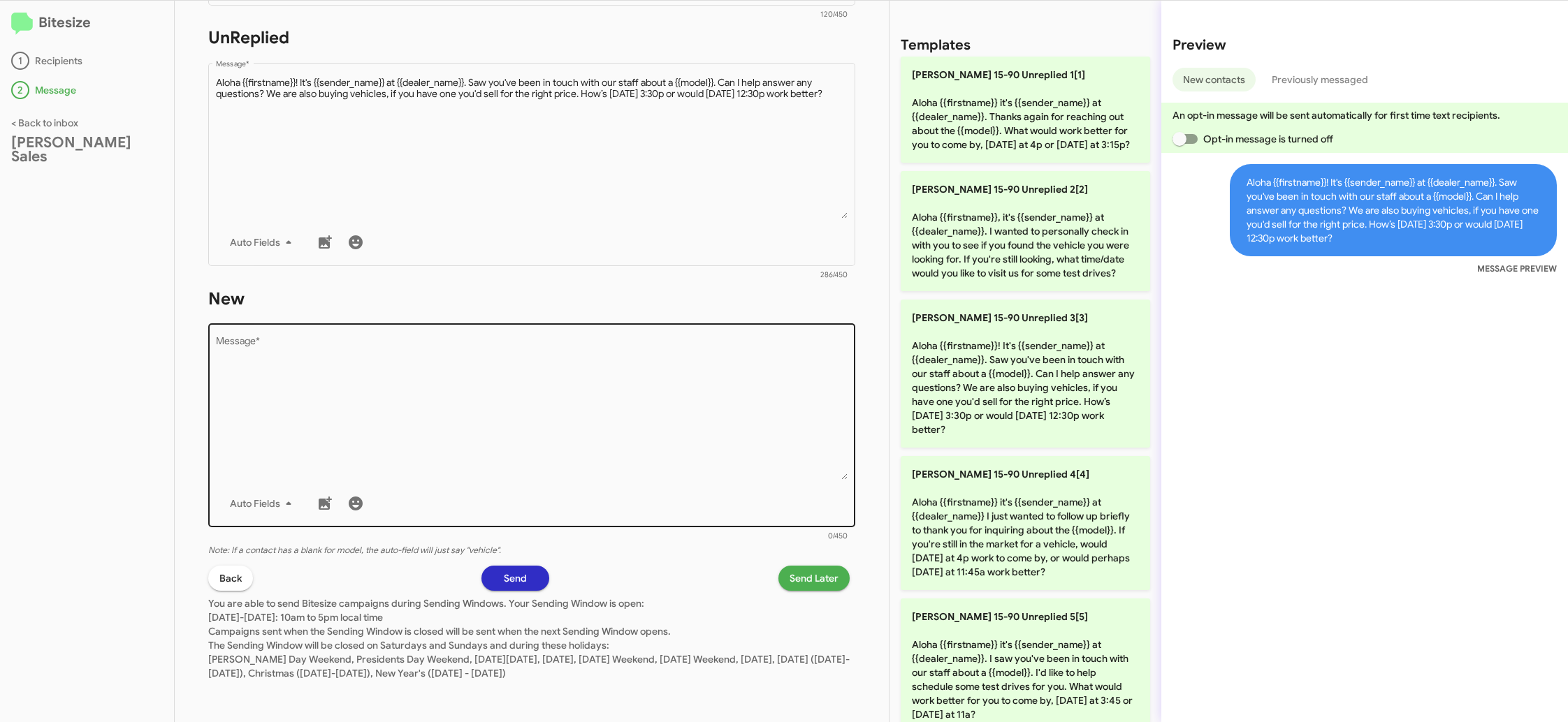
click at [671, 437] on textarea "Message *" at bounding box center [532, 408] width 633 height 143
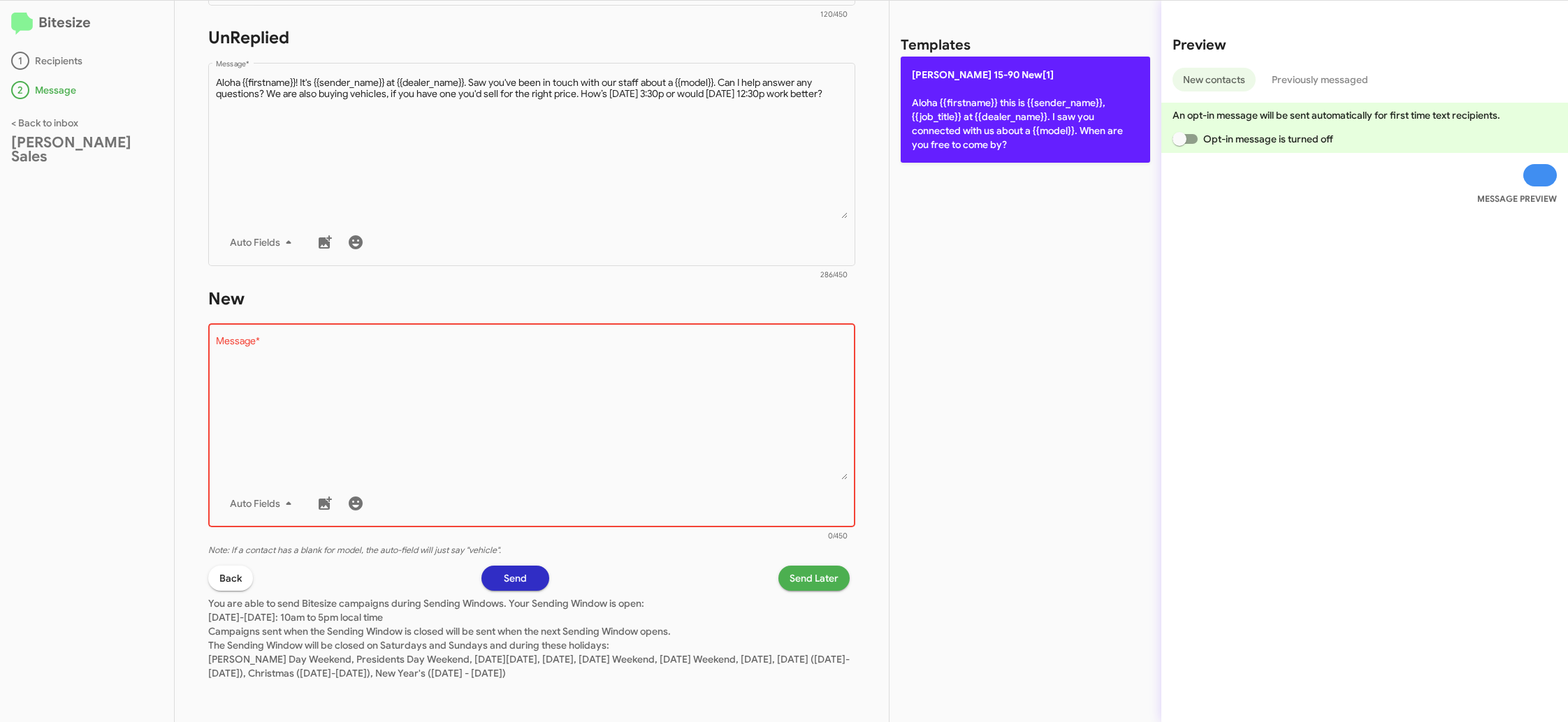
click at [942, 127] on p "Tony Honda 15-90 New[1] Aloha {{firstname}} this is {{sender_name}}, {{job_titl…" at bounding box center [1026, 110] width 250 height 106
type textarea "Aloha {{firstname}} this is {{sender_name}}, {{job_title}} at {{dealer_name}}. …"
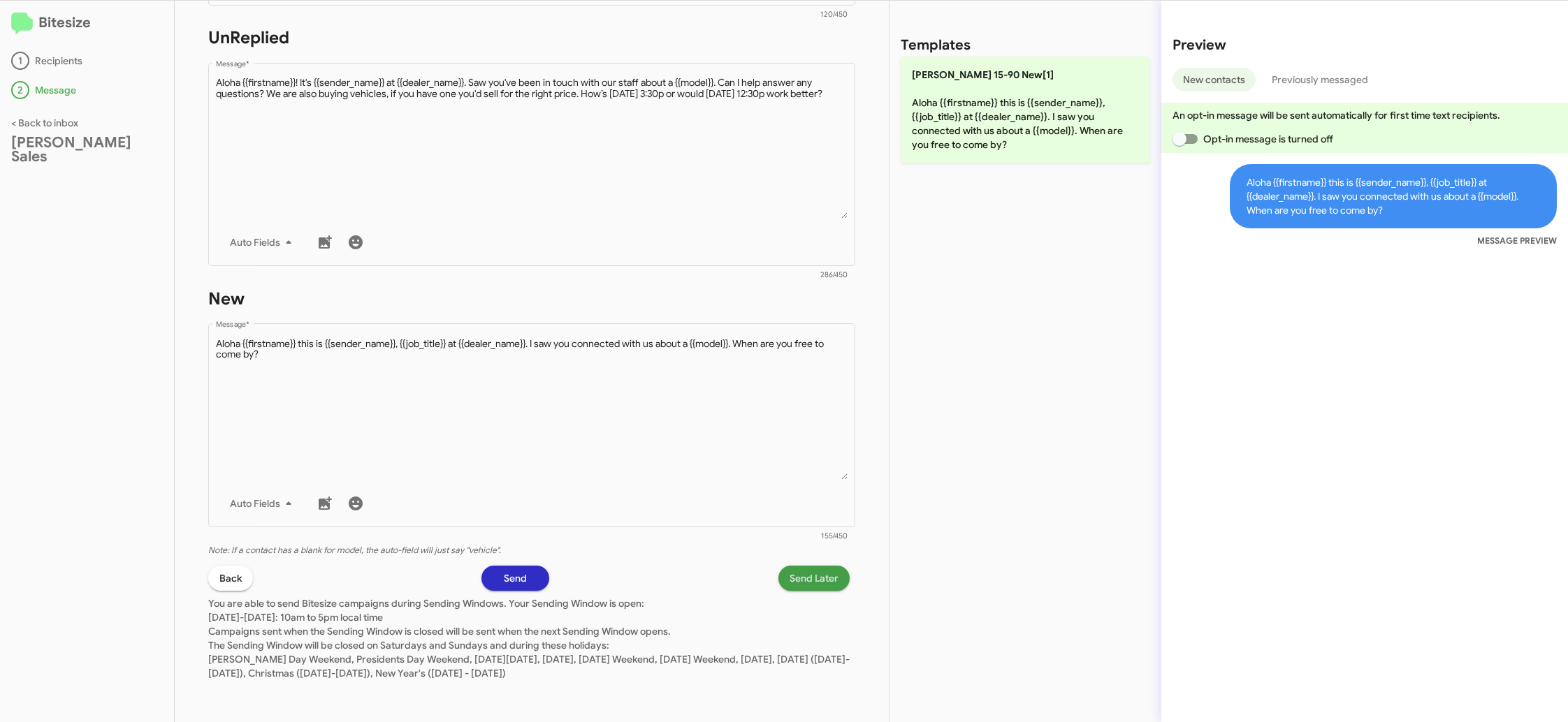
click at [801, 571] on span "Send Later" at bounding box center [814, 578] width 49 height 25
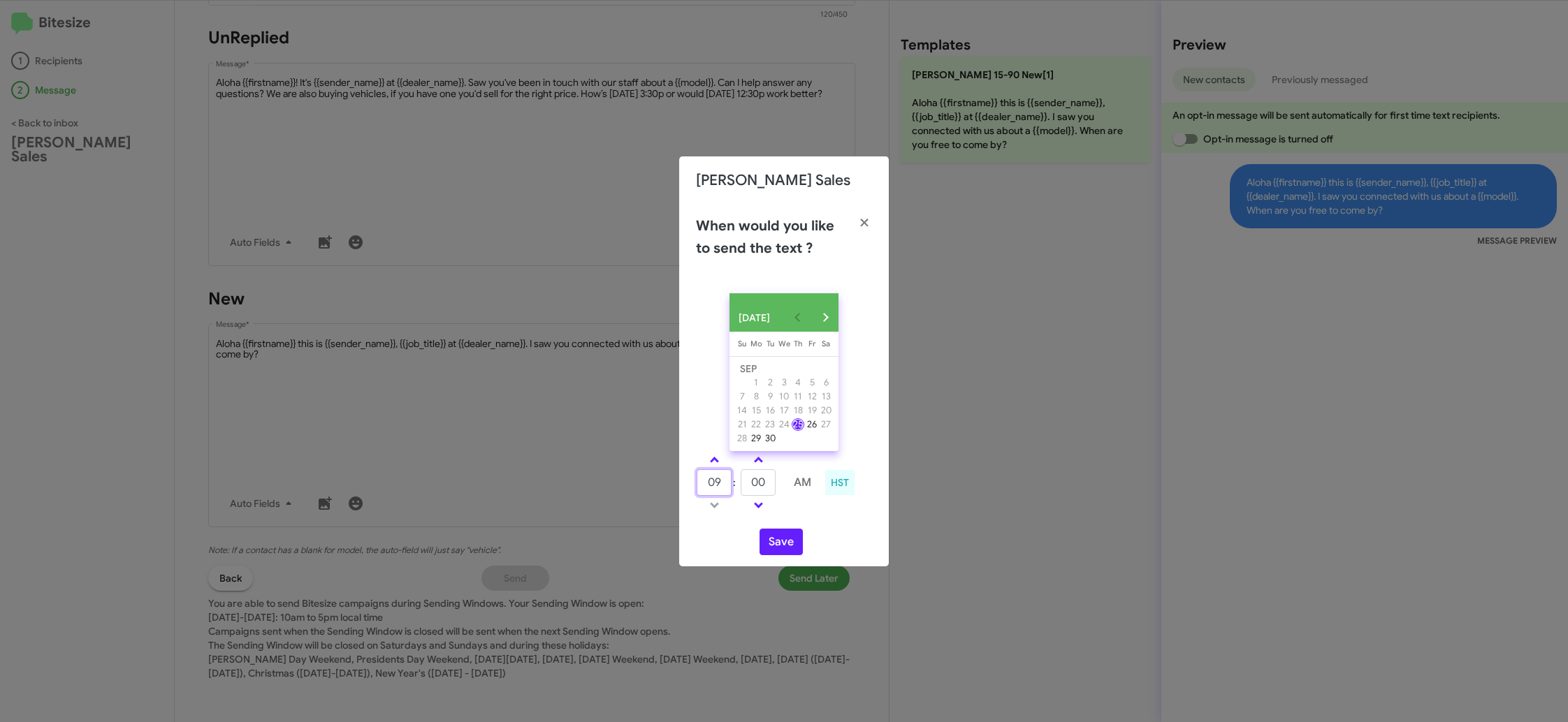
click at [721, 489] on input "09" at bounding box center [714, 483] width 35 height 27
click at [720, 489] on input "09" at bounding box center [714, 483] width 35 height 27
type input "12"
click at [762, 496] on input "00" at bounding box center [758, 483] width 35 height 27
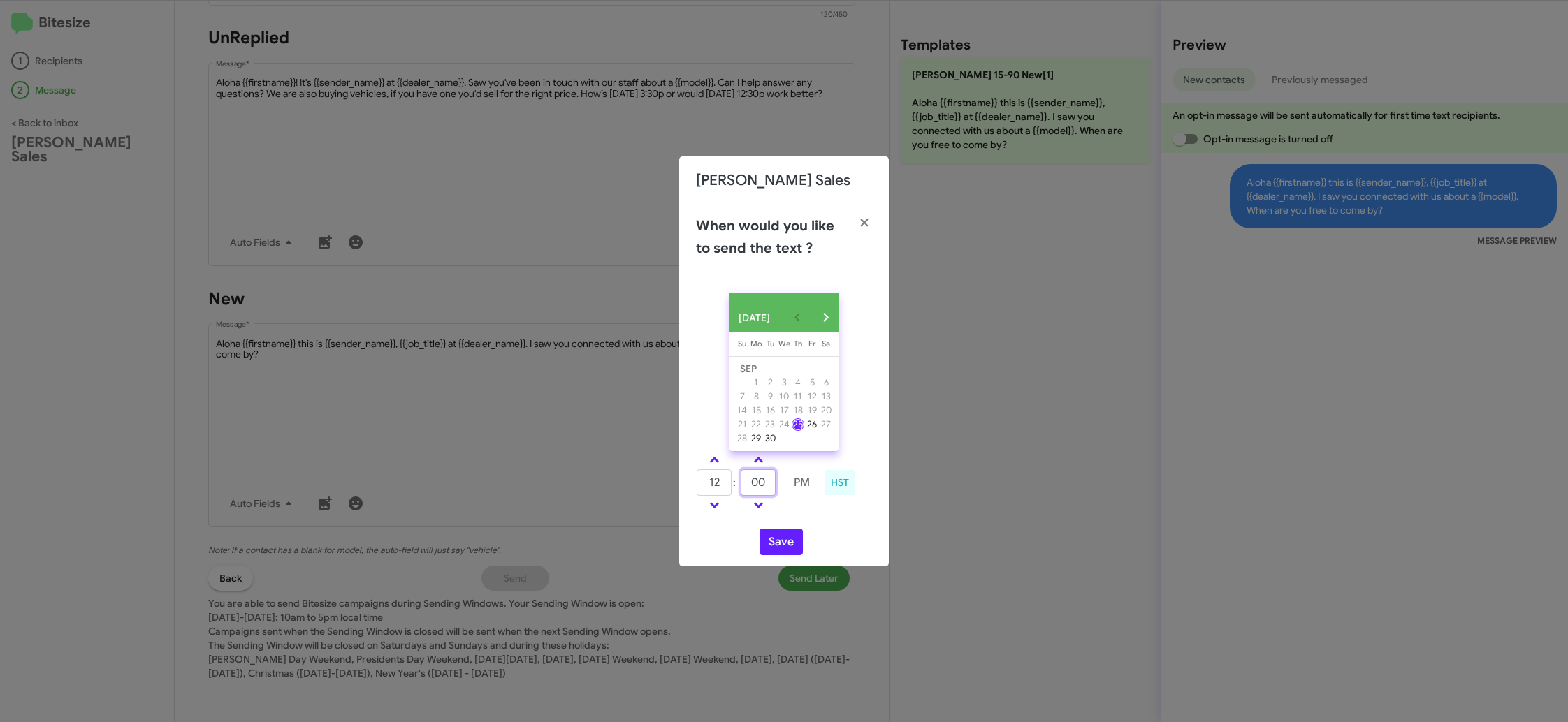
click at [763, 494] on input "00" at bounding box center [758, 483] width 35 height 27
type input "30"
click at [828, 525] on div "SEP 2025 Sunday Su Monday Mo Tuesday Tu Wednesday We Thursday Th Friday Fr Satu…" at bounding box center [784, 424] width 209 height 284
click at [778, 546] on button "Save" at bounding box center [781, 541] width 43 height 27
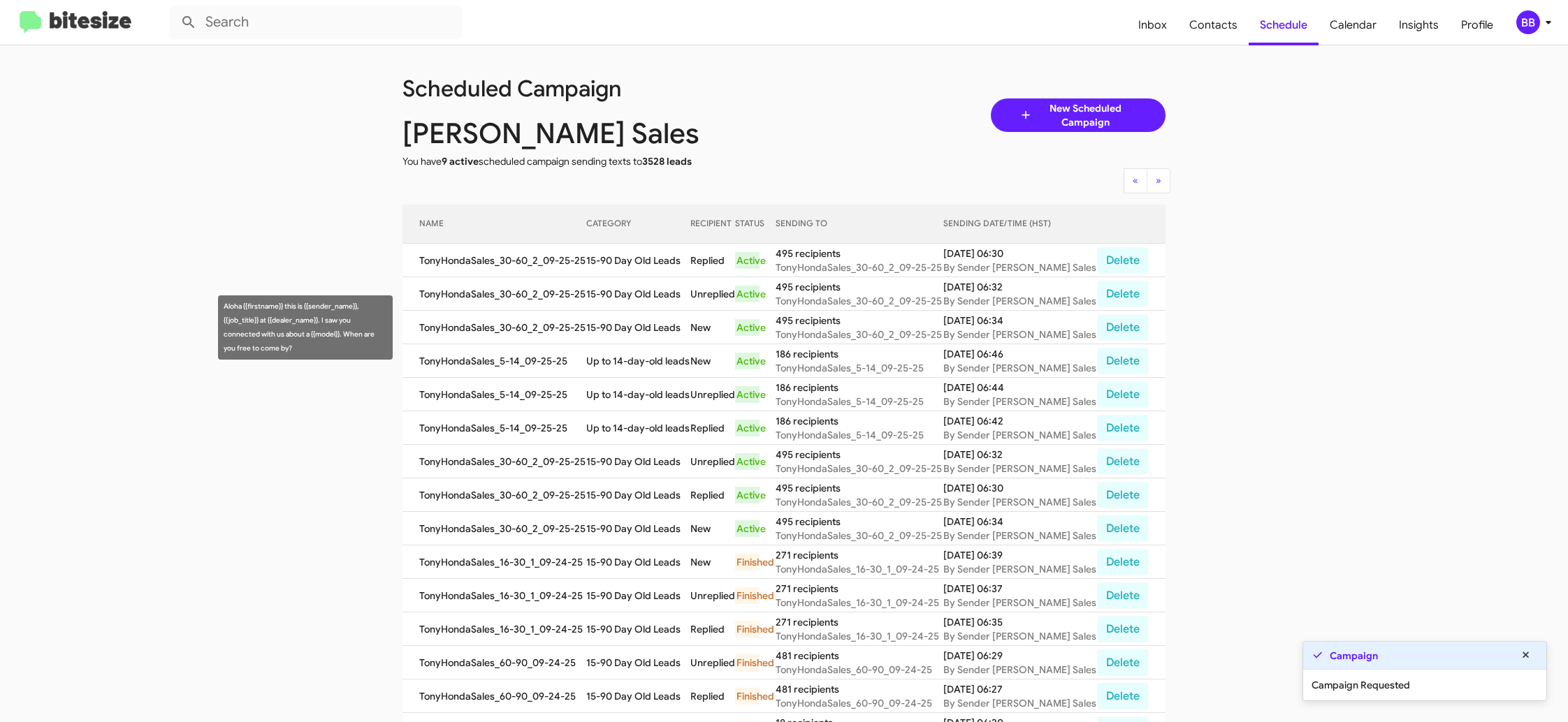
drag, startPoint x: 379, startPoint y: 219, endPoint x: 1161, endPoint y: 332, distance: 790.1
click at [1162, 332] on app-scheduler "Scheduled Campaign Tony Honda Sales You have 9 active scheduled campaign sendin…" at bounding box center [784, 488] width 1568 height 885
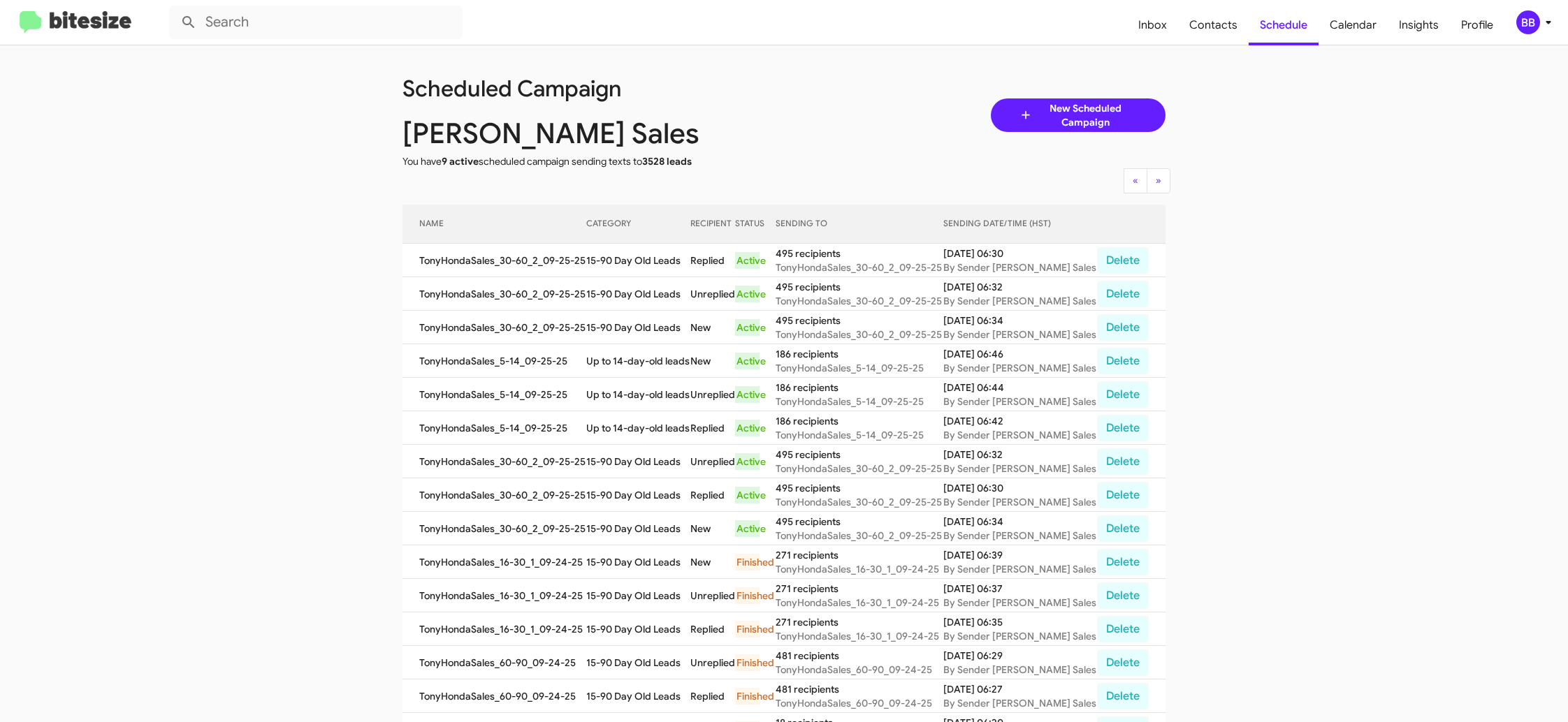
click at [1318, 312] on app-scheduler "Scheduled Campaign Tony Honda Sales You have 9 active scheduled campaign sendin…" at bounding box center [784, 488] width 1568 height 885
click at [1170, 43] on span "Inbox" at bounding box center [1152, 25] width 51 height 40
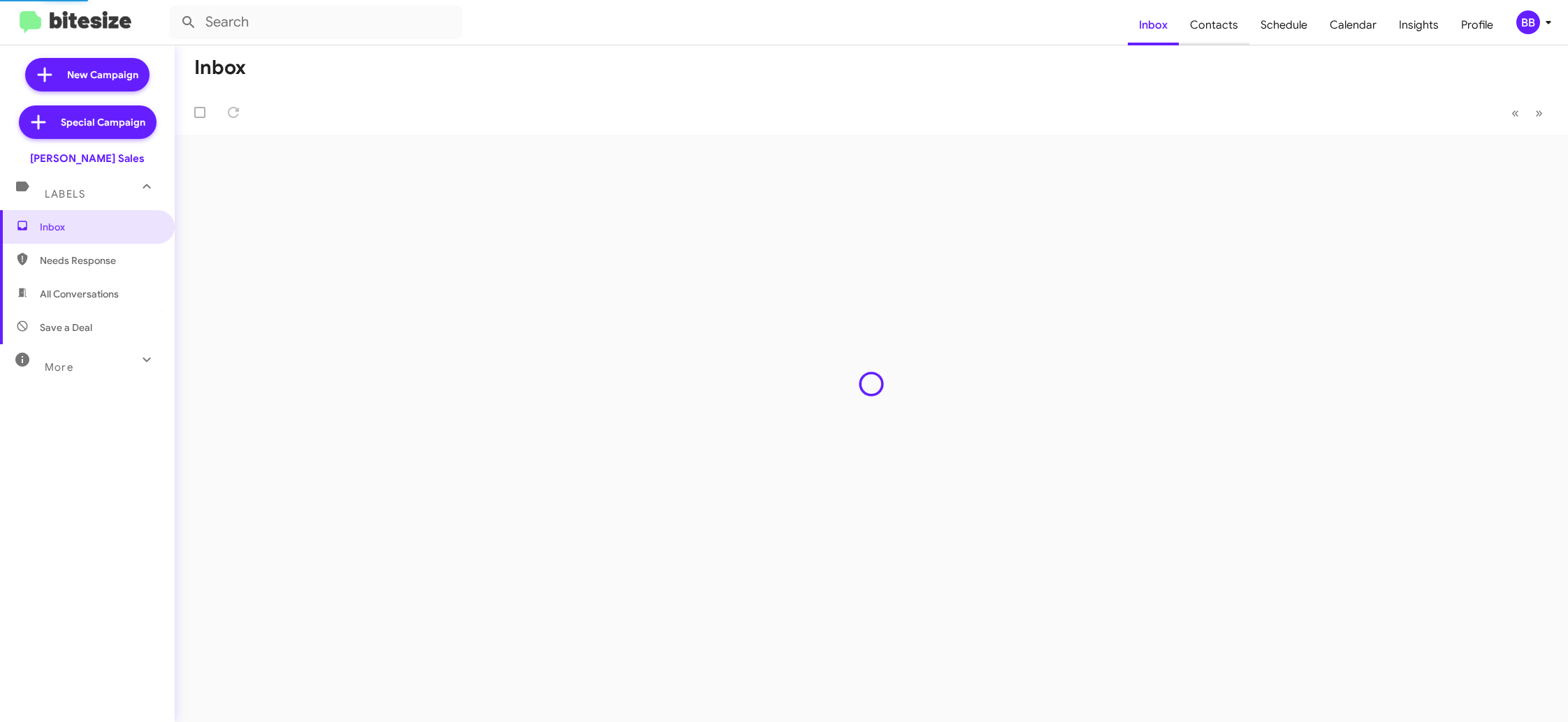
click at [1217, 35] on span "Contacts" at bounding box center [1214, 25] width 70 height 40
type input "in:groups"
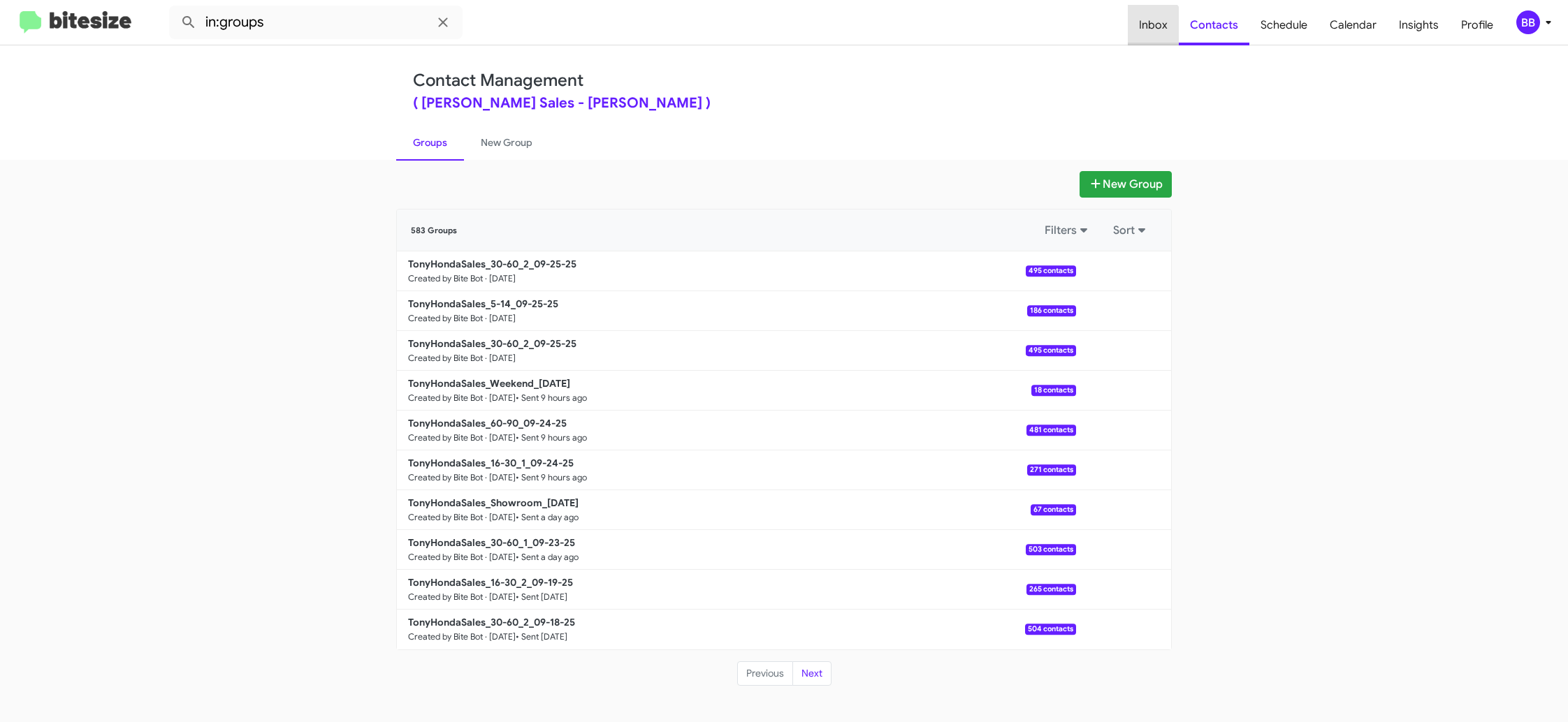
click at [1158, 27] on span "Inbox" at bounding box center [1153, 25] width 51 height 40
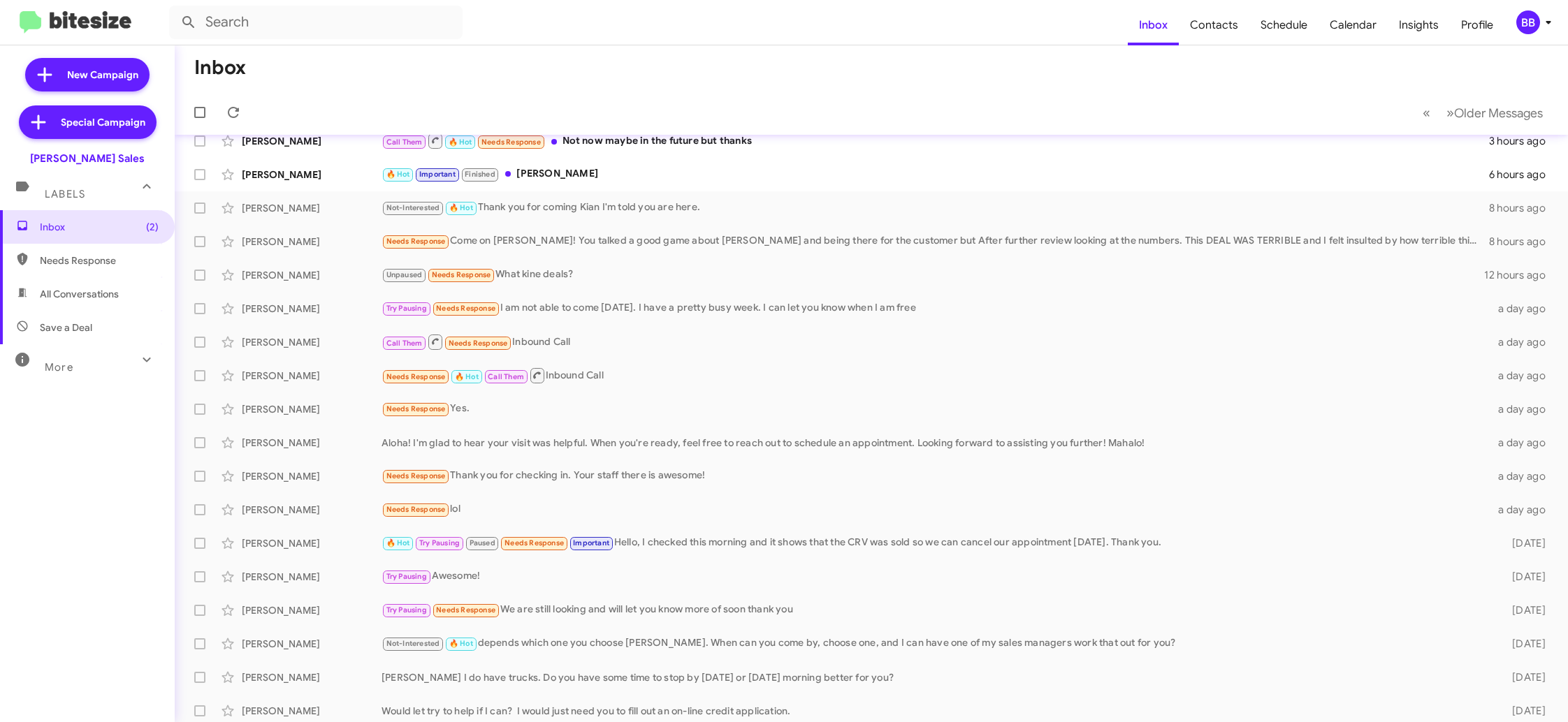
scroll to position [23, 0]
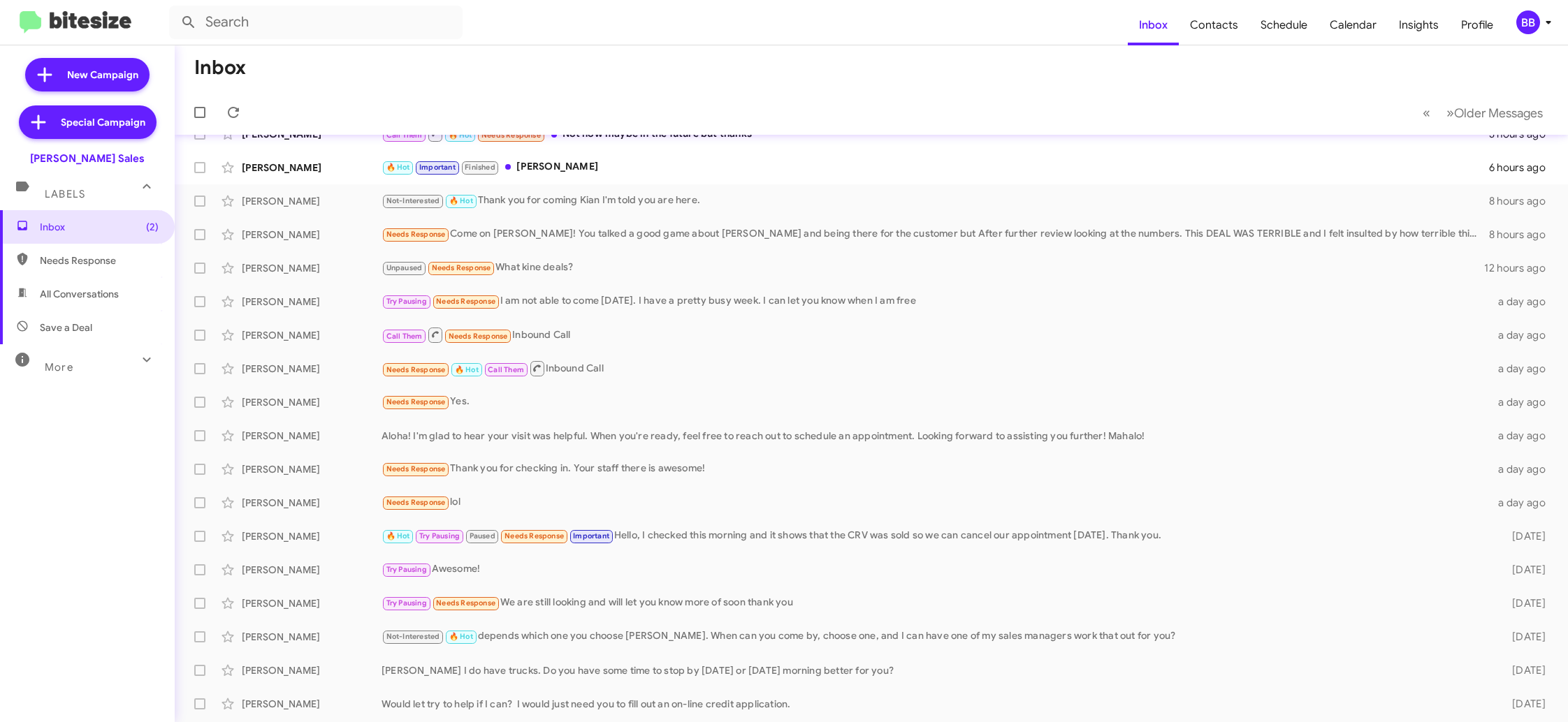
click at [1519, 22] on div "BB" at bounding box center [1528, 22] width 24 height 24
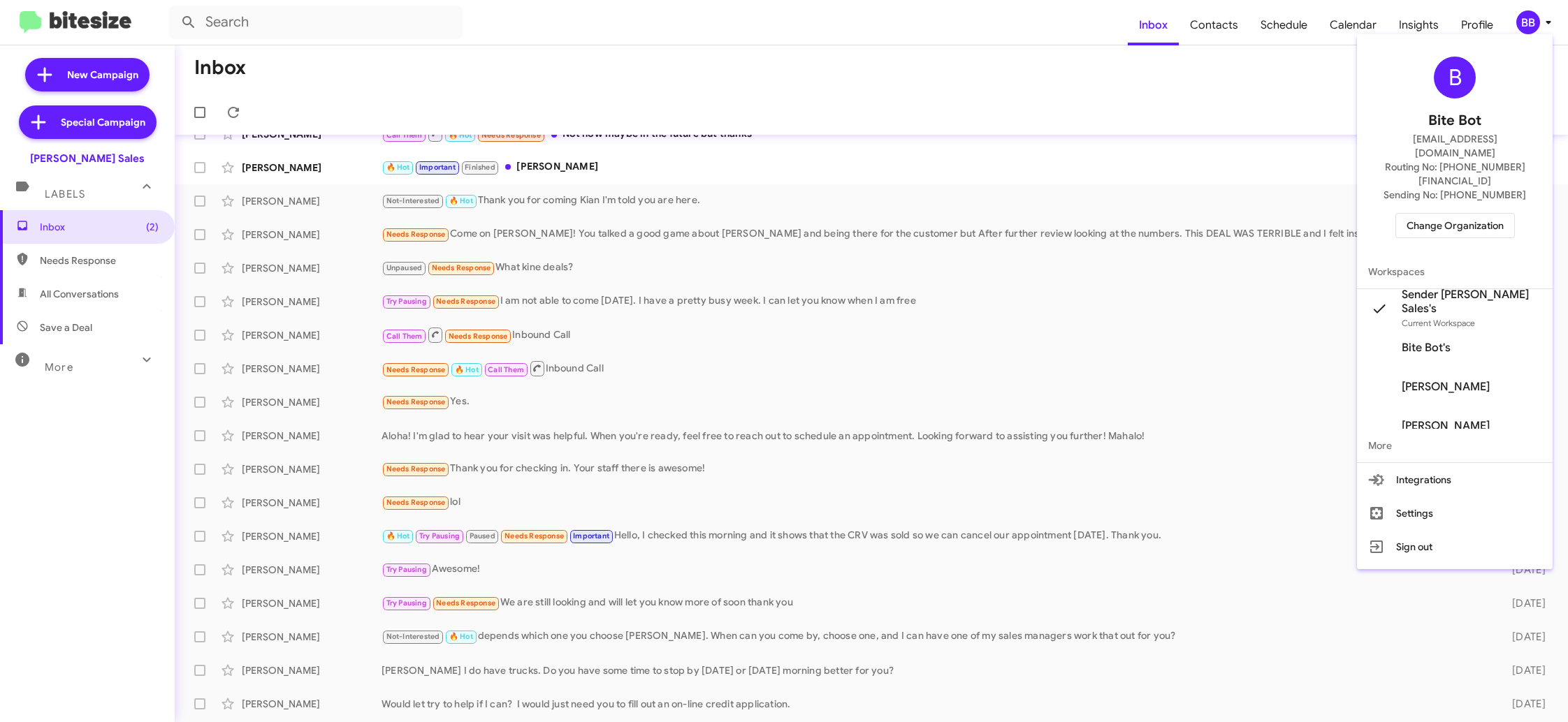
click at [496, 74] on div at bounding box center [784, 361] width 1568 height 722
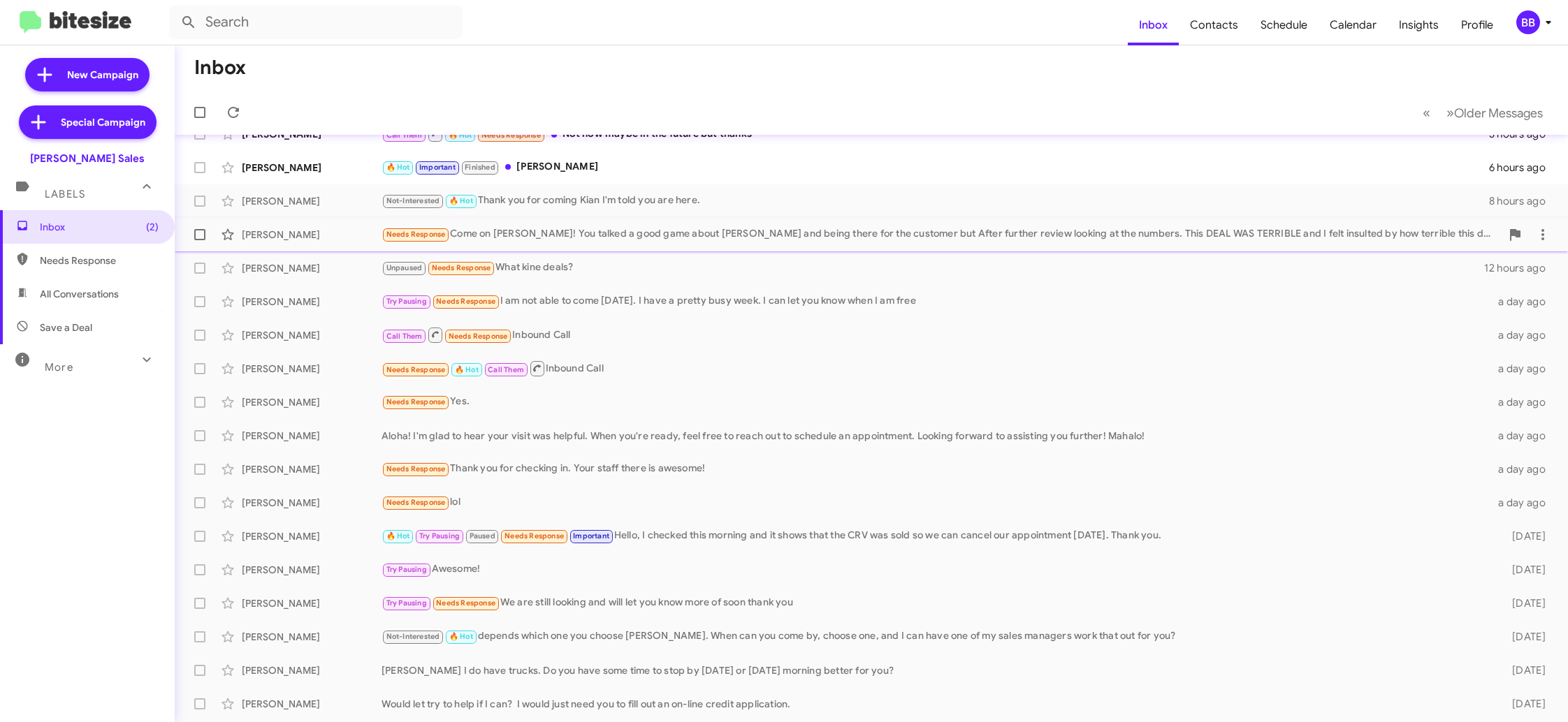
scroll to position [0, 0]
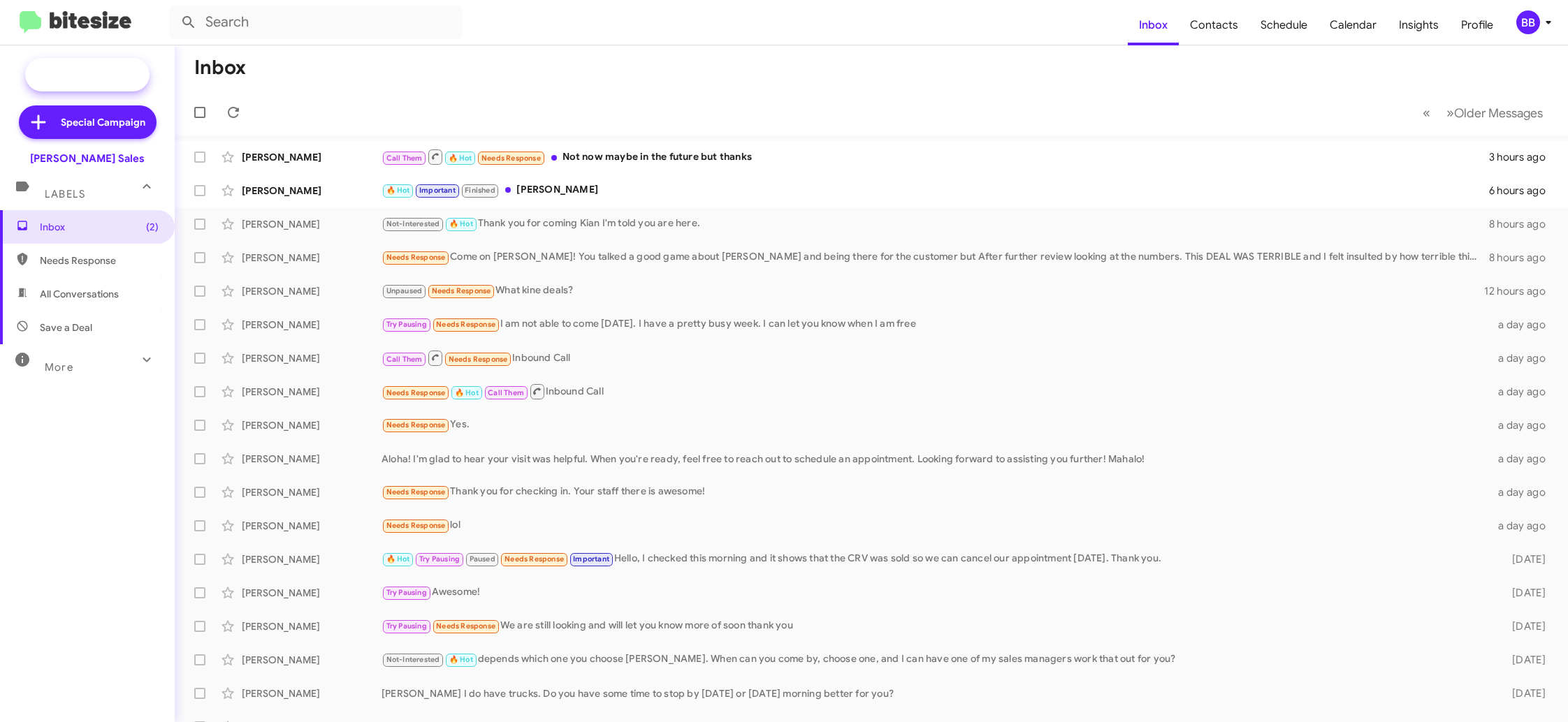
click at [126, 78] on span "New Campaign" at bounding box center [103, 74] width 71 height 14
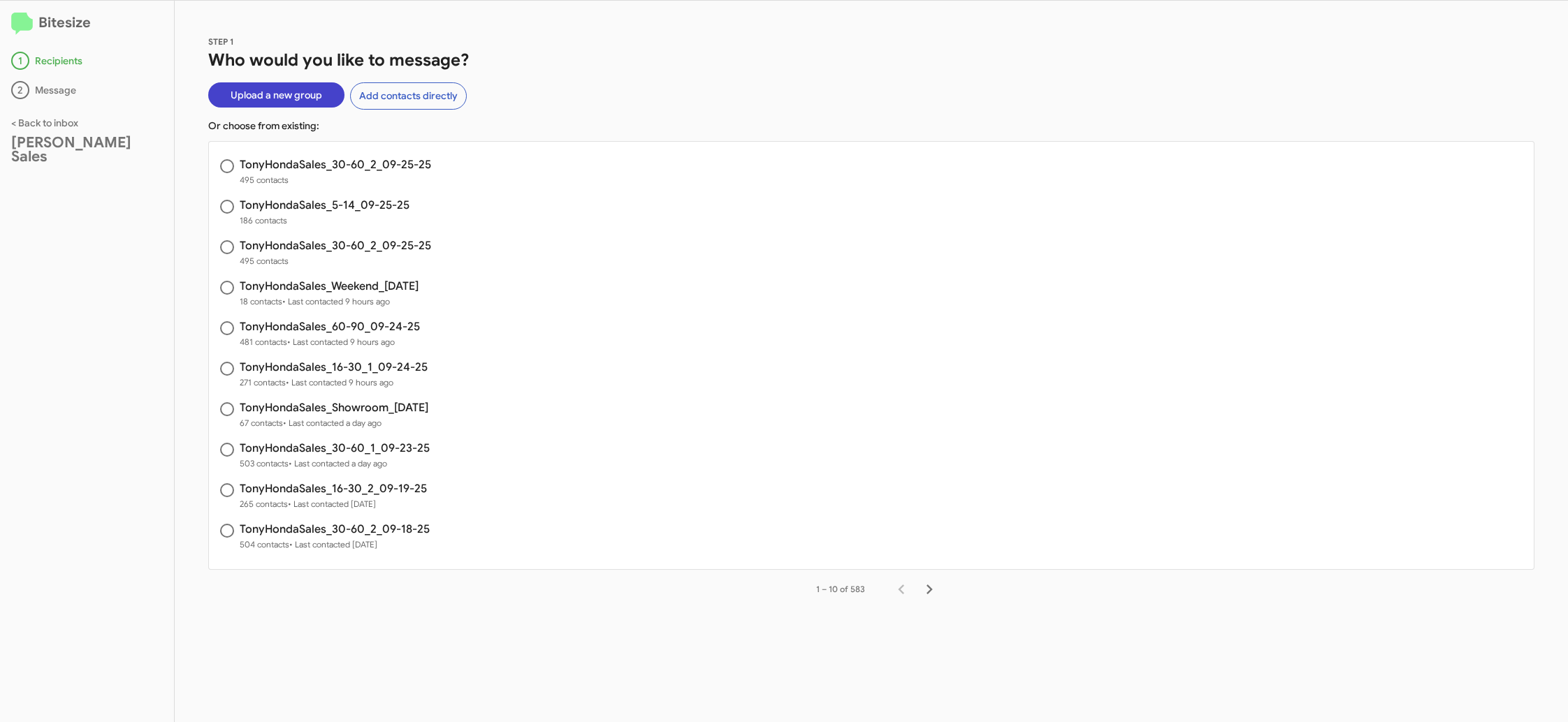
click at [261, 96] on span "Upload a new group" at bounding box center [276, 95] width 92 height 25
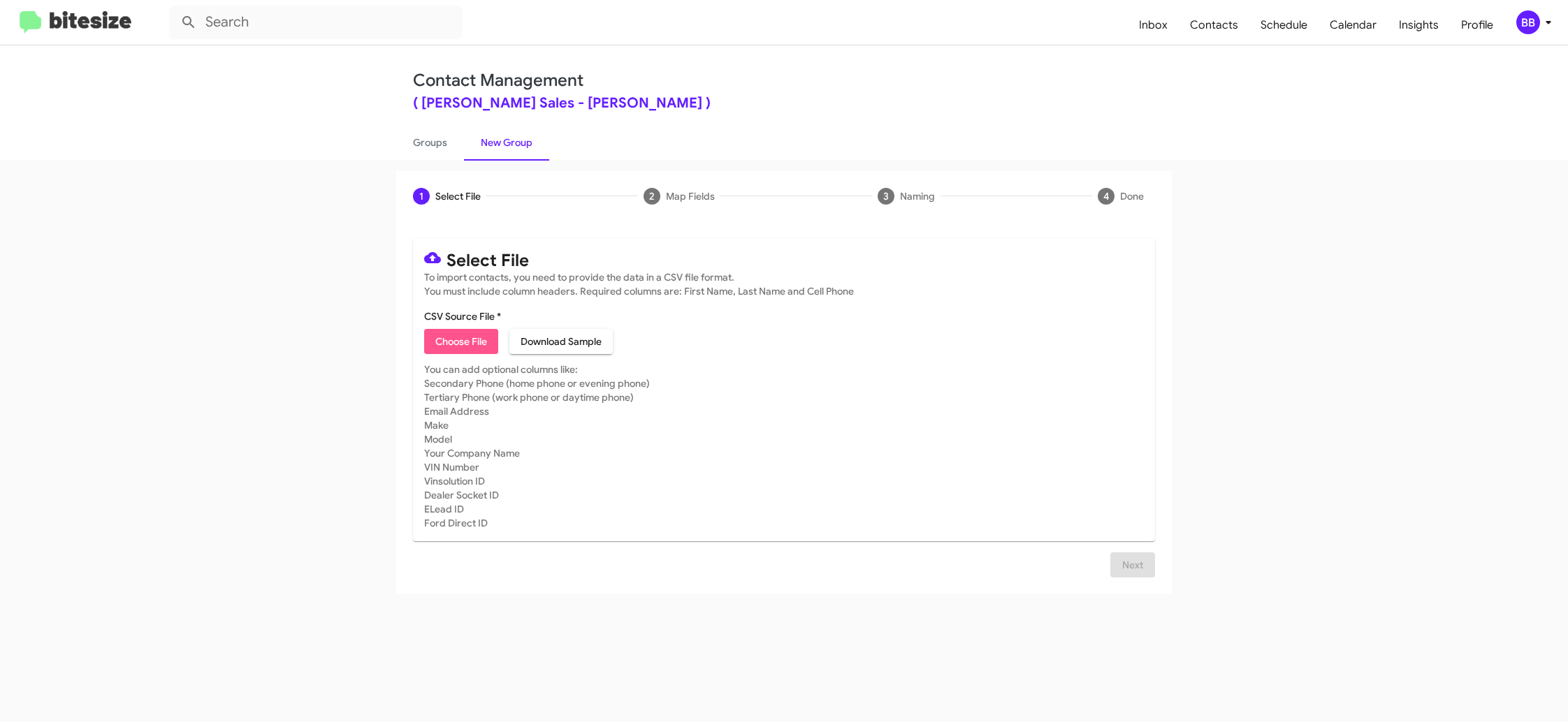
click at [446, 330] on span "Choose File" at bounding box center [461, 341] width 52 height 25
click at [1161, 19] on span "Inbox" at bounding box center [1153, 25] width 51 height 40
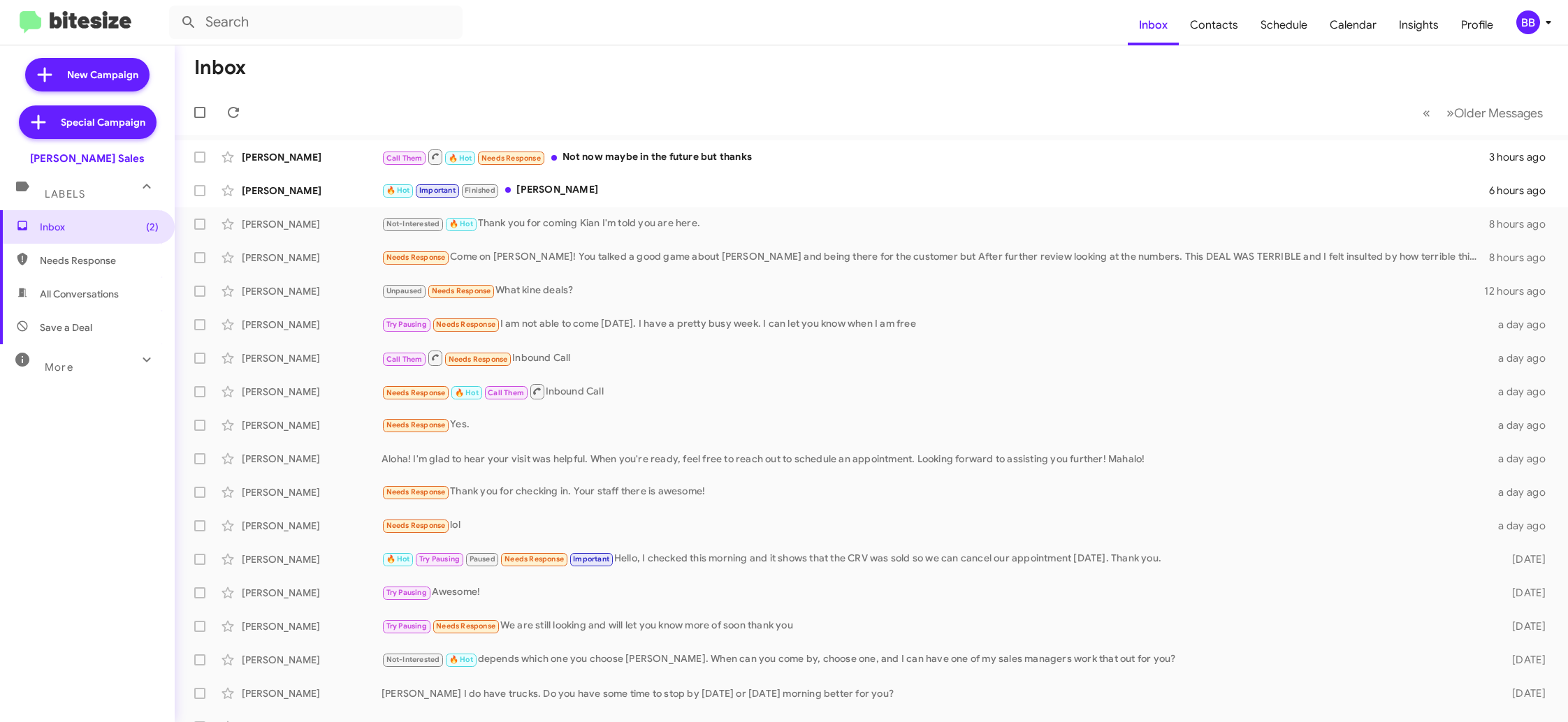
click at [1532, 17] on div "BB" at bounding box center [1528, 22] width 24 height 24
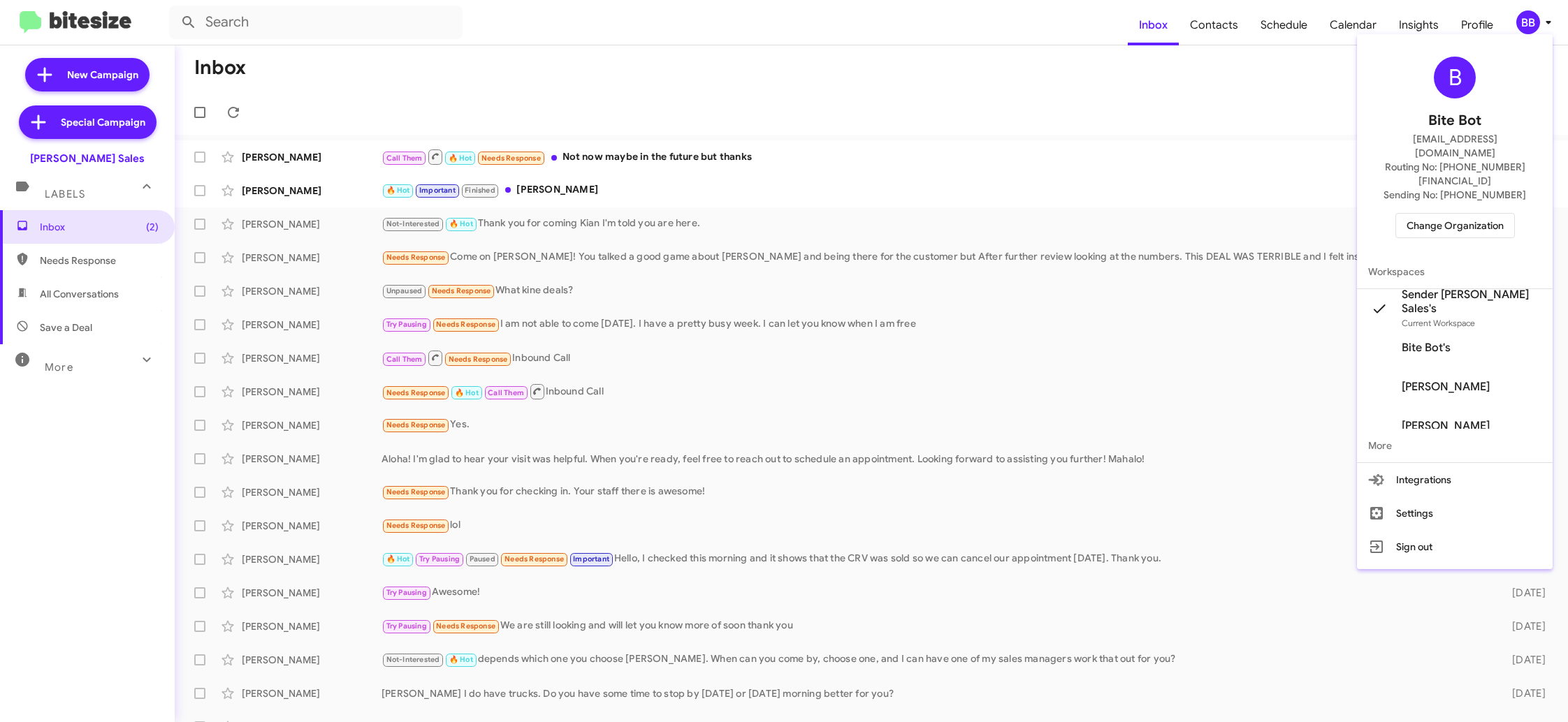
click at [1468, 288] on span "Sender Tony Honda Sales's" at bounding box center [1471, 301] width 140 height 28
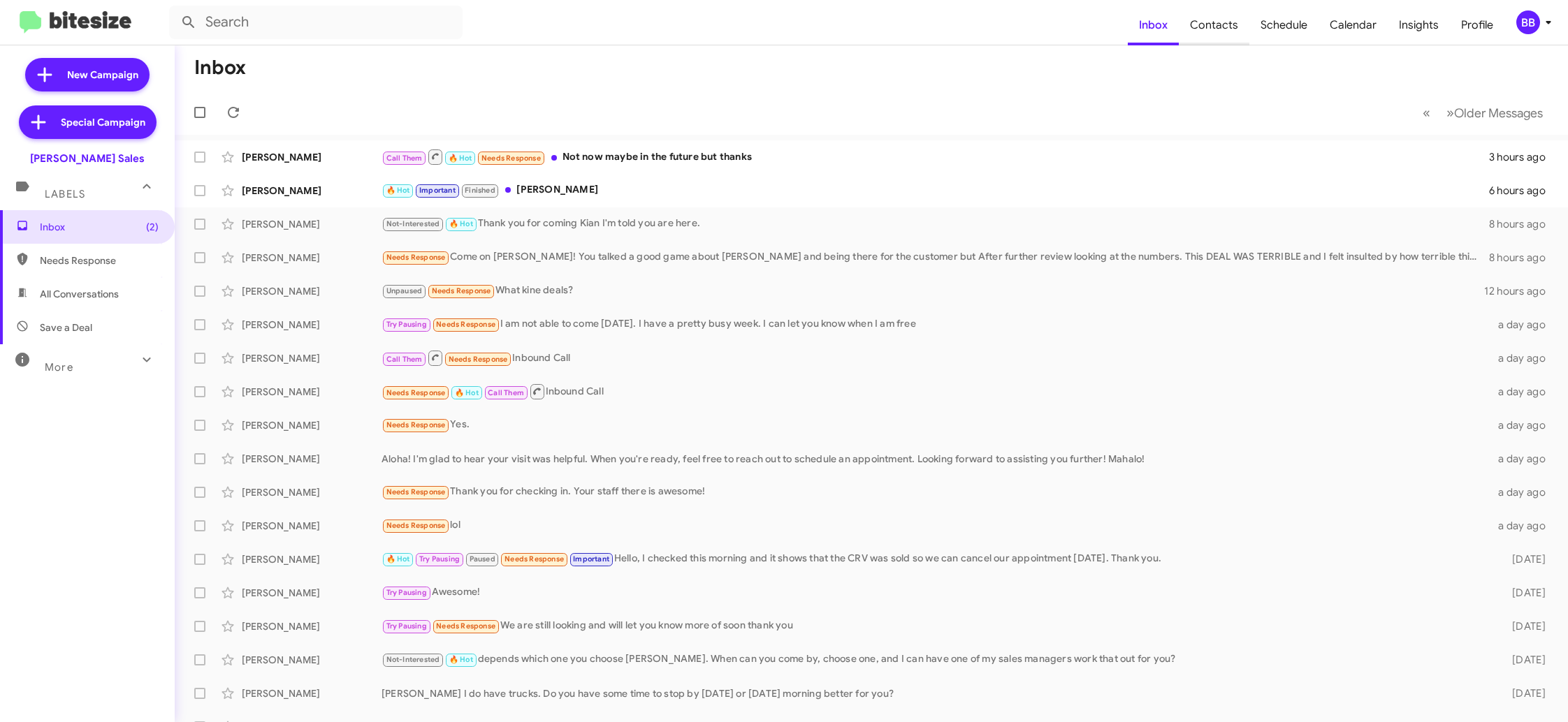
click at [1217, 29] on span "Contacts" at bounding box center [1214, 25] width 70 height 40
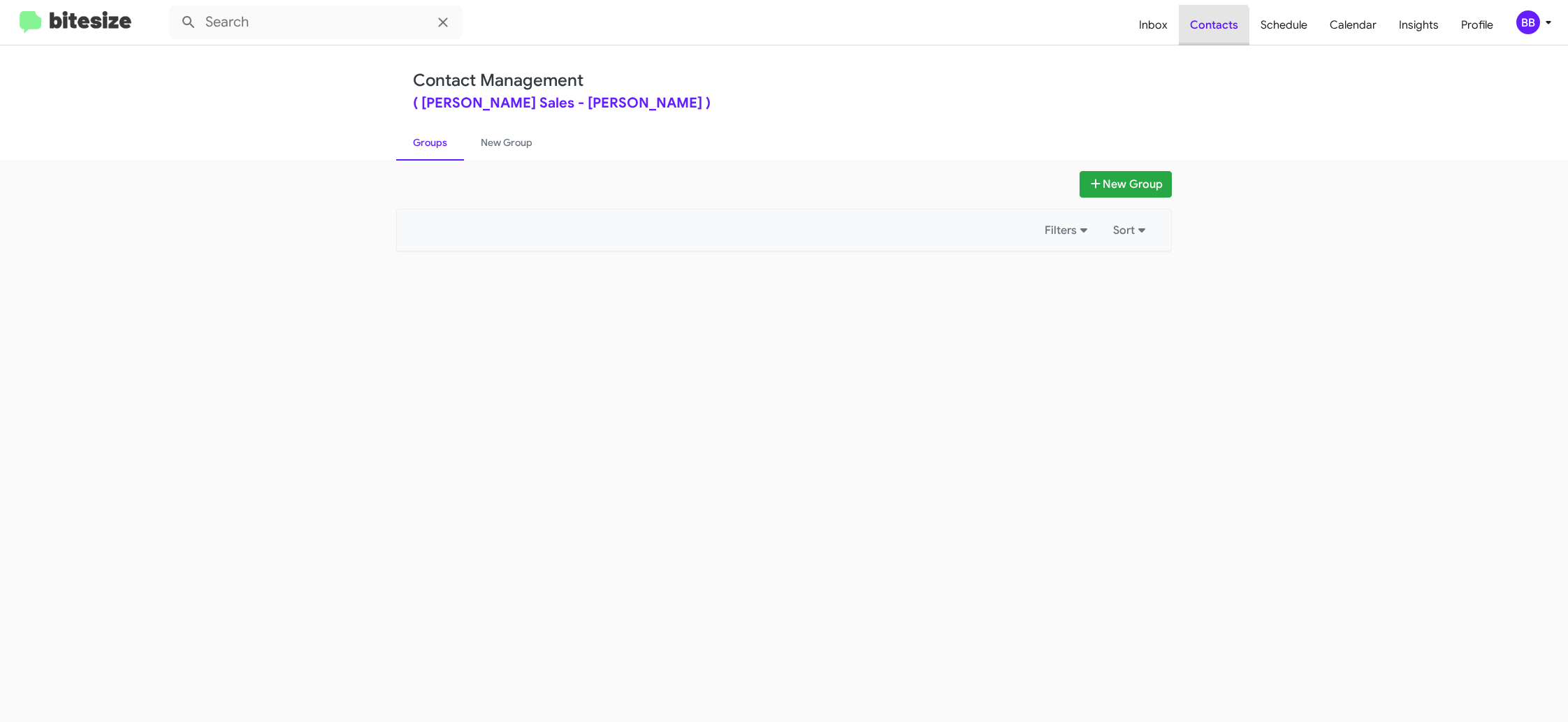
type input "in:groups"
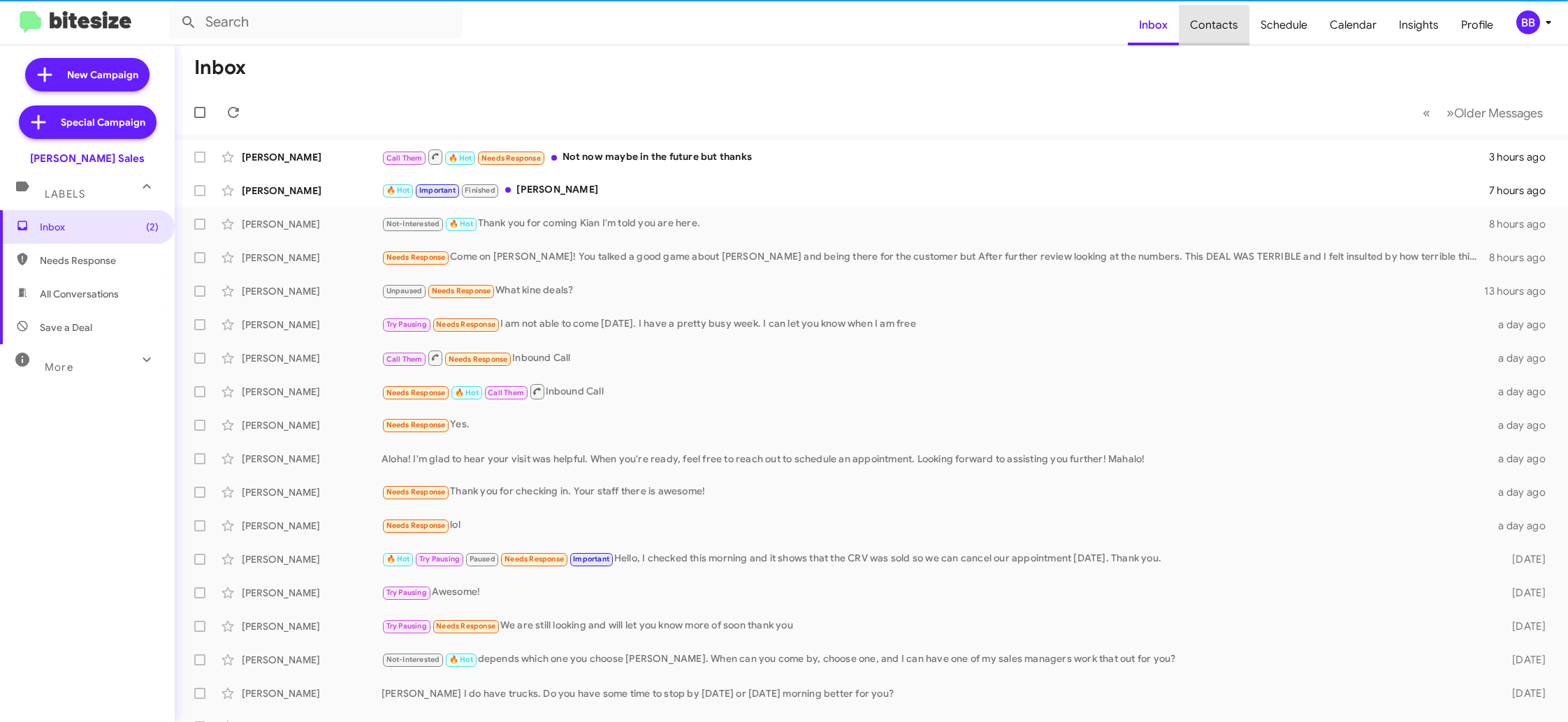
click at [1219, 34] on span "Contacts" at bounding box center [1214, 25] width 70 height 40
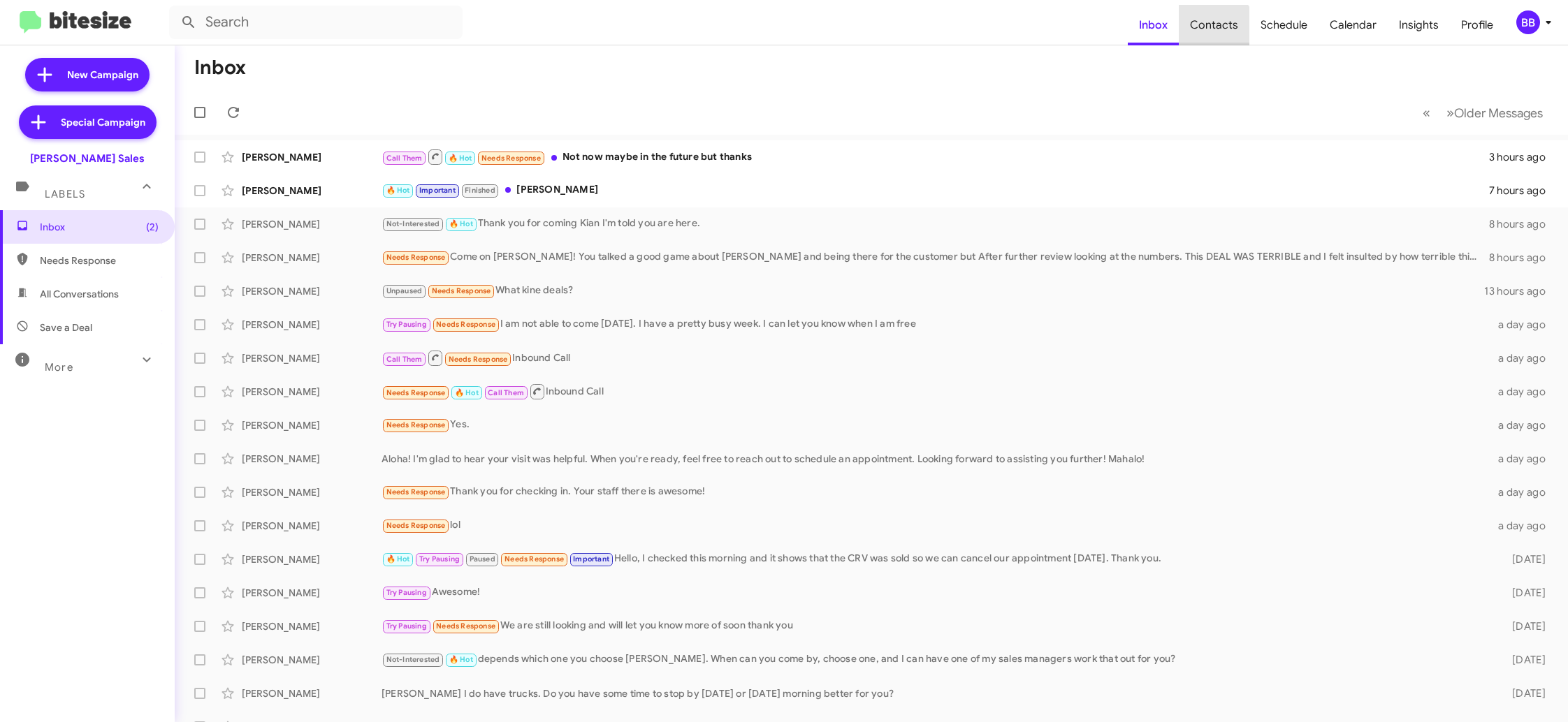
click at [1218, 34] on span "Contacts" at bounding box center [1214, 25] width 70 height 40
type input "in:groups"
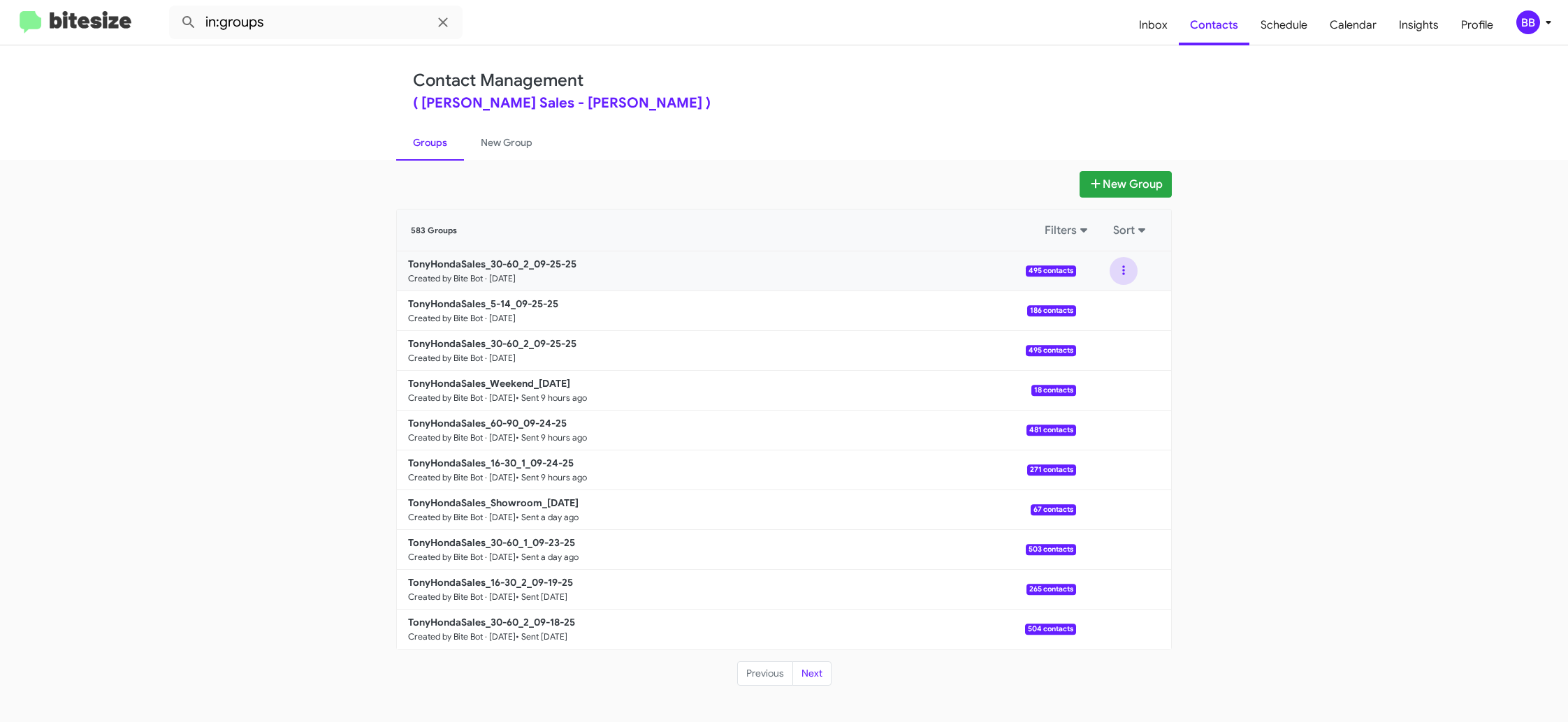
drag, startPoint x: 1123, startPoint y: 272, endPoint x: 1115, endPoint y: 282, distance: 12.8
click at [1123, 272] on button at bounding box center [1123, 270] width 28 height 28
click at [1097, 336] on button "Archive" at bounding box center [1082, 342] width 112 height 34
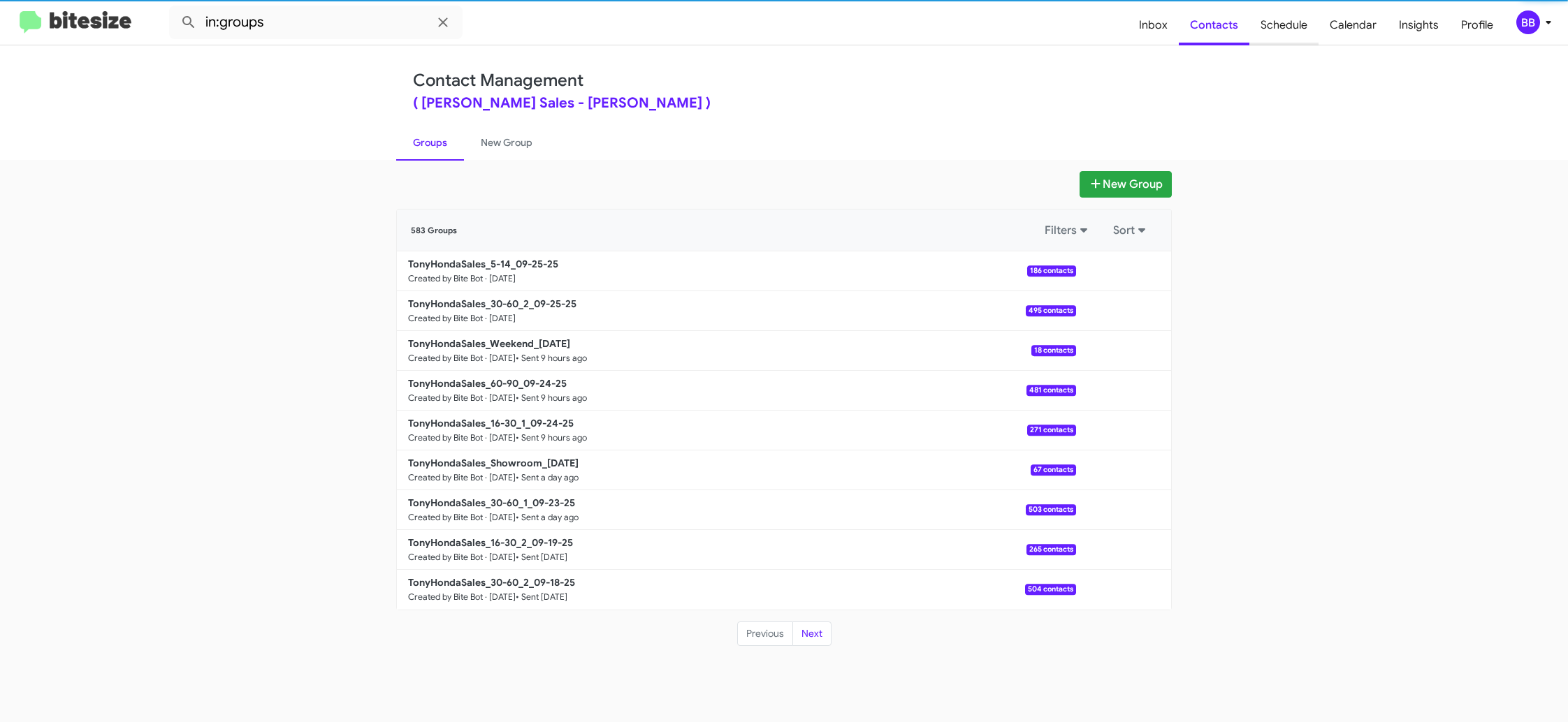
click at [1302, 31] on span "Schedule" at bounding box center [1284, 25] width 69 height 40
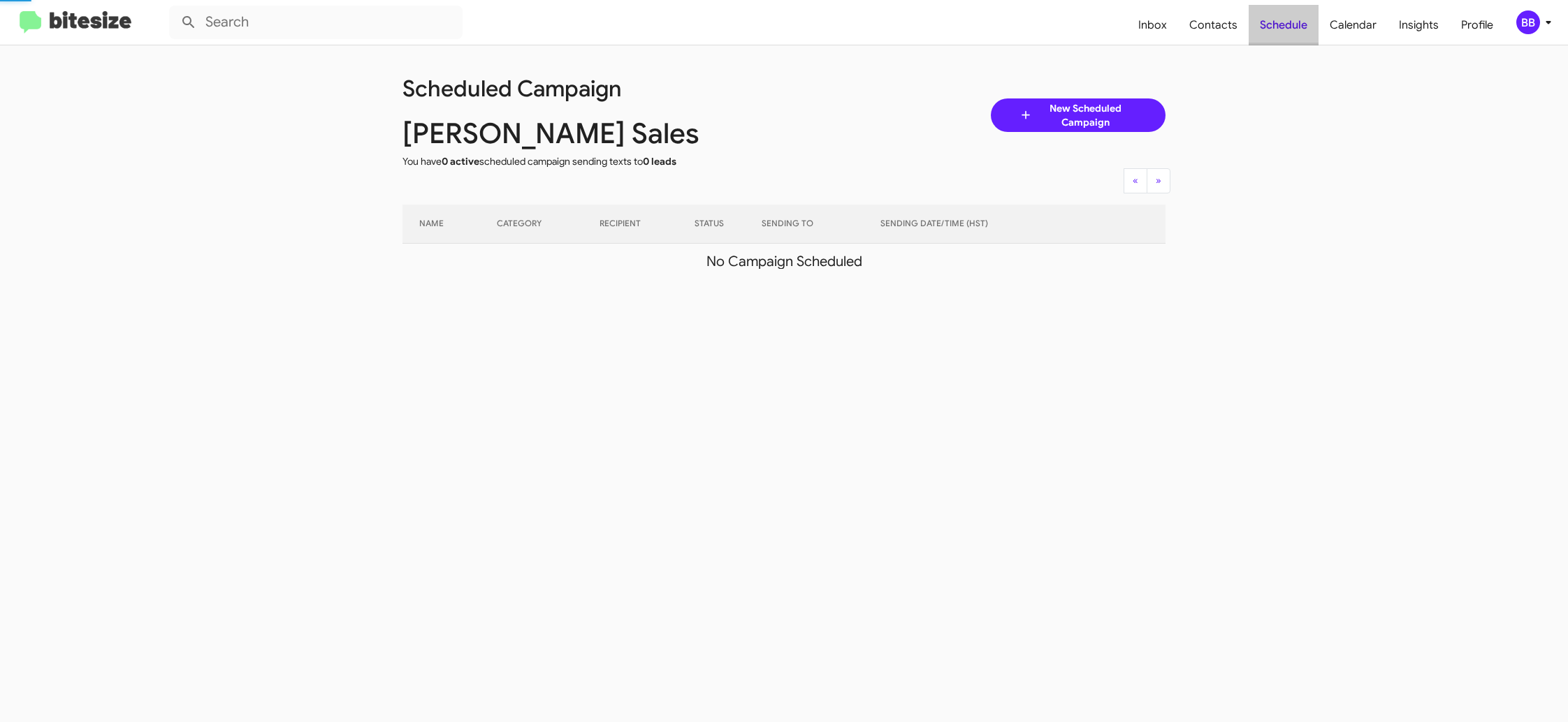
click at [1302, 31] on span "Schedule" at bounding box center [1283, 25] width 70 height 40
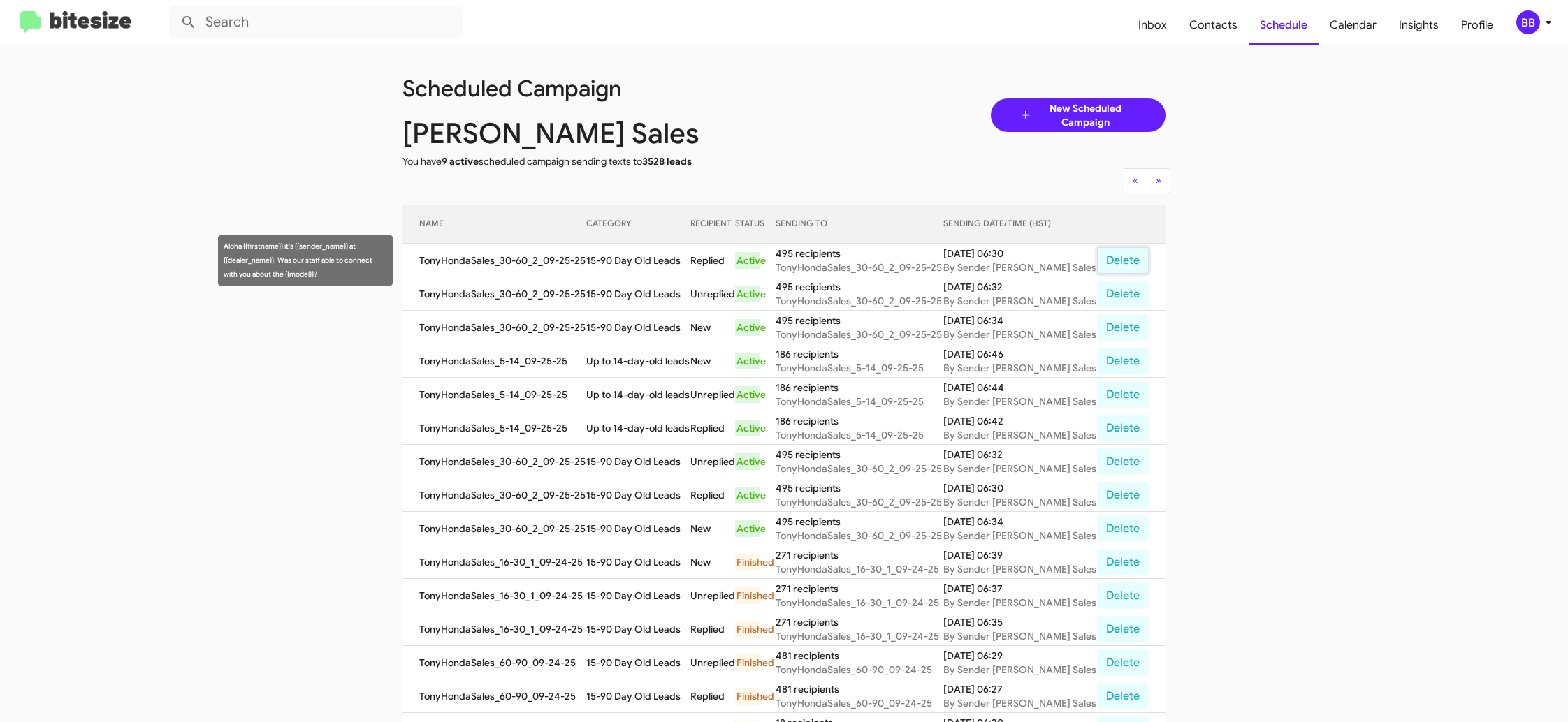
click at [1110, 256] on button "Delete" at bounding box center [1123, 260] width 52 height 27
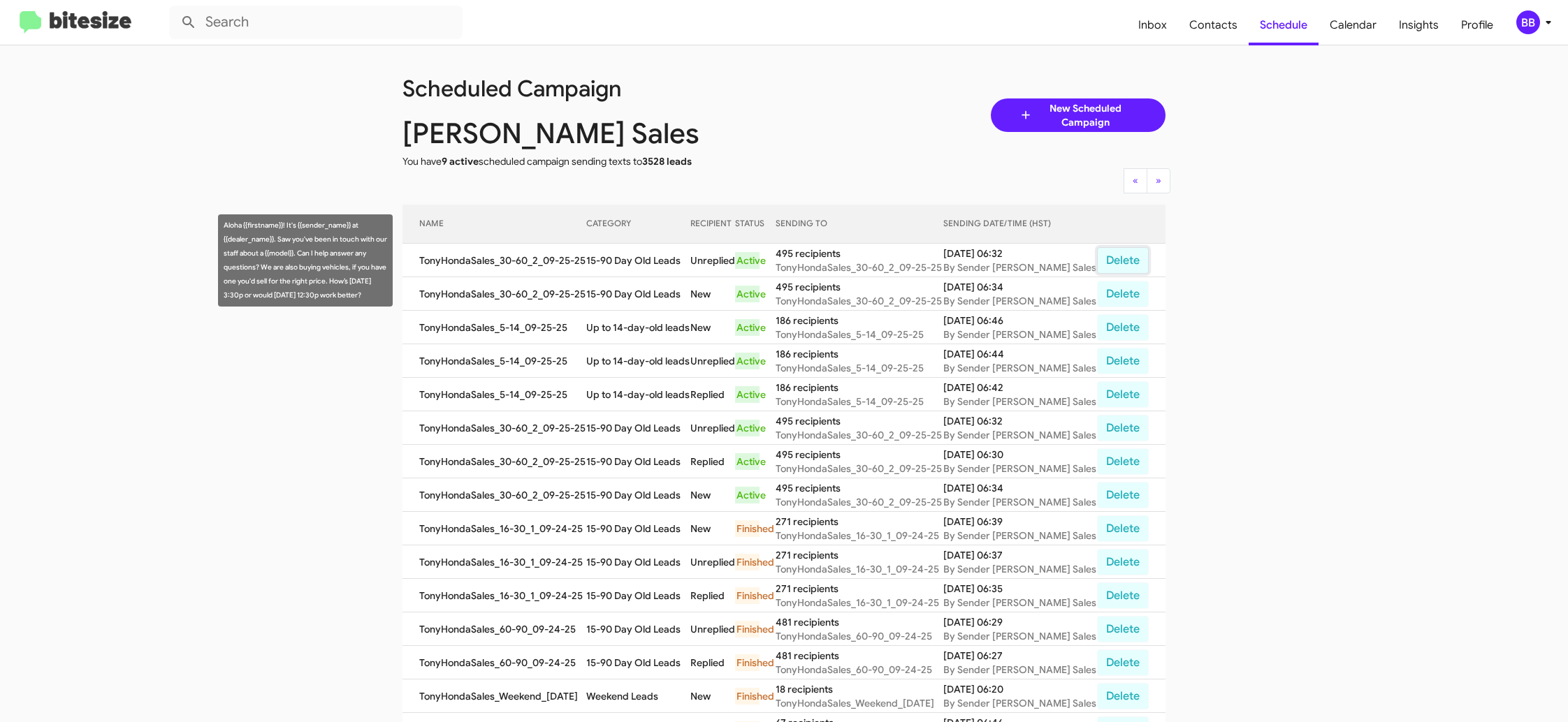
click at [1113, 253] on button "Delete" at bounding box center [1123, 260] width 52 height 27
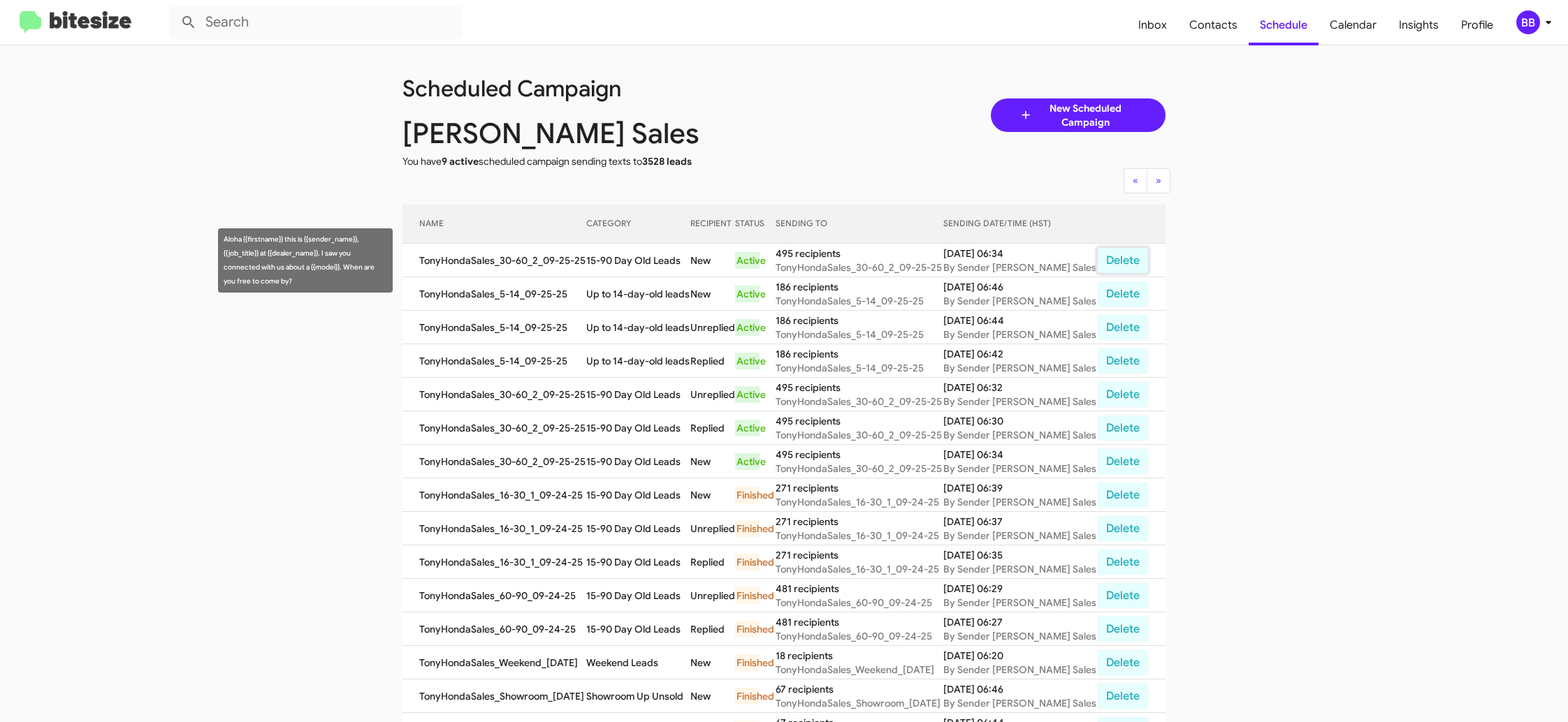
click at [1113, 249] on button "Delete" at bounding box center [1123, 260] width 52 height 27
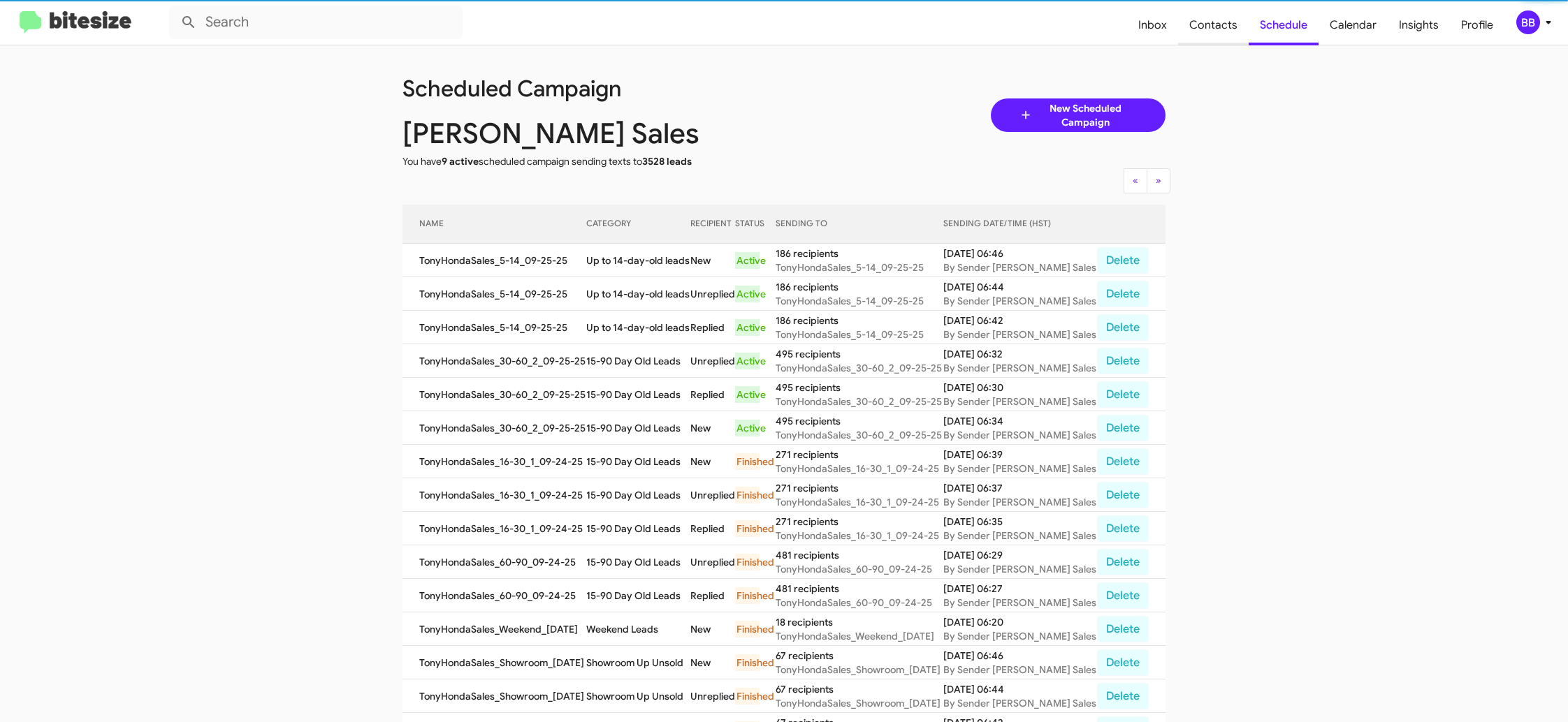
click at [1199, 20] on span "Contacts" at bounding box center [1213, 25] width 70 height 40
type input "in:groups"
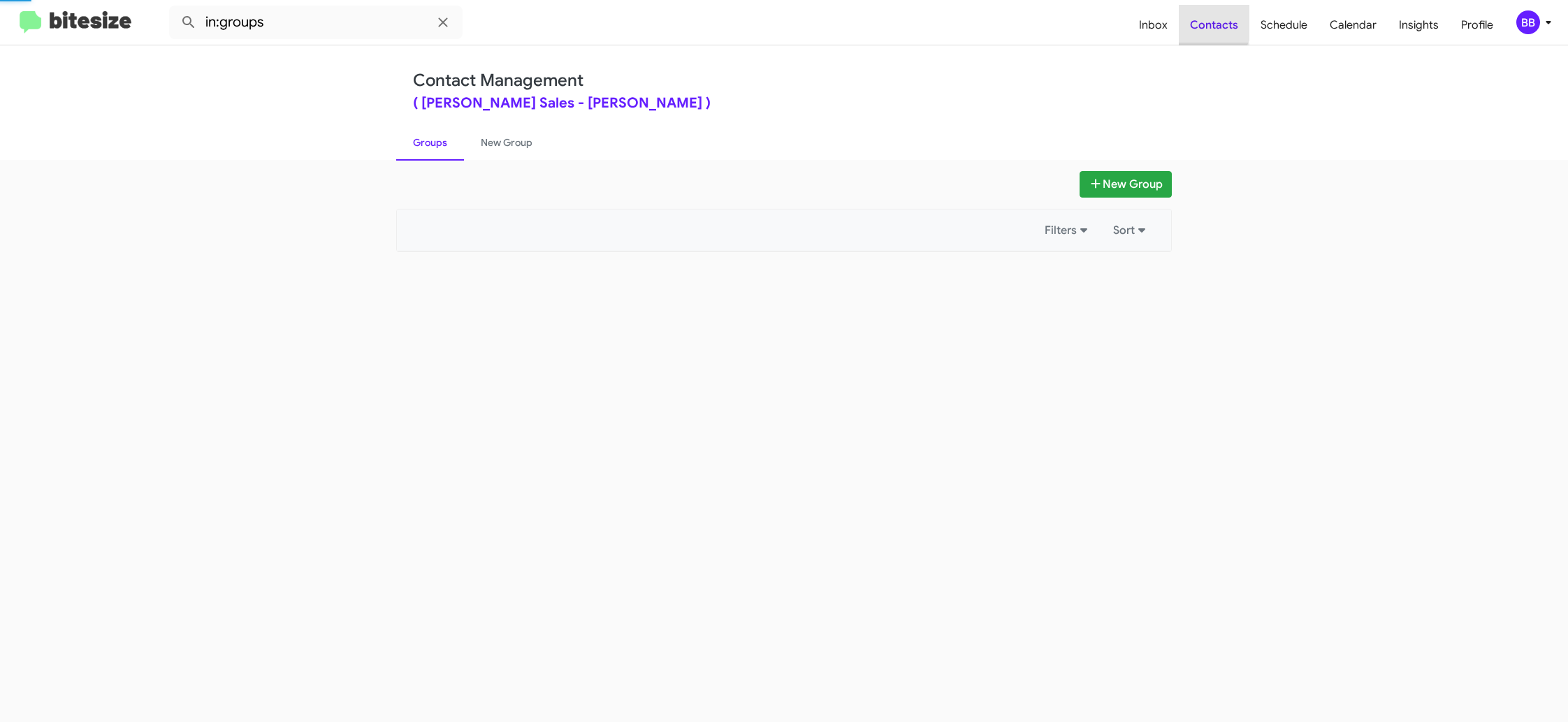
click at [1199, 20] on span "Contacts" at bounding box center [1214, 25] width 70 height 40
